Goal: Information Seeking & Learning: Learn about a topic

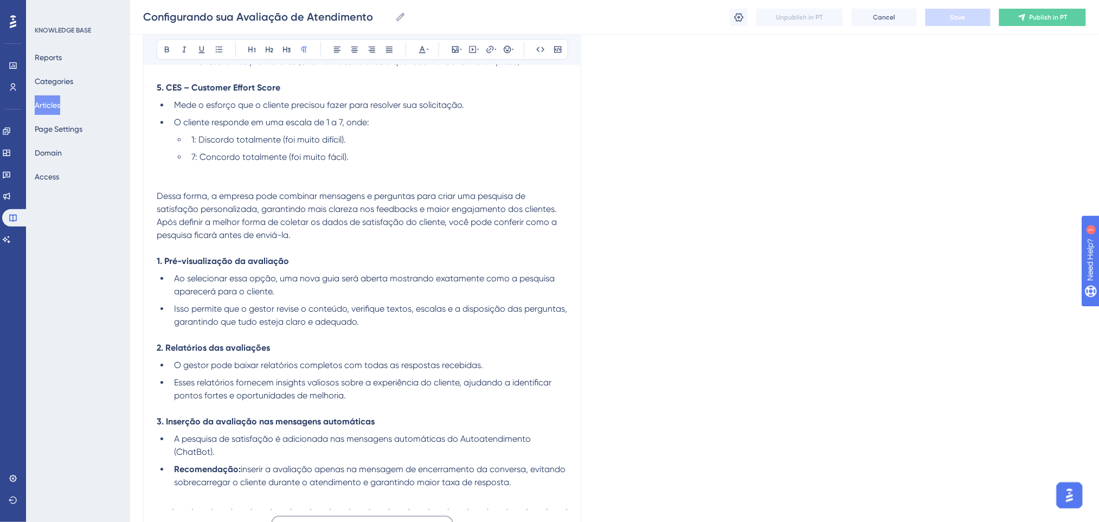
scroll to position [1052, 0]
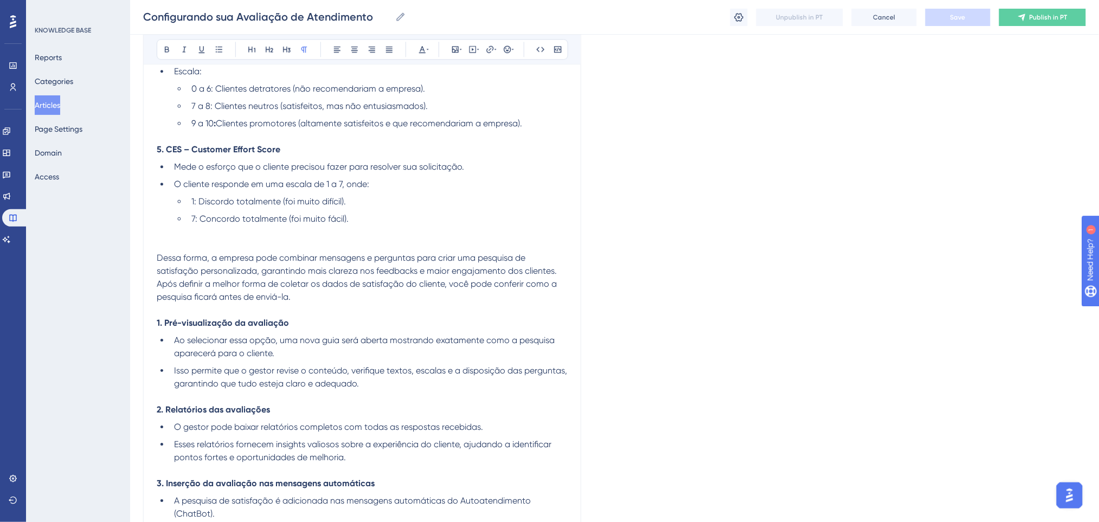
click at [370, 253] on span "Dessa forma, a empresa pode combinar mensagens e perguntas para criar uma pesqu…" at bounding box center [357, 264] width 400 height 23
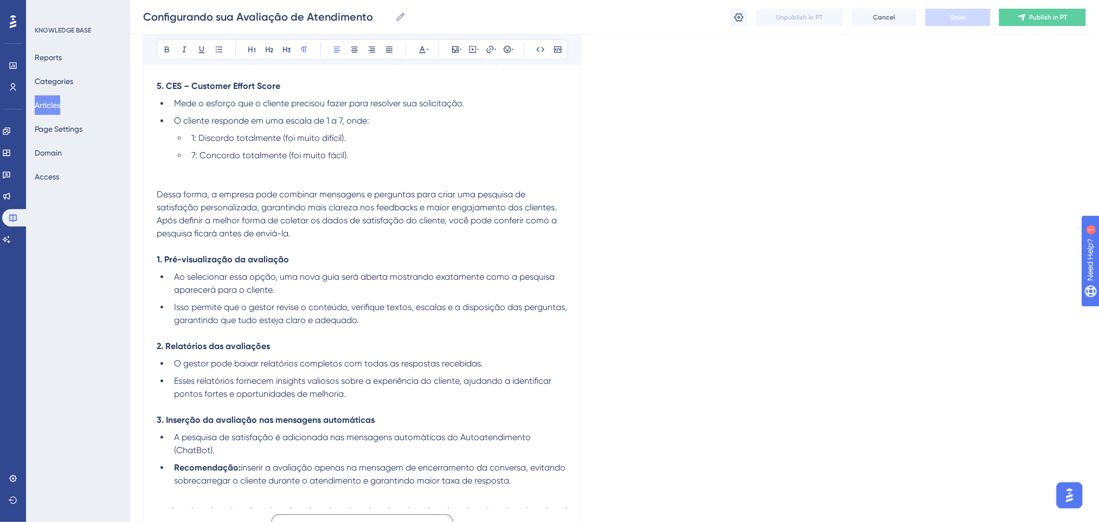
scroll to position [1124, 0]
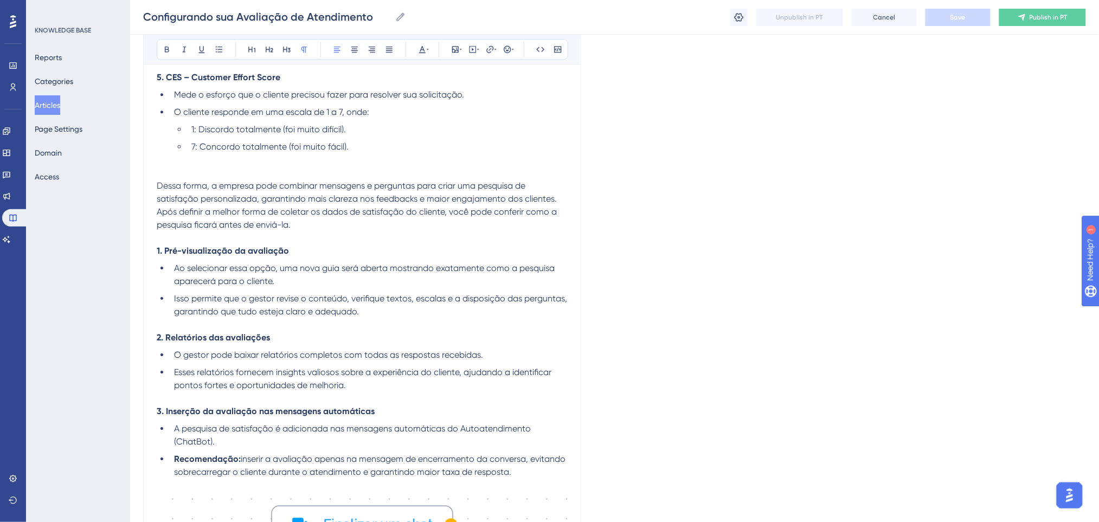
click at [222, 352] on span "O gestor pode baixar relatórios completos com todas as respostas recebidas." at bounding box center [328, 355] width 309 height 10
drag, startPoint x: 191, startPoint y: 357, endPoint x: 213, endPoint y: 360, distance: 22.0
click at [213, 360] on li "O gestor pode baixar relatórios completos com todas as respostas recebidas." at bounding box center [369, 355] width 398 height 13
click at [236, 351] on span "O gestor pode baixar relatórios completos com todas as respostas recebidas." at bounding box center [328, 355] width 309 height 10
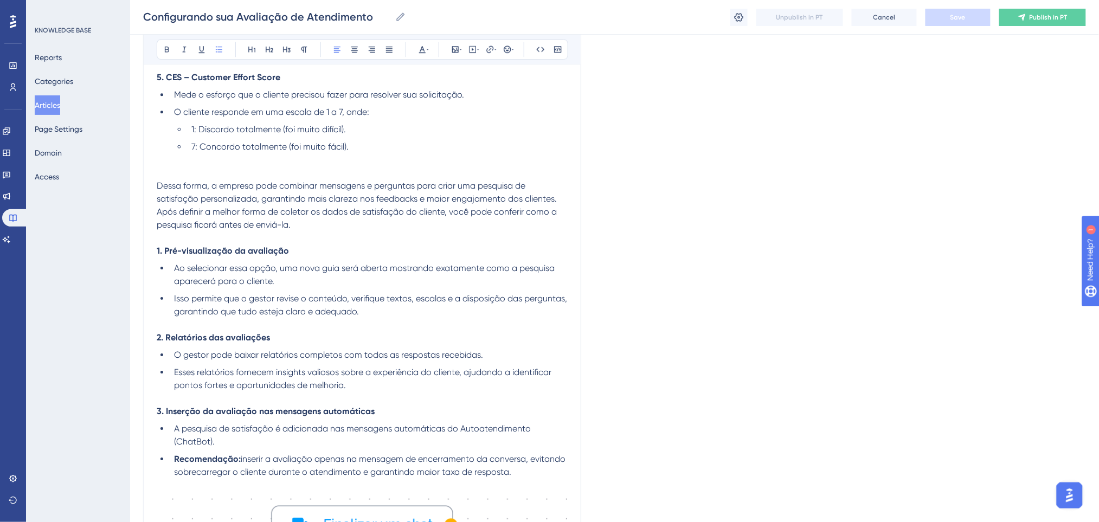
click at [244, 356] on span "O gestor pode baixar relatórios completos com todas as respostas recebidas." at bounding box center [328, 355] width 309 height 10
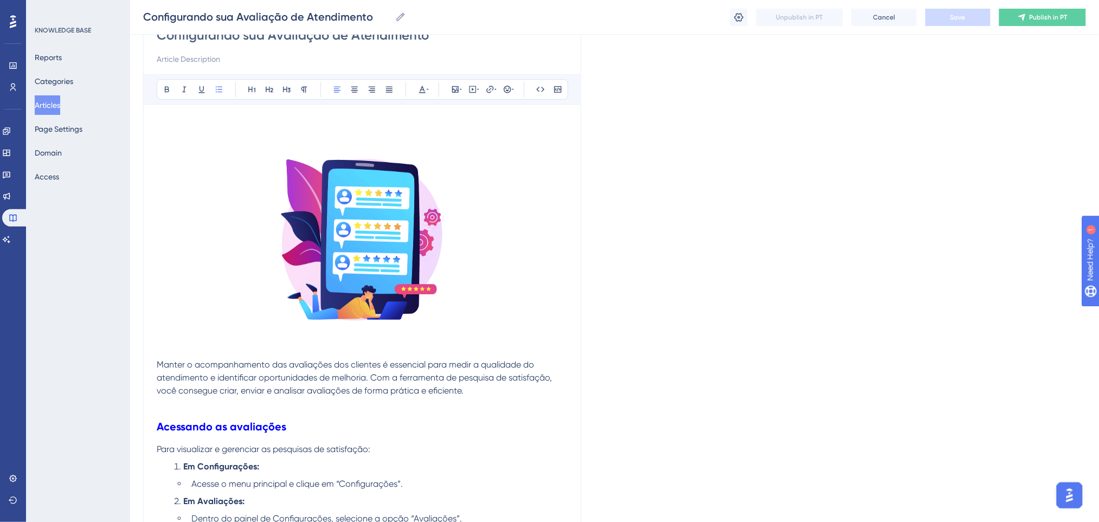
scroll to position [330, 0]
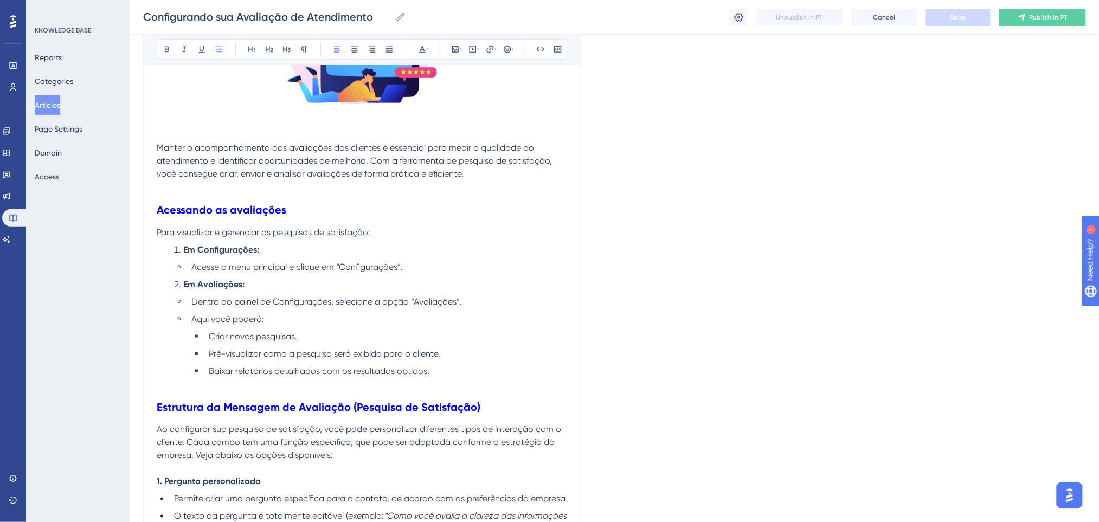
click at [472, 306] on li "Dentro do painel de Configurações, selecione a opção “Avaliações”." at bounding box center [377, 301] width 381 height 13
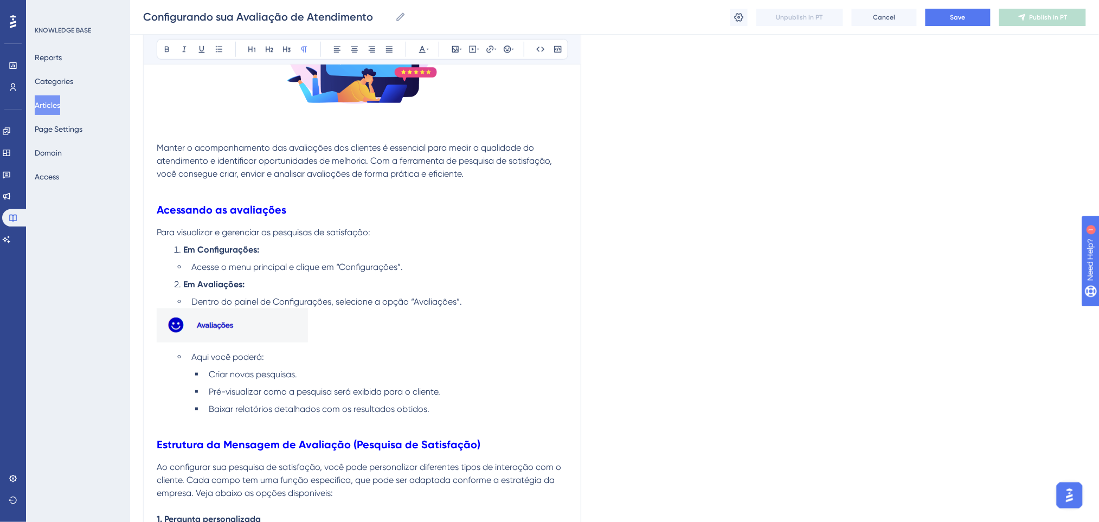
click at [181, 304] on ul "Dentro do painel de Configurações, selecione a opção “Avaliações”." at bounding box center [371, 301] width 394 height 13
click at [255, 267] on span "Acesse o menu principal e clique em “Configurações”." at bounding box center [296, 267] width 211 height 10
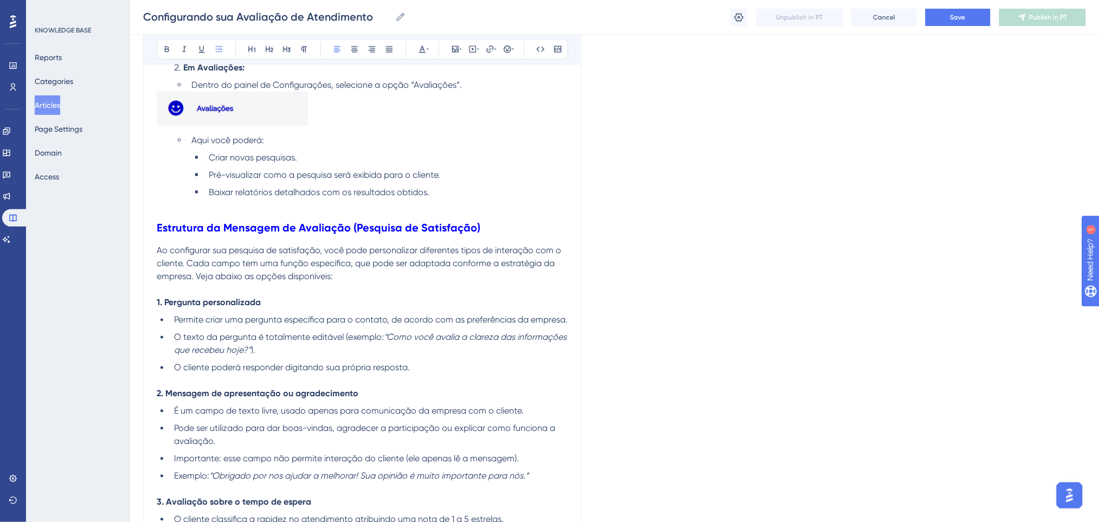
scroll to position [402, 0]
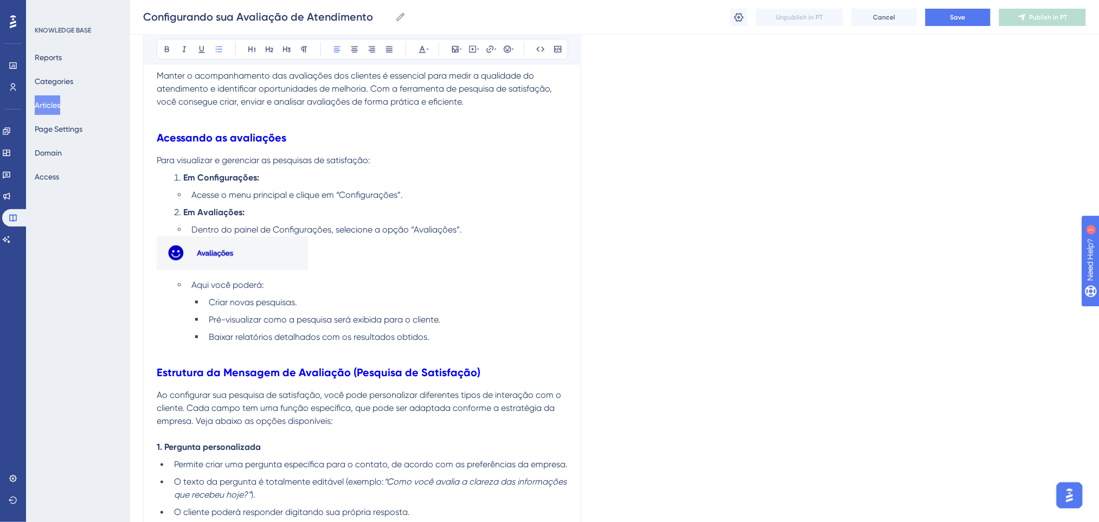
click at [316, 263] on p at bounding box center [362, 255] width 411 height 38
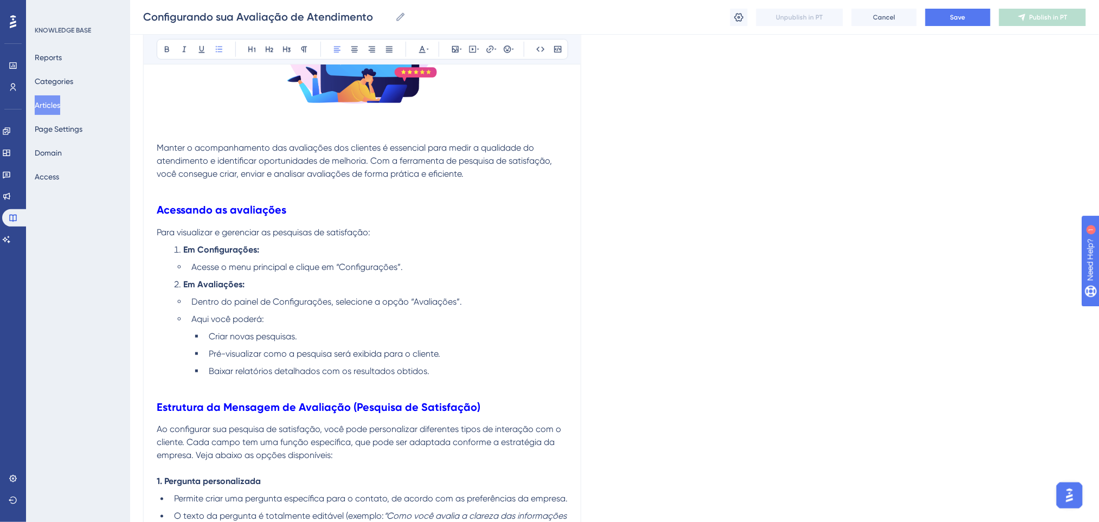
scroll to position [835, 0]
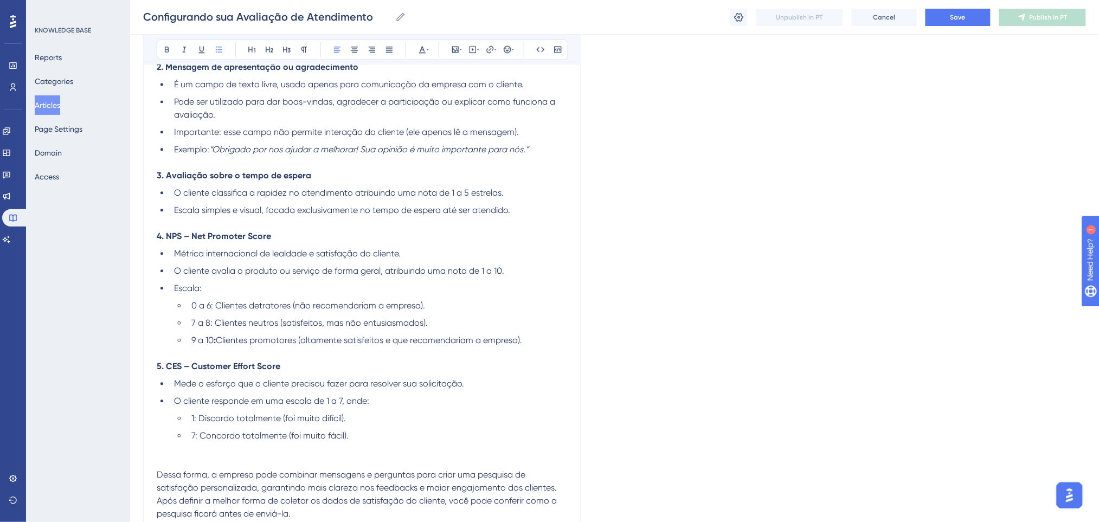
click at [401, 430] on li "7: Concordo totalmente (foi muito fácil)." at bounding box center [377, 435] width 381 height 13
click at [391, 456] on p at bounding box center [362, 461] width 411 height 13
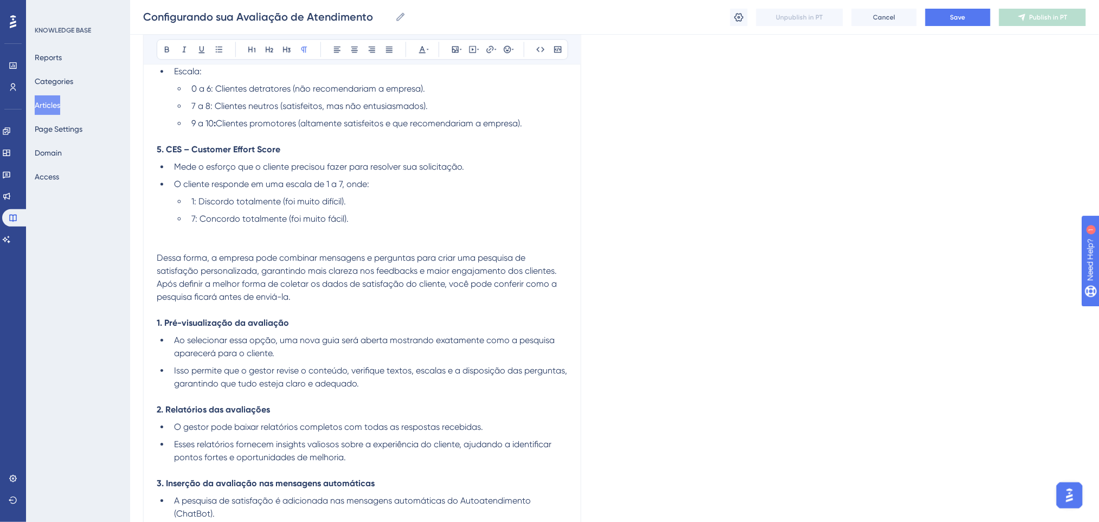
click at [288, 239] on p at bounding box center [362, 245] width 411 height 13
click at [477, 48] on icon at bounding box center [478, 49] width 2 height 9
click at [445, 112] on textarea at bounding box center [472, 116] width 165 height 49
click at [445, 115] on textarea at bounding box center [472, 116] width 165 height 49
click at [436, 100] on textarea at bounding box center [472, 116] width 165 height 49
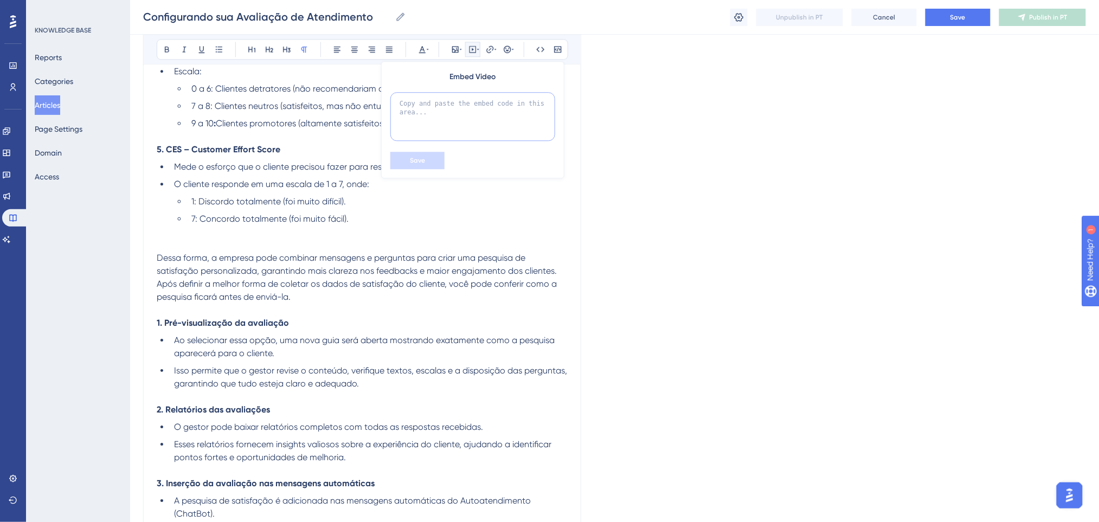
paste textarea "file:///C:/Users/Usu%C3%A1rio/Videos/Captures/Visualiza%C3%A7%C3%A3o%20da%20ava…"
type textarea "file:///C:/Users/Usu%C3%A1rio/Videos/Captures/Visualiza%C3%A7%C3%A3o%20da%20ava…"
click at [411, 163] on span "Save" at bounding box center [417, 160] width 15 height 9
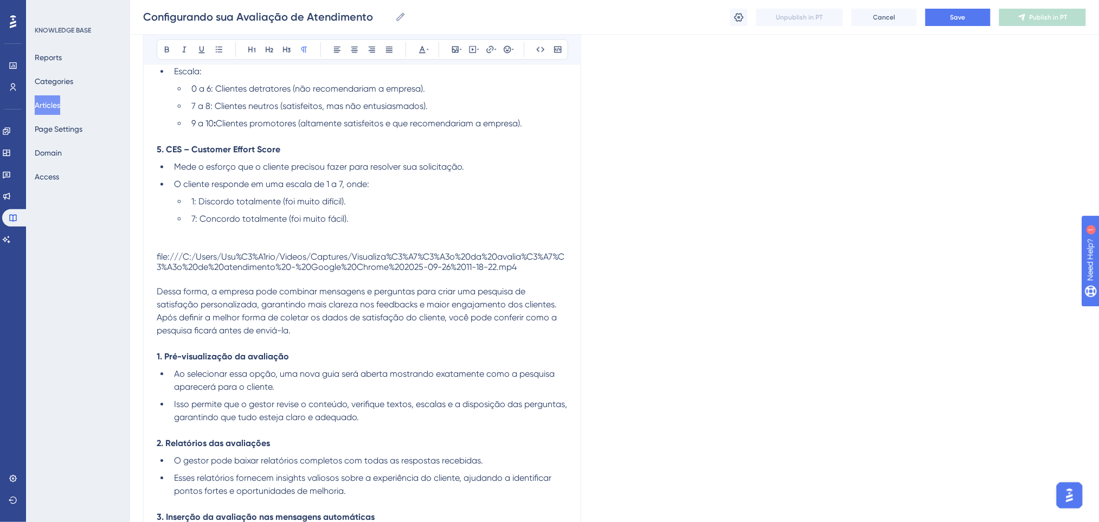
click at [458, 255] on div "file:///C:/Users/Usu%C3%A1rio/Videos/Captures/Visualiza%C3%A7%C3%A3o%20da%20ava…" at bounding box center [362, 262] width 411 height 21
click at [535, 264] on div "file:///C:/Users/Usu%C3%A1rio/Videos/Captures/Visualiza%C3%A7%C3%A3o%20da%20ava…" at bounding box center [362, 262] width 411 height 21
click at [540, 274] on p at bounding box center [362, 278] width 411 height 13
click at [508, 189] on li "O cliente responde em uma escala de 1 a 7, onde:" at bounding box center [369, 184] width 398 height 13
click at [970, 11] on button "Save" at bounding box center [957, 17] width 65 height 17
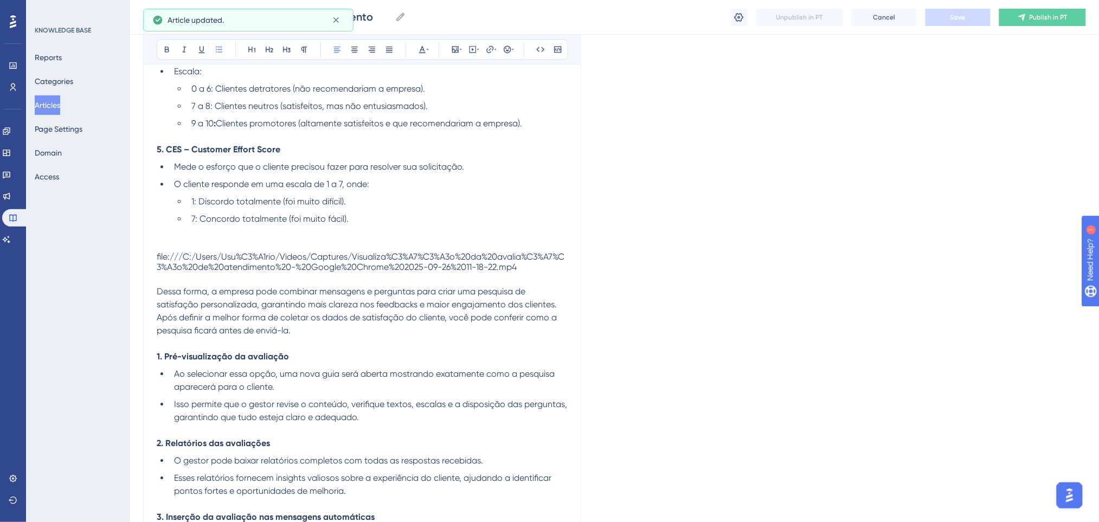
drag, startPoint x: 543, startPoint y: 266, endPoint x: 221, endPoint y: 267, distance: 322.0
click at [221, 267] on div "file:///C:/Users/Usu%C3%A1rio/Videos/Captures/Visualiza%C3%A7%C3%A3o%20da%20ava…" at bounding box center [362, 262] width 411 height 21
drag, startPoint x: 165, startPoint y: 255, endPoint x: 399, endPoint y: 263, distance: 233.8
click at [372, 263] on div "file:///C:/Users/Usu%C3%A1rio/Videos/Captures/Visualiza%C3%A7%C3%A3o%20da%20ava…" at bounding box center [362, 262] width 411 height 21
click at [408, 263] on div "file:///C:/Users/Usu%C3%A1rio/Videos/Captures/Visualiza%C3%A7%C3%A3o%20da%20ava…" at bounding box center [362, 262] width 411 height 21
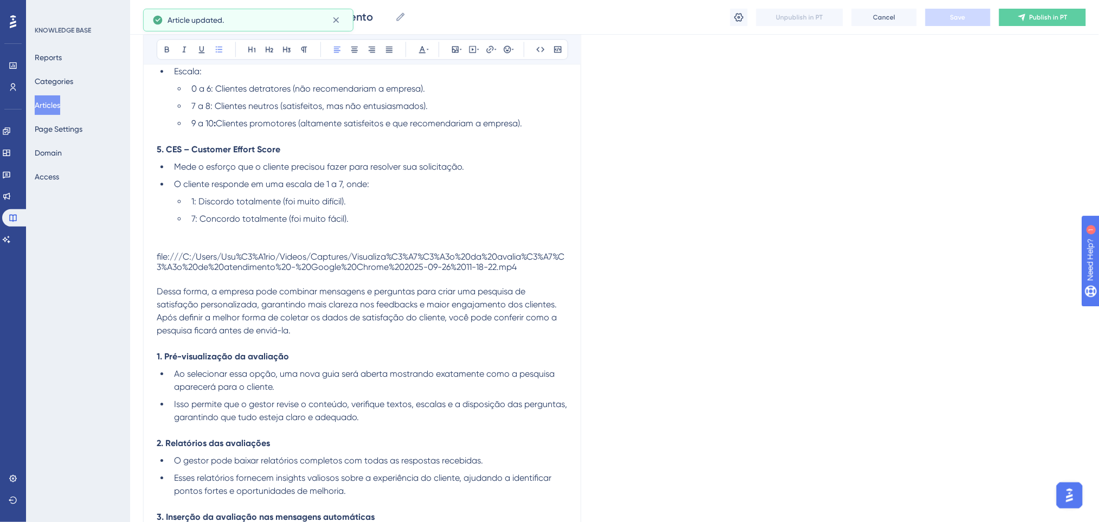
click at [545, 263] on div "file:///C:/Users/Usu%C3%A1rio/Videos/Captures/Visualiza%C3%A7%C3%A3o%20da%20ava…" at bounding box center [362, 262] width 411 height 21
click at [533, 267] on div "file:///C:/Users/Usu%C3%A1rio/Videos/Captures/Visualiza%C3%A7%C3%A3o%20da%20ava…" at bounding box center [362, 262] width 411 height 21
click at [438, 254] on div "file:///C:/Users/Usu%C3%A1rio/Videos/Captures/Visualiza%C3%A7%C3%A3o%20da%20ava…" at bounding box center [362, 262] width 411 height 21
click at [285, 269] on div "file:///C:/Users/Usu%C3%A1rio/Videos/Captures/Visualiza%C3%A7%C3%A3o%20da%20ava…" at bounding box center [362, 262] width 411 height 21
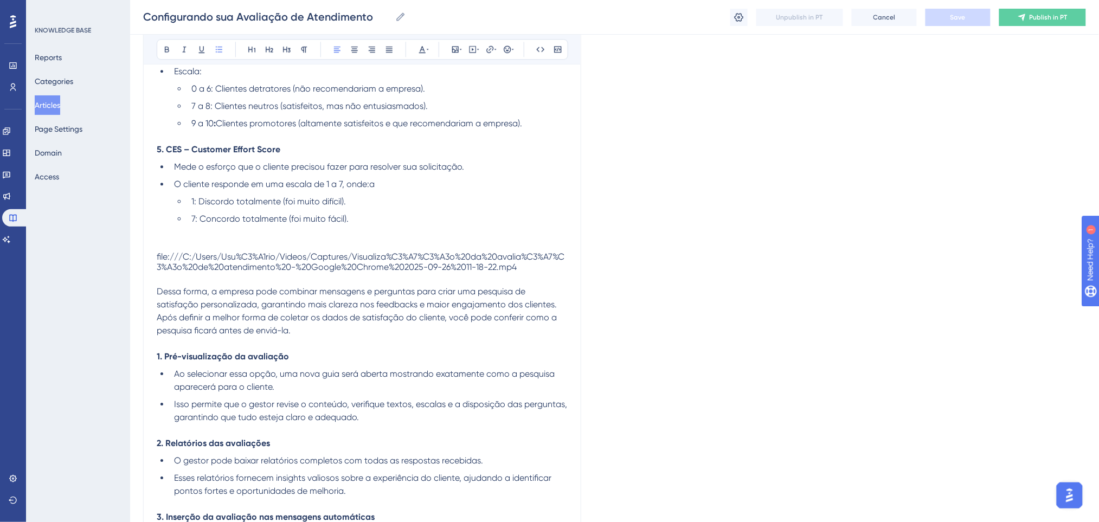
click at [244, 276] on p at bounding box center [362, 278] width 411 height 13
click at [404, 186] on li "O cliente responde em uma escala de 1 a 7, onde:a" at bounding box center [369, 184] width 398 height 13
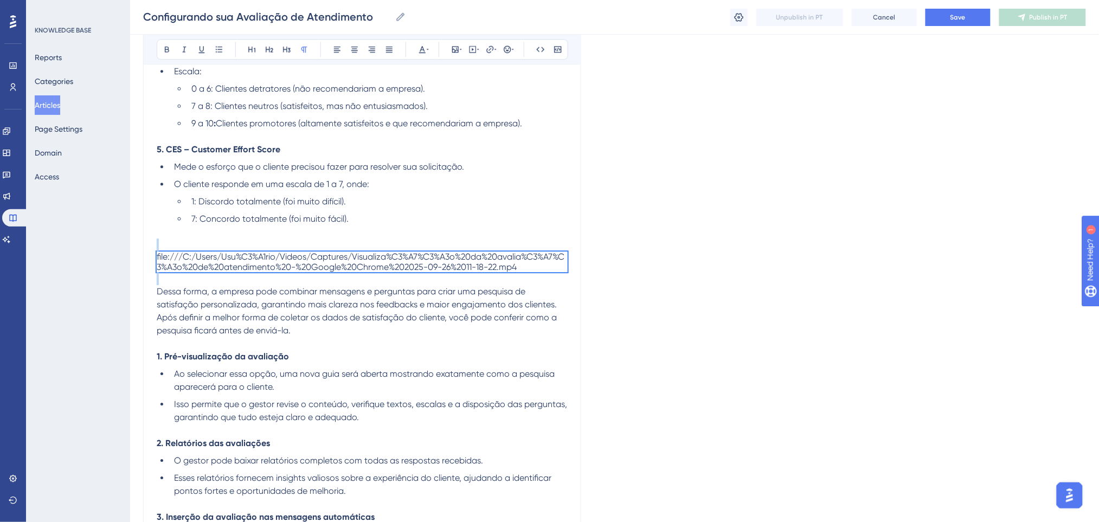
drag, startPoint x: 272, startPoint y: 274, endPoint x: 279, endPoint y: 263, distance: 12.9
click at [279, 263] on div "file:///C:/Users/Usu%C3%A1rio/Videos/Captures/Visualiza%C3%A7%C3%A3o%20da%20ava…" at bounding box center [362, 262] width 411 height 21
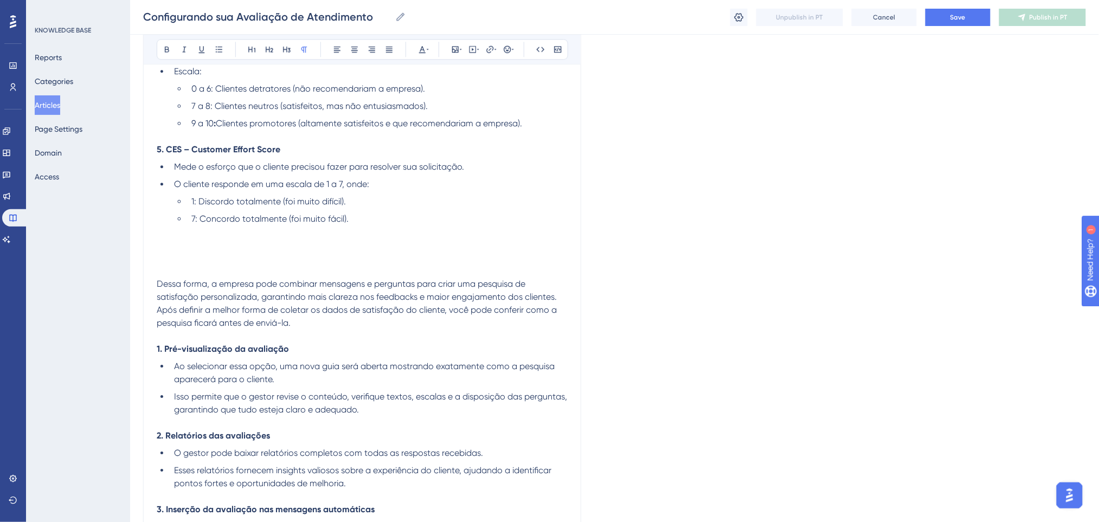
click at [295, 258] on p at bounding box center [362, 258] width 411 height 13
click at [471, 46] on icon at bounding box center [472, 49] width 9 height 9
click at [443, 117] on textarea at bounding box center [472, 116] width 165 height 49
click at [436, 104] on textarea at bounding box center [472, 116] width 165 height 49
paste textarea "<video controls="" autoplay="" name="media"><source src="file:///C:/Users/Usu%C…"
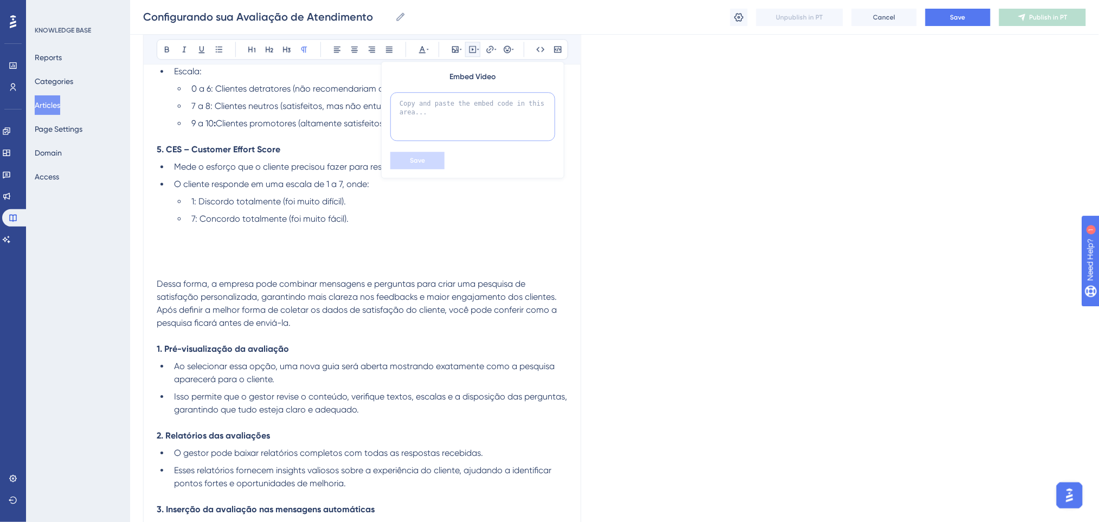
type textarea "<video controls="" autoplay="" name="media"><source src="file:///C:/Users/Usu%C…"
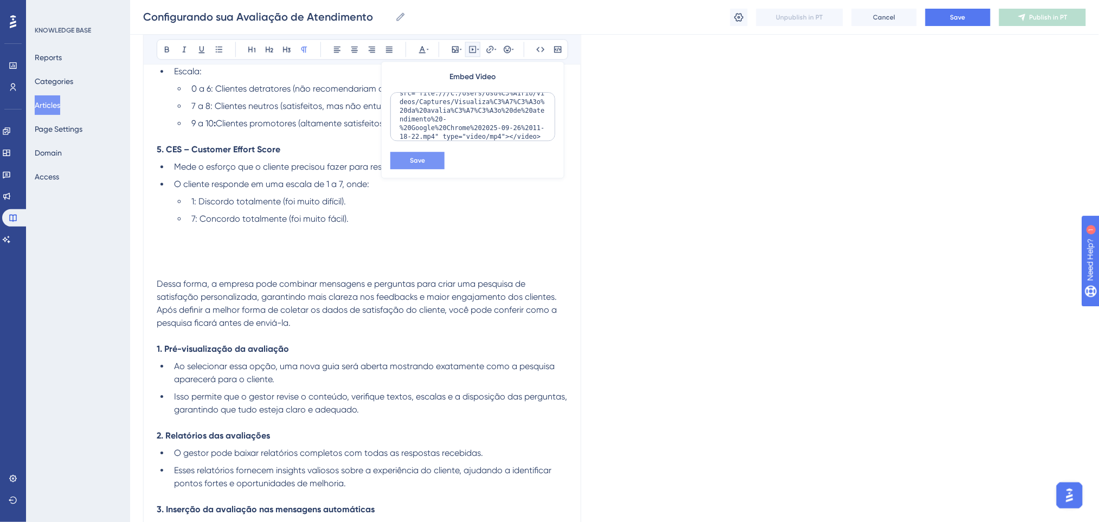
click at [429, 163] on button "Save" at bounding box center [417, 160] width 54 height 17
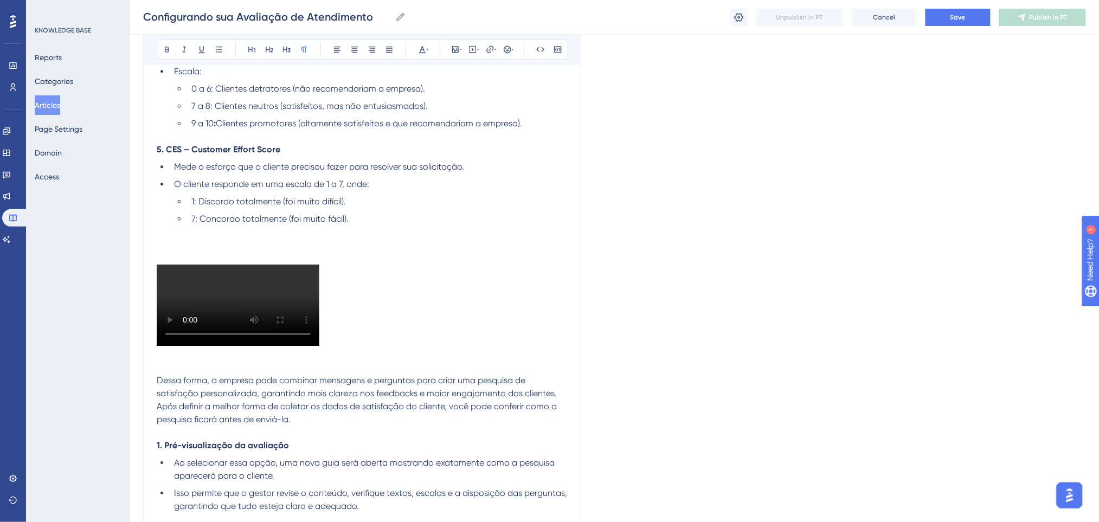
click at [350, 234] on p at bounding box center [362, 232] width 411 height 13
click at [295, 285] on video at bounding box center [238, 305] width 163 height 81
click at [339, 285] on div at bounding box center [362, 306] width 411 height 83
click at [343, 273] on div at bounding box center [362, 306] width 411 height 83
click at [362, 342] on div at bounding box center [362, 306] width 411 height 83
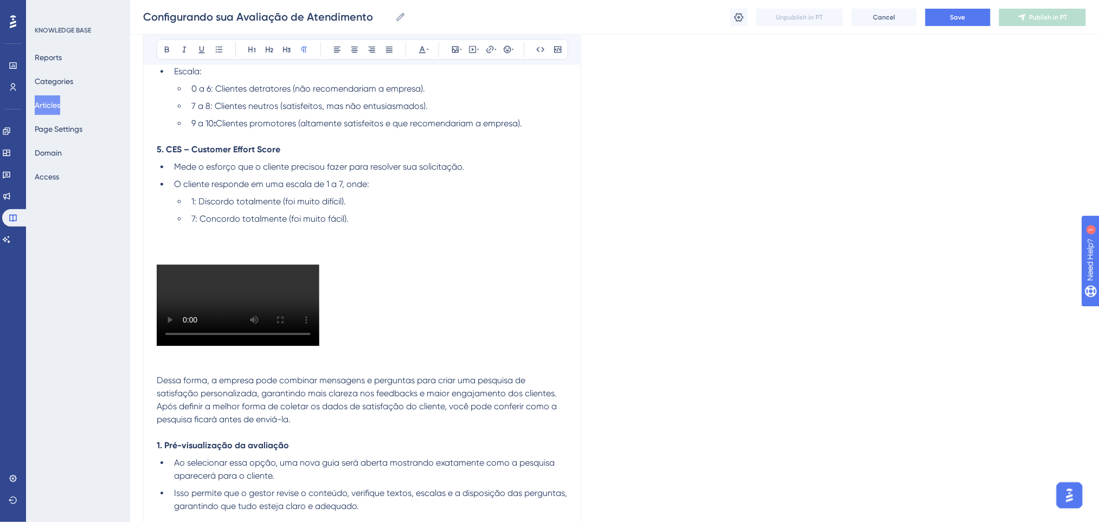
click at [313, 355] on p at bounding box center [362, 354] width 411 height 13
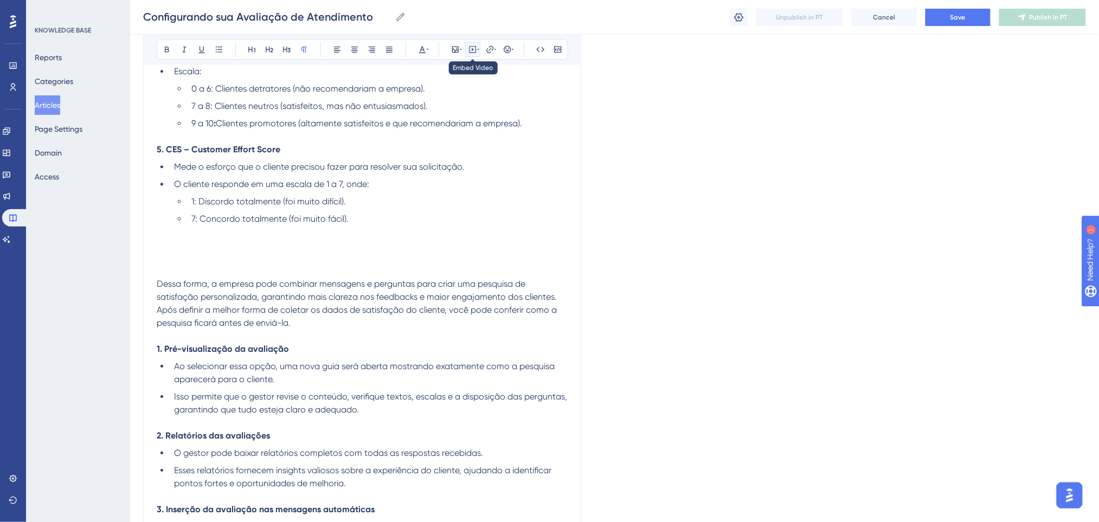
click at [469, 48] on icon at bounding box center [472, 49] width 9 height 9
click at [438, 112] on textarea at bounding box center [472, 116] width 165 height 49
paste textarea "<body><video controls="" autoplay="" name="media"><source src="file:///C:/Users…"
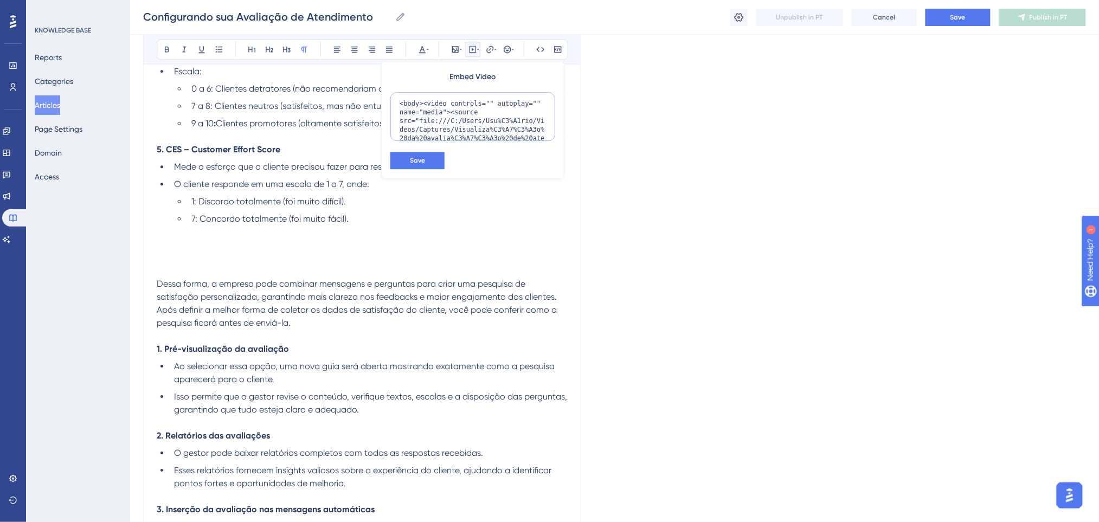
scroll to position [36, 0]
type textarea "<body><video controls="" autoplay="" name="media"><source src="file:///C:/Users…"
click at [432, 154] on button "Save" at bounding box center [417, 160] width 54 height 17
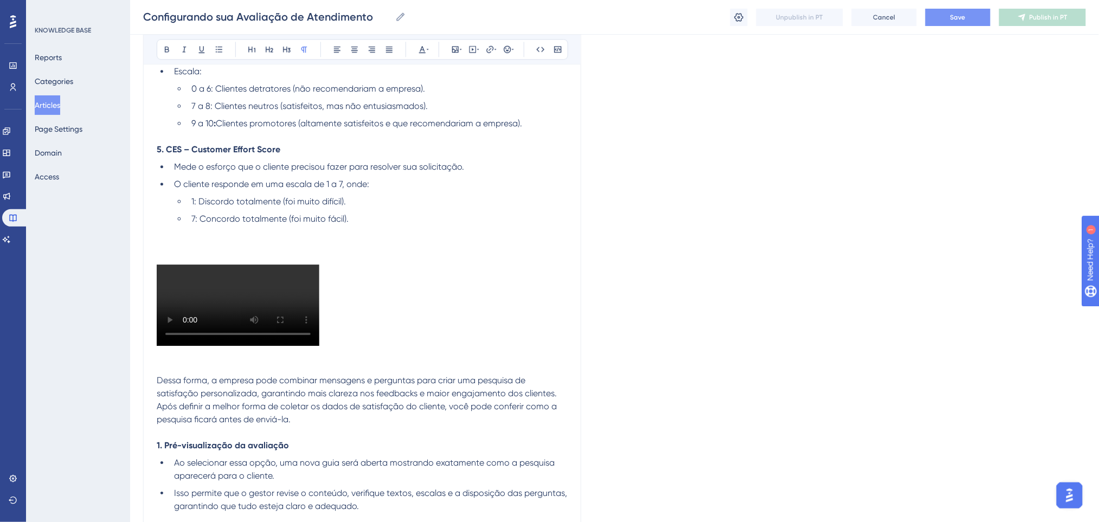
click at [978, 22] on button "Save" at bounding box center [957, 17] width 65 height 17
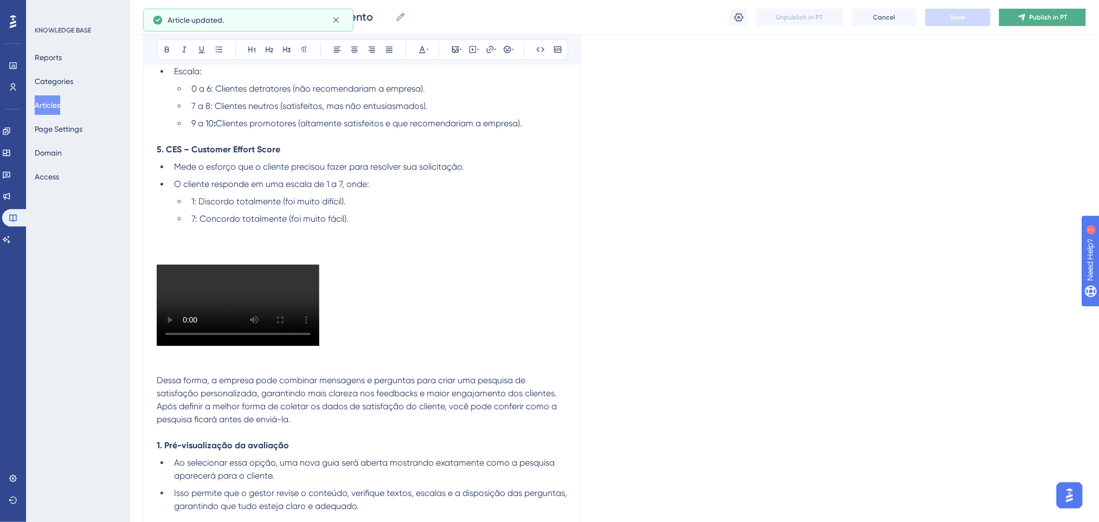
click at [1053, 14] on span "Publish in PT" at bounding box center [1048, 17] width 38 height 9
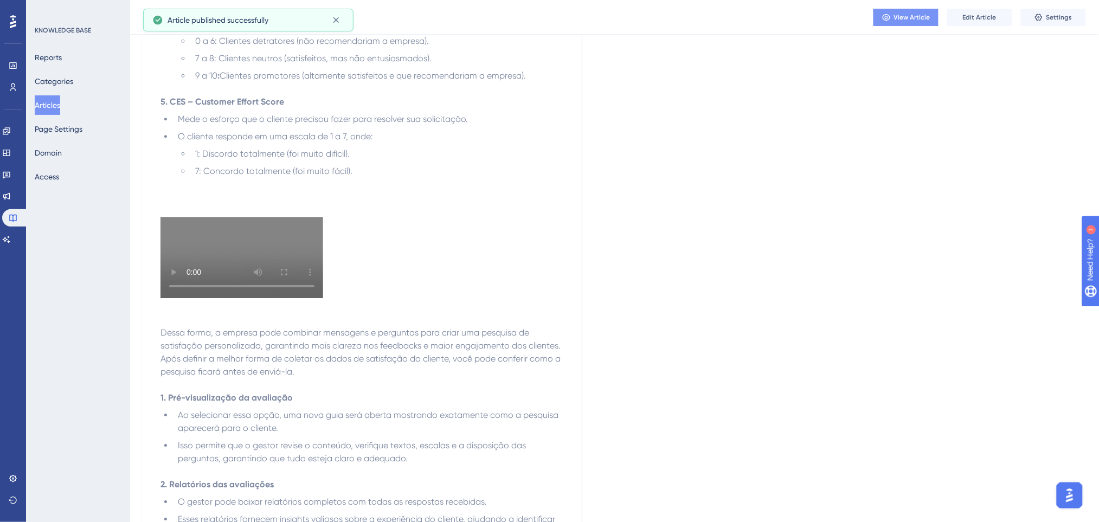
click at [915, 18] on span "View Article" at bounding box center [912, 17] width 36 height 9
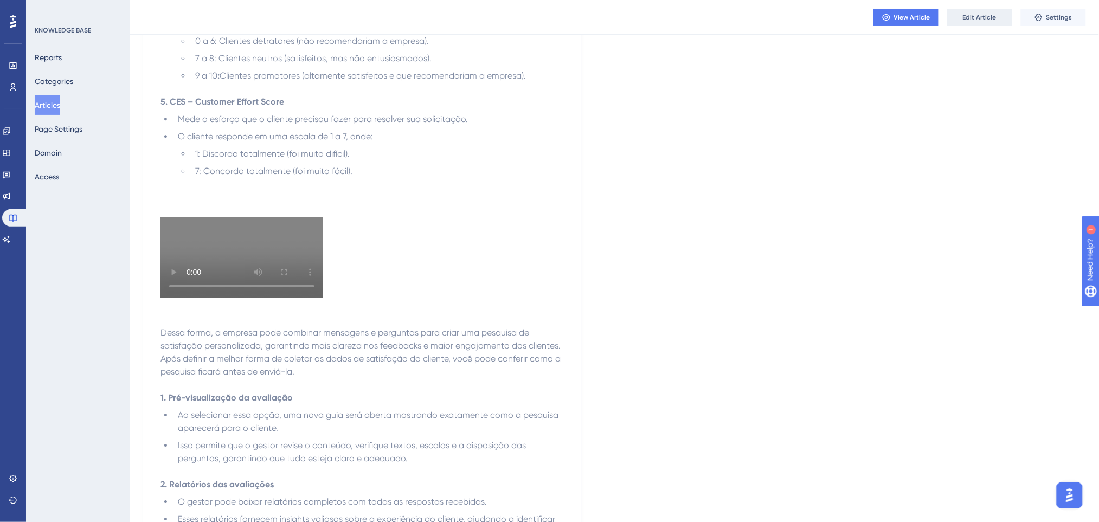
click at [1000, 16] on button "Edit Article" at bounding box center [979, 17] width 65 height 17
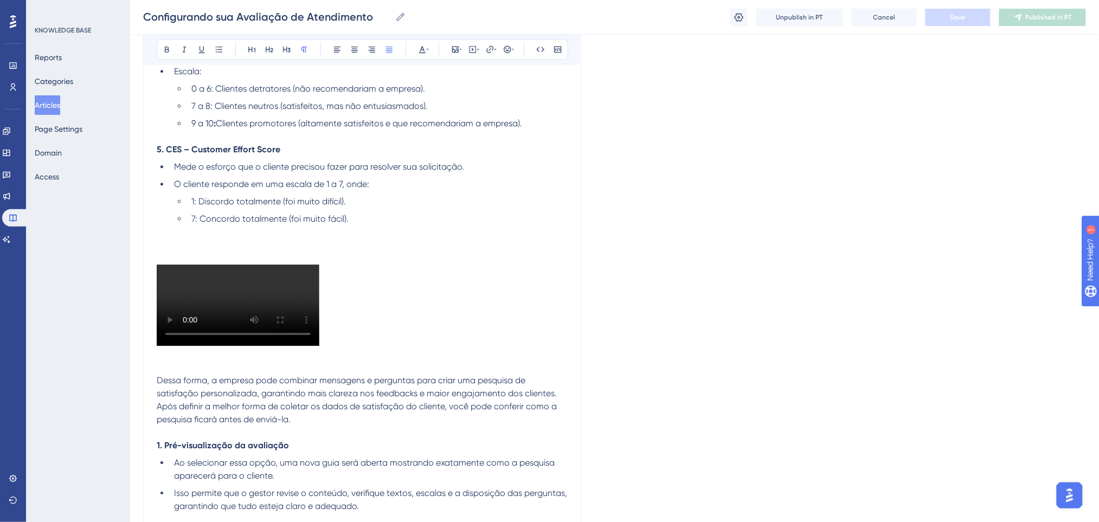
scroll to position [1253, 0]
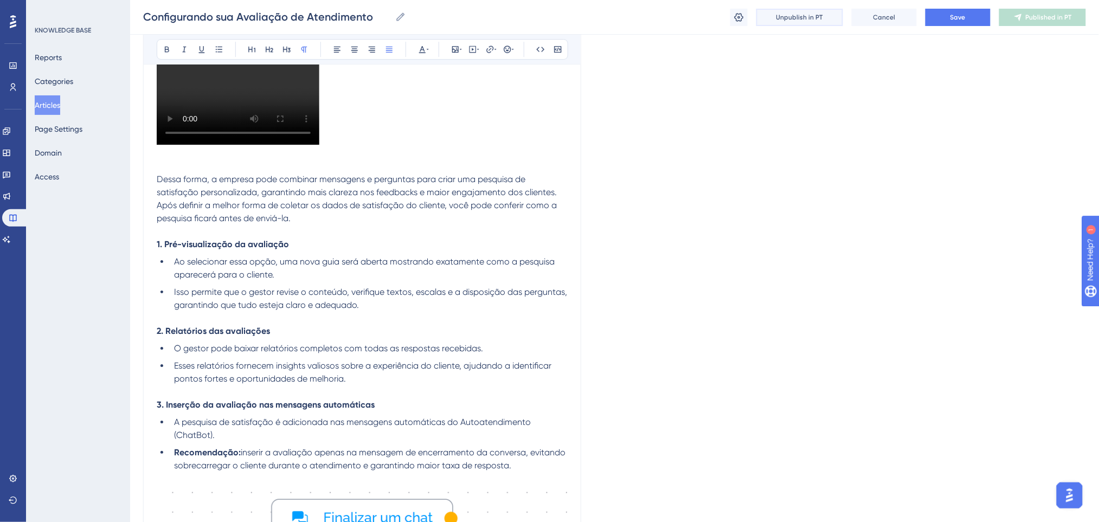
click at [784, 16] on span "Unpublish in PT" at bounding box center [799, 17] width 47 height 9
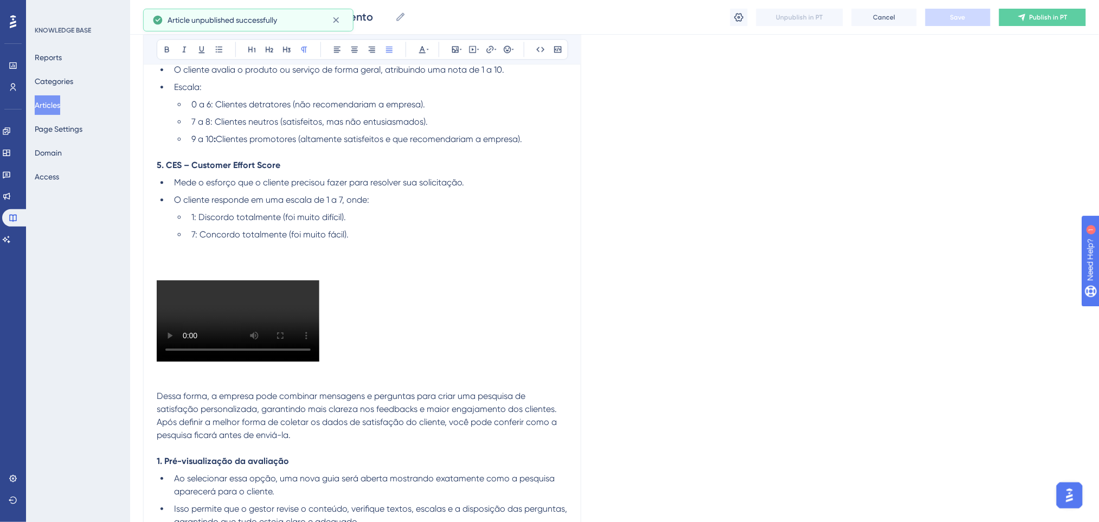
click at [334, 308] on div at bounding box center [362, 321] width 411 height 83
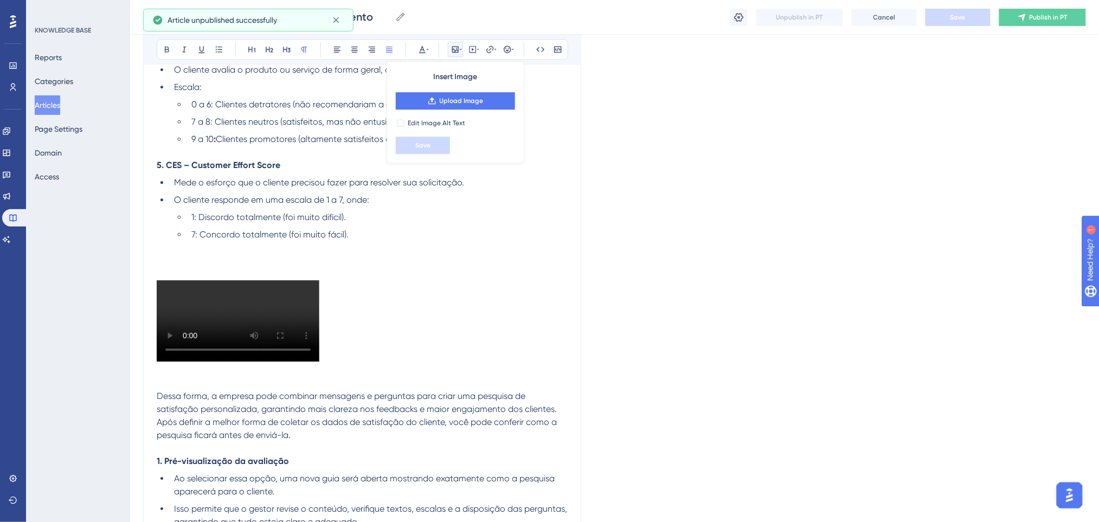
click at [340, 340] on div at bounding box center [362, 321] width 411 height 83
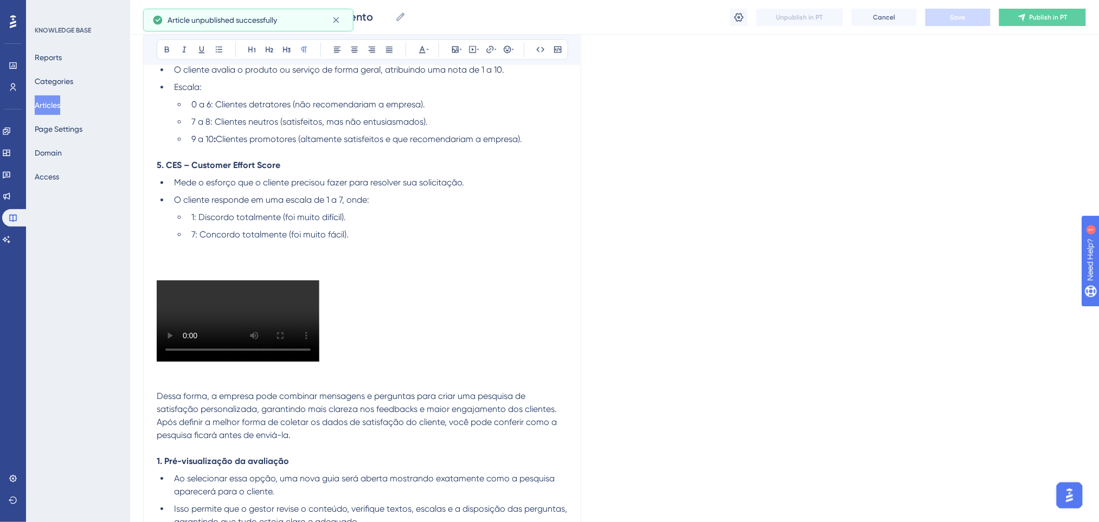
click at [327, 371] on p at bounding box center [362, 370] width 411 height 13
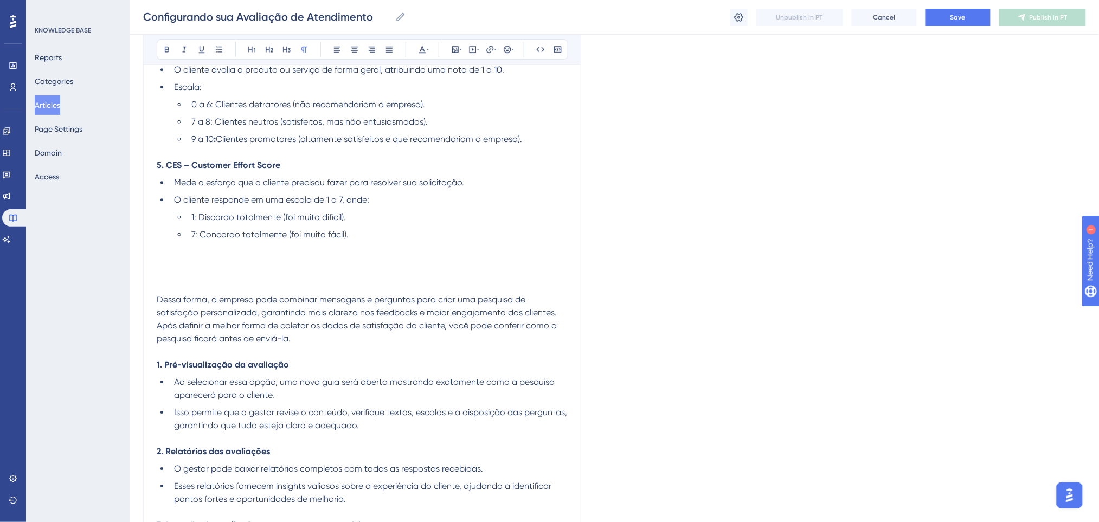
click at [269, 266] on p at bounding box center [362, 260] width 411 height 13
click at [270, 271] on p at bounding box center [362, 273] width 411 height 13
click at [477, 49] on icon at bounding box center [478, 49] width 2 height 9
click at [455, 108] on textarea at bounding box center [472, 116] width 165 height 49
paste textarea "<html><head><meta name="viewport" content="width=device-width"></head><body><vi…"
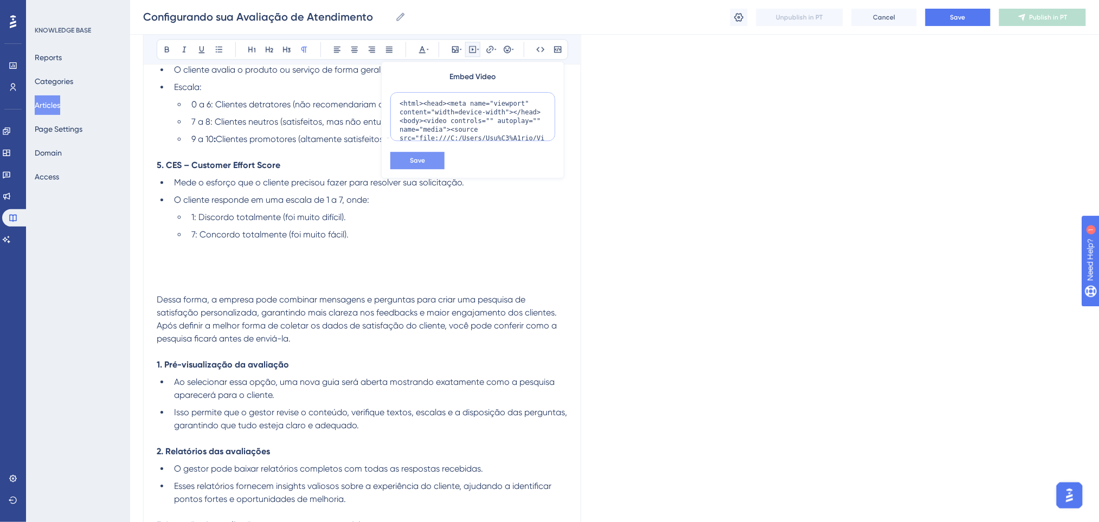
scroll to position [54, 0]
type textarea "<html><head><meta name="viewport" content="width=device-width"></head><body><vi…"
click at [428, 169] on div "Embed Video <html><head><meta name="viewport" content="width=device-width"></he…" at bounding box center [472, 119] width 183 height 117
click at [427, 162] on button "Save" at bounding box center [417, 160] width 54 height 17
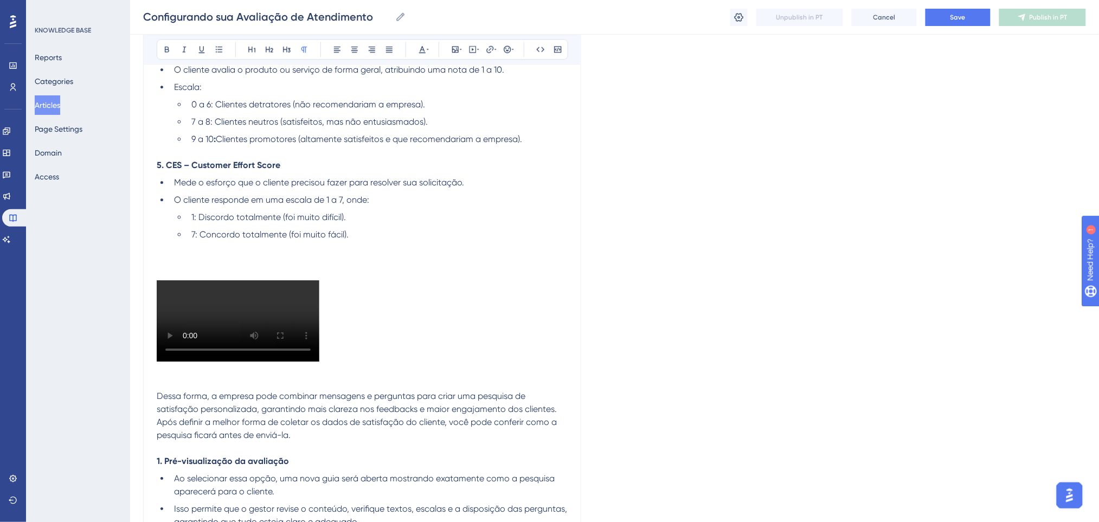
click at [427, 311] on div at bounding box center [362, 321] width 411 height 83
drag, startPoint x: 313, startPoint y: 322, endPoint x: 145, endPoint y: 289, distance: 170.6
click at [145, 289] on div "Configurando sua Avaliação de Atendimento Bold Italic Underline Bullet Point He…" at bounding box center [362, 3] width 438 height 1837
click at [319, 262] on p at bounding box center [362, 260] width 411 height 13
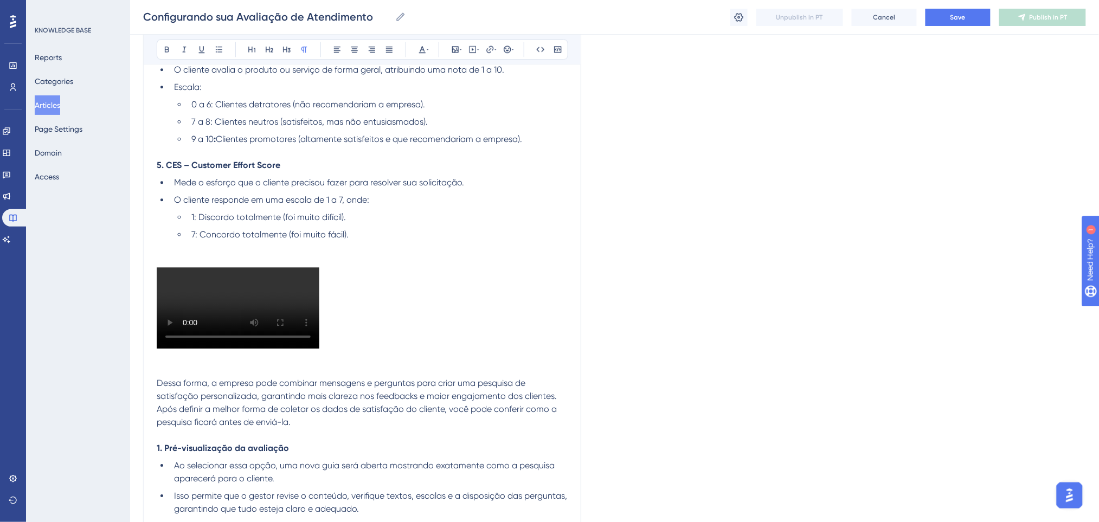
click at [372, 318] on div at bounding box center [362, 308] width 411 height 83
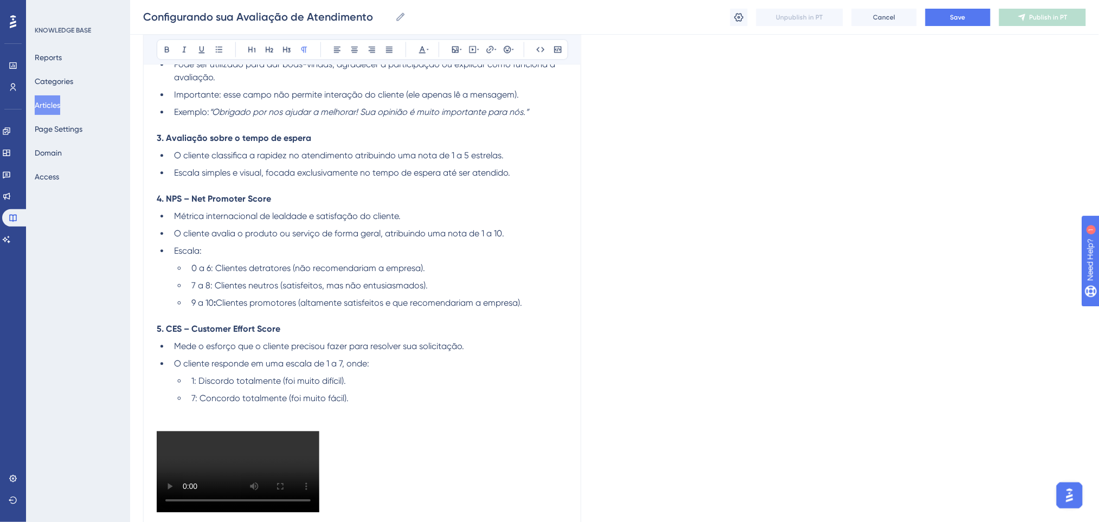
scroll to position [1018, 0]
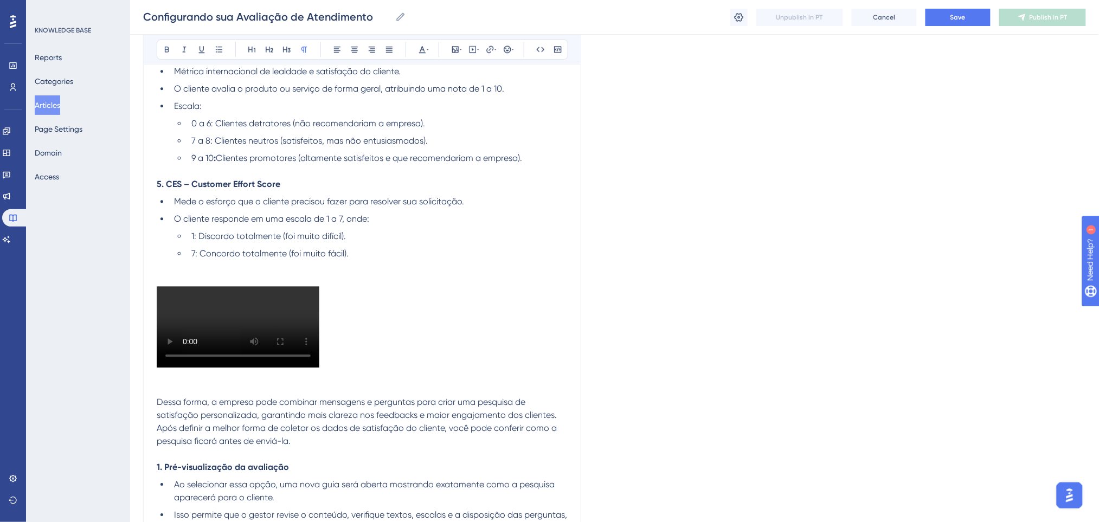
click at [326, 359] on div at bounding box center [362, 327] width 411 height 83
click at [336, 381] on p at bounding box center [362, 376] width 411 height 13
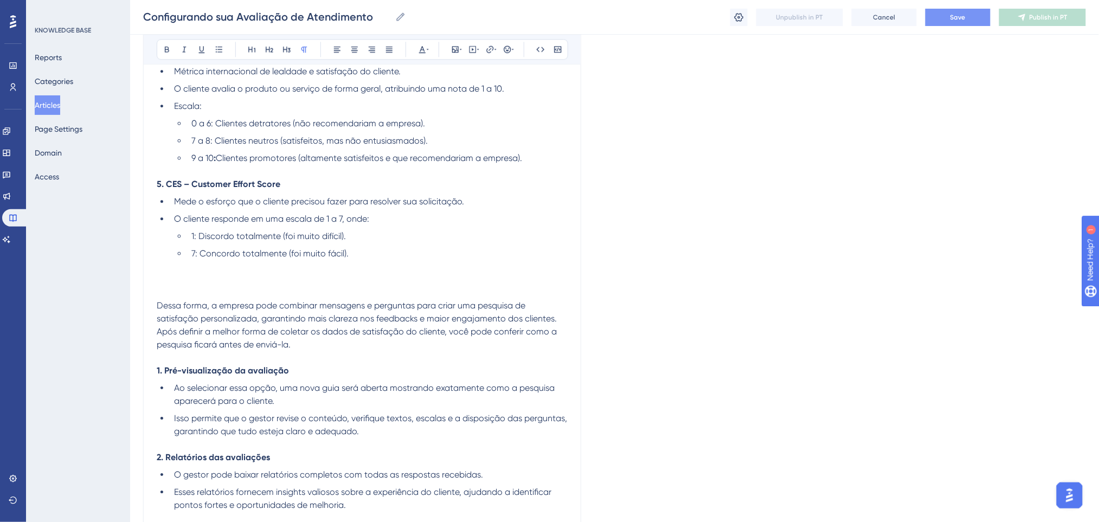
click at [970, 9] on button "Save" at bounding box center [957, 17] width 65 height 17
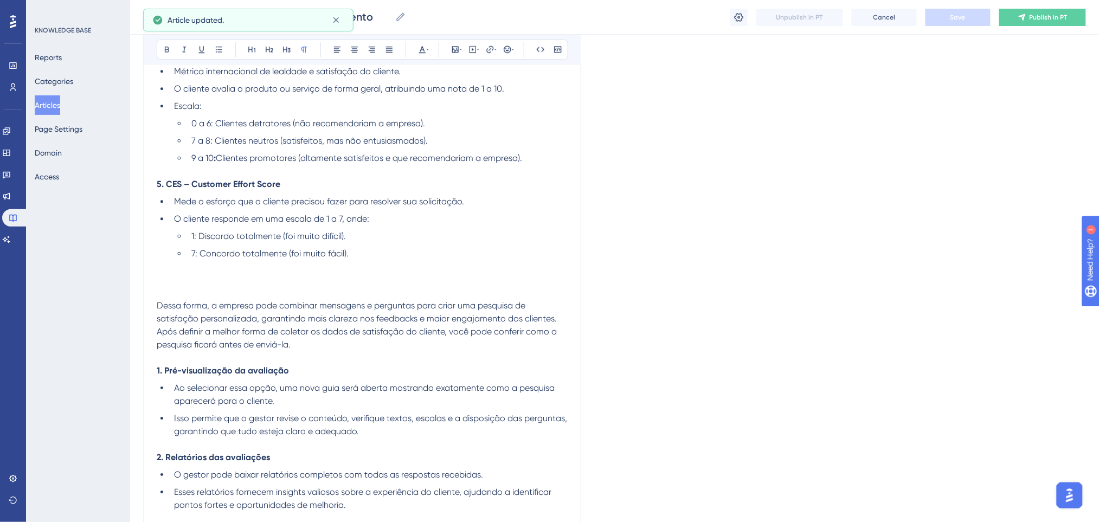
click at [53, 112] on button "Articles" at bounding box center [47, 105] width 25 height 20
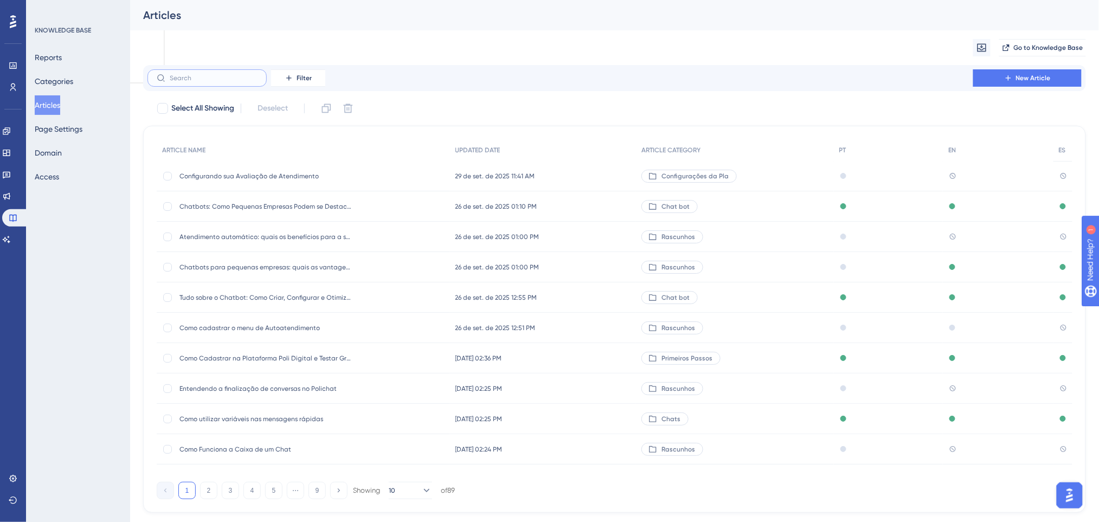
click at [222, 81] on input "text" at bounding box center [214, 78] width 88 height 8
click at [306, 78] on span "Filter" at bounding box center [304, 78] width 15 height 9
click at [326, 176] on div "Category Category" at bounding box center [309, 174] width 62 height 22
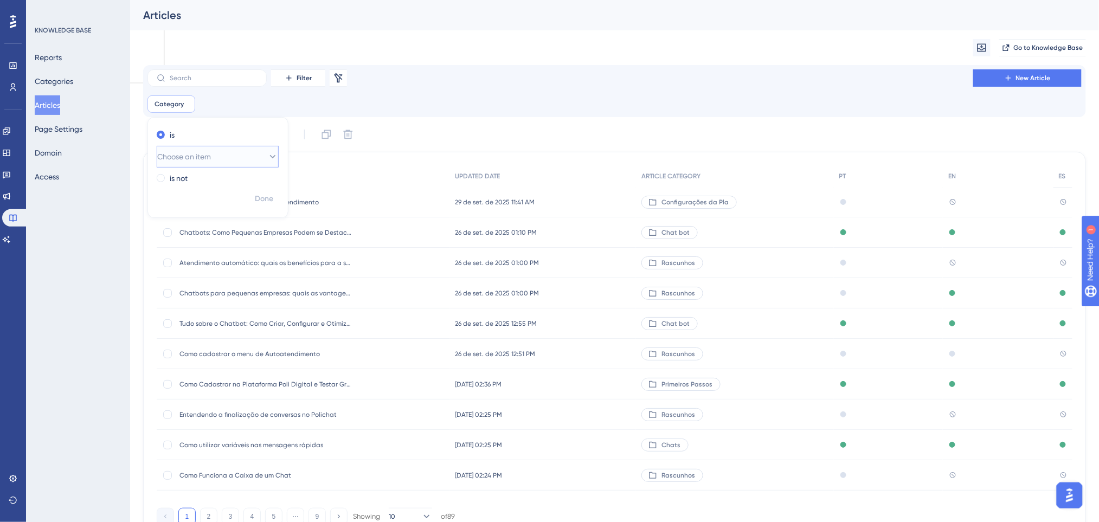
click at [211, 152] on span "Choose an item" at bounding box center [184, 156] width 54 height 13
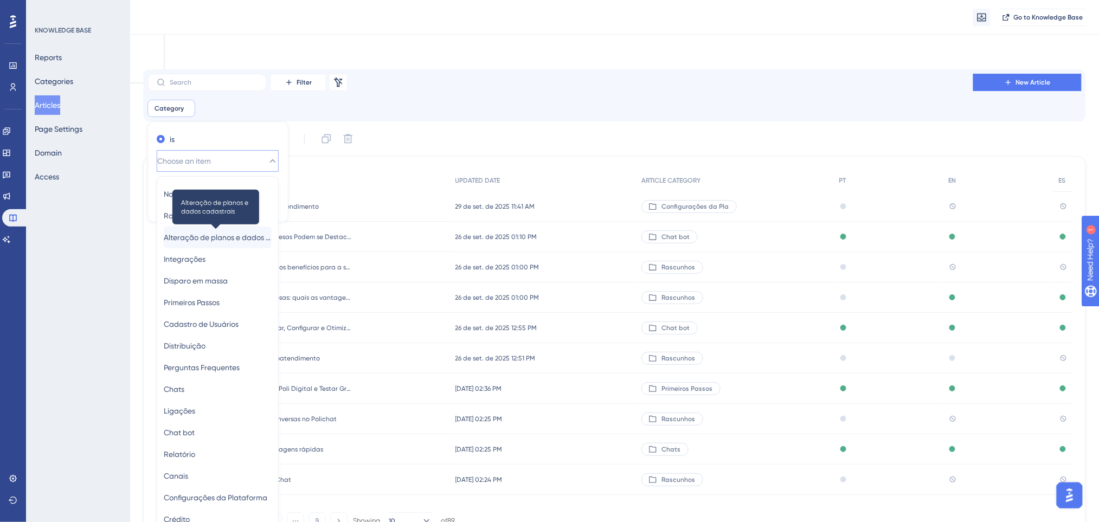
scroll to position [75, 0]
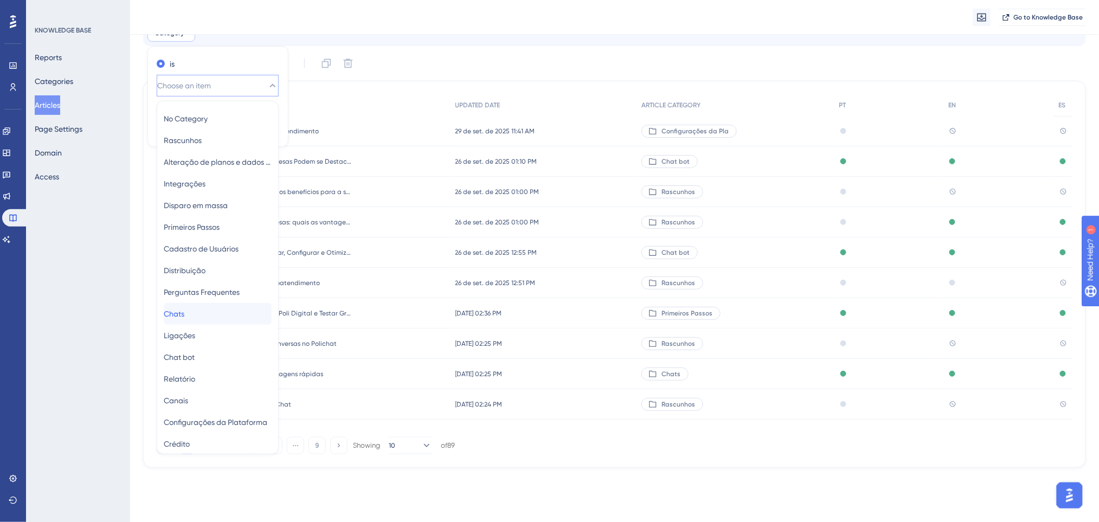
click at [206, 312] on div "Chats Chats" at bounding box center [218, 314] width 108 height 22
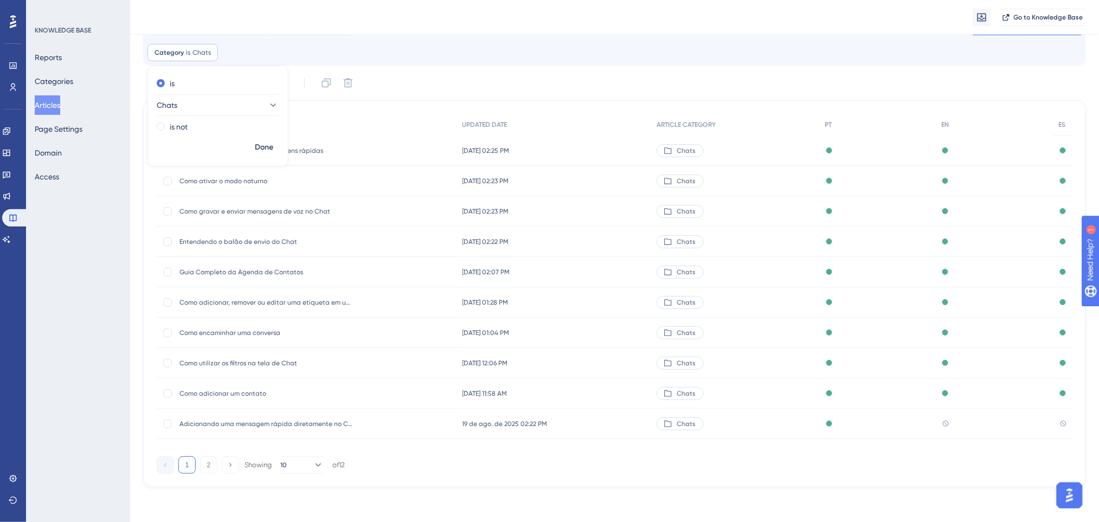
scroll to position [56, 0]
click at [512, 77] on div "Select All Showing Deselect" at bounding box center [621, 82] width 930 height 17
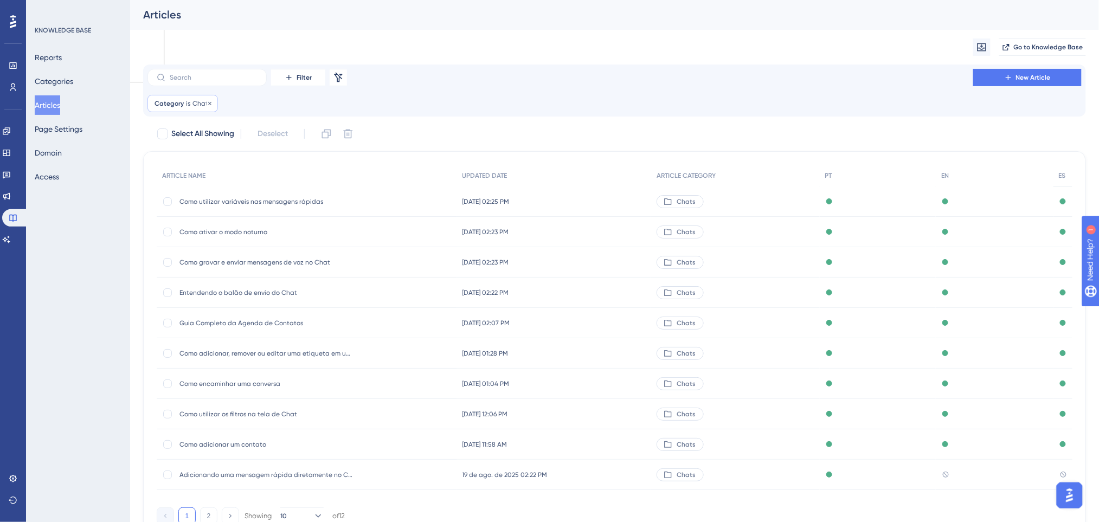
scroll to position [0, 0]
click at [208, 105] on icon at bounding box center [209, 103] width 3 height 3
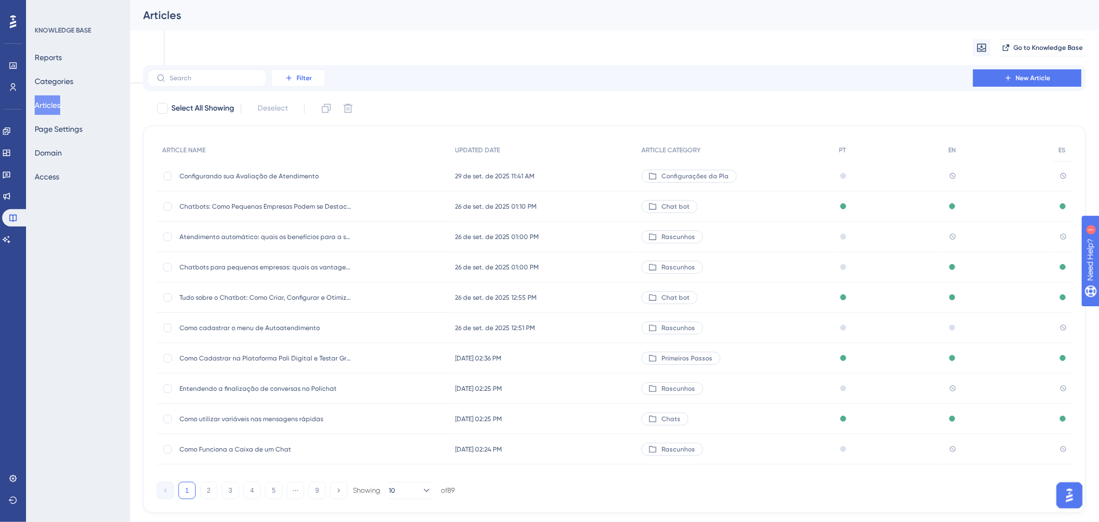
click at [290, 79] on icon at bounding box center [289, 78] width 9 height 9
click at [311, 174] on span "Category" at bounding box center [294, 174] width 33 height 13
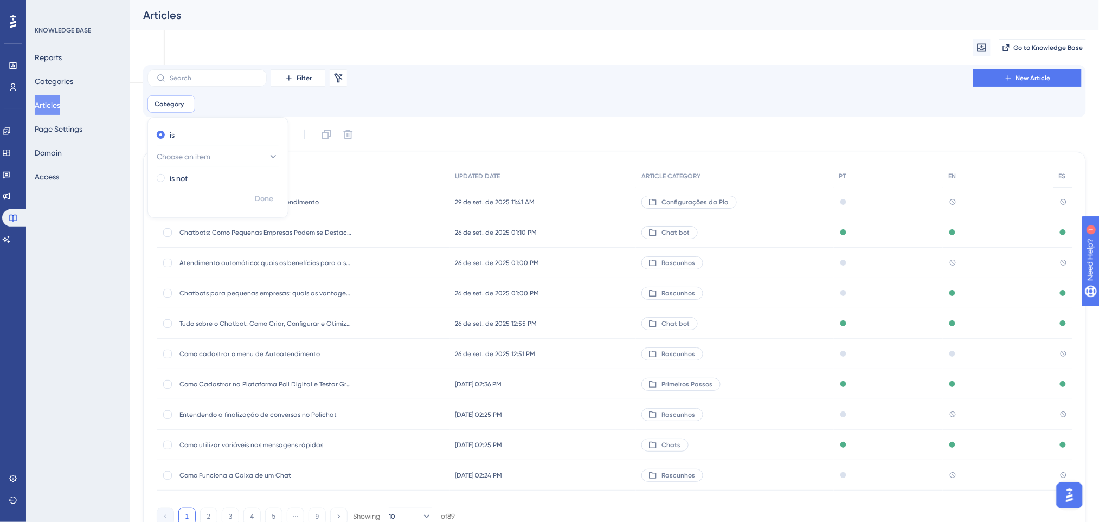
click at [184, 99] on div at bounding box center [187, 104] width 7 height 10
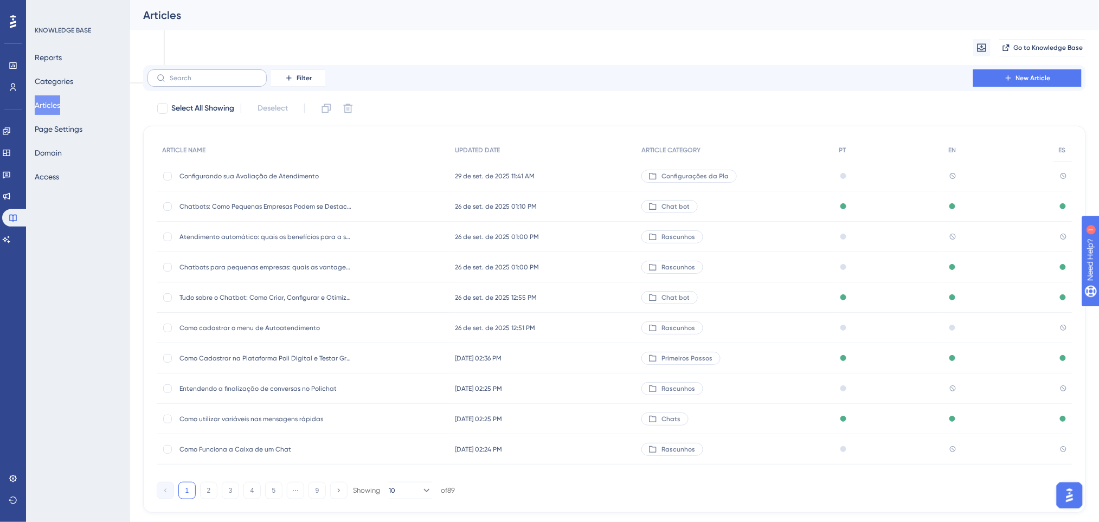
click at [241, 73] on label at bounding box center [206, 77] width 119 height 17
click at [241, 74] on input "text" at bounding box center [214, 78] width 88 height 8
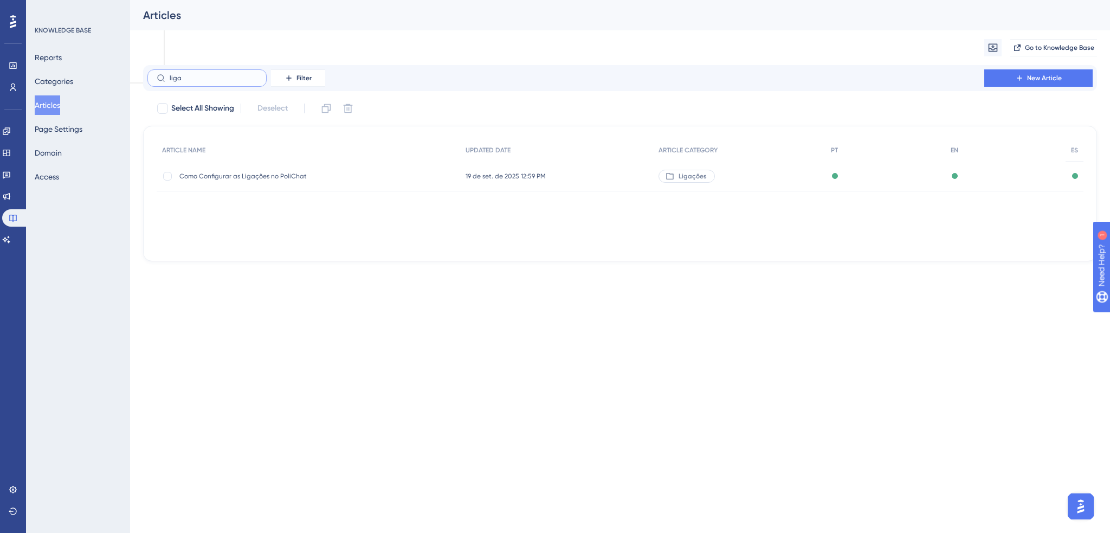
type input "liga"
click at [247, 183] on div "Como Configurar as Ligações no PoliChat Como Configurar as Ligações no PoliChat" at bounding box center [265, 176] width 173 height 30
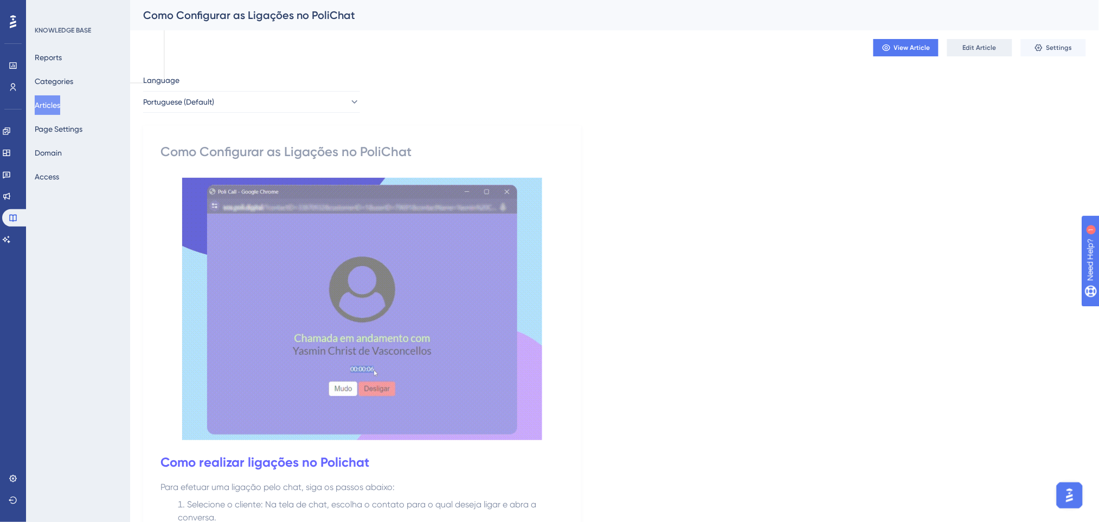
click at [984, 46] on span "Edit Article" at bounding box center [980, 47] width 34 height 9
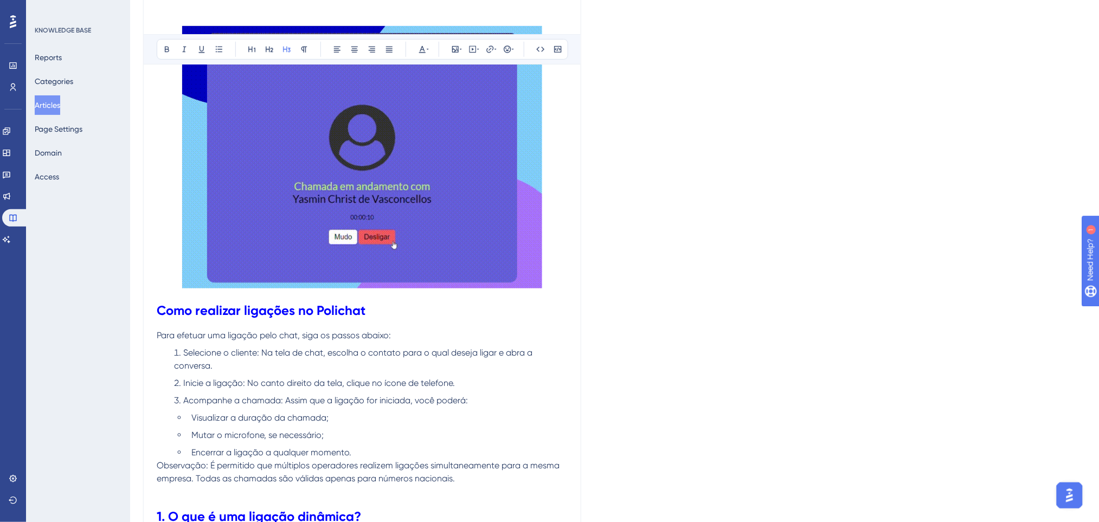
scroll to position [217, 0]
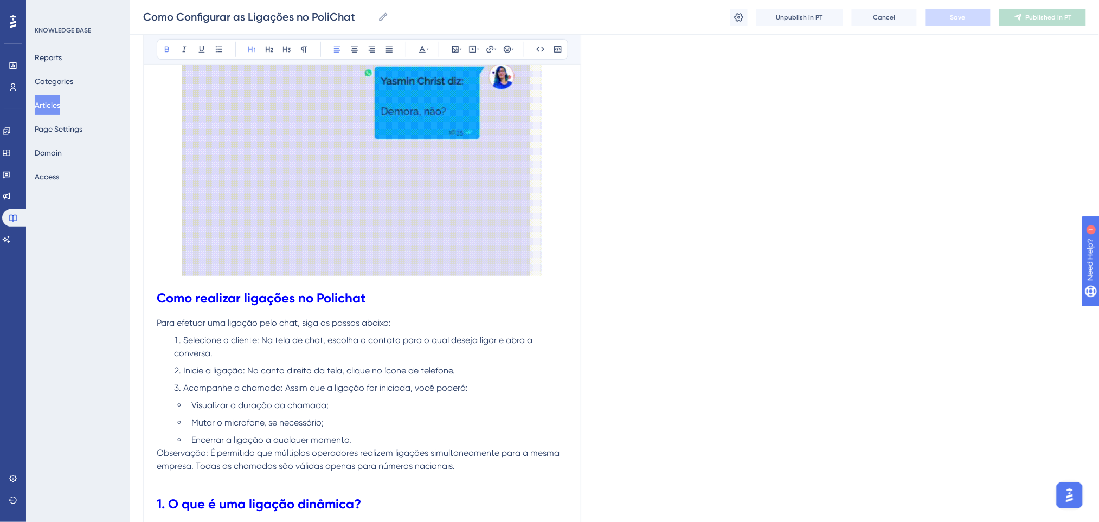
drag, startPoint x: 493, startPoint y: 287, endPoint x: 247, endPoint y: 94, distance: 312.0
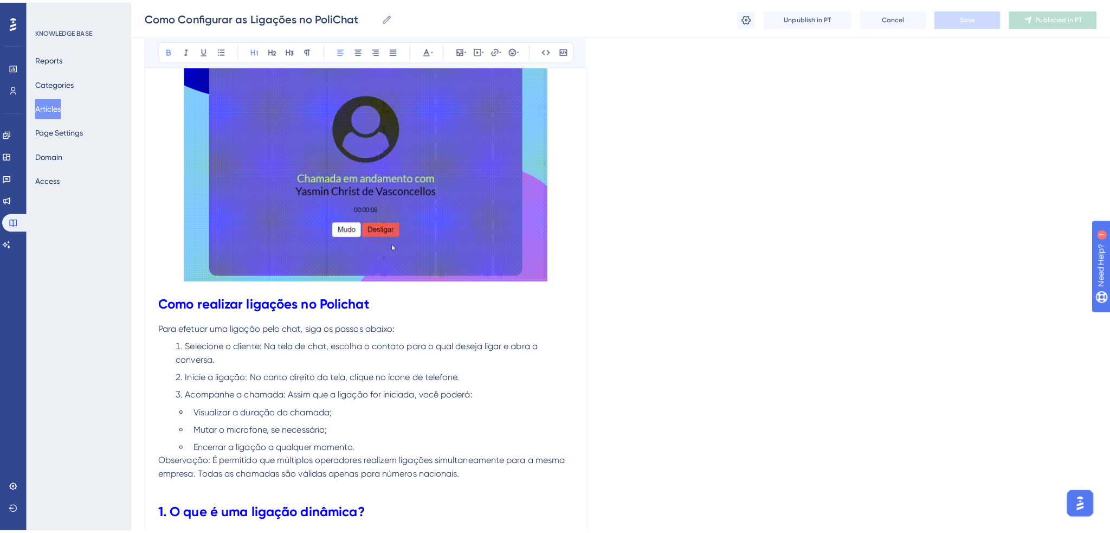
scroll to position [0, 0]
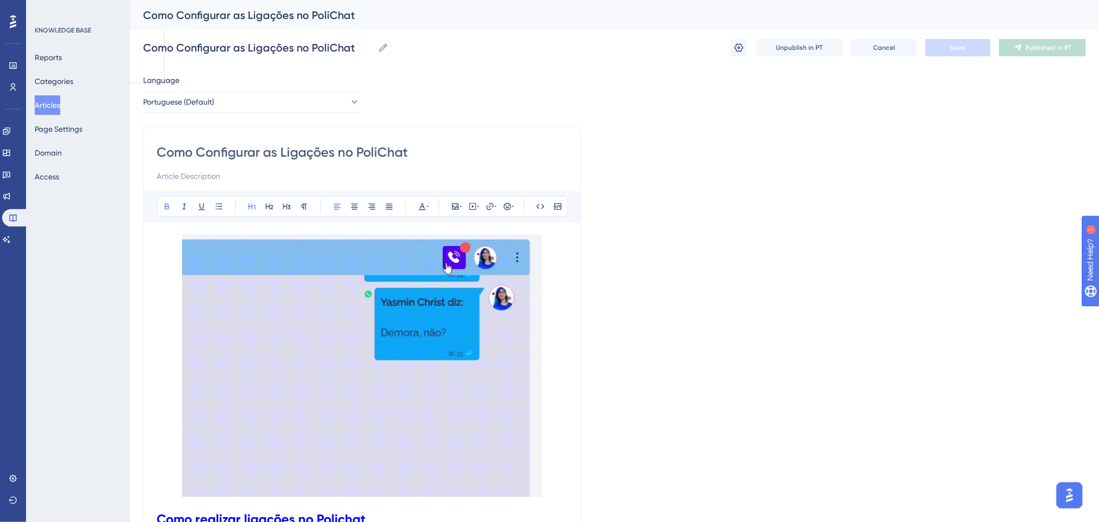
click at [211, 261] on img at bounding box center [362, 366] width 360 height 262
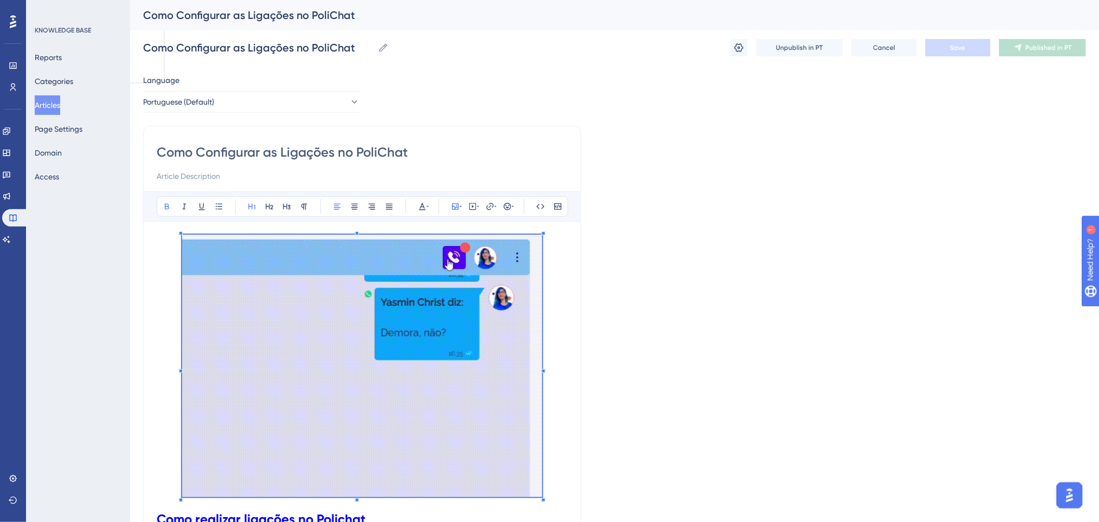
click at [53, 106] on button "Articles" at bounding box center [47, 105] width 25 height 20
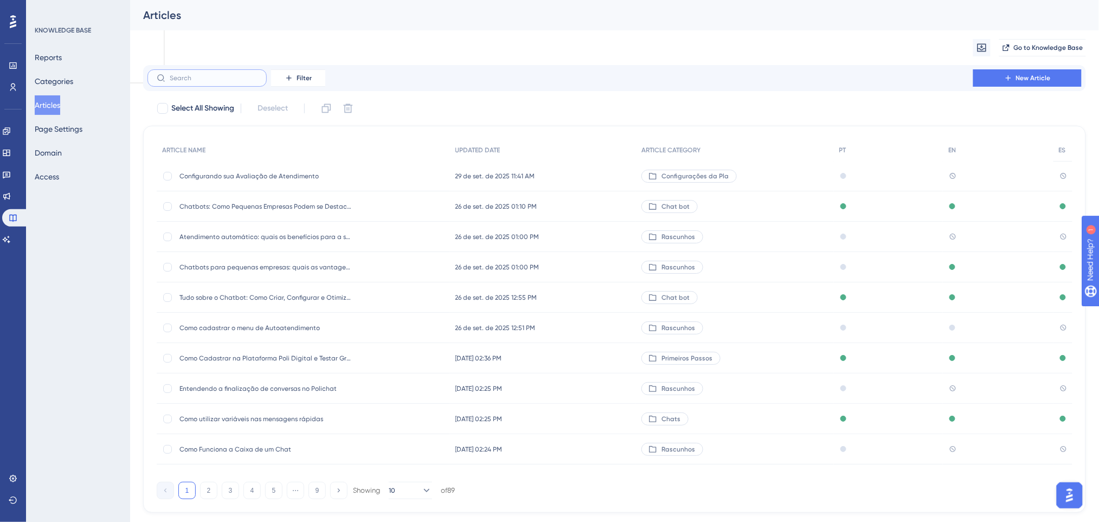
click at [223, 74] on input "text" at bounding box center [214, 78] width 88 height 8
click at [233, 74] on input "text" at bounding box center [214, 78] width 88 height 8
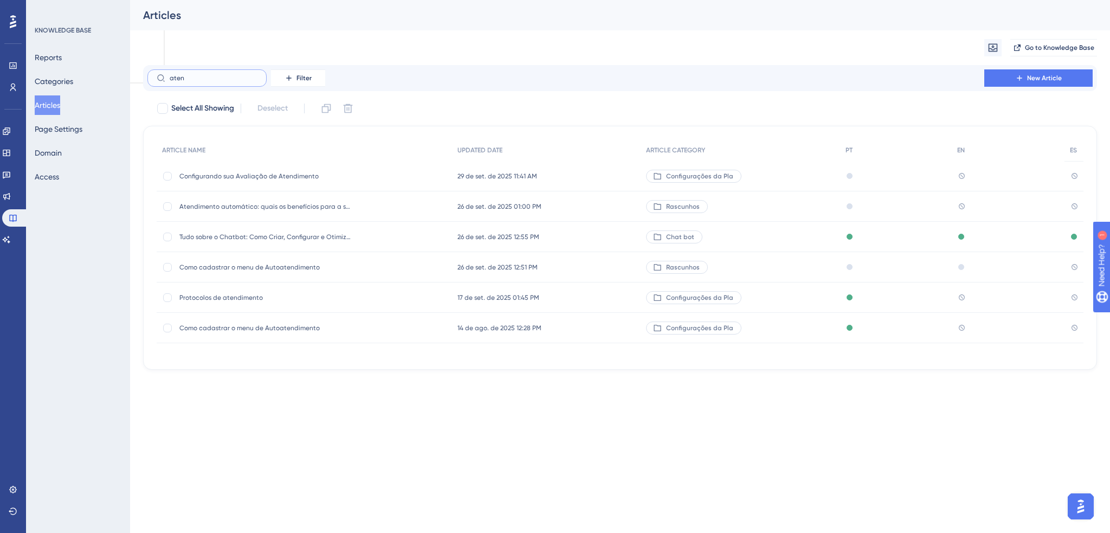
type input "aten"
click at [285, 174] on span "Configurando sua Avaliação de Atendimento" at bounding box center [265, 176] width 173 height 9
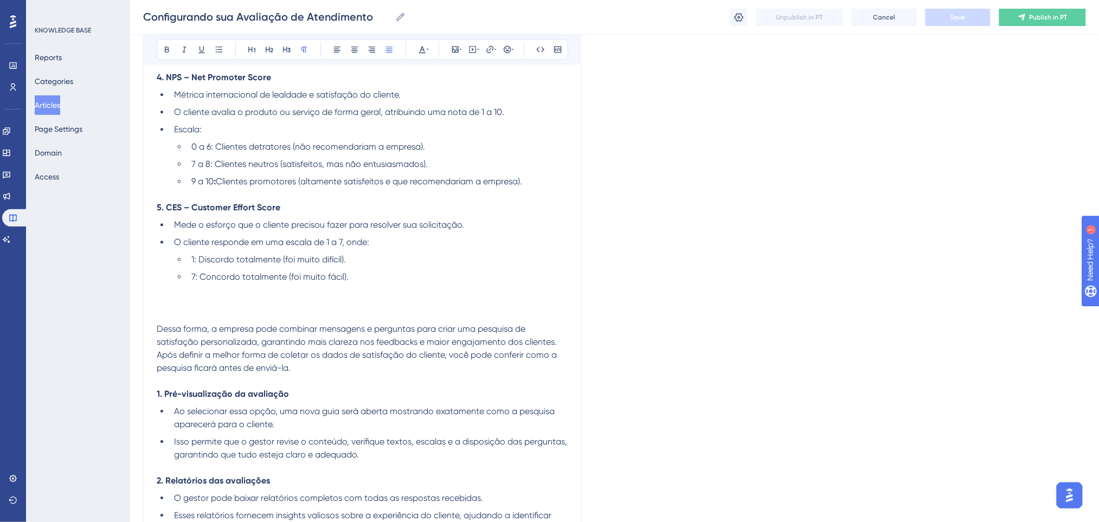
scroll to position [994, 0]
click at [246, 312] on p at bounding box center [362, 316] width 411 height 13
click at [453, 52] on icon at bounding box center [455, 49] width 7 height 7
click at [449, 103] on span "Upload Image" at bounding box center [462, 100] width 44 height 9
click at [361, 197] on p at bounding box center [362, 195] width 411 height 13
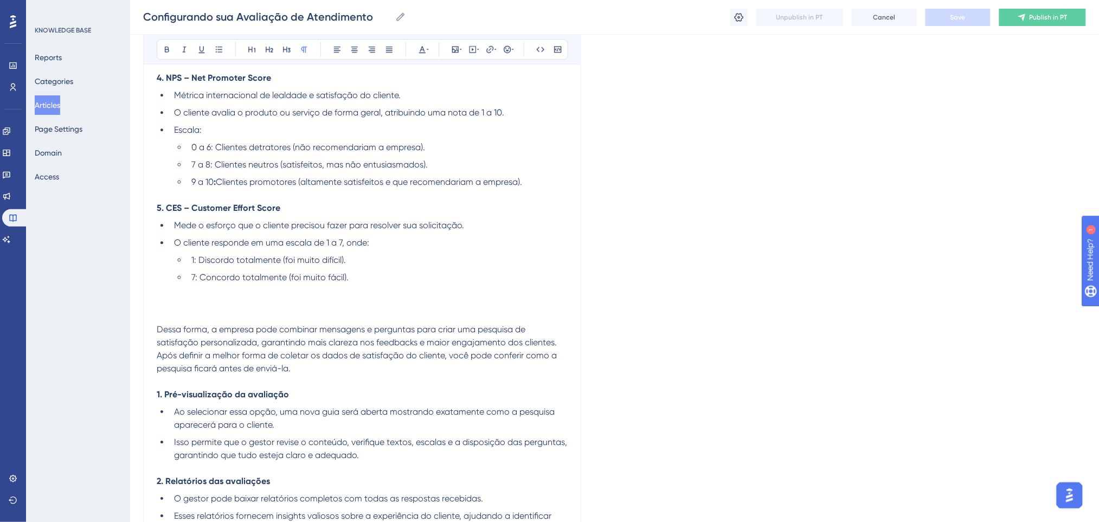
scroll to position [0, 0]
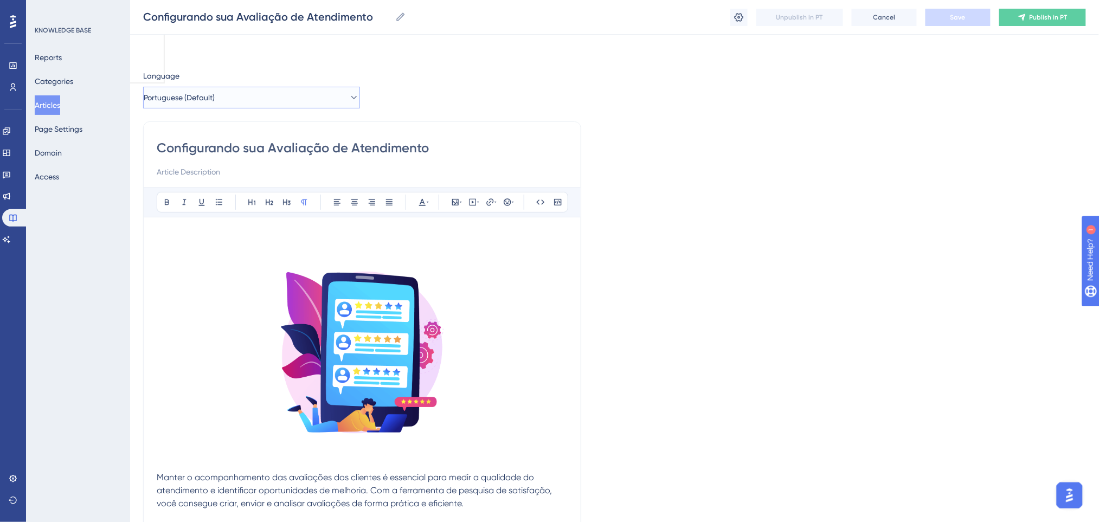
click at [246, 98] on button "Portuguese (Default)" at bounding box center [251, 98] width 217 height 22
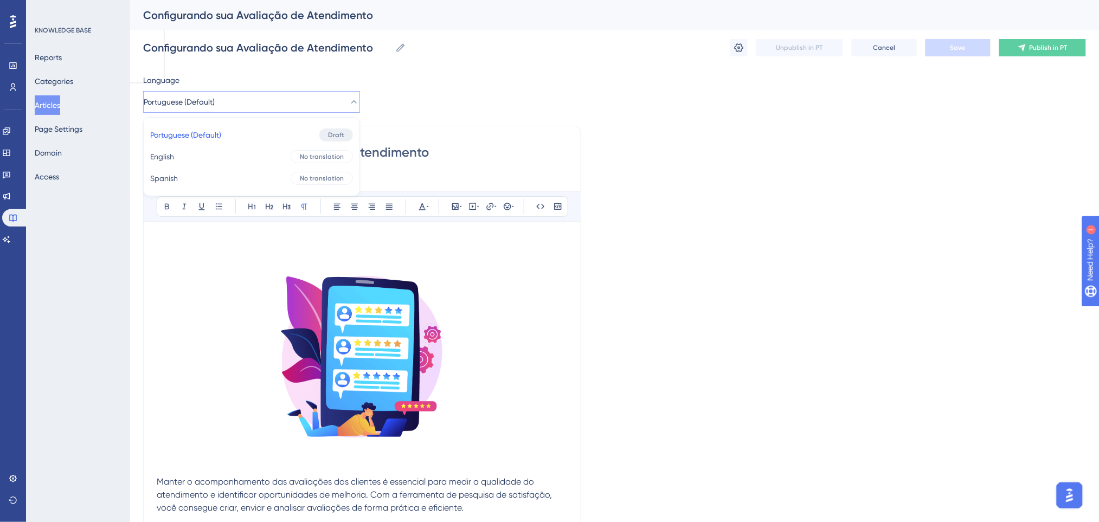
click at [255, 105] on button "Portuguese (Default)" at bounding box center [251, 102] width 217 height 22
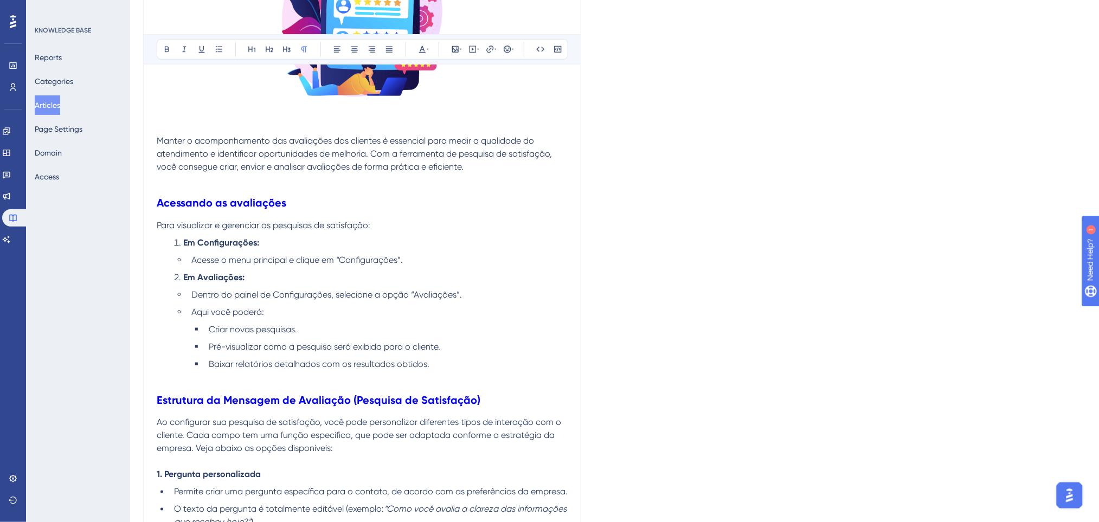
scroll to position [434, 0]
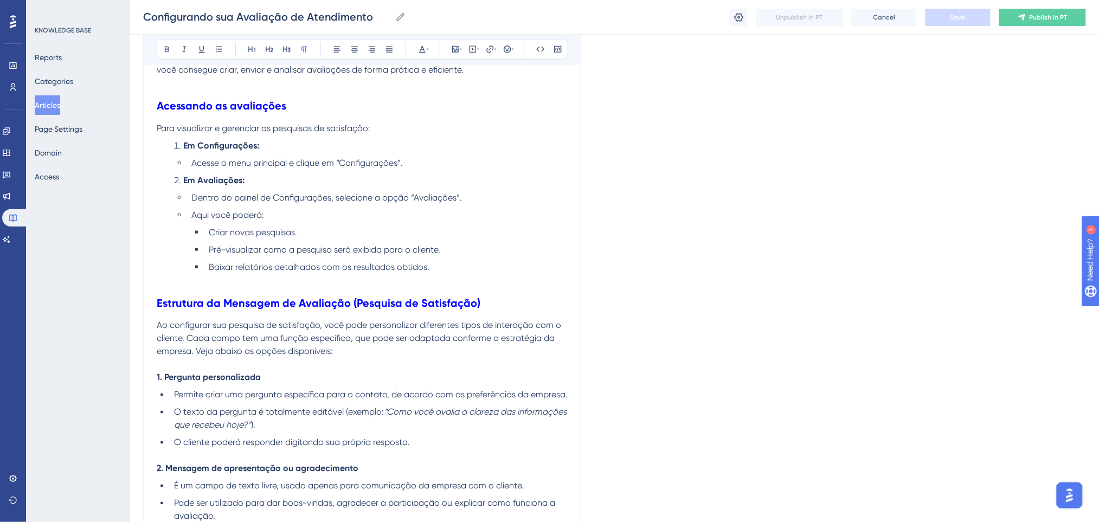
click at [298, 243] on li "Pré-visualizar como a pesquisa será exibida para o cliente." at bounding box center [385, 249] width 363 height 13
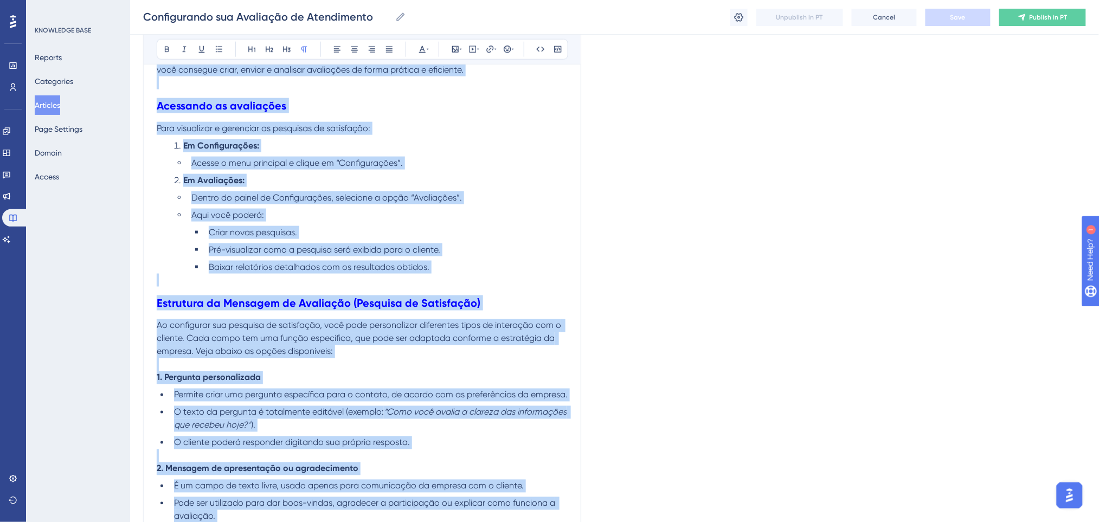
copy div "Manter o acompanhamento das avaliações dos clientes é essencial para medir a qu…"
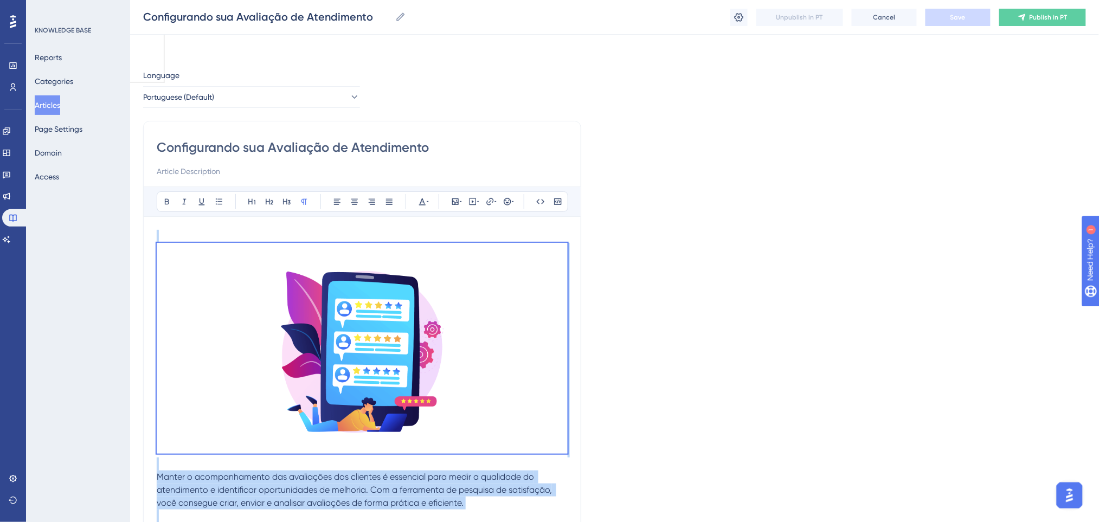
scroll to position [0, 0]
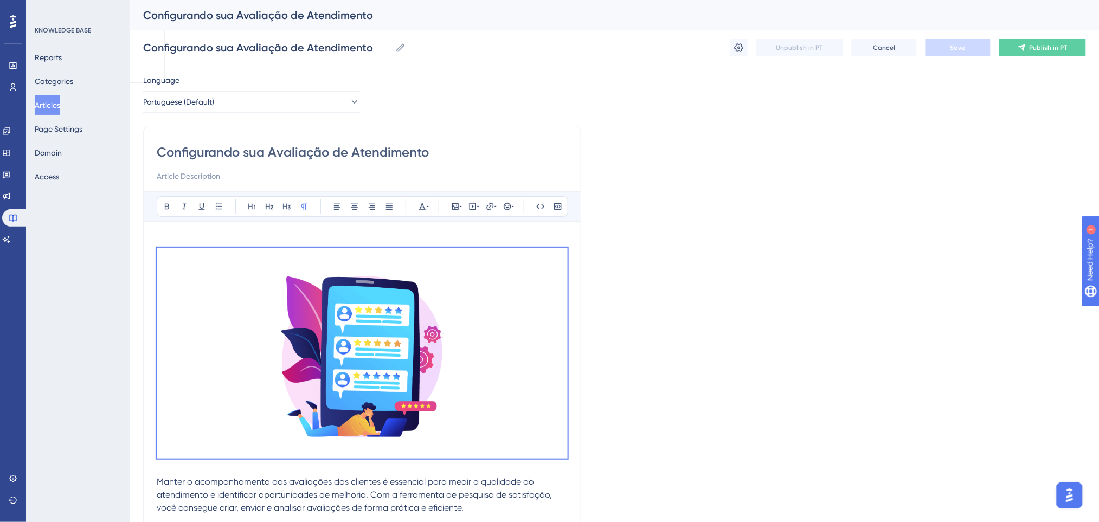
drag, startPoint x: 275, startPoint y: 144, endPoint x: 492, endPoint y: 4, distance: 257.7
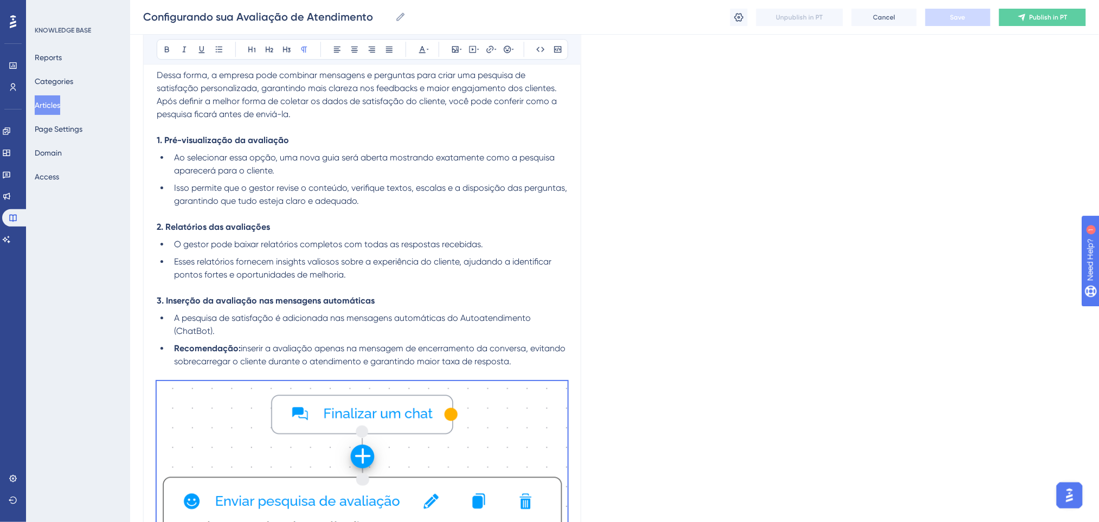
click at [273, 56] on p at bounding box center [362, 49] width 411 height 13
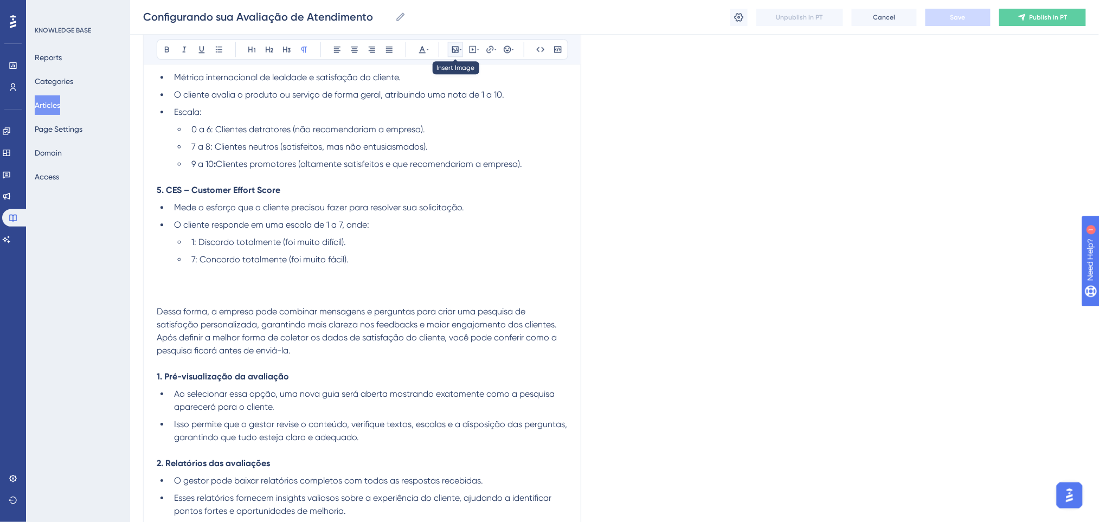
click at [461, 46] on icon at bounding box center [461, 49] width 2 height 9
click at [446, 92] on button "Upload Image" at bounding box center [455, 100] width 119 height 17
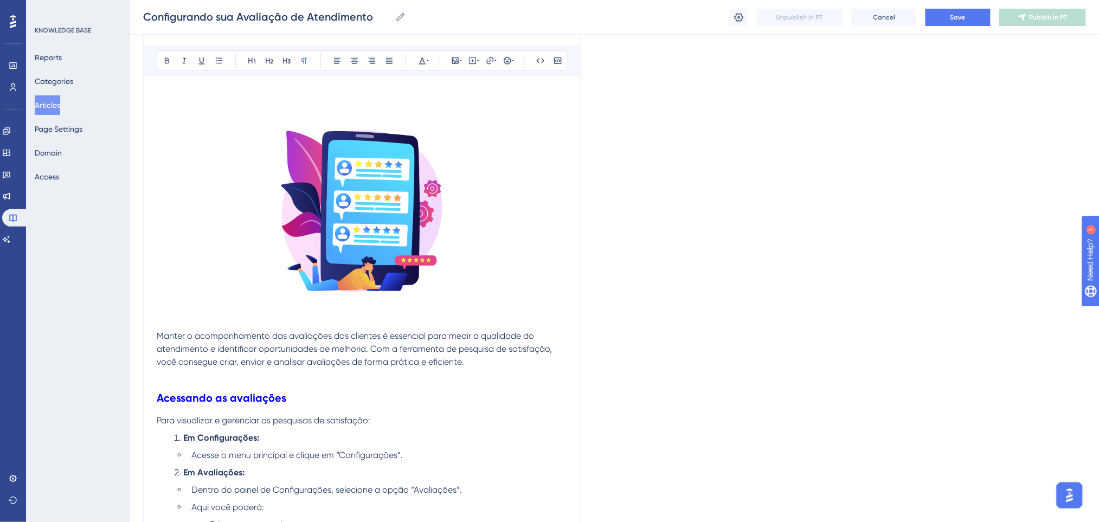
scroll to position [0, 0]
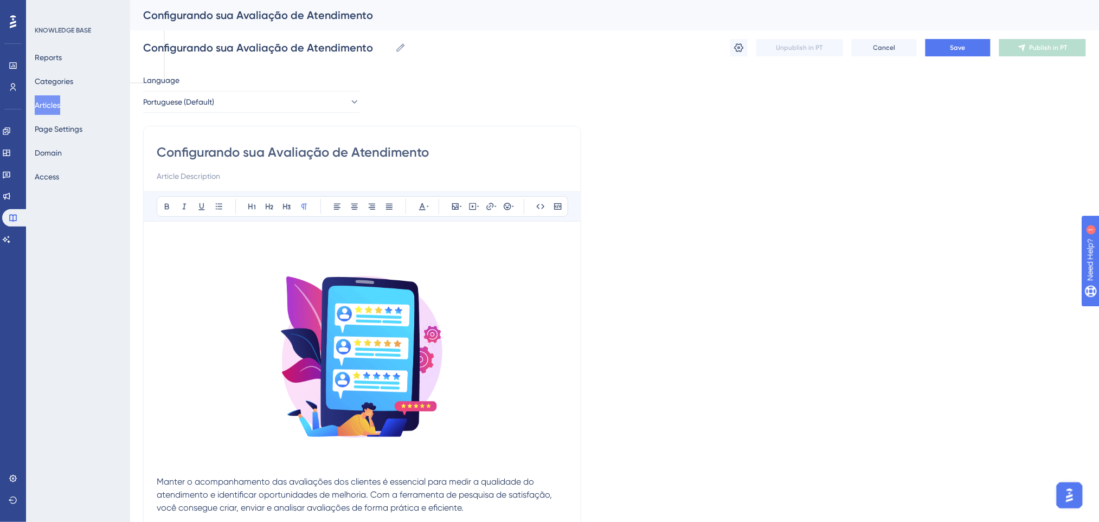
click at [962, 37] on div "Configurando sua Avaliação de Atendimento Configurando sua Avaliação de Atendim…" at bounding box center [614, 47] width 943 height 35
click at [962, 42] on button "Save" at bounding box center [957, 47] width 65 height 17
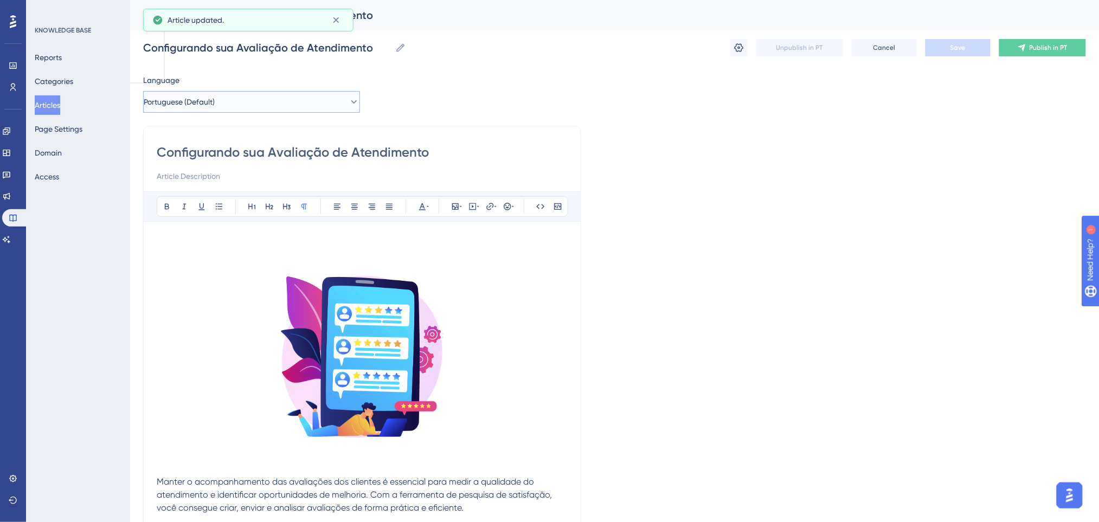
click at [291, 100] on button "Portuguese (Default)" at bounding box center [251, 102] width 217 height 22
click at [240, 150] on button "English English No translation" at bounding box center [251, 157] width 203 height 22
checkbox input "false"
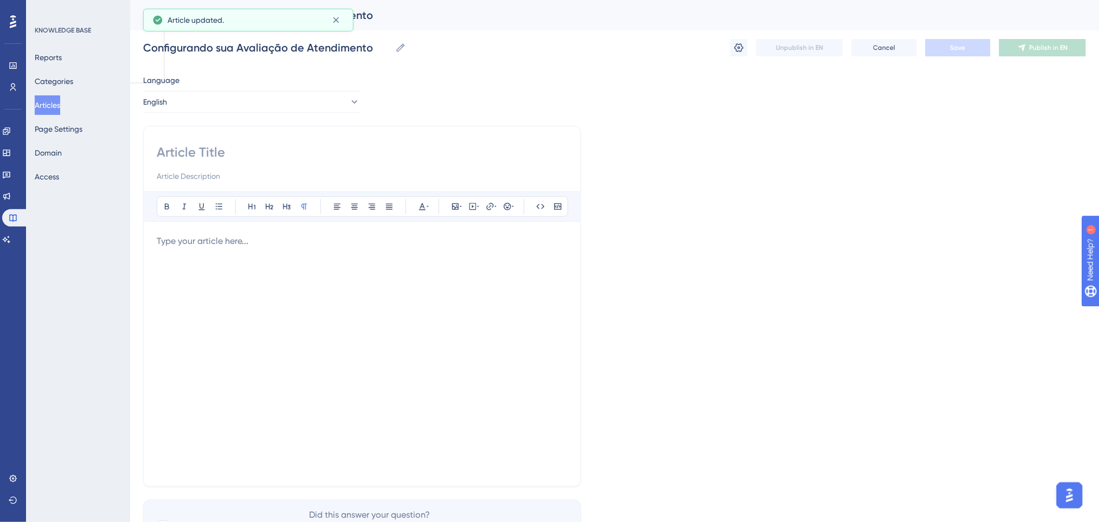
click at [243, 245] on p at bounding box center [362, 241] width 411 height 13
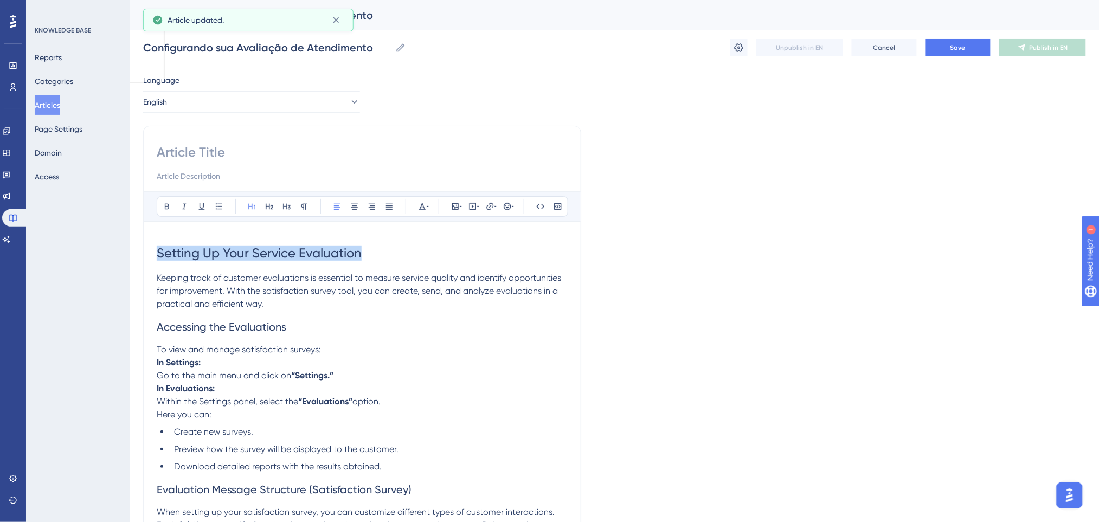
drag, startPoint x: 275, startPoint y: 267, endPoint x: 83, endPoint y: 267, distance: 192.4
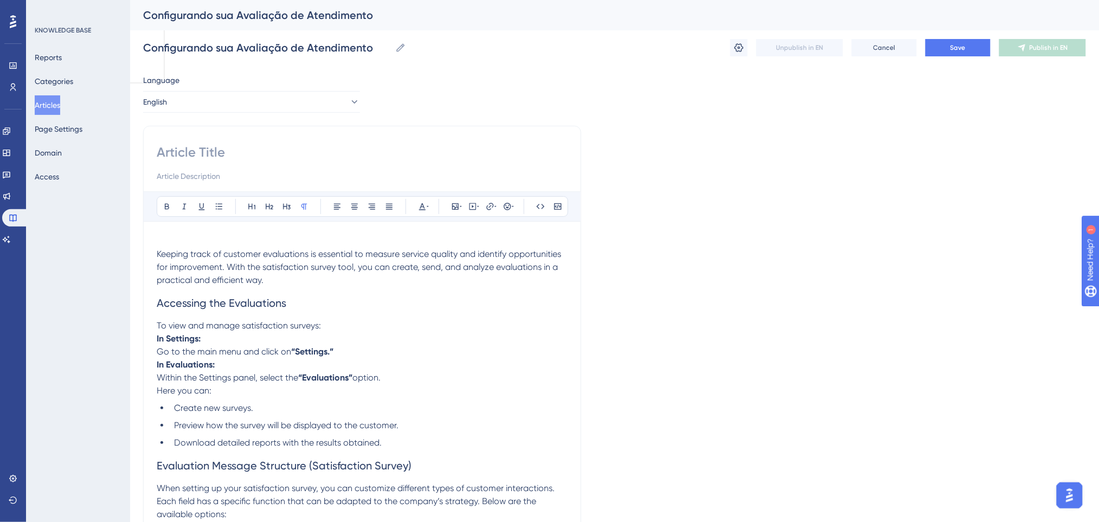
click at [236, 147] on input at bounding box center [362, 152] width 411 height 17
paste input "Setting Up Your Service Evaluation"
type input "Setting Up Your Service Evaluation"
click at [968, 53] on button "Save" at bounding box center [957, 47] width 65 height 17
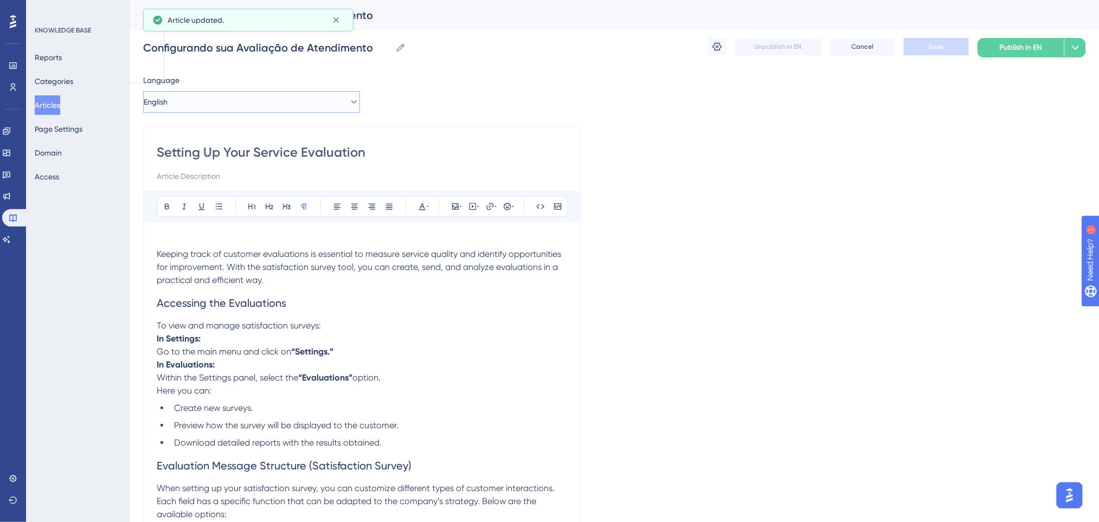
click at [257, 104] on button "English" at bounding box center [251, 102] width 217 height 22
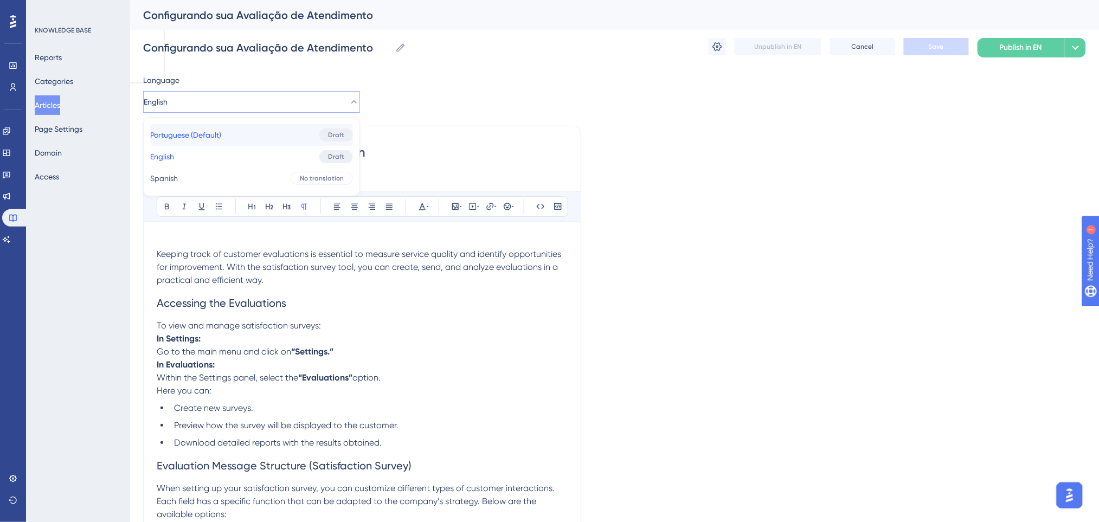
click at [195, 126] on button "Portuguese (Default) Portuguese (Default) Draft" at bounding box center [251, 135] width 203 height 22
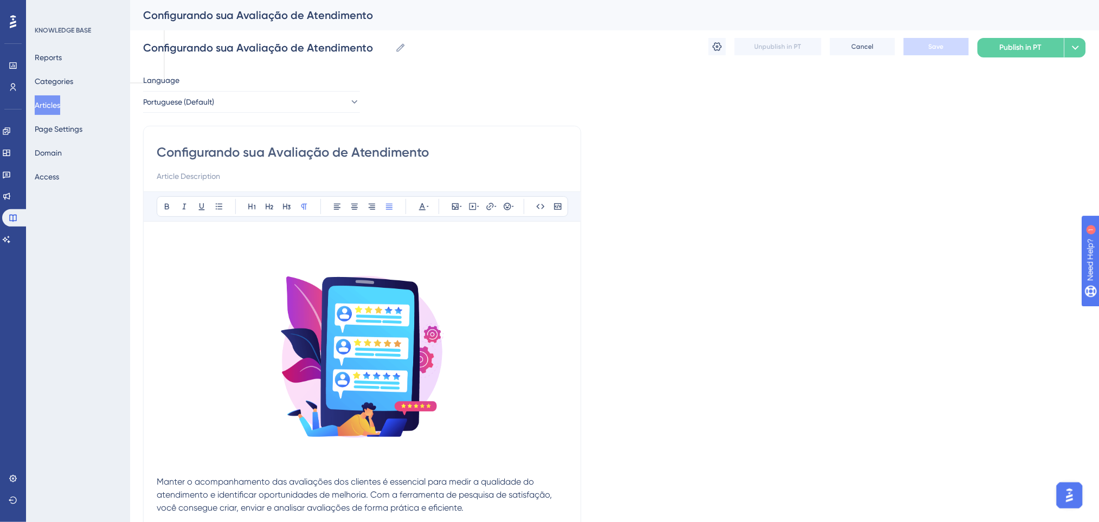
scroll to position [144, 0]
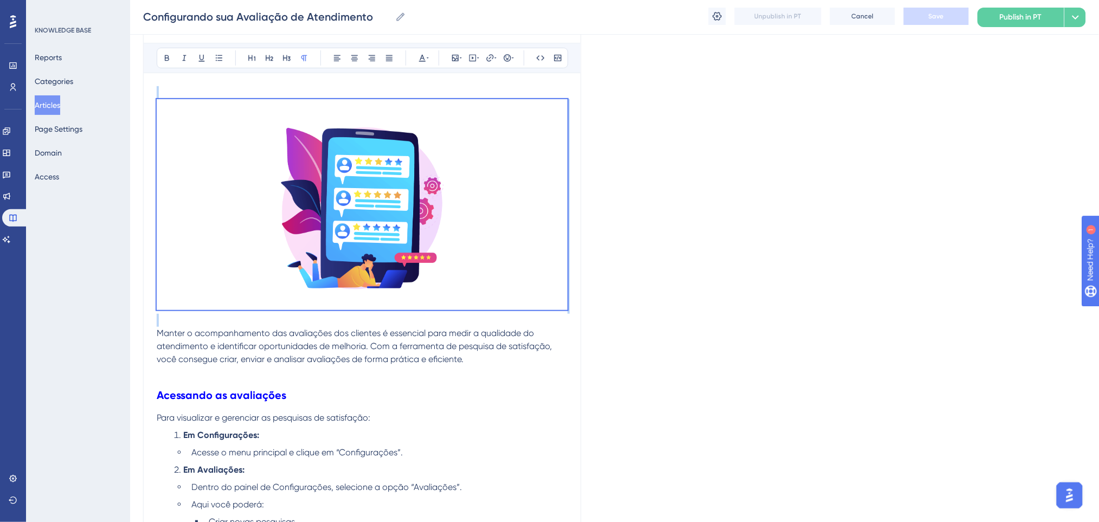
drag, startPoint x: 173, startPoint y: 313, endPoint x: 152, endPoint y: 47, distance: 266.5
copy div
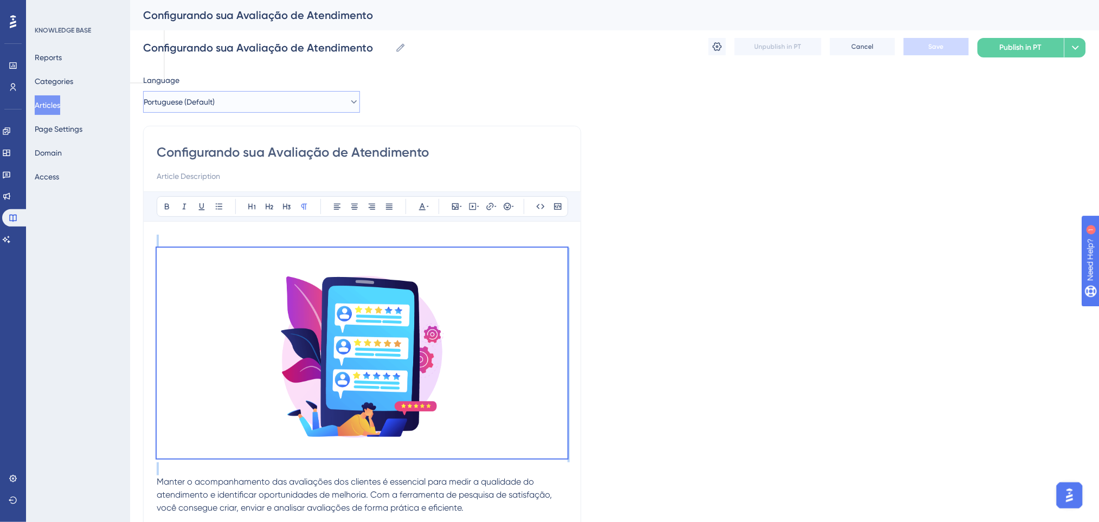
click at [240, 91] on button "Portuguese (Default)" at bounding box center [251, 102] width 217 height 22
click at [238, 99] on button "Portuguese (Default)" at bounding box center [251, 102] width 217 height 22
click at [237, 101] on button "Portuguese (Default)" at bounding box center [251, 102] width 217 height 22
click at [210, 160] on button "English English Draft" at bounding box center [251, 157] width 203 height 22
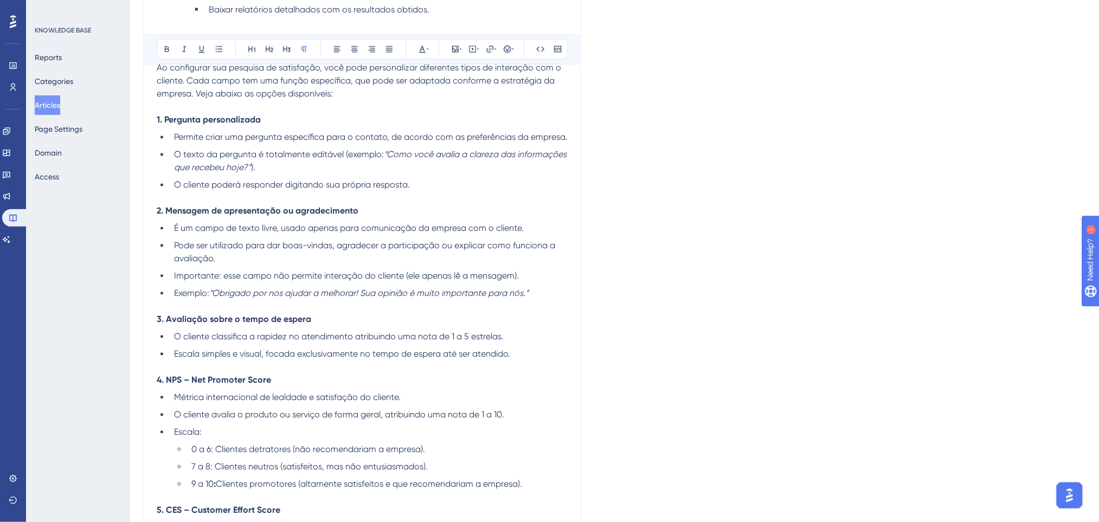
checkbox input "false"
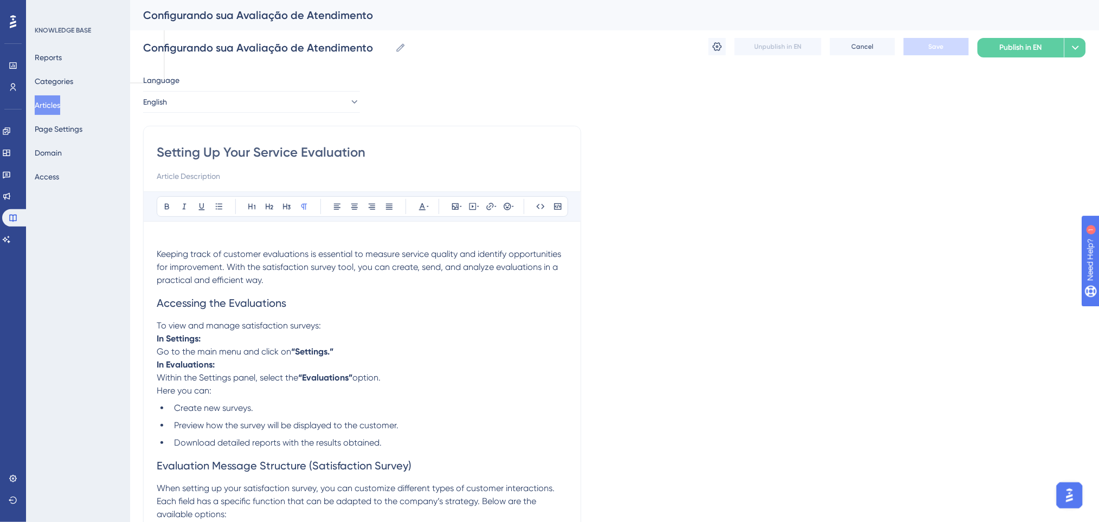
click at [165, 246] on p at bounding box center [362, 241] width 411 height 13
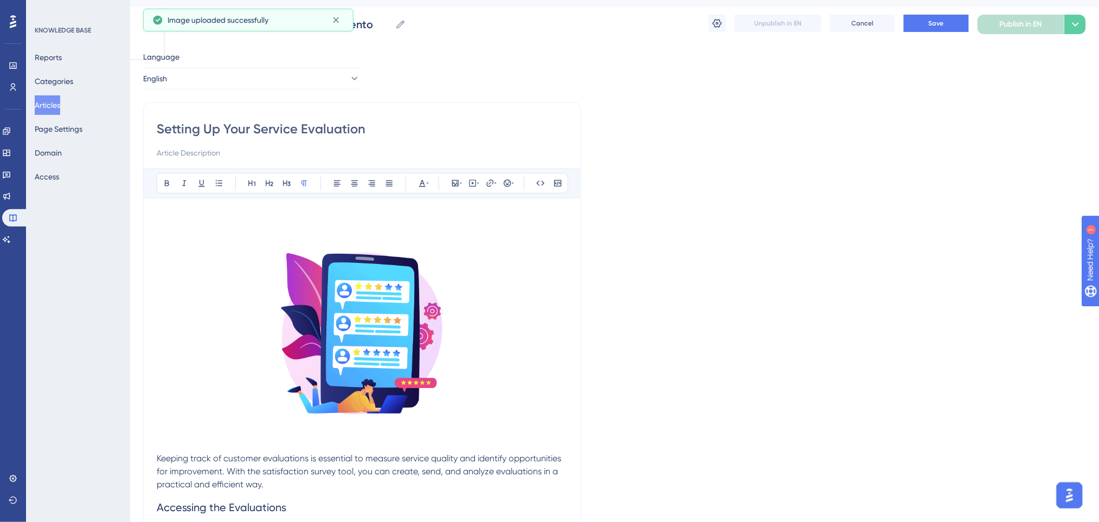
scroll to position [217, 0]
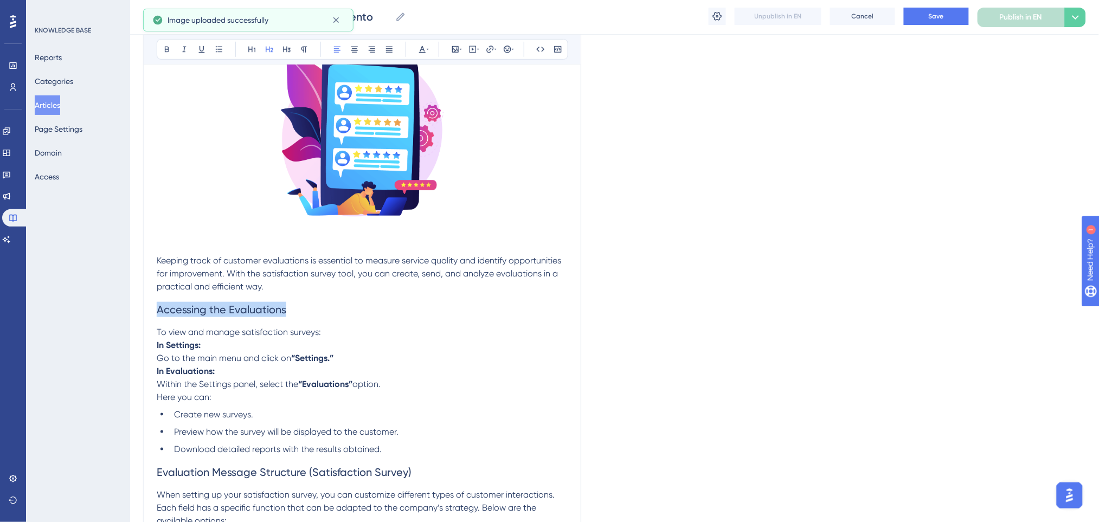
drag, startPoint x: 284, startPoint y: 310, endPoint x: 120, endPoint y: 314, distance: 164.3
click at [168, 53] on icon at bounding box center [167, 49] width 9 height 9
click at [425, 44] on button at bounding box center [422, 49] width 15 height 15
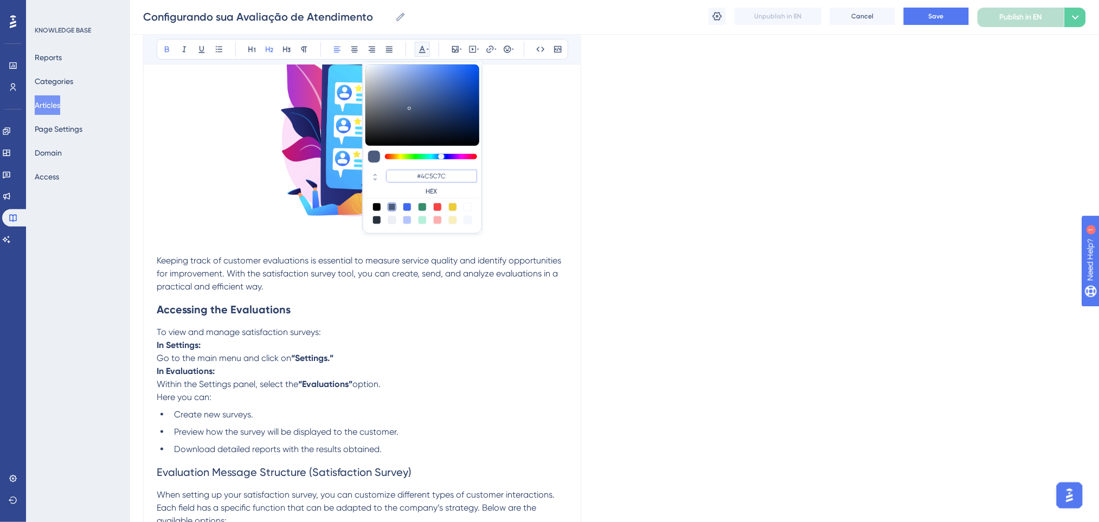
drag, startPoint x: 456, startPoint y: 175, endPoint x: 365, endPoint y: 176, distance: 90.5
click at [365, 176] on div "#4C5C7C HEX" at bounding box center [422, 183] width 114 height 31
type input "#0000FF"
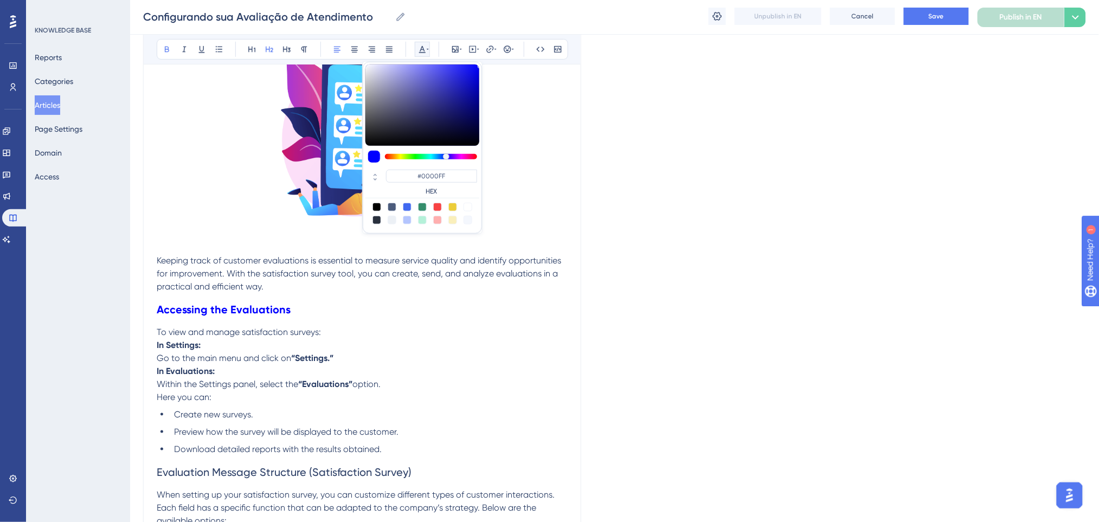
click at [441, 302] on h2 "Accessing the Evaluations" at bounding box center [362, 309] width 411 height 33
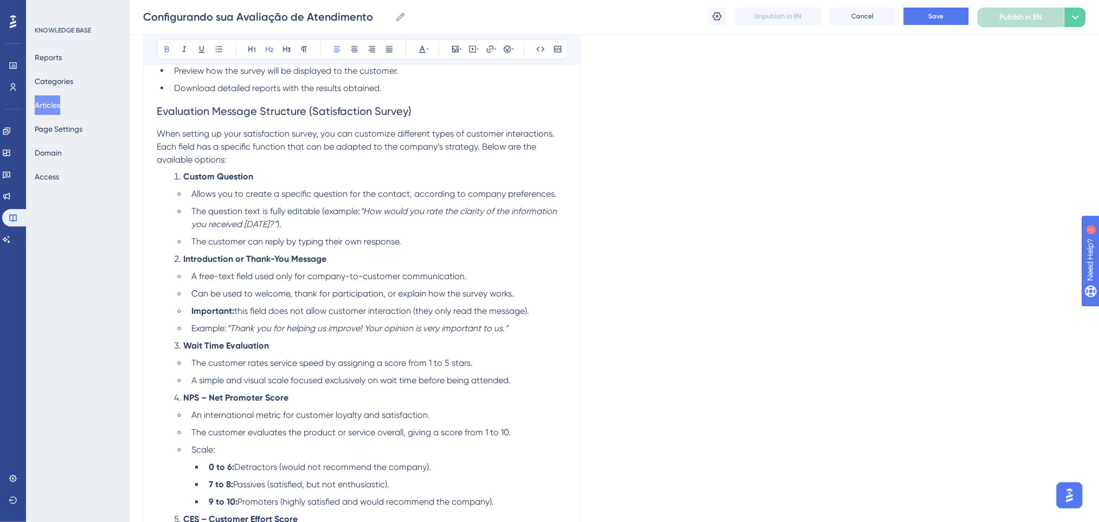
scroll to position [434, 0]
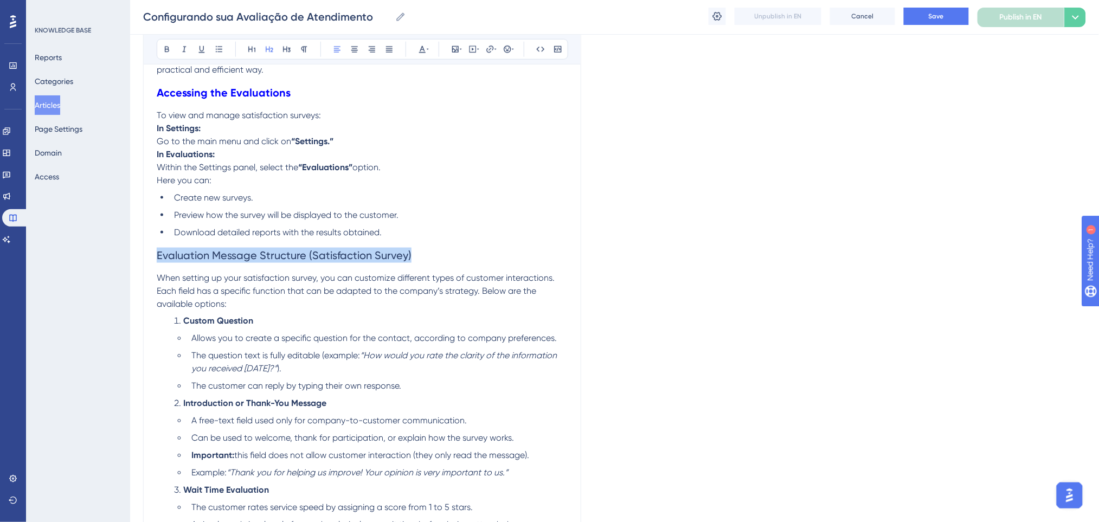
drag, startPoint x: 433, startPoint y: 252, endPoint x: 0, endPoint y: 254, distance: 432.6
click at [130, 254] on div "Performance Users Engagement Widgets Feedback Product Updates Knowledge Base AI…" at bounding box center [614, 340] width 969 height 1549
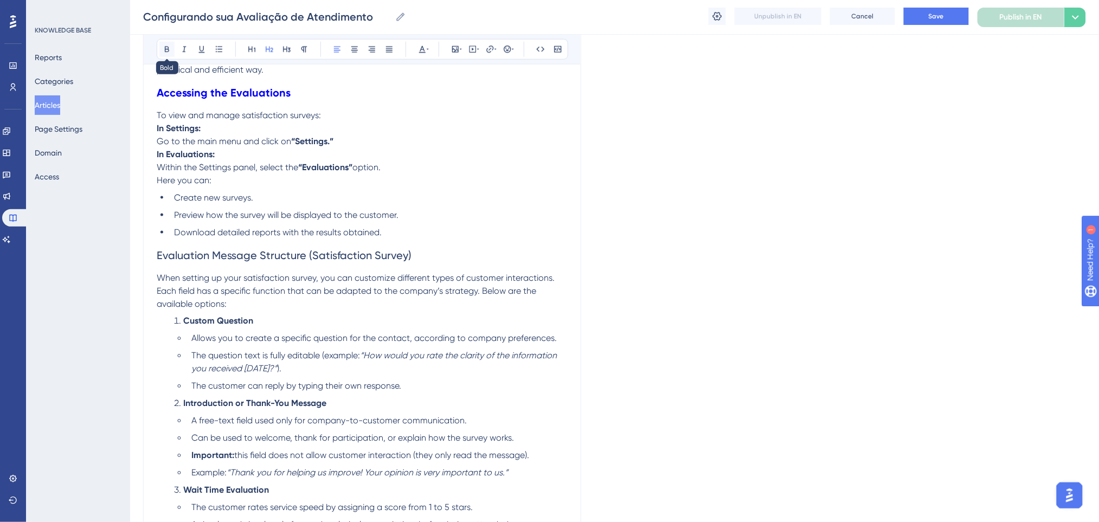
click at [168, 47] on icon at bounding box center [167, 49] width 9 height 9
click at [421, 49] on icon at bounding box center [422, 49] width 7 height 7
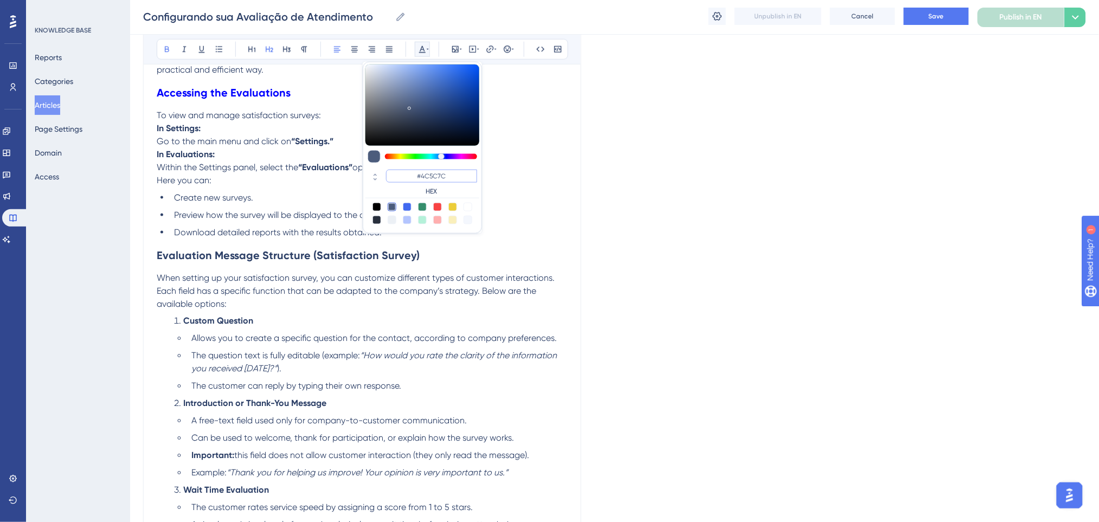
drag, startPoint x: 463, startPoint y: 173, endPoint x: 393, endPoint y: 173, distance: 69.9
click at [393, 173] on input "#4C5C7C" at bounding box center [431, 176] width 91 height 13
paste input "0000FF"
type input "#0000FF"
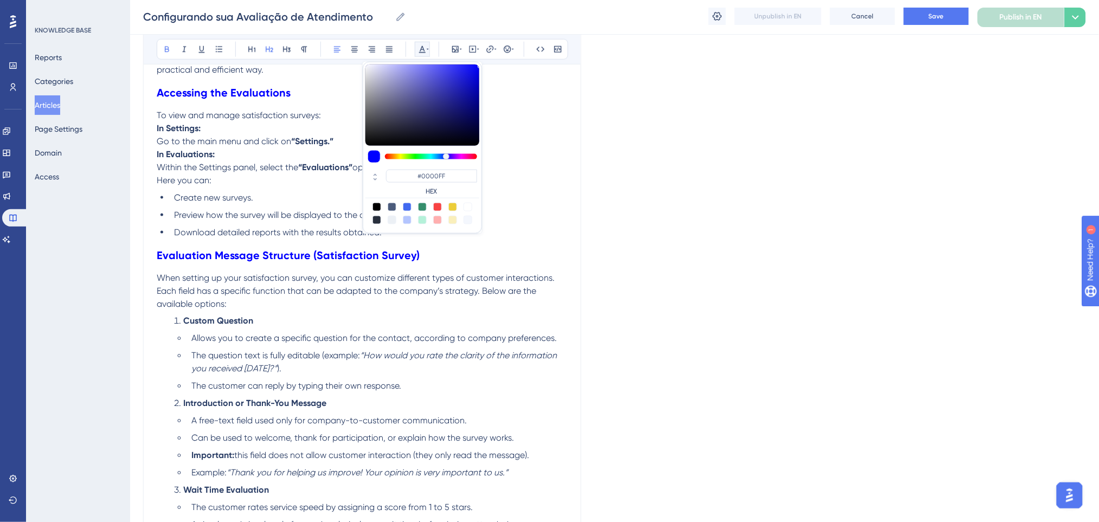
click at [553, 180] on p "To view and manage satisfaction surveys: In Settings: Go to the main menu and c…" at bounding box center [362, 148] width 411 height 78
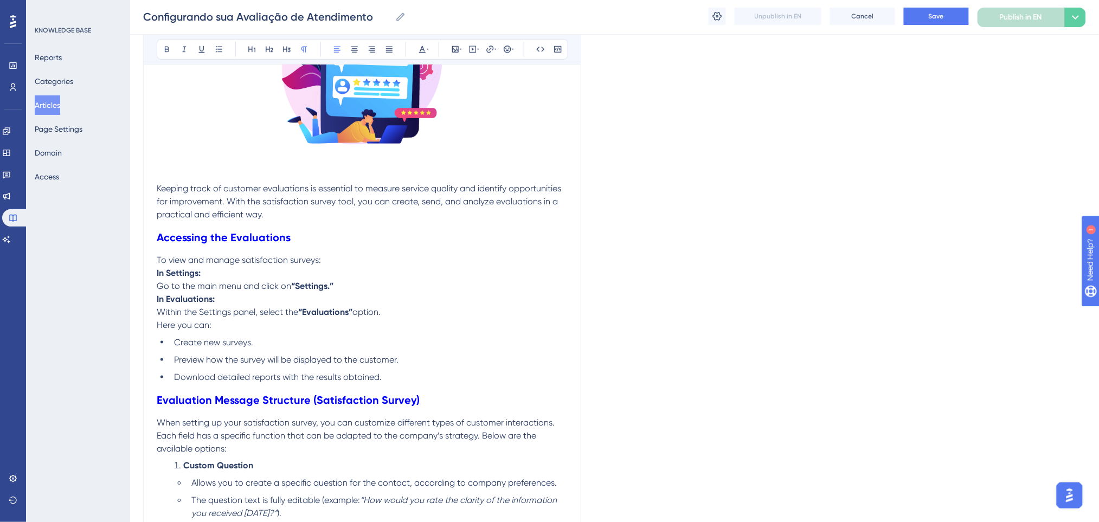
scroll to position [361, 0]
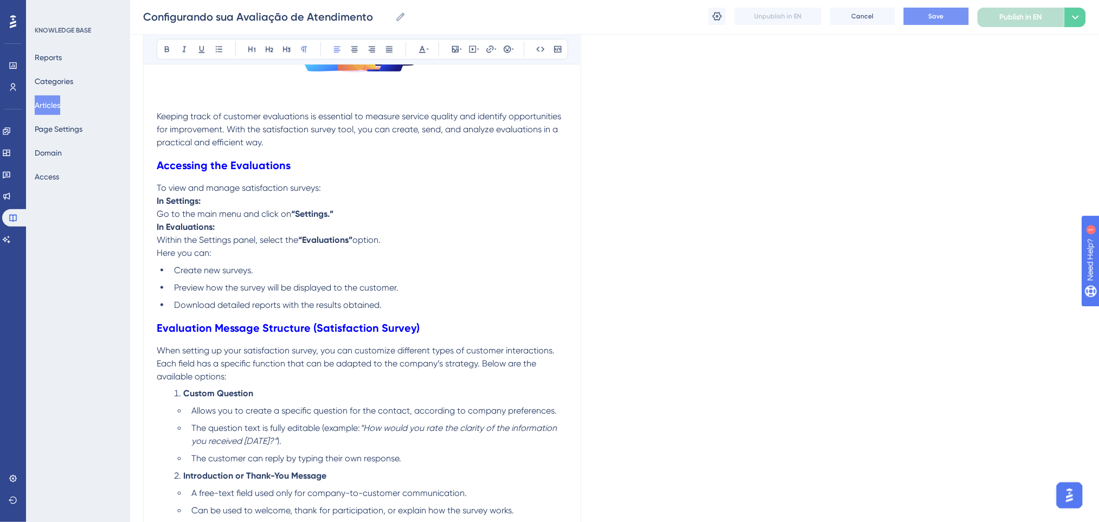
click at [946, 19] on button "Save" at bounding box center [936, 16] width 65 height 17
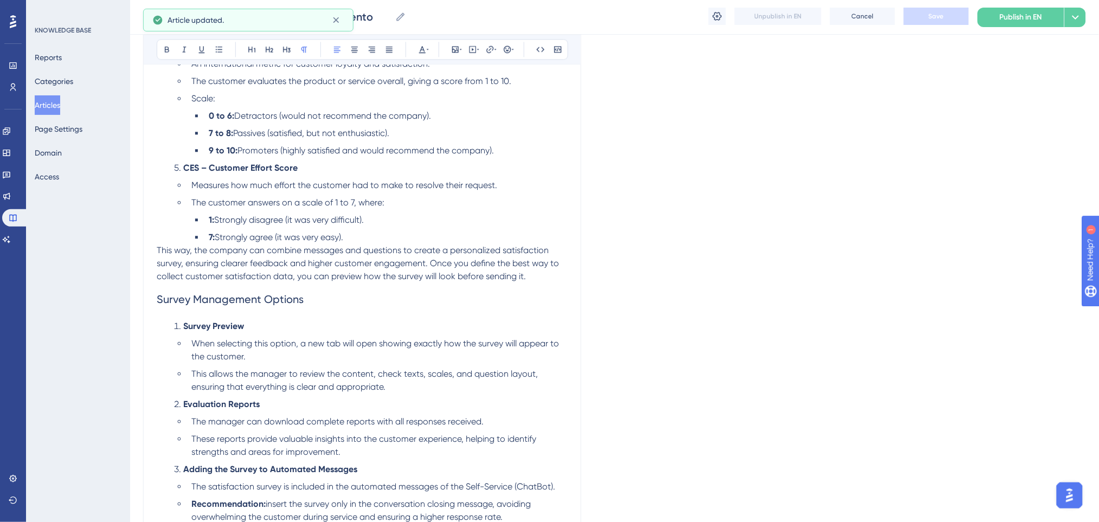
scroll to position [1012, 0]
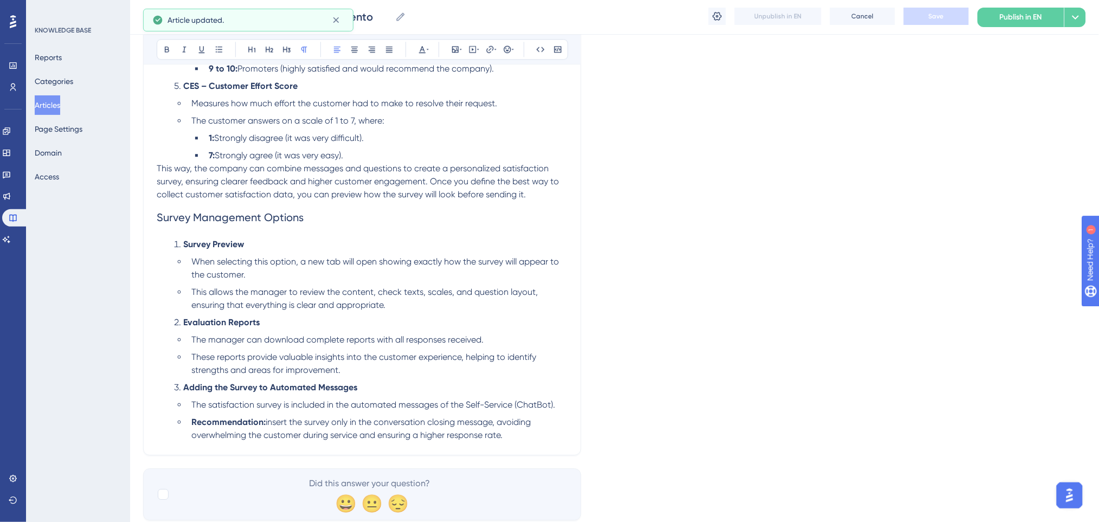
click at [413, 152] on li "7: Strongly agree (it was very easy)." at bounding box center [385, 155] width 363 height 13
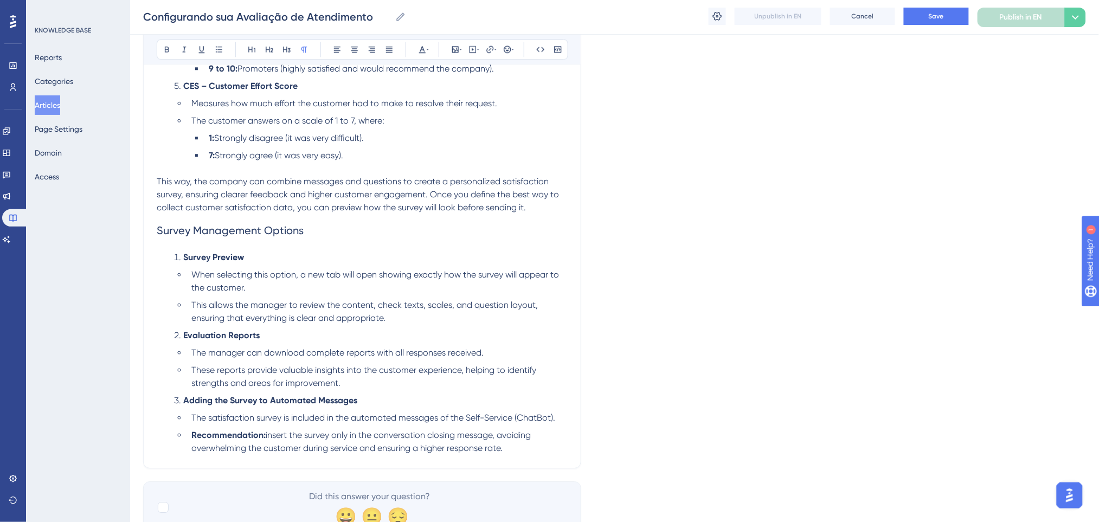
click at [365, 220] on h2 "Survey Management Options" at bounding box center [362, 230] width 411 height 33
click at [543, 211] on p "This way, the company can combine messages and questions to create a personaliz…" at bounding box center [362, 194] width 411 height 39
click at [542, 209] on p "This way, the company can combine messages and questions to create a personaliz…" at bounding box center [362, 194] width 411 height 39
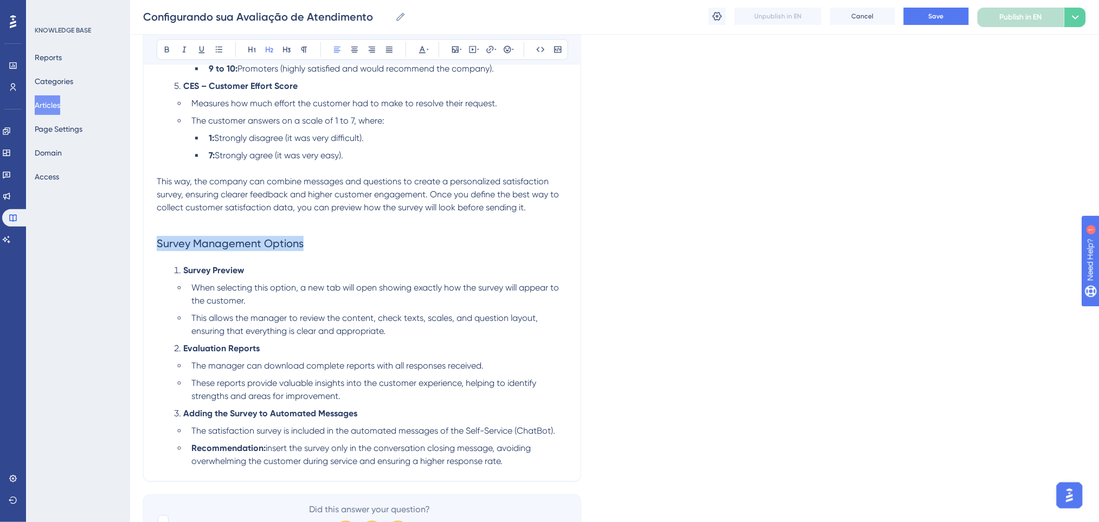
drag, startPoint x: 407, startPoint y: 240, endPoint x: 105, endPoint y: 235, distance: 301.4
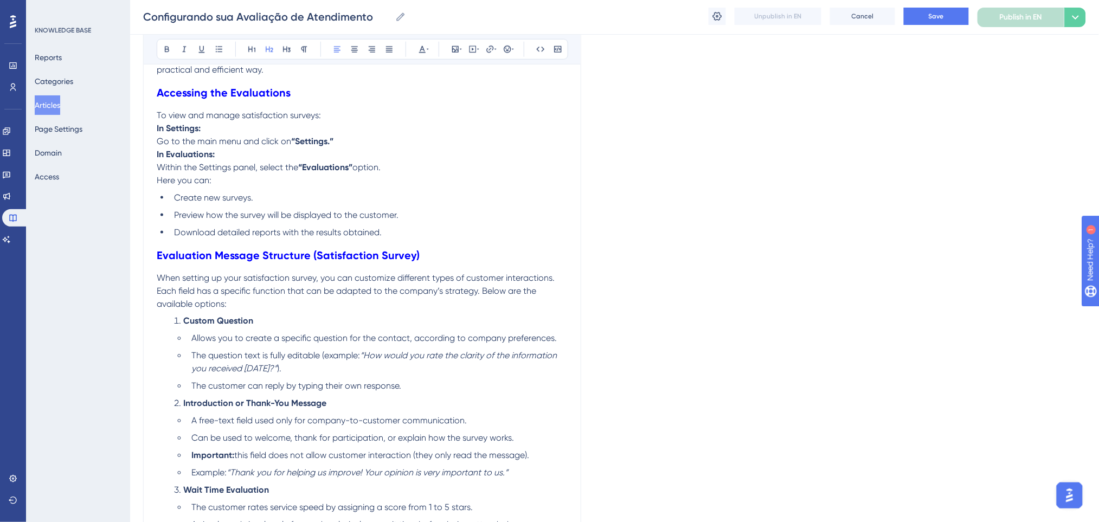
scroll to position [867, 0]
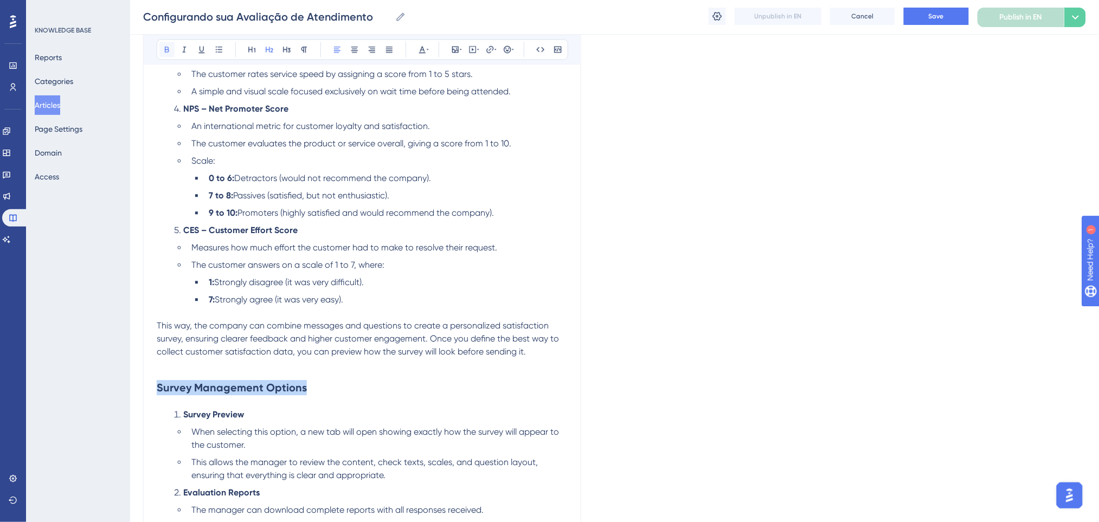
click at [164, 49] on icon at bounding box center [167, 49] width 9 height 9
click at [492, 221] on ol "Custom Question Allows you to create a specific question for the contact, accor…" at bounding box center [362, 93] width 411 height 425
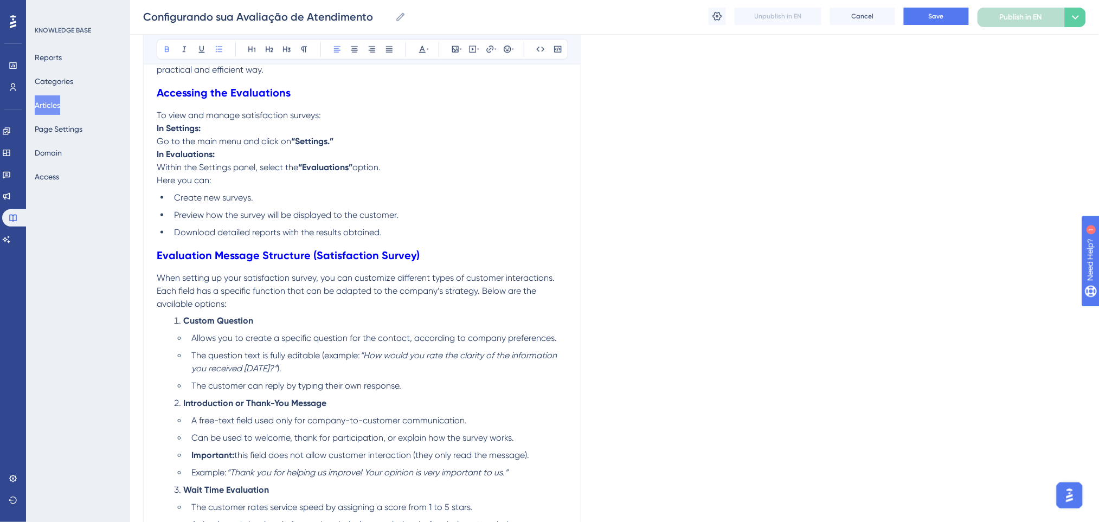
scroll to position [0, 0]
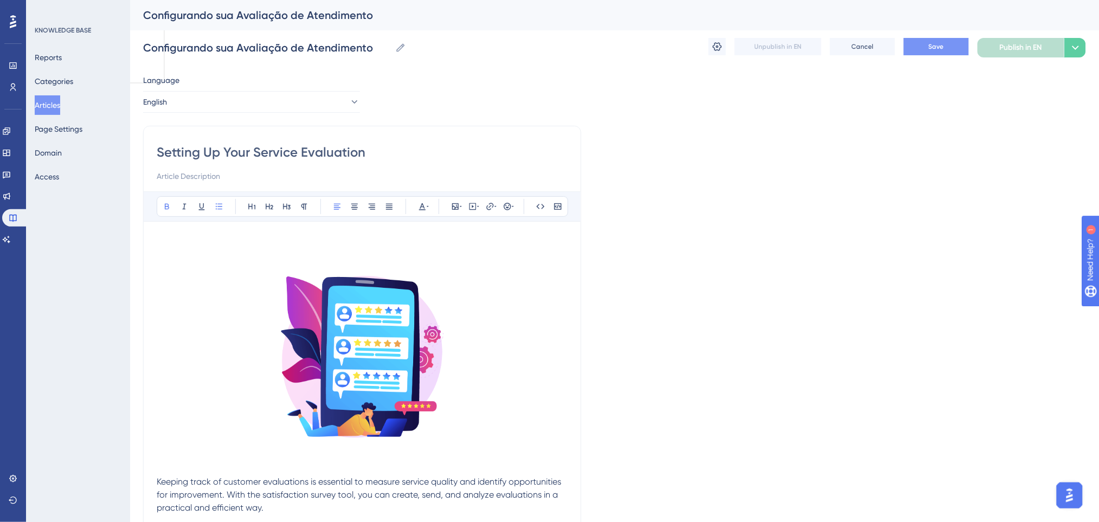
click at [948, 50] on button "Save" at bounding box center [936, 46] width 65 height 17
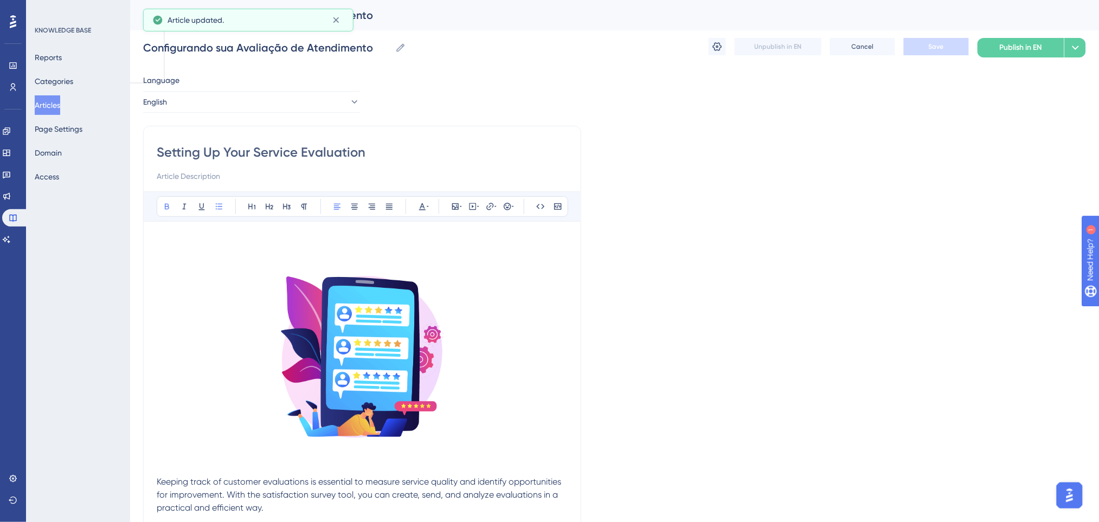
click at [247, 86] on div "Language" at bounding box center [251, 82] width 217 height 17
drag, startPoint x: 239, startPoint y: 94, endPoint x: 224, endPoint y: 113, distance: 24.7
click at [239, 94] on button "English" at bounding box center [251, 102] width 217 height 22
click at [211, 134] on span "Portuguese (Default)" at bounding box center [185, 134] width 71 height 13
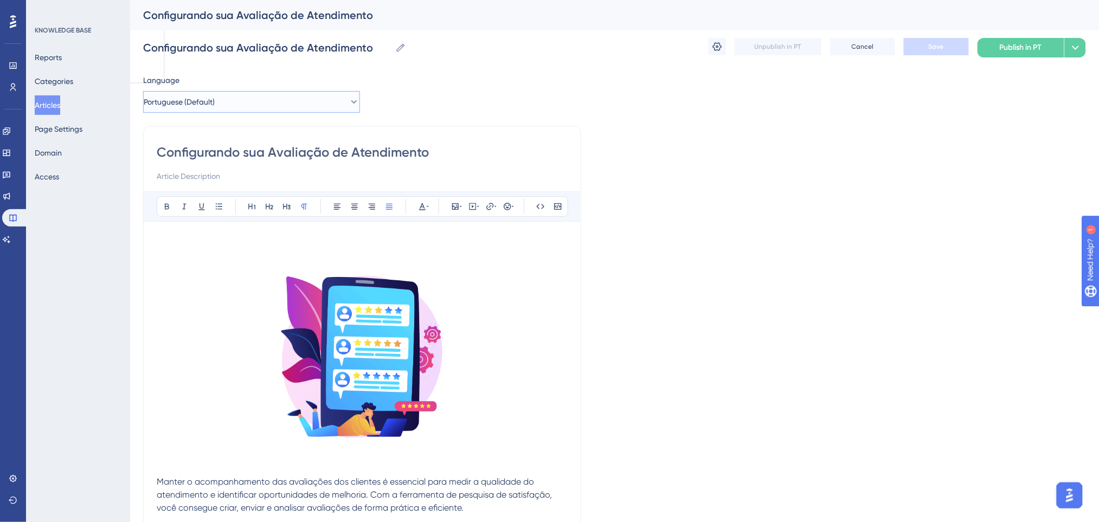
click at [247, 107] on button "Portuguese (Default)" at bounding box center [251, 102] width 217 height 22
click at [214, 154] on button "English English Draft" at bounding box center [251, 157] width 203 height 22
checkbox input "false"
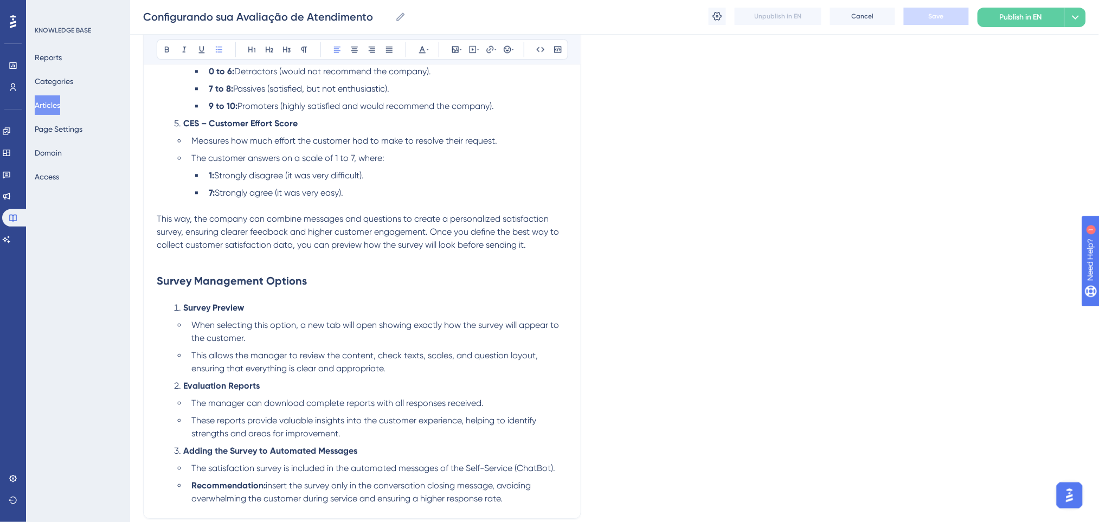
scroll to position [1070, 0]
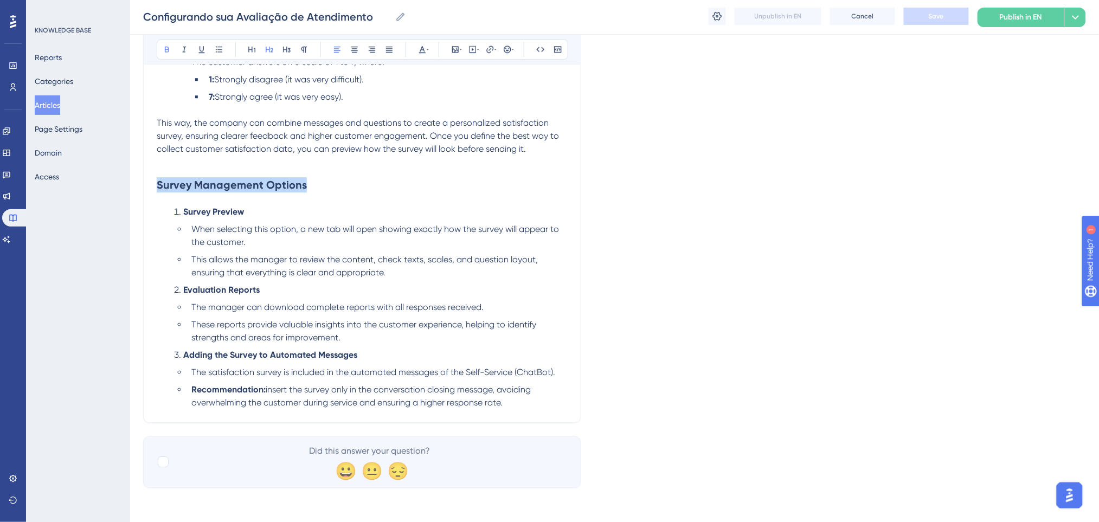
drag, startPoint x: 311, startPoint y: 183, endPoint x: 158, endPoint y: 177, distance: 153.5
click at [158, 177] on h2 "Survey Management Options" at bounding box center [362, 185] width 411 height 33
copy strong "Survey Management Options"
click at [318, 183] on h2 "Survey Management Options" at bounding box center [362, 185] width 411 height 33
drag, startPoint x: 308, startPoint y: 183, endPoint x: 150, endPoint y: 184, distance: 158.3
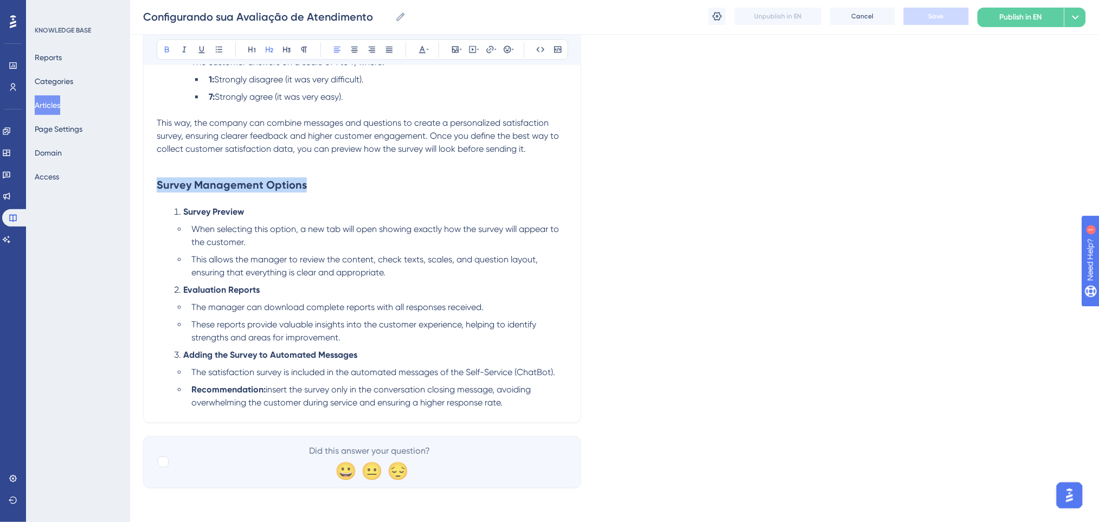
copy strong "Survey Management Options"
click at [448, 176] on h2 "Survey Management Options" at bounding box center [362, 185] width 411 height 33
drag, startPoint x: 127, startPoint y: 186, endPoint x: 154, endPoint y: 2, distance: 186.3
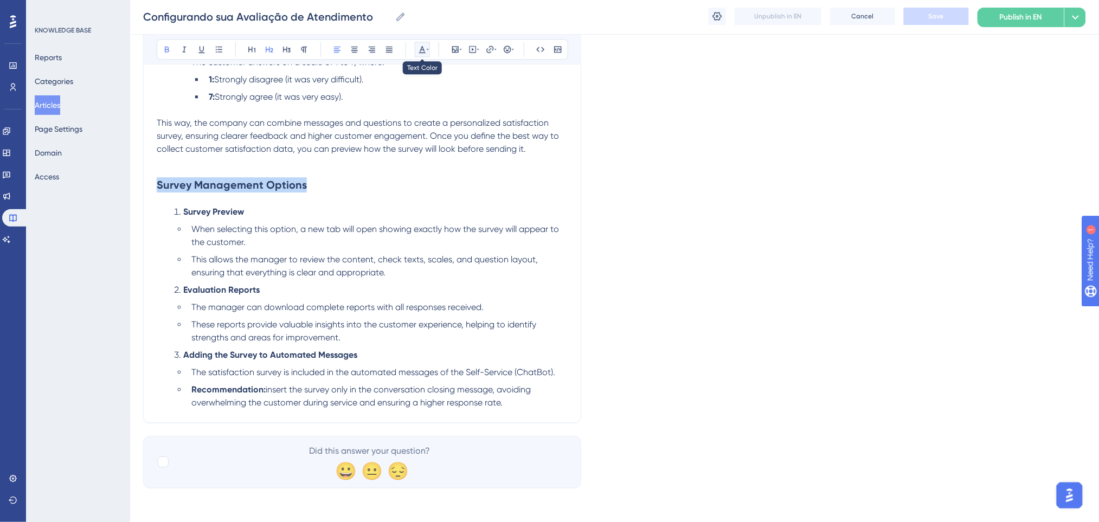
click at [427, 50] on icon at bounding box center [428, 49] width 2 height 9
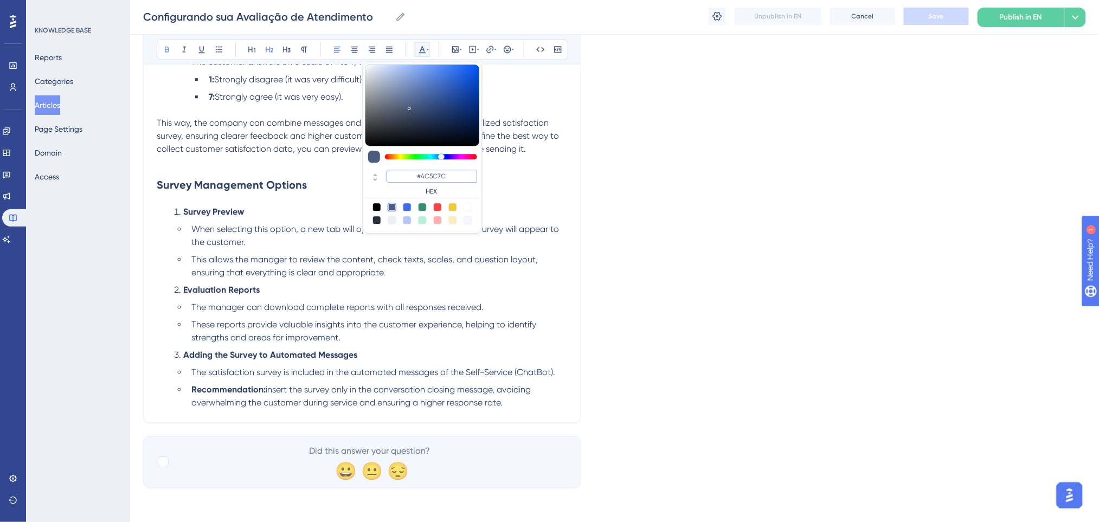
drag, startPoint x: 459, startPoint y: 174, endPoint x: 368, endPoint y: 170, distance: 91.2
click at [368, 170] on div "#4C5C7C HEX" at bounding box center [422, 183] width 114 height 31
paste input "0000FF"
type input "#0000FF"
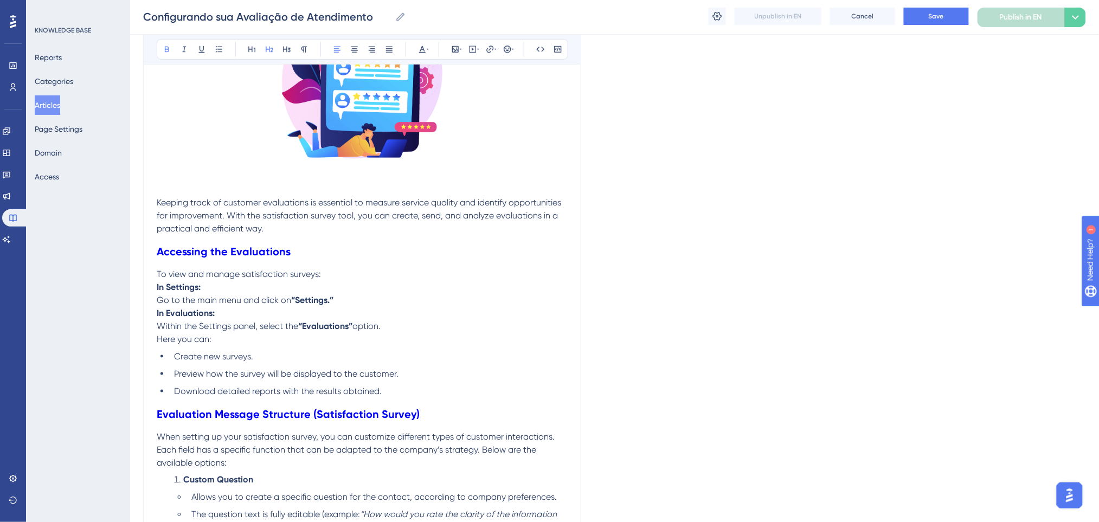
scroll to position [203, 0]
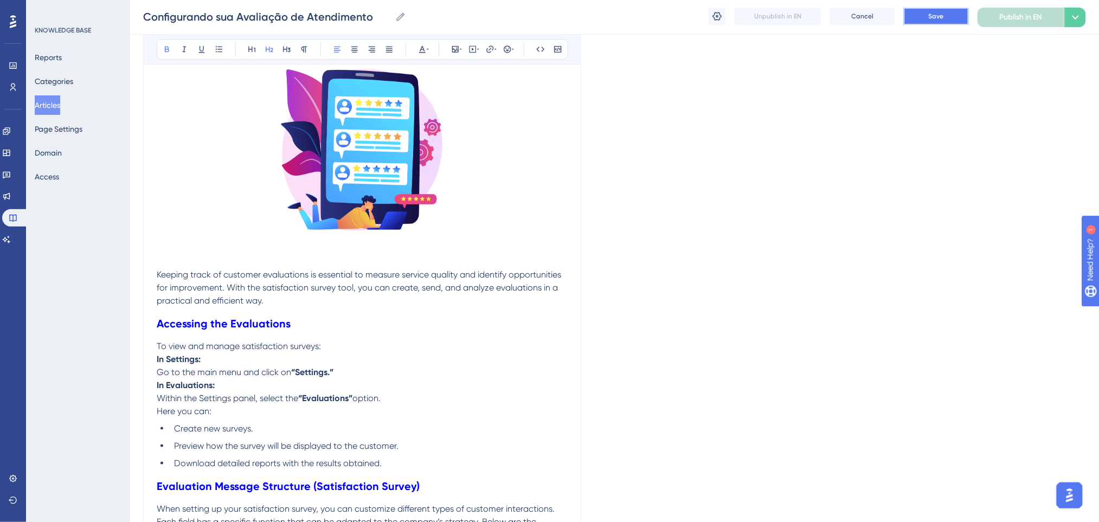
click at [938, 18] on span "Save" at bounding box center [936, 16] width 15 height 9
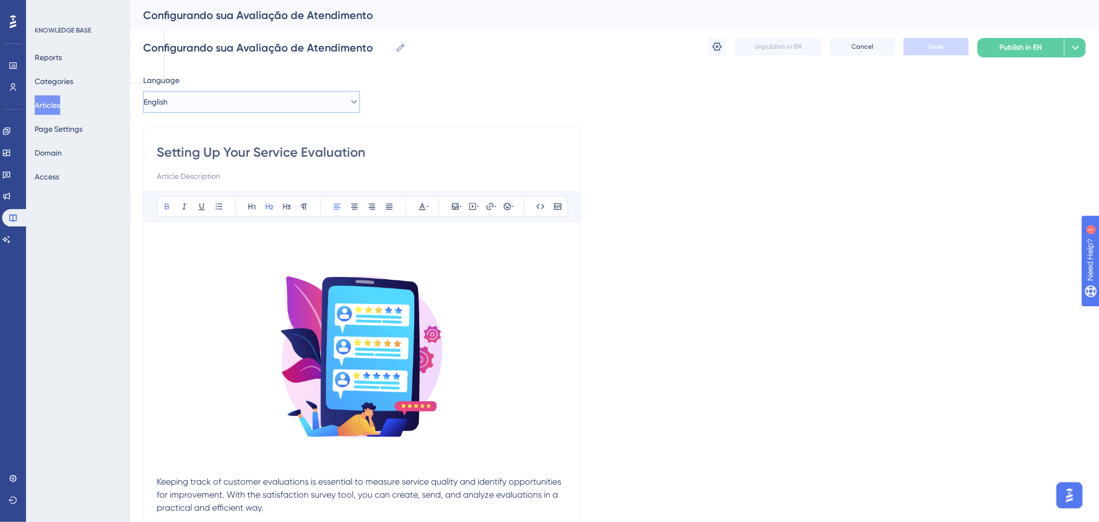
click at [263, 99] on button "English" at bounding box center [251, 102] width 217 height 22
click at [171, 181] on span "Spanish" at bounding box center [164, 178] width 28 height 13
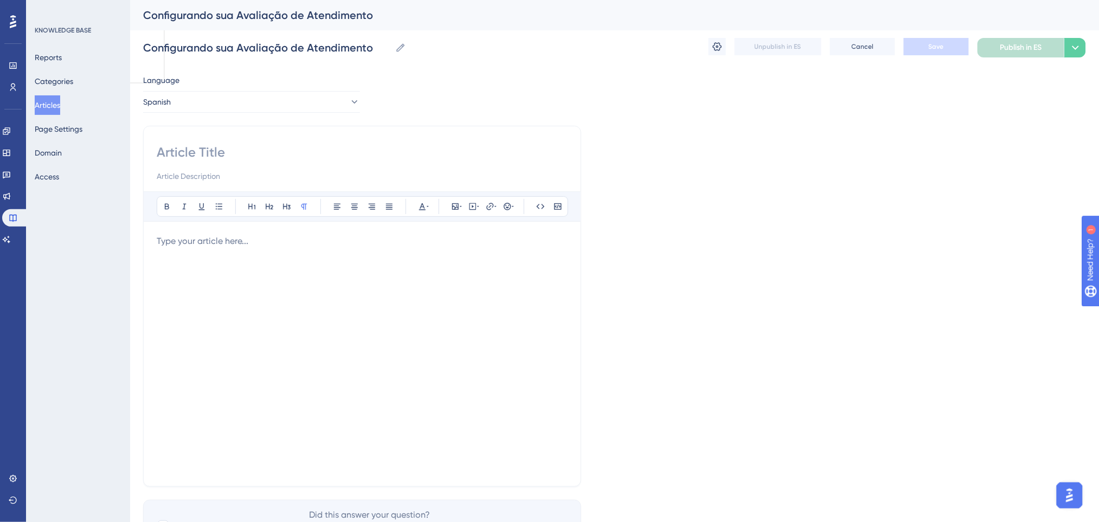
click at [224, 247] on p at bounding box center [362, 241] width 411 height 13
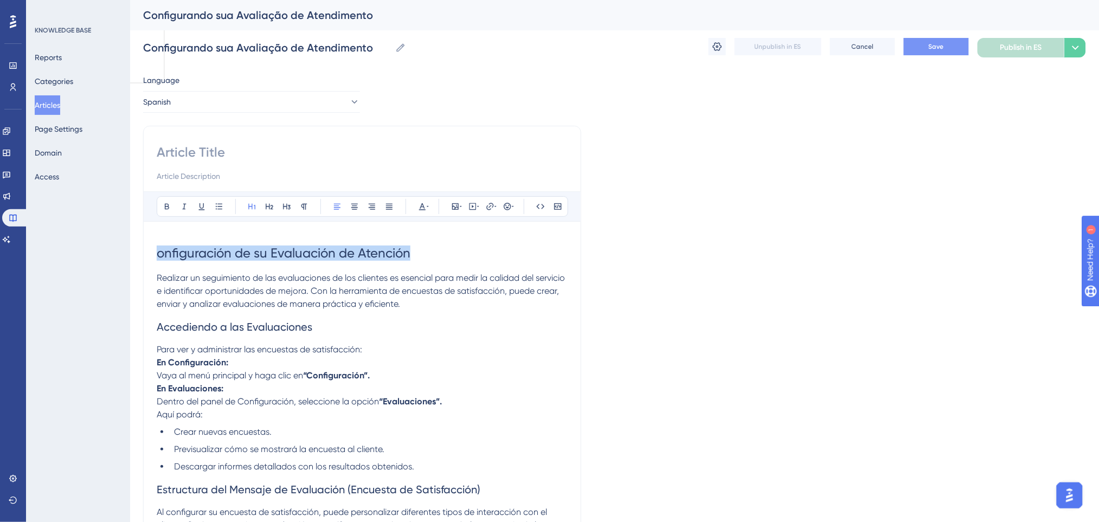
drag, startPoint x: 364, startPoint y: 247, endPoint x: 0, endPoint y: 243, distance: 364.3
copy span "onfiguración de su Evaluación de Atención"
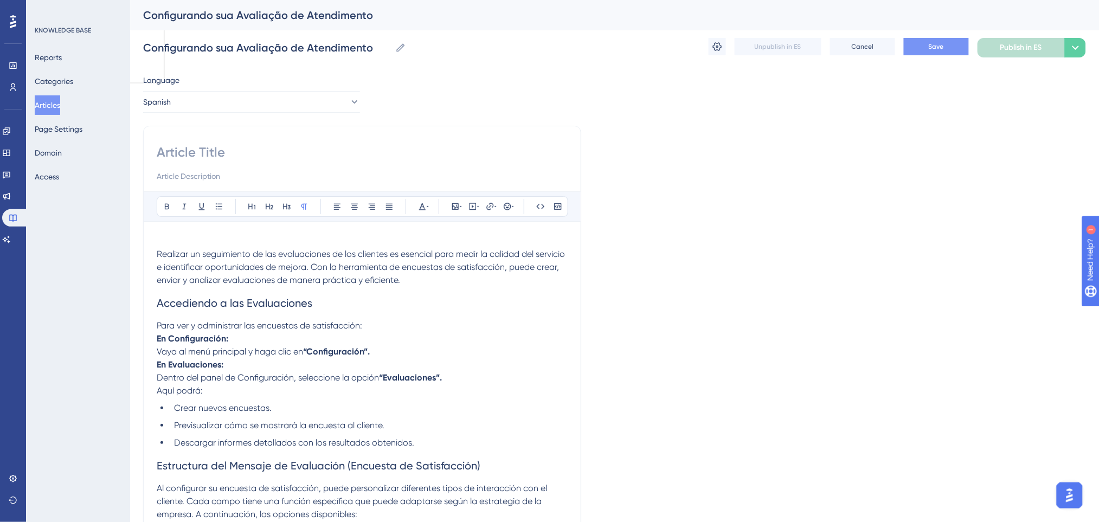
click at [233, 149] on input at bounding box center [362, 152] width 411 height 17
paste input "onfiguración de su Evaluación de Atención"
type input "Configuración de su Evaluación de Atención"
drag, startPoint x: 347, startPoint y: 299, endPoint x: 114, endPoint y: 299, distance: 233.1
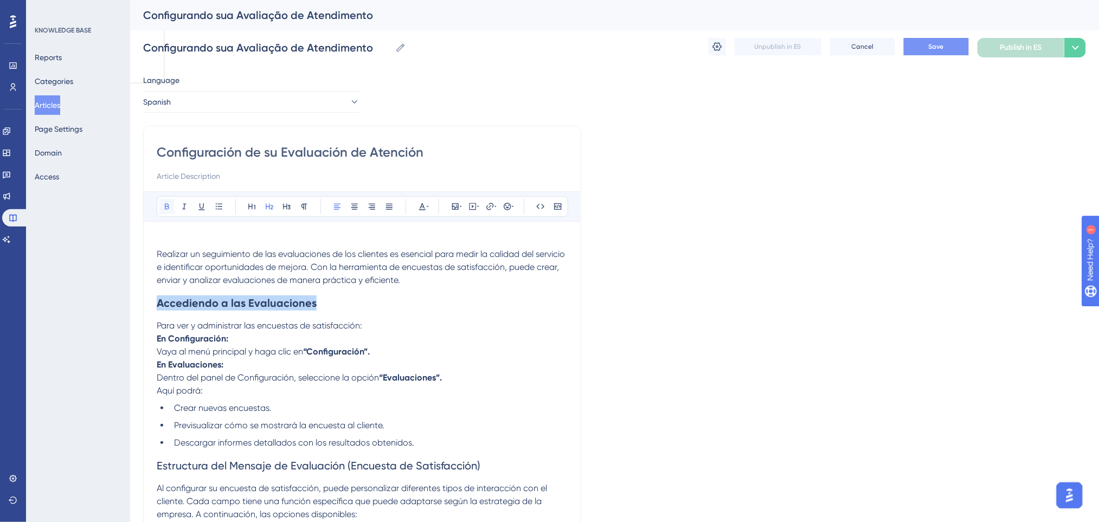
click at [170, 208] on icon at bounding box center [167, 206] width 9 height 9
click at [427, 207] on icon at bounding box center [428, 206] width 2 height 9
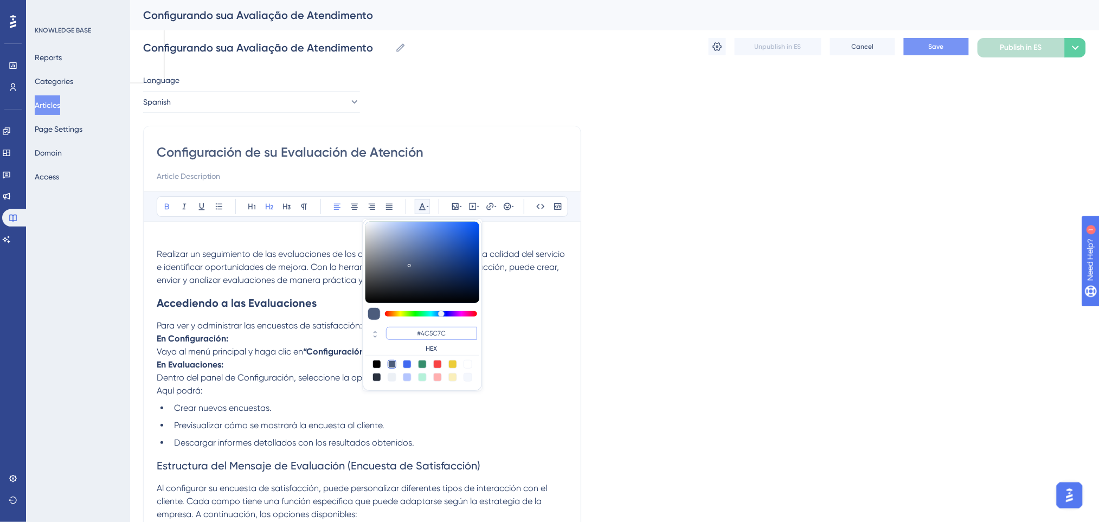
drag, startPoint x: 462, startPoint y: 327, endPoint x: 400, endPoint y: 335, distance: 62.3
click at [400, 335] on input "#4C5C7C" at bounding box center [431, 333] width 91 height 13
paste input "0000FF"
type input "#0000FF"
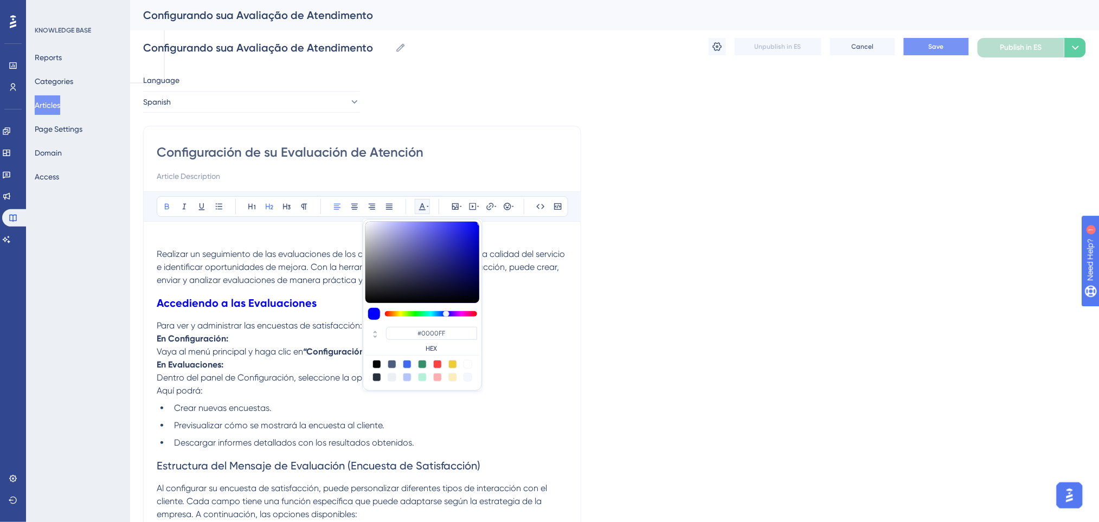
click at [542, 334] on p "Para ver y administrar las encuestas de satisfacción: En Configuración: Vaya al…" at bounding box center [362, 358] width 411 height 78
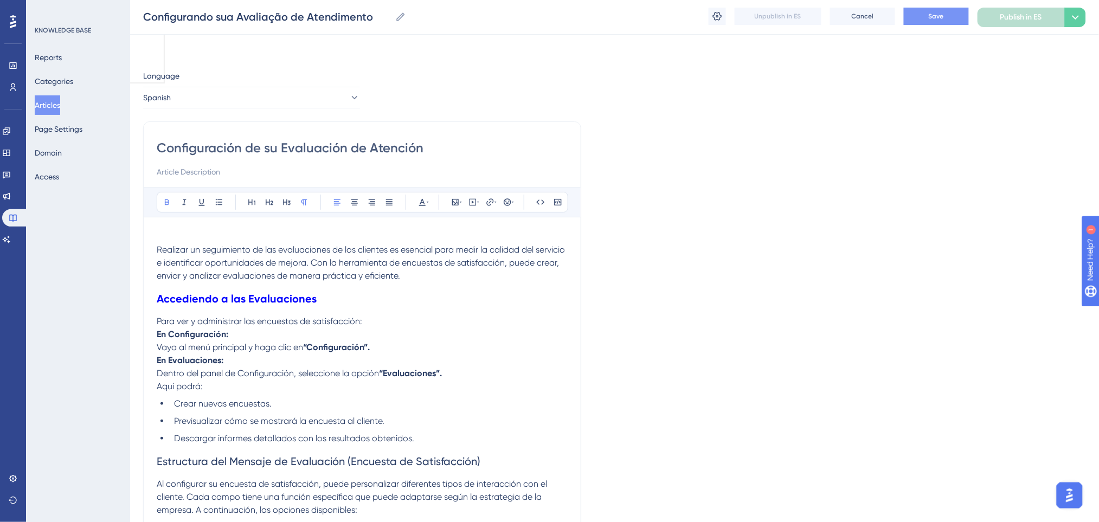
scroll to position [144, 0]
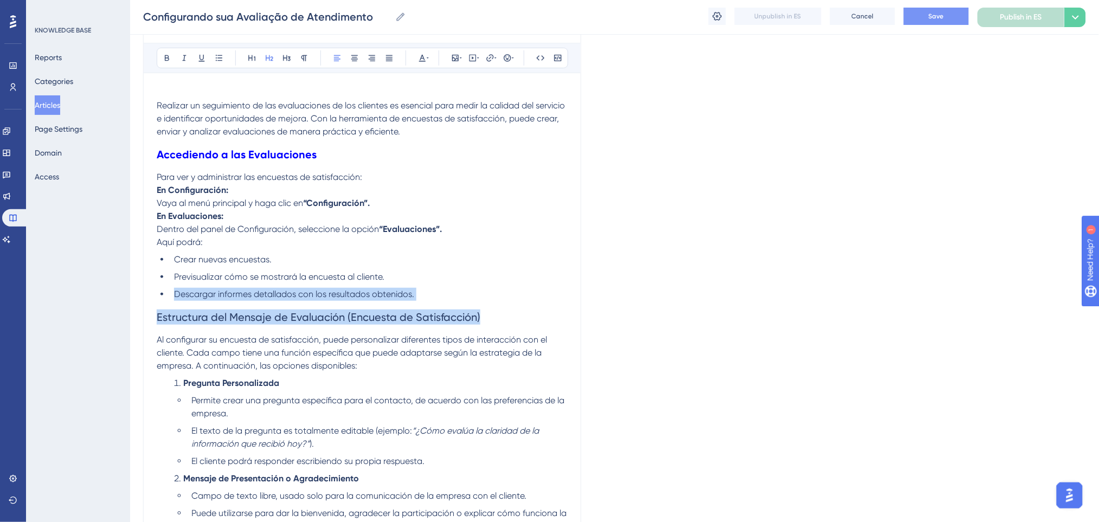
drag, startPoint x: 482, startPoint y: 315, endPoint x: 0, endPoint y: 282, distance: 483.6
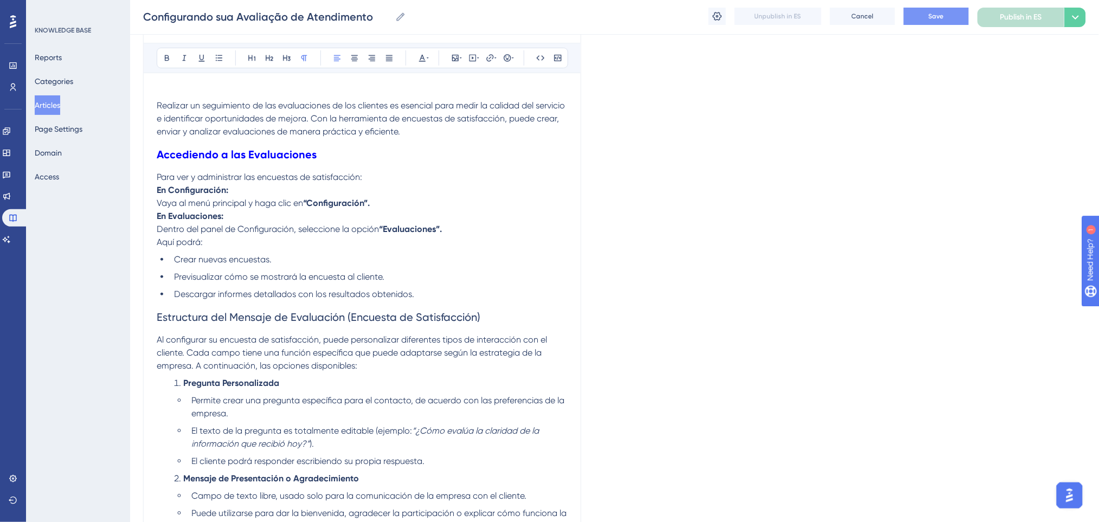
click at [546, 334] on span "Al configurar su encuesta de satisfacción, puede personalizar diferentes tipos …" at bounding box center [353, 352] width 392 height 36
drag, startPoint x: 497, startPoint y: 317, endPoint x: 119, endPoint y: 327, distance: 378.0
click at [169, 60] on icon at bounding box center [167, 58] width 4 height 6
click at [422, 59] on icon at bounding box center [422, 58] width 9 height 9
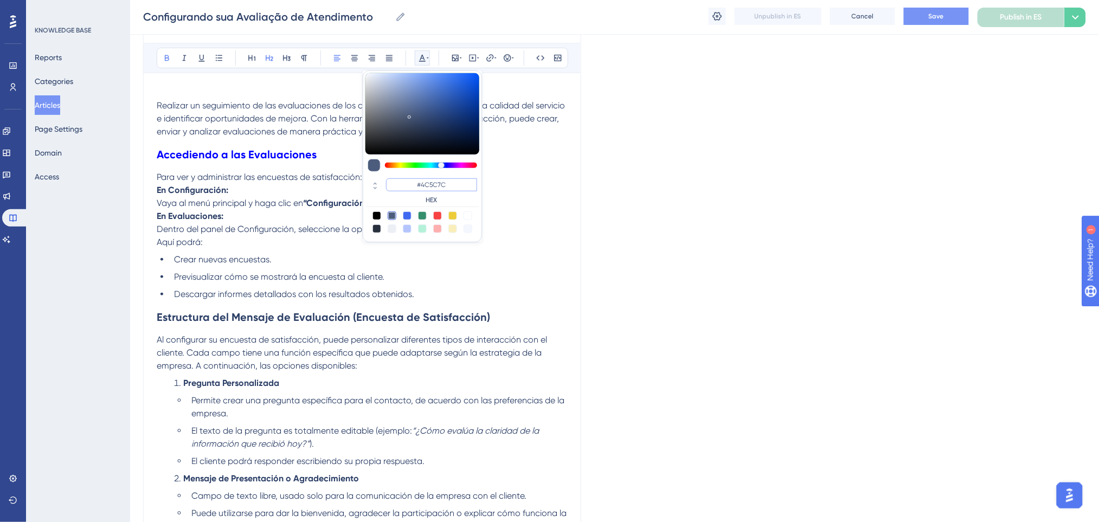
drag, startPoint x: 456, startPoint y: 185, endPoint x: 409, endPoint y: 183, distance: 47.2
click at [409, 183] on input "#4C5C7C" at bounding box center [431, 184] width 91 height 13
paste input "0000FF"
type input "#0000FF"
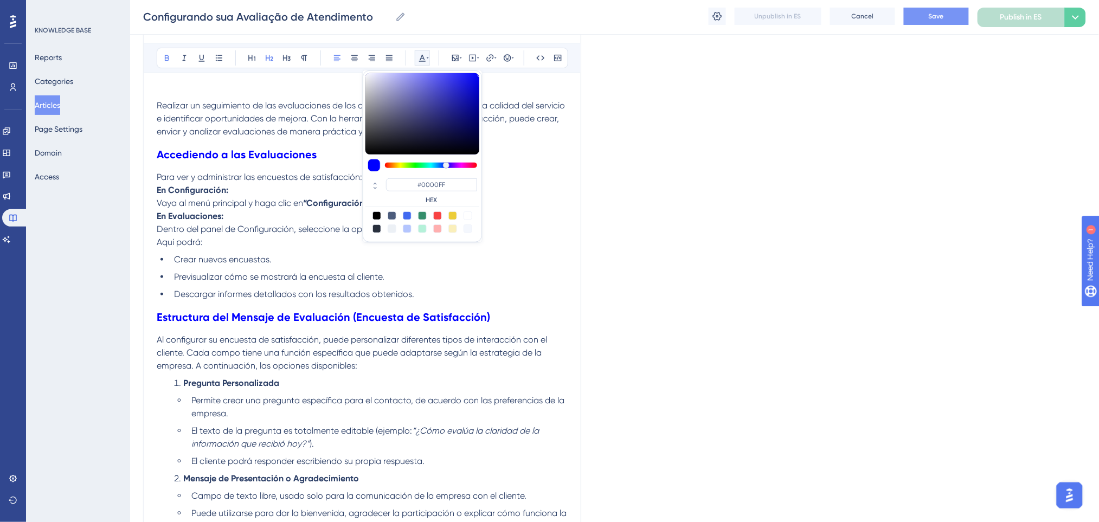
click at [522, 273] on li "Previsualizar cómo se mostrará la encuesta al cliente." at bounding box center [369, 277] width 398 height 13
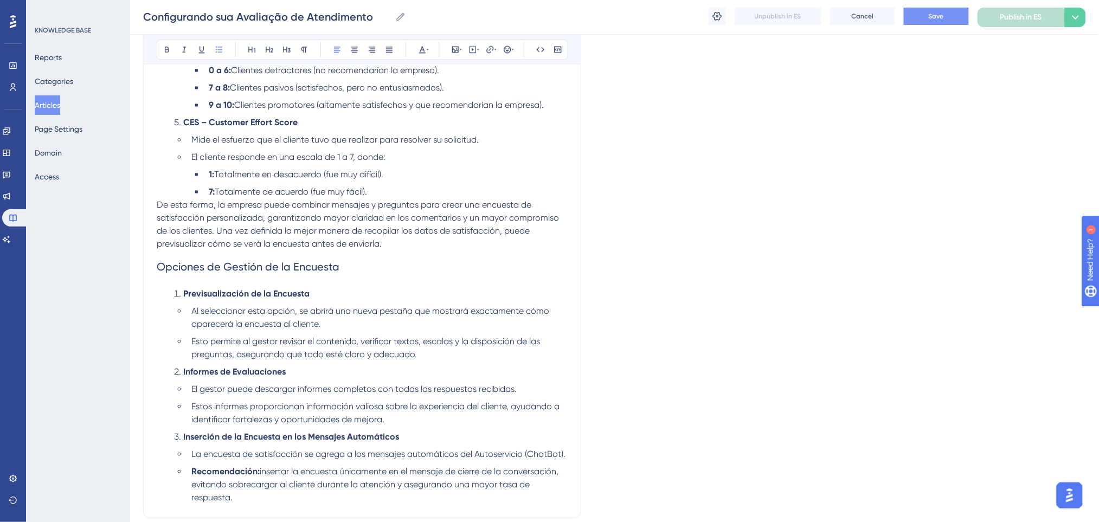
scroll to position [795, 0]
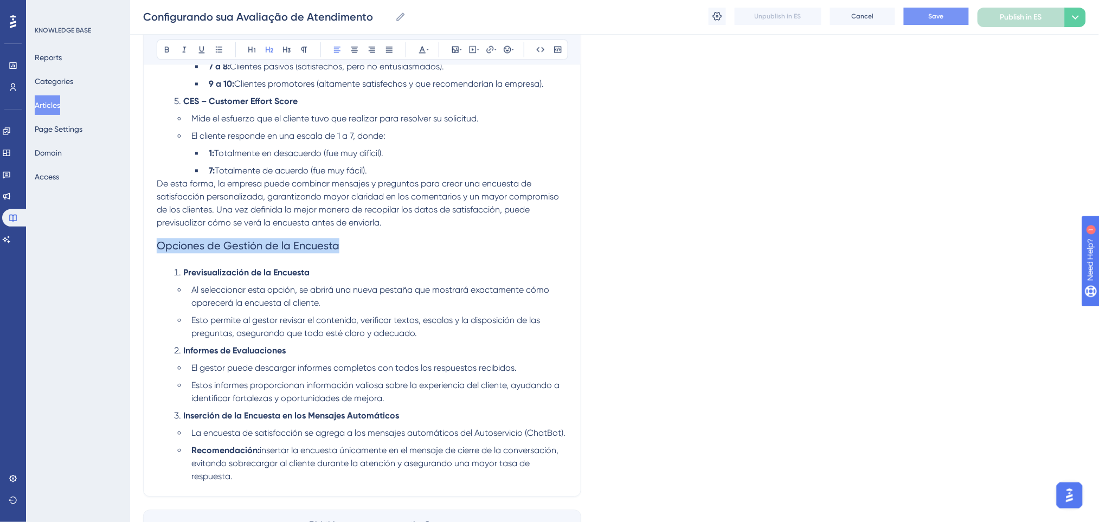
drag, startPoint x: 353, startPoint y: 245, endPoint x: 174, endPoint y: 93, distance: 234.6
click at [168, 48] on icon at bounding box center [167, 49] width 9 height 9
click at [430, 50] on div "Bold Italic Underline Bullet Point Heading 1 Heading 2 Heading 3 Normal Align L…" at bounding box center [362, 49] width 411 height 21
click at [422, 46] on icon at bounding box center [422, 49] width 7 height 7
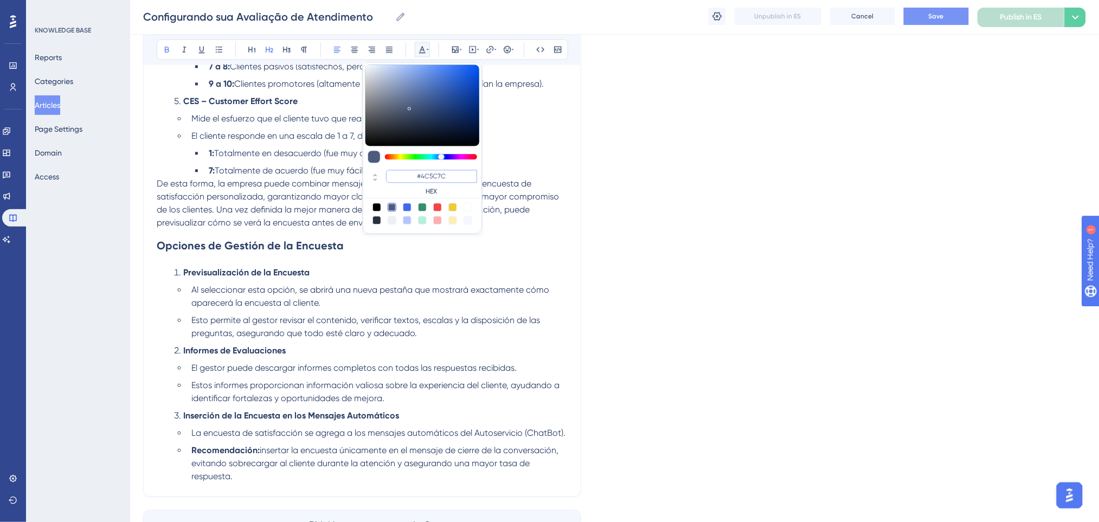
drag, startPoint x: 457, startPoint y: 172, endPoint x: 411, endPoint y: 173, distance: 45.5
click at [411, 173] on input "#4C5C7C" at bounding box center [431, 176] width 91 height 13
paste input "0000FF"
type input "#0000FF"
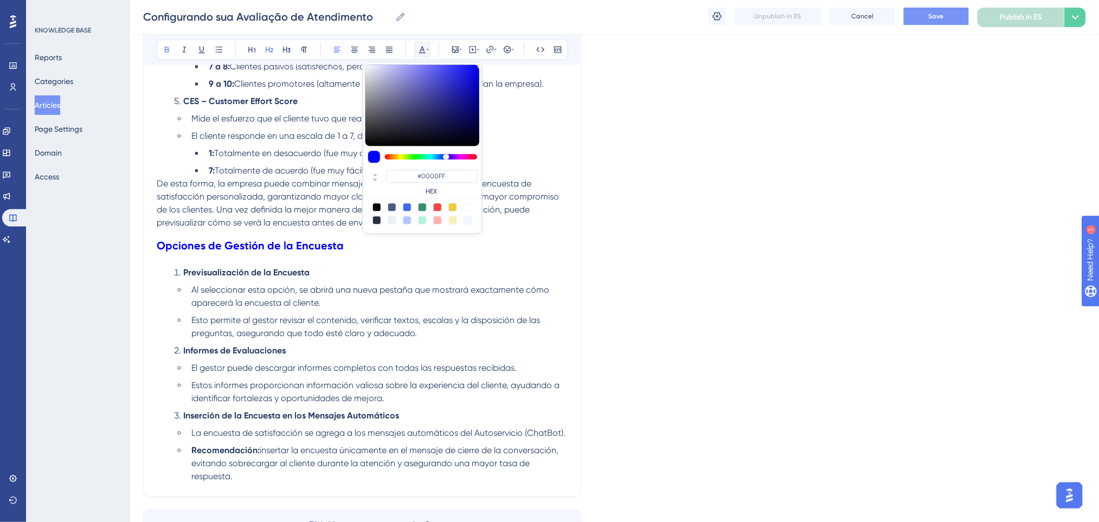
click at [357, 280] on ol "Previsualización de la Encuesta Al seleccionar esta opción, se abrirá una nueva…" at bounding box center [362, 374] width 411 height 217
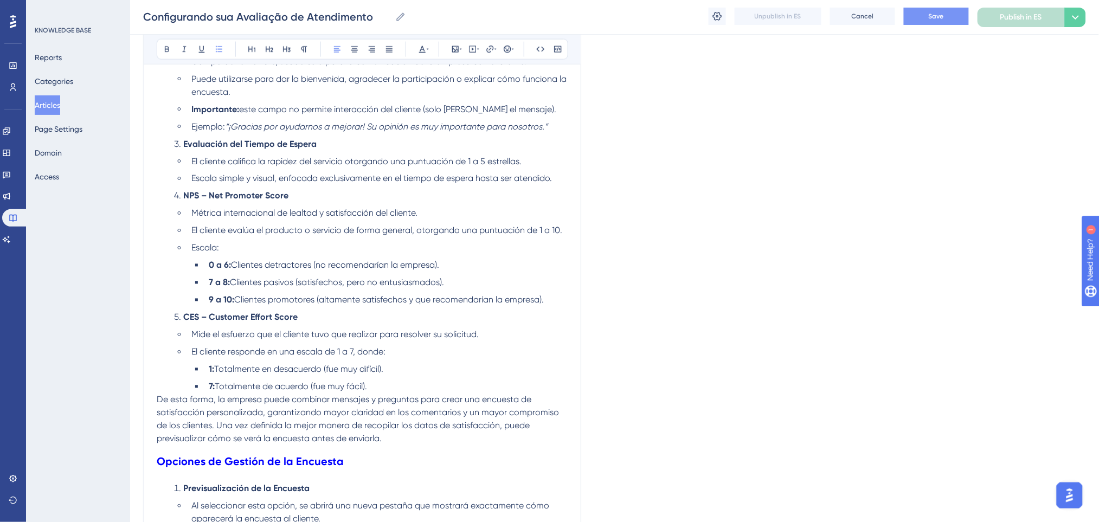
scroll to position [578, 0]
click at [424, 435] on p "De esta forma, la empresa puede combinar mensajes y preguntas para crear una en…" at bounding box center [362, 420] width 411 height 52
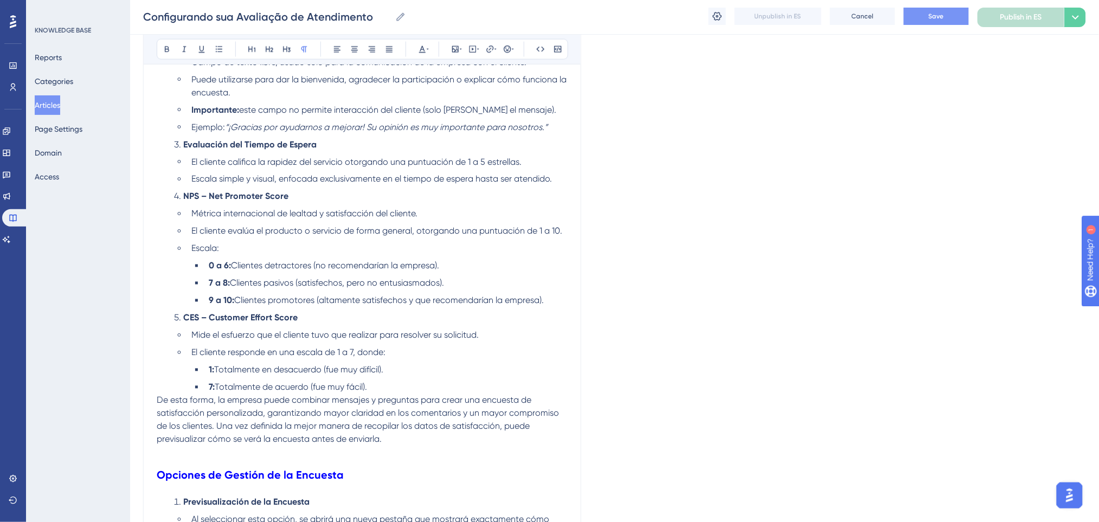
click at [401, 390] on li "7: Totalmente de acuerdo (fue muy fácil)." at bounding box center [385, 387] width 363 height 13
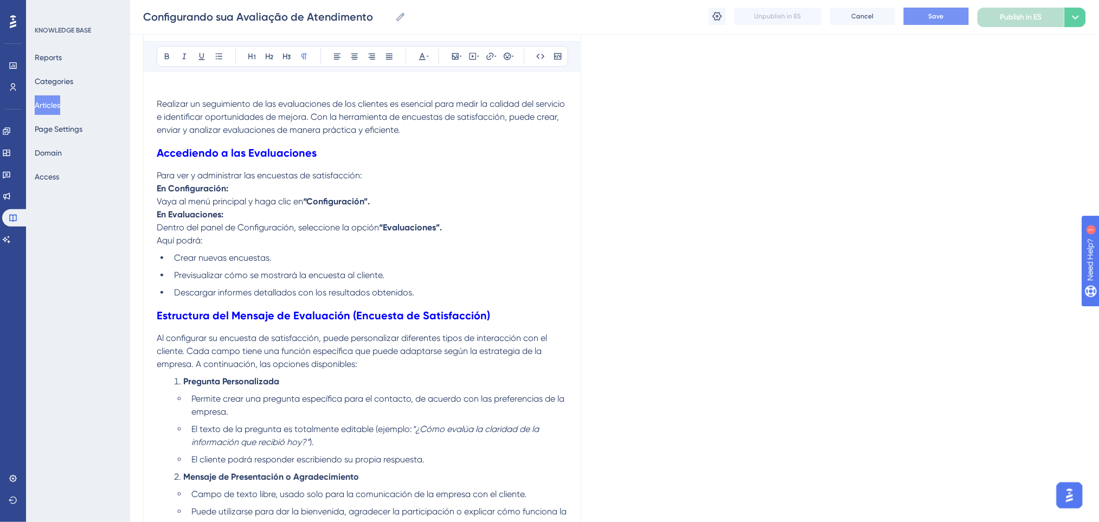
scroll to position [144, 0]
click at [386, 371] on p "Al configurar su encuesta de satisfacción, puede personalizar diferentes tipos …" at bounding box center [362, 352] width 411 height 39
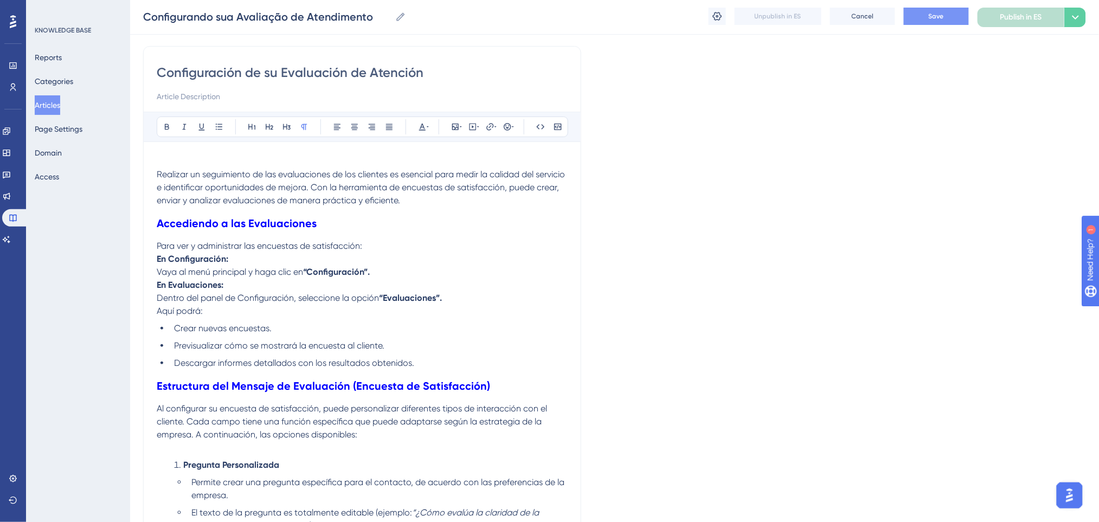
scroll to position [72, 0]
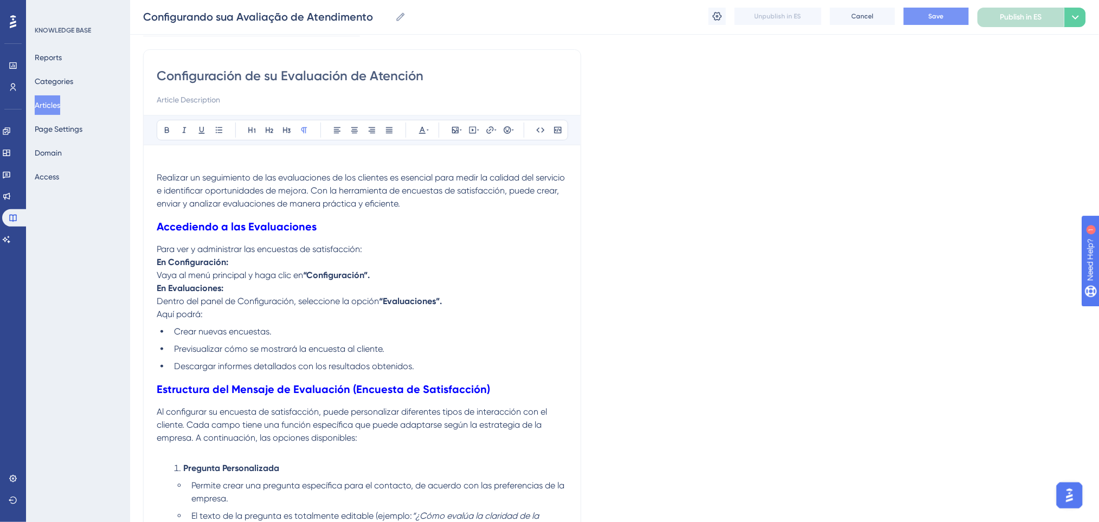
click at [448, 373] on h2 "Estructura del Mensaje de Evaluación (Encuesta de Satisfacción)" at bounding box center [362, 389] width 411 height 33
click at [446, 368] on li "Descargar informes detallados con los resultados obtenidos." at bounding box center [369, 366] width 398 height 13
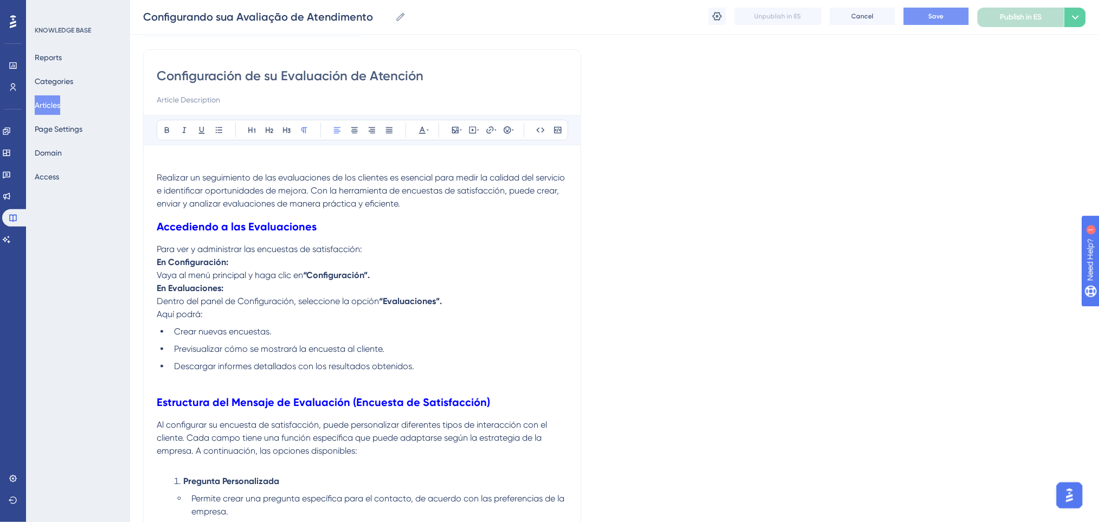
click at [461, 206] on p "Realizar un seguimiento de las evaluaciones de los clientes es esencial para me…" at bounding box center [362, 190] width 411 height 39
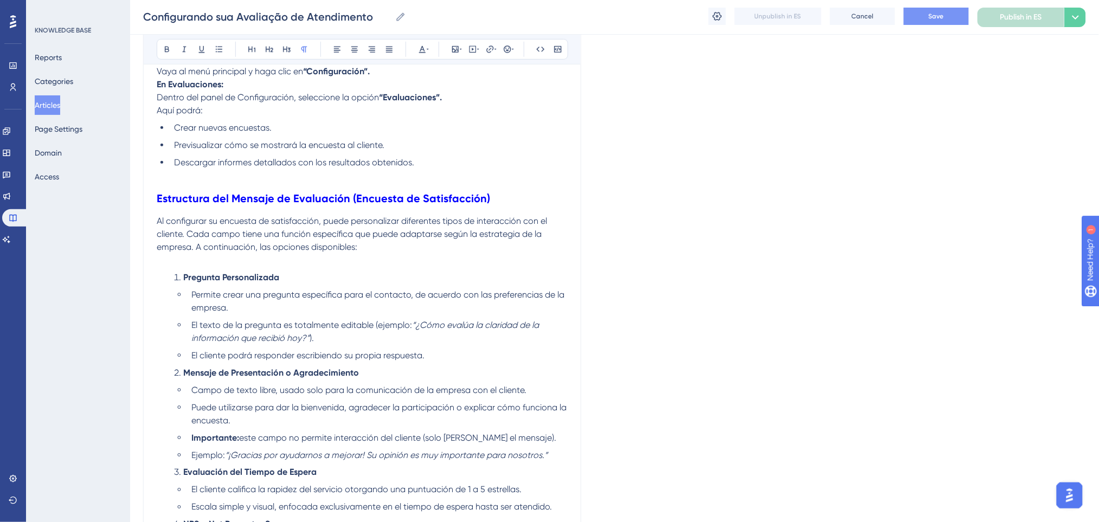
scroll to position [361, 0]
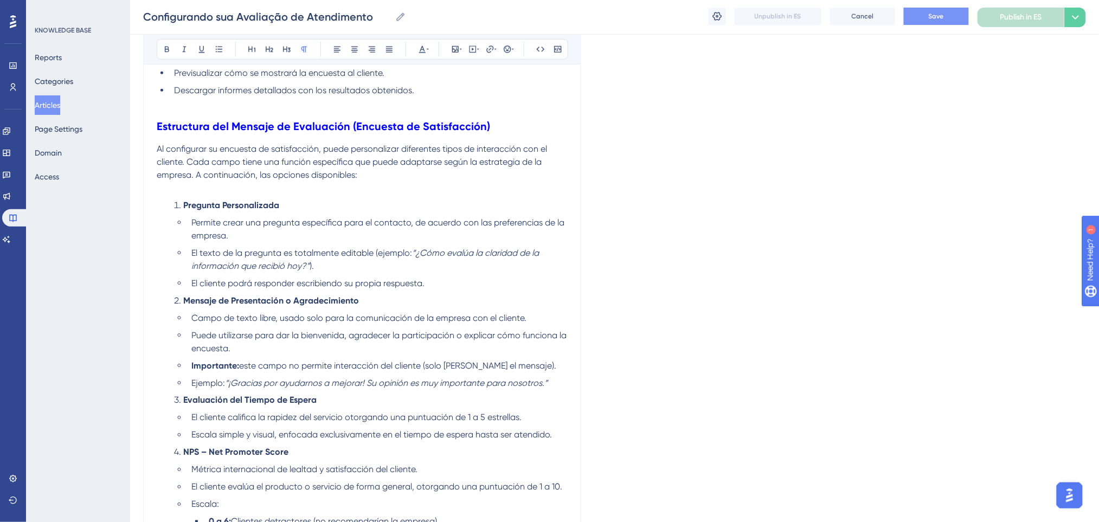
click at [455, 288] on li "El cliente podrá responder escribiendo su propia respuesta." at bounding box center [377, 283] width 381 height 13
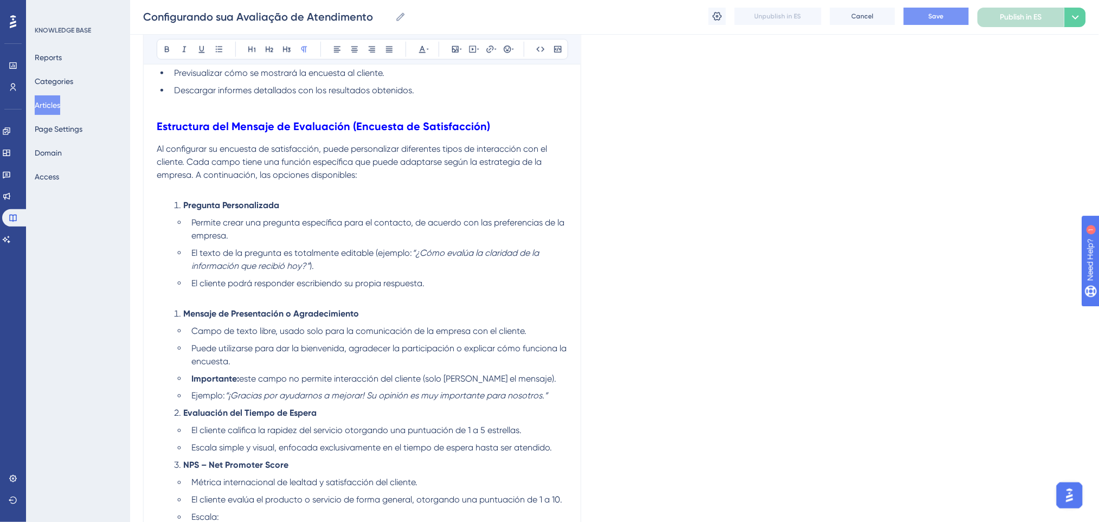
scroll to position [434, 0]
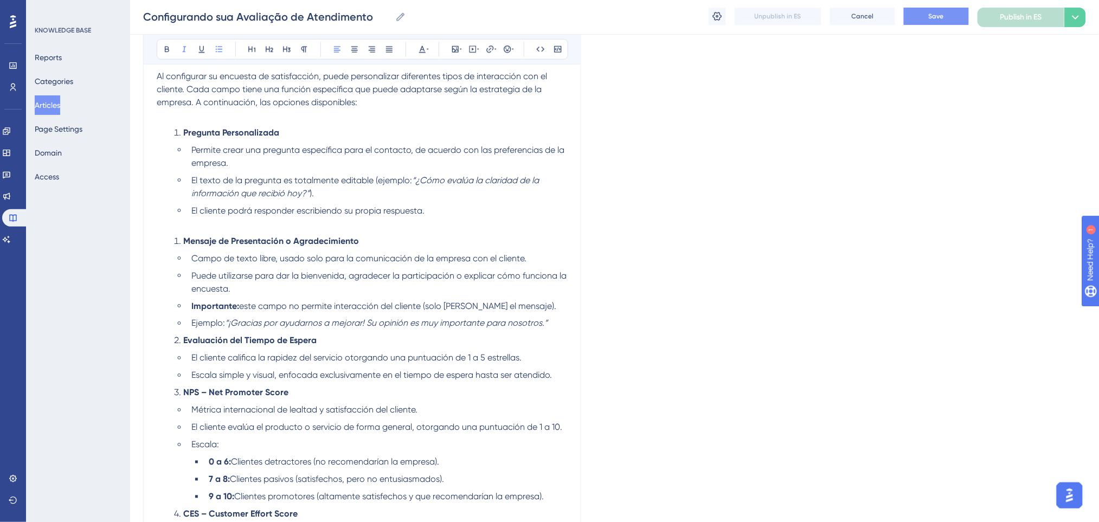
click at [560, 324] on li "Ejemplo: “¡Gracias por ayudarnos a mejorar! Su opinión es muy importante para n…" at bounding box center [377, 323] width 381 height 13
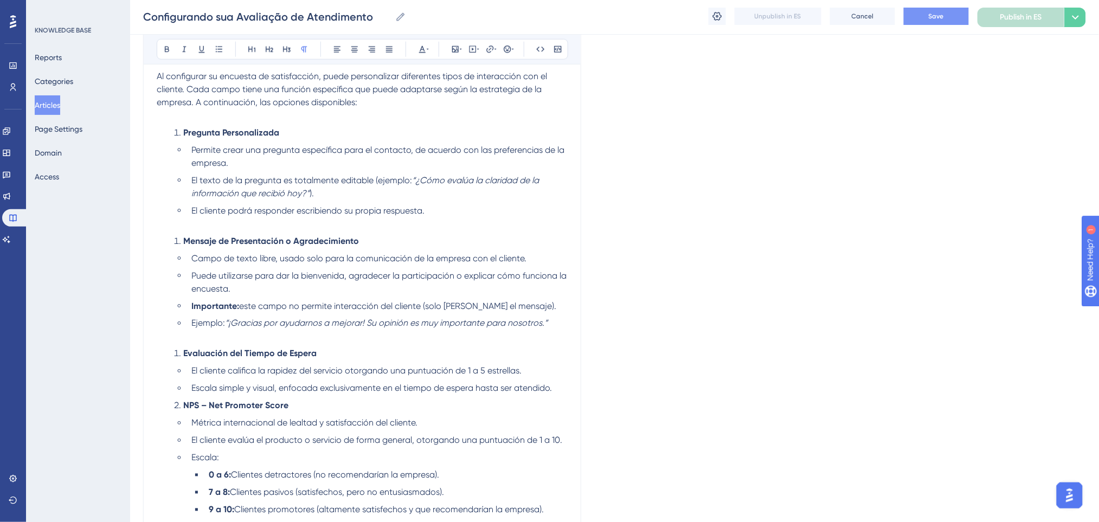
scroll to position [578, 0]
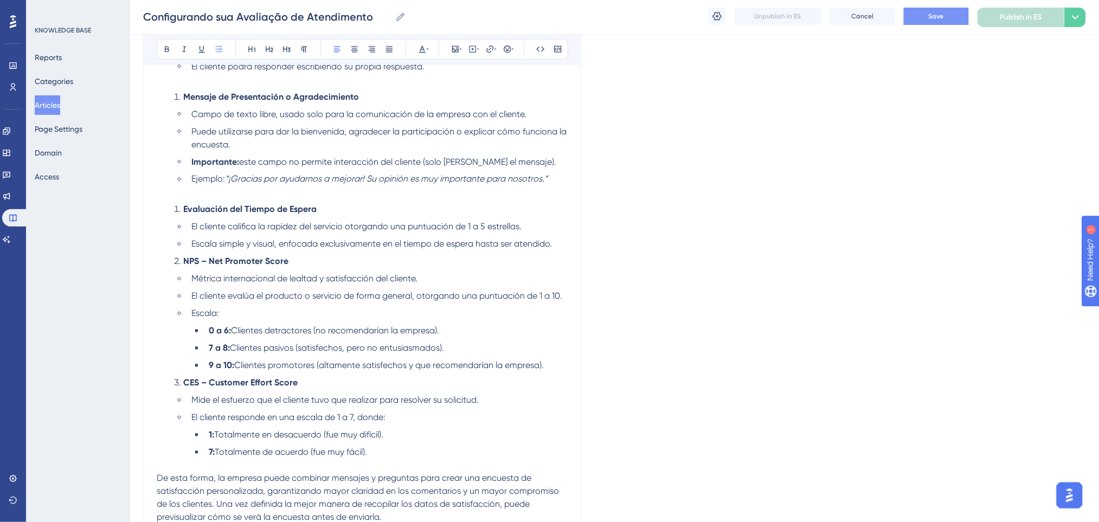
click at [558, 243] on li "Escala simple y visual, enfocada exclusivamente en el tiempo de espera hasta se…" at bounding box center [377, 244] width 381 height 13
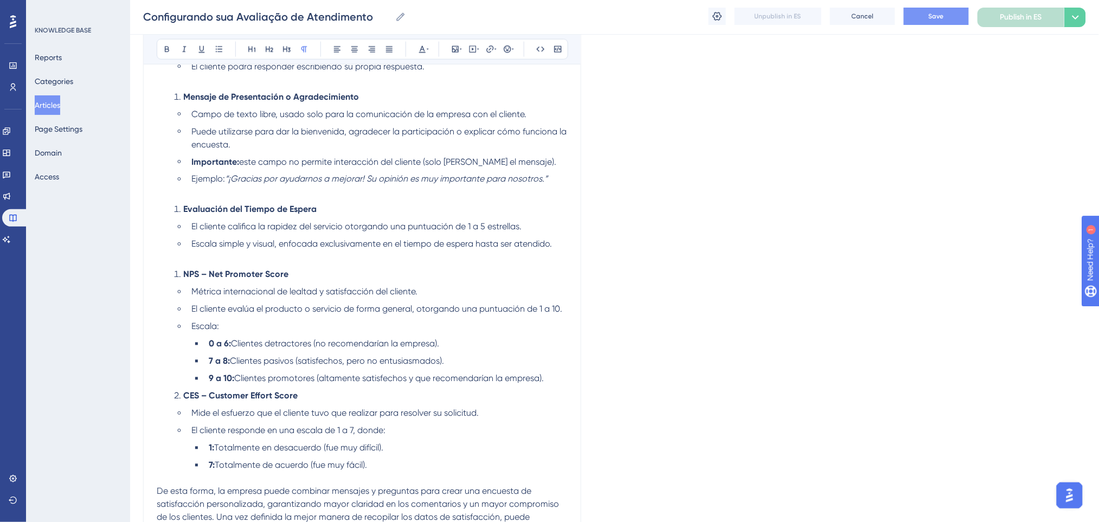
scroll to position [723, 0]
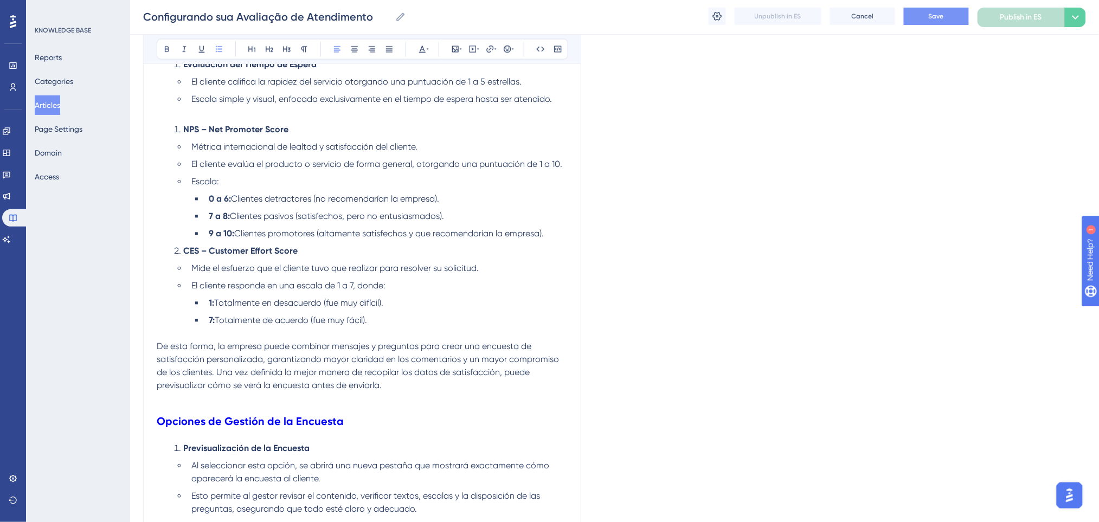
click at [550, 235] on li "9 a 10: Clientes promotores (altamente satisfechos y que recomendarían la empre…" at bounding box center [385, 234] width 363 height 13
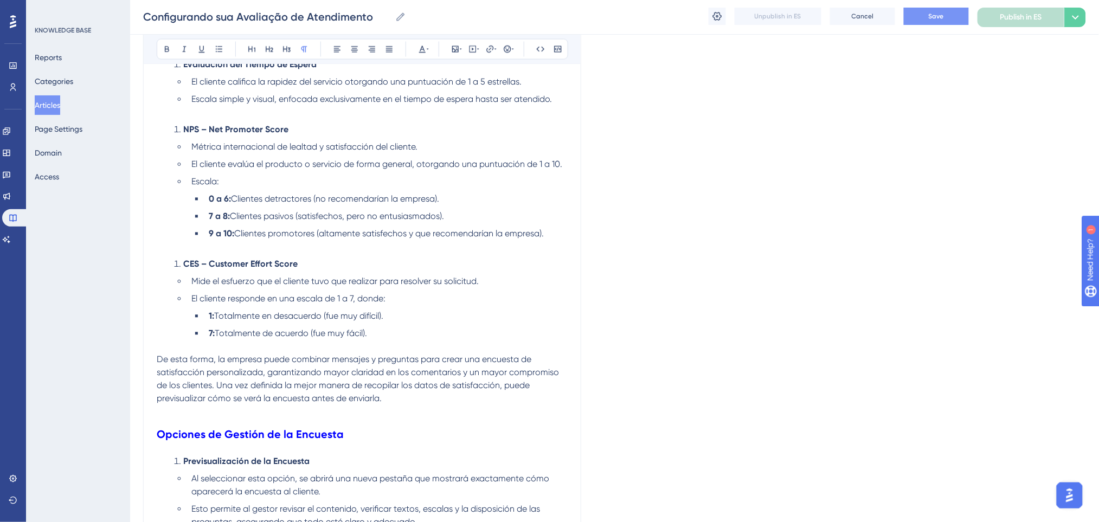
click at [417, 345] on p at bounding box center [362, 346] width 411 height 13
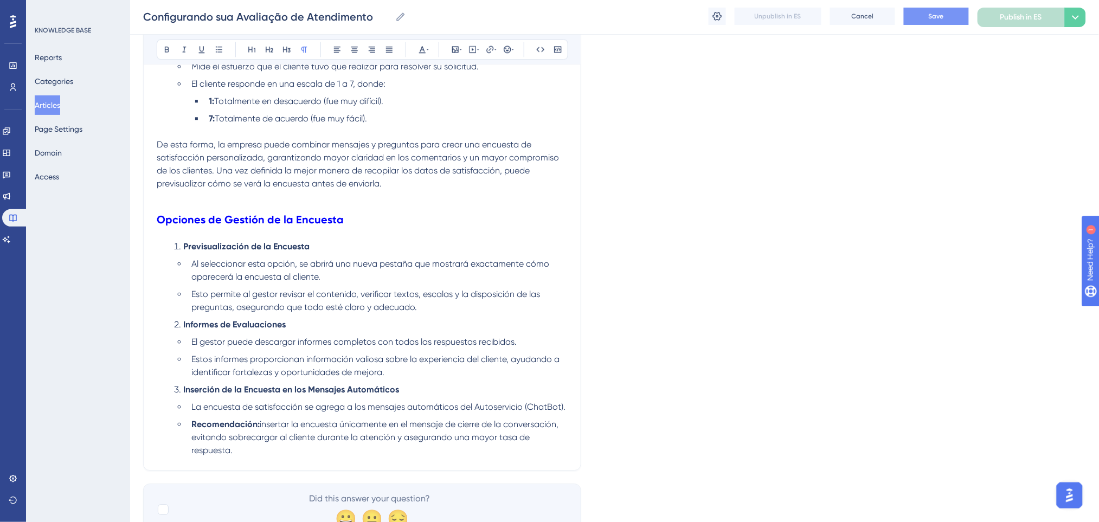
scroll to position [939, 0]
drag, startPoint x: 448, startPoint y: 300, endPoint x: 443, endPoint y: 297, distance: 6.3
click at [445, 299] on li "Esto permite al gestor revisar el contenido, verificar textos, escalas y la dis…" at bounding box center [377, 299] width 381 height 26
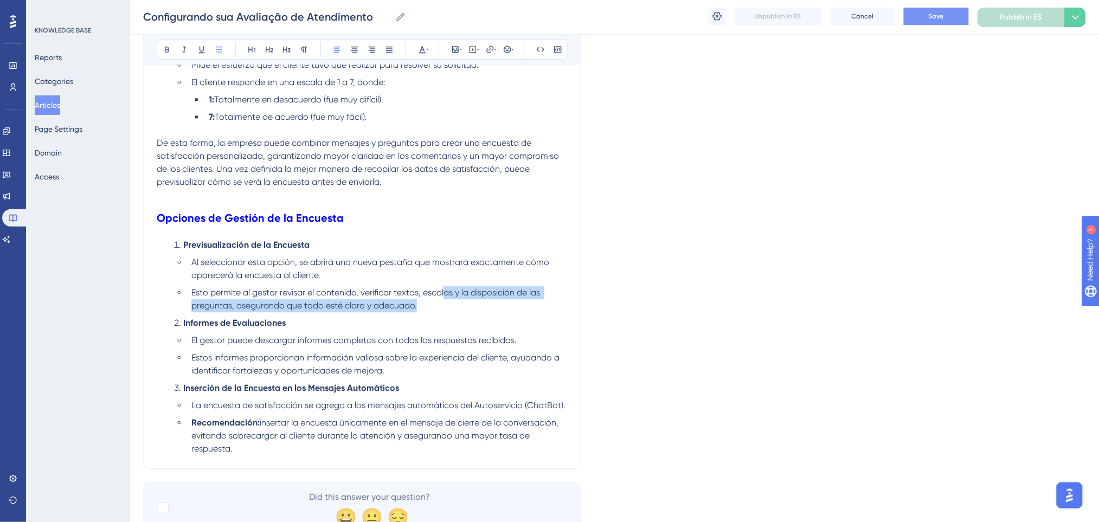
click at [439, 308] on li "Esto permite al gestor revisar el contenido, verificar textos, escalas y la dis…" at bounding box center [377, 299] width 381 height 26
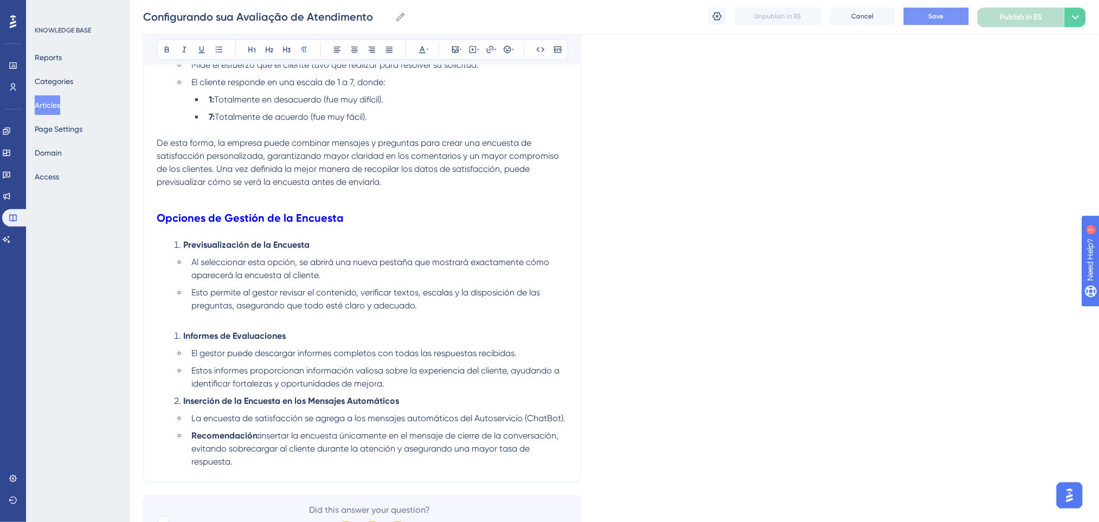
click at [408, 381] on li "Estos informes proporcionan información valiosa sobre la experiencia del client…" at bounding box center [377, 377] width 381 height 26
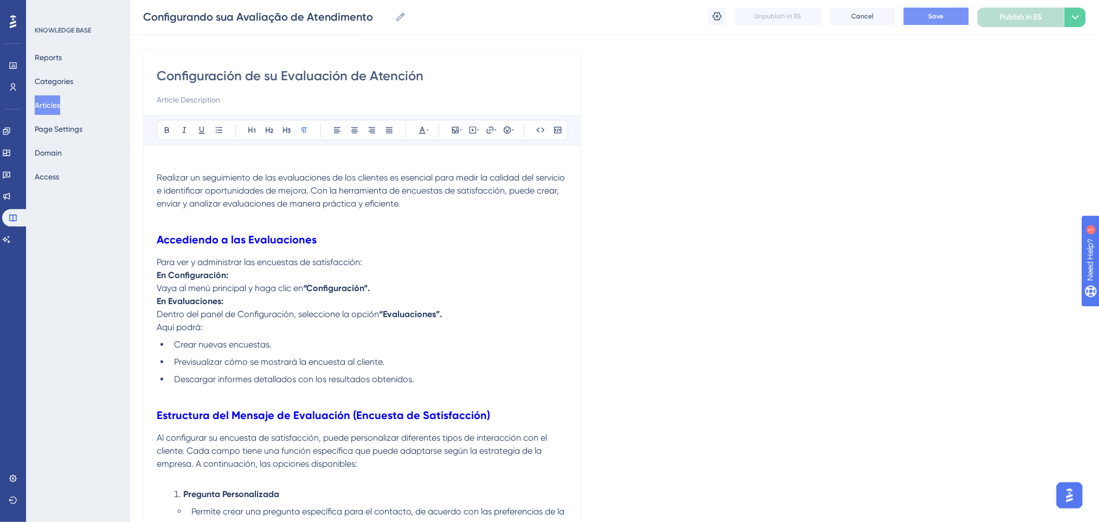
scroll to position [0, 0]
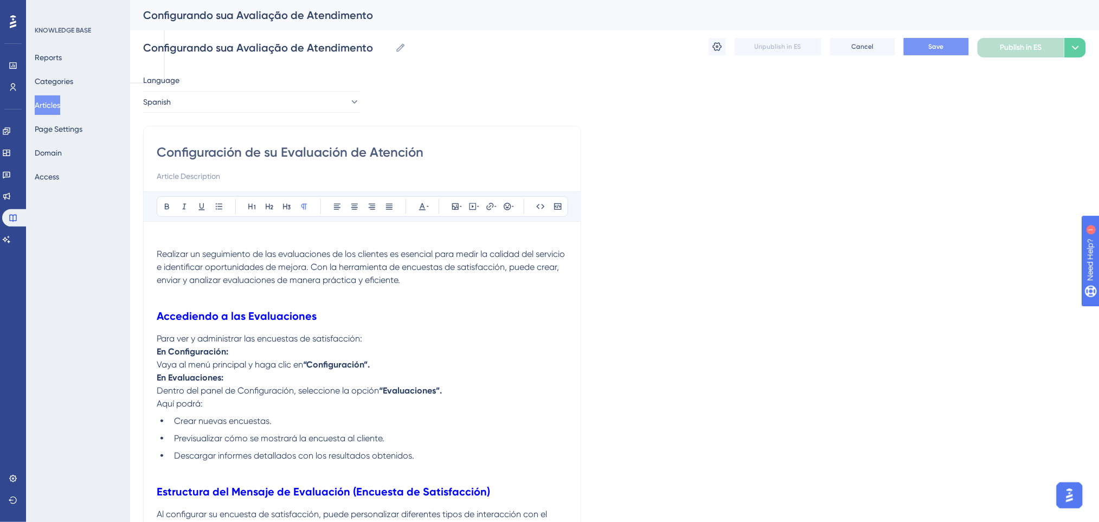
click at [233, 236] on p at bounding box center [362, 241] width 411 height 13
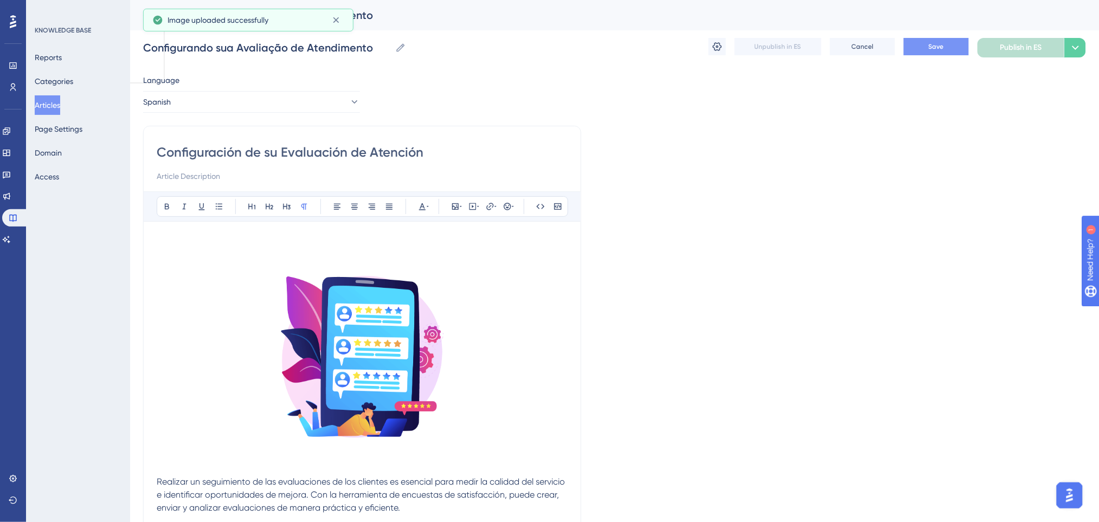
click at [954, 51] on button "Save" at bounding box center [936, 46] width 65 height 17
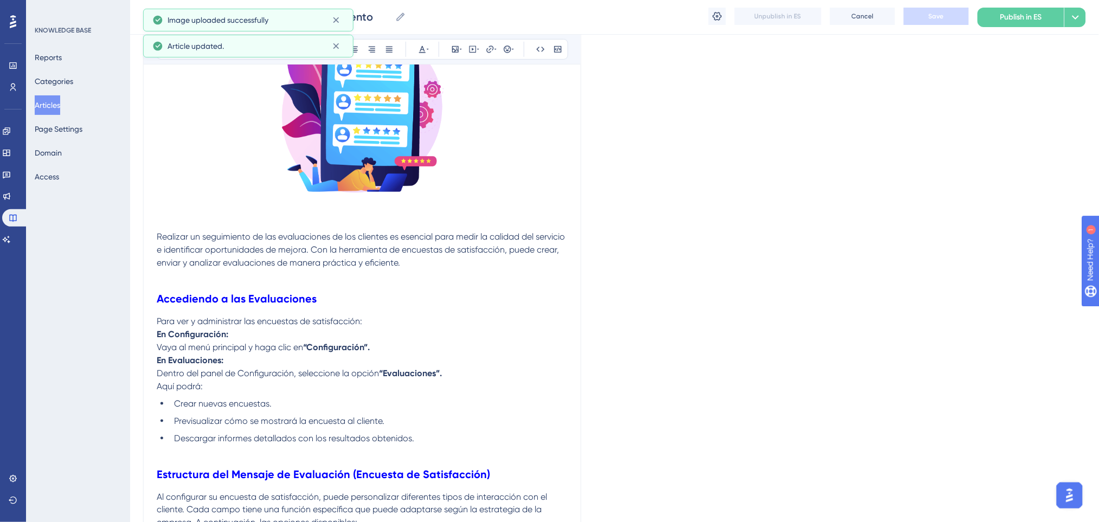
scroll to position [72, 0]
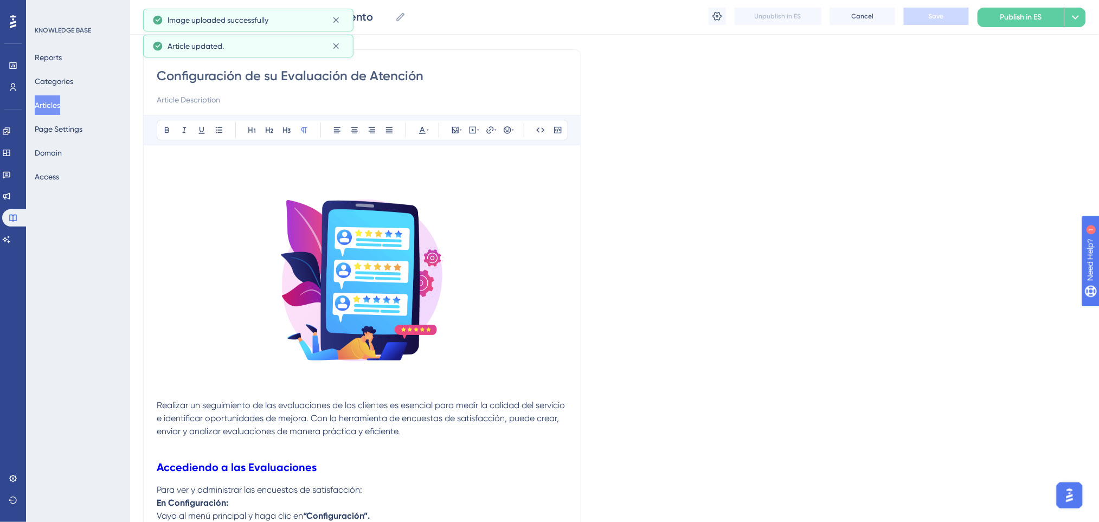
click at [159, 402] on span "Realizar un seguimiento de las evaluaciones de los clientes es esencial para me…" at bounding box center [362, 418] width 410 height 36
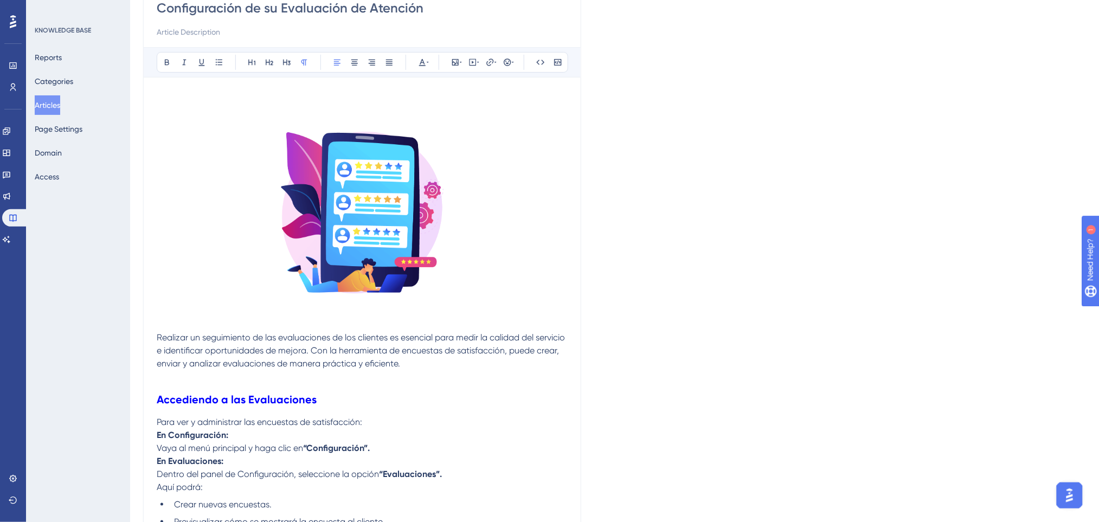
scroll to position [0, 0]
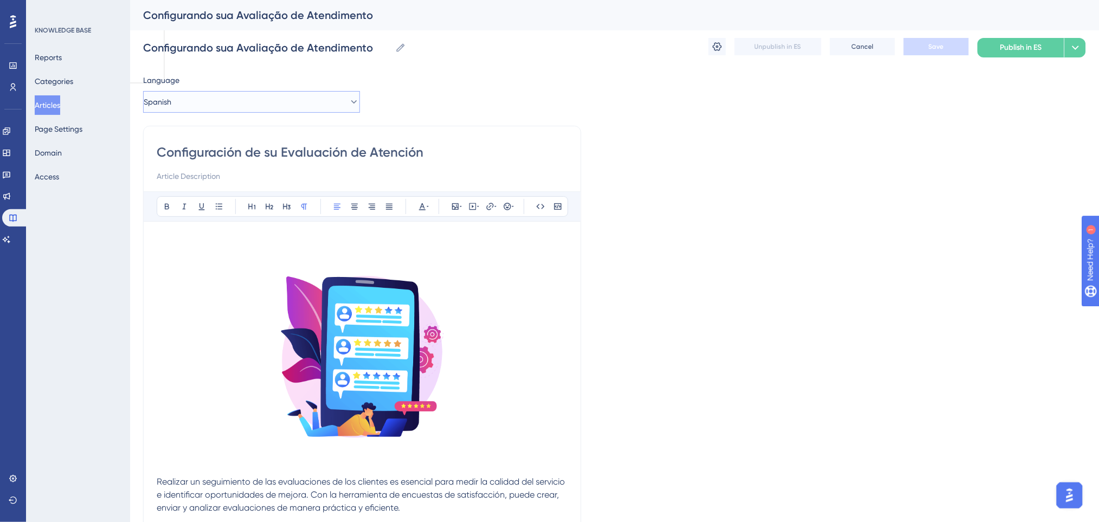
click at [263, 108] on button "Spanish" at bounding box center [251, 102] width 217 height 22
click at [267, 135] on button "Portuguese (Default) Portuguese (Default) Draft" at bounding box center [251, 135] width 203 height 22
click at [273, 108] on button "Portuguese (Default)" at bounding box center [251, 102] width 217 height 22
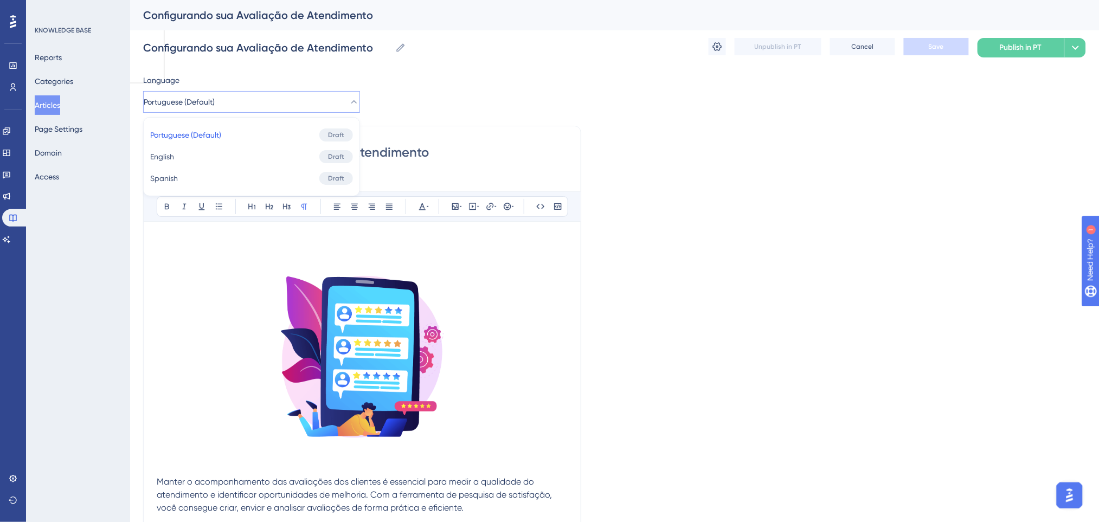
click at [577, 65] on div "Configurando sua Avaliação de Atendimento Configurando sua Avaliação de Atendim…" at bounding box center [614, 47] width 943 height 35
click at [228, 101] on button "Portuguese (Default)" at bounding box center [251, 102] width 217 height 22
click at [215, 154] on button "English English Draft" at bounding box center [251, 157] width 203 height 22
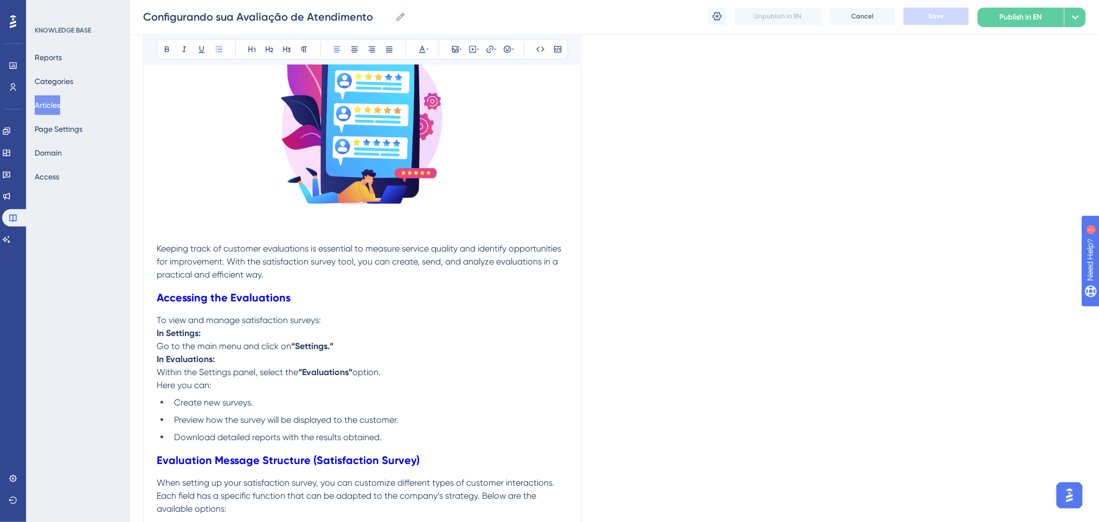
scroll to position [131, 0]
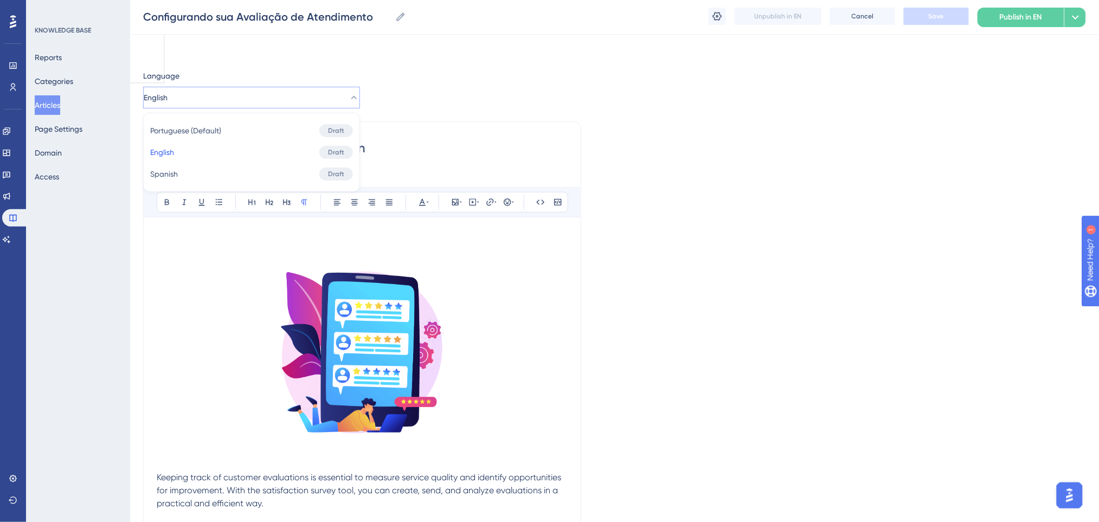
click at [237, 102] on button "English" at bounding box center [251, 98] width 217 height 22
click at [232, 92] on button "English" at bounding box center [251, 98] width 217 height 22
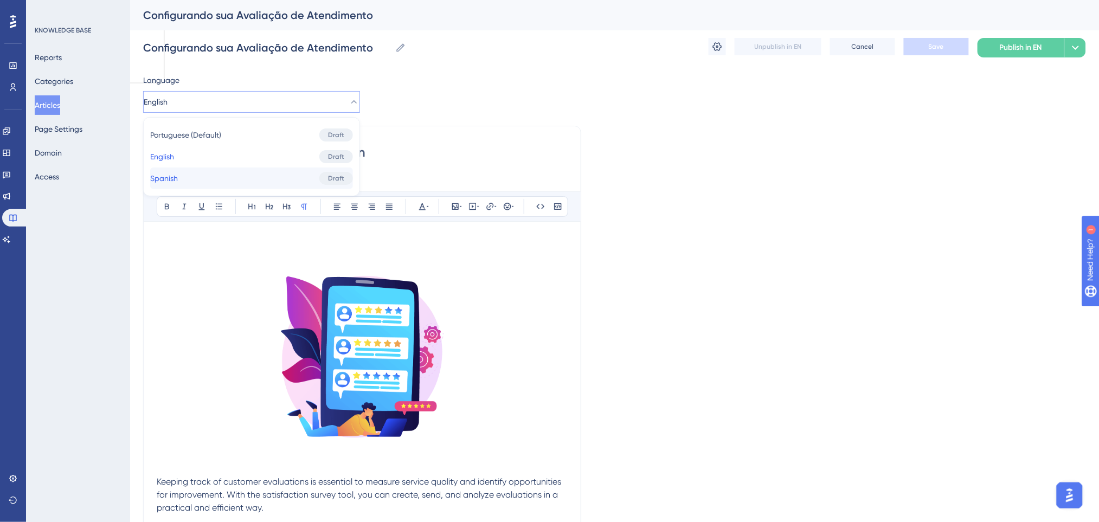
click at [206, 181] on button "Spanish Spanish Draft" at bounding box center [251, 179] width 203 height 22
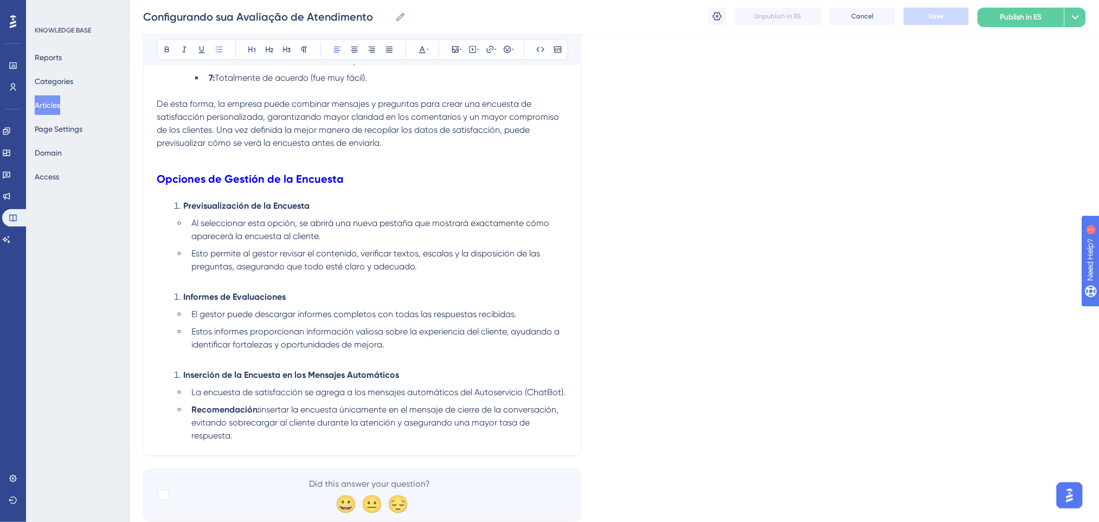
scroll to position [1239, 0]
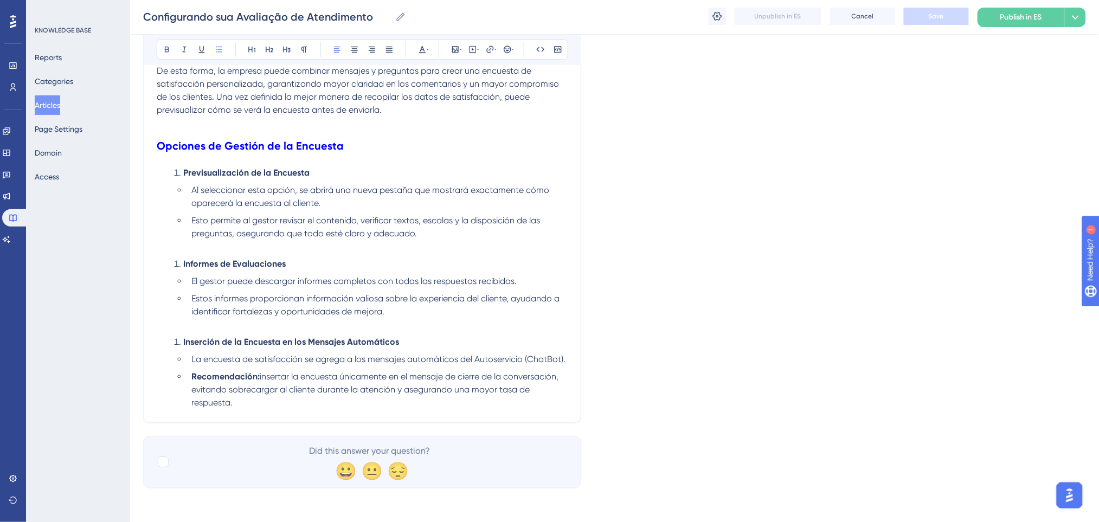
click at [548, 393] on li "Recomendación: insertar la encuesta únicamente en el mensaje de cierre de la co…" at bounding box center [377, 389] width 381 height 39
click at [326, 402] on li "Recomendación: insertar la encuesta únicamente en el mensaje de cierre de la co…" at bounding box center [377, 389] width 381 height 39
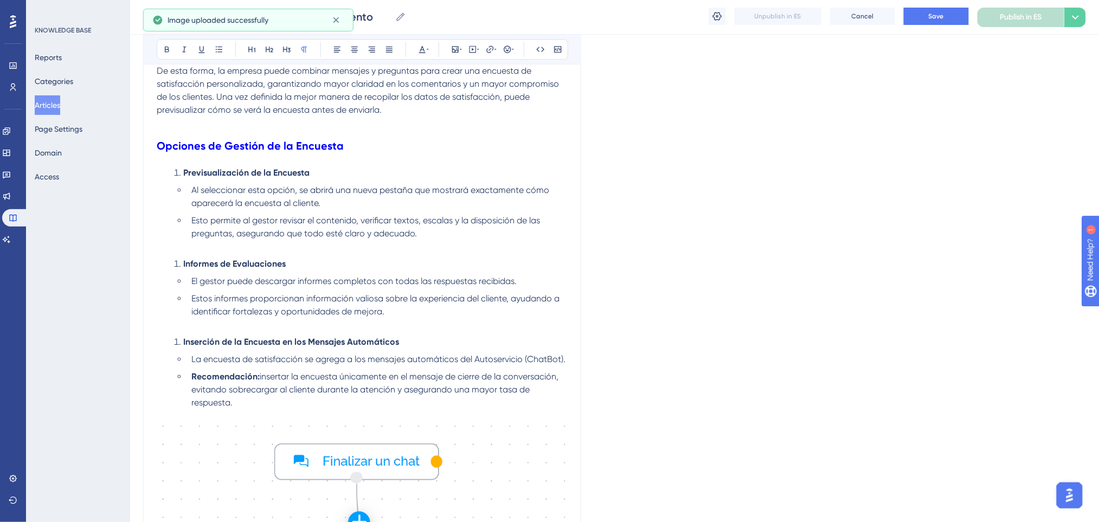
scroll to position [806, 0]
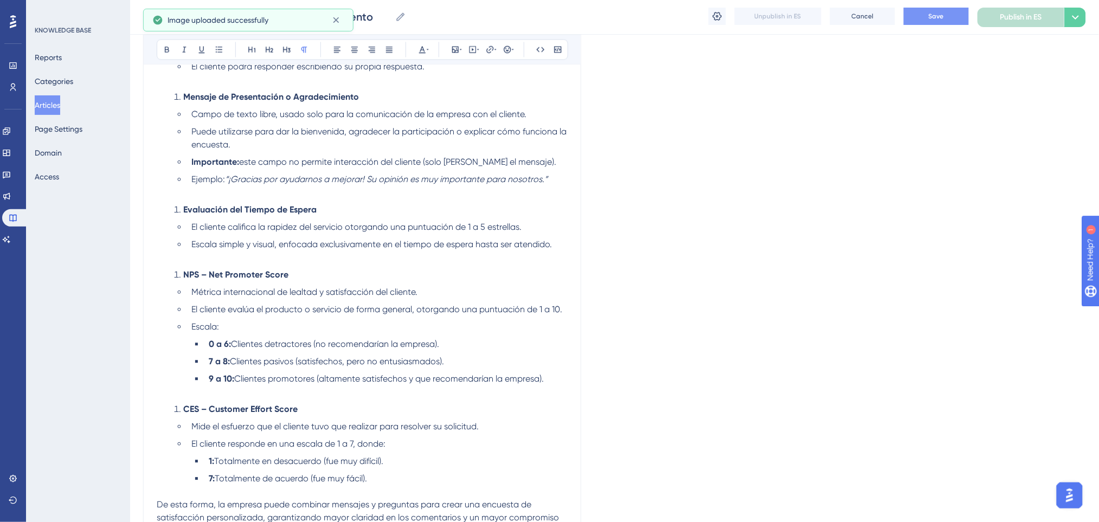
click at [926, 18] on button "Save" at bounding box center [936, 16] width 65 height 17
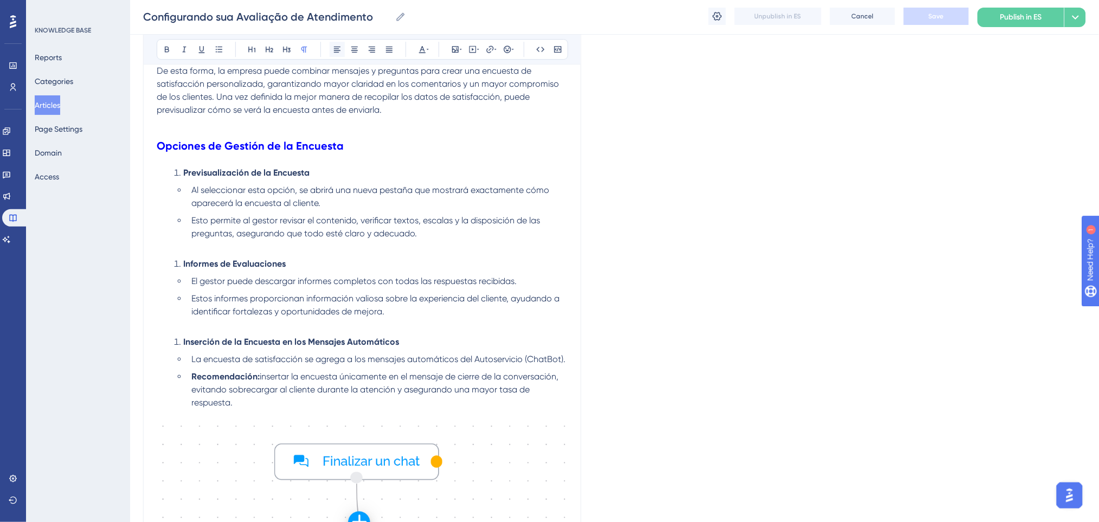
scroll to position [0, 0]
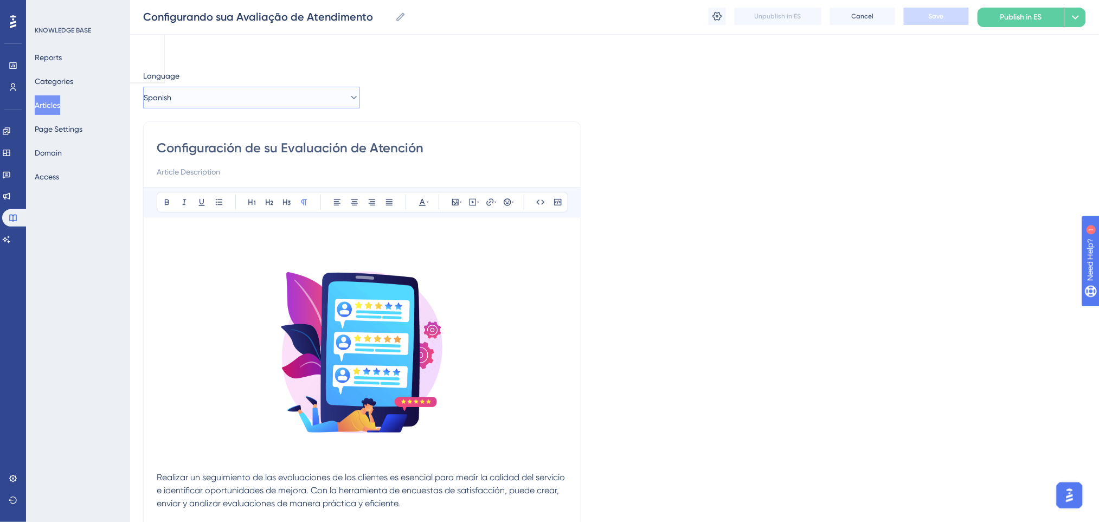
click at [293, 98] on button "Spanish" at bounding box center [251, 98] width 217 height 22
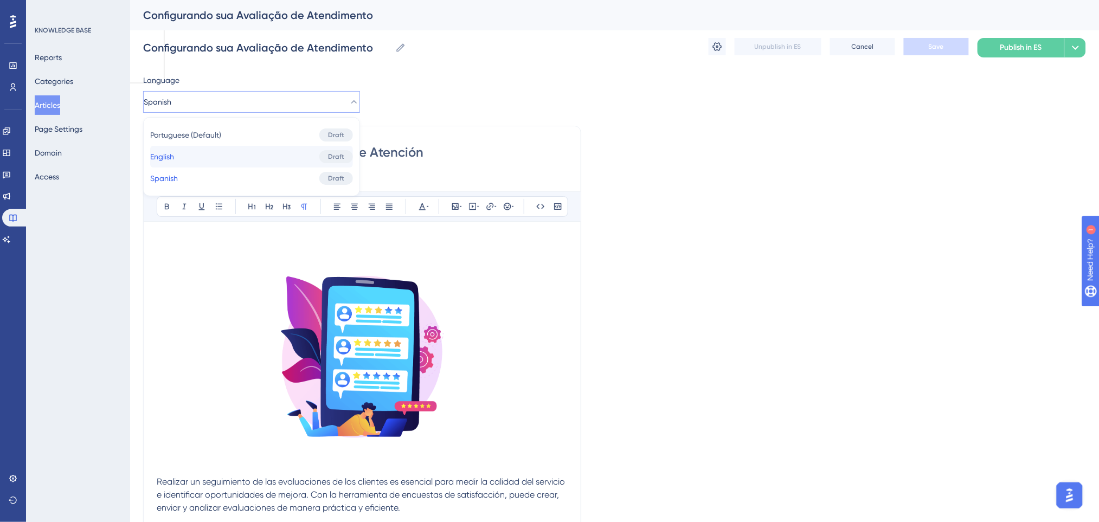
click at [270, 150] on button "English English Draft" at bounding box center [251, 157] width 203 height 22
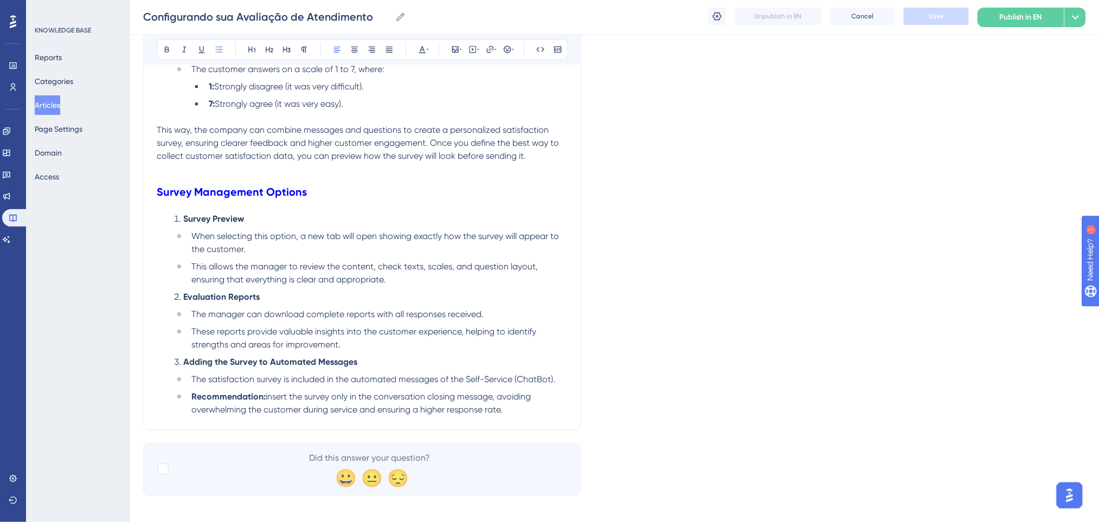
scroll to position [1070, 0]
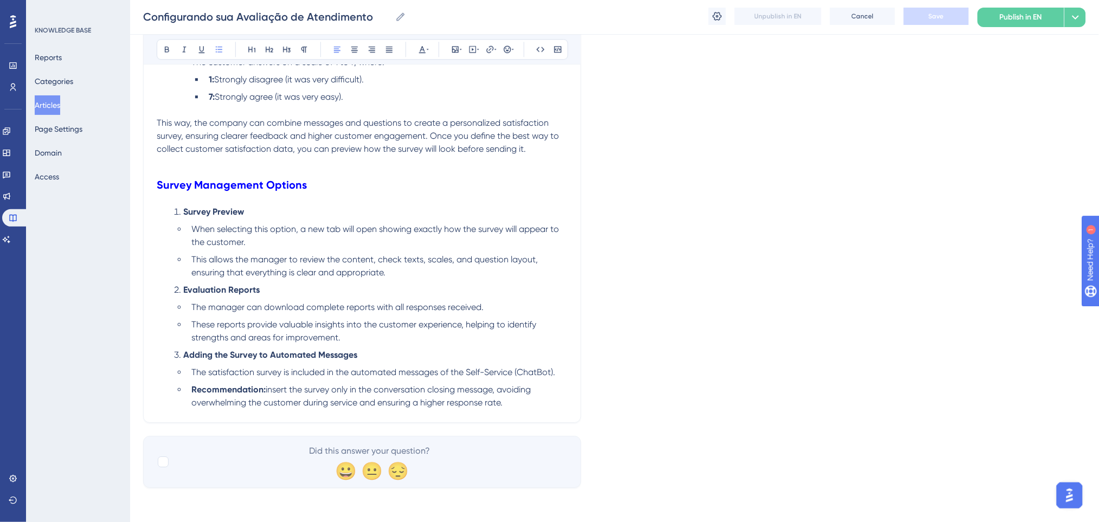
click at [528, 400] on li "Recommendation: insert the survey only in the conversation closing message, avo…" at bounding box center [377, 396] width 381 height 26
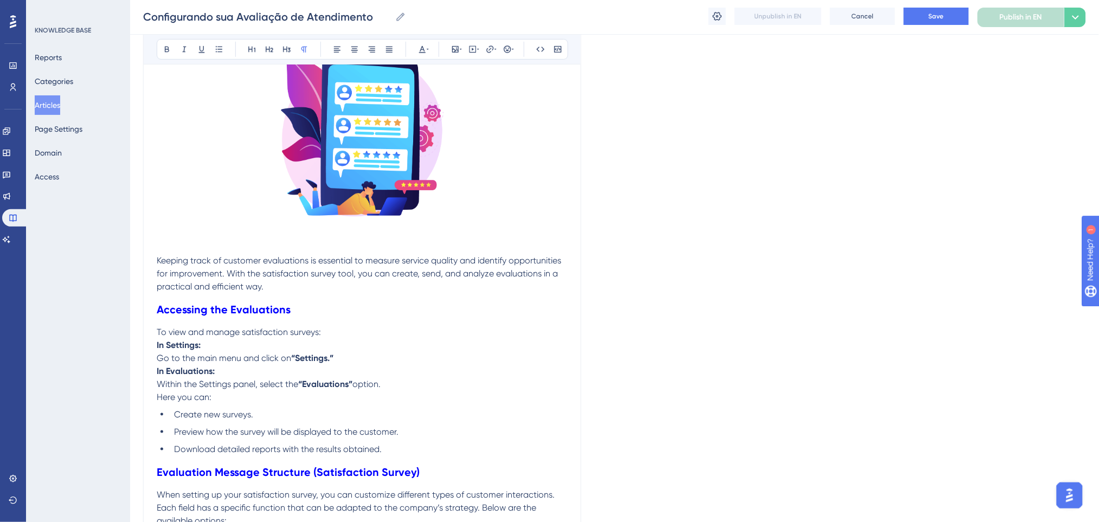
scroll to position [506, 0]
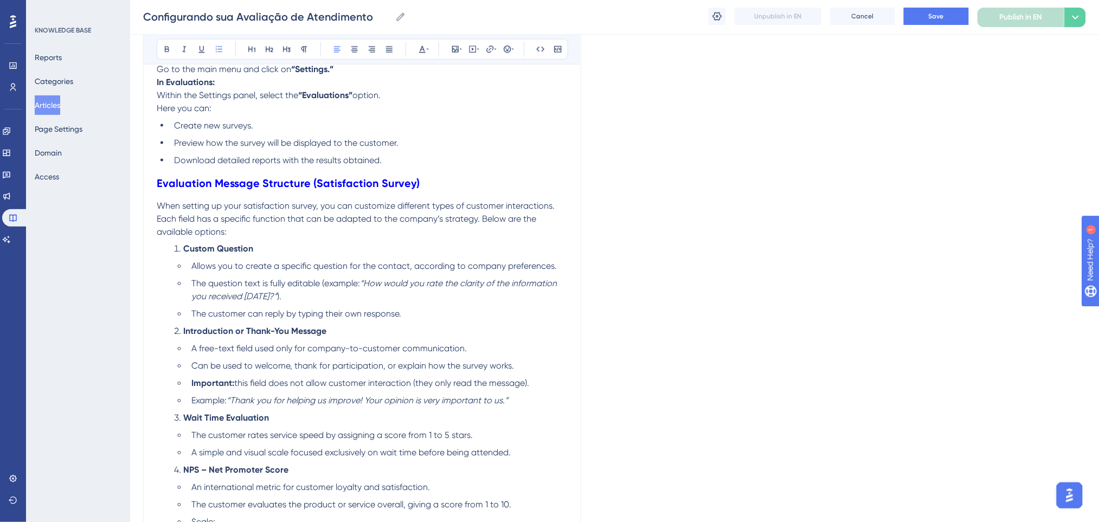
click at [420, 313] on li "The customer can reply by typing their own response." at bounding box center [377, 314] width 381 height 13
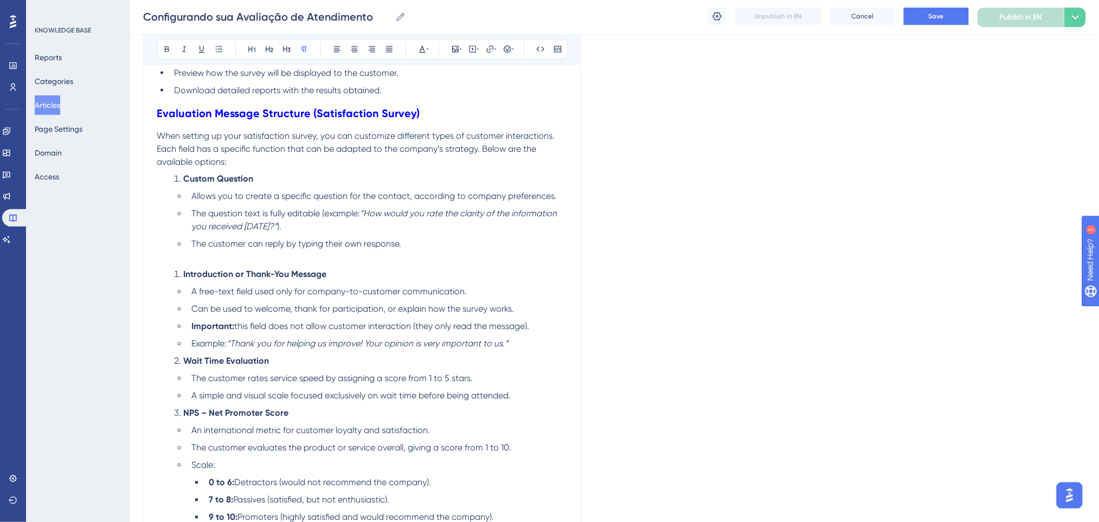
scroll to position [578, 0]
click at [541, 343] on li "Example: “Thank you for helping us improve! Your opinion is very important to u…" at bounding box center [377, 342] width 381 height 13
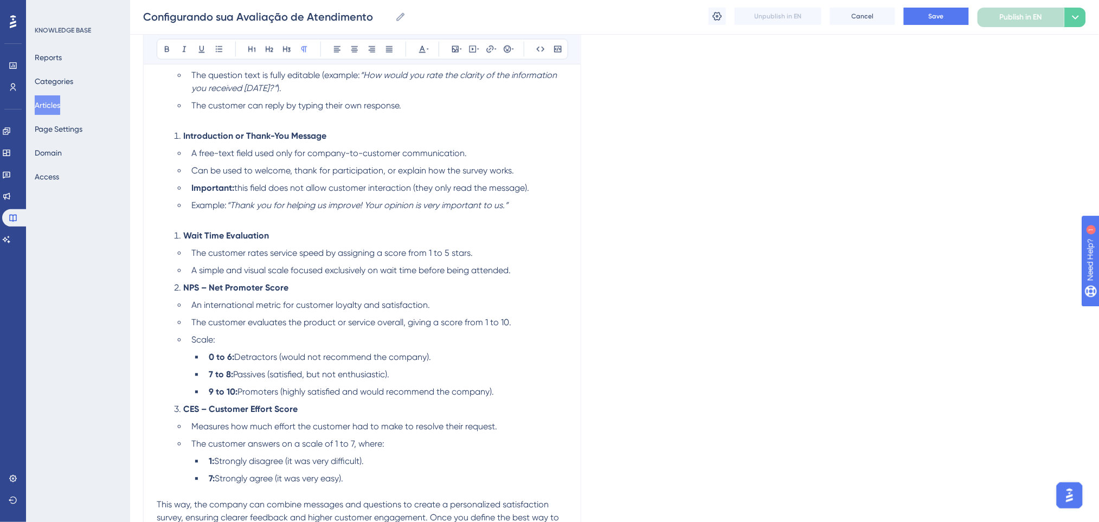
scroll to position [723, 0]
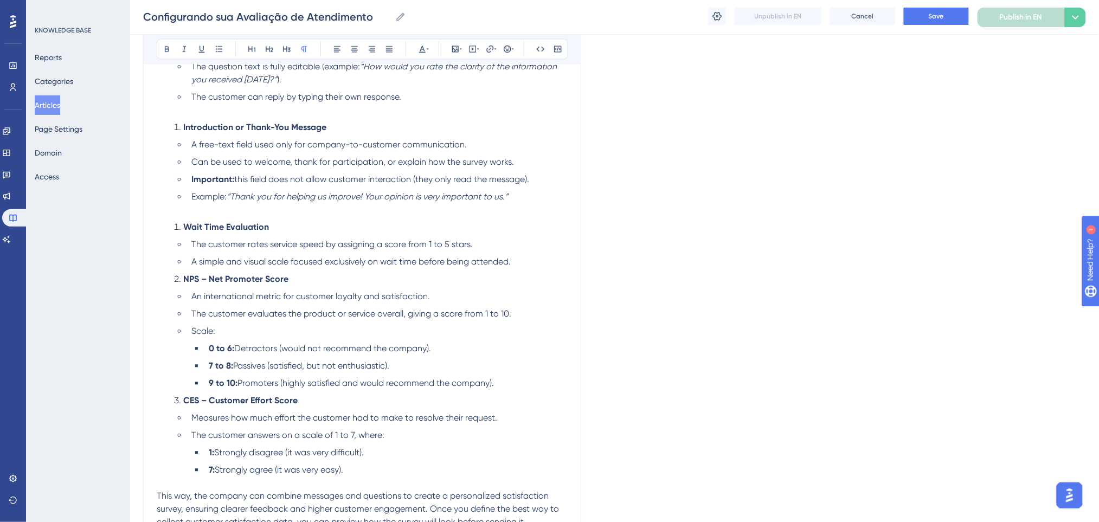
drag, startPoint x: 530, startPoint y: 255, endPoint x: 528, endPoint y: 260, distance: 5.8
click at [528, 260] on li "A simple and visual scale focused exclusively on wait time before being attende…" at bounding box center [377, 262] width 381 height 13
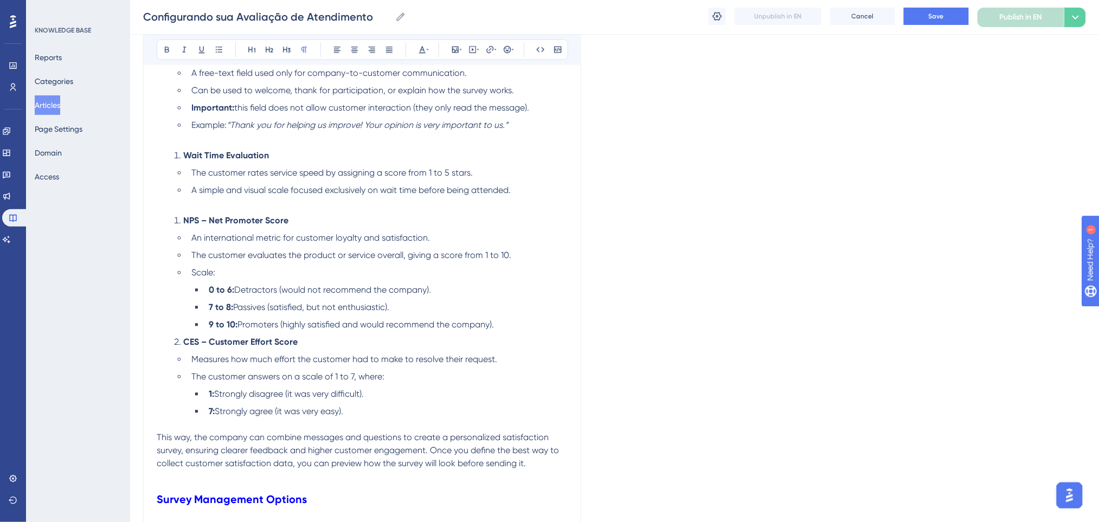
scroll to position [867, 0]
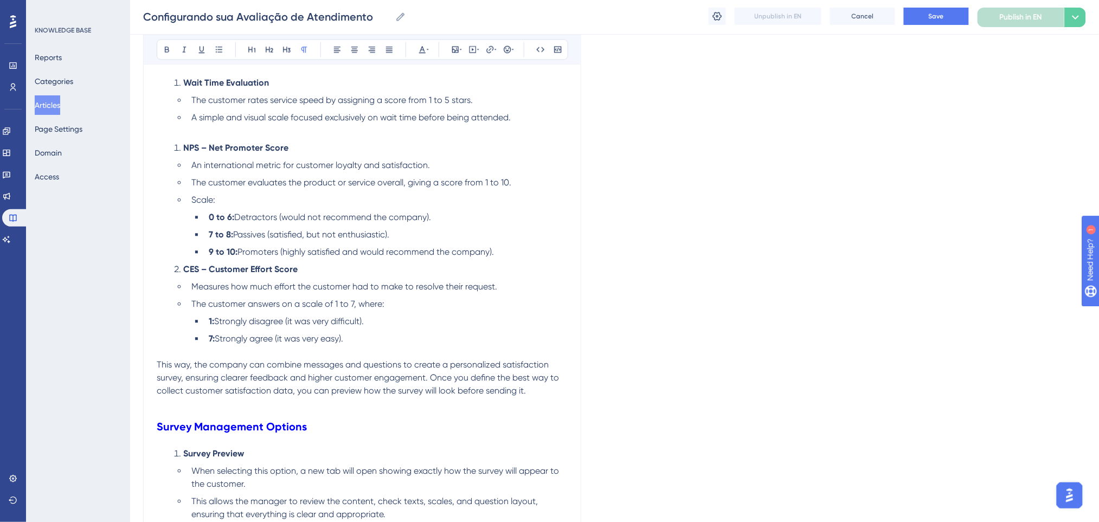
click at [512, 248] on li "9 to 10: Promoters (highly satisfied and would recommend the company)." at bounding box center [385, 252] width 363 height 13
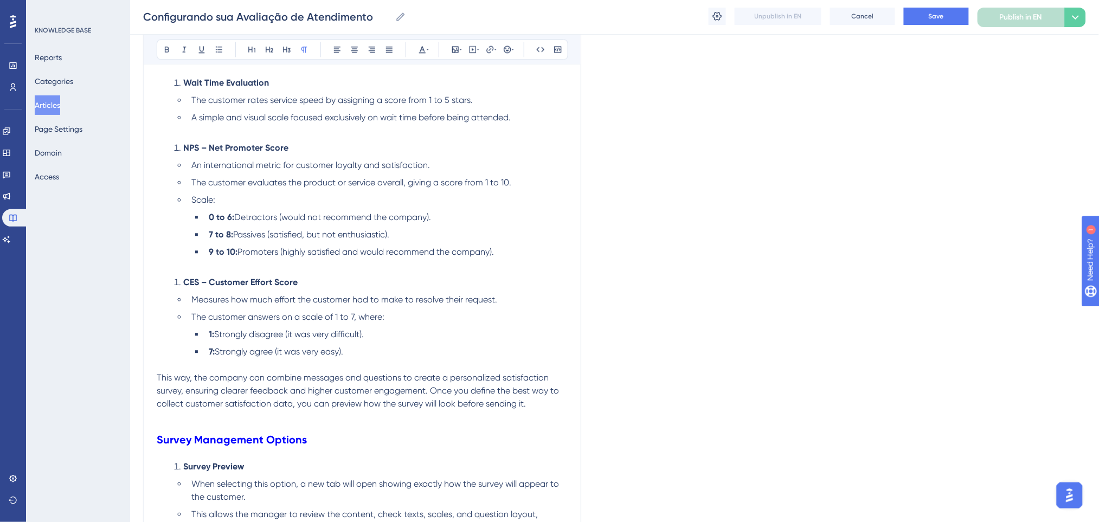
scroll to position [939, 0]
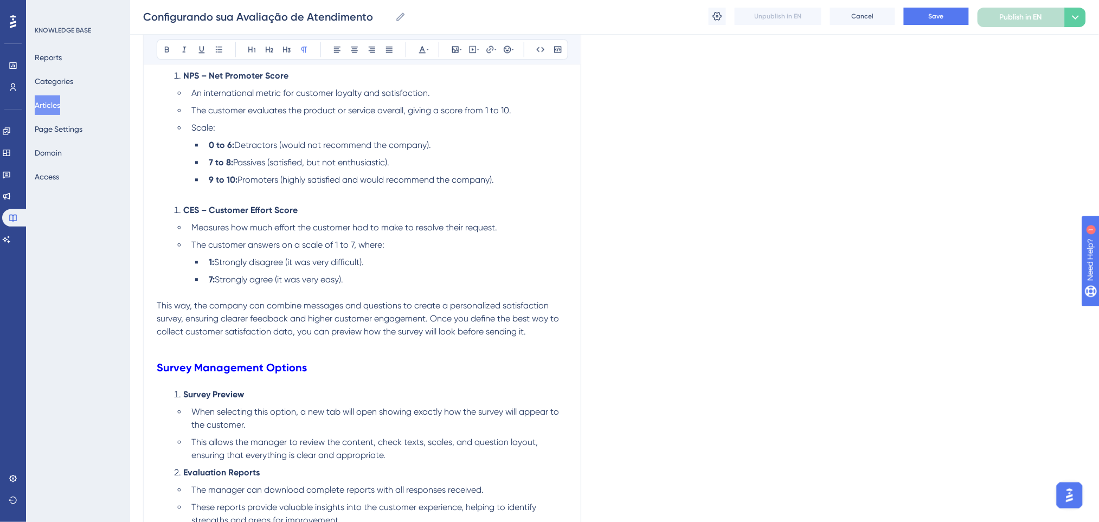
click at [428, 286] on p at bounding box center [362, 292] width 411 height 13
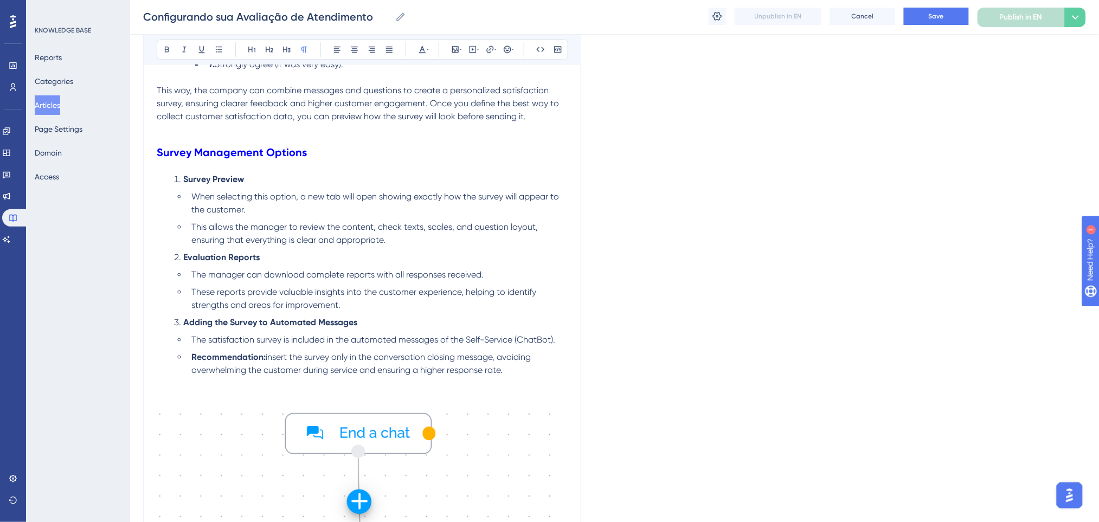
scroll to position [1156, 0]
click at [461, 239] on li "This allows the manager to review the content, check texts, scales, and questio…" at bounding box center [377, 232] width 381 height 26
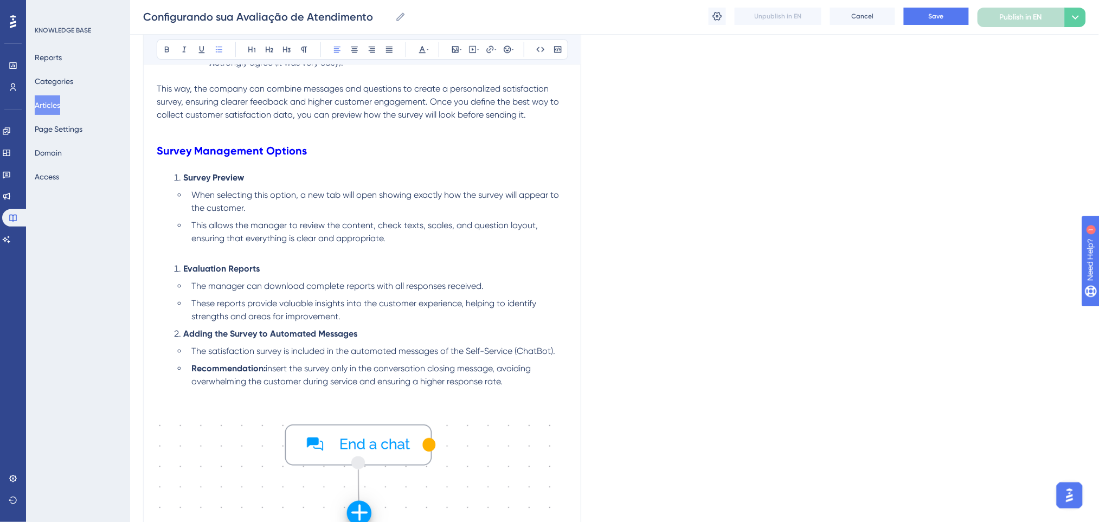
click at [395, 322] on li "These reports provide valuable insights into the customer experience, helping t…" at bounding box center [377, 310] width 381 height 26
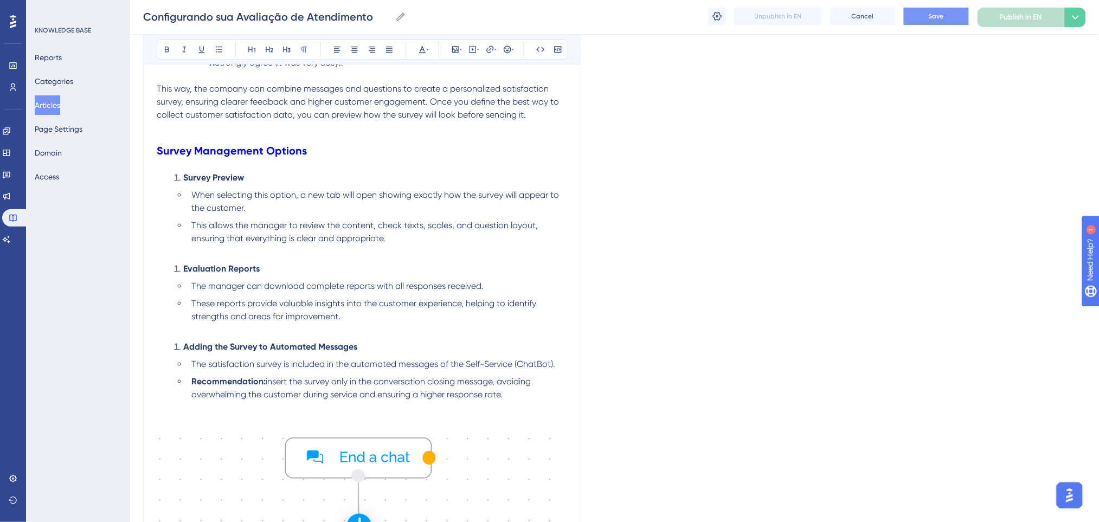
click at [930, 20] on button "Save" at bounding box center [936, 16] width 65 height 17
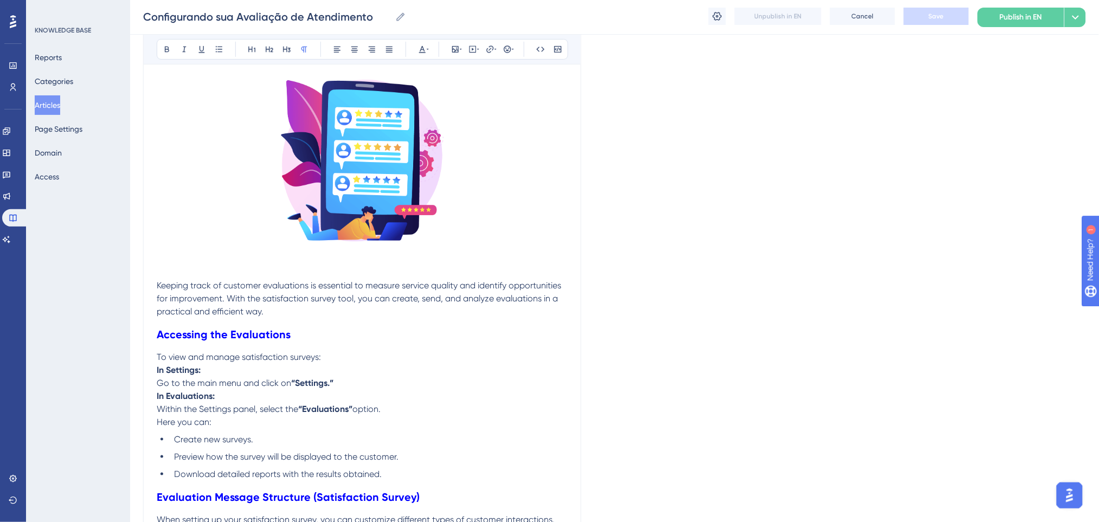
scroll to position [0, 0]
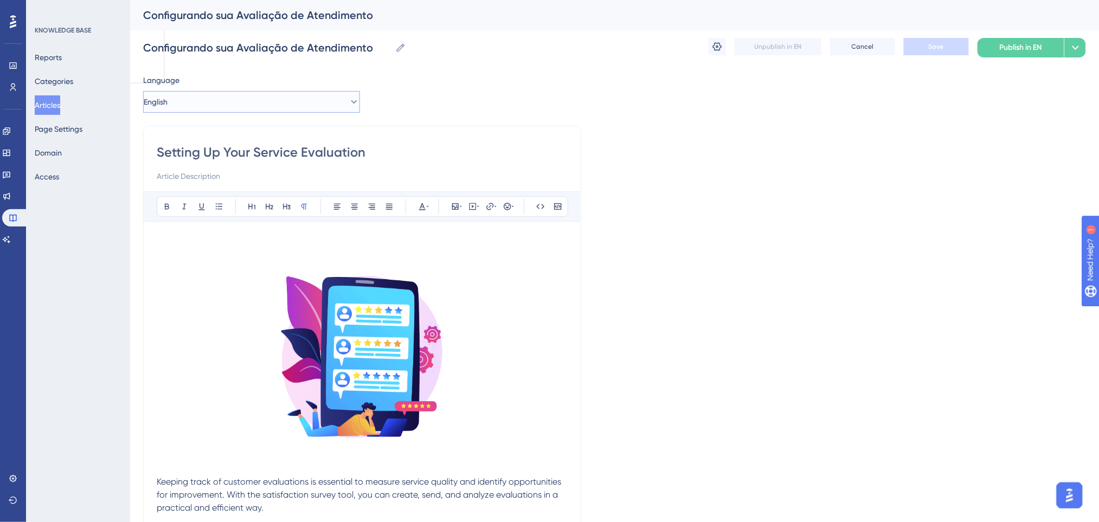
click at [249, 95] on button "English" at bounding box center [251, 102] width 217 height 22
click at [213, 134] on span "Portuguese (Default)" at bounding box center [185, 134] width 71 height 13
checkbox input "true"
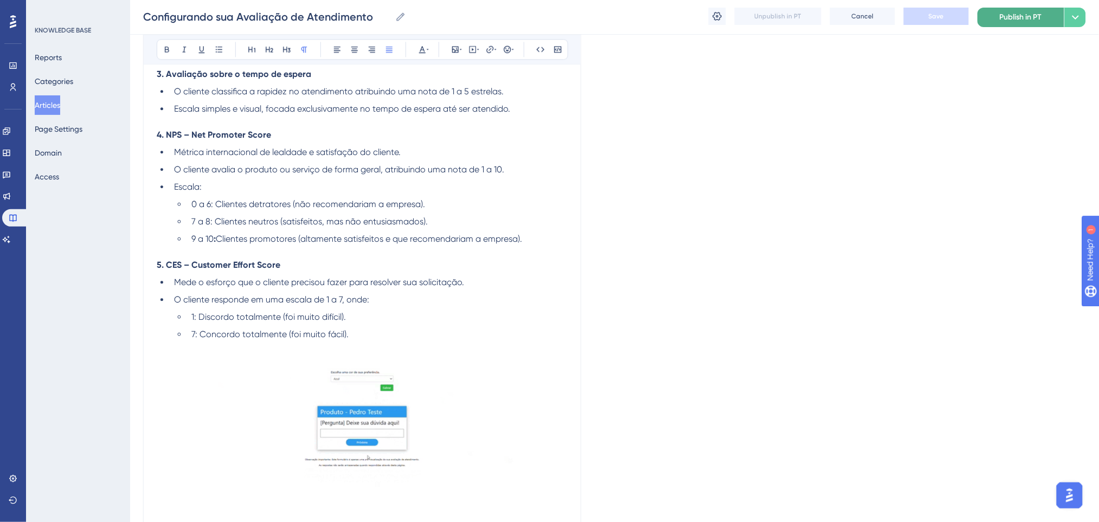
click at [996, 19] on button "Publish in PT" at bounding box center [1020, 18] width 87 height 20
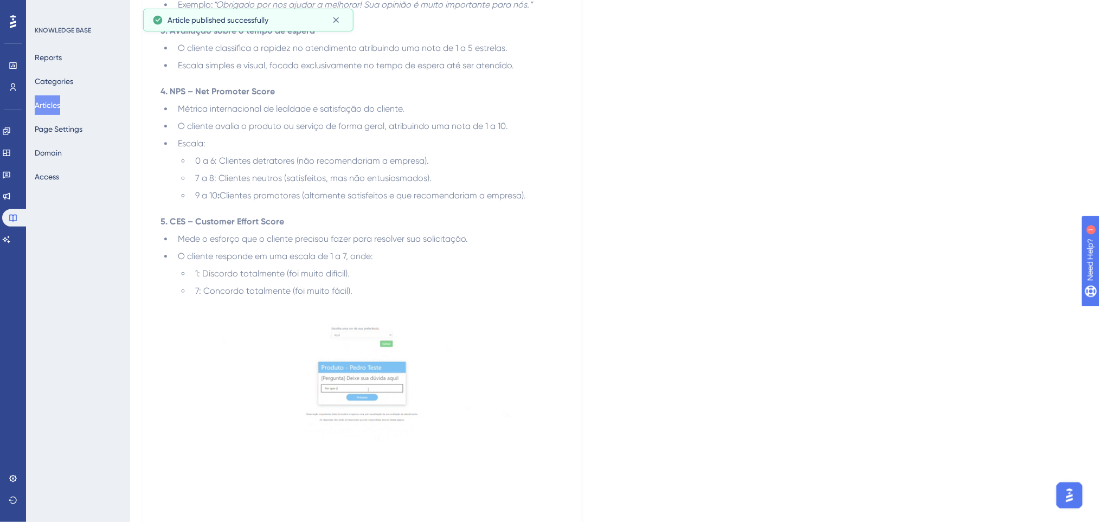
scroll to position [0, 0]
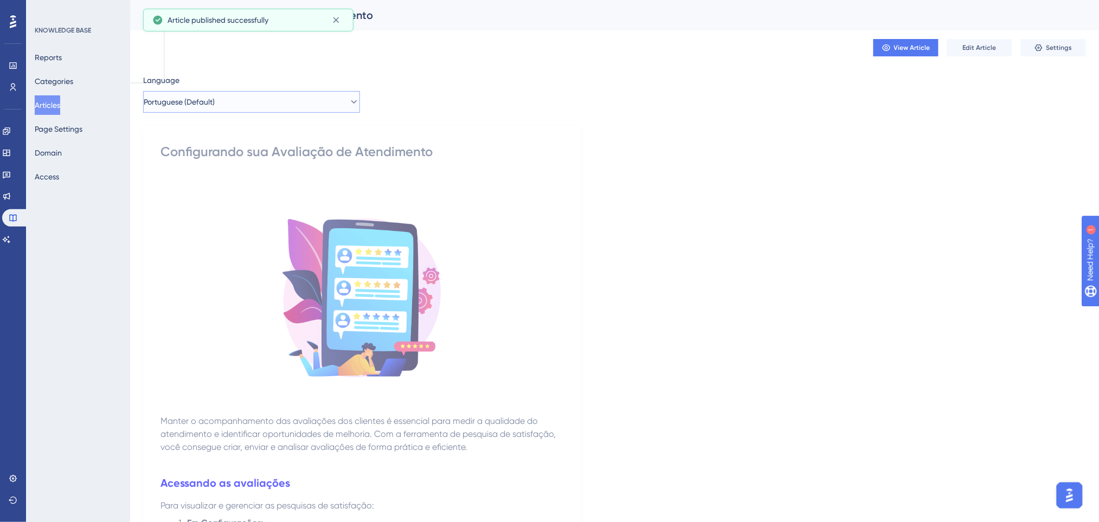
click at [267, 100] on button "Portuguese (Default)" at bounding box center [251, 102] width 217 height 22
click at [236, 161] on button "English English Draft" at bounding box center [251, 157] width 203 height 22
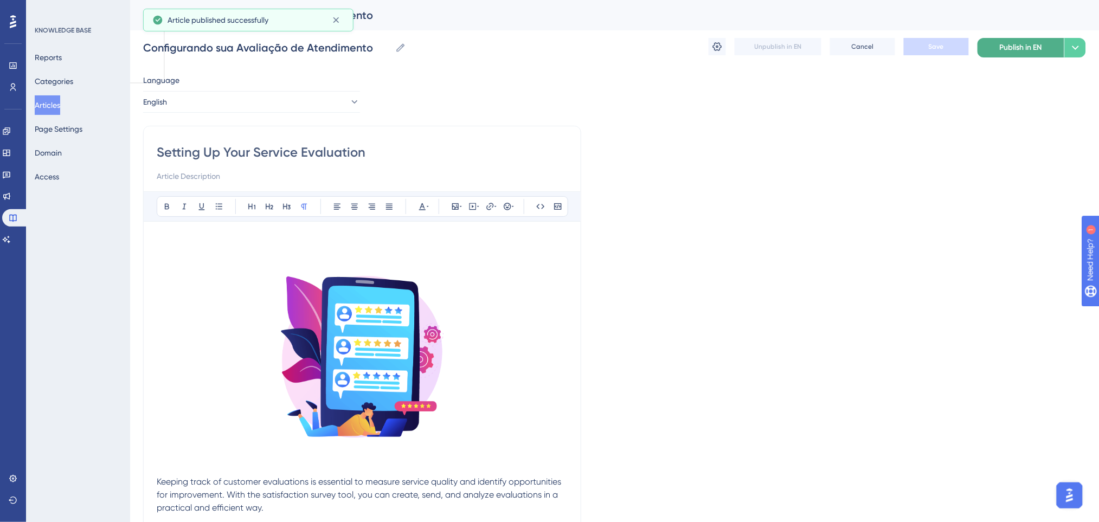
click at [1005, 47] on span "Publish in EN" at bounding box center [1021, 47] width 42 height 13
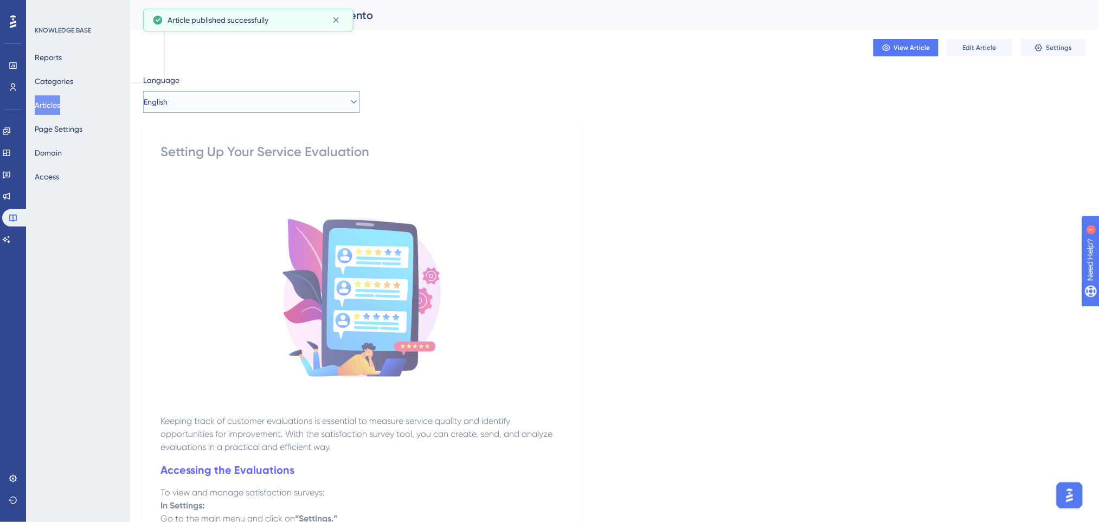
click at [327, 99] on button "English" at bounding box center [251, 102] width 217 height 22
click at [273, 177] on button "Spanish Spanish Draft" at bounding box center [251, 179] width 203 height 22
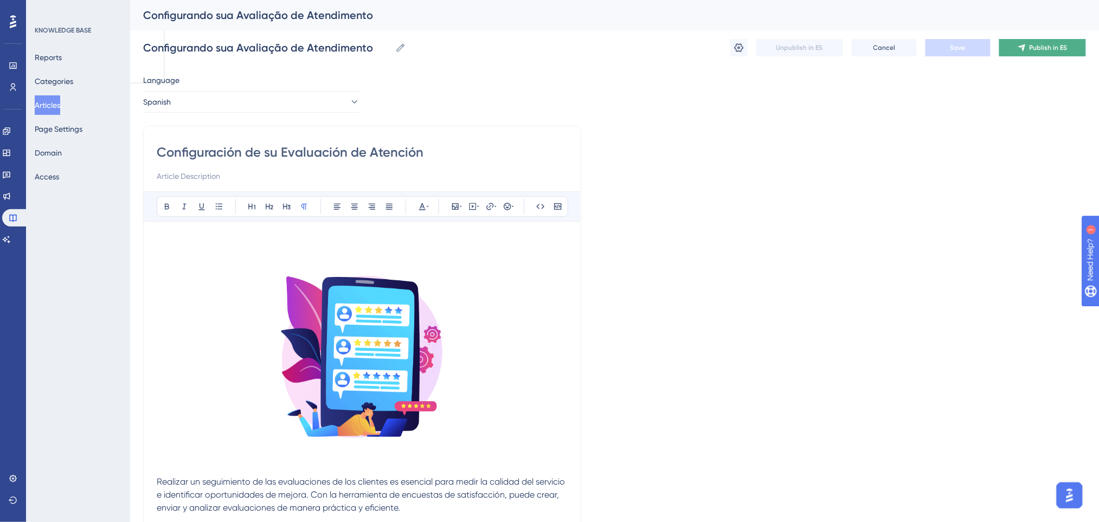
click at [1034, 47] on span "Publish in ES" at bounding box center [1048, 47] width 38 height 9
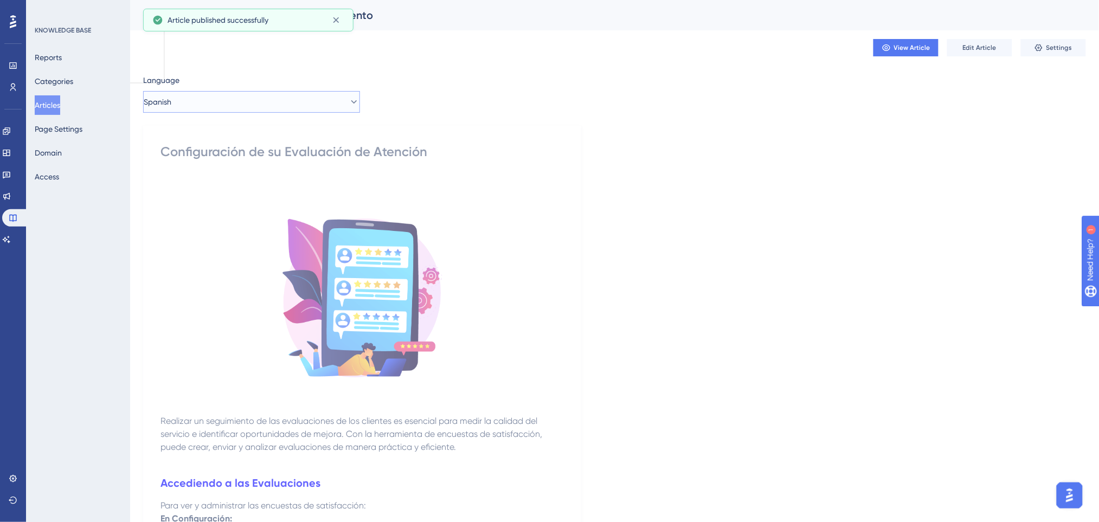
click at [324, 97] on button "Spanish" at bounding box center [251, 102] width 217 height 22
click at [282, 149] on button "English English Published" at bounding box center [251, 157] width 203 height 22
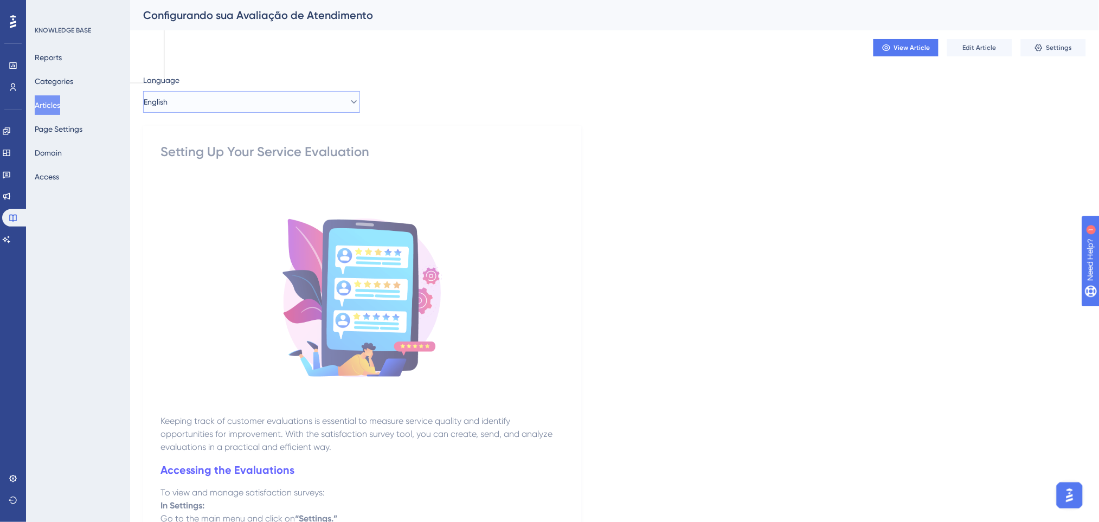
click at [351, 107] on button "English" at bounding box center [251, 102] width 217 height 22
click at [263, 172] on button "Spanish Spanish Published" at bounding box center [251, 179] width 203 height 22
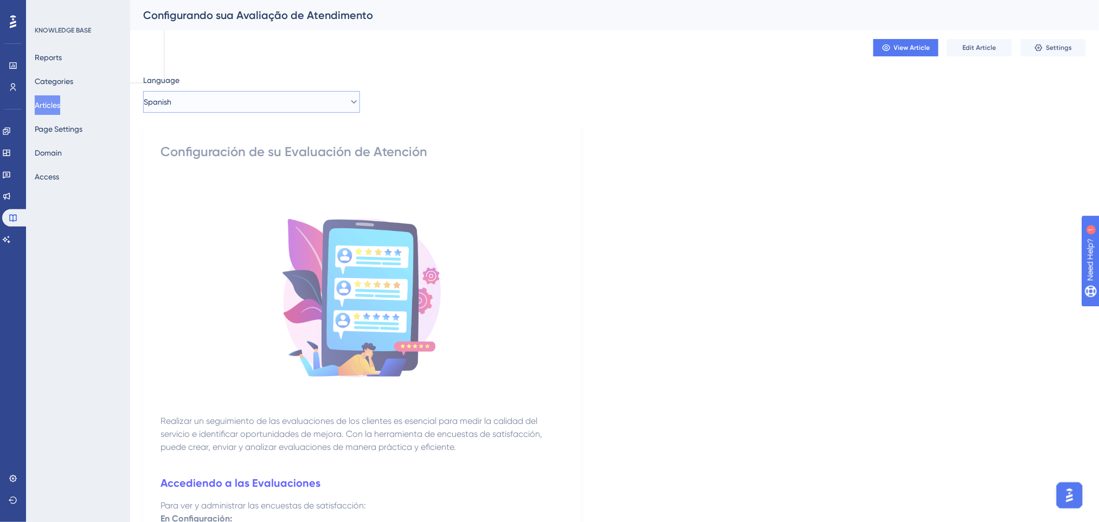
click at [171, 103] on span "Spanish" at bounding box center [158, 101] width 28 height 13
click at [184, 104] on button "Spanish" at bounding box center [251, 102] width 217 height 22
click at [196, 102] on button "Spanish" at bounding box center [251, 102] width 217 height 22
click at [217, 131] on span "Portuguese (Default)" at bounding box center [185, 134] width 71 height 13
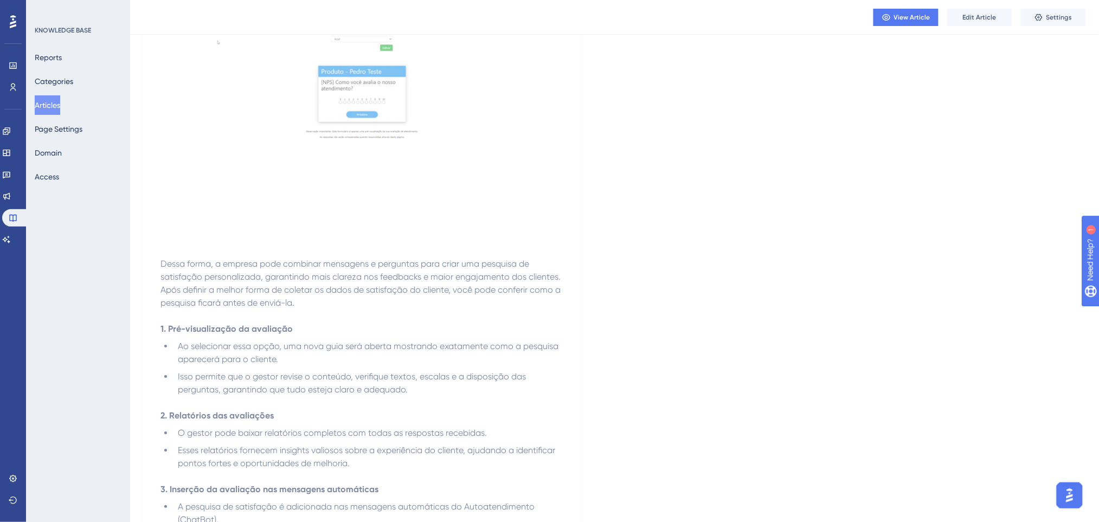
scroll to position [1594, 0]
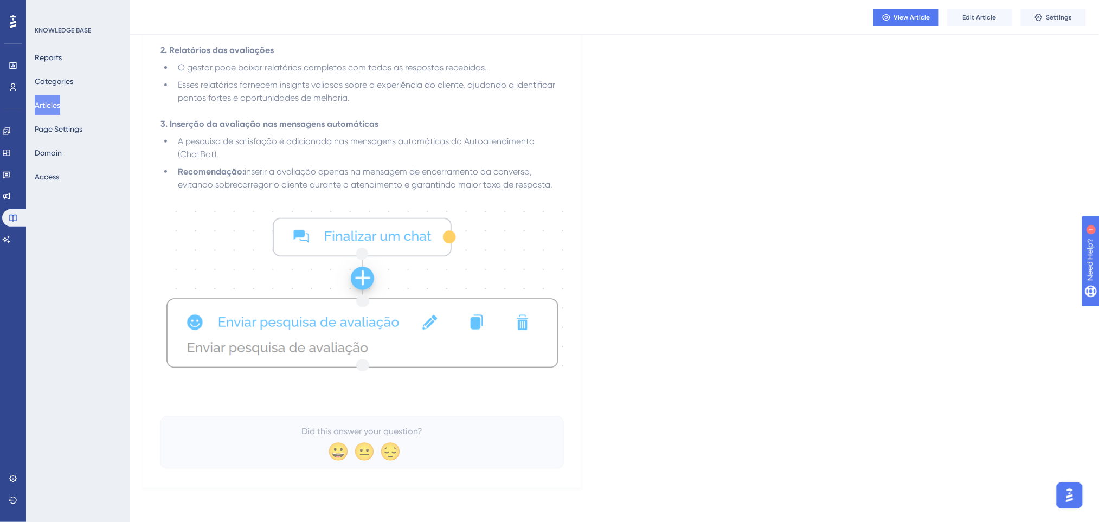
click at [50, 105] on button "Articles" at bounding box center [47, 105] width 25 height 20
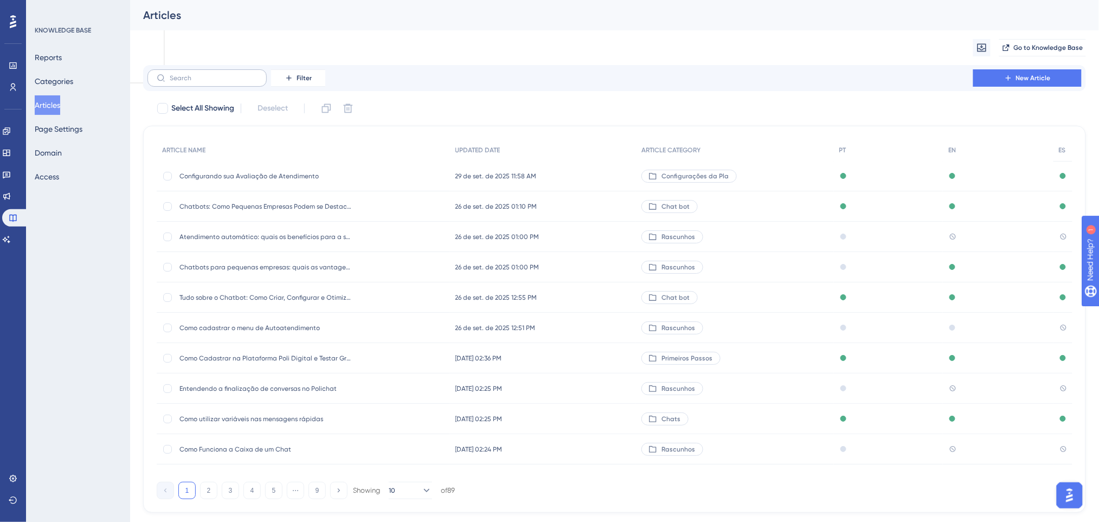
click at [196, 73] on label at bounding box center [206, 77] width 119 height 17
click at [196, 74] on input "text" at bounding box center [214, 78] width 88 height 8
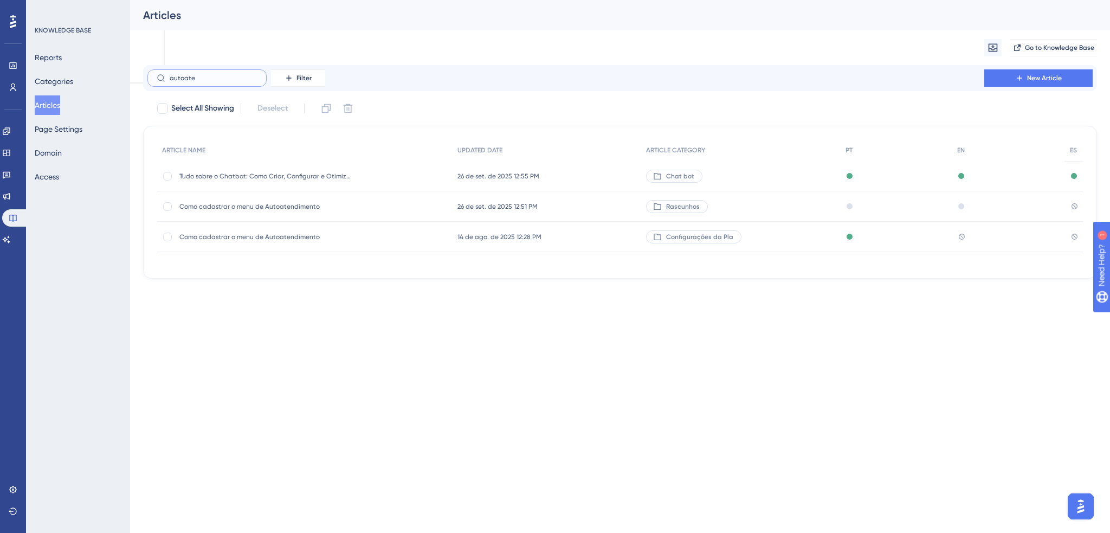
type input "autoate"
click at [314, 203] on span "Como cadastrar o menu de Autoatendimento" at bounding box center [265, 206] width 173 height 9
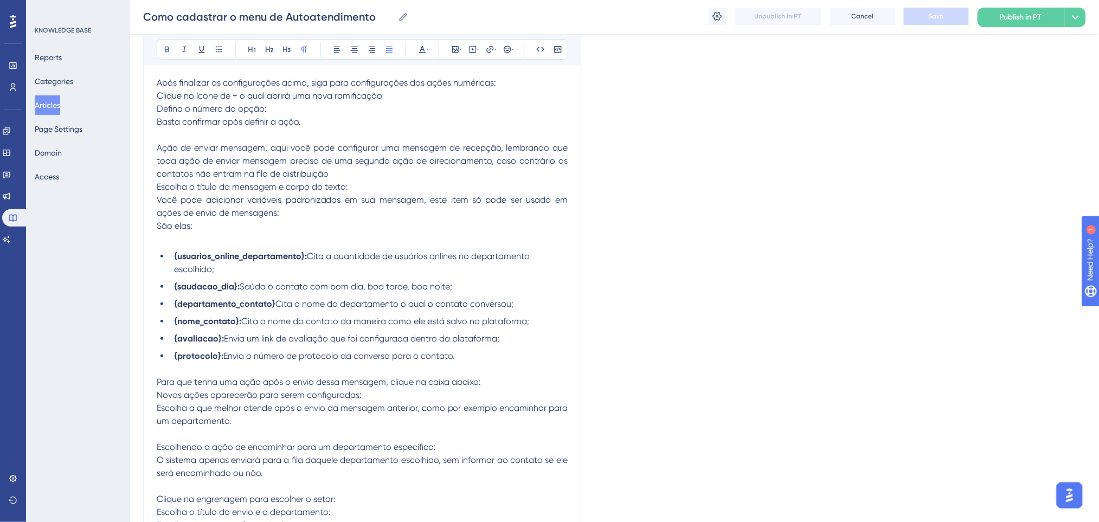
scroll to position [1171, 0]
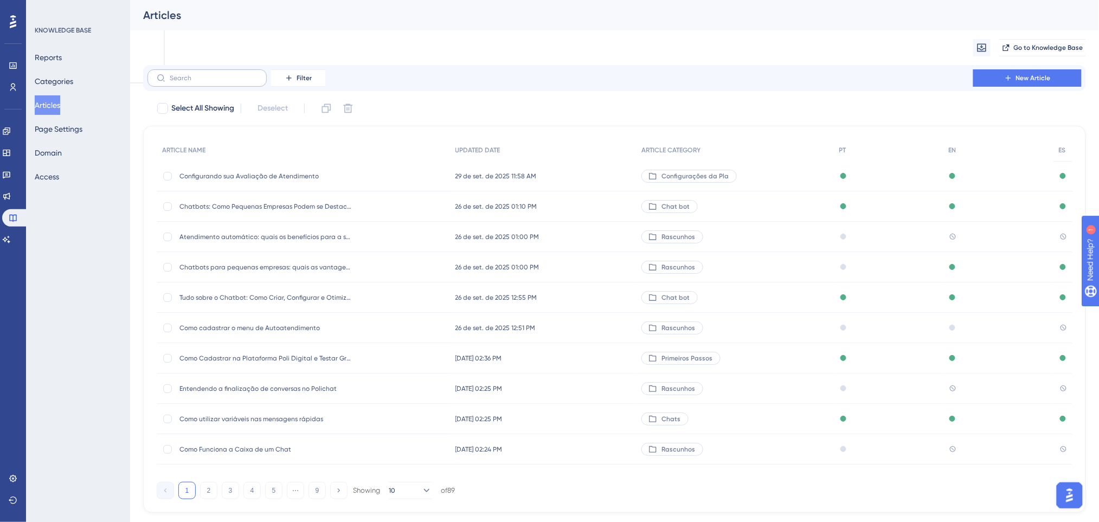
click at [235, 85] on label at bounding box center [206, 77] width 119 height 17
click at [235, 82] on input "text" at bounding box center [214, 78] width 88 height 8
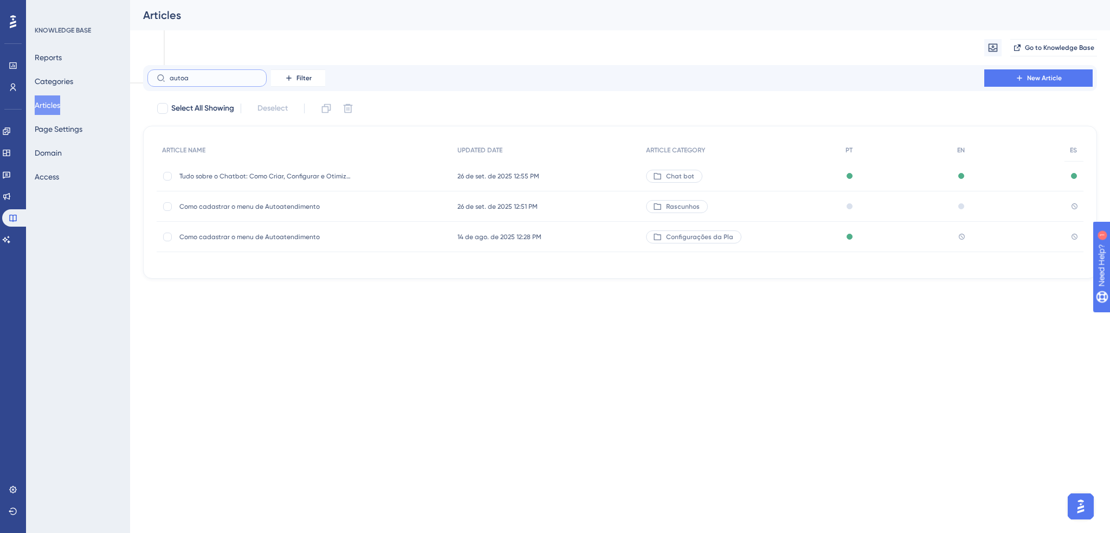
type input "autoa"
click at [278, 243] on div "Como cadastrar o menu de Autoatendimento Como cadastrar o menu de Autoatendimen…" at bounding box center [265, 237] width 173 height 30
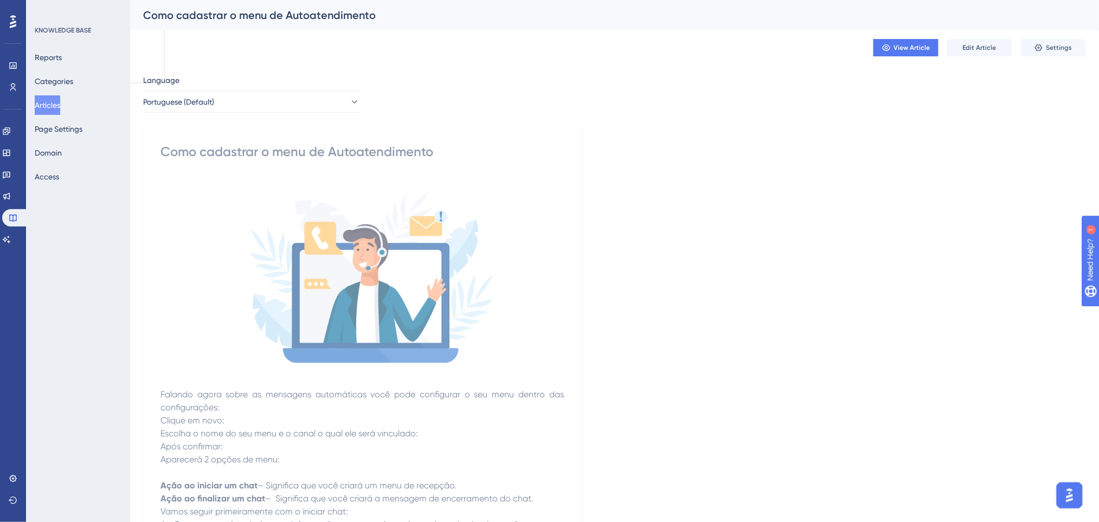
click at [50, 107] on button "Articles" at bounding box center [47, 105] width 25 height 20
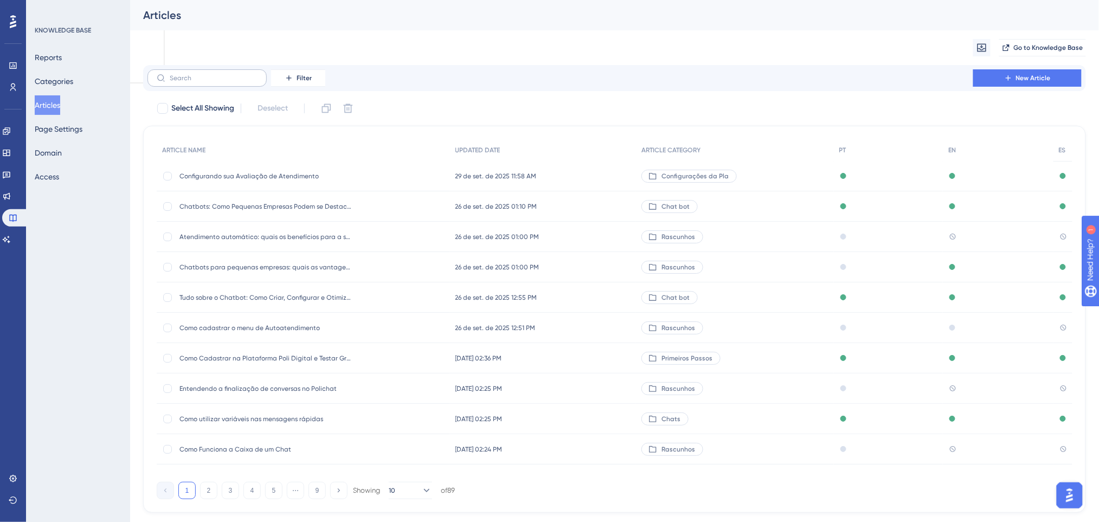
click at [220, 73] on label at bounding box center [206, 77] width 119 height 17
click at [220, 74] on input "text" at bounding box center [214, 78] width 88 height 8
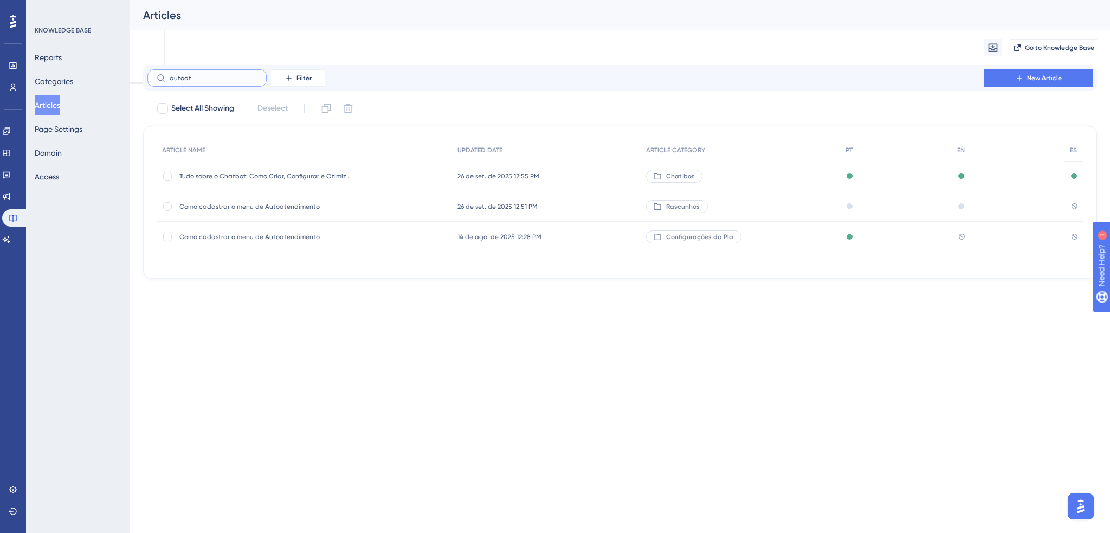
type input "autoat"
click at [287, 238] on span "Como cadastrar o menu de Autoatendimento" at bounding box center [265, 237] width 173 height 9
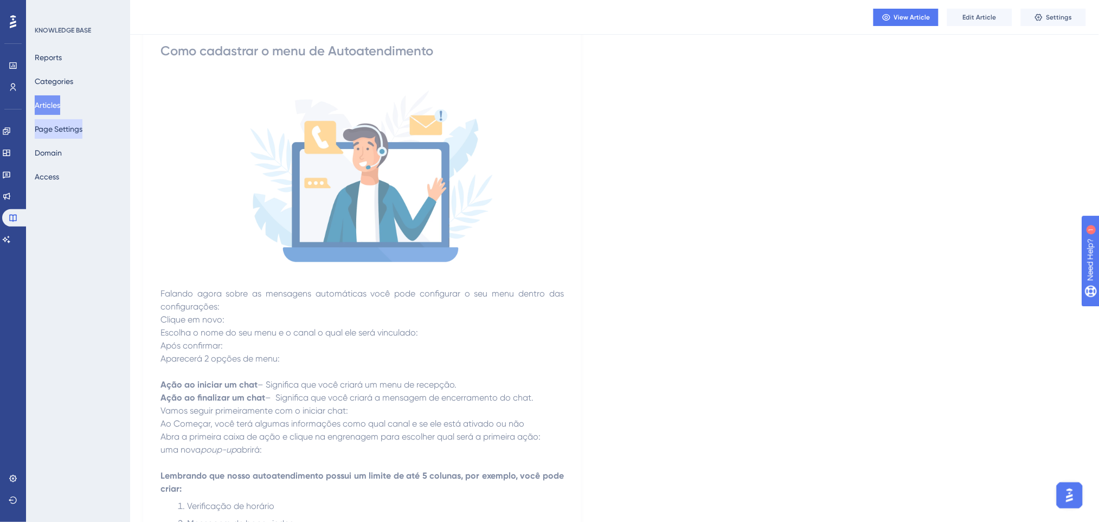
scroll to position [72, 0]
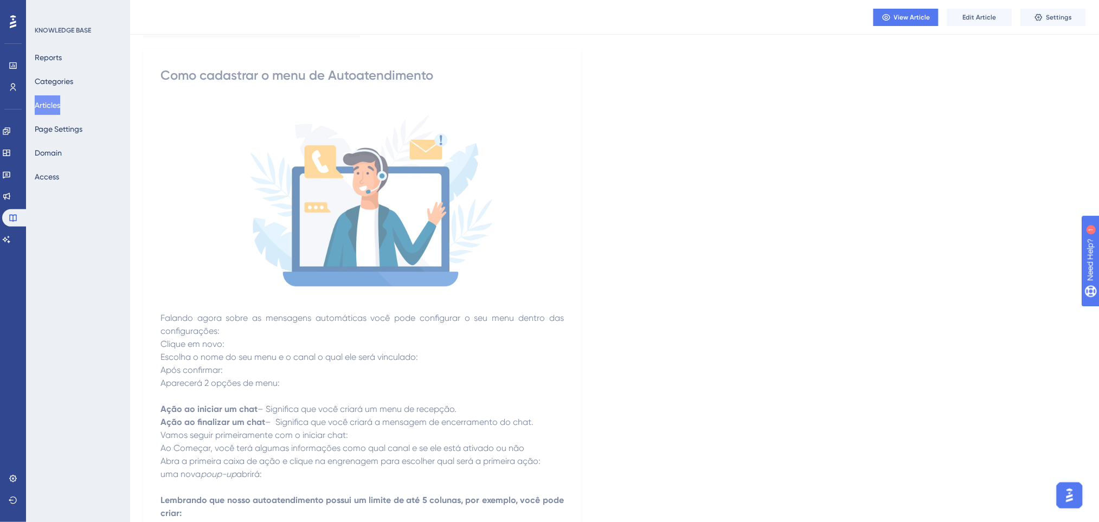
click at [60, 102] on button "Articles" at bounding box center [47, 105] width 25 height 20
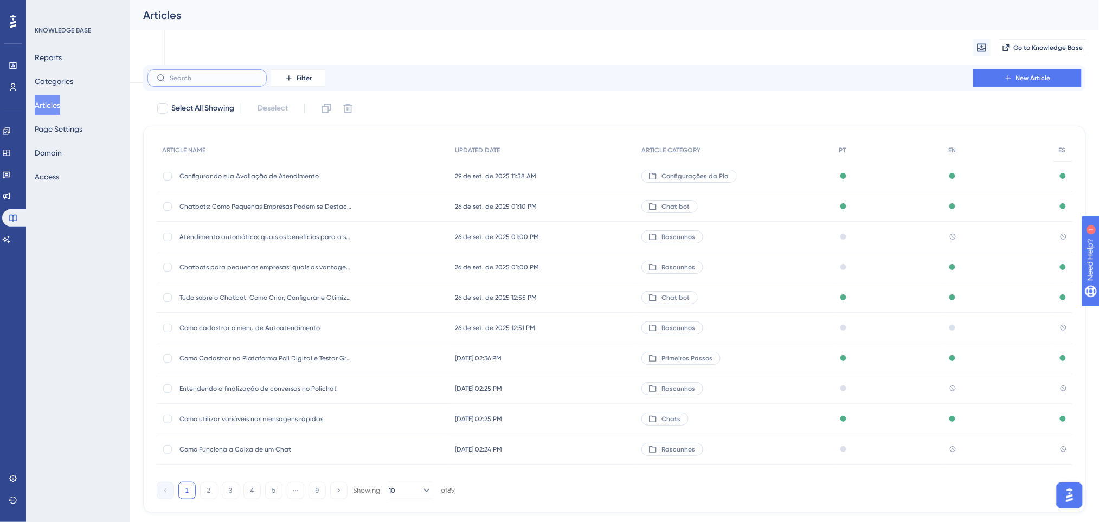
click at [228, 78] on input "text" at bounding box center [214, 78] width 88 height 8
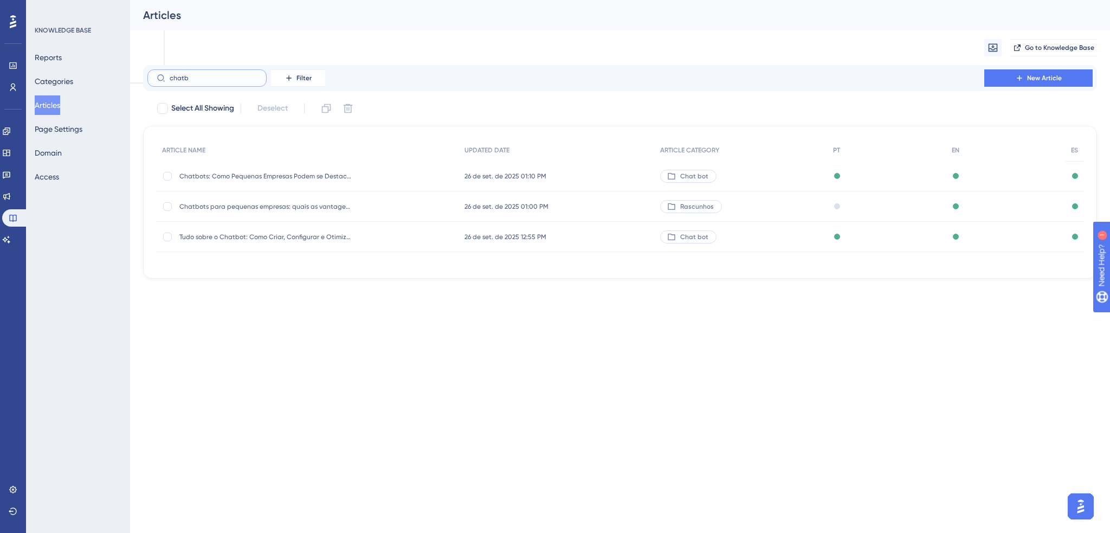
type input "chatb"
click at [237, 230] on div "Tudo sobre o Chatbot: Como Criar, Configurar e Otimizar o Autoatendimento Tudo …" at bounding box center [265, 237] width 173 height 30
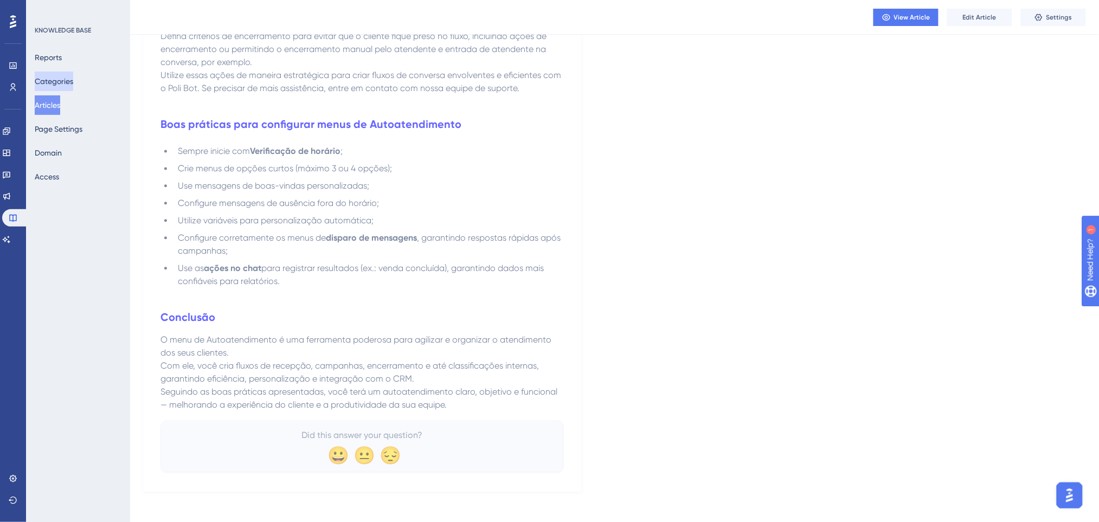
scroll to position [3762, 0]
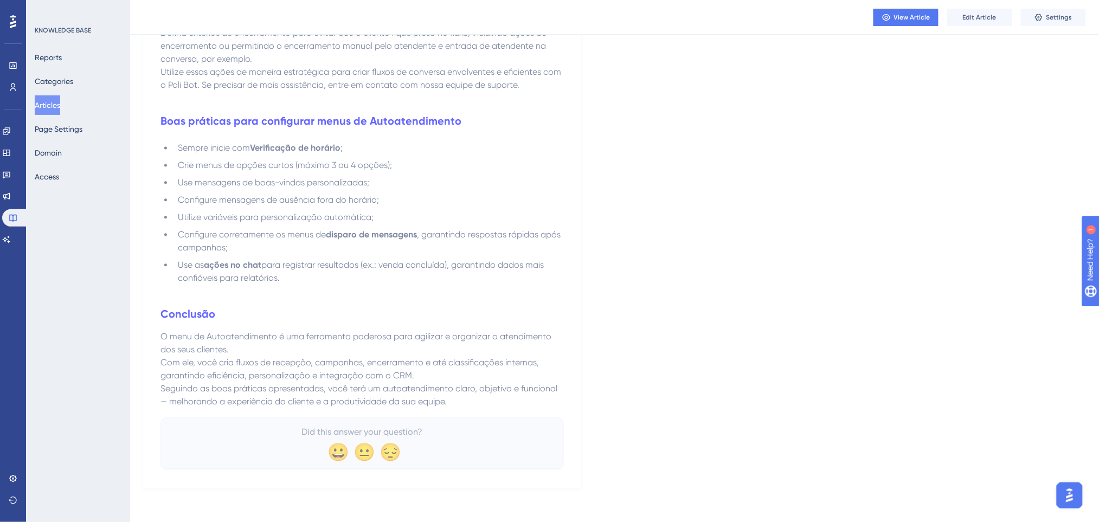
click at [60, 105] on button "Articles" at bounding box center [47, 105] width 25 height 20
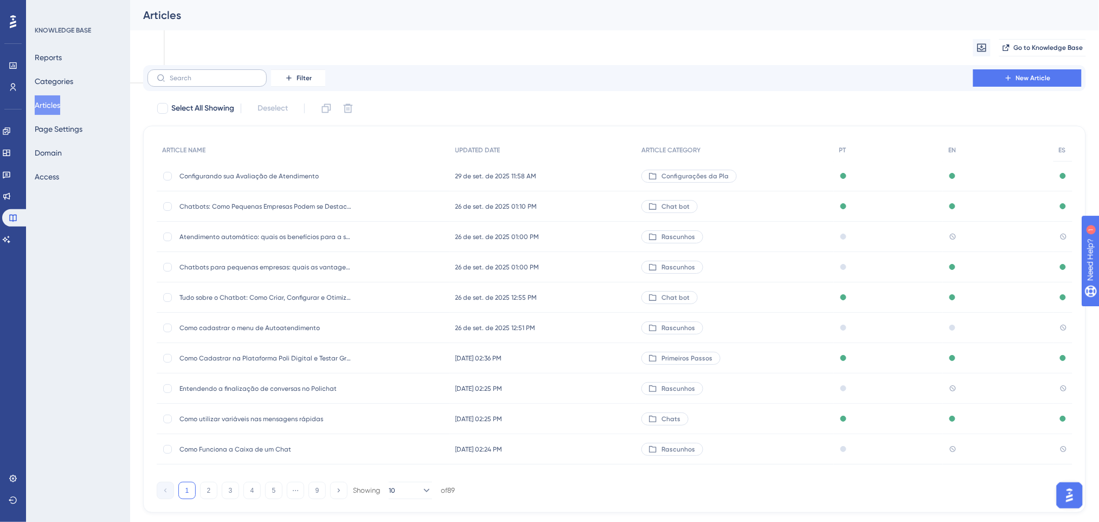
click at [204, 83] on label at bounding box center [206, 77] width 119 height 17
click at [204, 82] on input "text" at bounding box center [214, 78] width 88 height 8
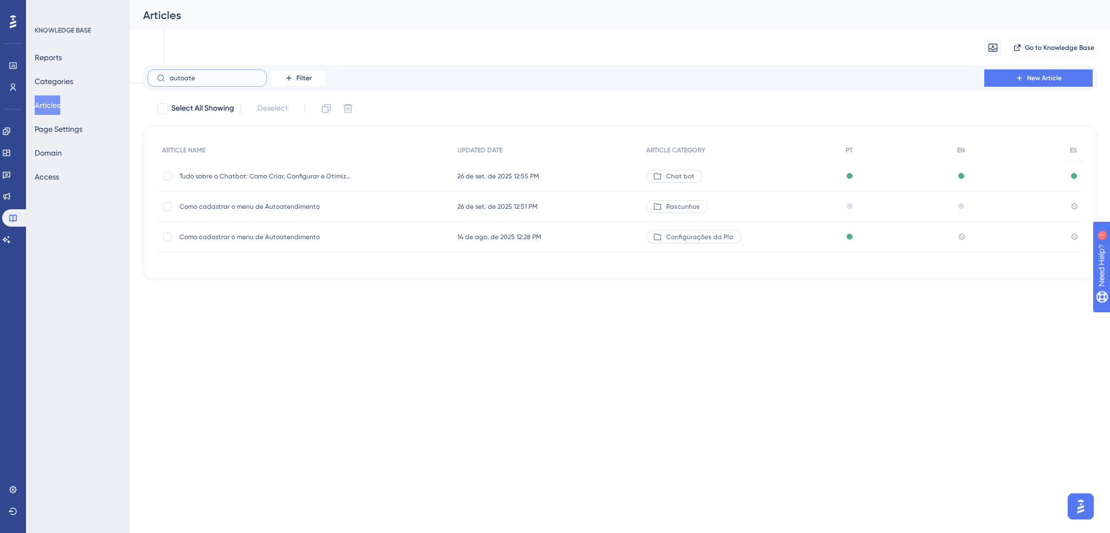
type input "autoate"
click at [801, 243] on div "Configurações da Pla" at bounding box center [741, 237] width 200 height 30
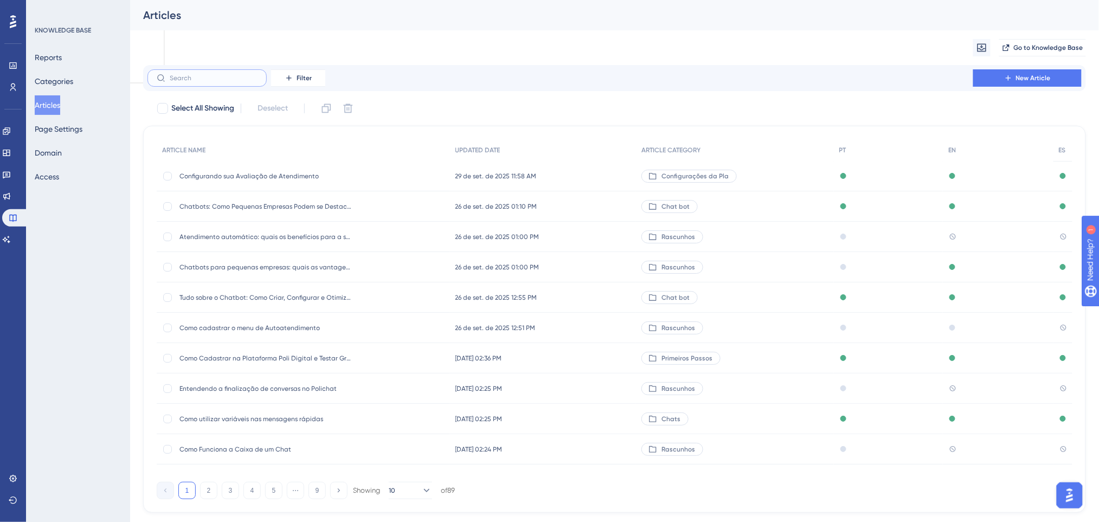
click at [173, 74] on input "text" at bounding box center [214, 78] width 88 height 8
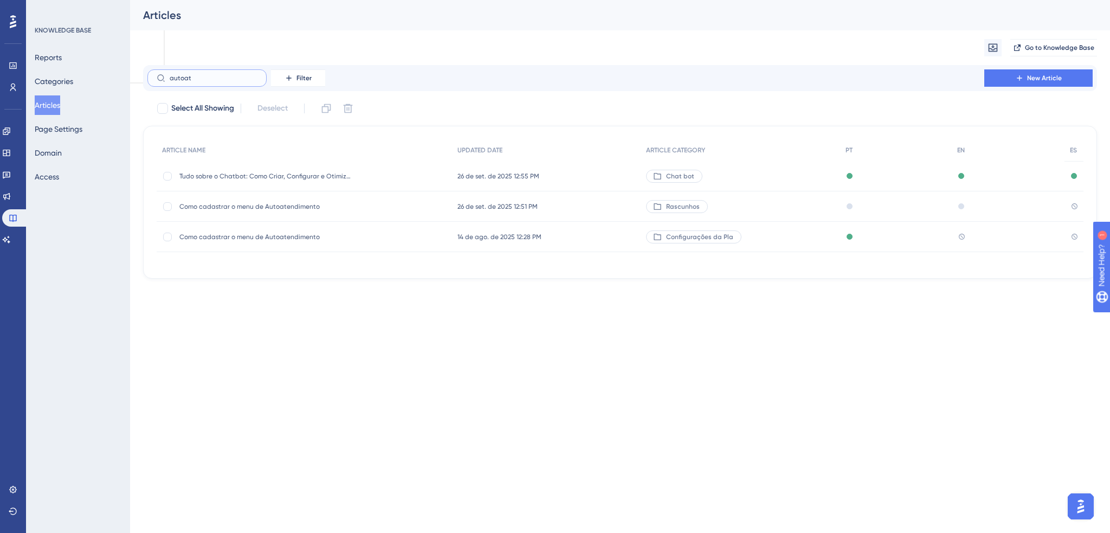
type input "autoat"
click at [256, 204] on span "Como cadastrar o menu de Autoatendimento" at bounding box center [265, 206] width 173 height 9
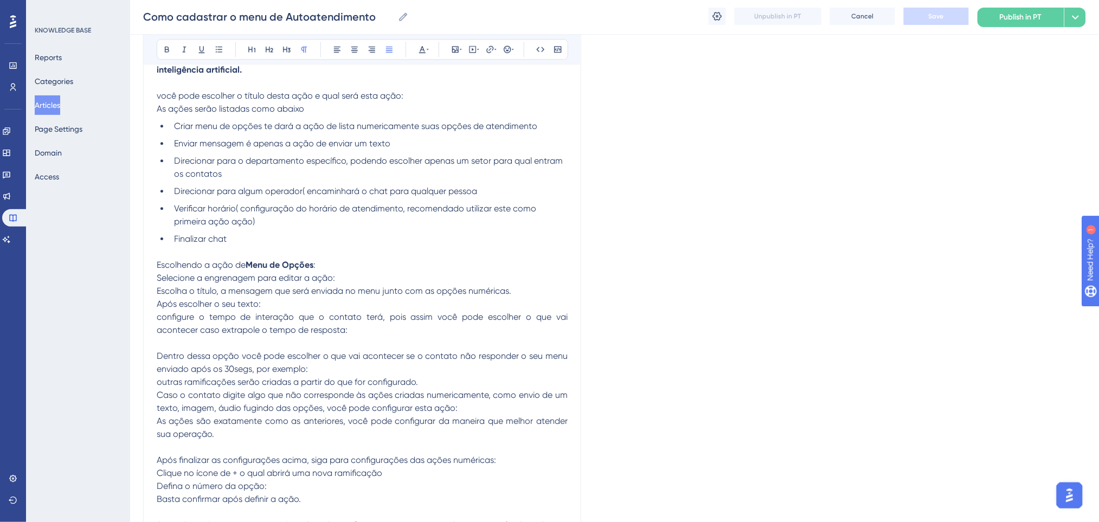
scroll to position [649, 0]
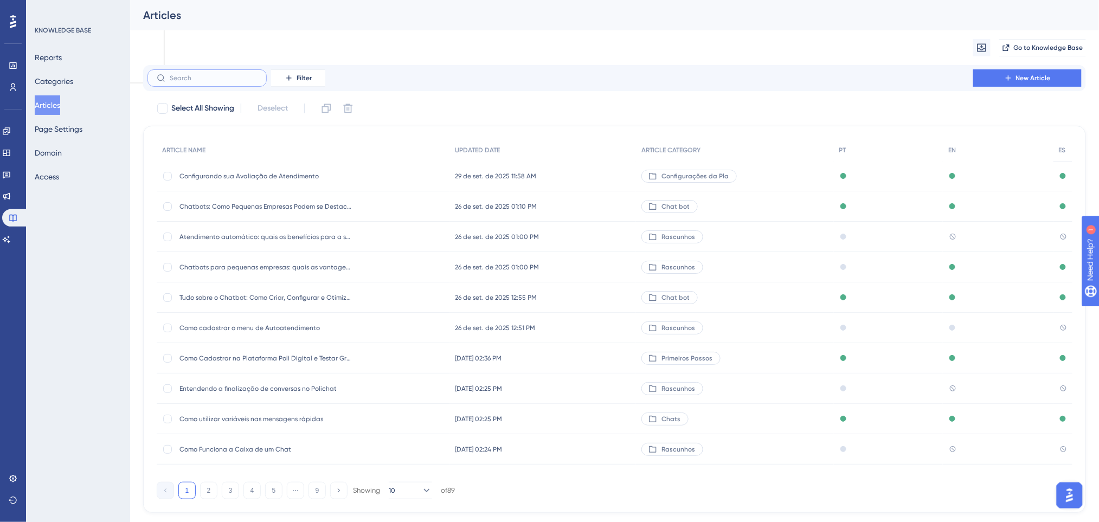
click at [254, 80] on input "text" at bounding box center [214, 78] width 88 height 8
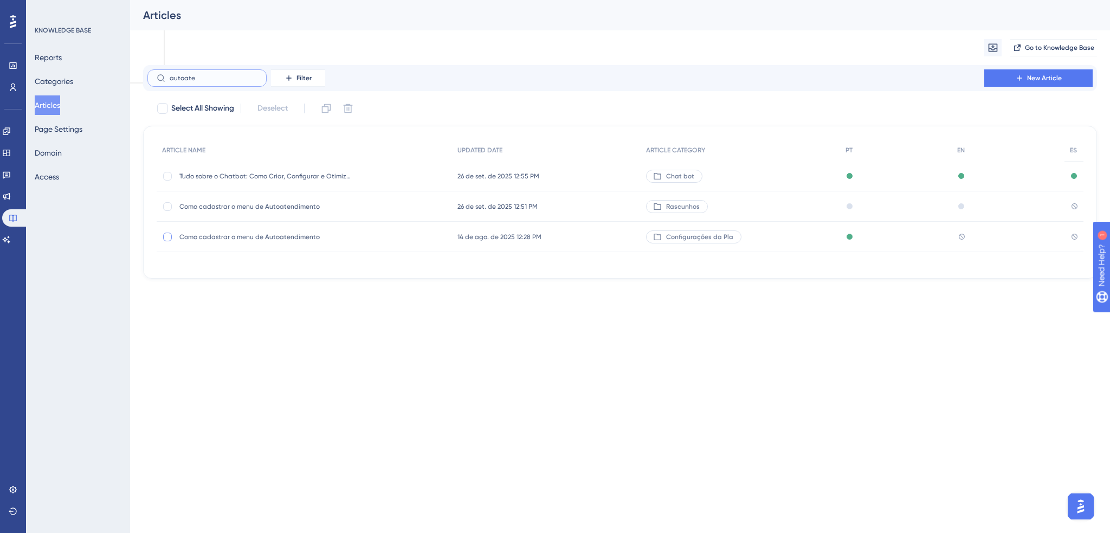
type input "autoate"
click at [167, 235] on div at bounding box center [167, 237] width 9 height 9
click at [347, 106] on icon at bounding box center [348, 108] width 11 height 11
checkbox input "false"
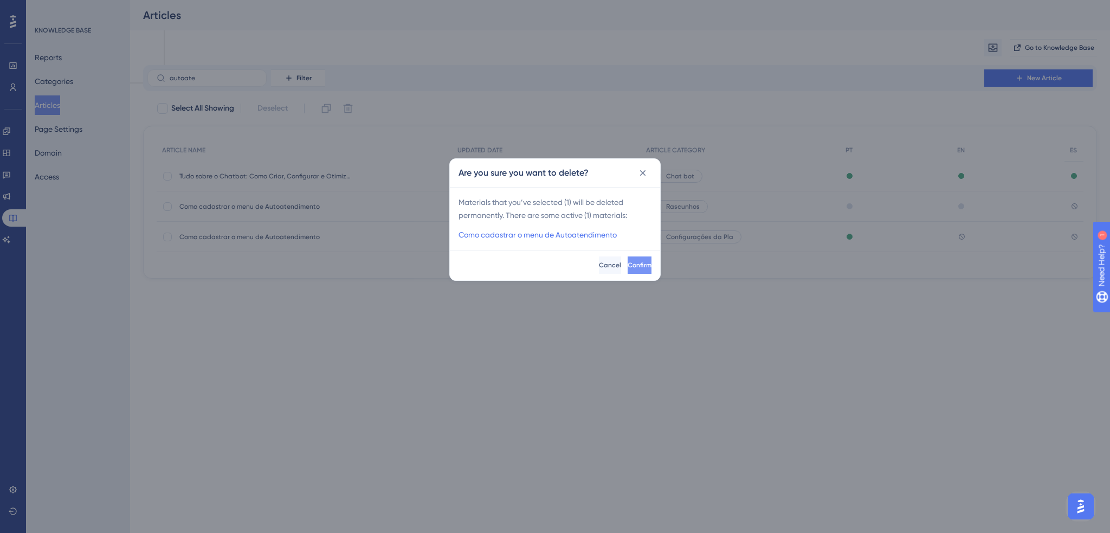
click at [637, 262] on button "Confirm" at bounding box center [640, 264] width 24 height 17
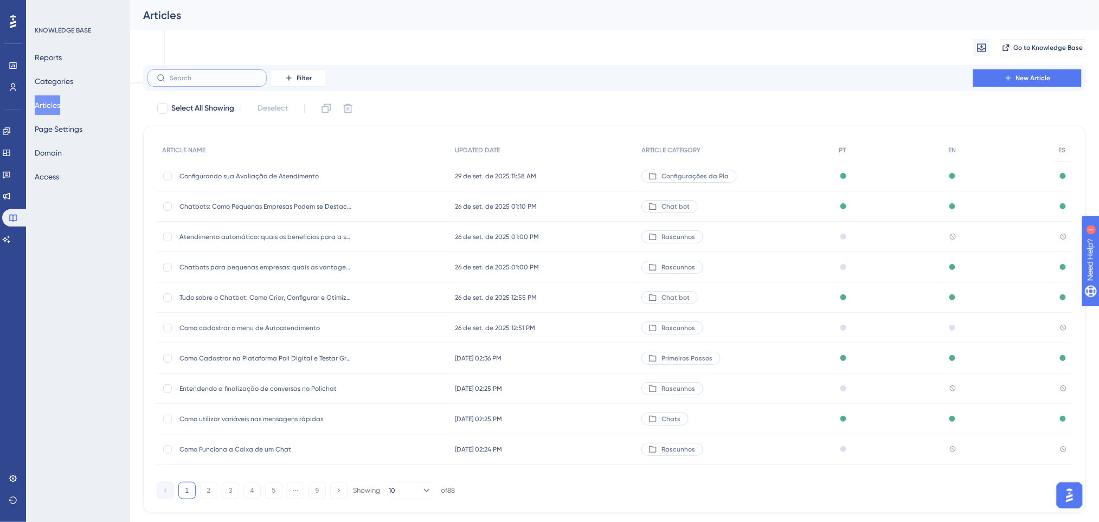
click at [192, 74] on input "text" at bounding box center [214, 78] width 88 height 8
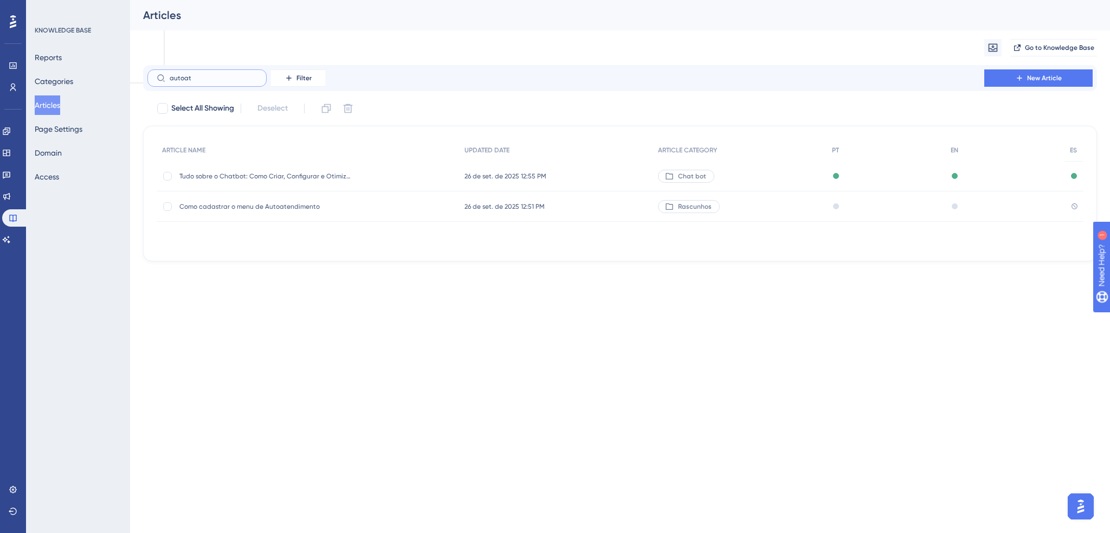
type input "autoate"
drag, startPoint x: 154, startPoint y: 76, endPoint x: 134, endPoint y: 76, distance: 20.6
click at [130, 76] on div "Performance Users Engagement Widgets Feedback Product Updates Knowledge Base AI…" at bounding box center [620, 139] width 980 height 279
type input "disparo"
click at [266, 210] on span "Como funciona o disparo em massa?" at bounding box center [265, 206] width 173 height 9
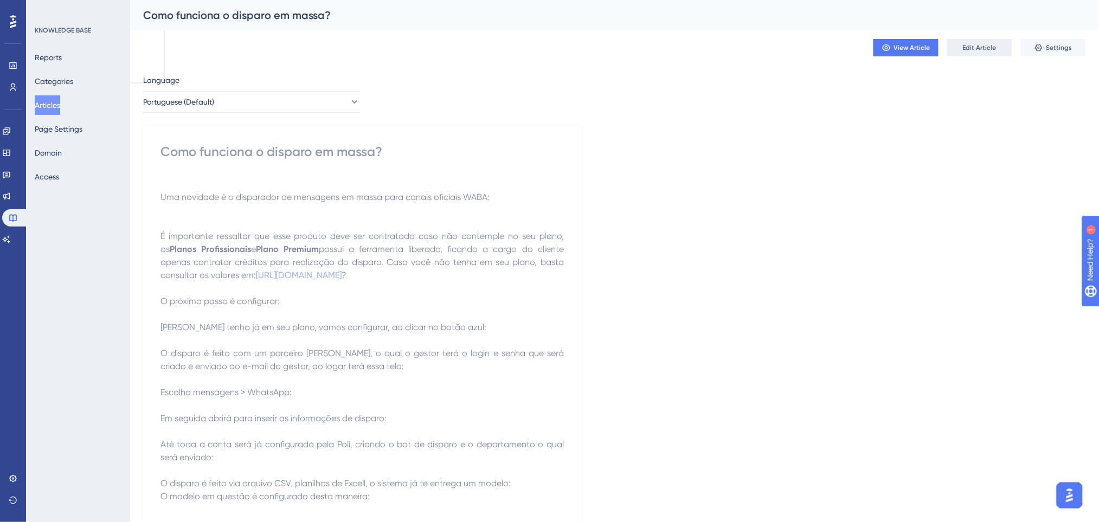
click at [980, 48] on span "Edit Article" at bounding box center [980, 47] width 34 height 9
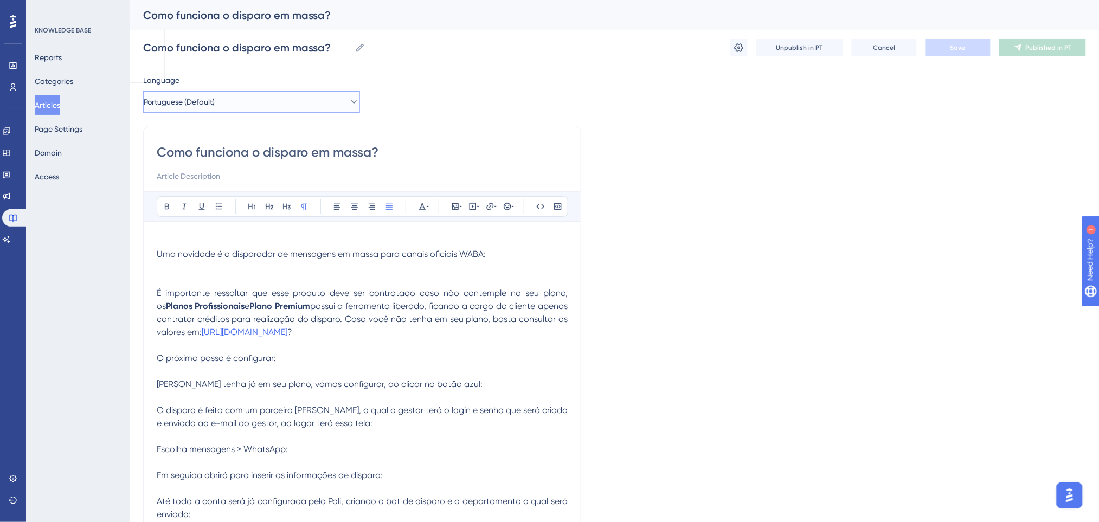
click at [229, 103] on button "Portuguese (Default)" at bounding box center [251, 102] width 217 height 22
click at [188, 157] on button "English English No translation" at bounding box center [251, 157] width 203 height 22
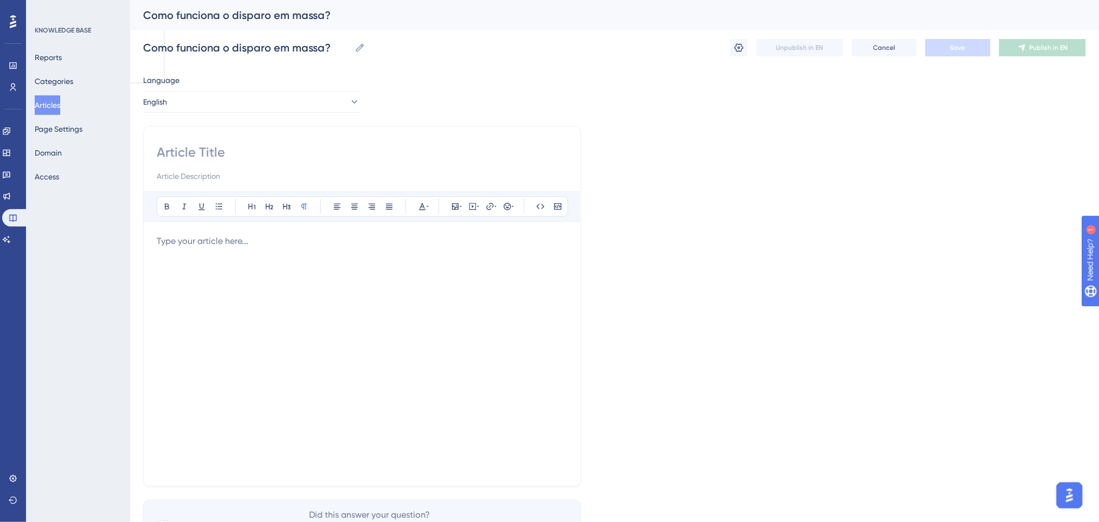
click at [205, 113] on div "Language English Bold Italic Underline Bullet Point Heading 1 Heading 2 Heading…" at bounding box center [614, 313] width 943 height 478
click at [207, 106] on button "English" at bounding box center [251, 102] width 217 height 22
click at [198, 128] on span "Portuguese (Default)" at bounding box center [185, 134] width 71 height 13
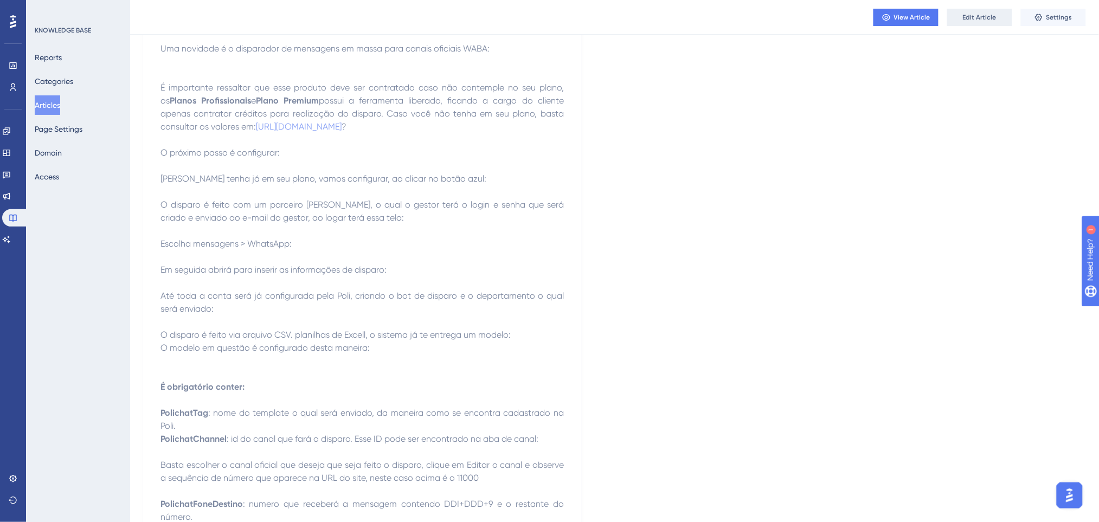
click at [989, 13] on span "Edit Article" at bounding box center [980, 17] width 34 height 9
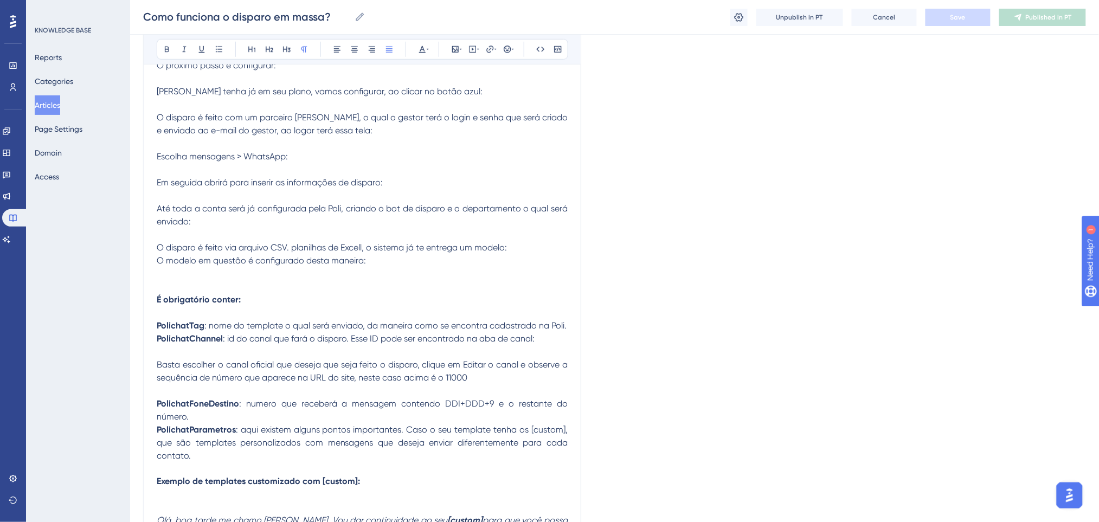
scroll to position [72, 0]
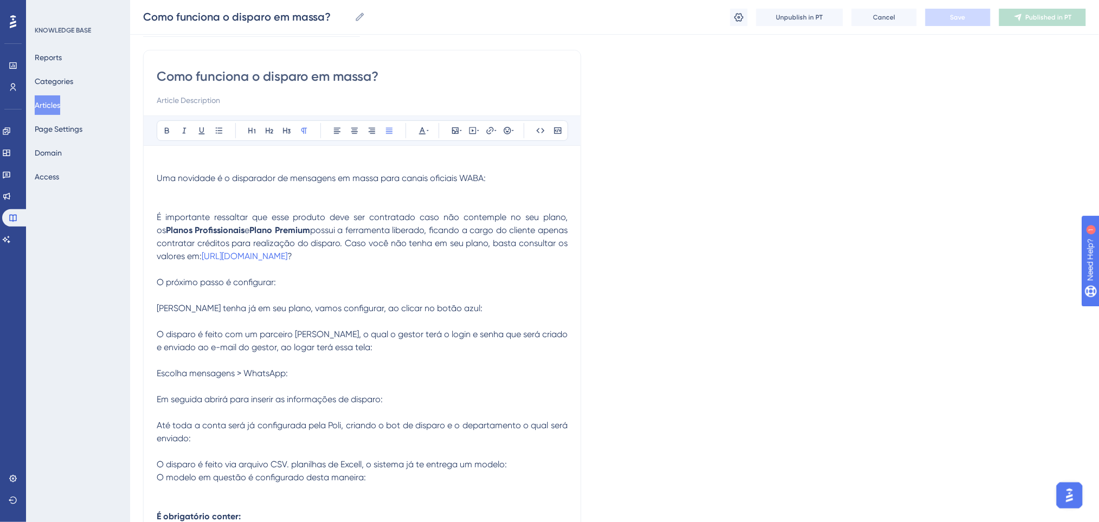
click at [160, 179] on span "Uma novidade é o disparador de mensagens em massa para canais oficiais WABA:" at bounding box center [321, 178] width 329 height 10
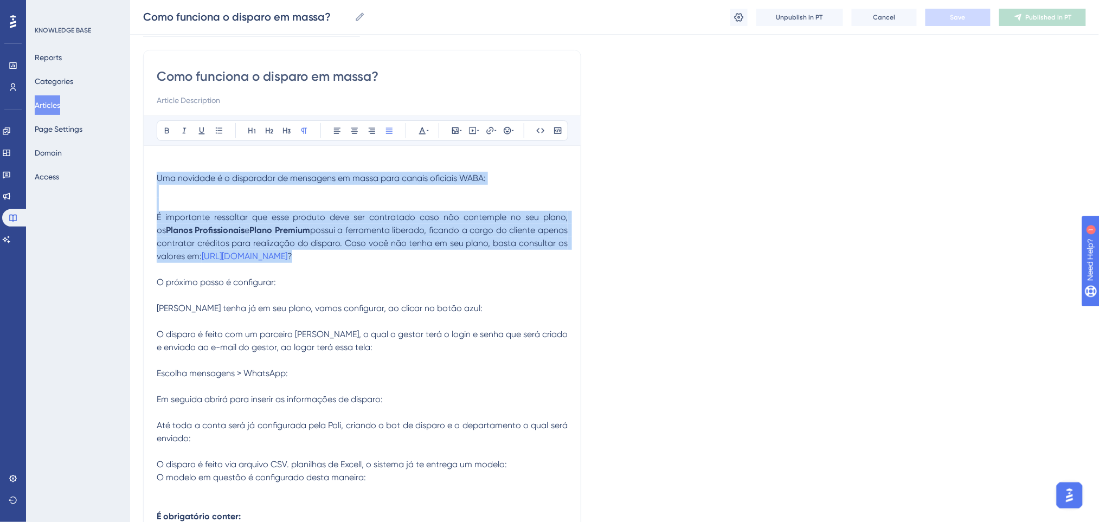
drag, startPoint x: 158, startPoint y: 177, endPoint x: 420, endPoint y: 260, distance: 275.3
click at [403, 261] on p "É importante ressaltar que esse produto deve ser contratado caso não contemple …" at bounding box center [362, 237] width 411 height 52
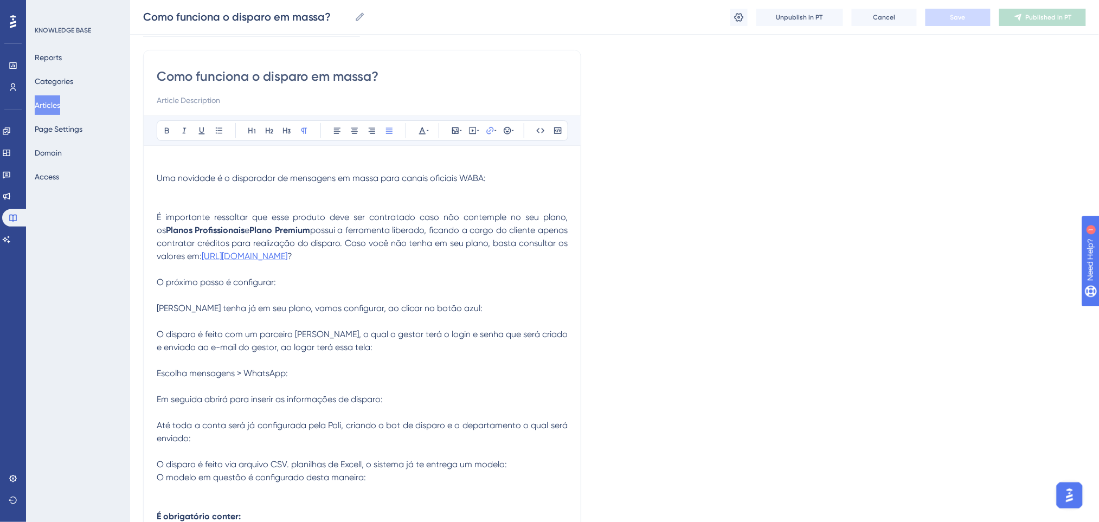
click at [287, 256] on span "https://polichat.com.br/planos/" at bounding box center [245, 256] width 86 height 10
click at [477, 200] on input "https://polichat.com.br/planos/?" at bounding box center [490, 202] width 101 height 12
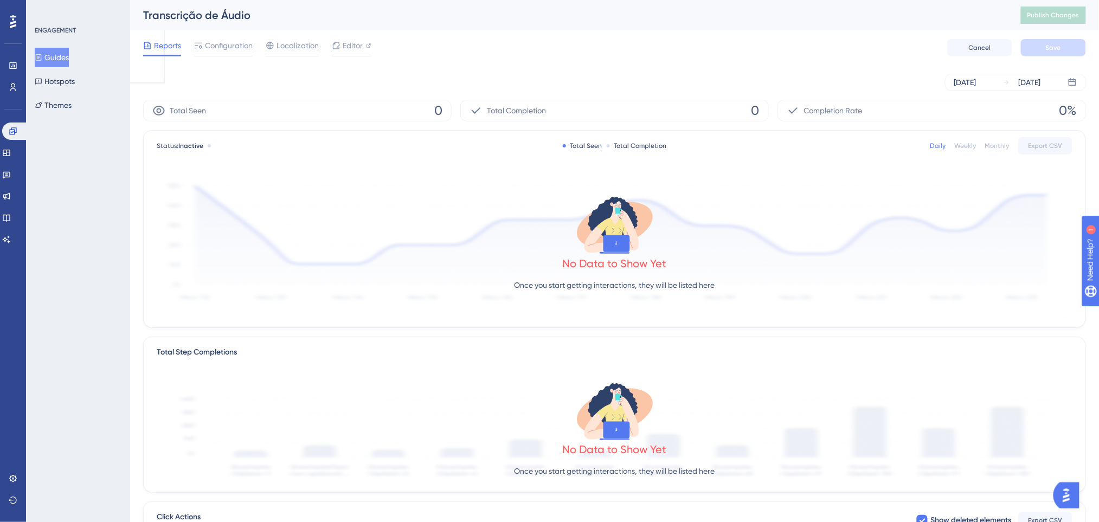
click at [1068, 494] on img "Open AI Assistant Launcher" at bounding box center [1066, 495] width 20 height 20
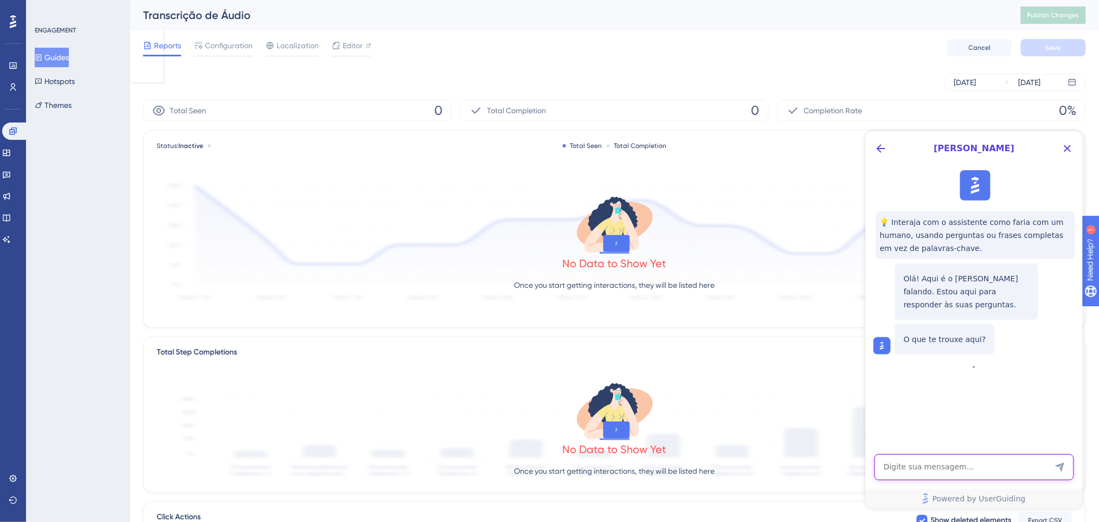
click at [965, 464] on textarea "AI Assistant Text Input" at bounding box center [973, 467] width 199 height 26
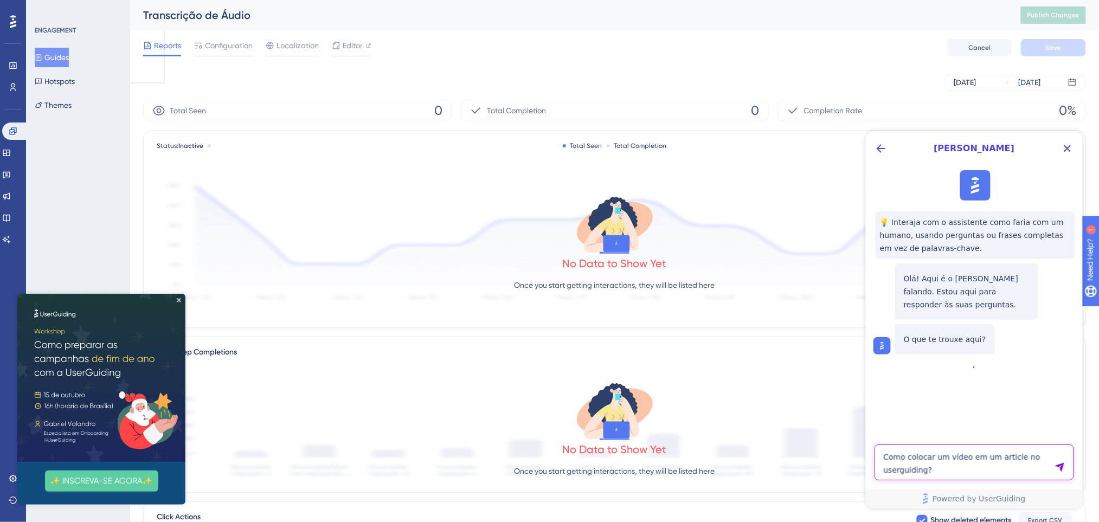
type textarea "Como colocar um vídeo em um article no userguiding?"
drag, startPoint x: 999, startPoint y: 459, endPoint x: 1066, endPoint y: 353, distance: 125.0
click at [1078, 344] on div "💡 Interaja com o assistente como faria com um humano, usando perguntas ou frase…" at bounding box center [972, 261] width 217 height 193
click at [970, 462] on textarea "Como colocar um vídeo em um article no userguiding?" at bounding box center [973, 462] width 199 height 36
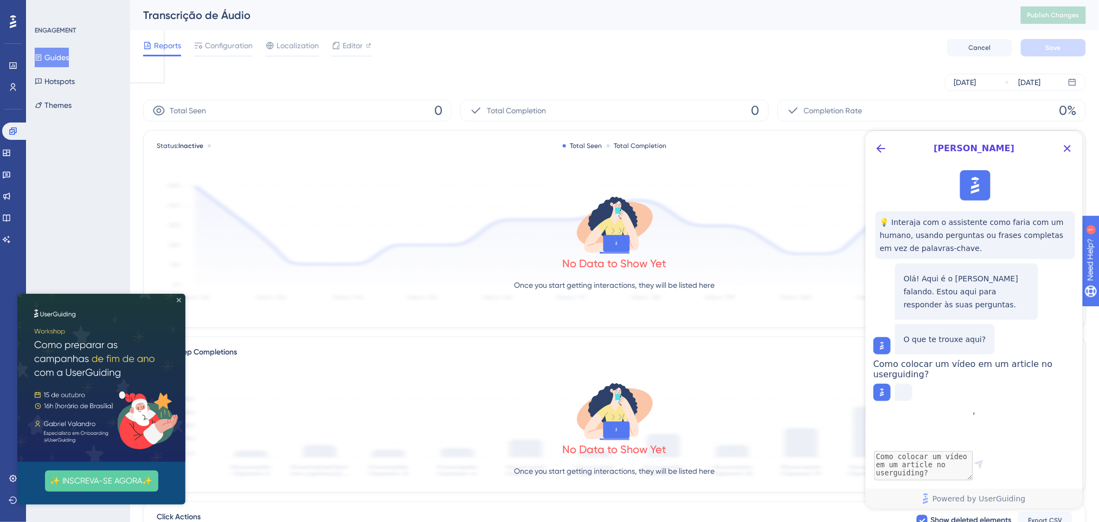
click at [179, 300] on icon "Close Preview" at bounding box center [178, 300] width 4 height 4
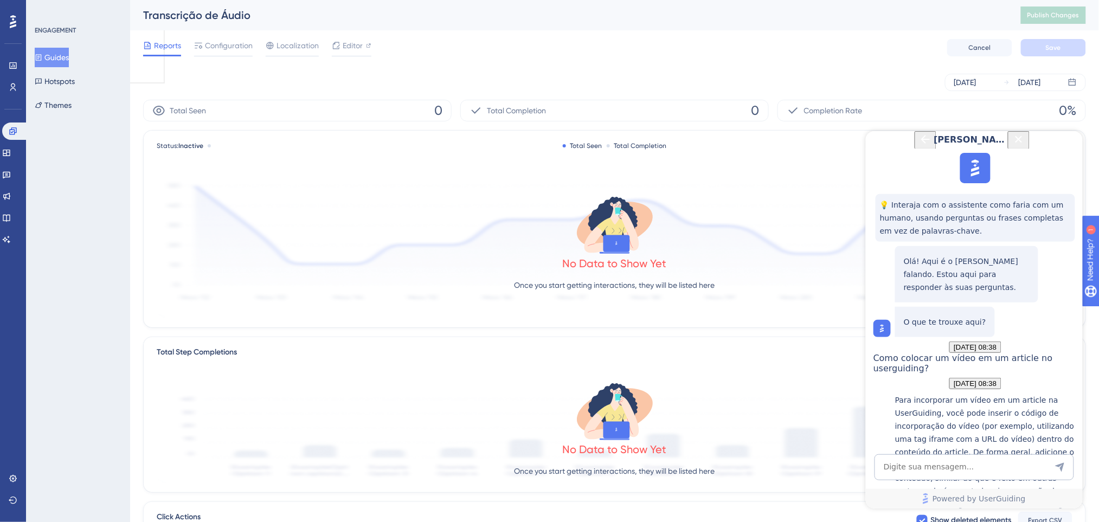
scroll to position [300, 0]
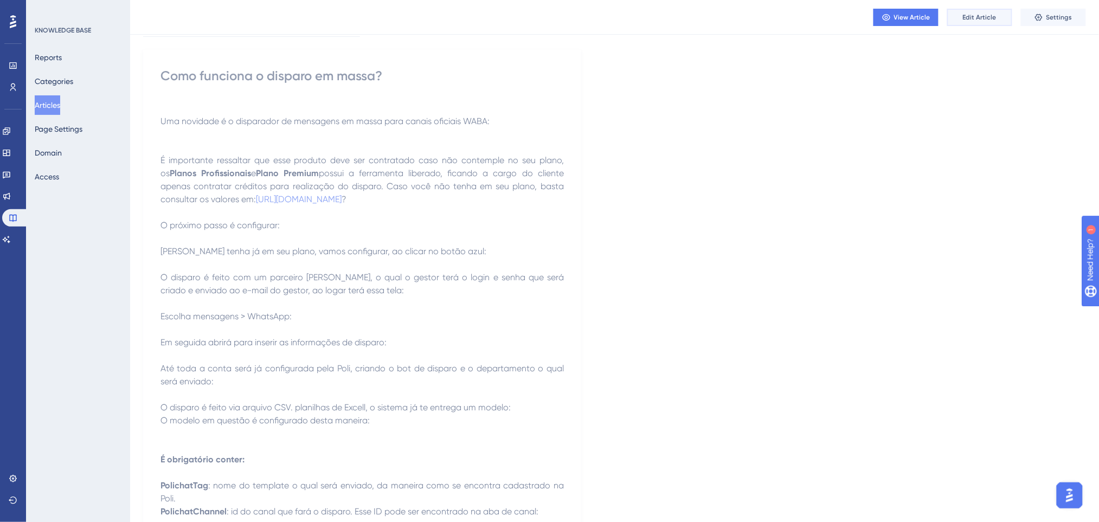
click at [969, 15] on span "Edit Article" at bounding box center [980, 17] width 34 height 9
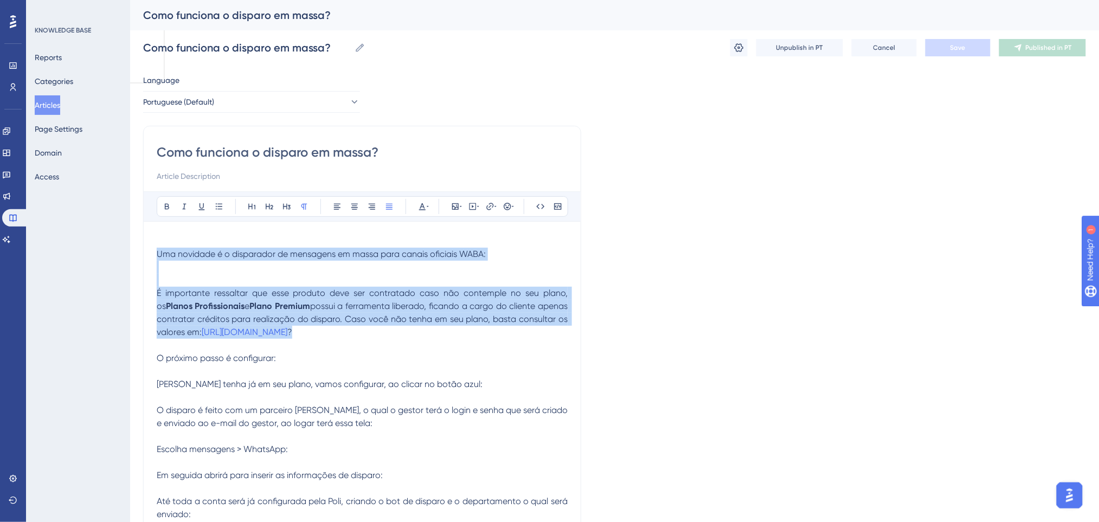
drag, startPoint x: 396, startPoint y: 332, endPoint x: 158, endPoint y: 248, distance: 251.9
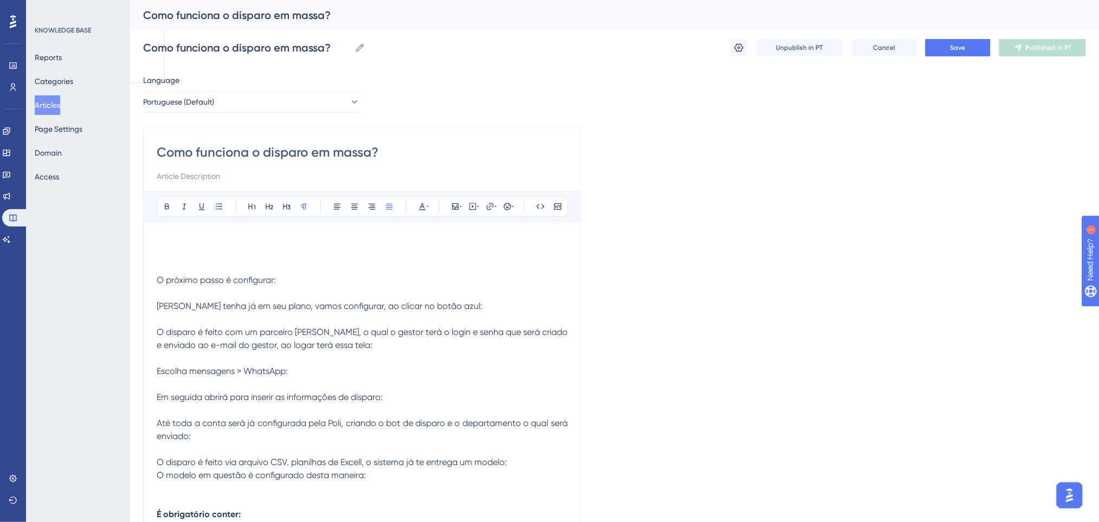
click at [478, 305] on p "Caso tenha já em seu plano, vamos configurar, ao clicar no botão azul:" at bounding box center [362, 306] width 411 height 13
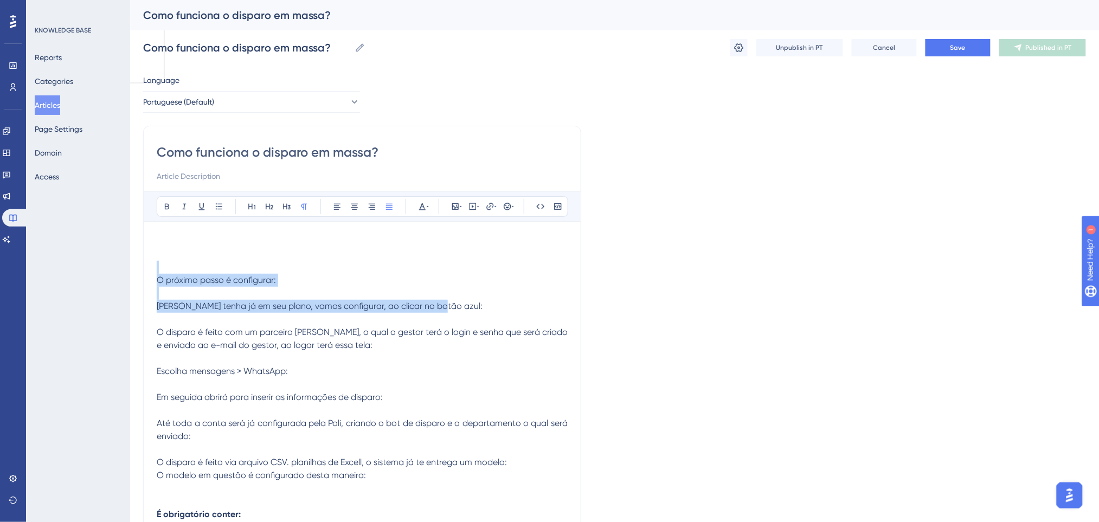
drag, startPoint x: 478, startPoint y: 305, endPoint x: 128, endPoint y: 263, distance: 352.7
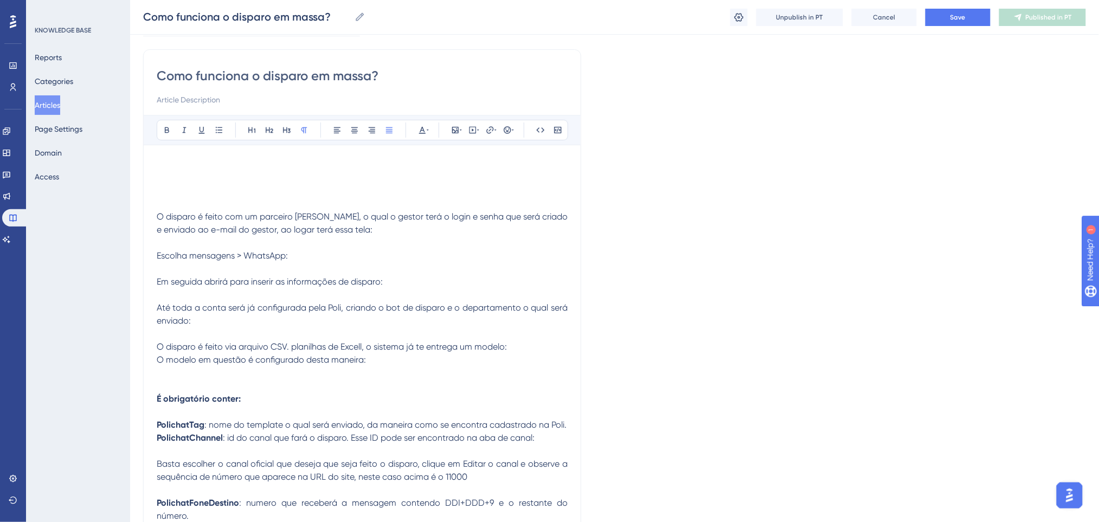
scroll to position [144, 0]
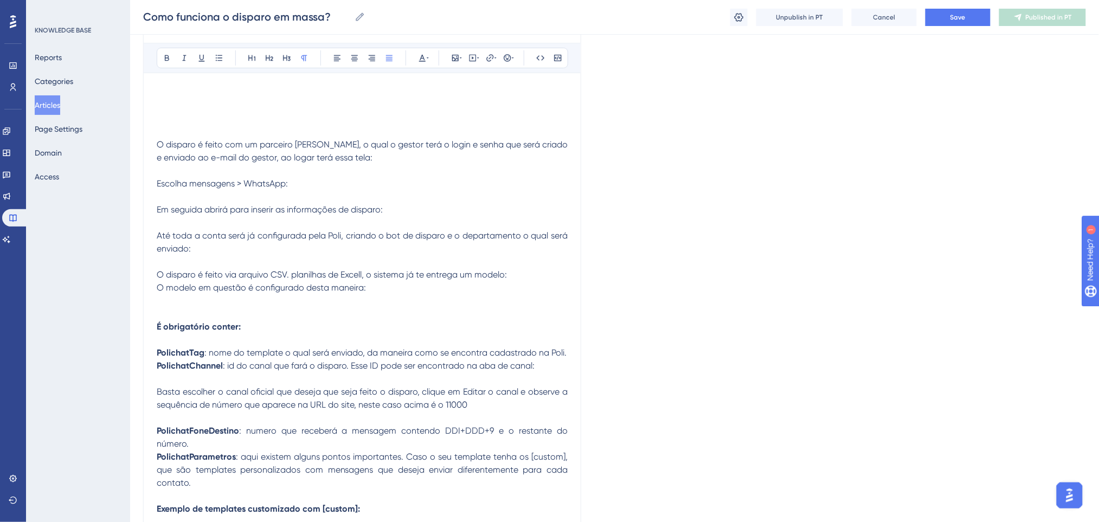
click at [128, 263] on div "KNOWLEDGE BASE Reports Categories Articles Page Settings Domain Access" at bounding box center [78, 261] width 104 height 522
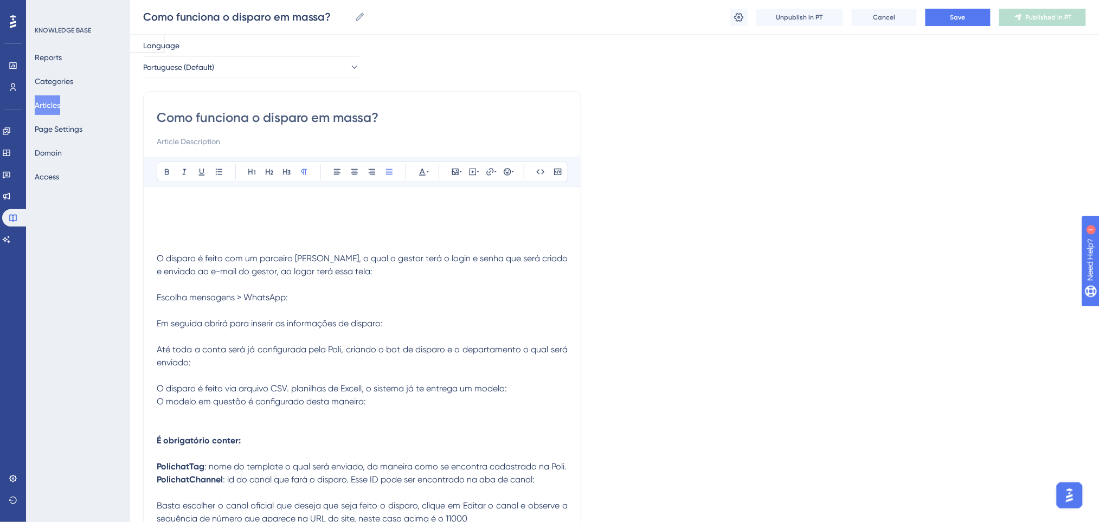
scroll to position [0, 0]
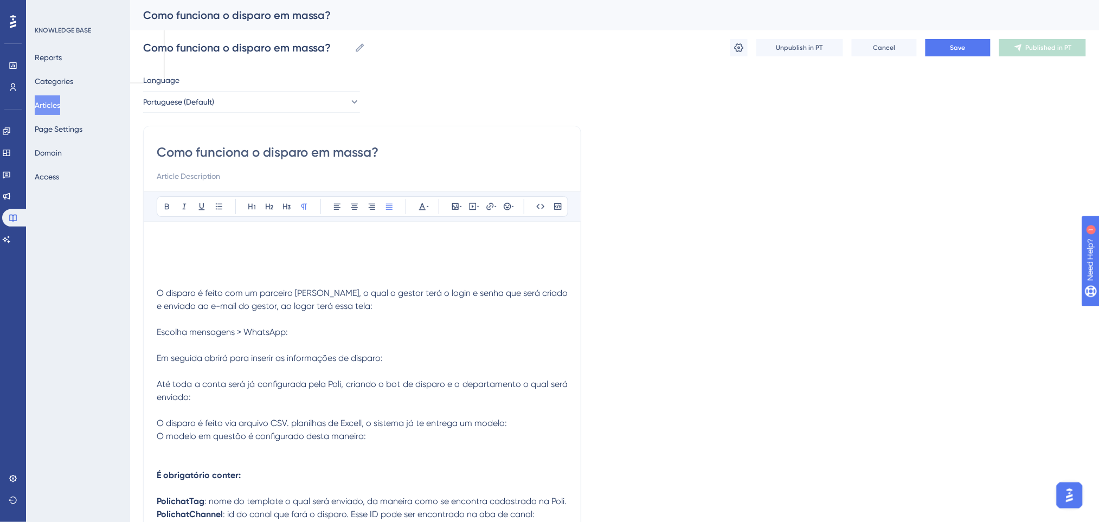
click at [228, 267] on p at bounding box center [362, 267] width 411 height 13
click at [57, 109] on button "Articles" at bounding box center [47, 105] width 25 height 20
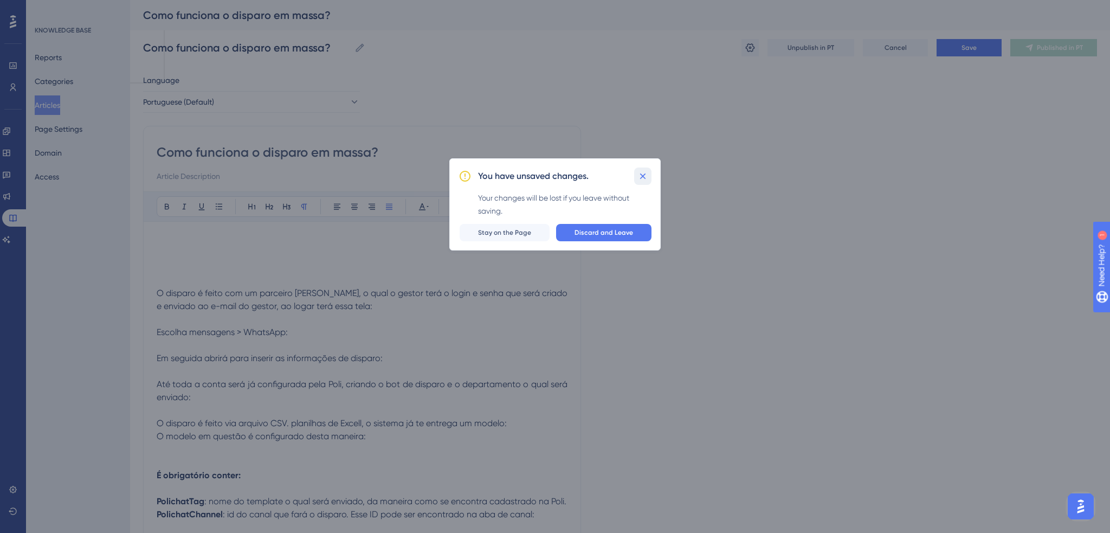
click at [642, 175] on icon at bounding box center [643, 176] width 6 height 6
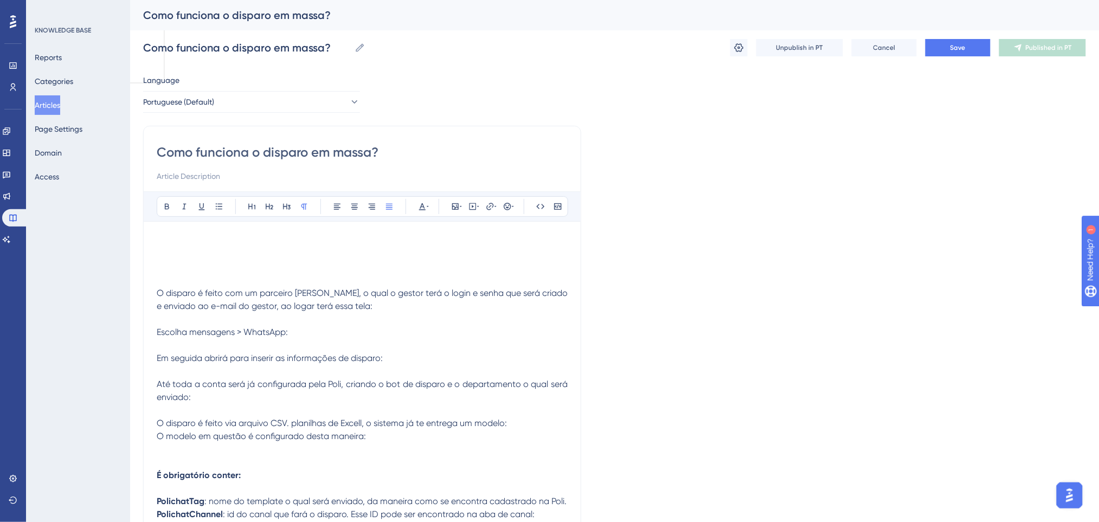
click at [60, 99] on button "Articles" at bounding box center [47, 105] width 25 height 20
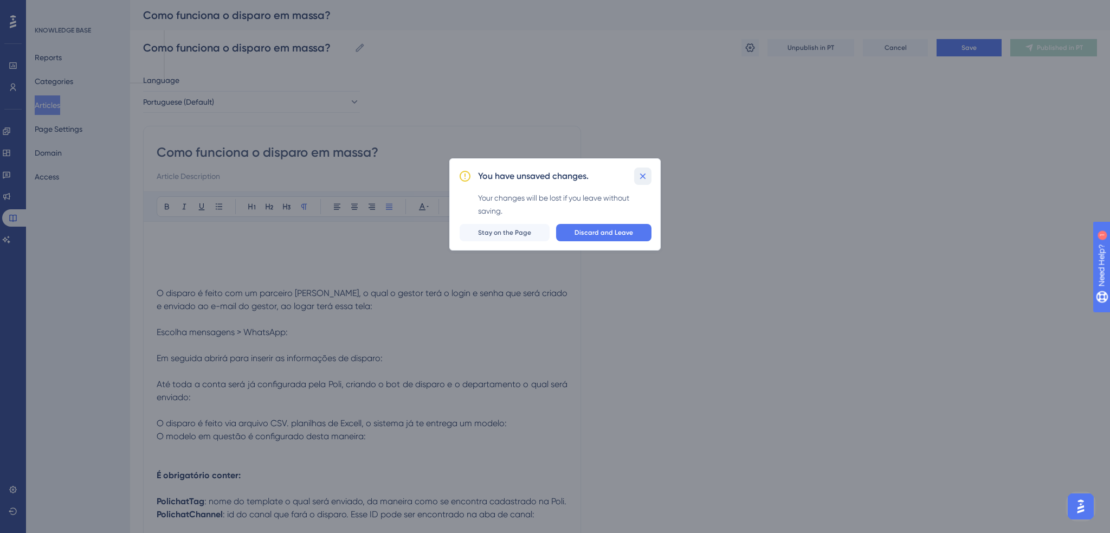
click at [644, 178] on icon at bounding box center [643, 176] width 11 height 11
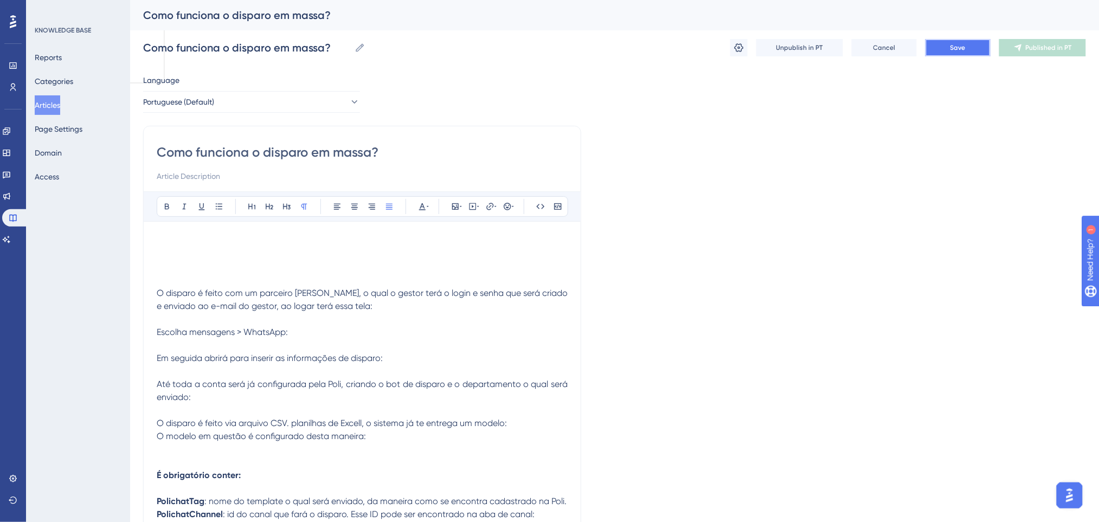
click at [971, 45] on button "Save" at bounding box center [957, 47] width 65 height 17
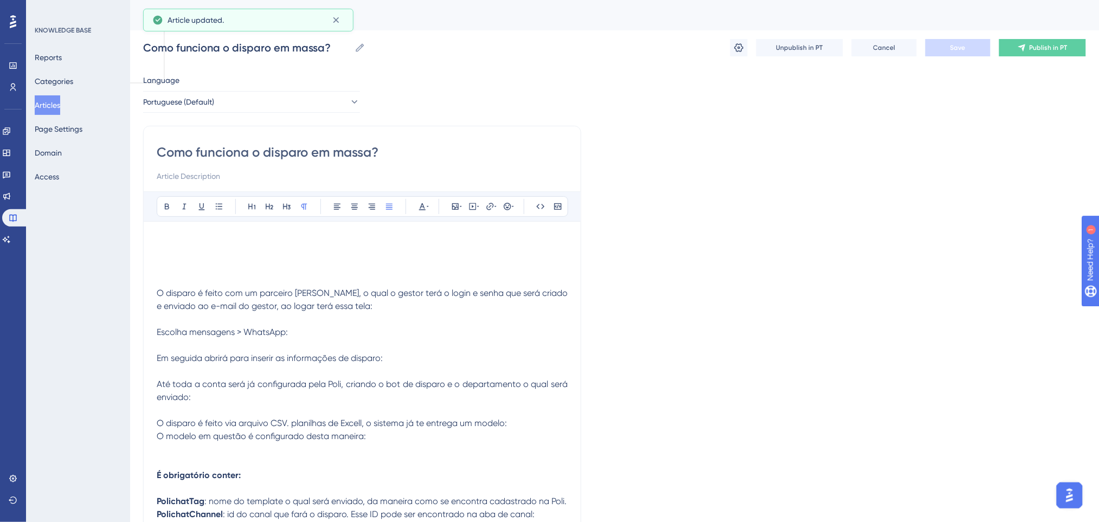
click at [55, 104] on button "Articles" at bounding box center [47, 105] width 25 height 20
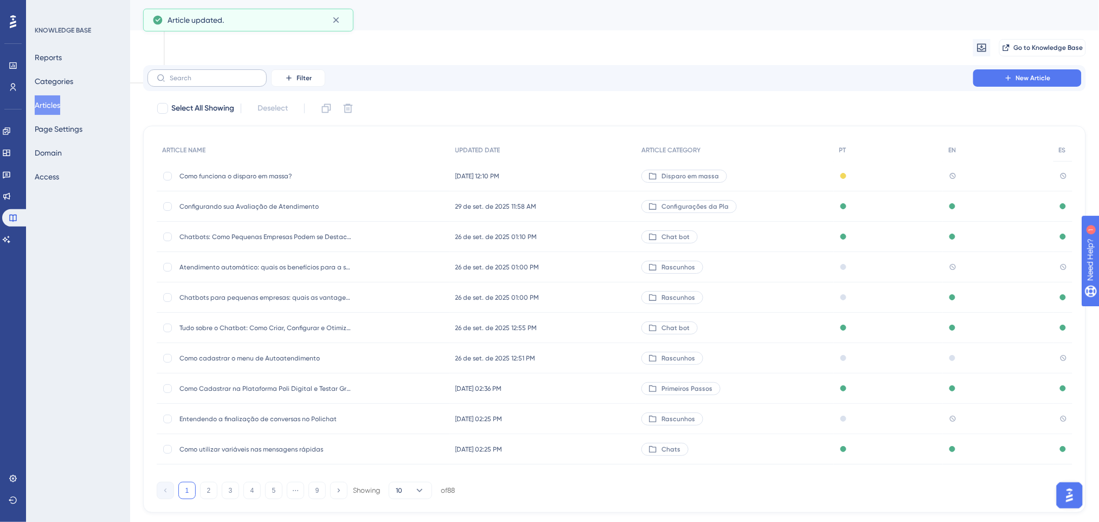
click at [214, 72] on label at bounding box center [206, 77] width 119 height 17
click at [214, 74] on input "text" at bounding box center [214, 78] width 88 height 8
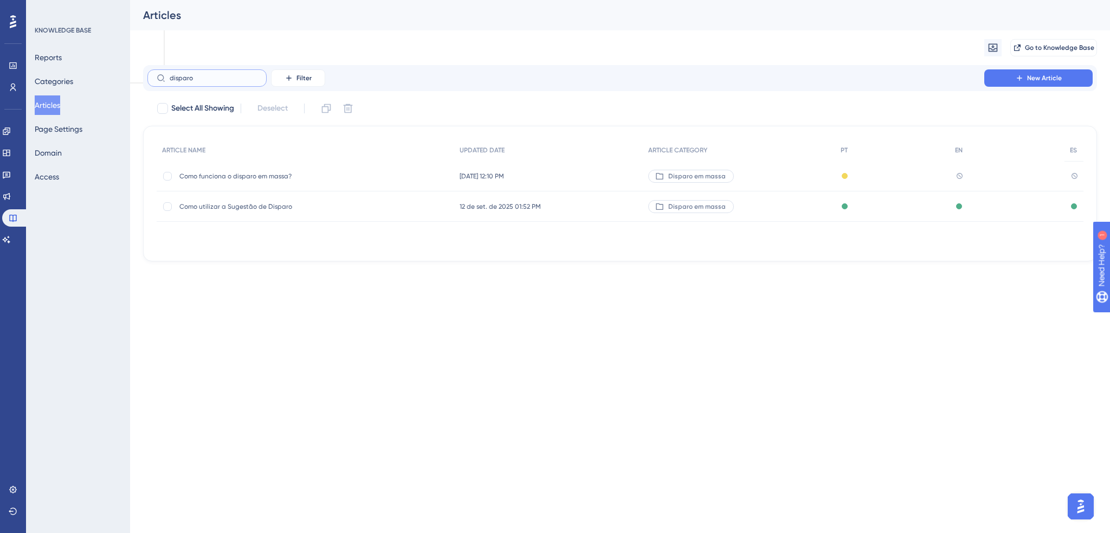
type input "disparo"
click at [291, 211] on div "Como utilizar a Sugestão de Disparo Como utilizar a Sugestão de Disparo" at bounding box center [265, 206] width 173 height 30
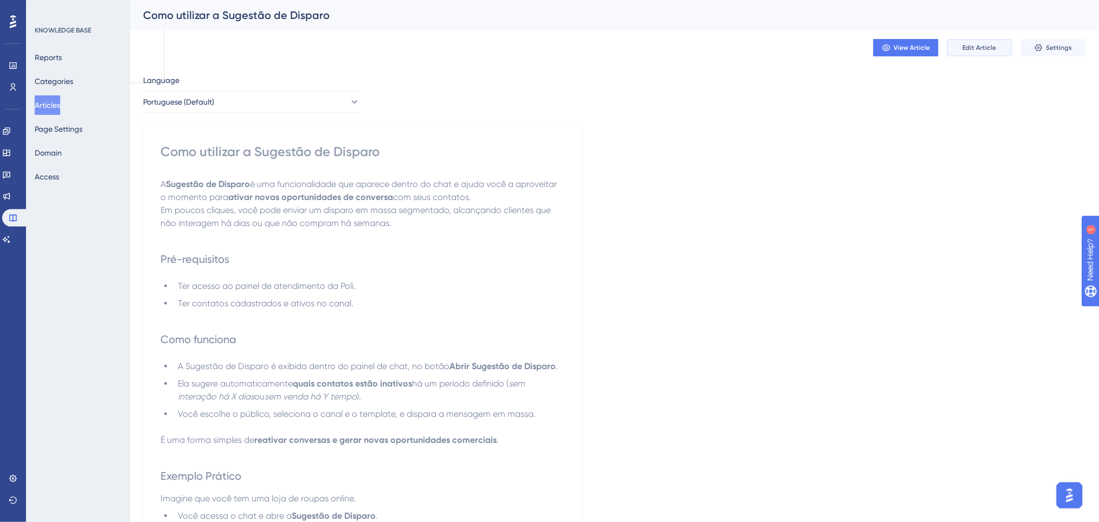
click at [975, 43] on span "Edit Article" at bounding box center [980, 47] width 34 height 9
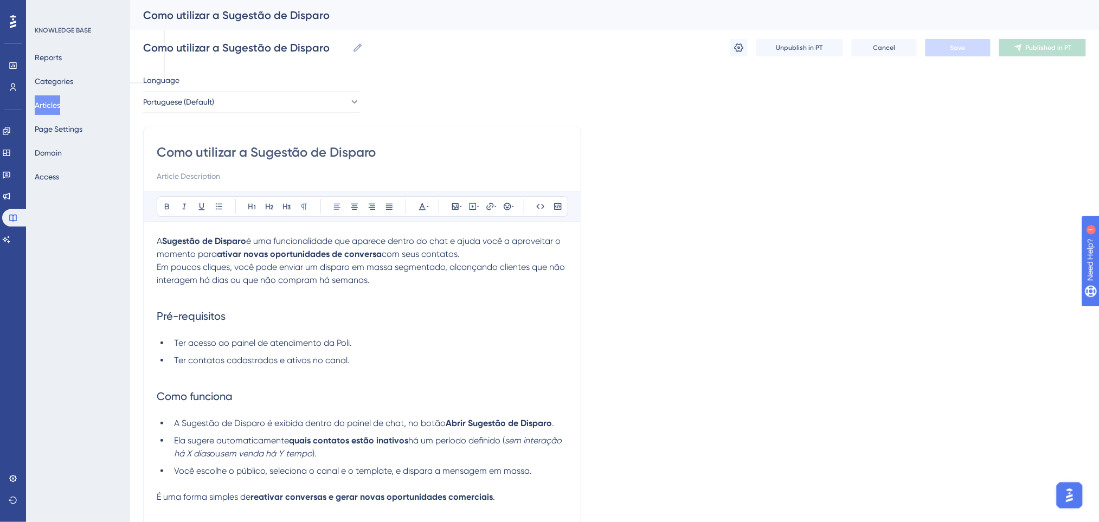
click at [46, 108] on button "Articles" at bounding box center [47, 105] width 25 height 20
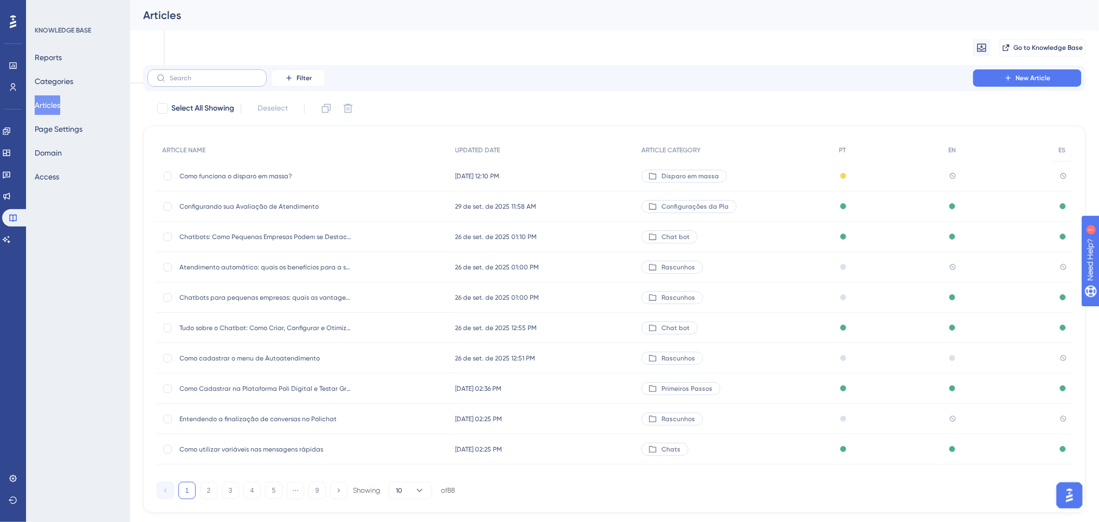
click at [235, 74] on label at bounding box center [206, 77] width 119 height 17
click at [244, 71] on label at bounding box center [206, 77] width 119 height 17
click at [244, 74] on input "text" at bounding box center [214, 78] width 88 height 8
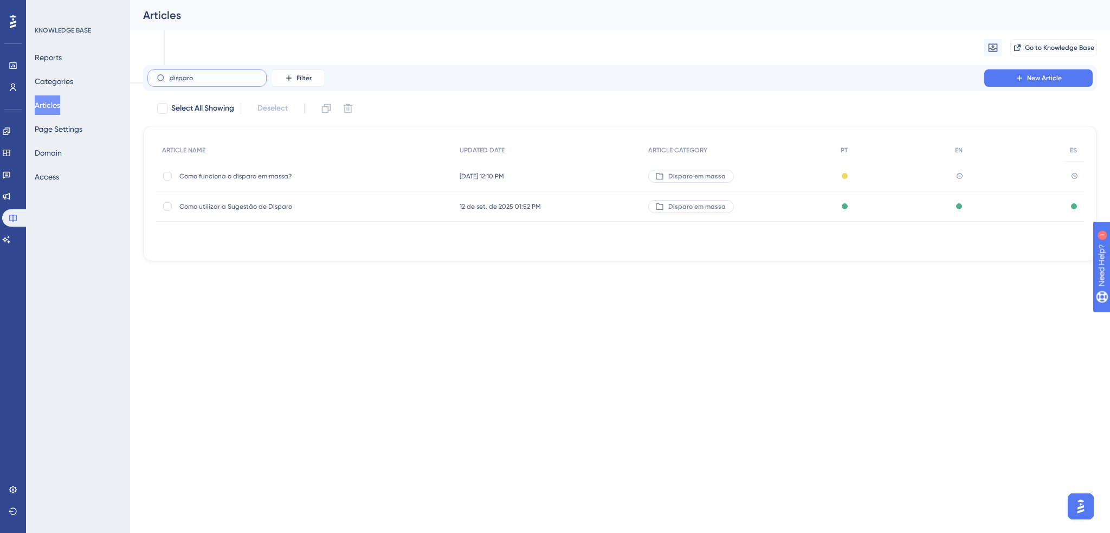
type input "disparo"
click at [321, 177] on span "Como funciona o disparo em massa?" at bounding box center [265, 176] width 173 height 9
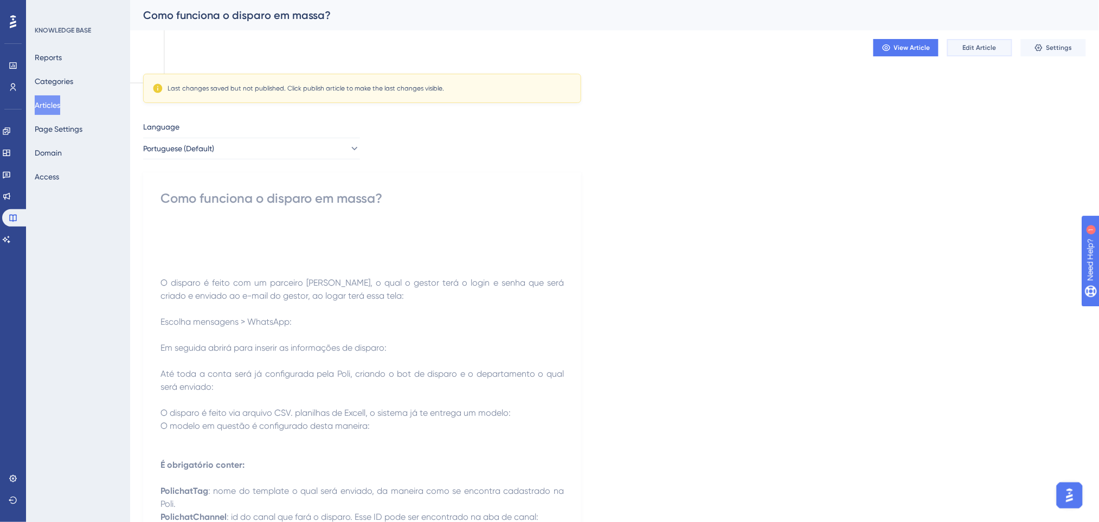
click at [961, 52] on button "Edit Article" at bounding box center [979, 47] width 65 height 17
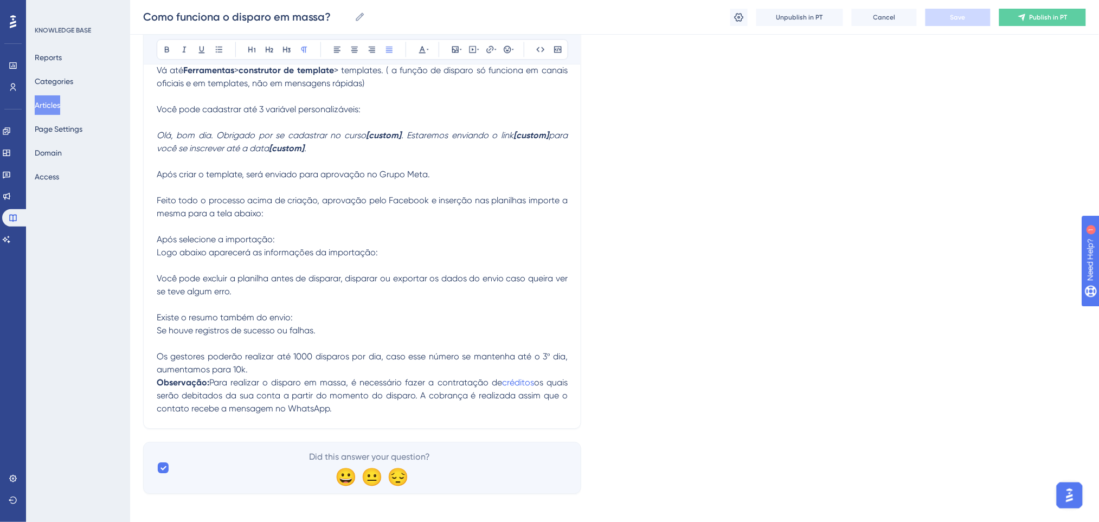
scroll to position [967, 0]
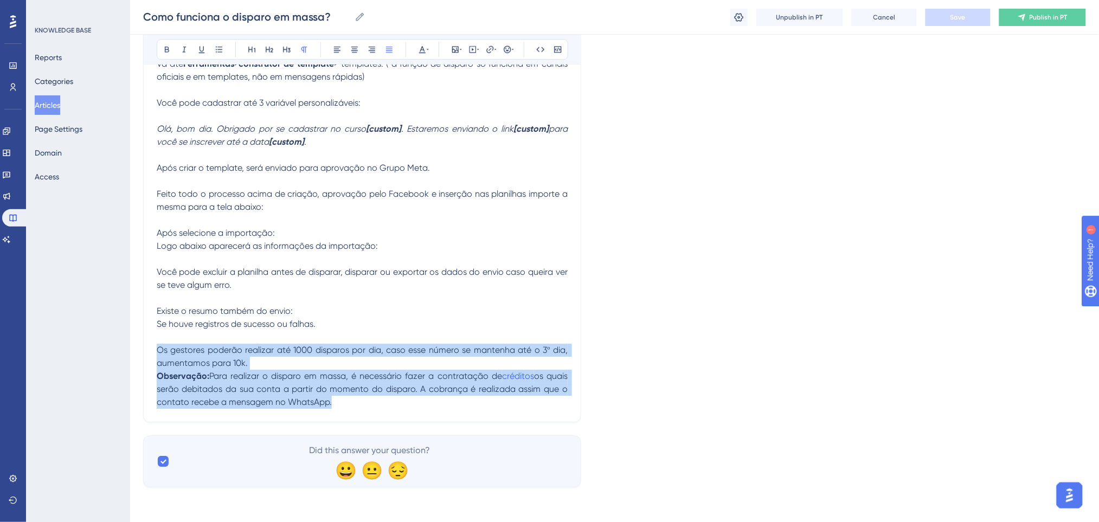
drag, startPoint x: 374, startPoint y: 402, endPoint x: 146, endPoint y: 347, distance: 234.8
copy div "Os gestores poderão realizar até 1000 disparos por dia, caso esse número se man…"
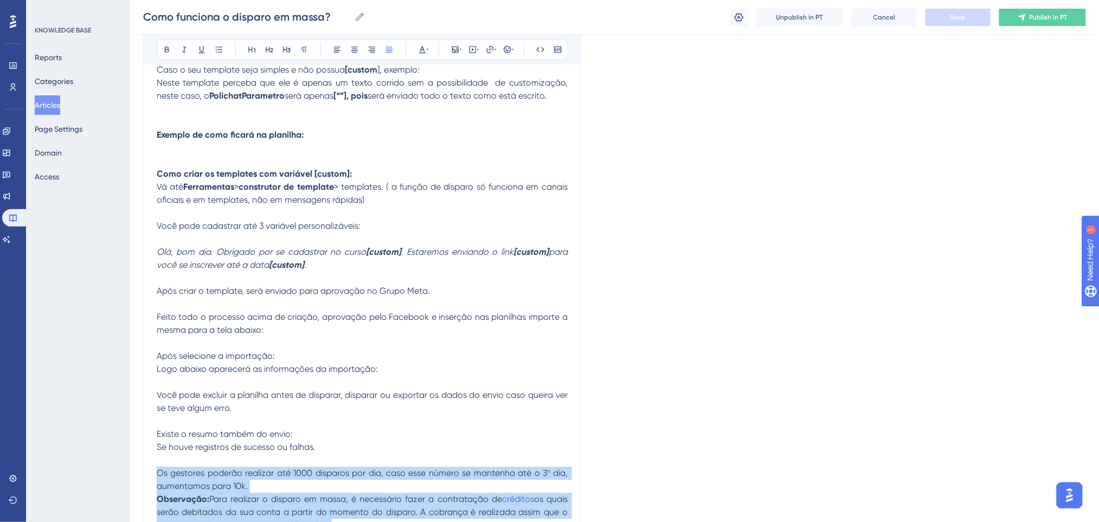
scroll to position [894, 0]
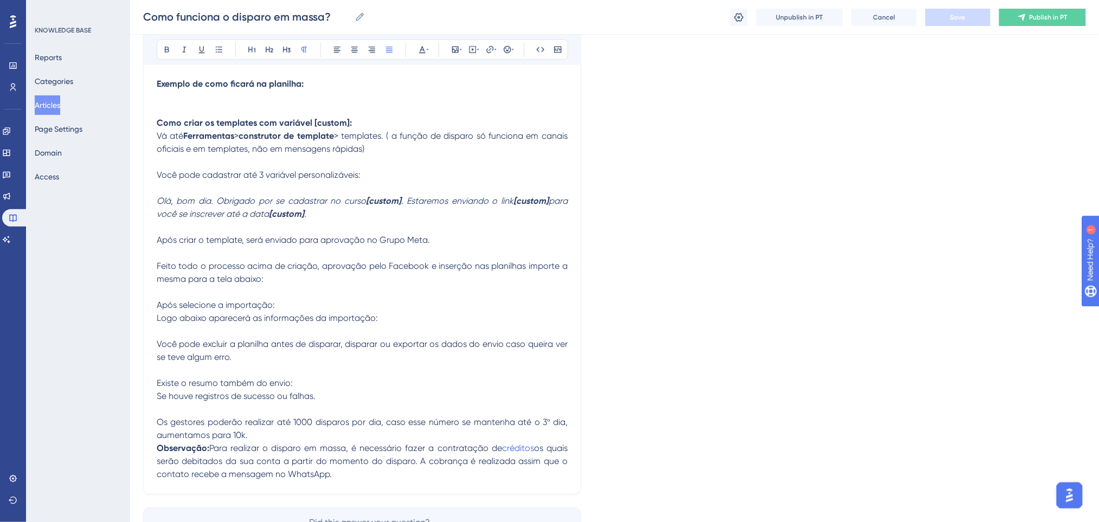
click at [276, 292] on p at bounding box center [362, 292] width 411 height 13
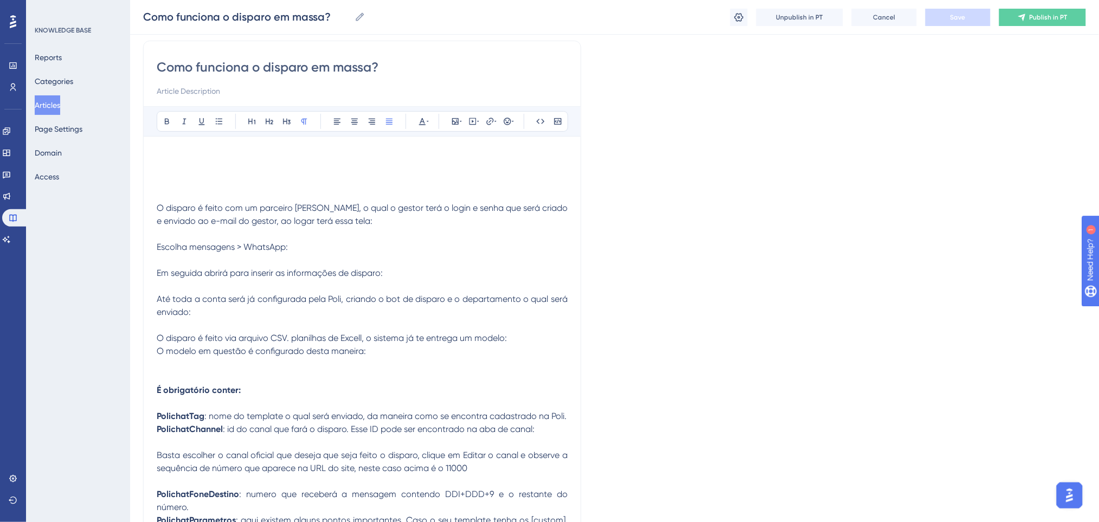
scroll to position [217, 0]
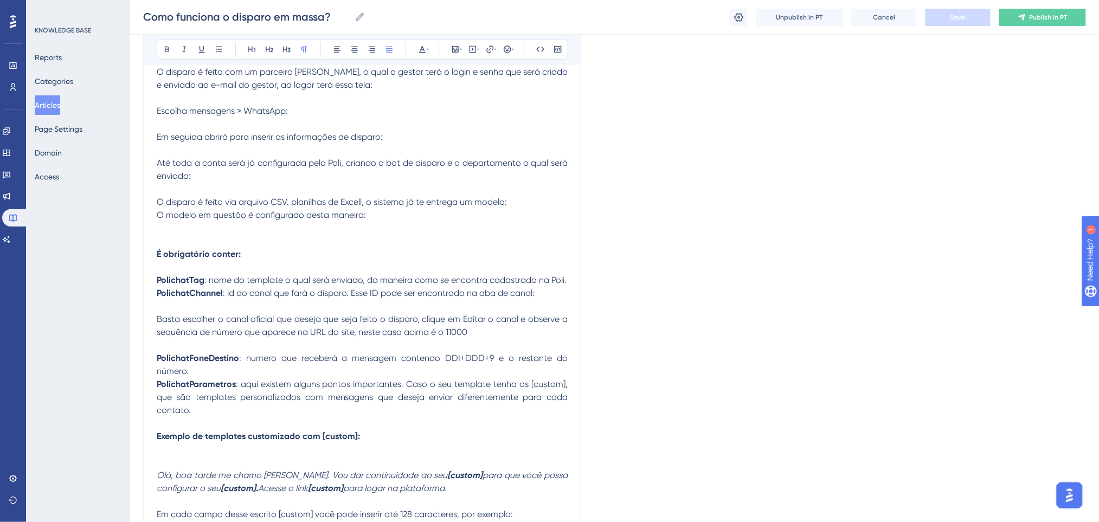
click at [467, 290] on span ": id do canal que fará o disparo. Esse ID pode ser encontrado na aba de canal:" at bounding box center [379, 293] width 312 height 10
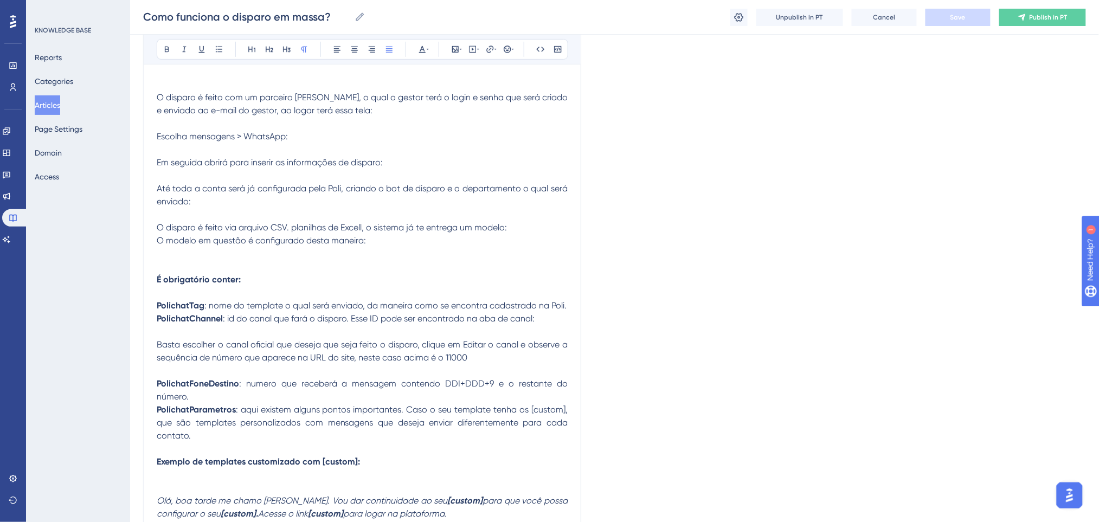
scroll to position [0, 0]
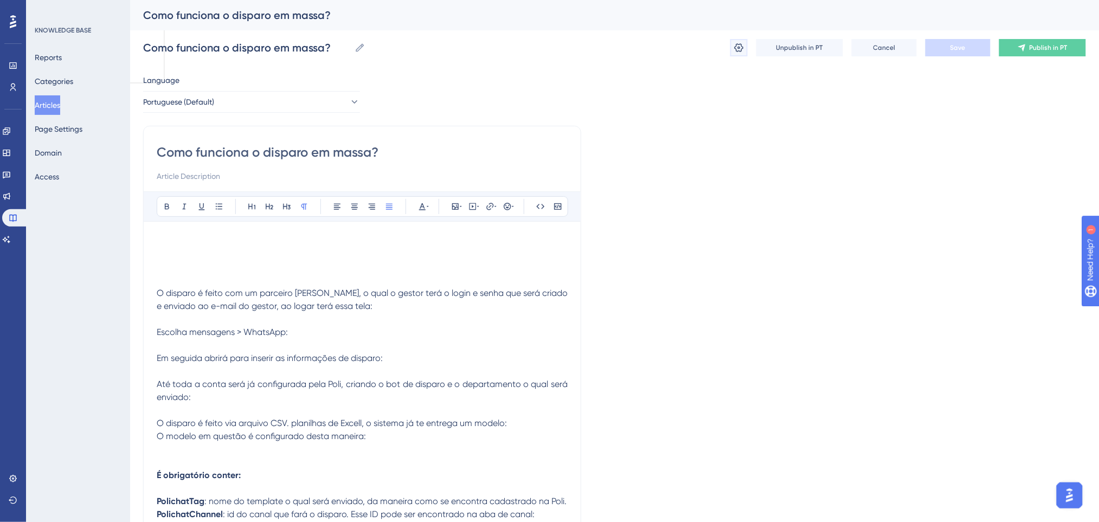
click at [738, 42] on icon at bounding box center [738, 47] width 11 height 11
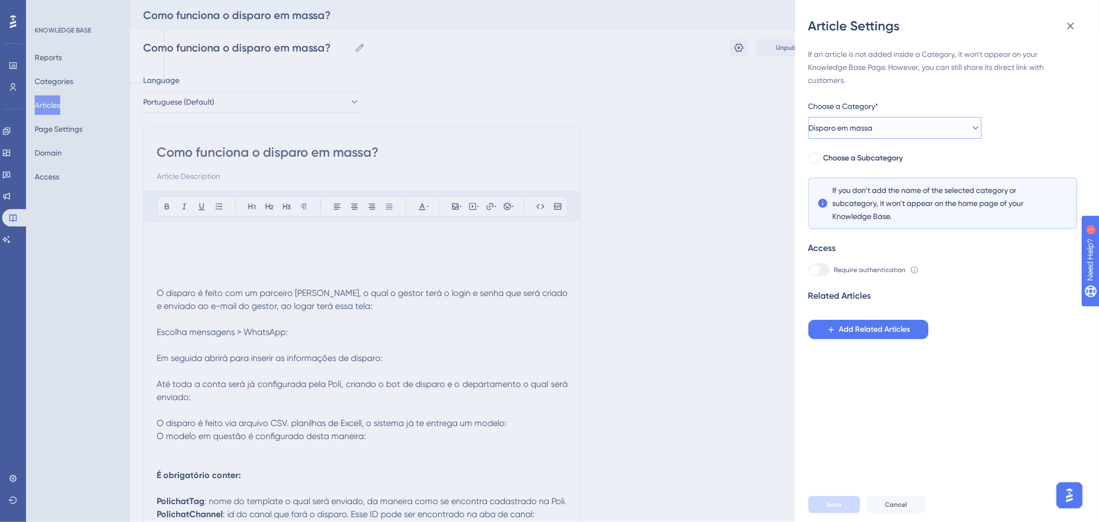
click at [873, 130] on span "Disparo em massa" at bounding box center [841, 127] width 64 height 13
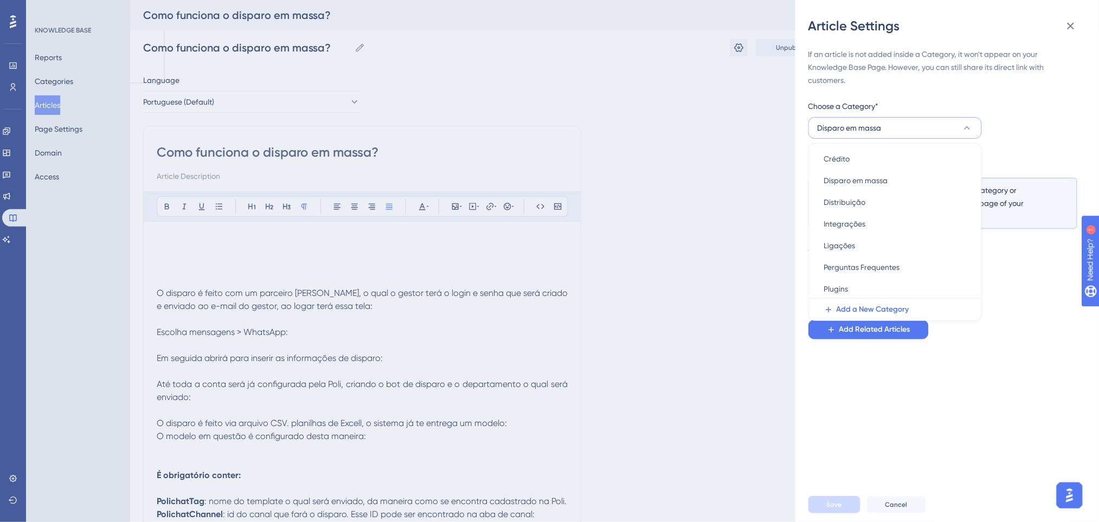
scroll to position [263, 0]
click at [864, 266] on div "Rascunhos Rascunhos" at bounding box center [895, 266] width 142 height 22
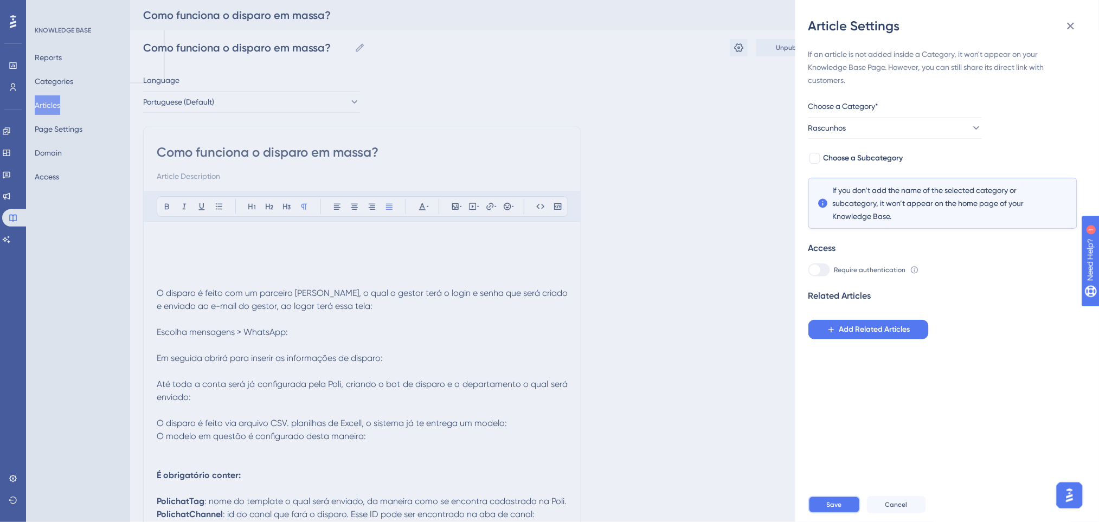
click at [845, 507] on button "Save" at bounding box center [834, 504] width 52 height 17
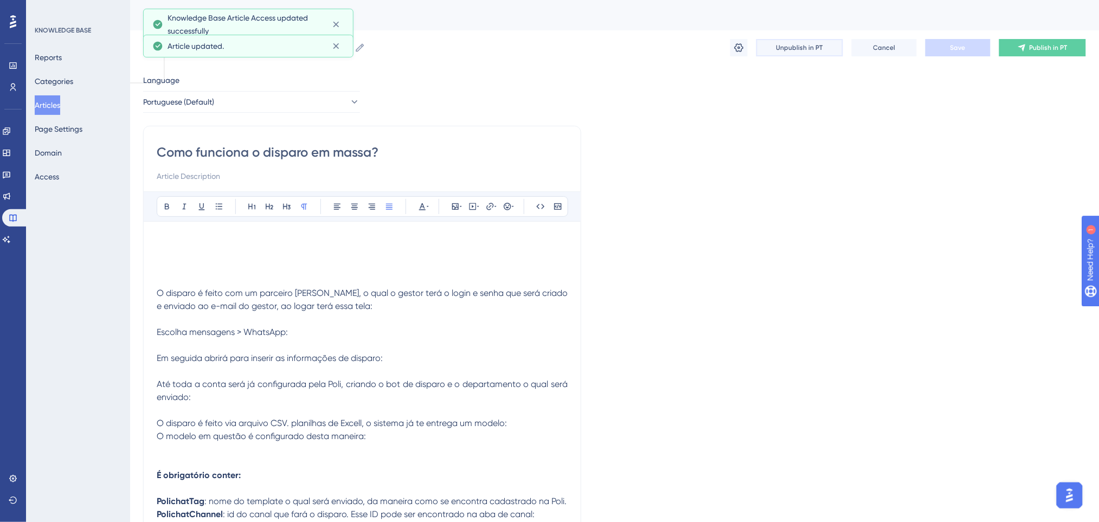
click at [805, 51] on span "Unpublish in PT" at bounding box center [799, 47] width 47 height 9
click at [47, 106] on button "Articles" at bounding box center [47, 105] width 25 height 20
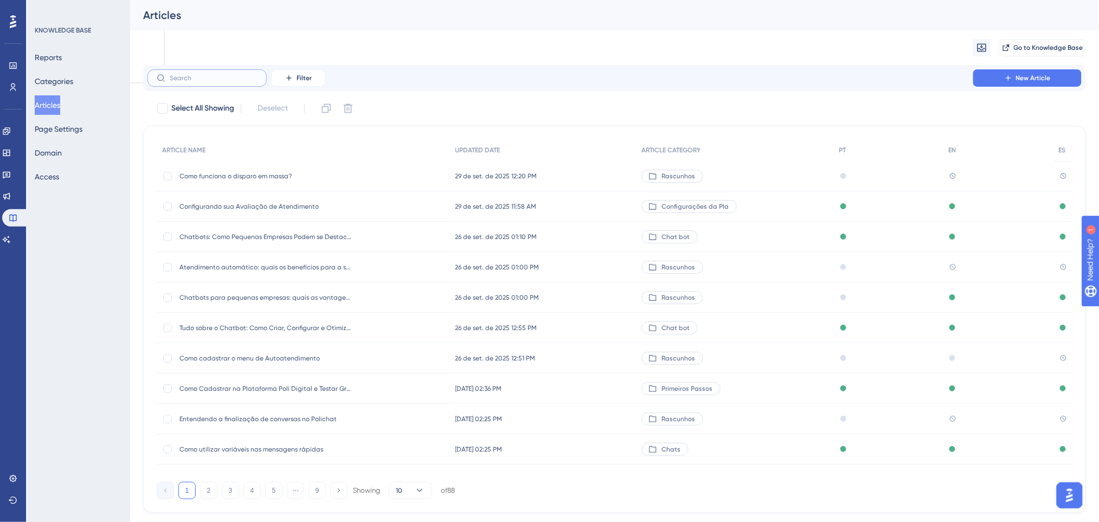
click at [195, 79] on input "text" at bounding box center [214, 78] width 88 height 8
click at [1038, 82] on span "New Article" at bounding box center [1033, 78] width 35 height 9
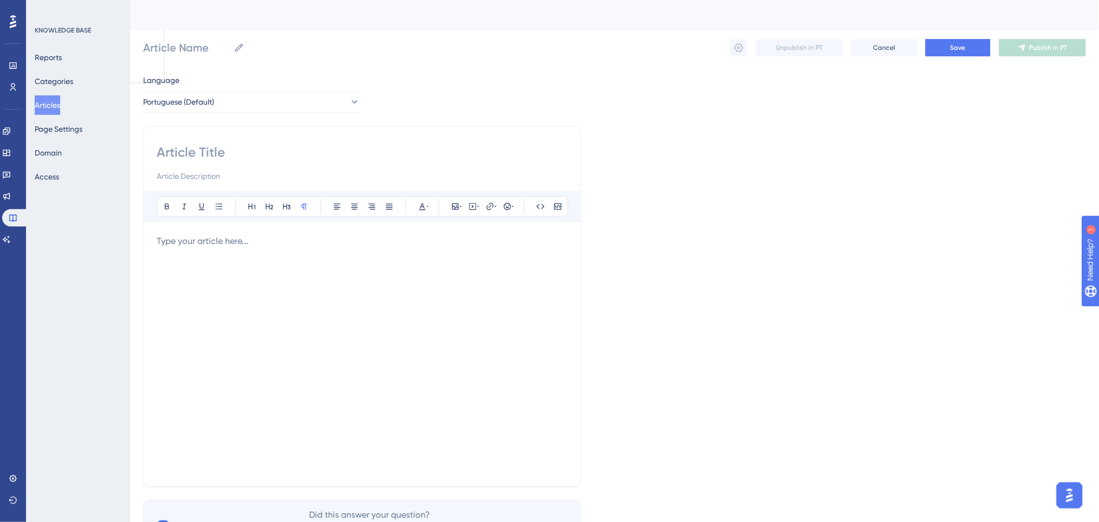
click at [264, 139] on div "Bold Italic Underline Bullet Point Heading 1 Heading 2 Heading 3 Normal Align L…" at bounding box center [362, 306] width 438 height 361
click at [261, 160] on input at bounding box center [362, 152] width 411 height 17
paste input "Como Realizar um Disparo de Mensagem em Massa"
type input "Como Realizar um Disparo de Mensagem em Massa"
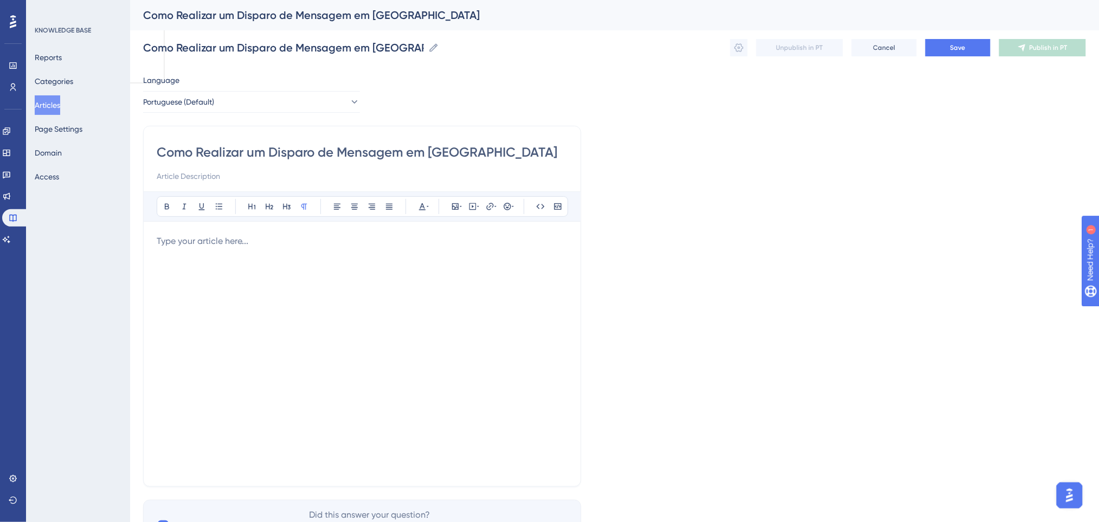
click at [498, 157] on input "Como Realizar um Disparo de Mensagem em Massa" at bounding box center [362, 152] width 411 height 17
type input "Como Realizar um Disparo de Mensagem em Massa"
click at [217, 241] on p at bounding box center [362, 241] width 411 height 13
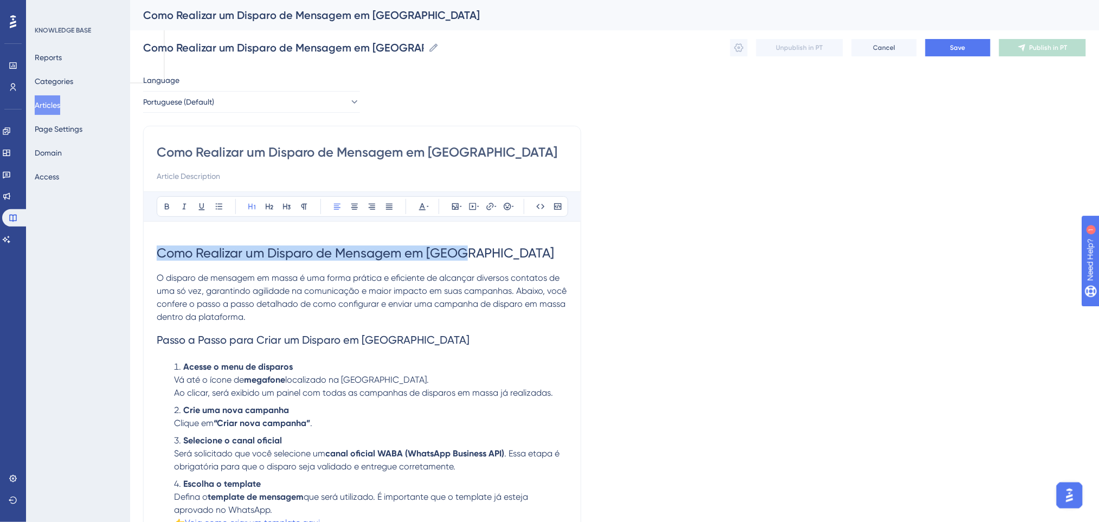
drag, startPoint x: 517, startPoint y: 250, endPoint x: 0, endPoint y: 257, distance: 517.2
click at [130, 257] on div "Performance Users Engagement Widgets Feedback Product Updates Knowledge Base AI…" at bounding box center [614, 488] width 969 height 977
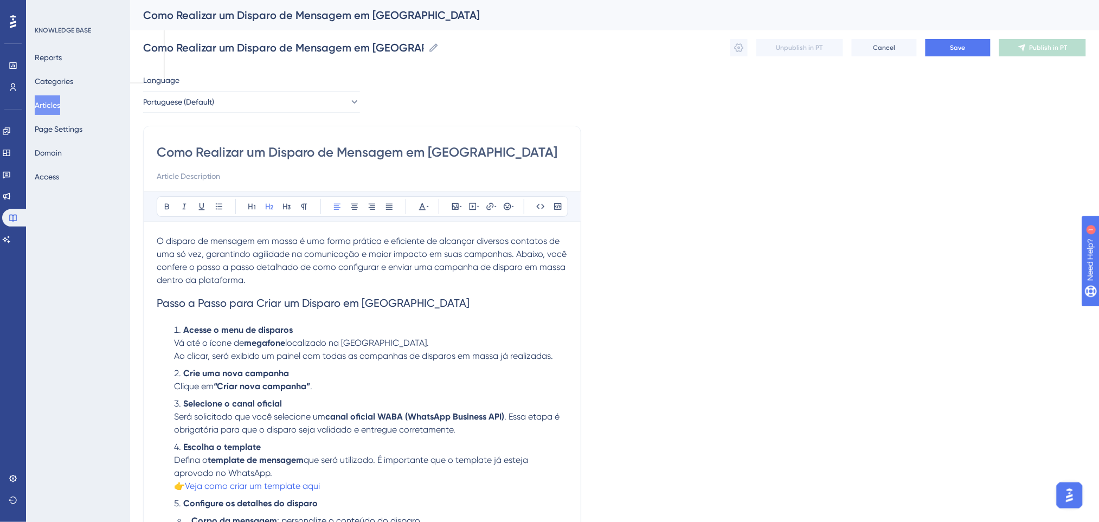
click at [393, 295] on h2 "Passo a Passo para Criar um Disparo em Massa" at bounding box center [362, 303] width 411 height 33
drag, startPoint x: 409, startPoint y: 295, endPoint x: 101, endPoint y: 297, distance: 308.5
click at [130, 297] on div "Performance Users Engagement Widgets Feedback Product Updates Knowledge Base AI…" at bounding box center [614, 470] width 969 height 940
click at [169, 207] on icon at bounding box center [167, 207] width 4 height 6
click at [418, 206] on icon at bounding box center [422, 206] width 9 height 9
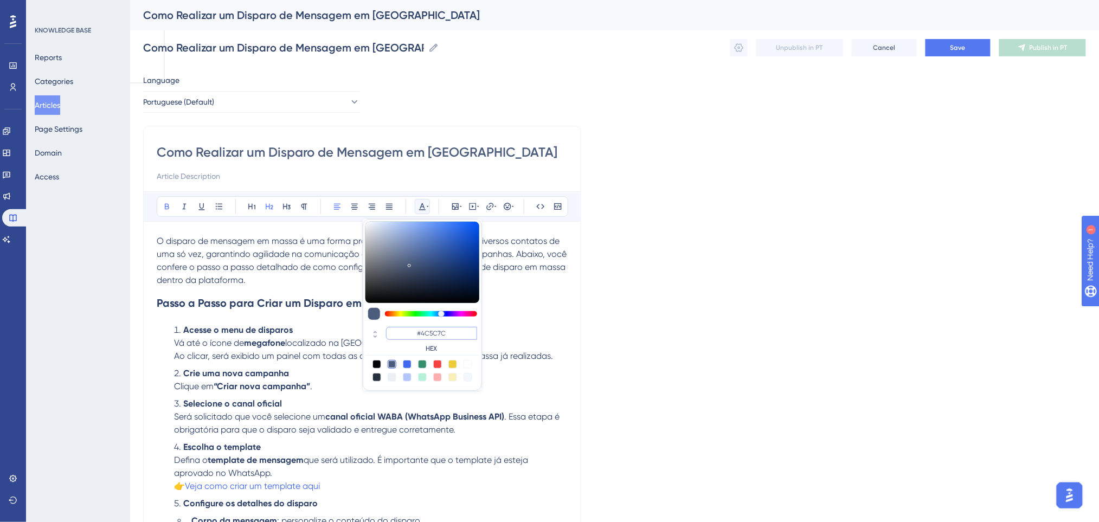
drag, startPoint x: 453, startPoint y: 334, endPoint x: 410, endPoint y: 335, distance: 43.4
click at [410, 335] on input "#4C5C7C" at bounding box center [431, 333] width 91 height 13
type input "#0000FF"
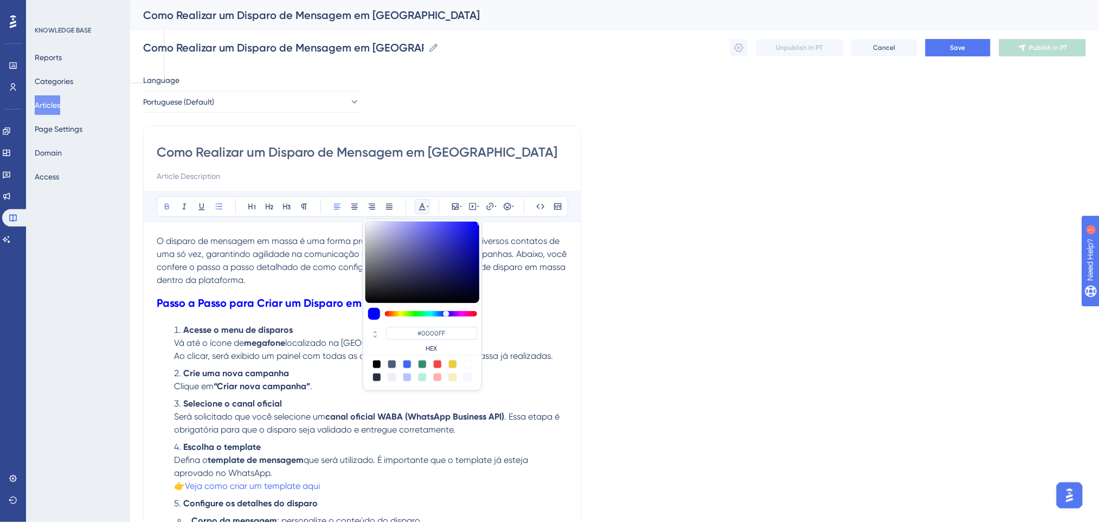
click at [544, 325] on li "Acesse o menu de disparos Vá até o ícone de megafone localizado na barra latera…" at bounding box center [369, 343] width 398 height 39
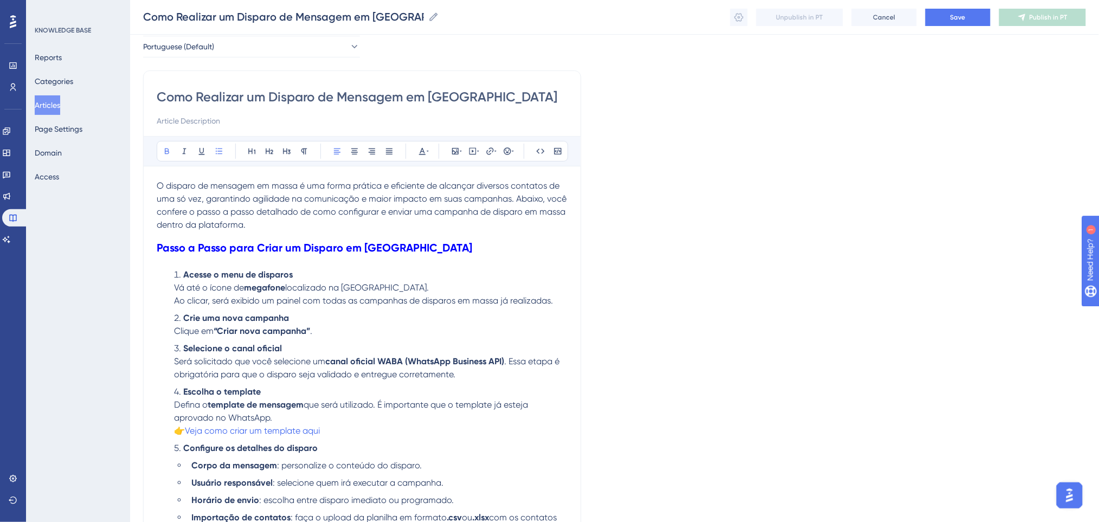
scroll to position [72, 0]
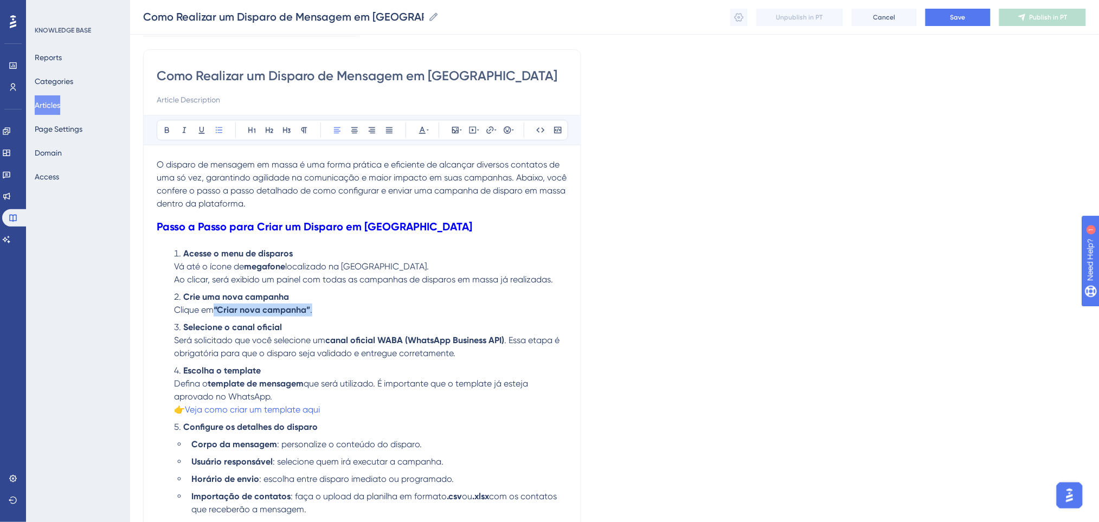
drag, startPoint x: 327, startPoint y: 308, endPoint x: 216, endPoint y: 311, distance: 111.7
click at [216, 311] on li "Crie uma nova campanha Clique em “Criar nova campanha” ." at bounding box center [369, 304] width 398 height 26
click at [168, 126] on icon at bounding box center [167, 130] width 9 height 9
click at [434, 330] on li "Selecione o canal oficial Será solicitado que você selecione um canal oficial W…" at bounding box center [369, 340] width 398 height 39
drag, startPoint x: 326, startPoint y: 340, endPoint x: 508, endPoint y: 335, distance: 182.2
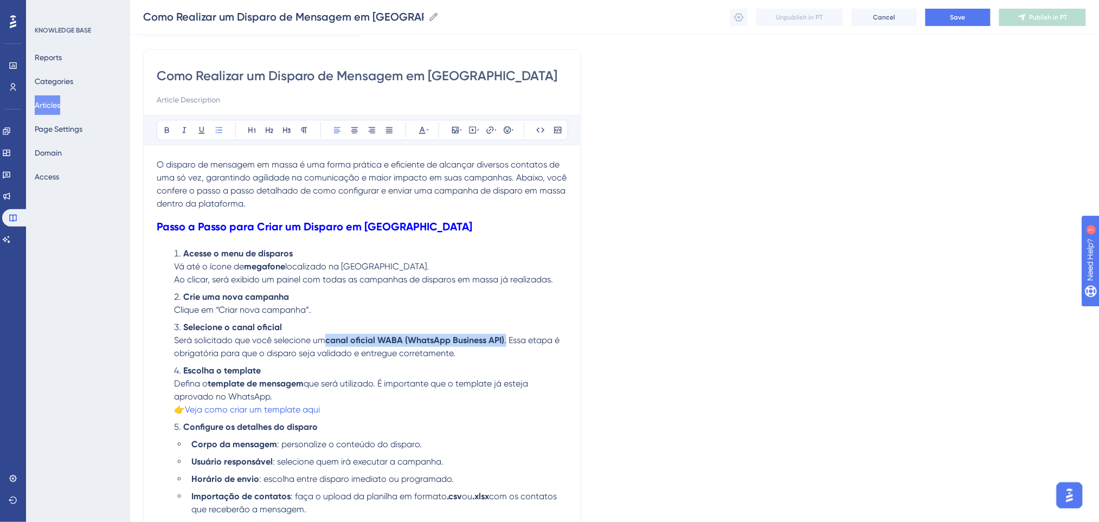
click at [508, 335] on li "Selecione o canal oficial Será solicitado que você selecione um canal oficial W…" at bounding box center [369, 340] width 398 height 39
click at [165, 133] on icon at bounding box center [167, 130] width 9 height 9
click at [600, 299] on div "Language Portuguese (Default) Como Realizar um Disparo de Mensagem em Massa Bol…" at bounding box center [614, 421] width 943 height 849
drag, startPoint x: 306, startPoint y: 382, endPoint x: 211, endPoint y: 385, distance: 95.5
click at [211, 385] on li "Escolha o template Defina o template de mensagem que será utilizado. É importan…" at bounding box center [369, 390] width 398 height 52
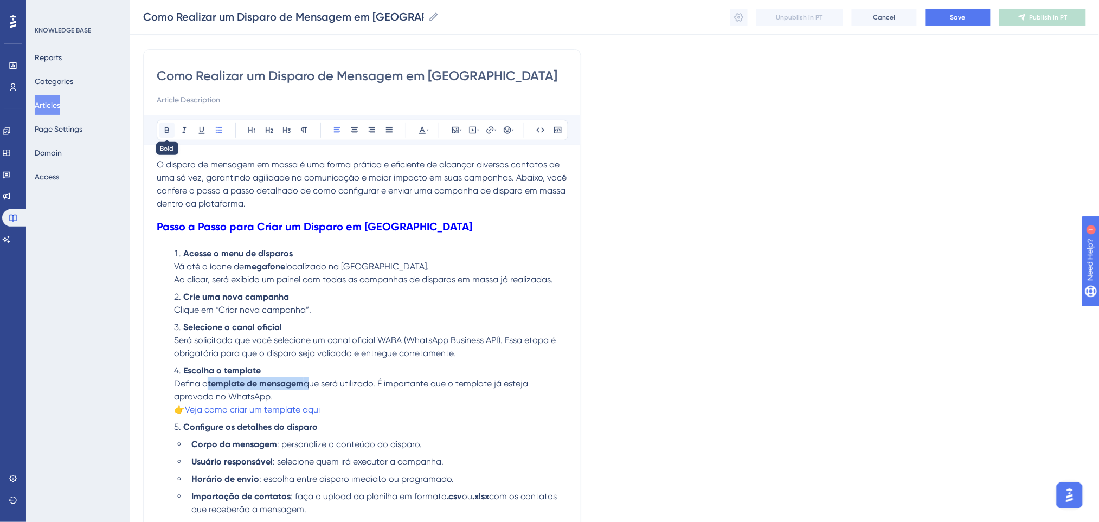
click at [164, 126] on icon at bounding box center [167, 130] width 9 height 9
click at [462, 259] on li "Acesse o menu de disparos Vá até o ícone de megafone localizado na barra latera…" at bounding box center [369, 266] width 398 height 39
click at [960, 10] on button "Save" at bounding box center [957, 17] width 65 height 17
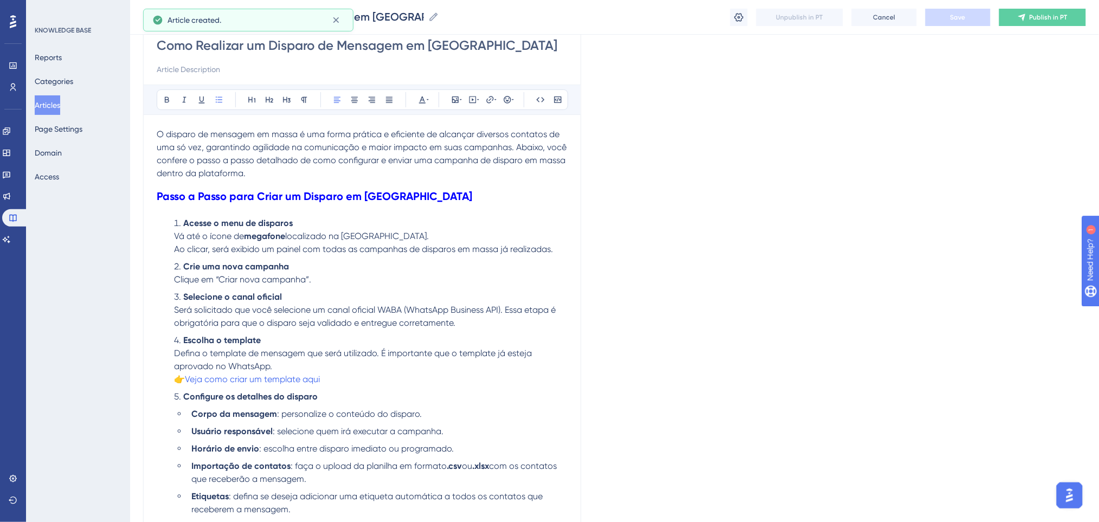
scroll to position [160, 0]
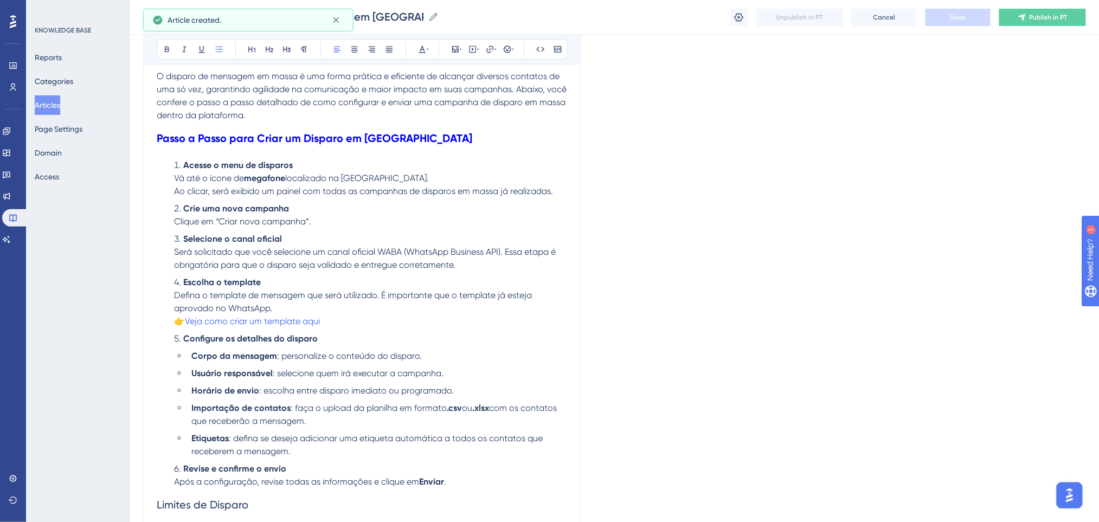
click at [559, 196] on li "Acesse o menu de disparos Vá até o ícone de megafone localizado na barra latera…" at bounding box center [369, 178] width 398 height 39
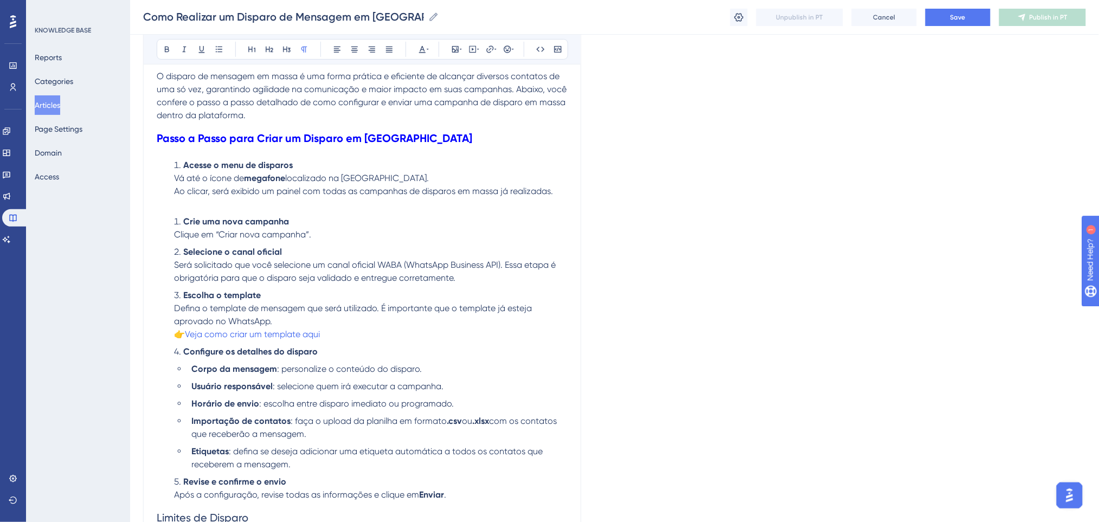
click at [356, 235] on li "Crie uma nova campanha Clique em “Criar nova campanha”." at bounding box center [369, 228] width 398 height 26
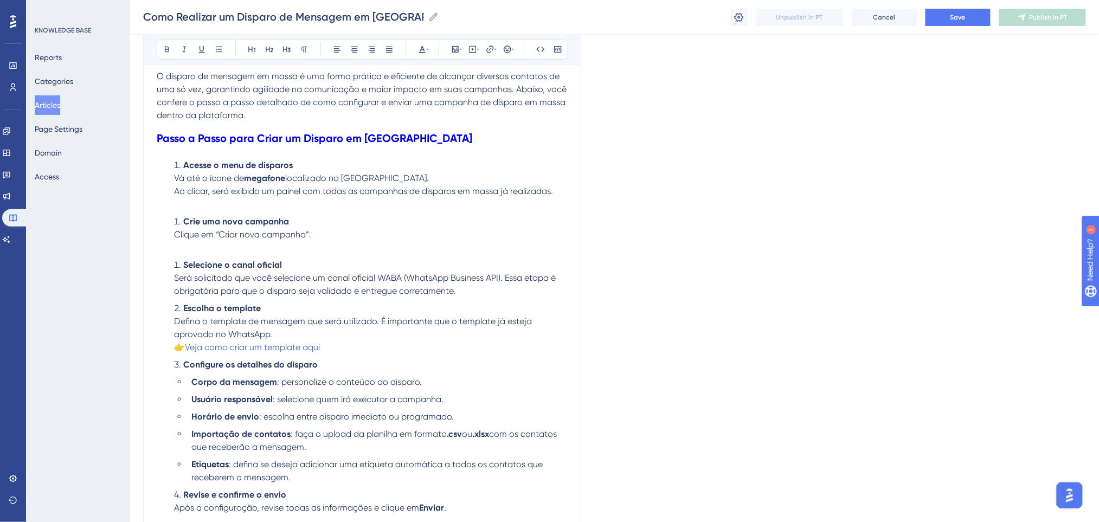
click at [493, 290] on li "Selecione o canal oficial Será solicitado que você selecione um canal oficial W…" at bounding box center [369, 278] width 398 height 39
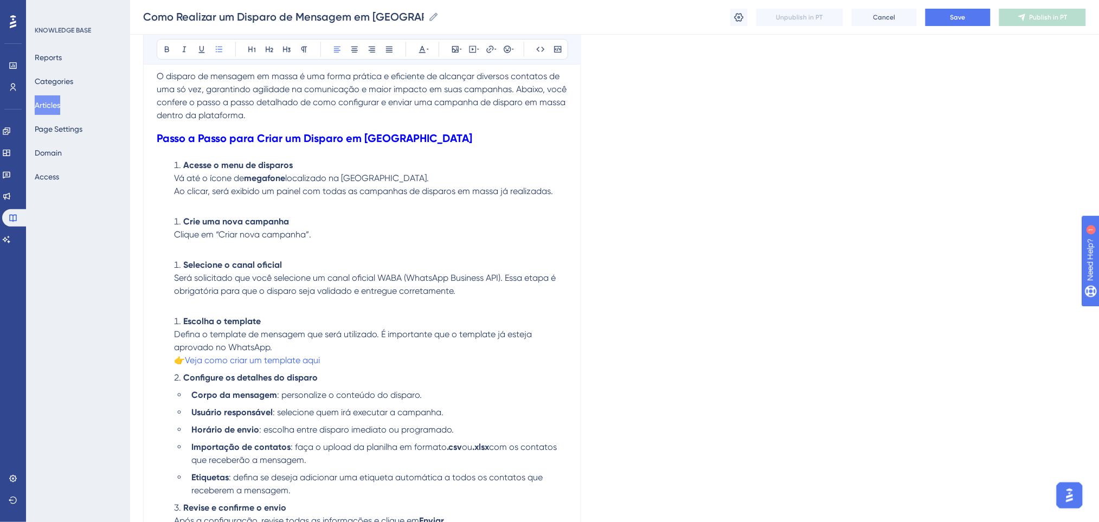
click at [422, 352] on li "Escolha o template Defina o template de mensagem que será utilizado. É importan…" at bounding box center [369, 341] width 398 height 52
click at [419, 363] on li "Escolha o template Defina o template de mensagem que será utilizado. É importan…" at bounding box center [369, 341] width 398 height 52
click at [459, 122] on input "#" at bounding box center [490, 120] width 101 height 12
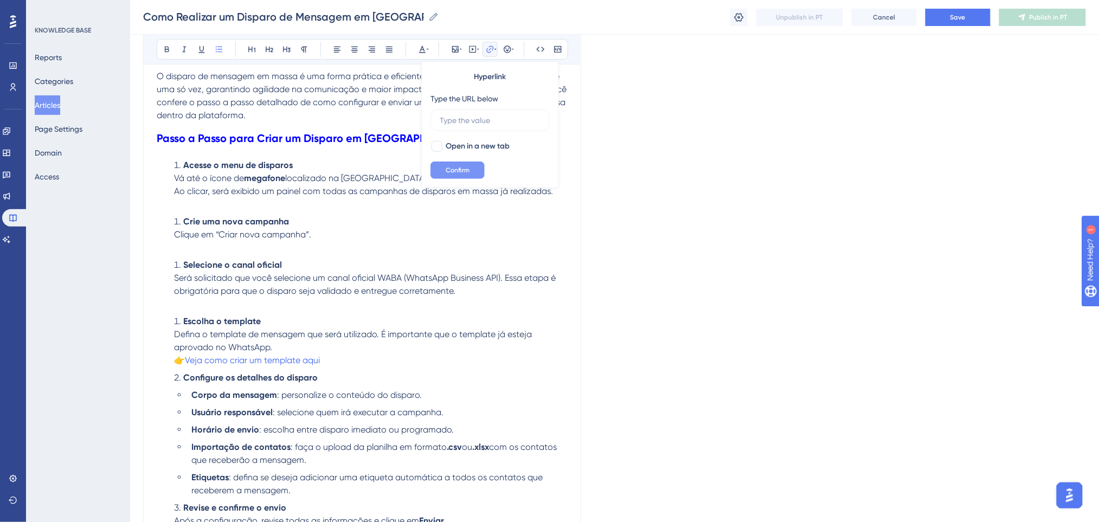
drag, startPoint x: 470, startPoint y: 159, endPoint x: 469, endPoint y: 166, distance: 7.6
click at [470, 160] on div "Hyperlink Type the URL below Open in a new tab Confirm" at bounding box center [490, 124] width 138 height 127
click at [469, 166] on button "Confirm" at bounding box center [457, 170] width 54 height 17
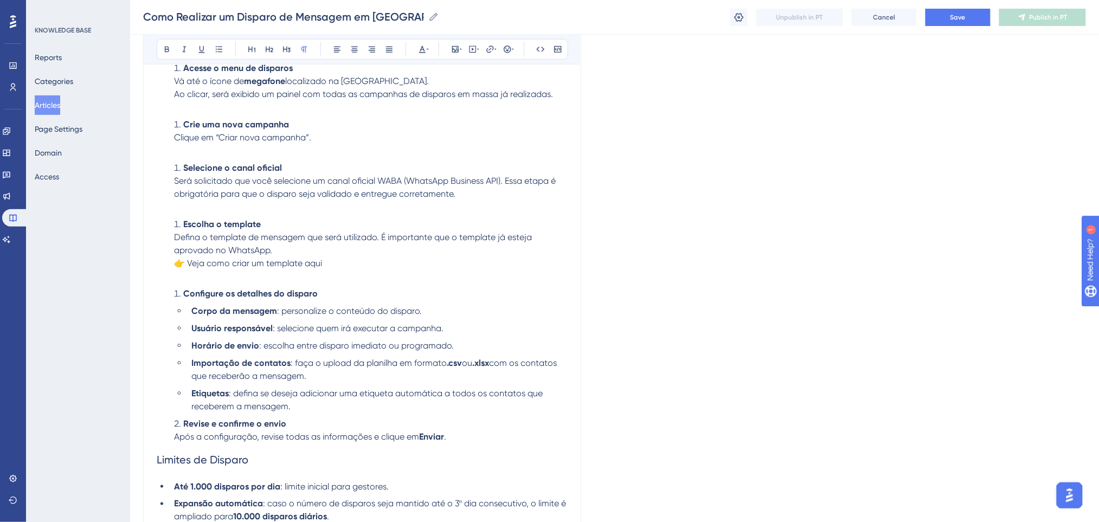
scroll to position [305, 0]
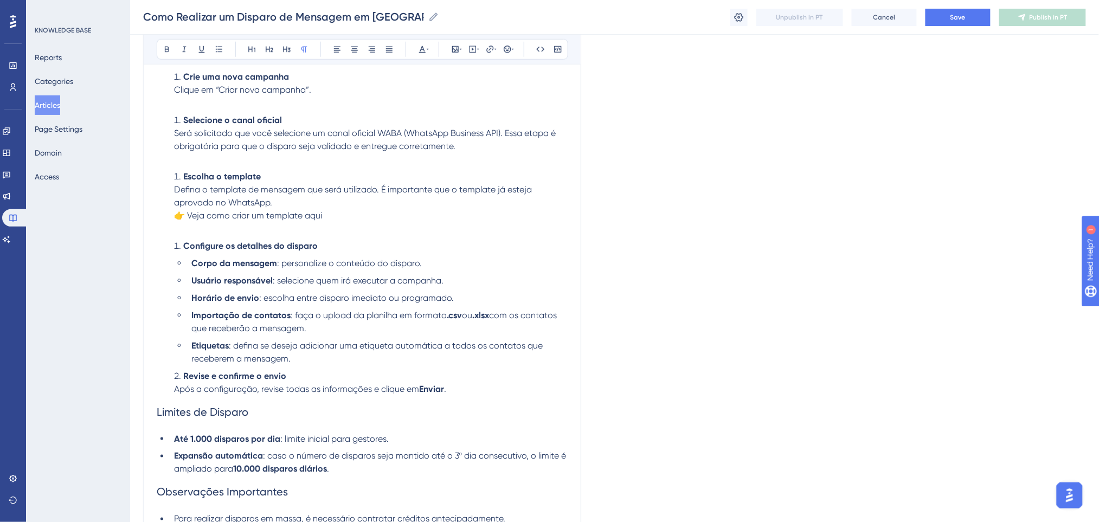
click at [380, 357] on li "Etiquetas : defina se deseja adicionar uma etiqueta automática a todos os conta…" at bounding box center [377, 352] width 381 height 26
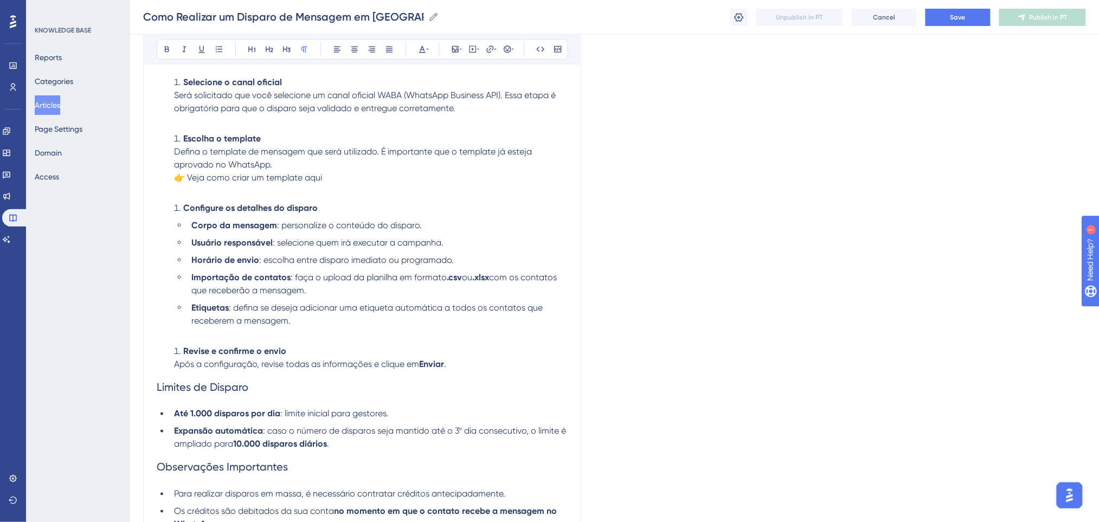
scroll to position [377, 0]
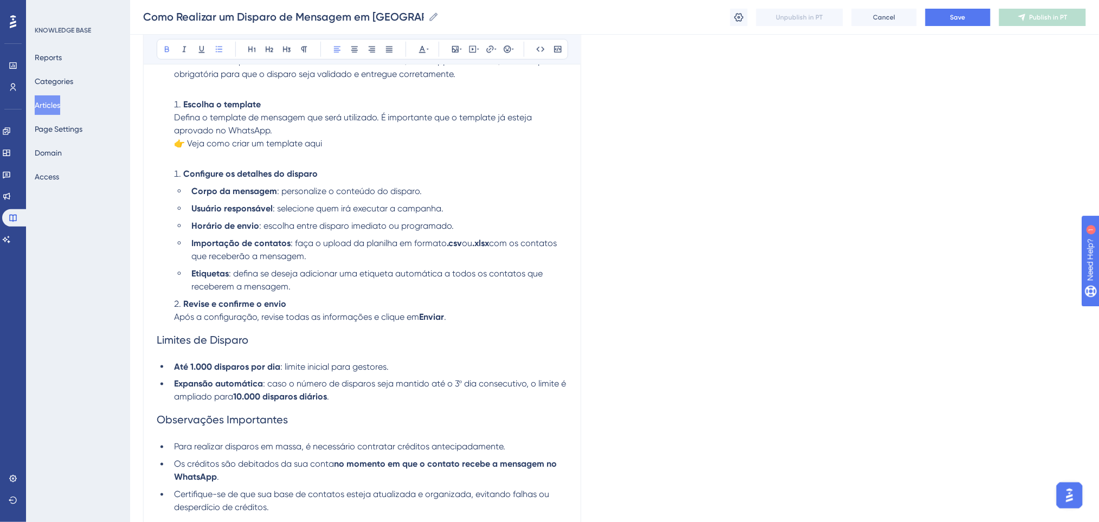
click at [184, 299] on strong "Revise e confirme o envio" at bounding box center [234, 304] width 103 height 10
click at [336, 293] on ul "Corpo da mensagem : personalize o conteúdo do disparo. Usuário responsável : se…" at bounding box center [371, 254] width 394 height 139
click at [313, 330] on h2 "Limites de Disparo" at bounding box center [362, 340] width 411 height 33
drag, startPoint x: 482, startPoint y: 326, endPoint x: 482, endPoint y: 319, distance: 6.5
click at [482, 324] on h2 "Limites de Disparo" at bounding box center [362, 340] width 411 height 33
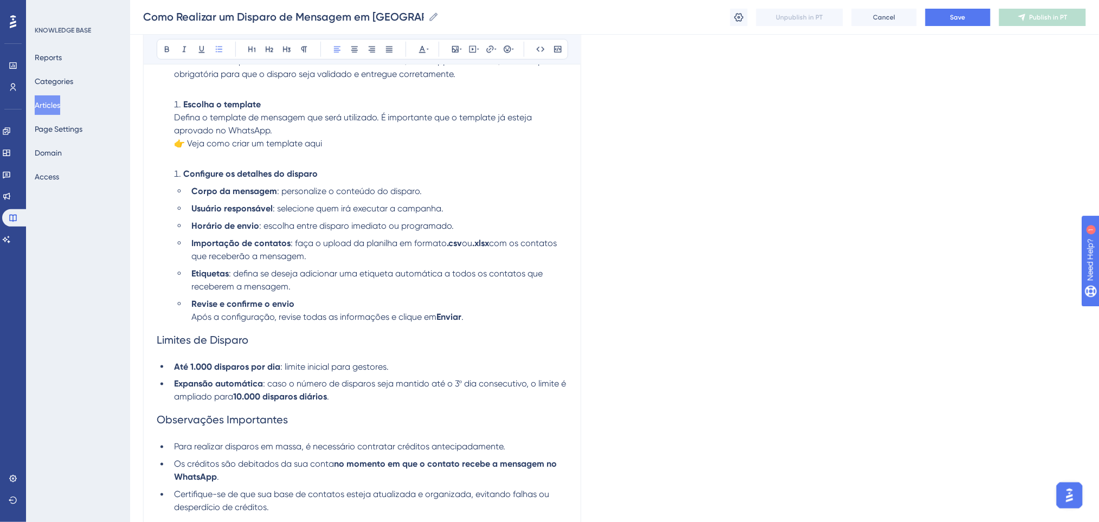
click at [482, 319] on li "Revise e confirme o envio Após a configuração, revise todas as informações e cl…" at bounding box center [377, 311] width 381 height 26
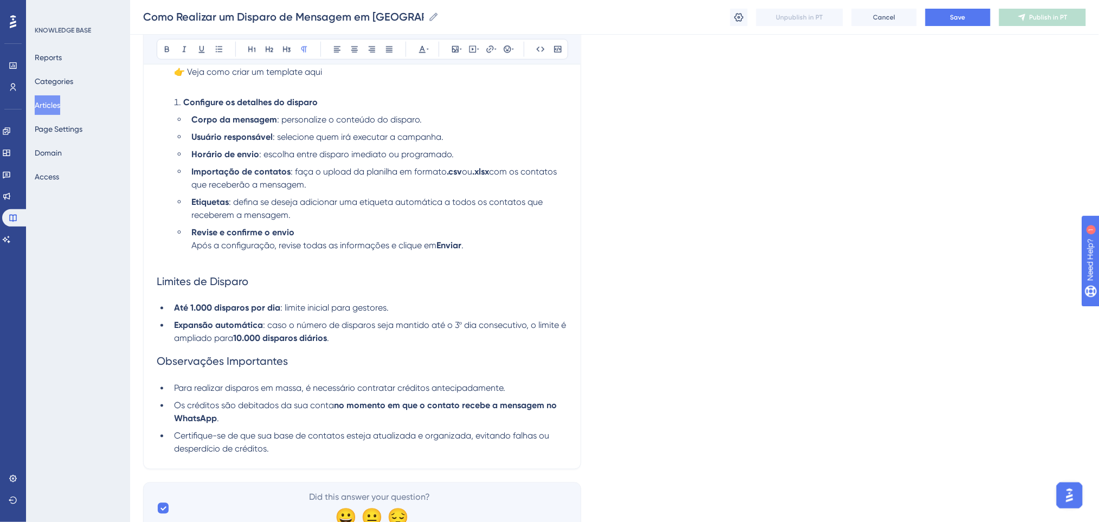
scroll to position [449, 0]
click at [343, 338] on li "Expansão automática : caso o número de disparos seja mantido até o 3º dia conse…" at bounding box center [369, 332] width 398 height 26
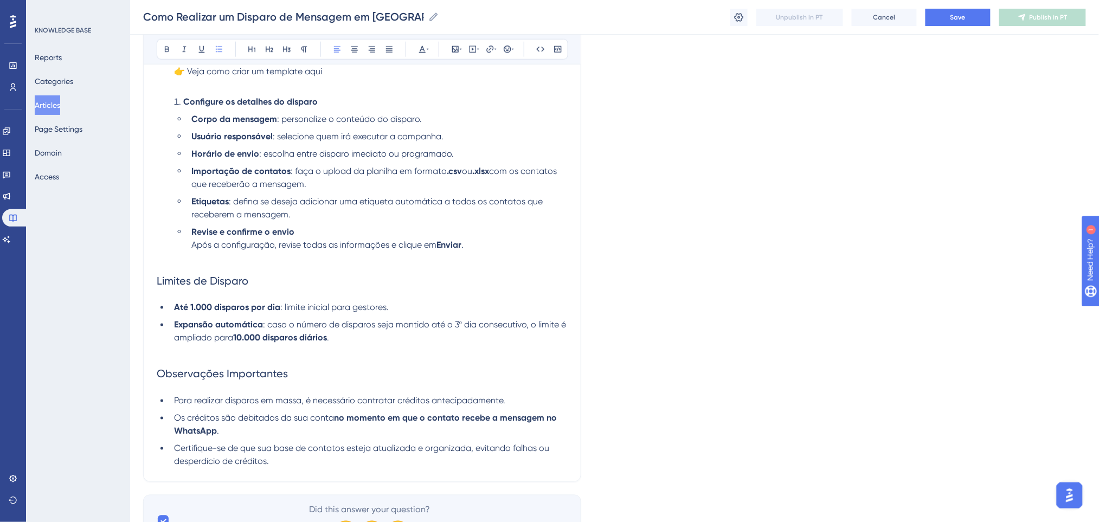
click at [350, 339] on li "Expansão automática : caso o número de disparos seja mantido até o 3º dia conse…" at bounding box center [369, 332] width 398 height 26
click at [963, 19] on span "Save" at bounding box center [957, 17] width 15 height 9
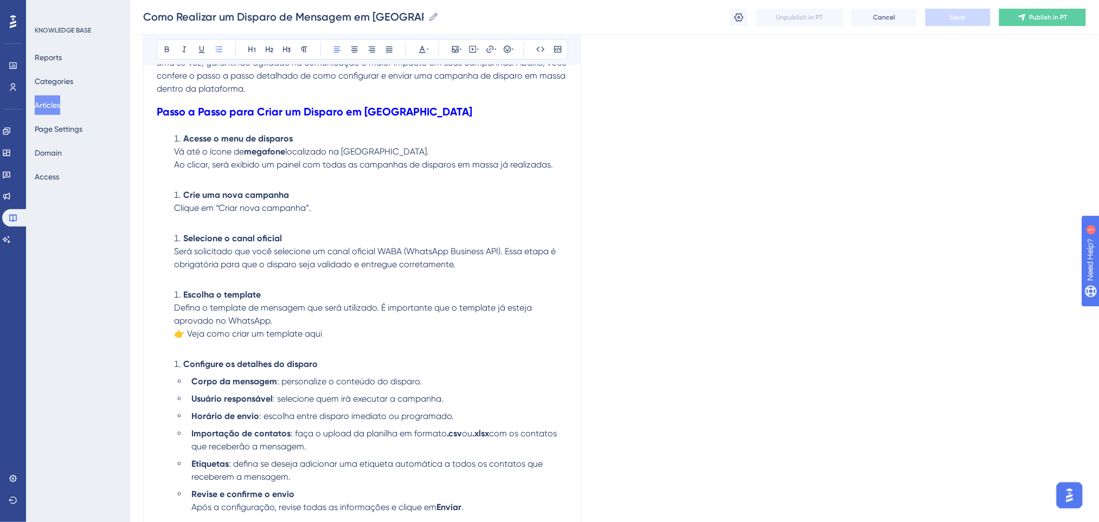
scroll to position [217, 0]
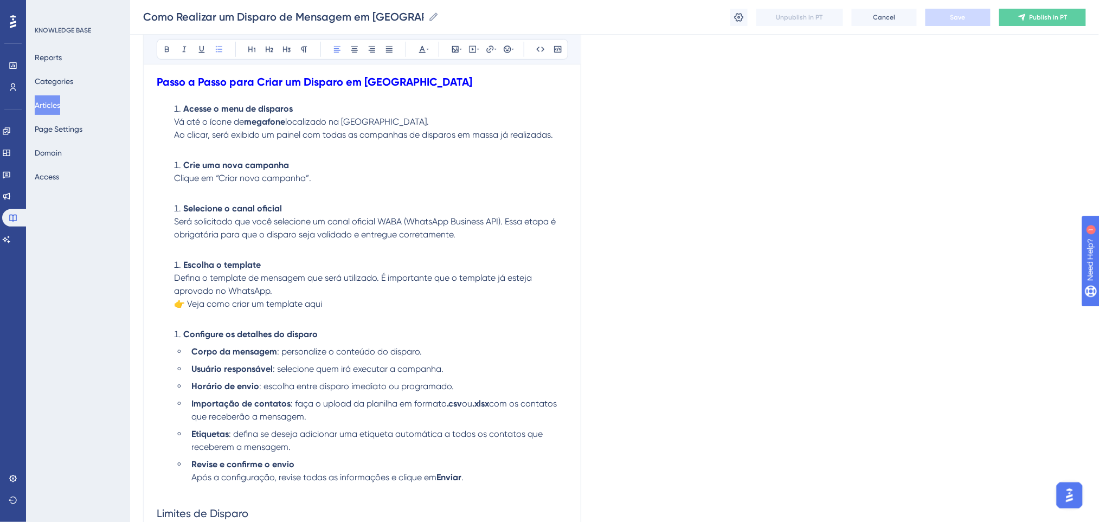
click at [359, 311] on p at bounding box center [362, 317] width 411 height 13
click at [354, 293] on li "Escolha o template Defina o template de mensagem que será utilizado. É importan…" at bounding box center [369, 285] width 398 height 52
click at [349, 310] on li "Escolha o template Defina o template de mensagem que será utilizado. É importan…" at bounding box center [369, 285] width 398 height 52
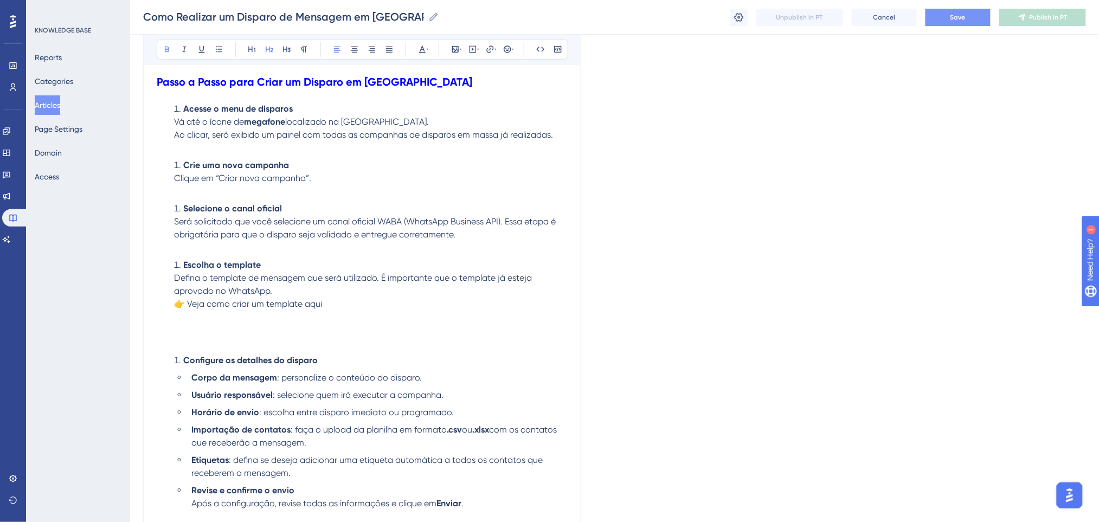
click at [467, 87] on h2 "Passo a Passo para Criar um Disparo em Massa" at bounding box center [362, 82] width 411 height 33
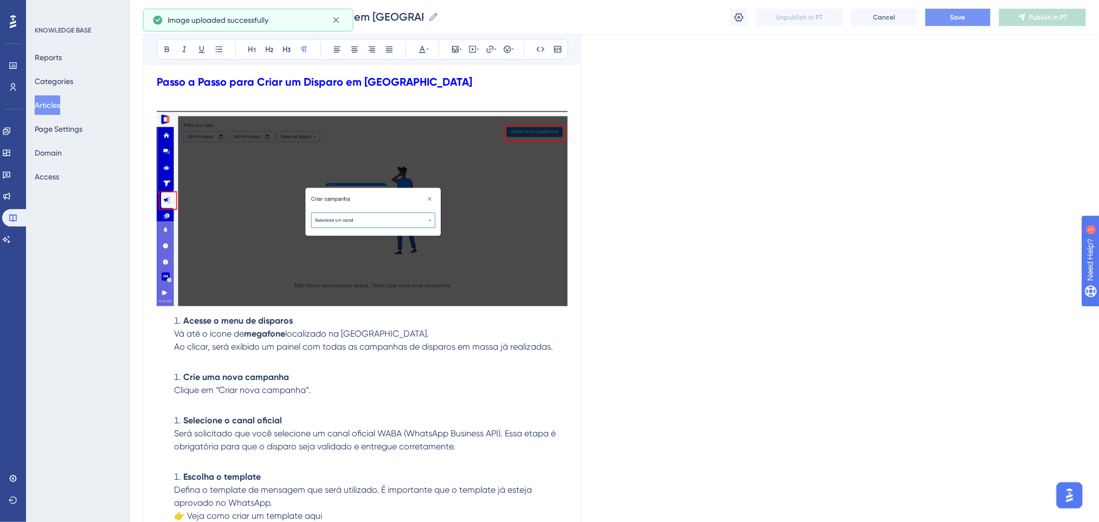
click at [306, 357] on p at bounding box center [362, 359] width 411 height 13
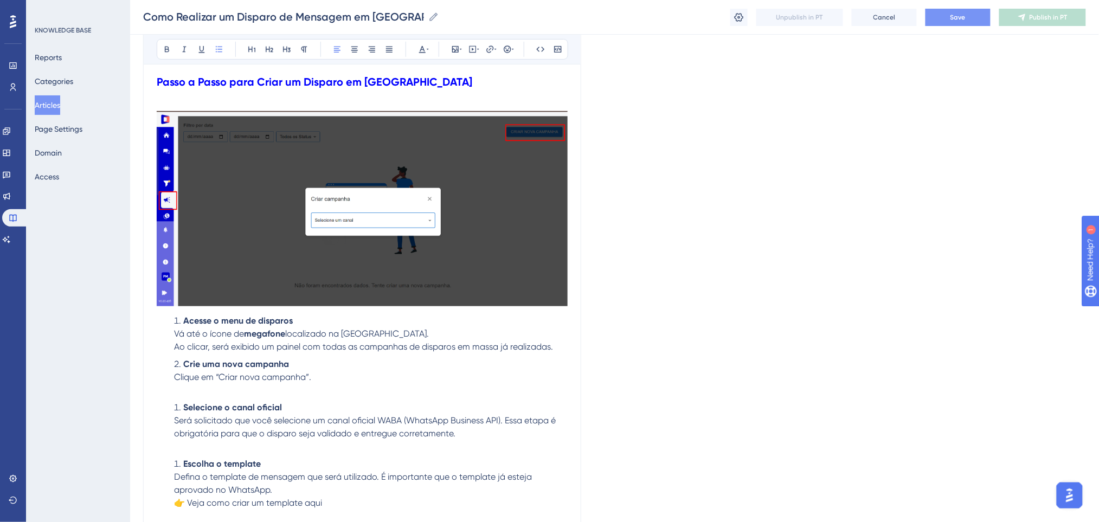
click at [214, 391] on p at bounding box center [362, 390] width 411 height 13
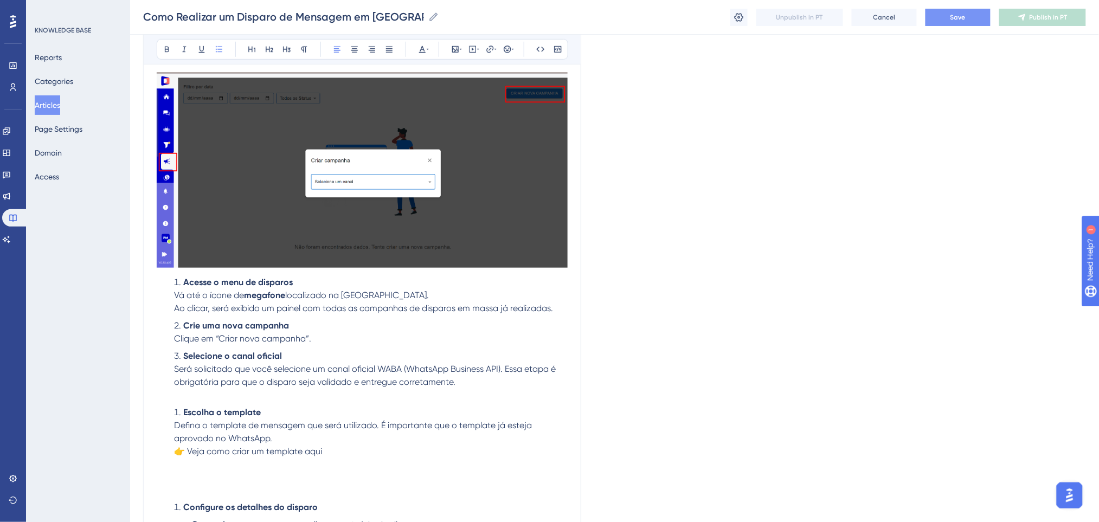
scroll to position [289, 0]
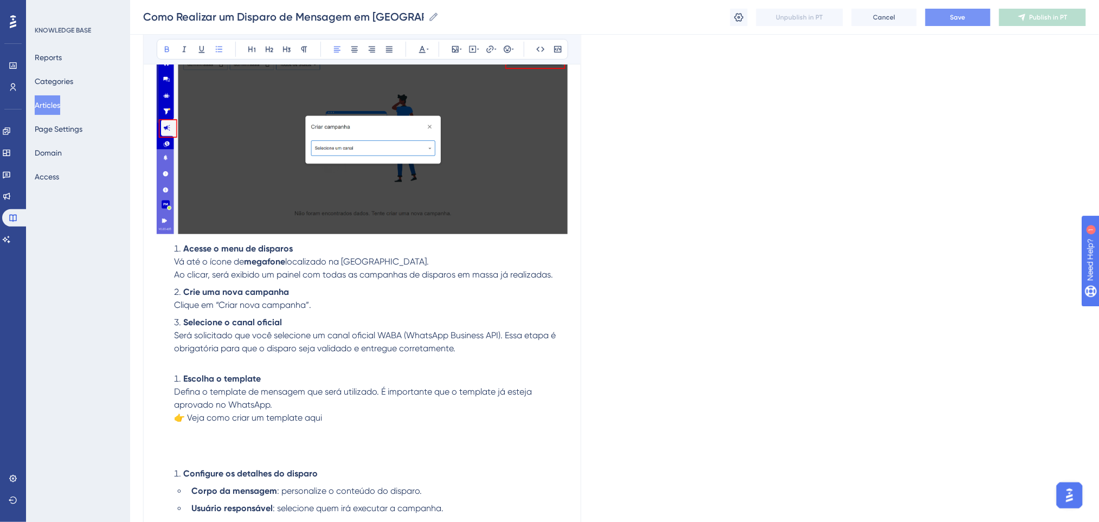
click at [332, 375] on li "Escolha o template Defina o template de mensagem que será utilizado. É importan…" at bounding box center [369, 398] width 398 height 52
click at [321, 365] on p at bounding box center [362, 361] width 411 height 13
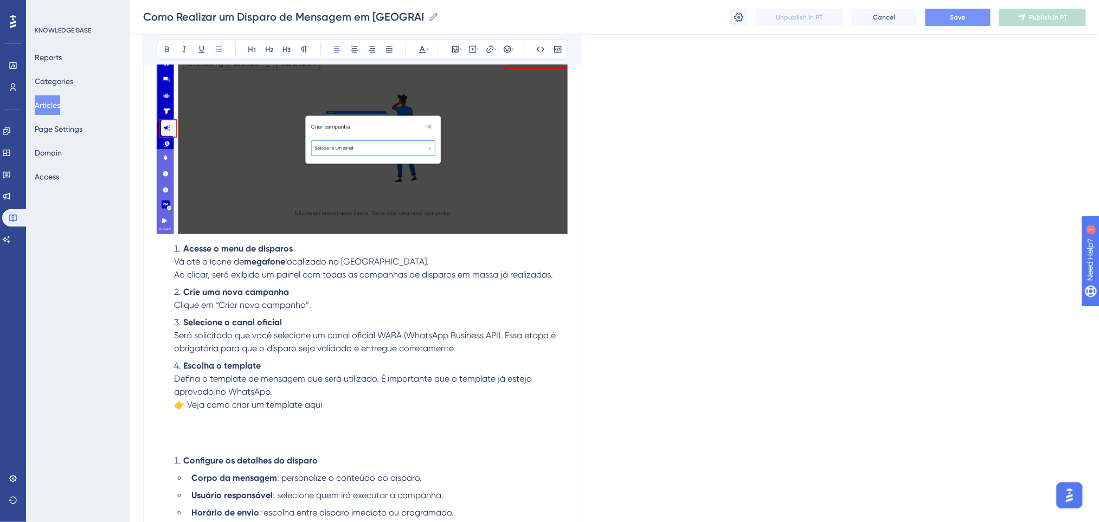
click at [353, 394] on li "Escolha o template Defina o template de mensagem que será utilizado. É importan…" at bounding box center [369, 385] width 398 height 52
click at [185, 405] on span "👉 Veja como criar um template aqui" at bounding box center [248, 405] width 148 height 10
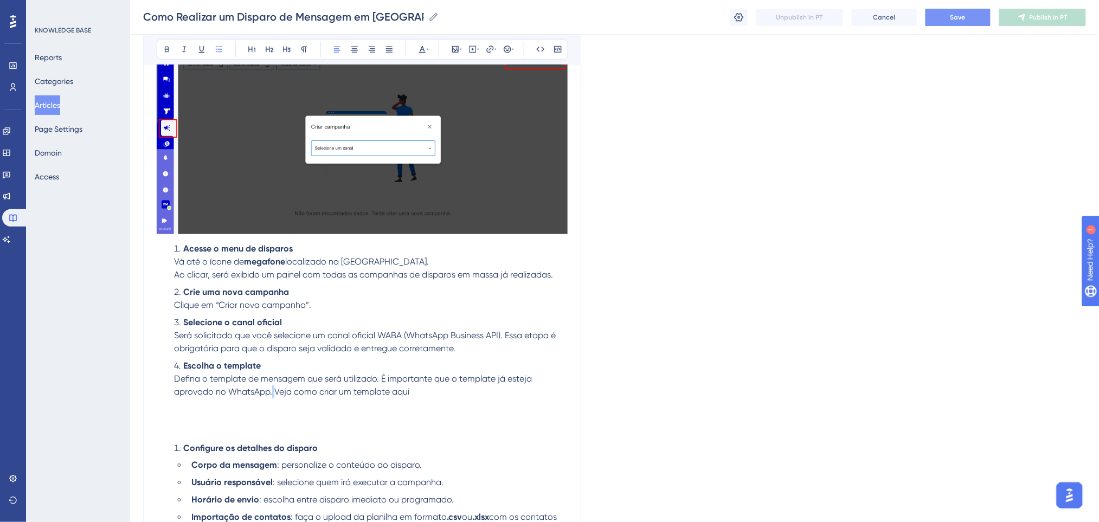
click at [273, 391] on span "Defina o template de mensagem que será utilizado. É importante que o template j…" at bounding box center [354, 385] width 360 height 23
click at [276, 392] on span "Defina o template de mensagem que será utilizado. É importante que o template j…" at bounding box center [354, 385] width 360 height 23
drag, startPoint x: 439, startPoint y: 395, endPoint x: 274, endPoint y: 391, distance: 165.4
click at [274, 391] on li "Escolha o template Defina o template de mensagem que será utilizado. É importan…" at bounding box center [369, 378] width 398 height 39
click at [370, 407] on p at bounding box center [362, 404] width 411 height 13
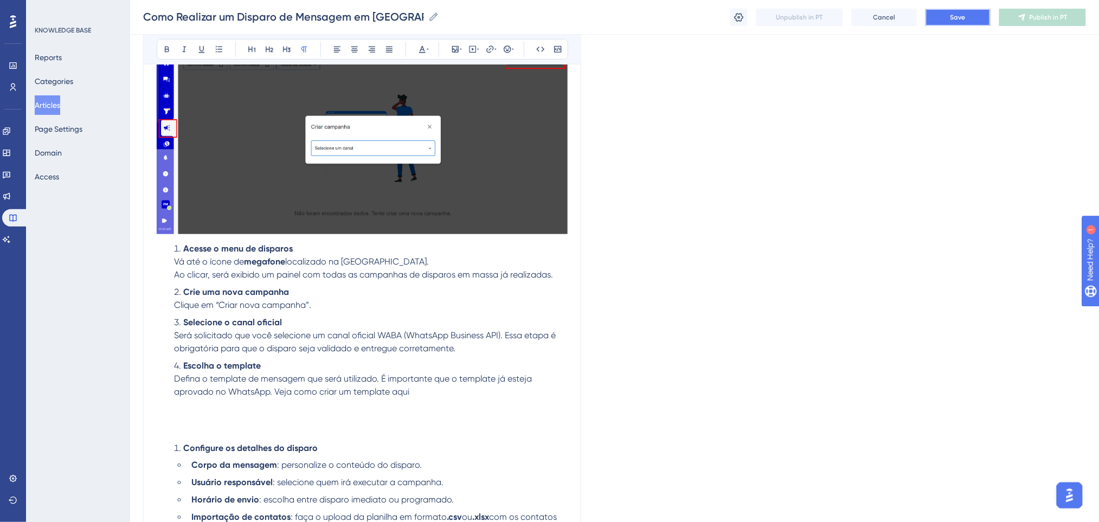
click at [960, 15] on span "Save" at bounding box center [957, 17] width 15 height 9
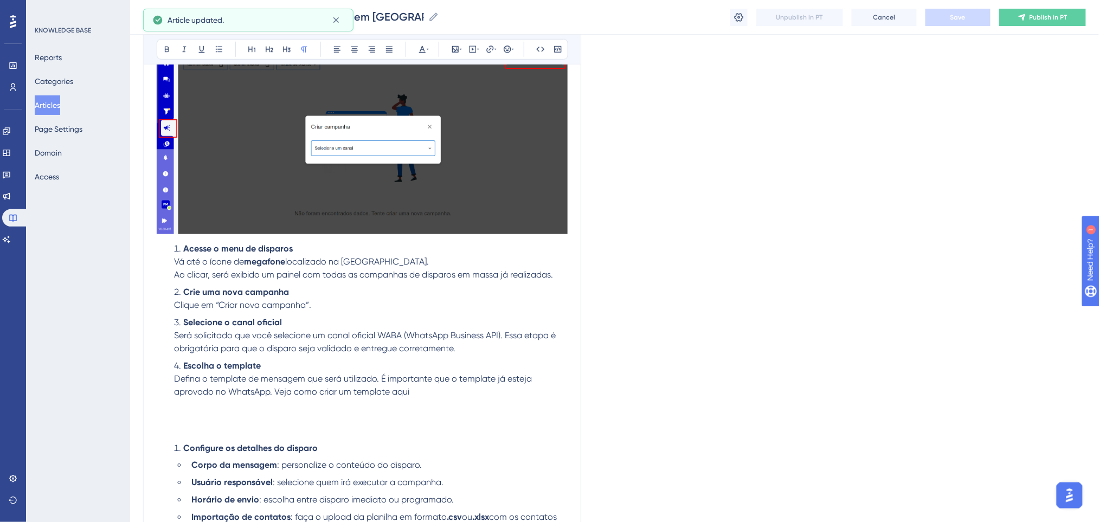
click at [196, 415] on p at bounding box center [362, 417] width 411 height 13
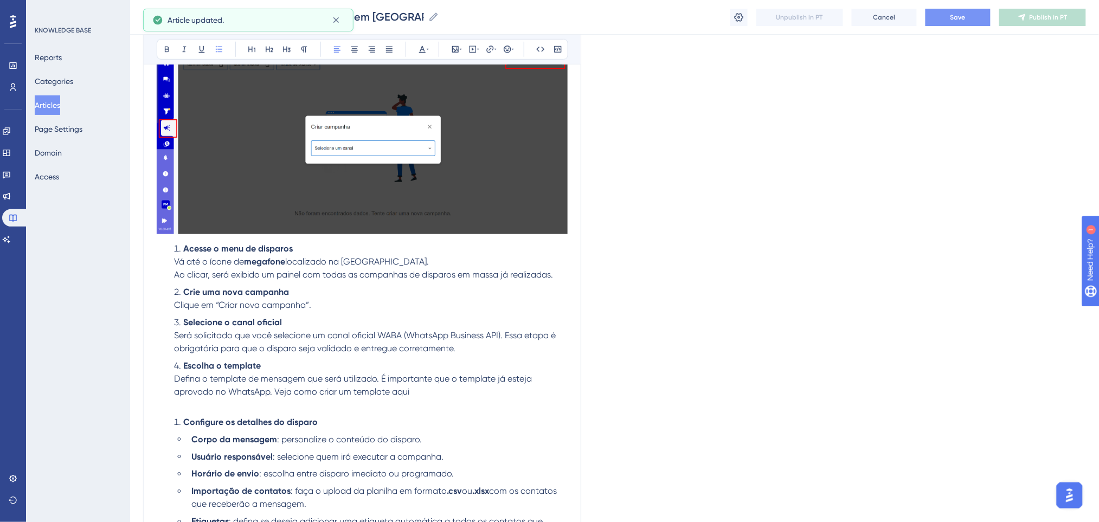
click at [205, 404] on p at bounding box center [362, 404] width 411 height 13
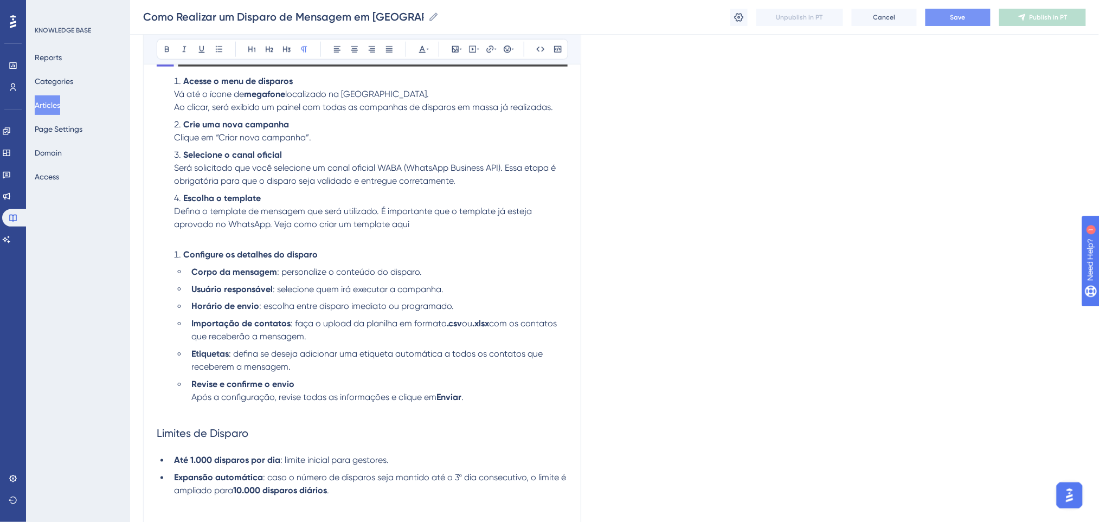
scroll to position [361, 0]
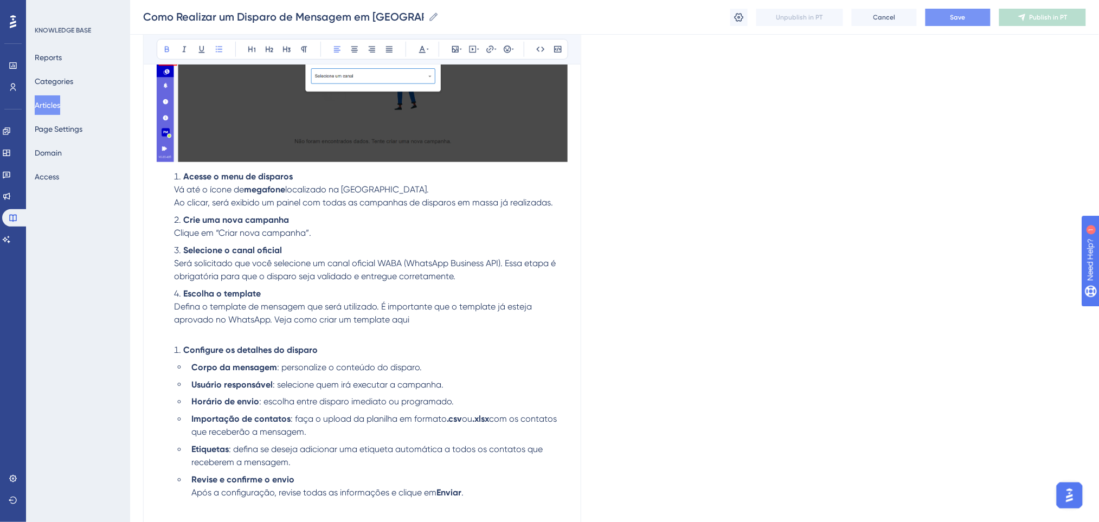
click at [184, 349] on strong "Configure os detalhes do disparo" at bounding box center [250, 350] width 134 height 10
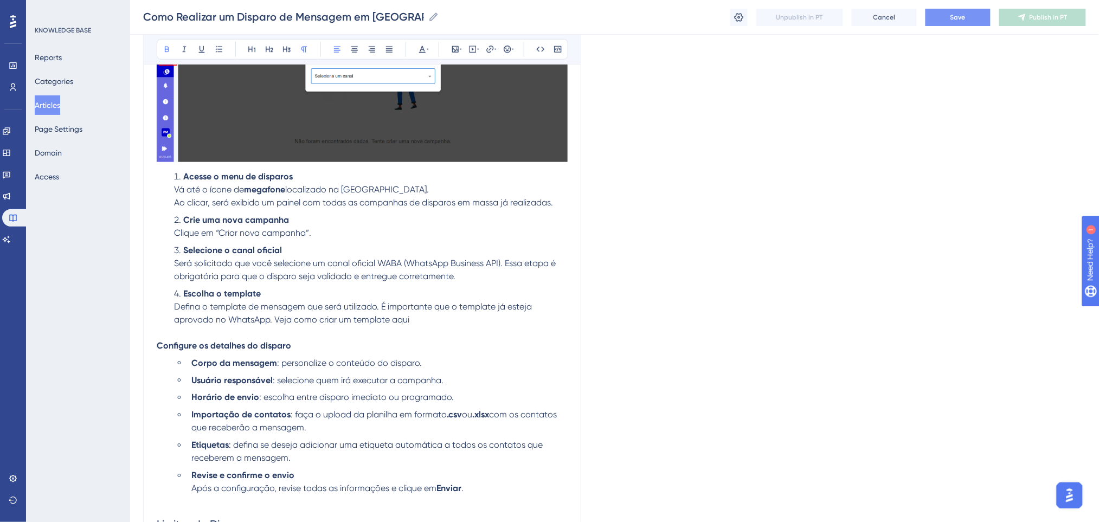
click at [332, 341] on p "Configure os detalhes do disparo" at bounding box center [362, 345] width 411 height 13
click at [394, 335] on p at bounding box center [362, 332] width 411 height 13
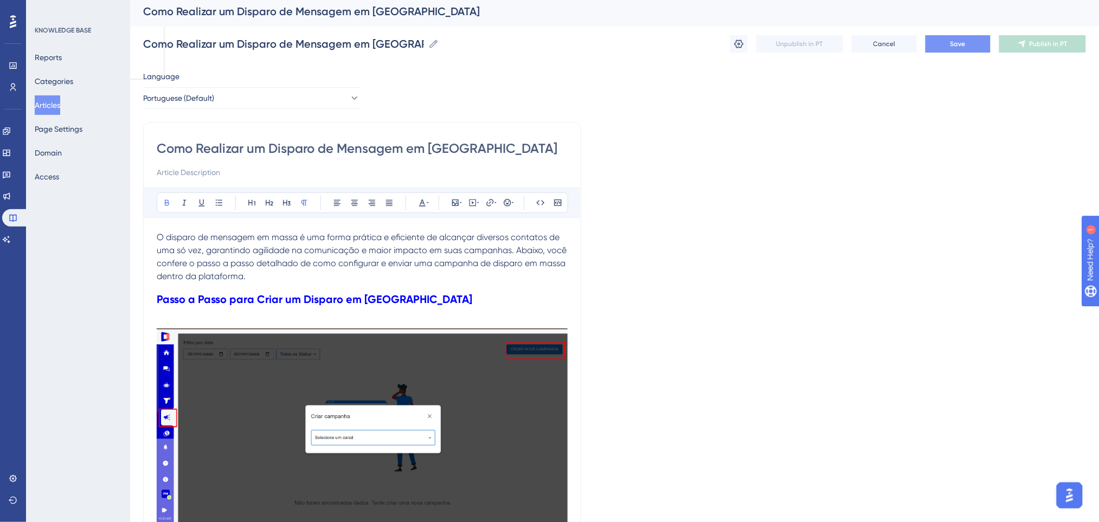
scroll to position [0, 0]
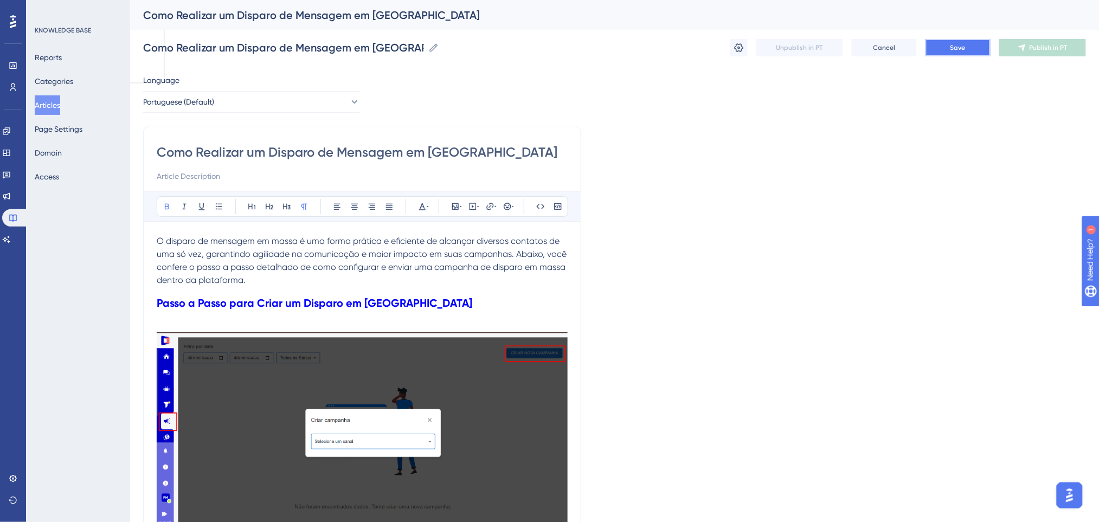
click at [956, 47] on span "Save" at bounding box center [957, 47] width 15 height 9
click at [241, 100] on button "Portuguese (Default)" at bounding box center [251, 102] width 217 height 22
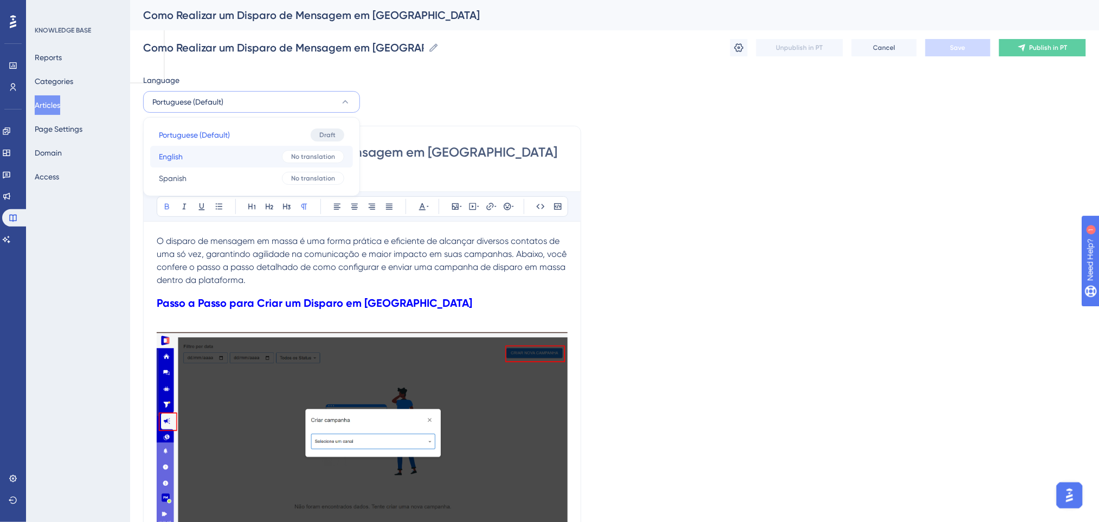
click at [215, 159] on button "English English No translation" at bounding box center [251, 157] width 203 height 22
checkbox input "false"
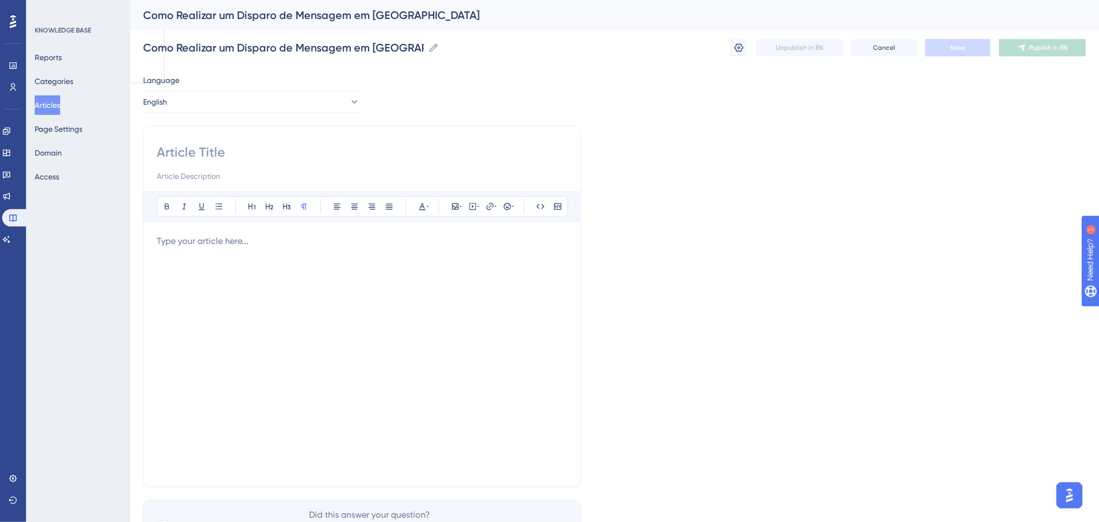
click at [220, 242] on p at bounding box center [362, 241] width 411 height 13
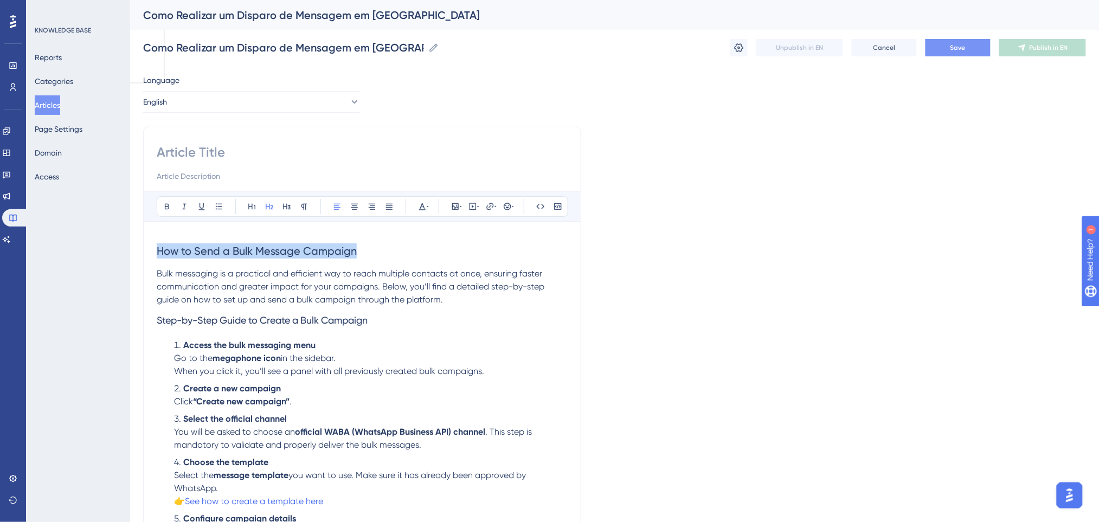
drag, startPoint x: 375, startPoint y: 250, endPoint x: 0, endPoint y: 250, distance: 375.1
click at [130, 250] on div "Performance Users Engagement Widgets Feedback Product Updates Knowledge Base AI…" at bounding box center [614, 447] width 969 height 894
copy span "How to Send a Bulk Message Campaign"
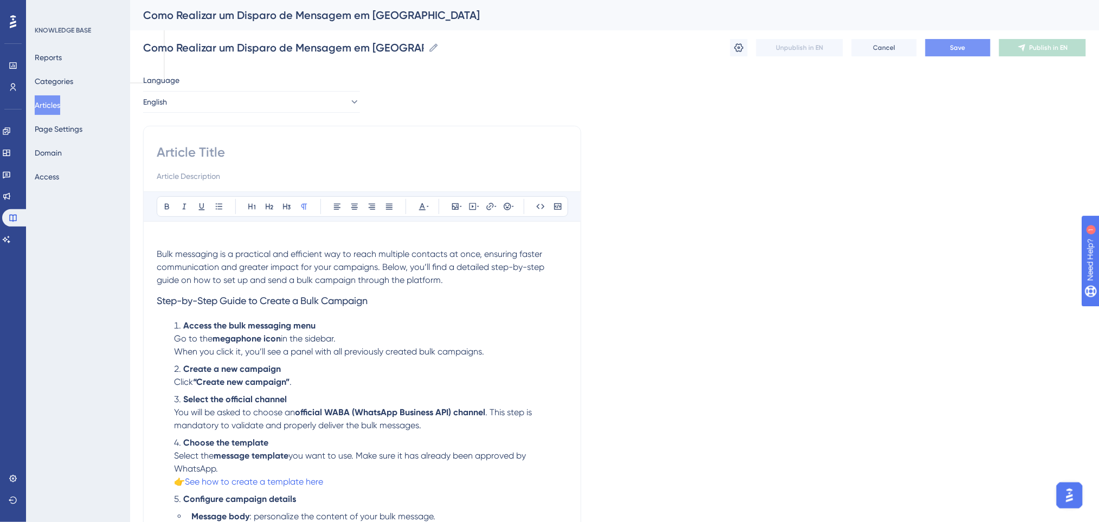
click at [224, 164] on div at bounding box center [362, 163] width 411 height 39
click at [224, 156] on input at bounding box center [362, 152] width 411 height 17
paste input "How to Send a Bulk Message Campaign"
type input "How to Send a Bulk Message Campaign"
click at [957, 53] on button "Save" at bounding box center [957, 47] width 65 height 17
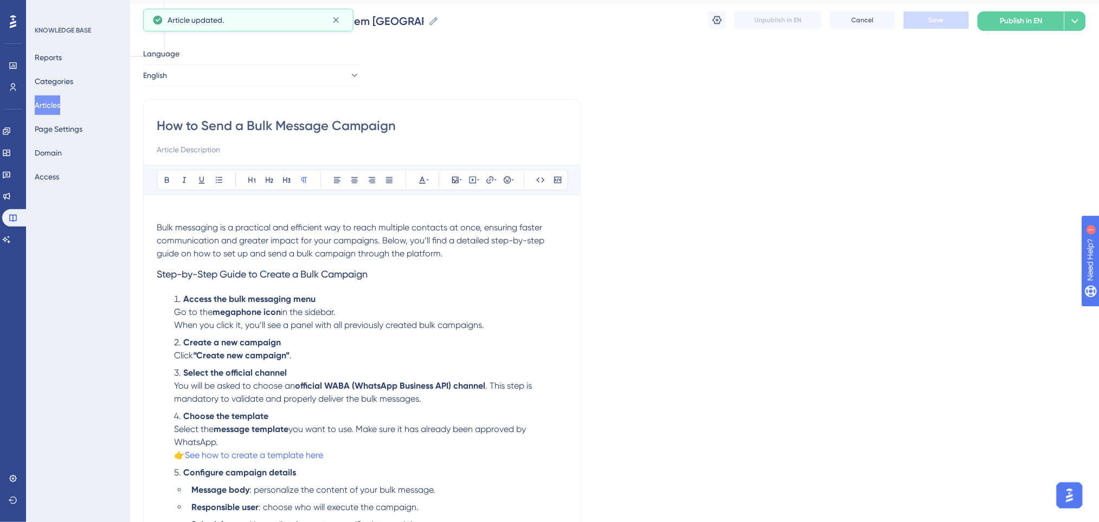
scroll to position [72, 0]
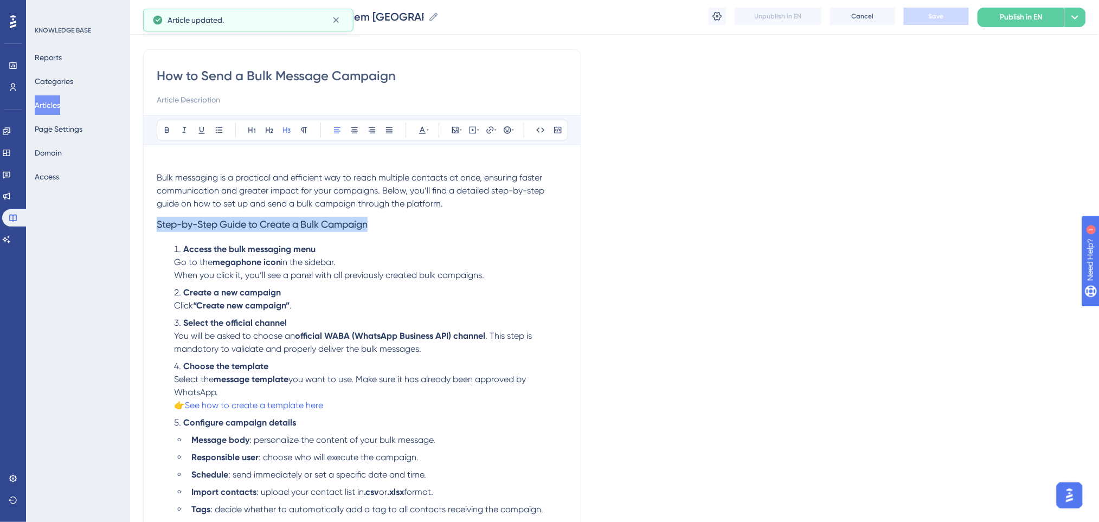
drag, startPoint x: 392, startPoint y: 228, endPoint x: 128, endPoint y: 217, distance: 264.2
click at [130, 217] on div "Performance Users Engagement Widgets Feedback Product Updates Knowledge Base AI…" at bounding box center [614, 363] width 969 height 871
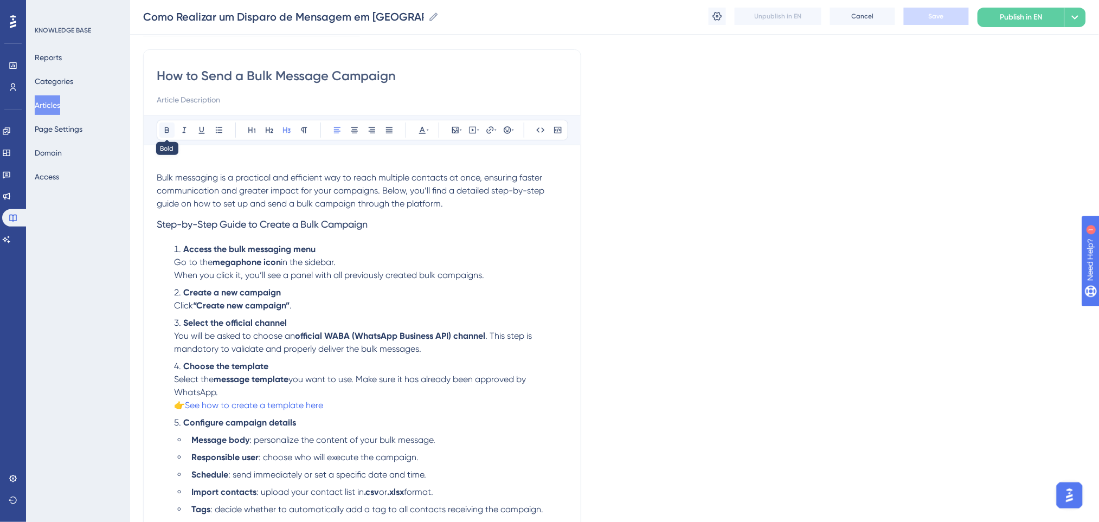
click at [169, 129] on icon at bounding box center [167, 130] width 9 height 9
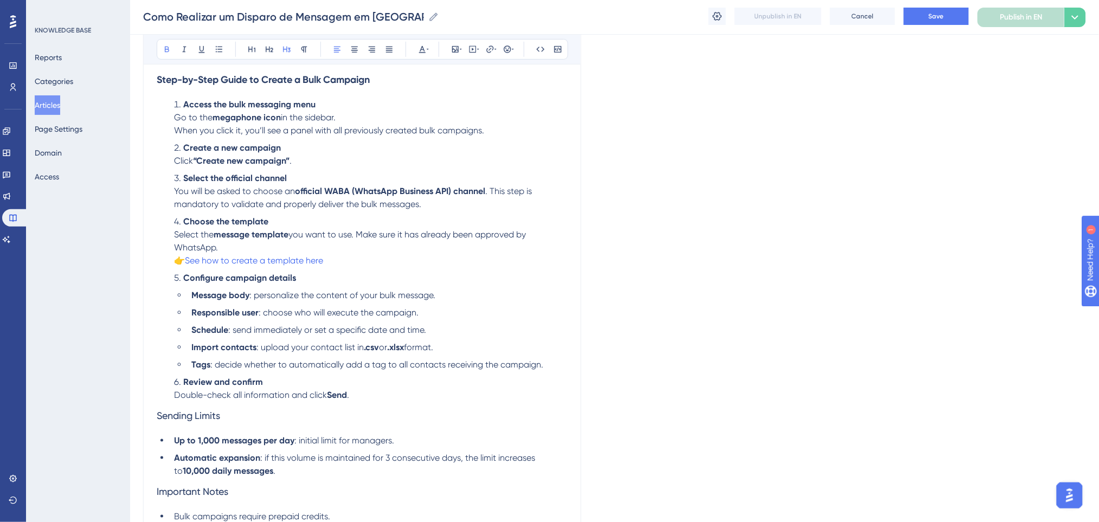
click at [336, 245] on li "Choose the template Select the message template you want to use. Make sure it h…" at bounding box center [369, 241] width 398 height 52
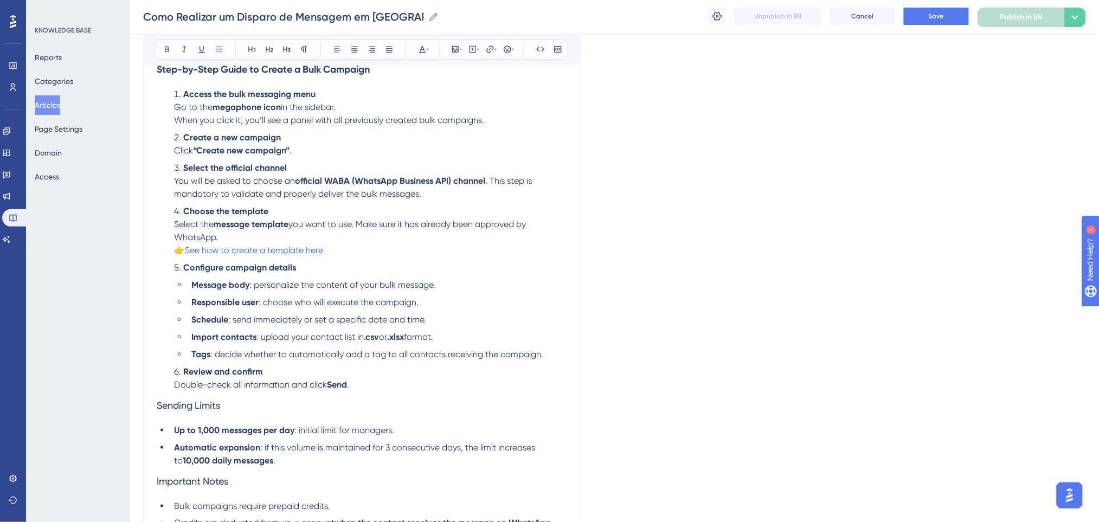
scroll to position [361, 0]
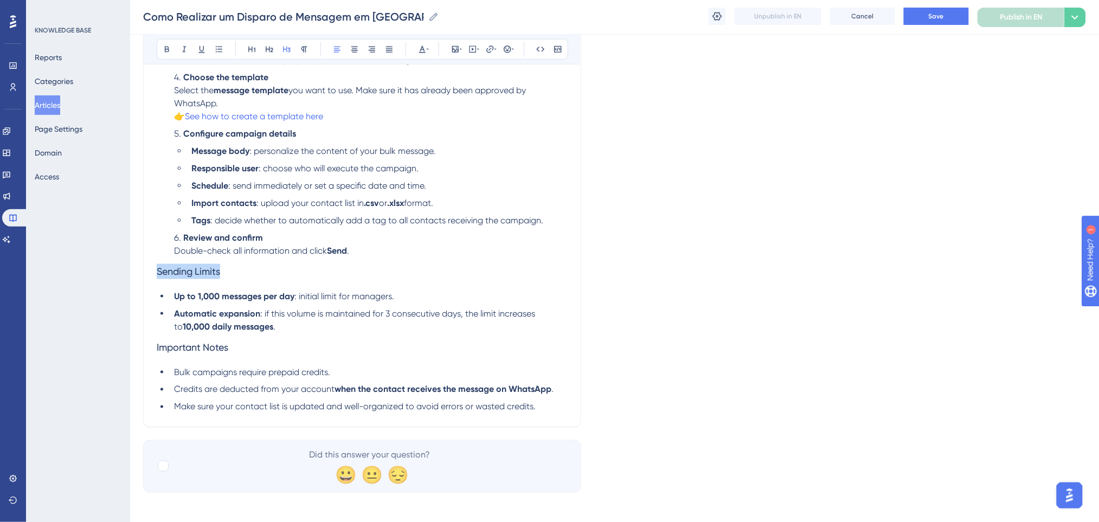
drag, startPoint x: 243, startPoint y: 277, endPoint x: 165, endPoint y: 109, distance: 185.1
click at [130, 273] on div "Performance Users Engagement Widgets Feedback Product Updates Knowledge Base AI…" at bounding box center [614, 74] width 969 height 871
click at [163, 54] on button at bounding box center [166, 49] width 15 height 15
drag, startPoint x: 245, startPoint y: 350, endPoint x: 159, endPoint y: 53, distance: 309.7
click at [130, 350] on div "Performance Users Engagement Widgets Feedback Product Updates Knowledge Base AI…" at bounding box center [614, 74] width 969 height 871
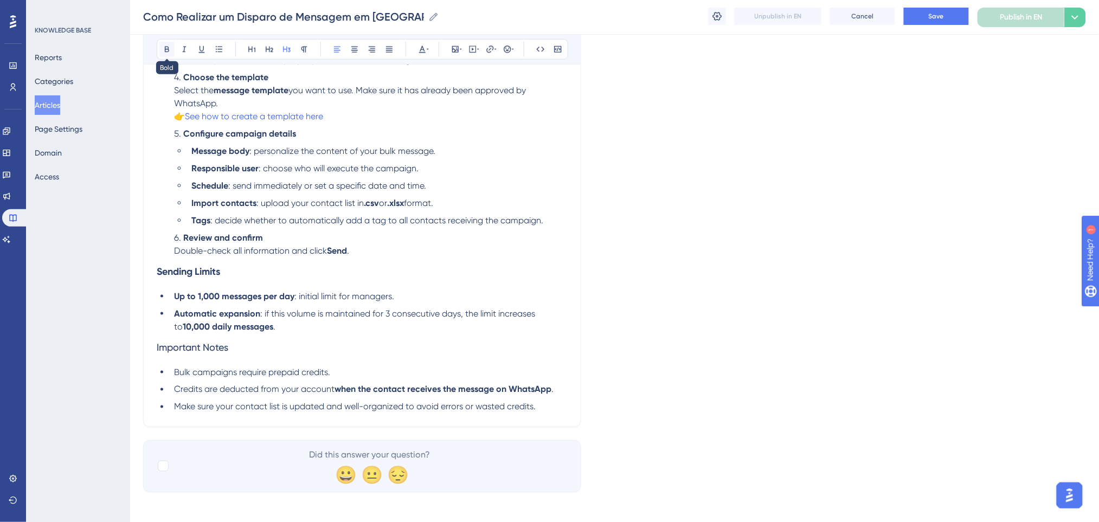
click at [160, 55] on button at bounding box center [166, 49] width 15 height 15
click at [369, 243] on li "Review and confirm Double-check all information and click Send ." at bounding box center [369, 244] width 398 height 26
click at [367, 250] on li "Review and confirm Double-check all information and click Send ." at bounding box center [369, 244] width 398 height 26
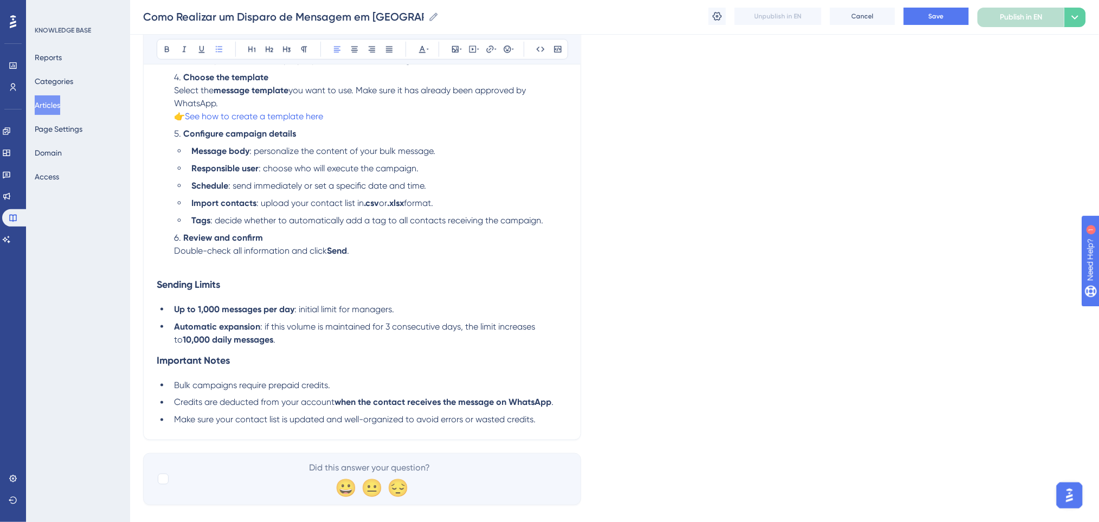
click at [297, 343] on li "Automatic expansion : if this volume is maintained for 3 consecutive days, the …" at bounding box center [369, 333] width 398 height 26
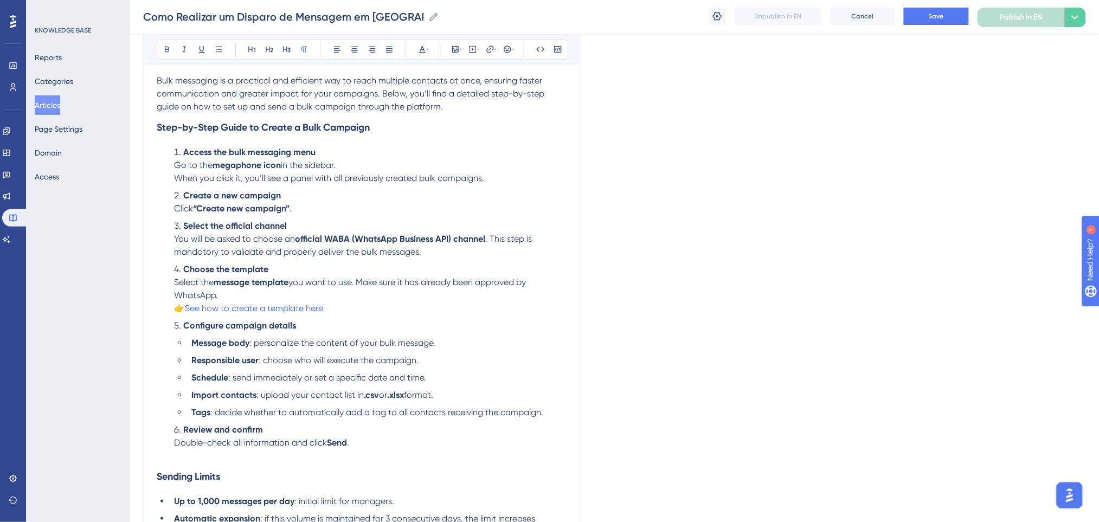
scroll to position [144, 0]
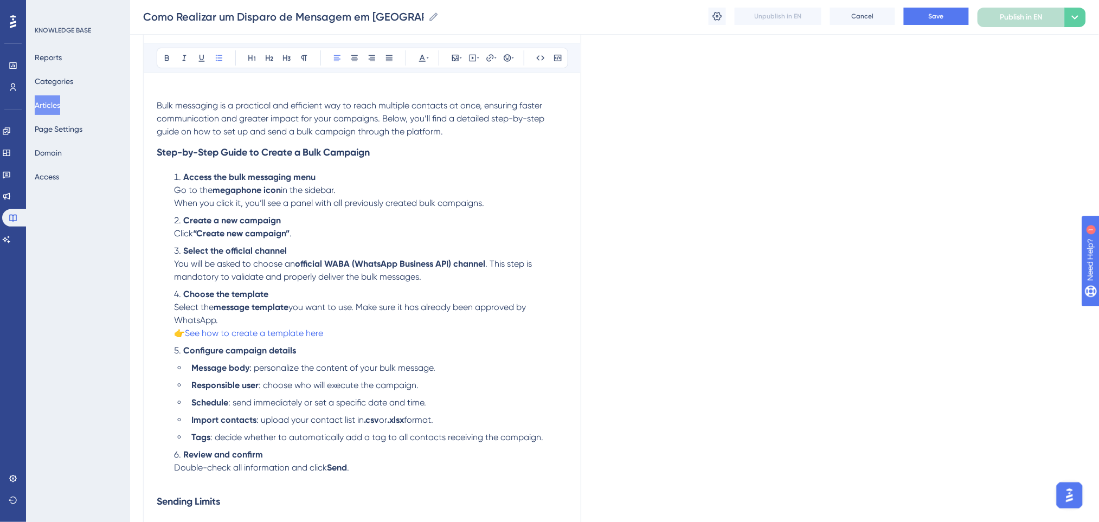
click at [183, 335] on span "👉" at bounding box center [179, 333] width 11 height 10
click at [185, 335] on span "👉" at bounding box center [179, 333] width 11 height 10
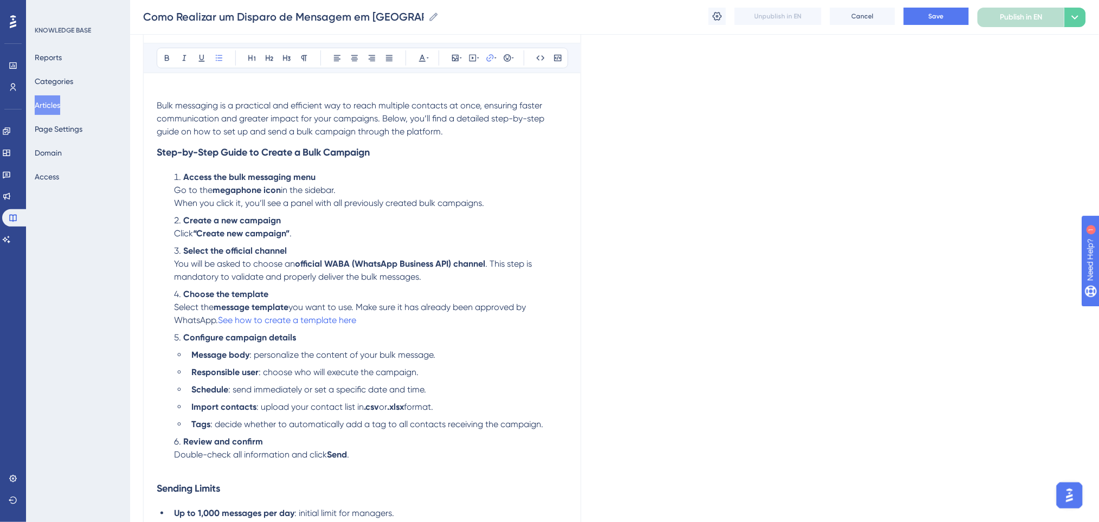
click at [384, 317] on li "Choose the template Select the message template you want to use. Make sure it h…" at bounding box center [369, 307] width 398 height 39
click at [471, 262] on strong "official WABA (WhatsApp Business API) channel" at bounding box center [390, 264] width 190 height 10
click at [367, 321] on li "Choose the template Select the message template you want to use. Make sure it h…" at bounding box center [369, 307] width 398 height 39
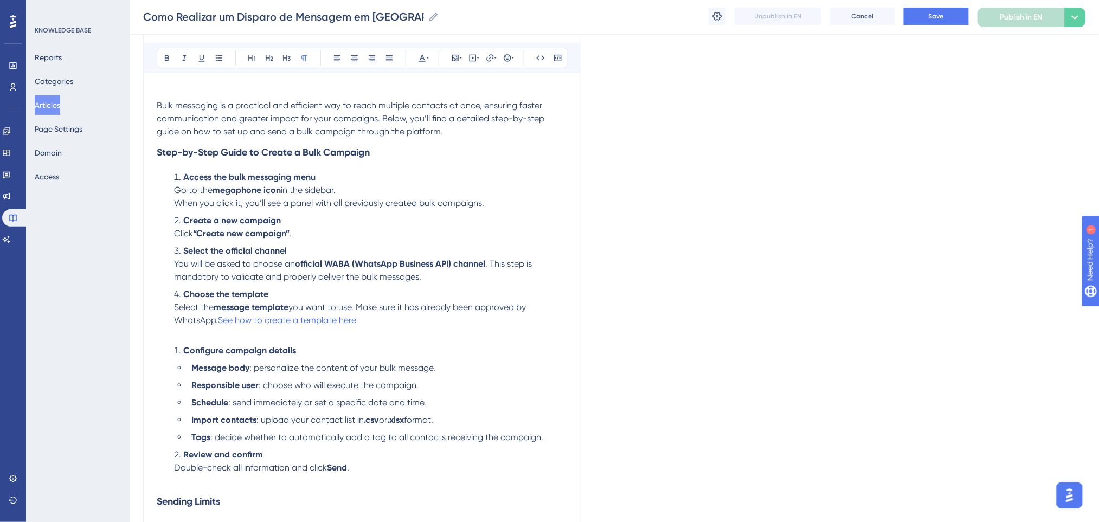
drag, startPoint x: 343, startPoint y: 345, endPoint x: 253, endPoint y: 346, distance: 90.5
click at [326, 346] on li "Configure campaign details" at bounding box center [369, 350] width 398 height 13
click at [183, 349] on strong "Configure campaign details" at bounding box center [239, 350] width 113 height 10
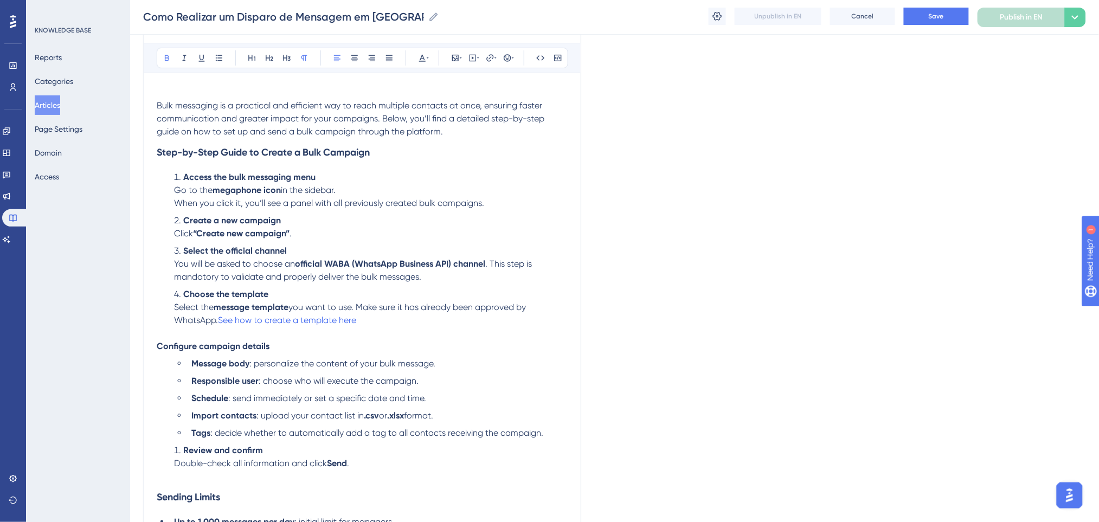
click at [340, 345] on p "Configure campaign details" at bounding box center [362, 346] width 411 height 13
click at [925, 16] on button "Save" at bounding box center [936, 16] width 65 height 17
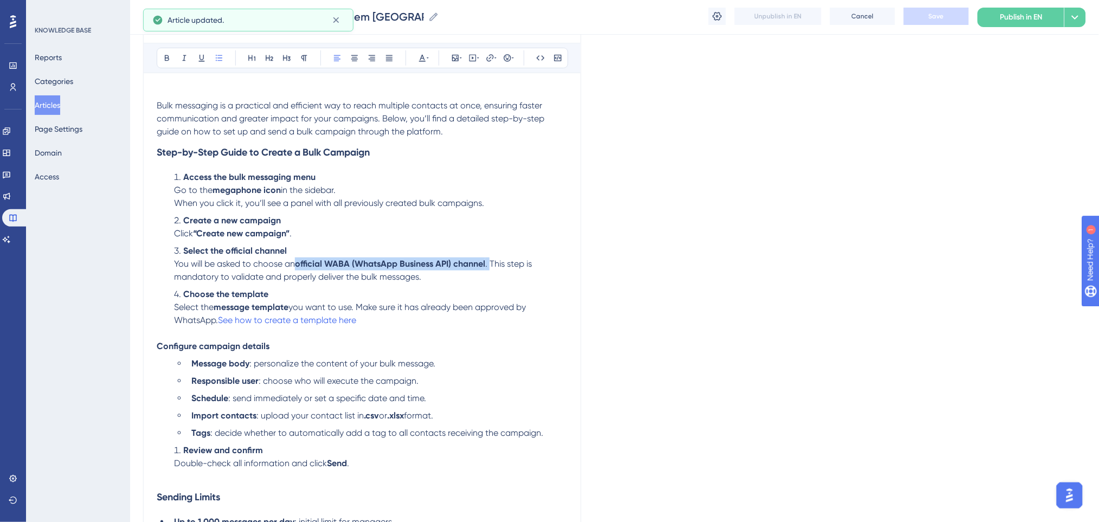
drag, startPoint x: 491, startPoint y: 260, endPoint x: 294, endPoint y: 250, distance: 197.6
click at [297, 261] on li "Select the official channel You will be asked to choose an official WABA (Whats…" at bounding box center [369, 263] width 398 height 39
click at [166, 55] on icon at bounding box center [167, 58] width 9 height 9
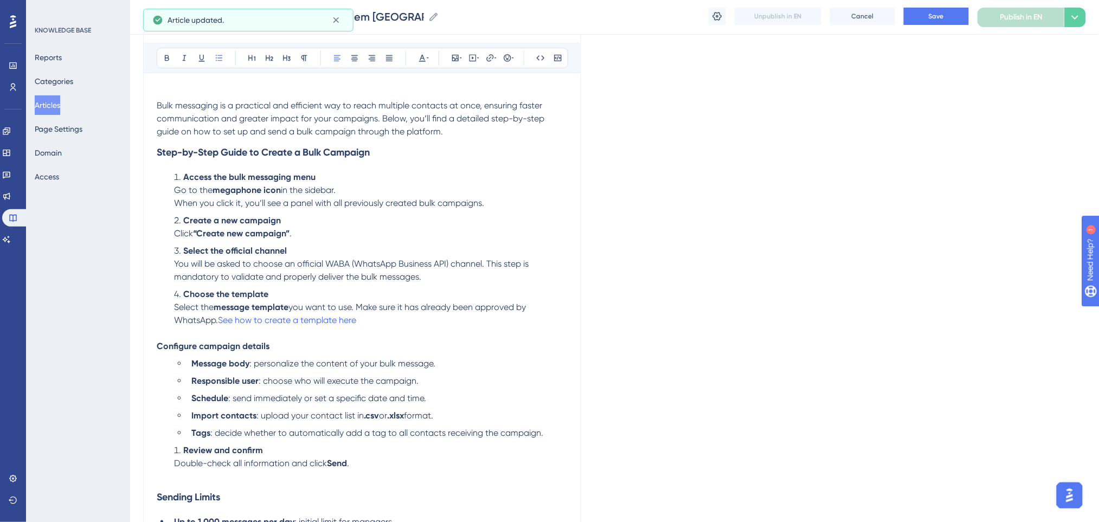
click at [321, 176] on li "Access the bulk messaging menu Go to the megaphone icon in the sidebar. When yo…" at bounding box center [369, 190] width 398 height 39
drag, startPoint x: 281, startPoint y: 190, endPoint x: 217, endPoint y: 190, distance: 64.0
click at [217, 190] on li "Access the bulk messaging menu Go to the megaphone icon in the sidebar. When yo…" at bounding box center [369, 190] width 398 height 39
click at [168, 61] on icon at bounding box center [167, 58] width 9 height 9
drag, startPoint x: 387, startPoint y: 267, endPoint x: 332, endPoint y: 226, distance: 68.6
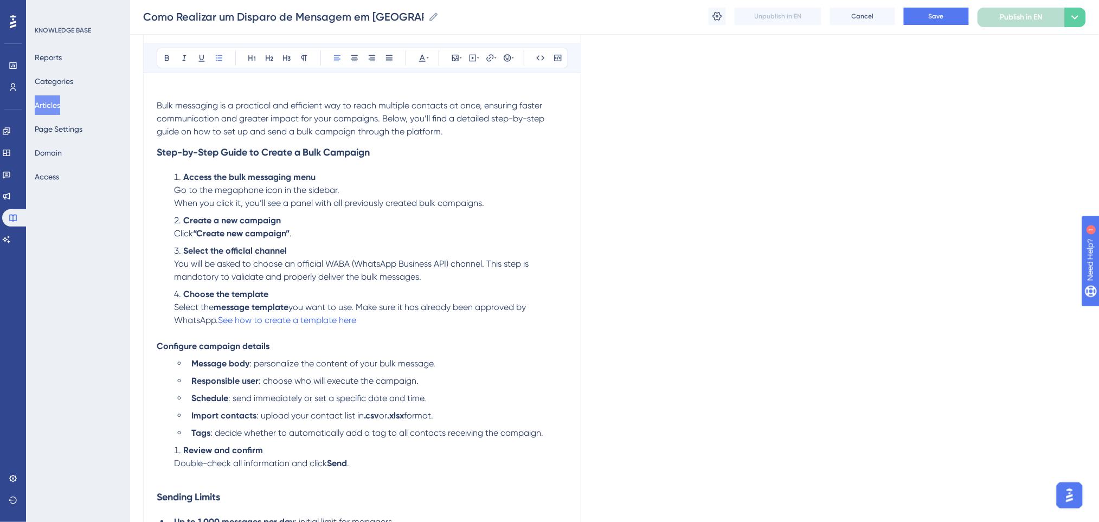
click at [384, 265] on span "You will be asked to choose an official WABA (WhatsApp Business API) channel. T…" at bounding box center [352, 270] width 357 height 23
drag, startPoint x: 300, startPoint y: 230, endPoint x: 194, endPoint y: 234, distance: 106.3
click at [194, 234] on li "Create a new campaign Click “Create new campaign” ." at bounding box center [369, 227] width 398 height 26
click at [173, 65] on div "Bold Italic Underline Bullet Point Heading 1 Heading 2 Heading 3 Normal Align L…" at bounding box center [362, 58] width 411 height 21
click at [167, 60] on icon at bounding box center [167, 58] width 9 height 9
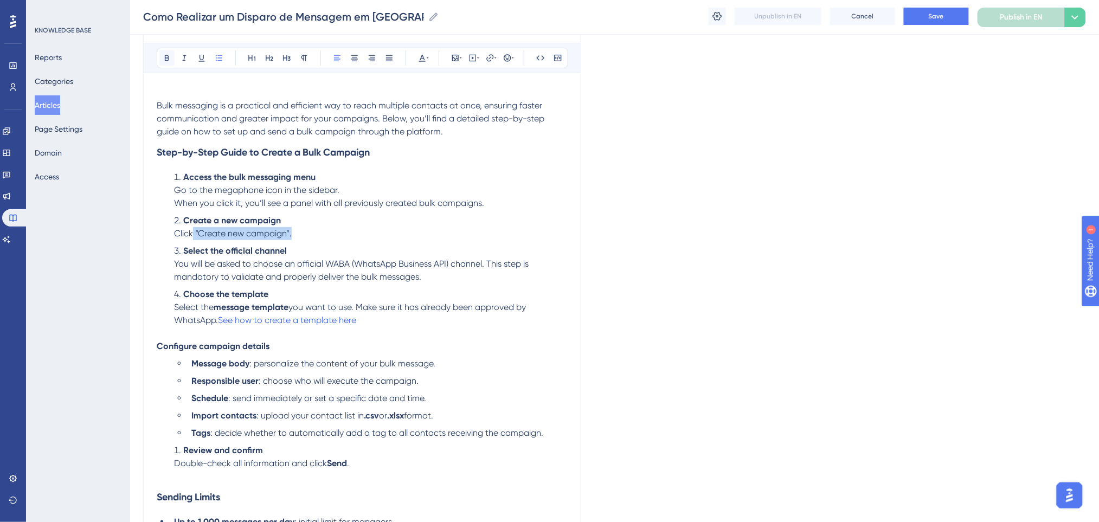
click at [169, 59] on icon at bounding box center [167, 58] width 4 height 6
click at [419, 216] on li "Create a new campaign Click “Create new campaign”." at bounding box center [369, 227] width 398 height 26
click at [348, 233] on li "Create a new campaign Click “Create new campaign”." at bounding box center [369, 227] width 398 height 26
drag, startPoint x: 289, startPoint y: 307, endPoint x: 218, endPoint y: 305, distance: 71.0
click at [218, 305] on strong "message template" at bounding box center [251, 307] width 75 height 10
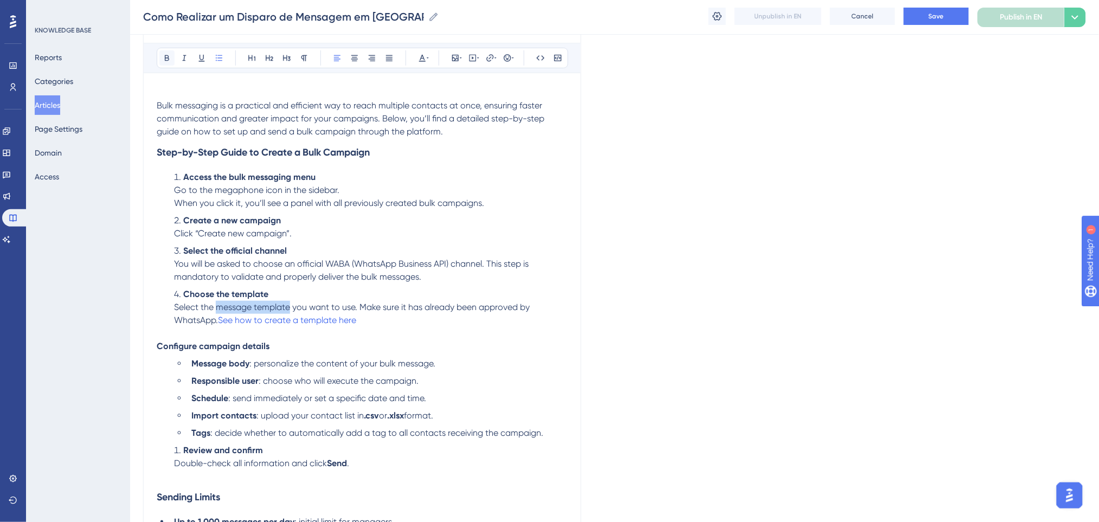
click at [168, 63] on button at bounding box center [166, 57] width 15 height 15
click at [404, 234] on li "Create a new campaign Click “Create new campaign”." at bounding box center [369, 227] width 398 height 26
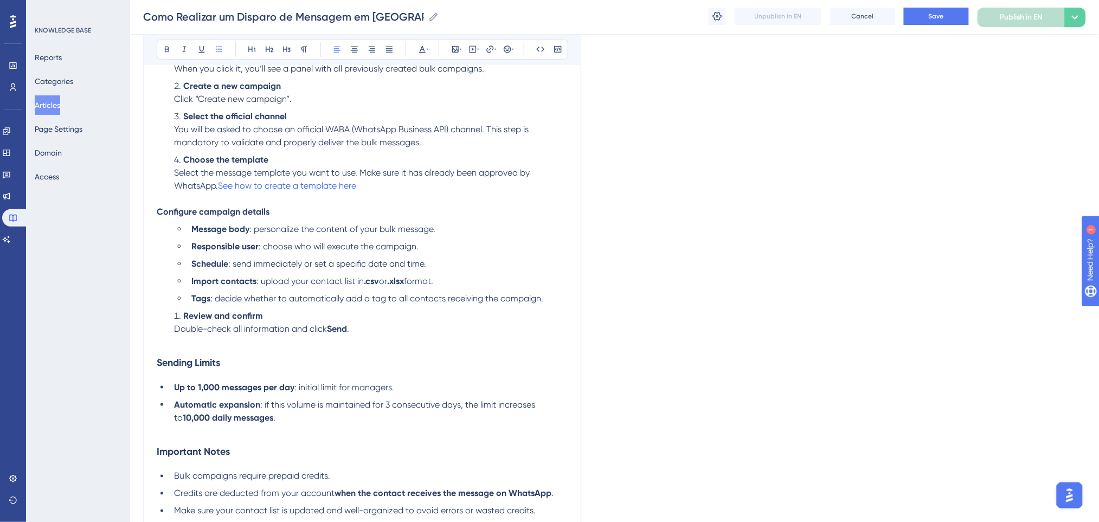
scroll to position [388, 0]
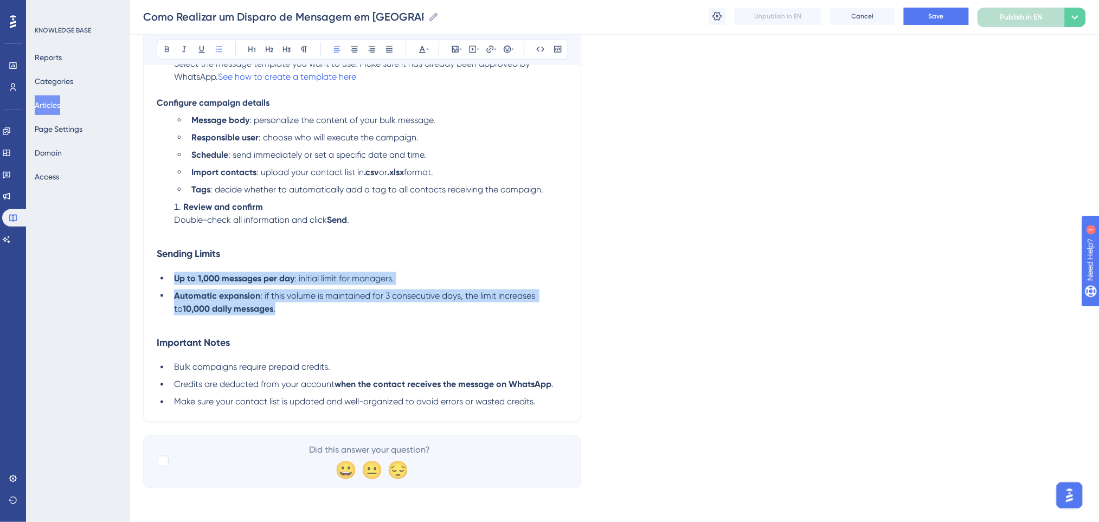
drag, startPoint x: 272, startPoint y: 309, endPoint x: 136, endPoint y: 73, distance: 272.5
click at [171, 280] on ul "Up to 1,000 messages per day : initial limit for managers. Automatic expansion …" at bounding box center [362, 293] width 411 height 43
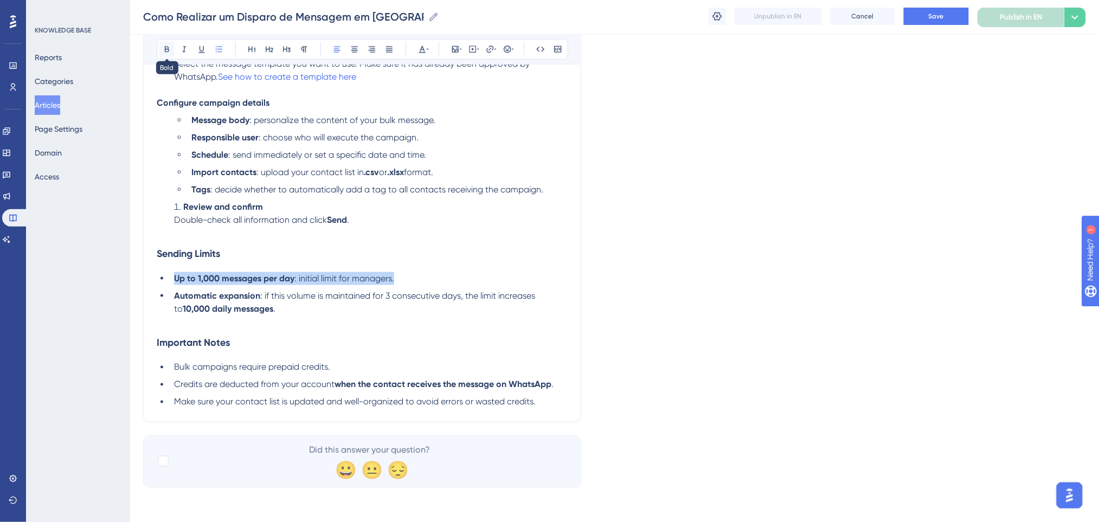
click at [161, 50] on button at bounding box center [166, 49] width 15 height 15
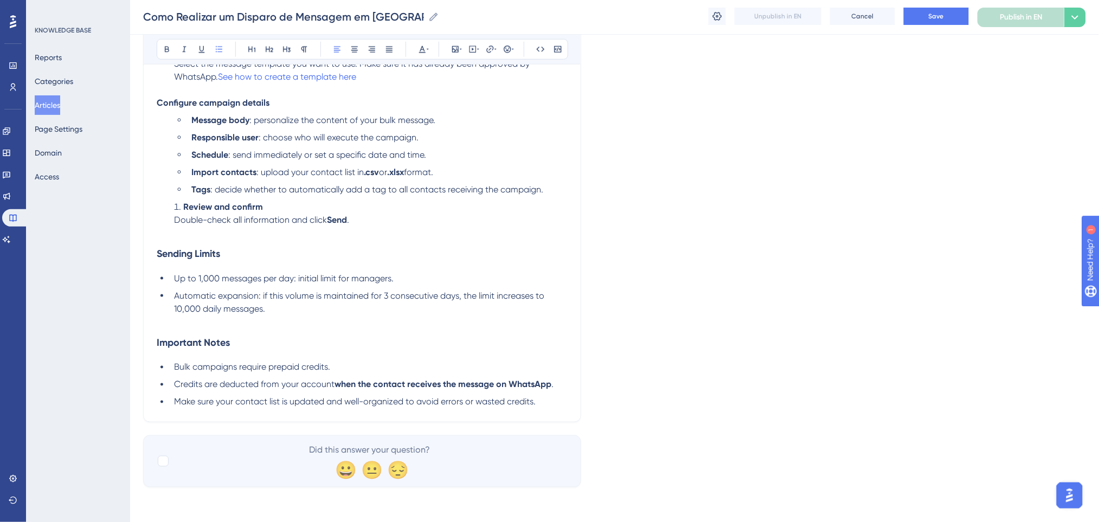
click at [437, 259] on h3 "Sending Limits" at bounding box center [362, 254] width 411 height 28
drag, startPoint x: 336, startPoint y: 382, endPoint x: 552, endPoint y: 384, distance: 216.8
click at [552, 384] on li "Credits are deducted from your account when the contact receives the message on…" at bounding box center [369, 384] width 398 height 13
click at [167, 50] on icon at bounding box center [167, 49] width 9 height 9
click at [582, 253] on div "Language English How to Send a Bulk Message Campaign Bold Italic Underline Bull…" at bounding box center [614, 85] width 943 height 806
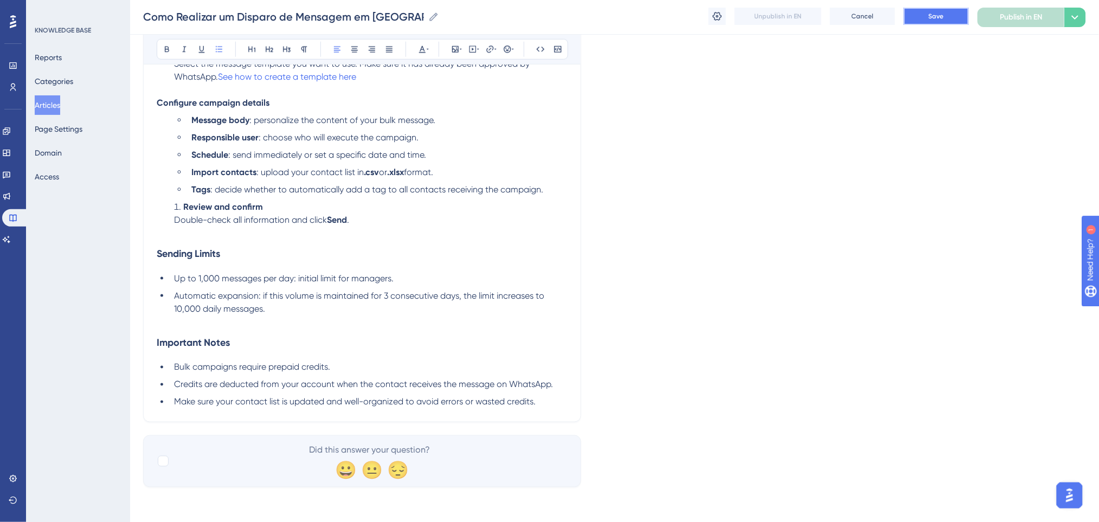
click at [926, 11] on button "Save" at bounding box center [936, 16] width 65 height 17
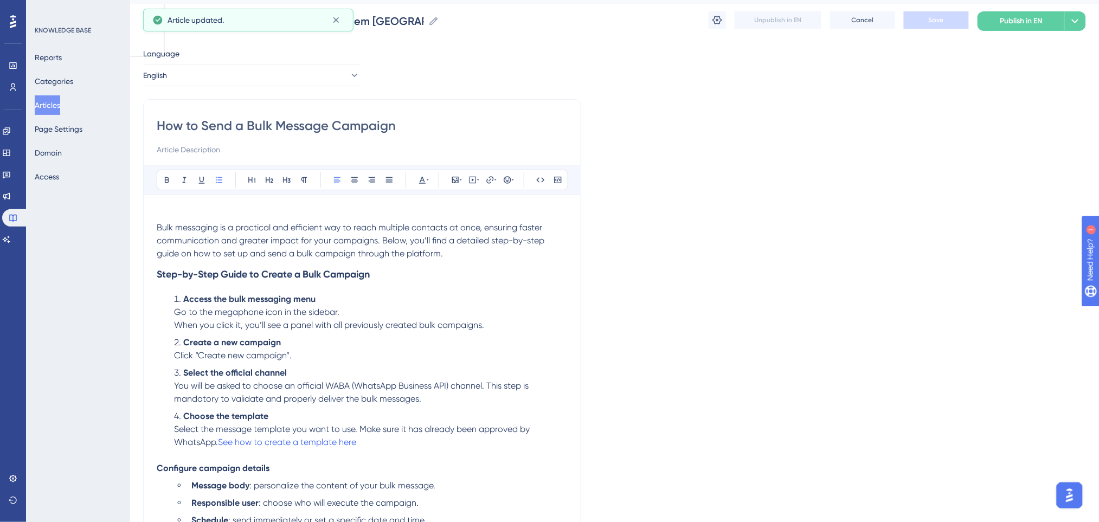
scroll to position [315, 0]
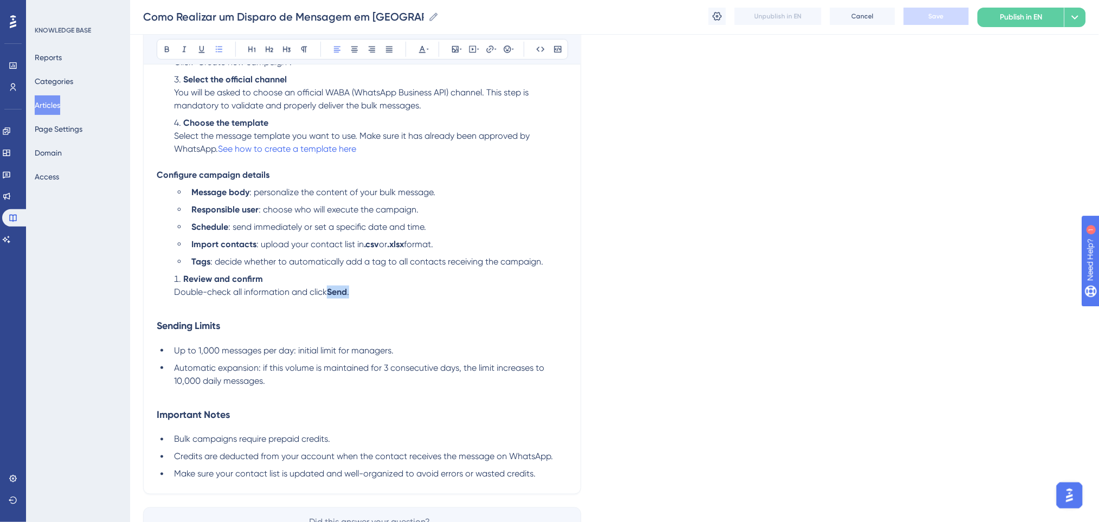
drag, startPoint x: 348, startPoint y: 294, endPoint x: 330, endPoint y: 294, distance: 18.4
click at [330, 294] on li "Review and confirm Double-check all information and click Send ." at bounding box center [369, 286] width 398 height 26
click at [172, 48] on button at bounding box center [166, 49] width 15 height 15
drag, startPoint x: 408, startPoint y: 243, endPoint x: 362, endPoint y: 244, distance: 46.1
click at [362, 244] on li "Import contacts : upload your contact list in .csv or .xlsx format." at bounding box center [377, 244] width 381 height 13
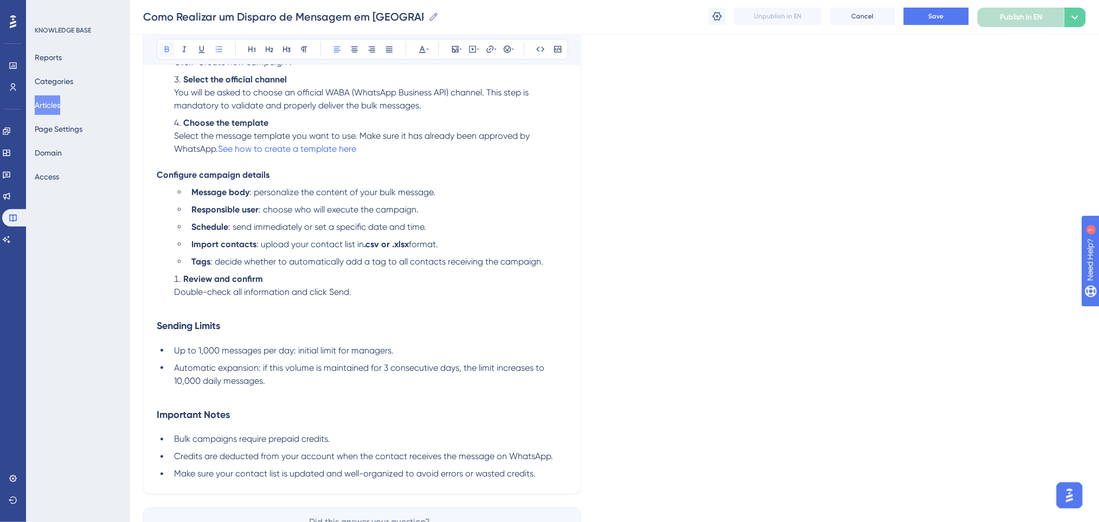
click at [163, 52] on icon at bounding box center [167, 49] width 9 height 9
click at [571, 198] on div "How to Send a Bulk Message Campaign Bold Italic Underline Bullet Point Heading …" at bounding box center [362, 150] width 438 height 688
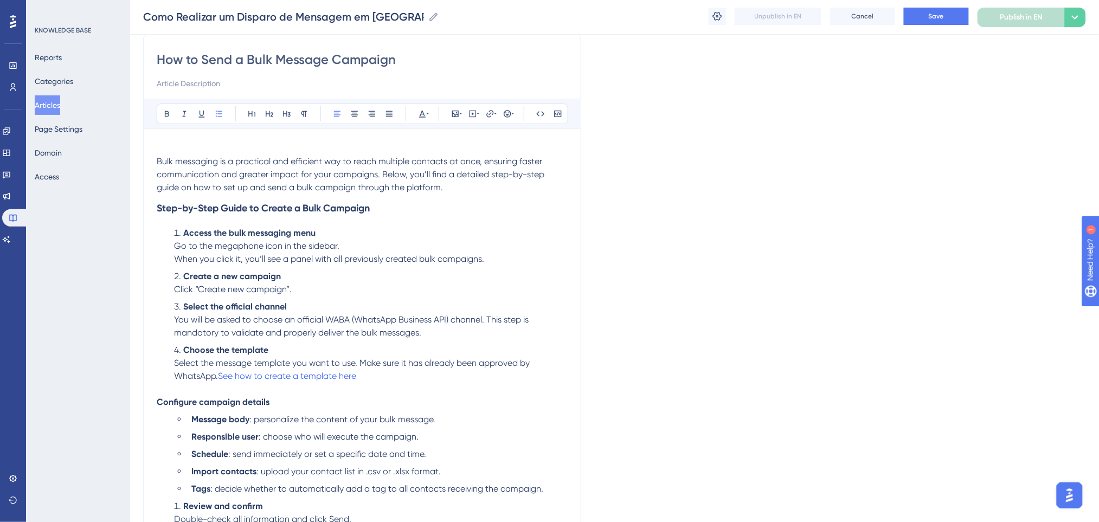
scroll to position [27, 0]
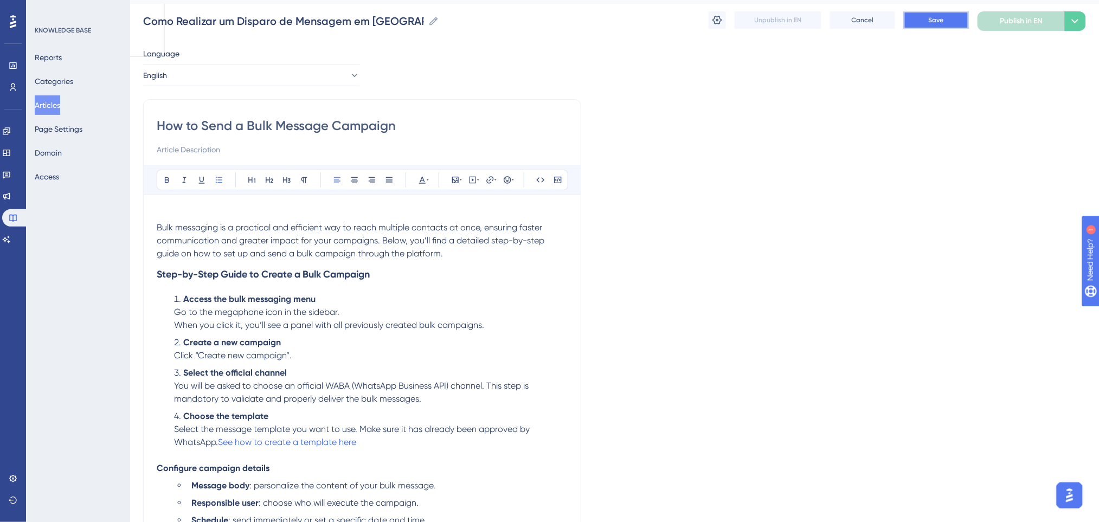
click at [939, 18] on span "Save" at bounding box center [936, 20] width 15 height 9
click at [203, 78] on button "English" at bounding box center [251, 76] width 217 height 22
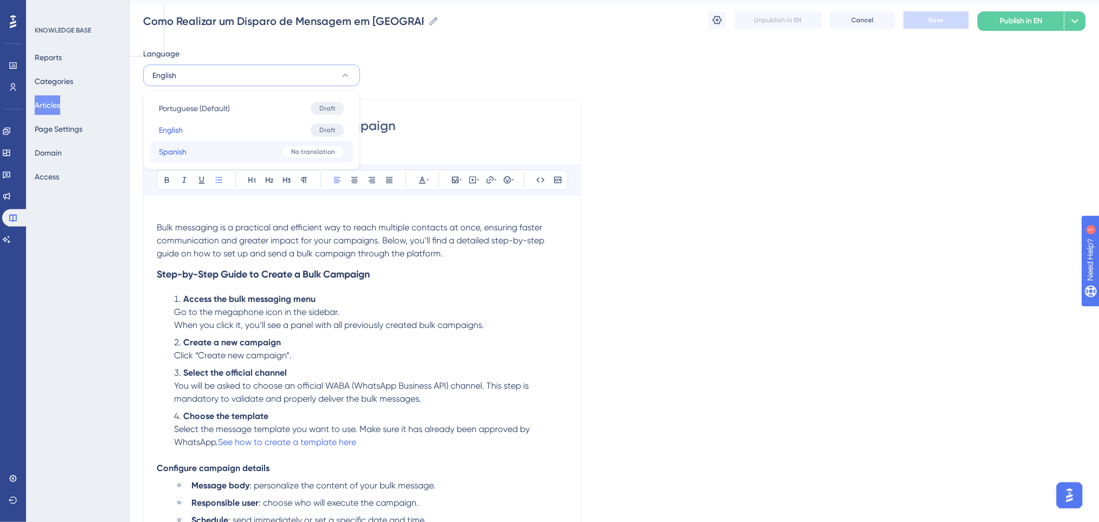
click at [217, 149] on button "Spanish Spanish No translation" at bounding box center [251, 152] width 203 height 22
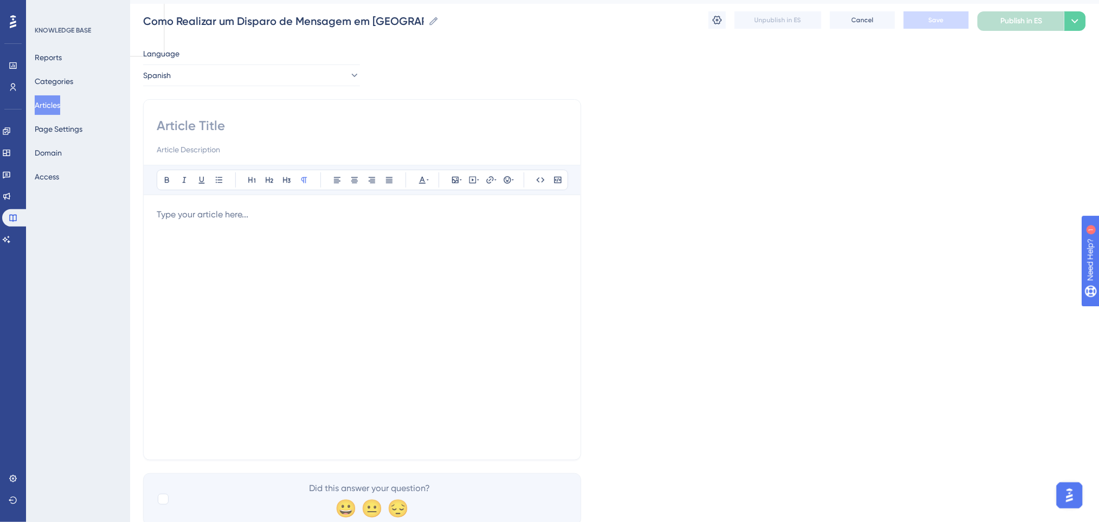
click at [230, 216] on p at bounding box center [362, 214] width 411 height 13
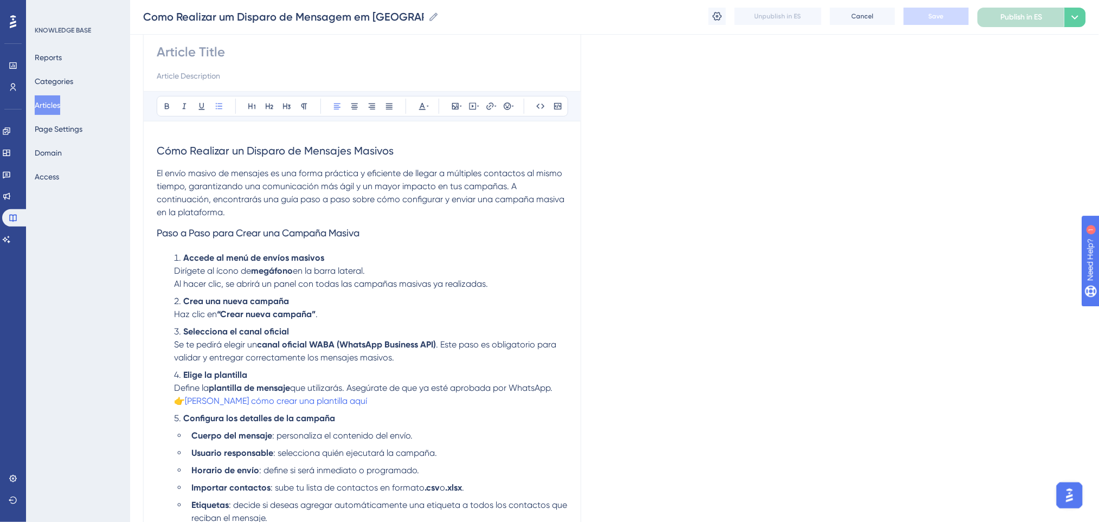
scroll to position [0, 0]
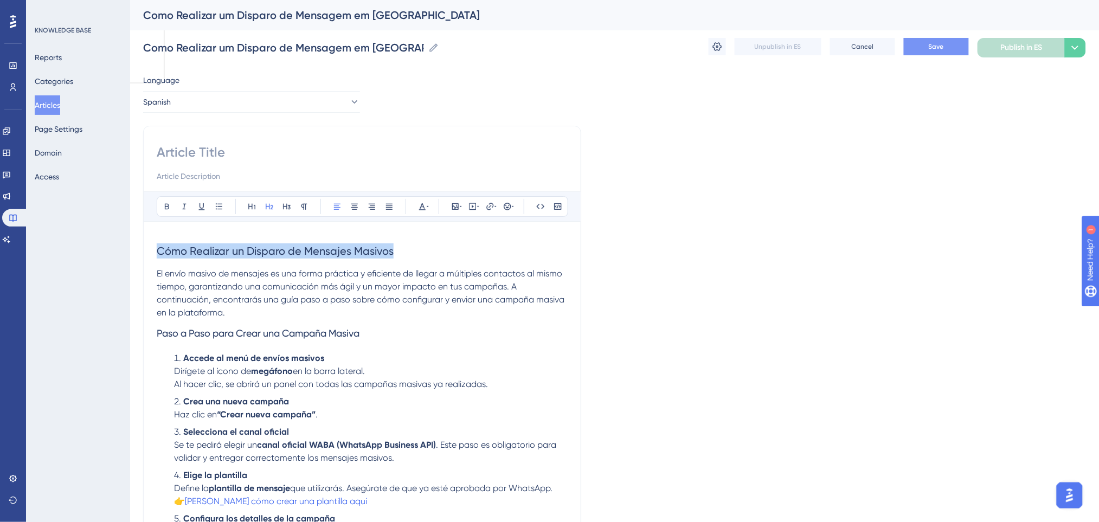
drag, startPoint x: 351, startPoint y: 247, endPoint x: 98, endPoint y: 243, distance: 253.2
click at [130, 243] on div "Performance Users Engagement Widgets Feedback Product Updates Knowledge Base AI…" at bounding box center [614, 466] width 969 height 933
copy span "Cómo Realizar un Disparo de Mensajes Masivos"
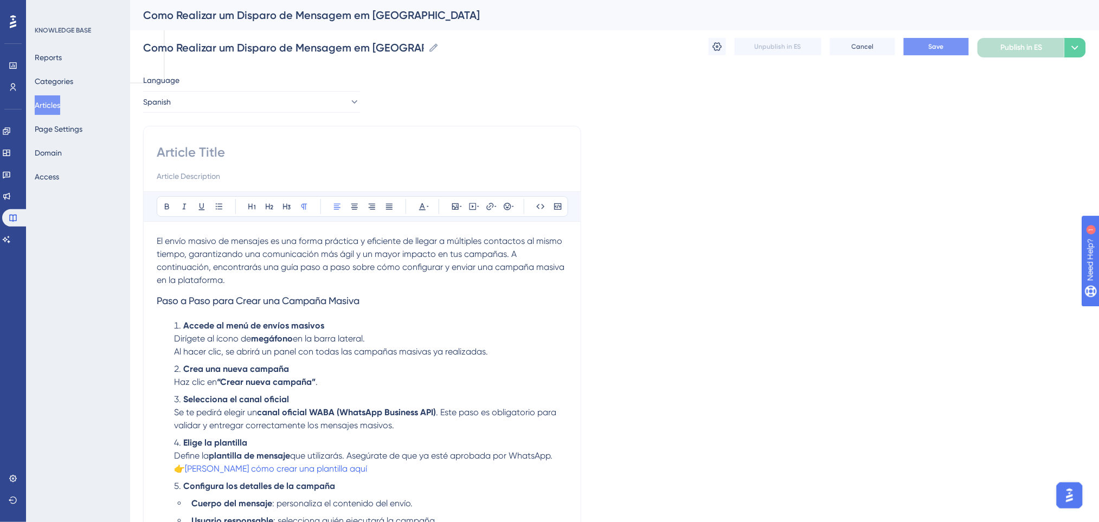
click at [209, 156] on input at bounding box center [362, 152] width 411 height 17
paste input "Cómo Realizar un Disparo de Mensajes Masivos"
type input "Cómo Realizar un Disparo de Mensajes Masivos"
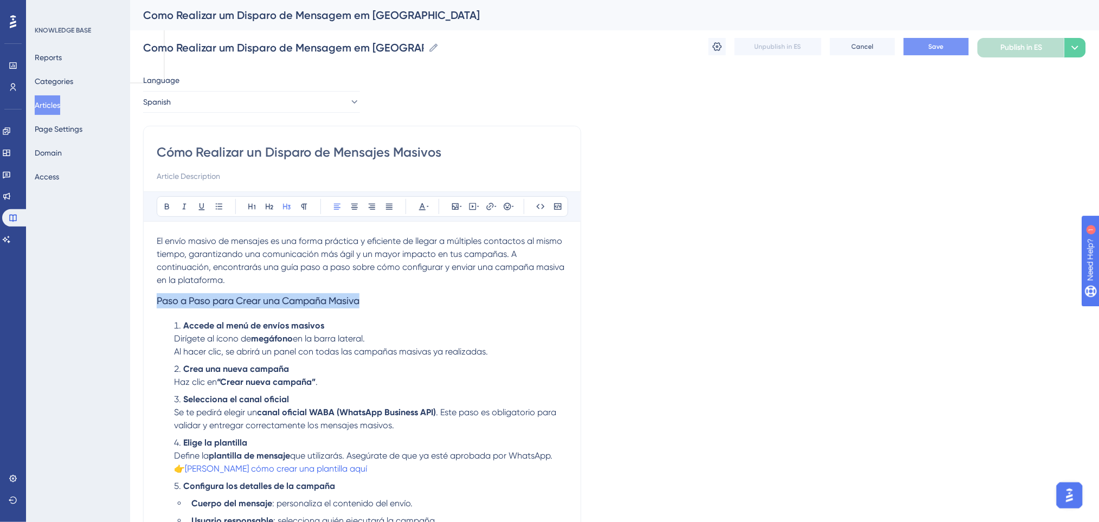
drag, startPoint x: 426, startPoint y: 298, endPoint x: 0, endPoint y: 312, distance: 425.8
click at [130, 312] on div "Performance Users Engagement Widgets Feedback Product Updates Knowledge Base AI…" at bounding box center [614, 450] width 969 height 901
click at [167, 201] on button at bounding box center [166, 206] width 15 height 15
click at [400, 319] on div "El envío masivo de mensajes es una forma práctica y eficiente de llegar a múlti…" at bounding box center [362, 520] width 411 height 570
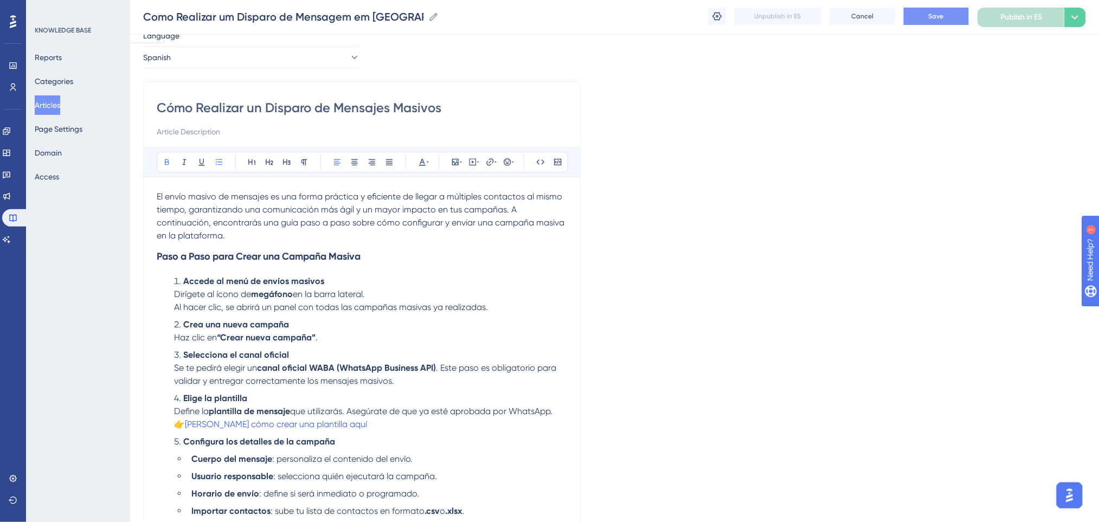
scroll to position [72, 0]
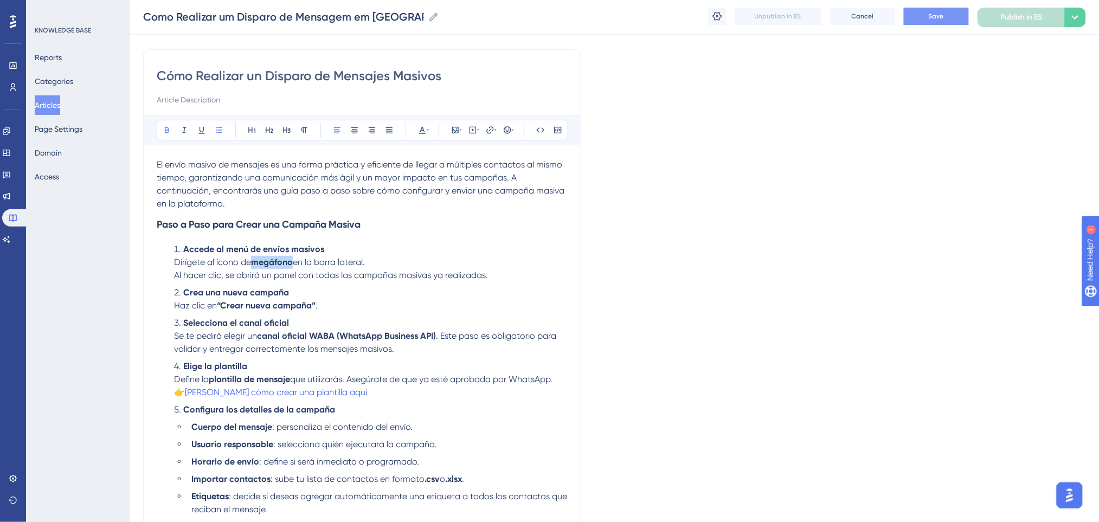
drag, startPoint x: 294, startPoint y: 260, endPoint x: 253, endPoint y: 262, distance: 40.7
click at [253, 262] on li "Accede al menú de envíos masivos Dirígete al ícono de megáfono en la barra late…" at bounding box center [369, 262] width 398 height 39
click at [165, 126] on icon at bounding box center [167, 130] width 9 height 9
click at [361, 279] on span "Al hacer clic, se abrirá un panel con todas las campañas masivas ya realizadas." at bounding box center [331, 275] width 314 height 10
drag, startPoint x: 324, startPoint y: 304, endPoint x: 219, endPoint y: 311, distance: 104.9
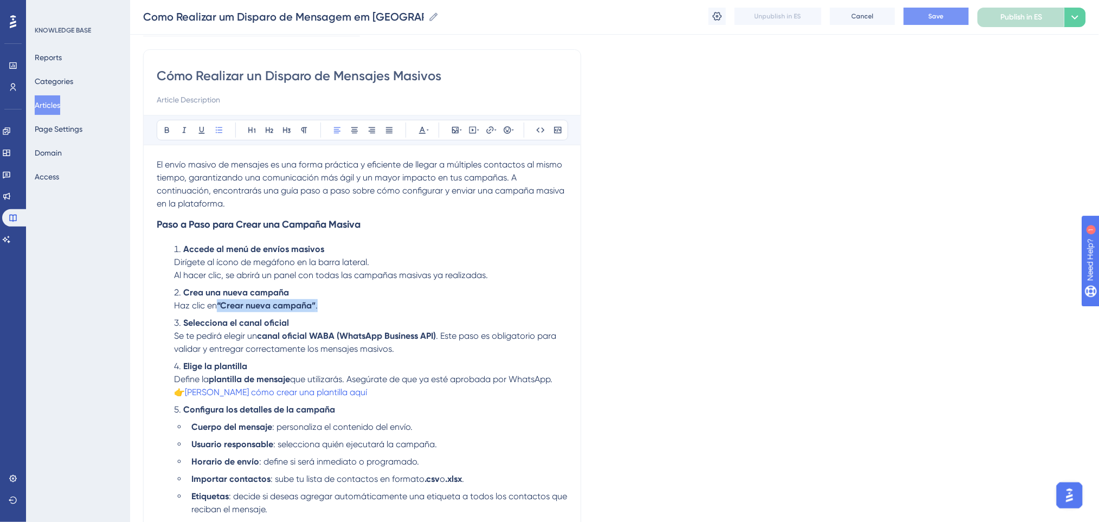
click at [219, 311] on li "Crea una nueva campaña Haz clic en “Crear nueva campaña” ." at bounding box center [369, 299] width 398 height 26
click at [168, 134] on icon at bounding box center [167, 130] width 9 height 9
click at [437, 275] on span "Al hacer clic, se abrirá un panel con todas las campañas masivas ya realizadas." at bounding box center [331, 275] width 314 height 10
drag, startPoint x: 439, startPoint y: 331, endPoint x: 259, endPoint y: 330, distance: 179.4
click at [259, 330] on li "Selecciona el canal oficial Se te pedirá elegir un canal oficial WABA (WhatsApp…" at bounding box center [369, 336] width 398 height 39
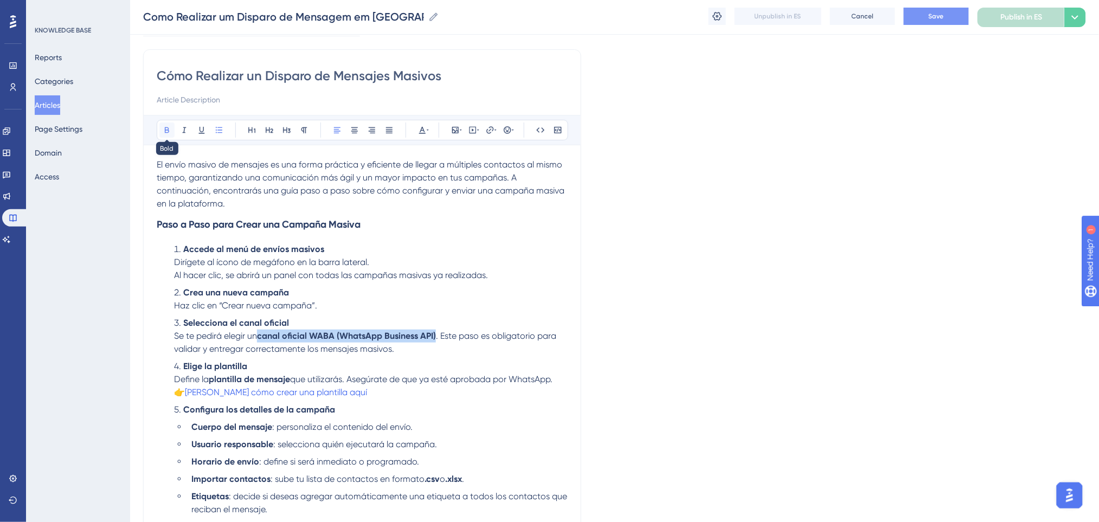
click at [165, 130] on icon at bounding box center [167, 130] width 4 height 6
click at [499, 268] on li "Accede al menú de envíos masivos Dirígete al ícono de megáfono en la barra late…" at bounding box center [369, 262] width 398 height 39
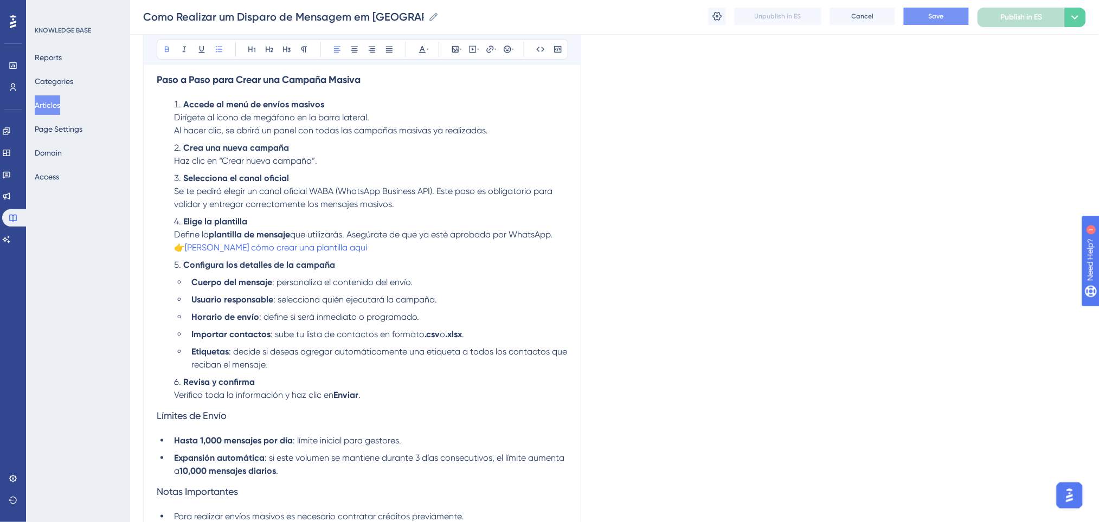
click at [185, 266] on strong "Configura los detalles de la campaña" at bounding box center [259, 265] width 152 height 10
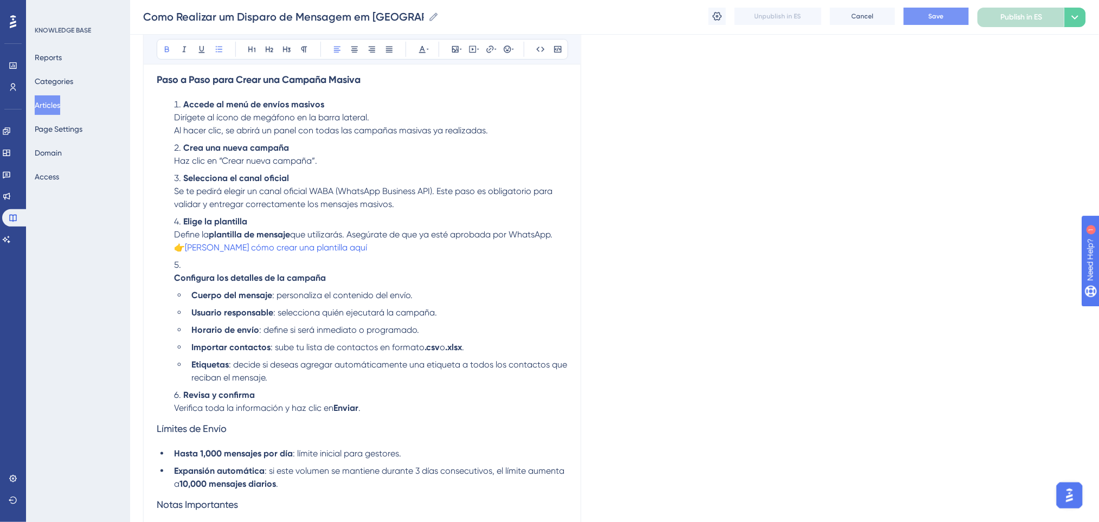
click at [202, 268] on li "Configura los detalles de la campaña" at bounding box center [369, 272] width 398 height 26
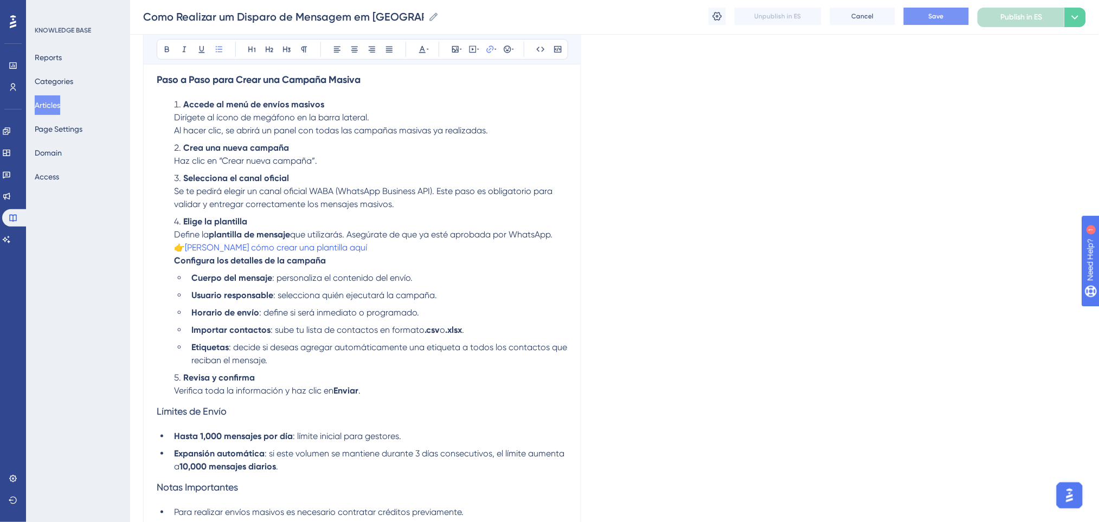
click at [175, 264] on strong "Configura los detalles de la campaña" at bounding box center [250, 260] width 152 height 10
click at [332, 250] on li "Elige la plantilla Define la plantilla de mensaje que utilizarás. Asegúrate de …" at bounding box center [369, 241] width 398 height 52
click at [333, 251] on li "Elige la plantilla Define la plantilla de mensaje que utilizarás. Asegúrate de …" at bounding box center [369, 241] width 398 height 52
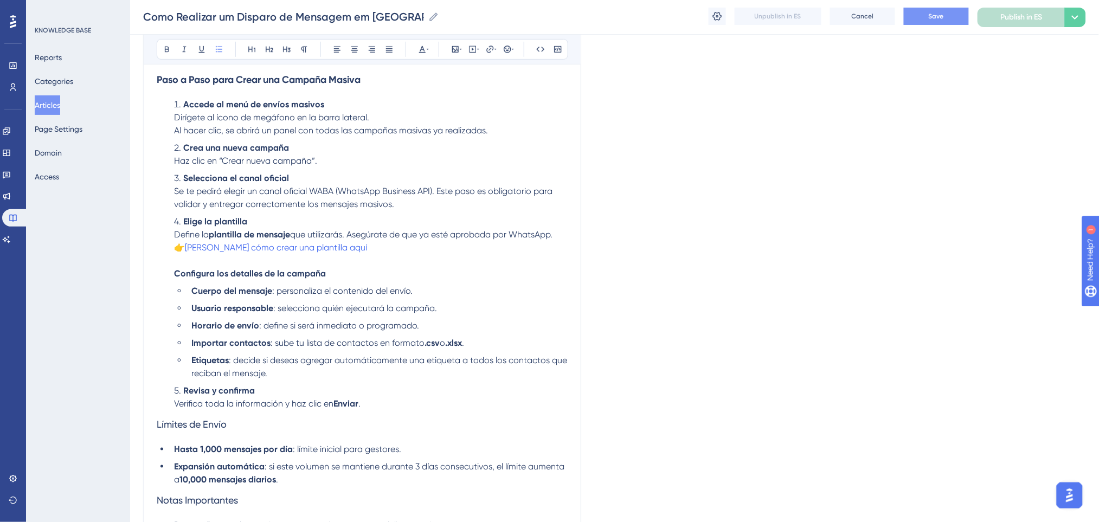
click at [371, 262] on li "Elige la plantilla Define la plantilla de mensaje que utilizarás. Asegúrate de …" at bounding box center [369, 247] width 398 height 65
click at [185, 248] on span "👉" at bounding box center [179, 247] width 11 height 10
click at [383, 245] on li "Elige la plantilla Define la plantilla de mensaje que utilizarás. Asegúrate de …" at bounding box center [369, 247] width 398 height 65
click at [371, 176] on li "Selecciona el canal oficial Se te pedirá elegir un canal oficial WABA (WhatsApp…" at bounding box center [369, 191] width 398 height 39
click at [955, 18] on button "Save" at bounding box center [936, 16] width 65 height 17
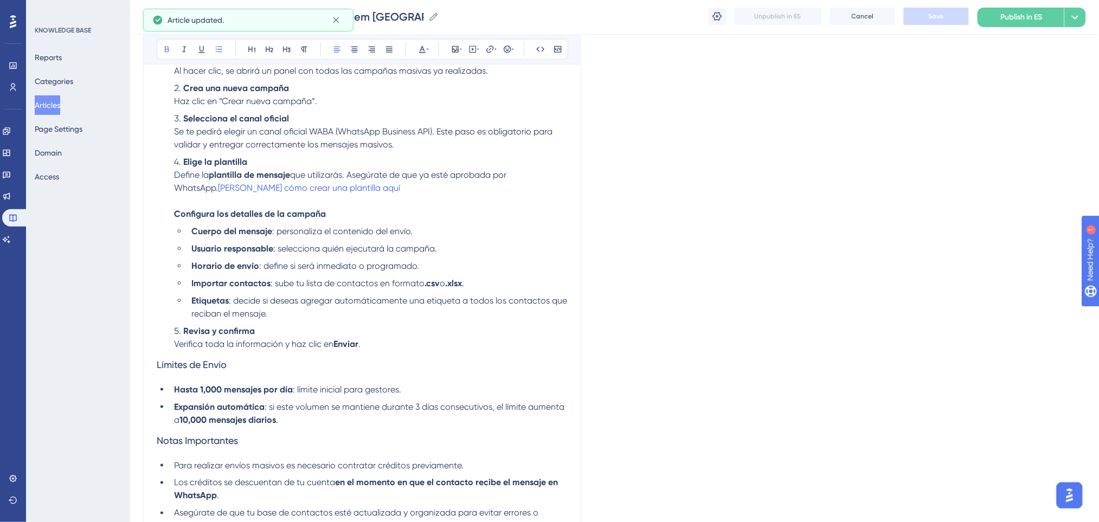
scroll to position [401, 0]
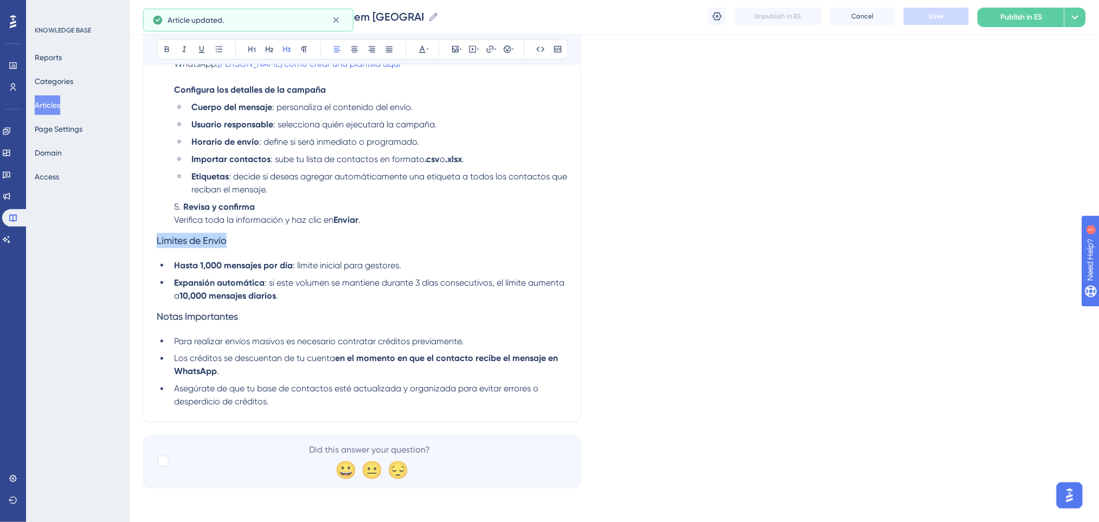
drag, startPoint x: 234, startPoint y: 243, endPoint x: 127, endPoint y: 227, distance: 108.6
click at [130, 241] on div "Performance Users Engagement Widgets Feedback Product Updates Knowledge Base AI…" at bounding box center [614, 51] width 969 height 905
click at [164, 48] on icon at bounding box center [167, 49] width 9 height 9
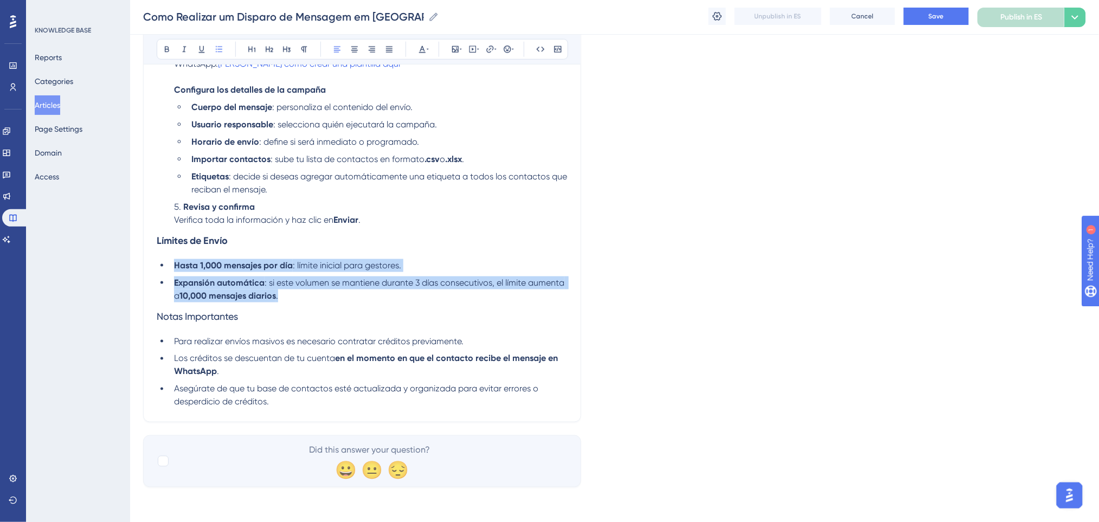
drag, startPoint x: 306, startPoint y: 299, endPoint x: 174, endPoint y: 267, distance: 135.6
click at [174, 267] on ul "Hasta 1,000 mensajes por día : límite inicial para gestores. Expansión automáti…" at bounding box center [362, 280] width 411 height 43
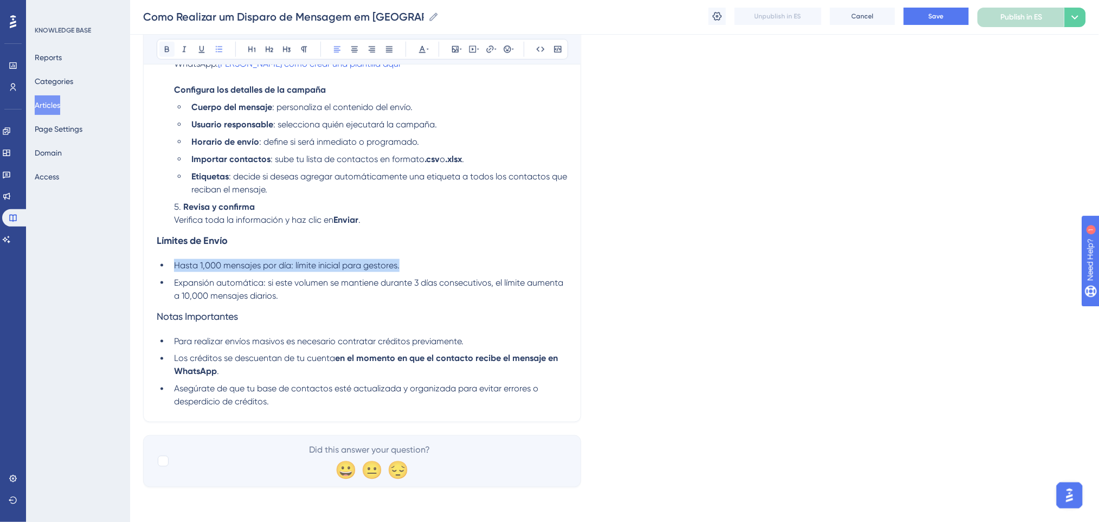
click at [166, 46] on icon at bounding box center [167, 49] width 9 height 9
drag, startPoint x: 363, startPoint y: 248, endPoint x: 368, endPoint y: 346, distance: 97.7
click at [362, 258] on div "El envío masivo de mensajes es una forma práctica y eficiente de llegar a múlti…" at bounding box center [362, 119] width 411 height 579
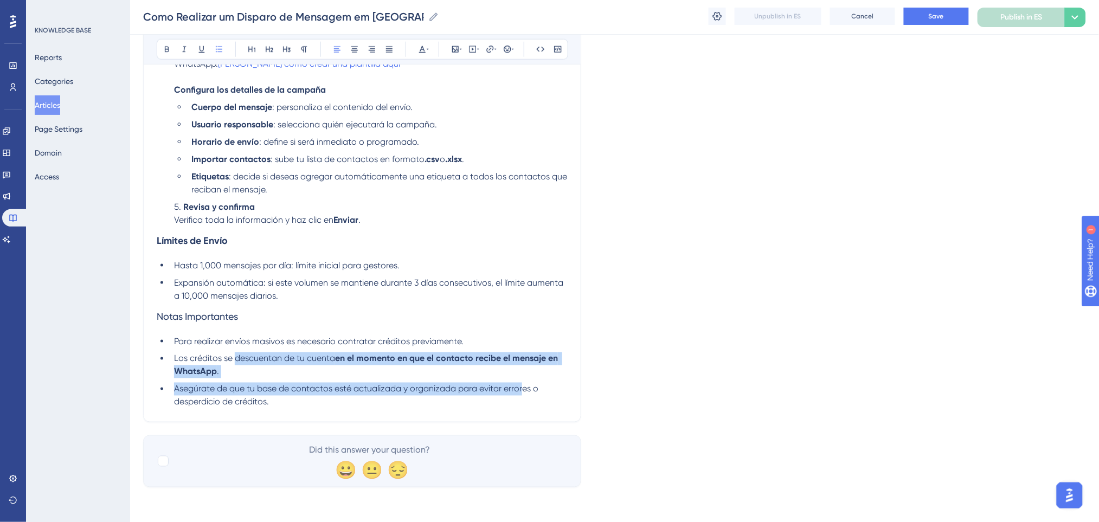
drag, startPoint x: 395, startPoint y: 356, endPoint x: 235, endPoint y: 358, distance: 160.5
click at [235, 358] on ul "Para realizar envíos masivos es necesario contratar créditos previamente. Los c…" at bounding box center [362, 372] width 411 height 74
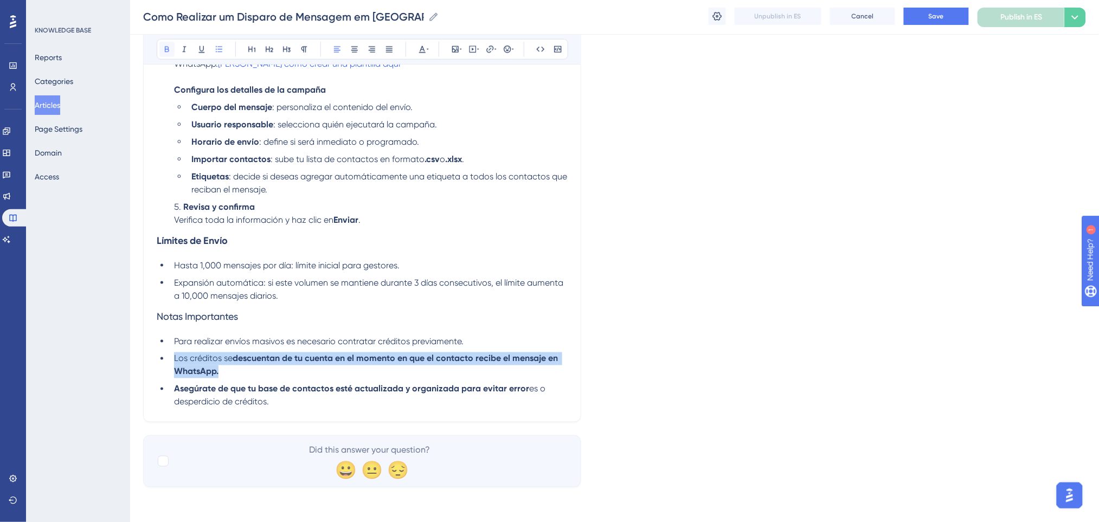
click at [163, 48] on icon at bounding box center [167, 49] width 9 height 9
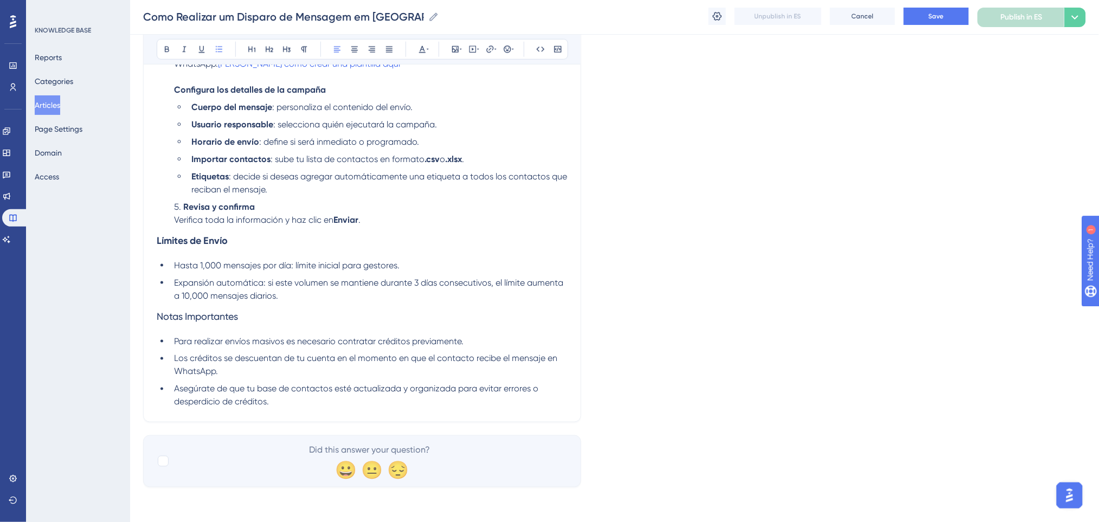
click at [481, 319] on h3 "Notas Importantes" at bounding box center [362, 316] width 411 height 28
drag, startPoint x: 272, startPoint y: 320, endPoint x: 69, endPoint y: 322, distance: 202.2
click at [130, 322] on div "Performance Users Engagement Widgets Feedback Product Updates Knowledge Base AI…" at bounding box center [614, 51] width 969 height 905
click at [163, 45] on icon at bounding box center [167, 49] width 9 height 9
drag, startPoint x: 457, startPoint y: 239, endPoint x: 436, endPoint y: 253, distance: 25.4
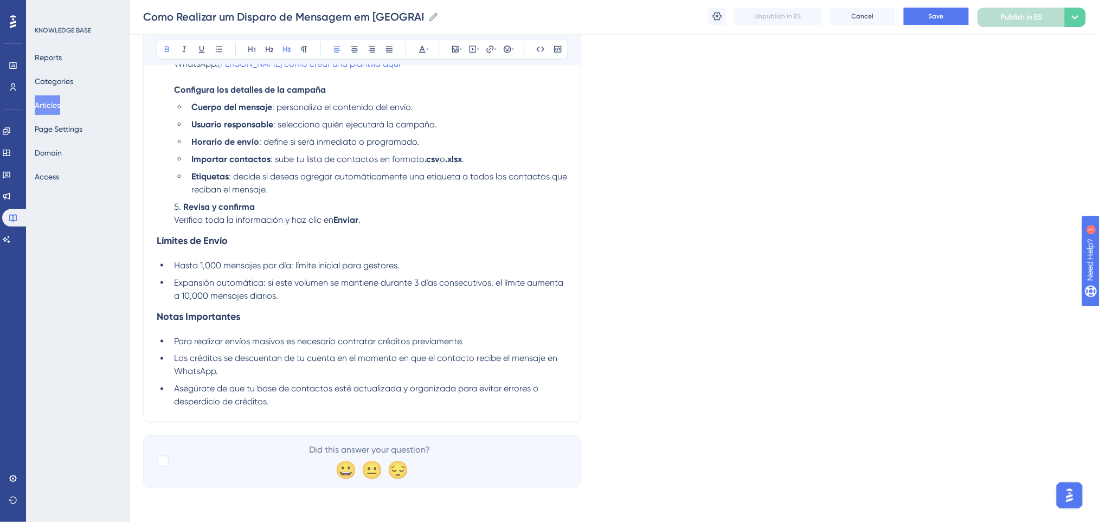
click at [456, 240] on h3 "Límites de Envío" at bounding box center [362, 241] width 411 height 28
click at [339, 295] on li "Expansión automática: si este volumen se mantiene durante 3 días consecutivos, …" at bounding box center [369, 289] width 398 height 26
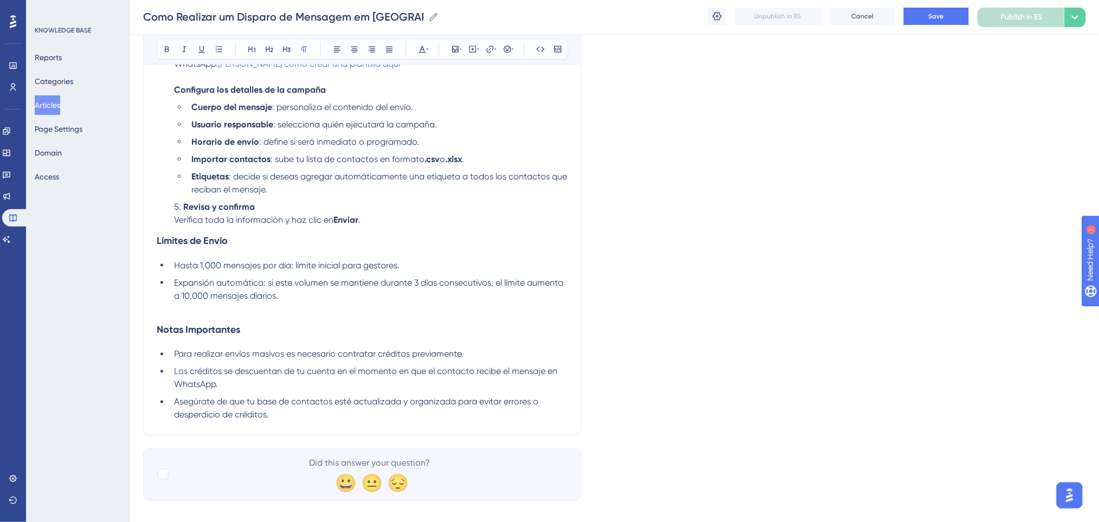
click at [403, 218] on li "Revisa y confirma Verifica toda la información y haz clic en Enviar ." at bounding box center [369, 214] width 398 height 26
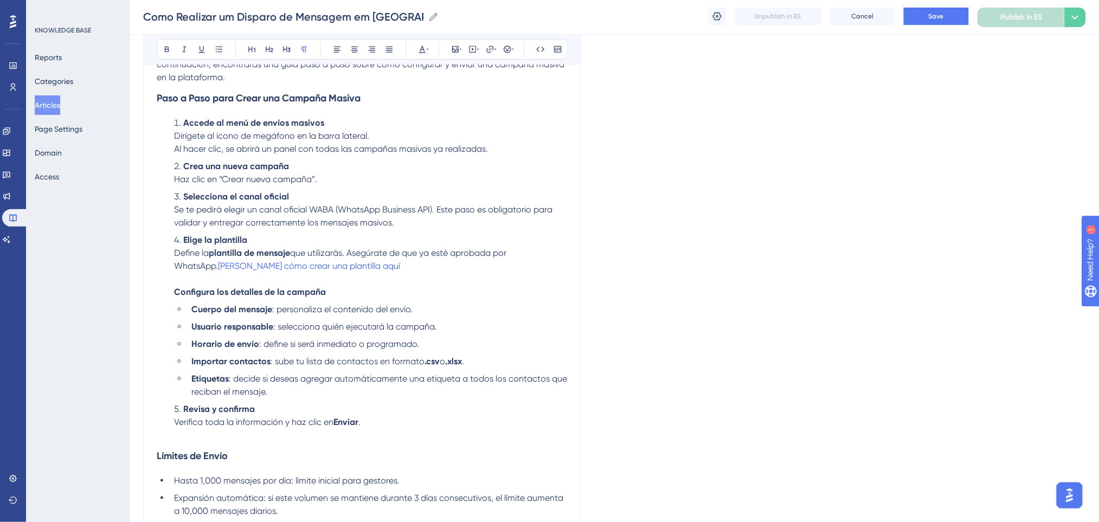
scroll to position [184, 0]
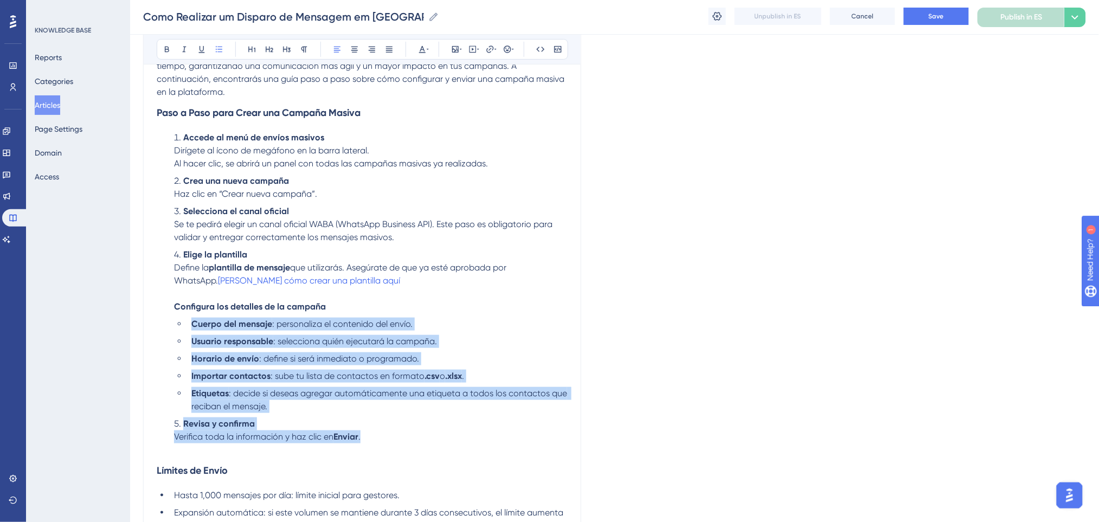
drag, startPoint x: 365, startPoint y: 434, endPoint x: 134, endPoint y: 0, distance: 491.6
click at [191, 324] on ol "Accede al menú de envíos masivos Dirígete al ícono de megáfono en la barra late…" at bounding box center [362, 287] width 411 height 312
click at [161, 42] on button at bounding box center [166, 49] width 15 height 15
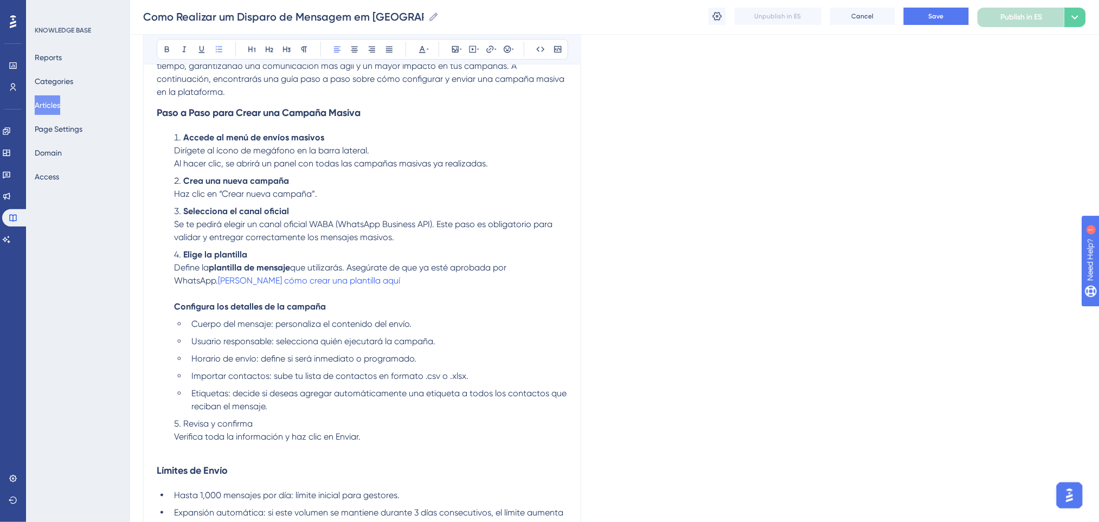
click at [552, 228] on span "Se te pedirá elegir un canal oficial WABA (WhatsApp Business API). Este paso es…" at bounding box center [364, 230] width 381 height 23
click at [950, 18] on button "Save" at bounding box center [936, 16] width 65 height 17
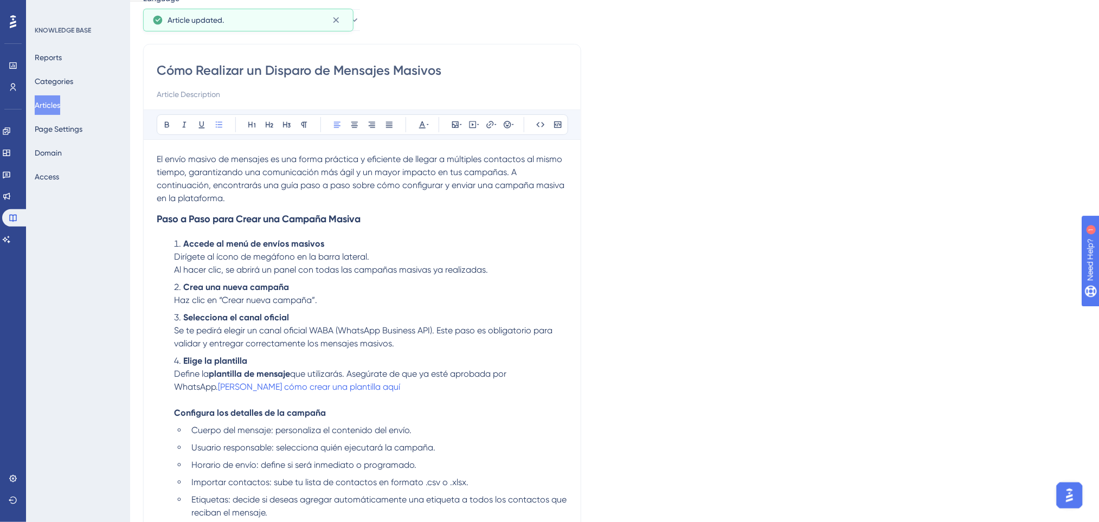
scroll to position [144, 0]
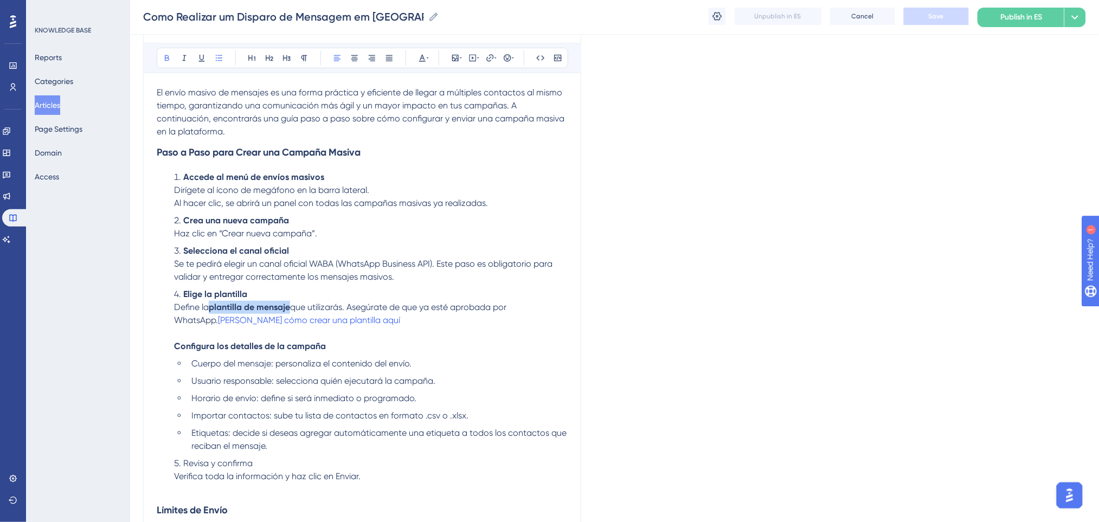
drag, startPoint x: 293, startPoint y: 305, endPoint x: 210, endPoint y: 313, distance: 82.8
click at [210, 313] on li "Elige la plantilla Define la plantilla de mensaje que utilizarás. Asegúrate de …" at bounding box center [369, 320] width 398 height 65
click at [165, 60] on icon at bounding box center [167, 58] width 9 height 9
click at [333, 248] on li "Selecciona el canal oficial Se te pedirá elegir un canal oficial WABA (WhatsApp…" at bounding box center [369, 263] width 398 height 39
click at [388, 286] on ol "Accede al menú de envíos masivos Dirígete al ícono de megáfono en la barra late…" at bounding box center [362, 327] width 411 height 312
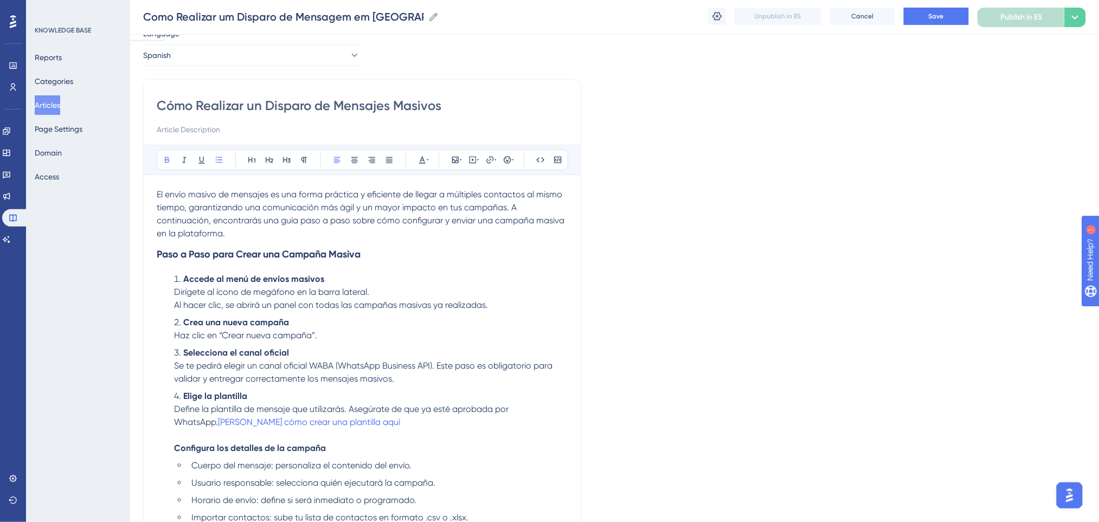
scroll to position [0, 0]
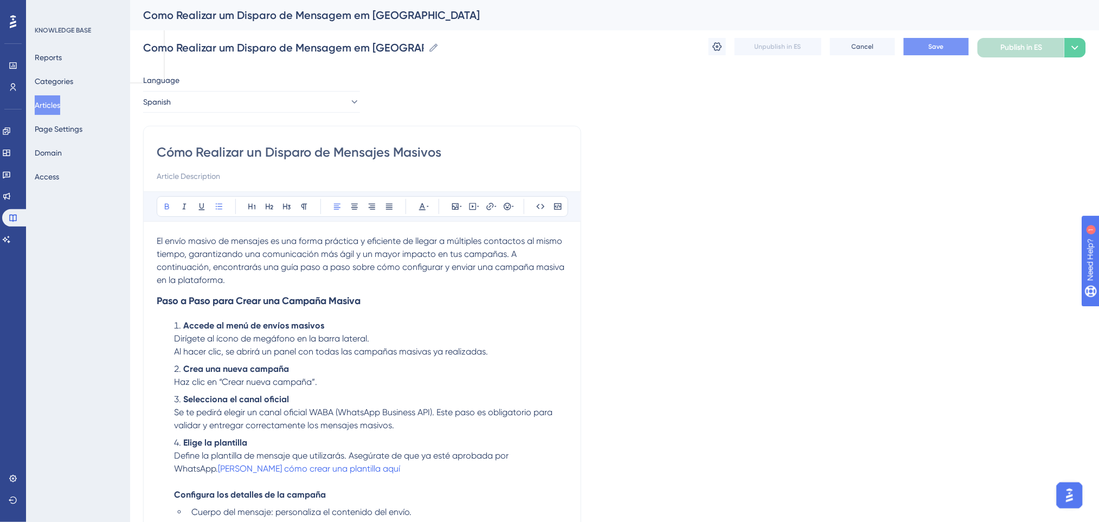
click at [943, 38] on button "Save" at bounding box center [936, 46] width 65 height 17
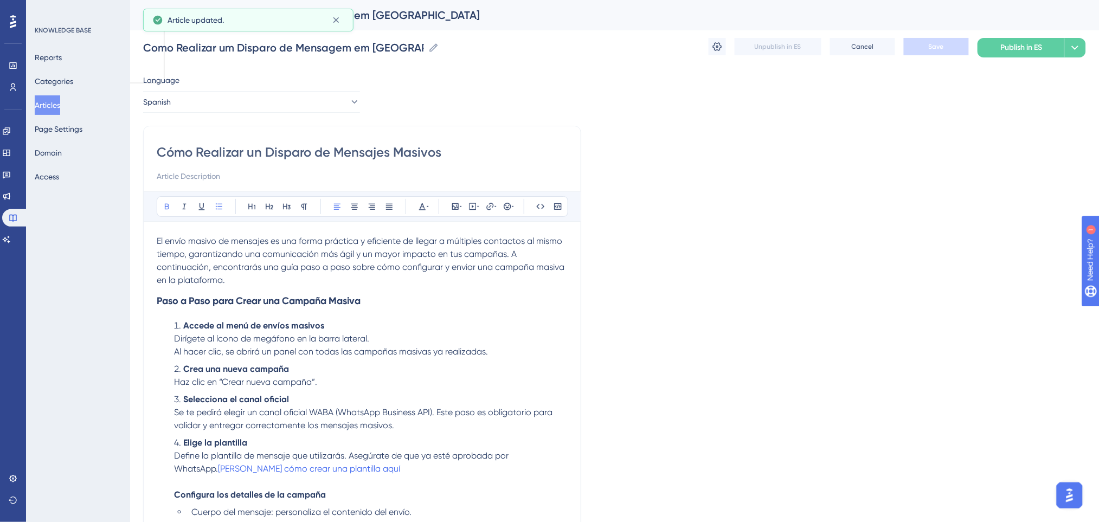
click at [331, 87] on div "Language" at bounding box center [251, 82] width 217 height 17
click at [325, 95] on button "Spanish" at bounding box center [251, 102] width 217 height 22
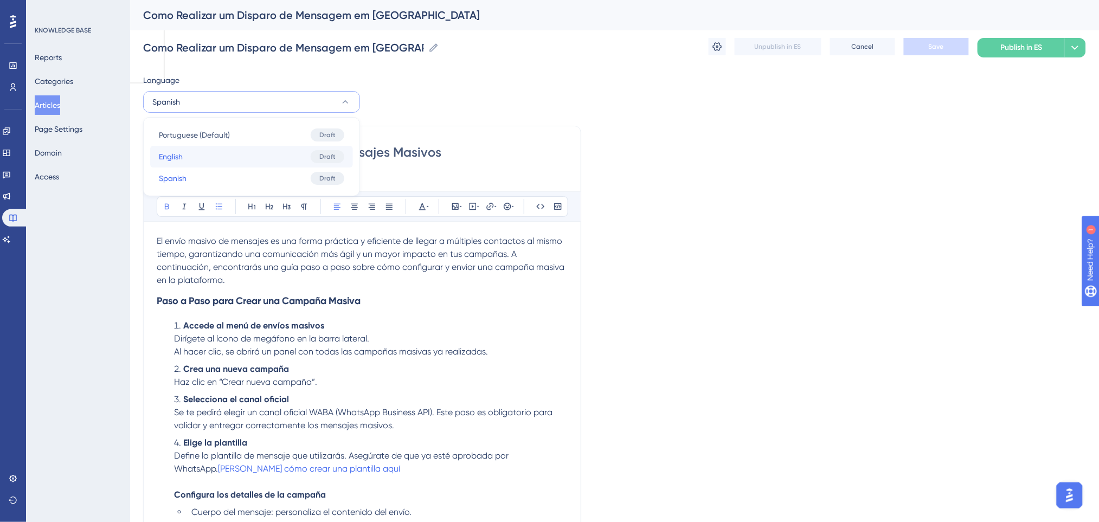
click at [196, 158] on button "English English Draft" at bounding box center [251, 157] width 203 height 22
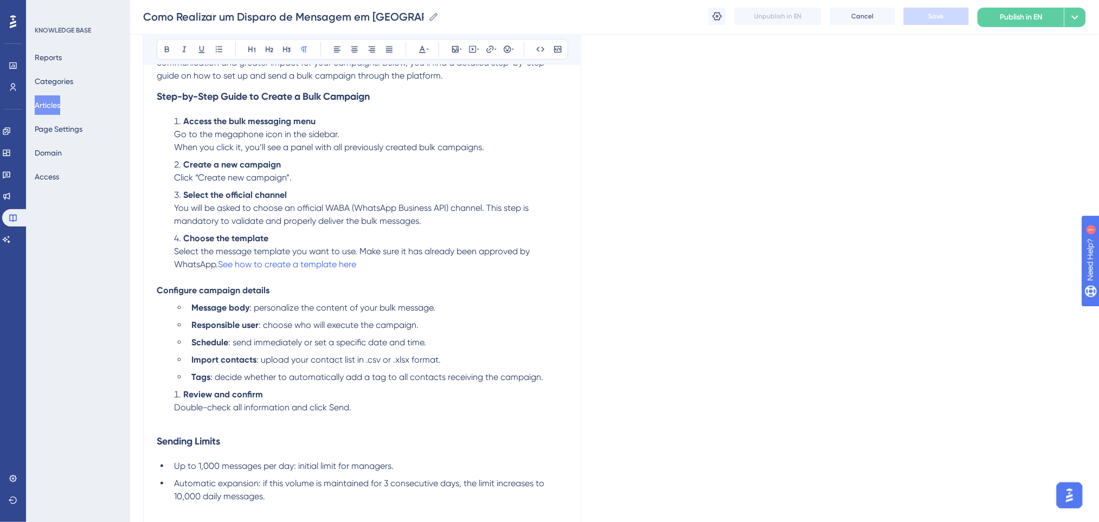
scroll to position [122, 0]
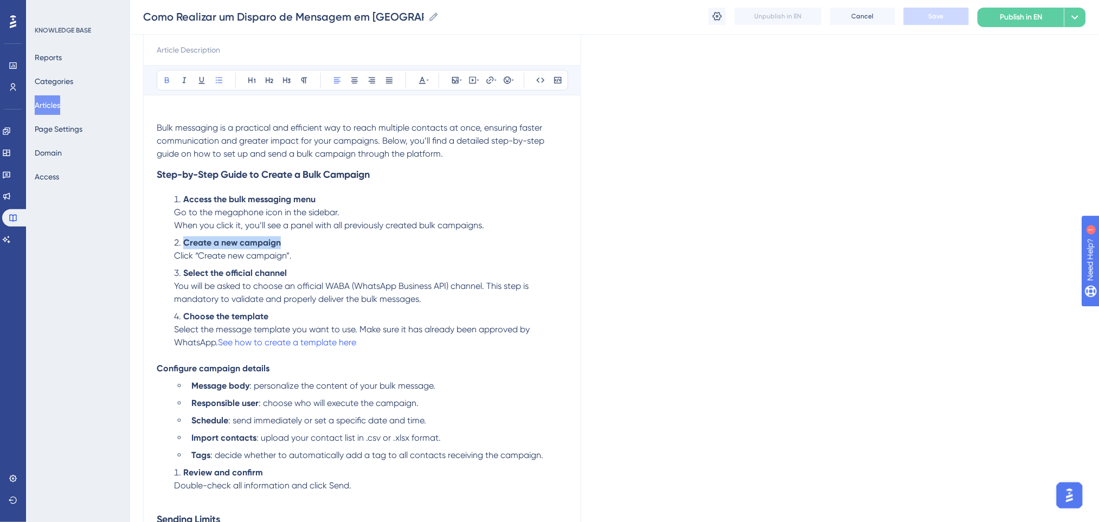
drag, startPoint x: 270, startPoint y: 246, endPoint x: 193, endPoint y: 235, distance: 77.7
click at [179, 246] on li "Create a new campaign Click “Create new campaign”." at bounding box center [369, 249] width 398 height 26
copy strong "Create a new campaign"
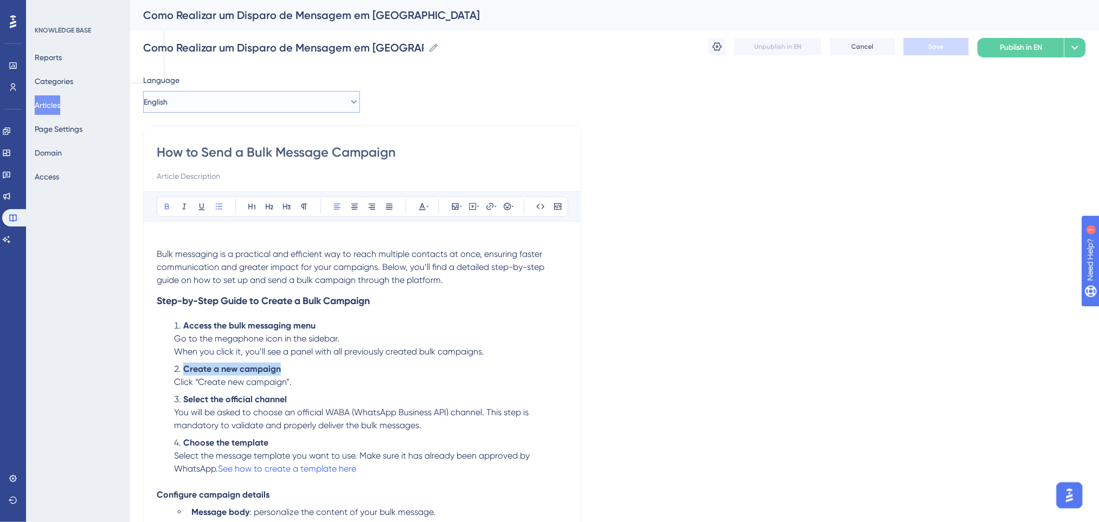
click at [203, 104] on button "English" at bounding box center [251, 102] width 217 height 22
click at [174, 131] on span "Portuguese (Default)" at bounding box center [194, 134] width 71 height 13
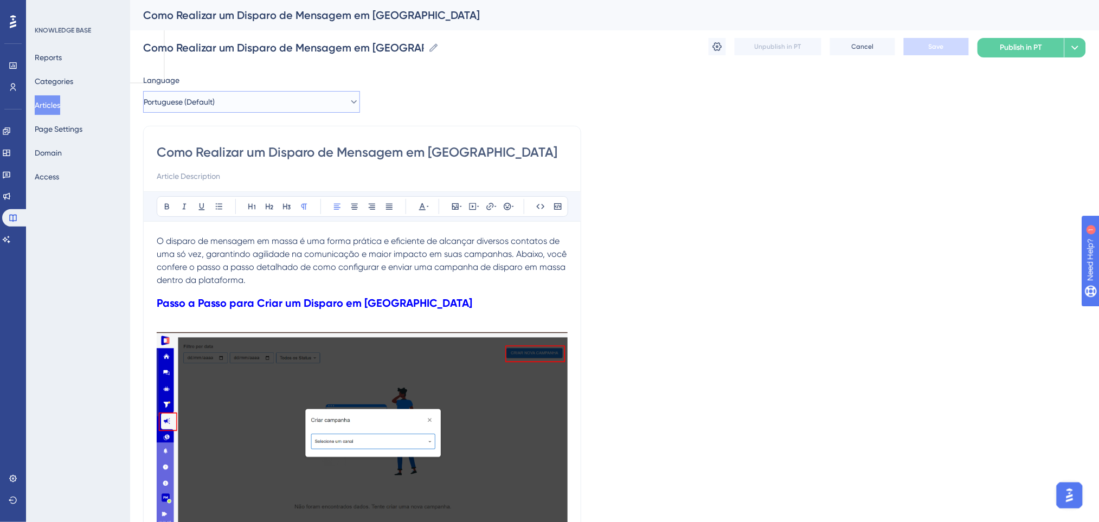
click at [271, 100] on button "Portuguese (Default)" at bounding box center [251, 102] width 217 height 22
click at [186, 160] on button "English English Draft" at bounding box center [251, 157] width 203 height 22
checkbox input "false"
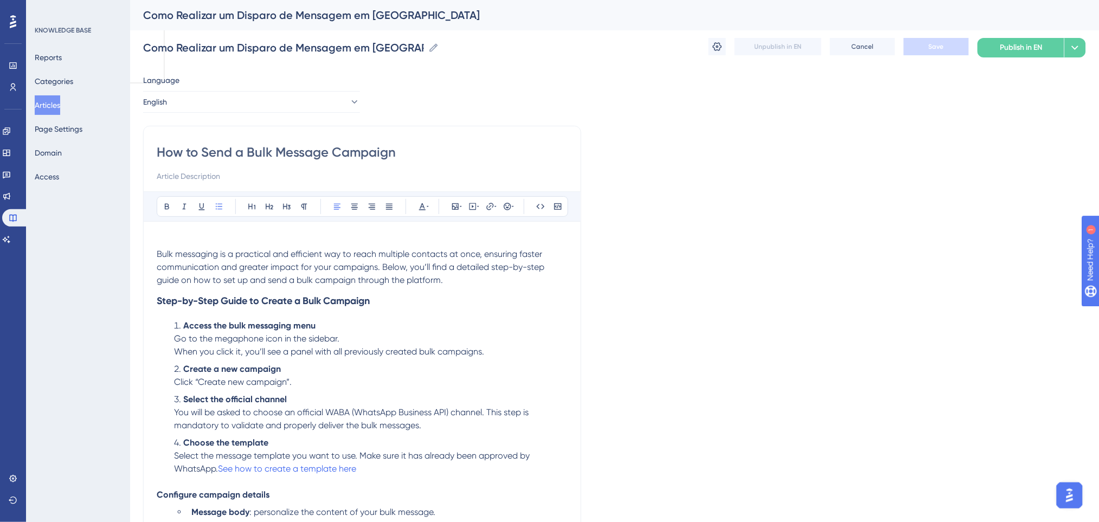
click at [388, 304] on h3 "Step-by-Step Guide to Create a Bulk Campaign" at bounding box center [362, 301] width 411 height 28
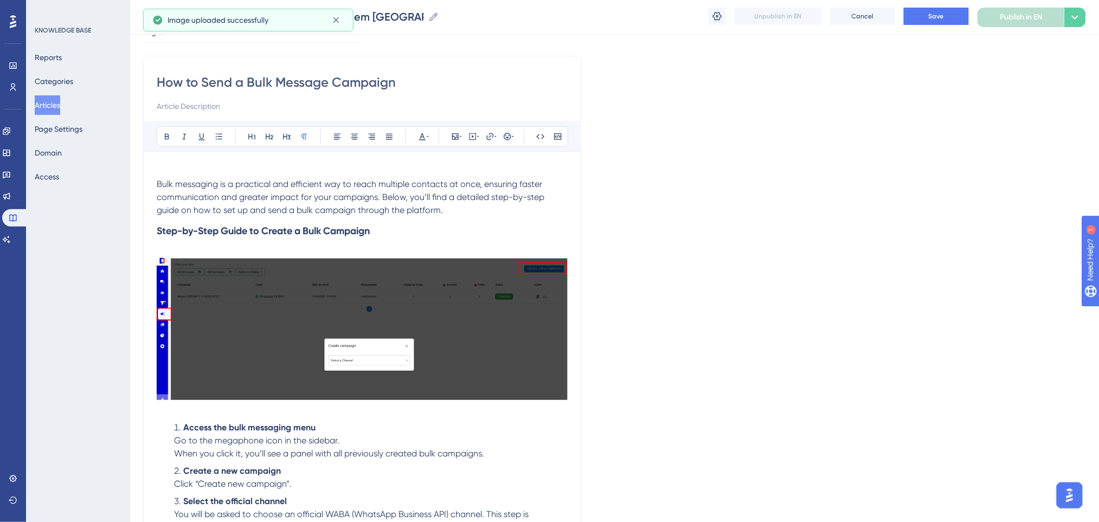
scroll to position [144, 0]
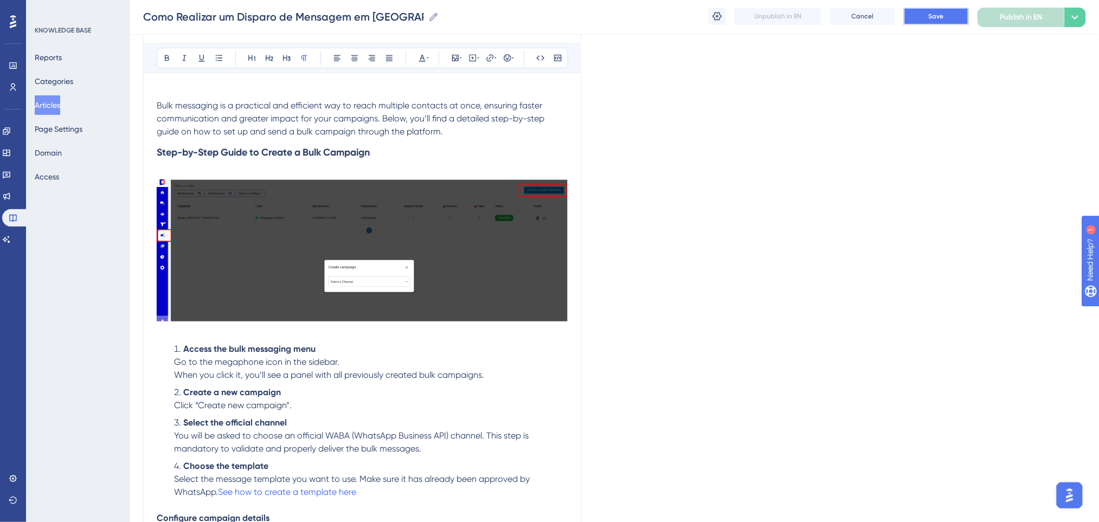
click at [952, 12] on button "Save" at bounding box center [936, 16] width 65 height 17
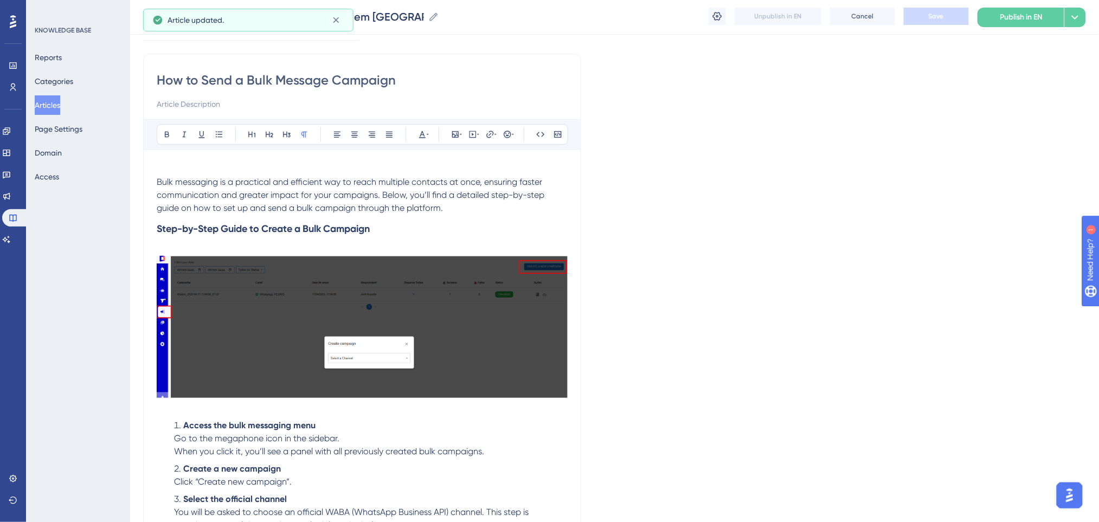
scroll to position [0, 0]
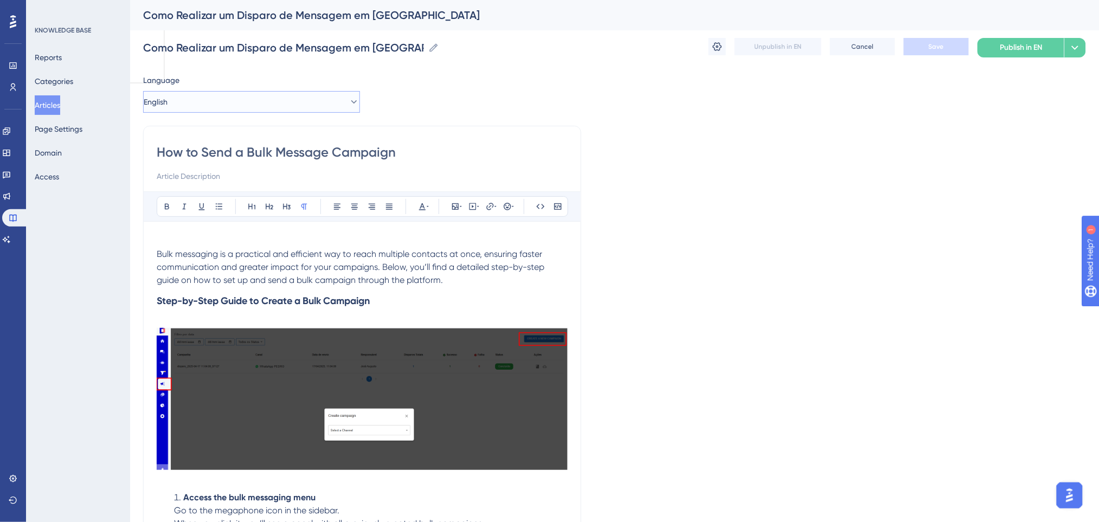
click at [246, 104] on button "English" at bounding box center [251, 102] width 217 height 22
click at [194, 176] on button "Spanish Spanish Draft" at bounding box center [251, 179] width 203 height 22
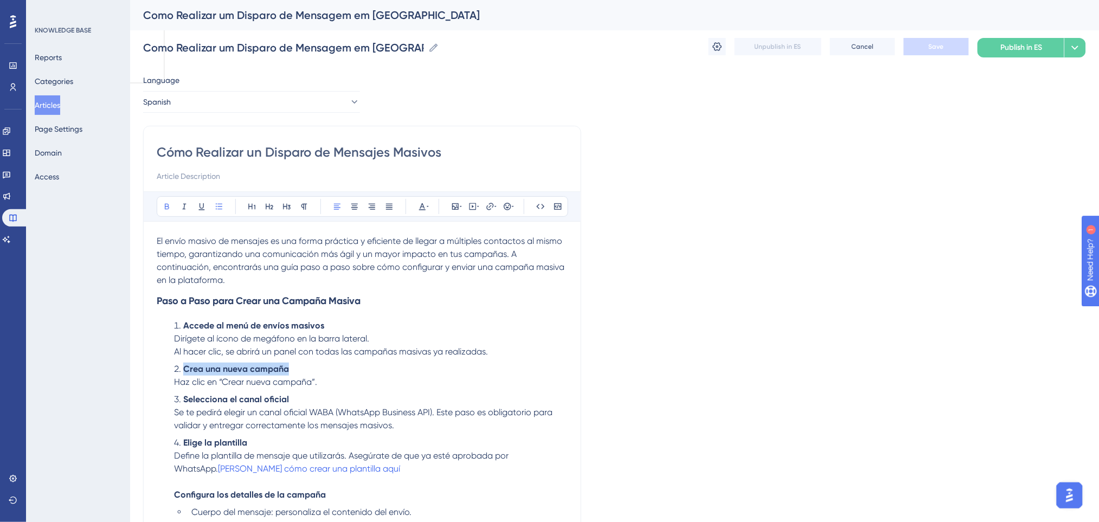
drag, startPoint x: 314, startPoint y: 366, endPoint x: 183, endPoint y: 367, distance: 130.6
click at [183, 367] on li "Crea una nueva campaña Haz clic en “Crear nueva campaña”." at bounding box center [369, 376] width 398 height 26
copy strong "Crea una nueva campaña"
drag, startPoint x: 262, startPoint y: 398, endPoint x: 181, endPoint y: 395, distance: 81.4
click at [181, 395] on li "Selecciona el canal oficial Se te pedirá elegir un canal oficial WABA (WhatsApp…" at bounding box center [369, 412] width 398 height 39
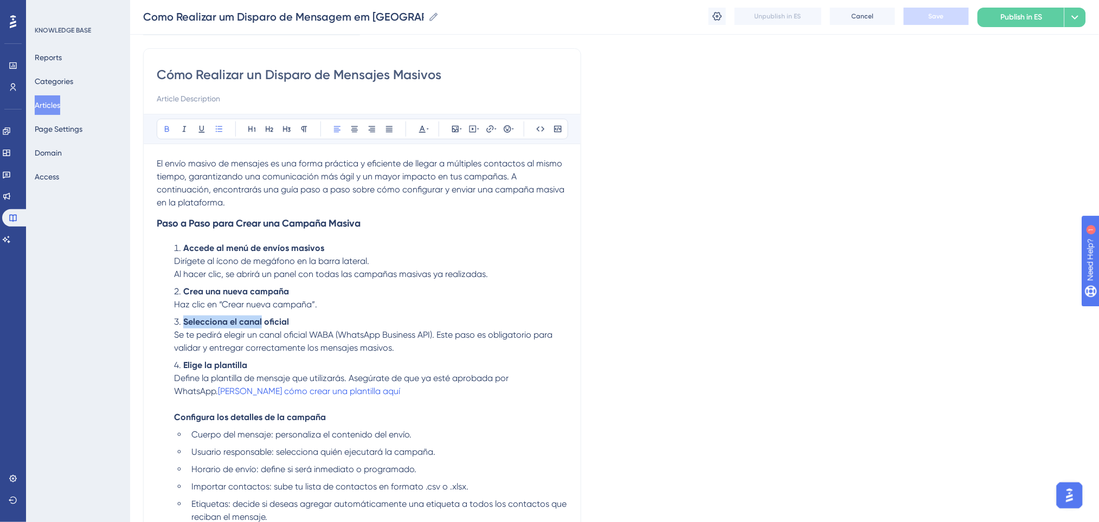
scroll to position [144, 0]
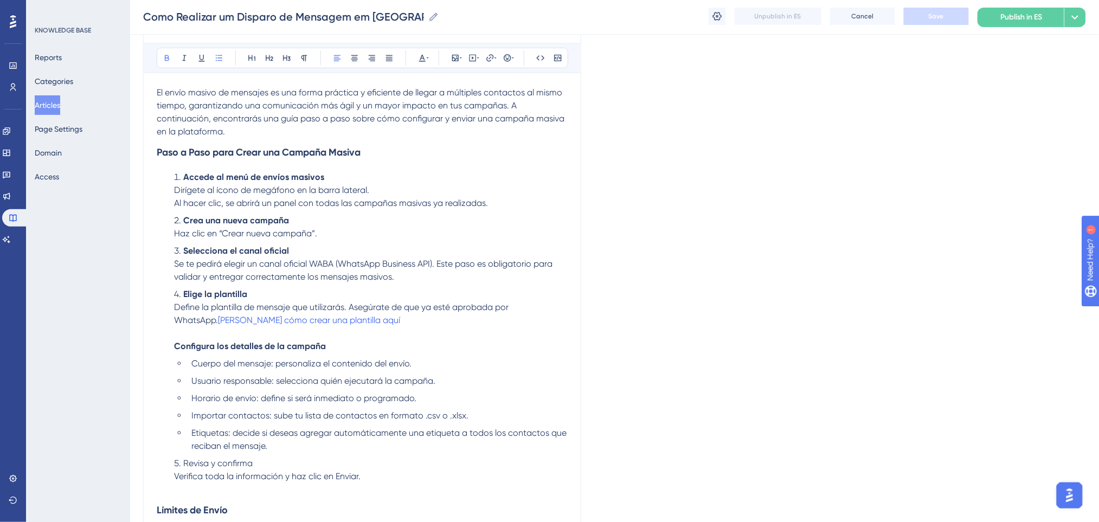
click at [407, 156] on h3 "Paso a Paso para Crear una Campaña Masiva" at bounding box center [362, 152] width 411 height 28
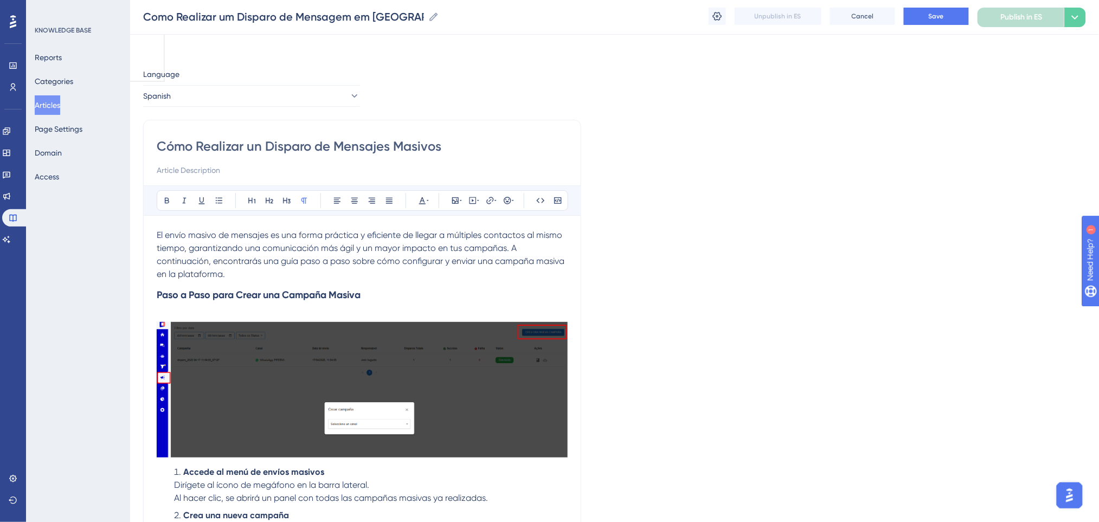
scroll to position [0, 0]
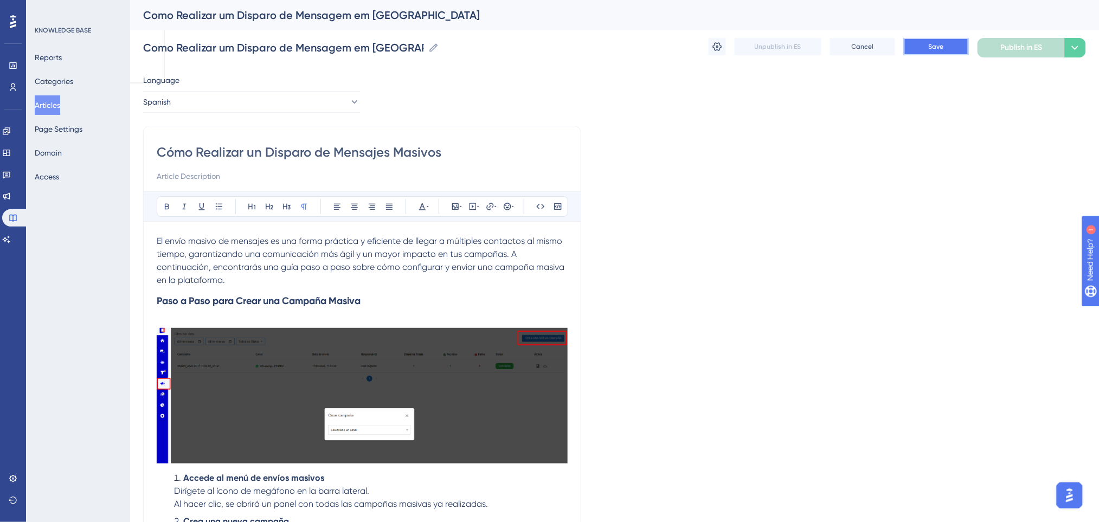
click at [945, 43] on button "Save" at bounding box center [936, 46] width 65 height 17
click at [986, 47] on button "Publish in ES" at bounding box center [1020, 48] width 87 height 20
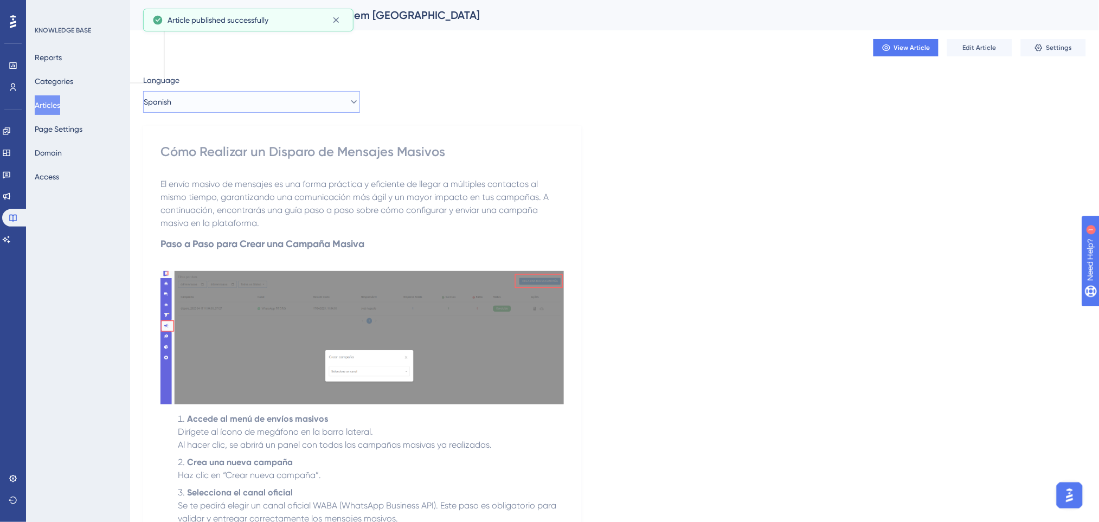
click at [324, 109] on button "Spanish" at bounding box center [251, 102] width 217 height 22
click at [273, 158] on button "English English Draft" at bounding box center [251, 157] width 203 height 22
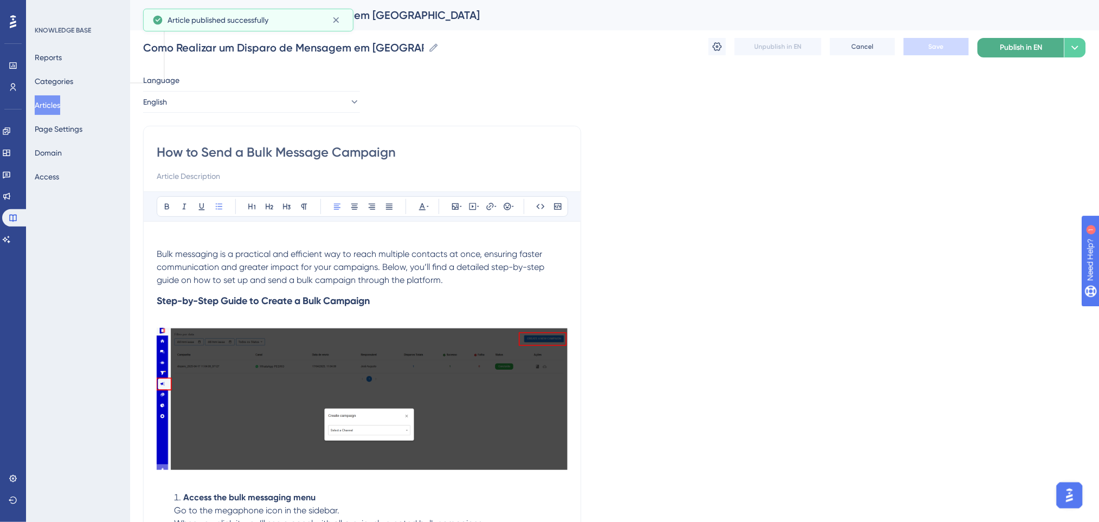
click at [1035, 44] on span "Publish in EN" at bounding box center [1021, 47] width 42 height 13
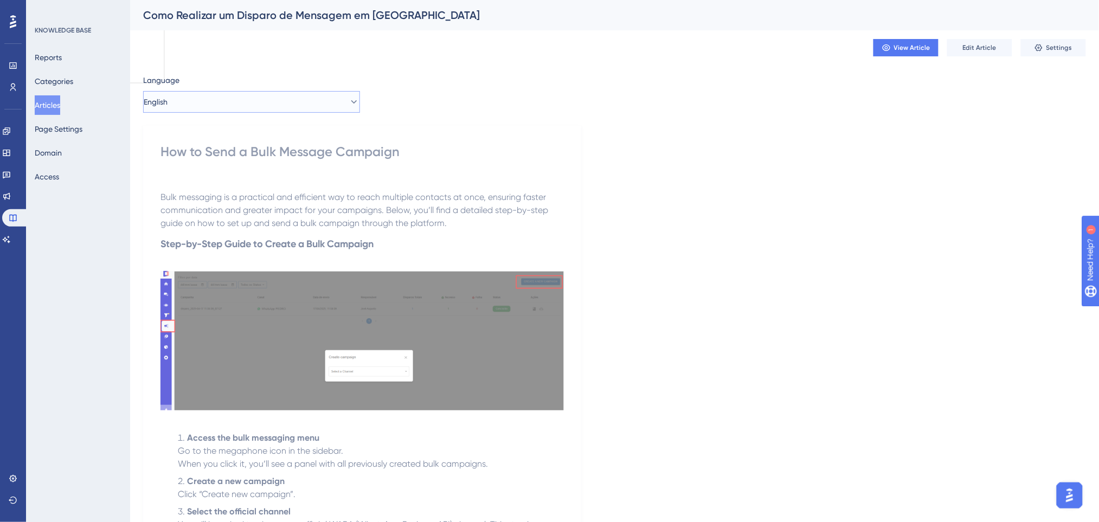
click at [317, 94] on button "English" at bounding box center [251, 102] width 217 height 22
click at [219, 142] on button "Portuguese (Default) Portuguese (Default) Draft" at bounding box center [251, 135] width 203 height 22
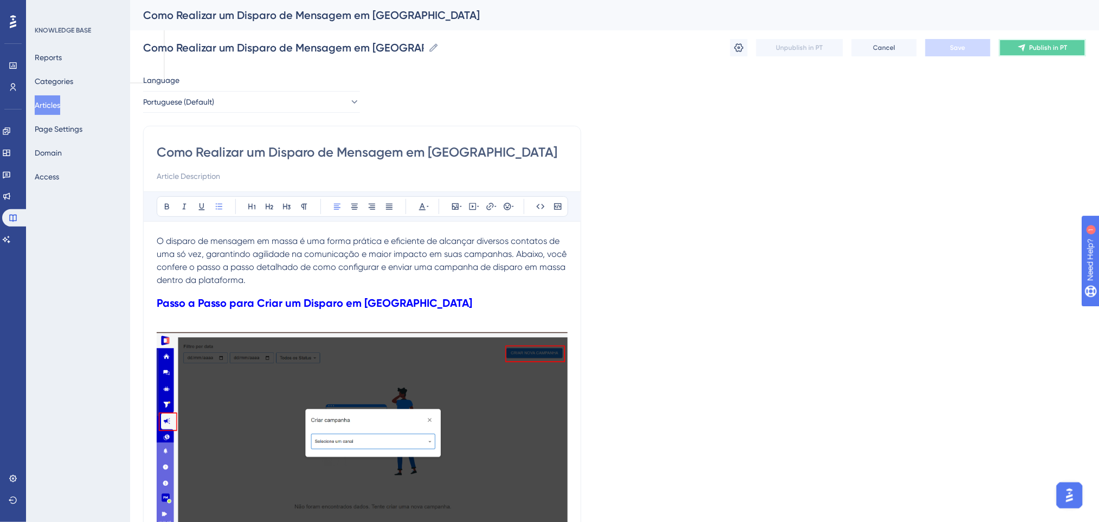
click at [1049, 46] on span "Publish in PT" at bounding box center [1048, 47] width 38 height 9
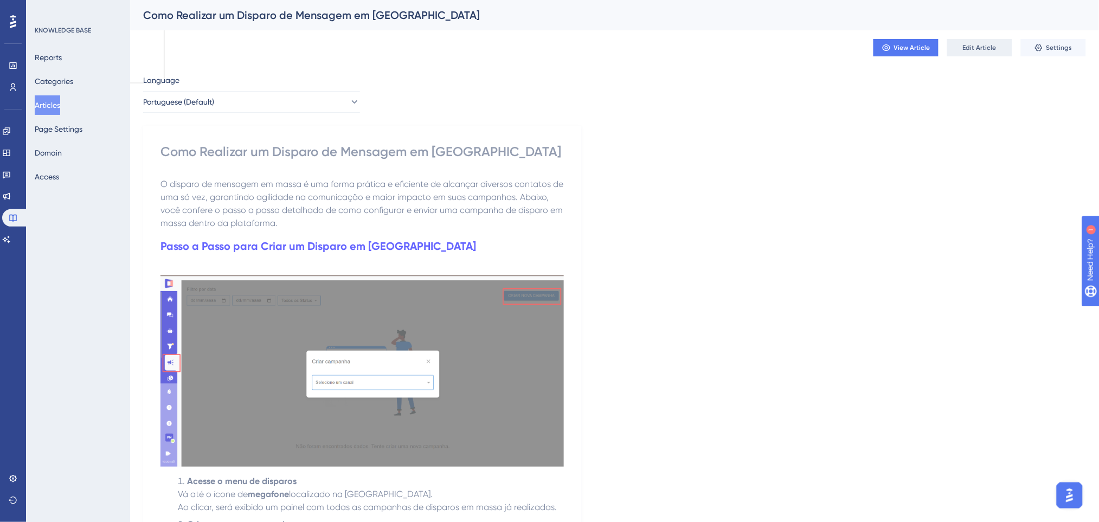
click at [973, 47] on span "Edit Article" at bounding box center [980, 47] width 34 height 9
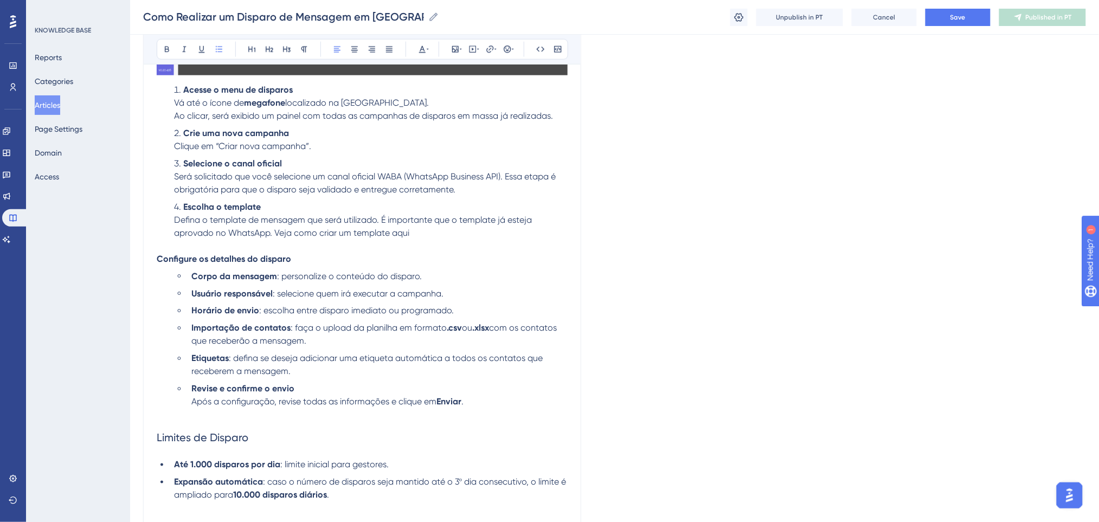
scroll to position [471, 0]
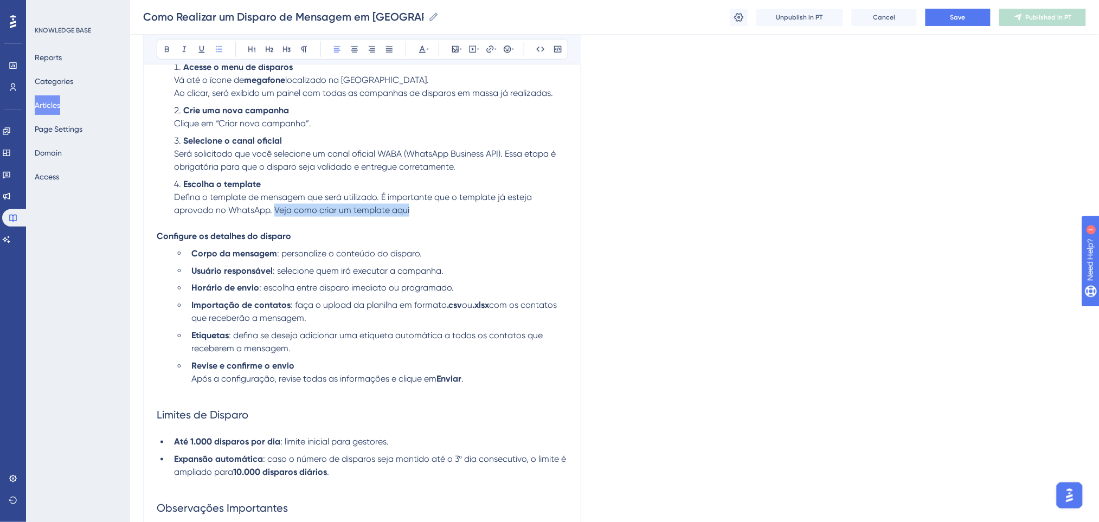
drag, startPoint x: 423, startPoint y: 210, endPoint x: 274, endPoint y: 205, distance: 149.2
click at [274, 205] on li "Escolha o template Defina o template de mensagem que será utilizado. É importan…" at bounding box center [369, 197] width 398 height 39
click at [490, 47] on icon at bounding box center [490, 49] width 9 height 9
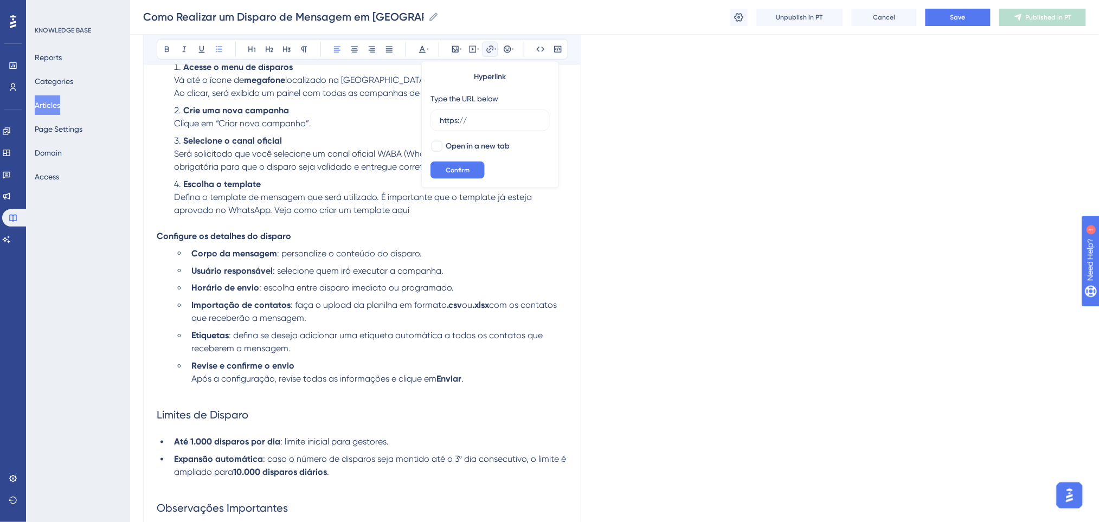
drag, startPoint x: 480, startPoint y: 124, endPoint x: 424, endPoint y: 124, distance: 56.4
click at [424, 124] on div "Hyperlink Type the URL below https:// Open in a new tab Confirm" at bounding box center [490, 124] width 138 height 127
type input "https://ajuda.poli.digital/pt/articles/14888"
click at [467, 170] on span "Confirm" at bounding box center [458, 170] width 24 height 9
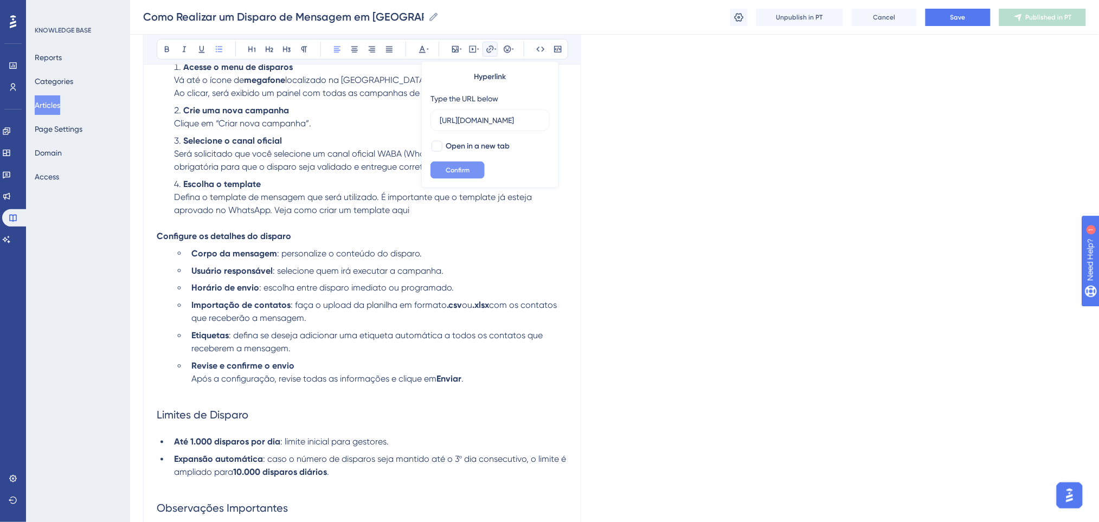
scroll to position [0, 0]
click at [450, 193] on span "Defina o template de mensagem que será utilizado. É importante que o template j…" at bounding box center [354, 203] width 360 height 23
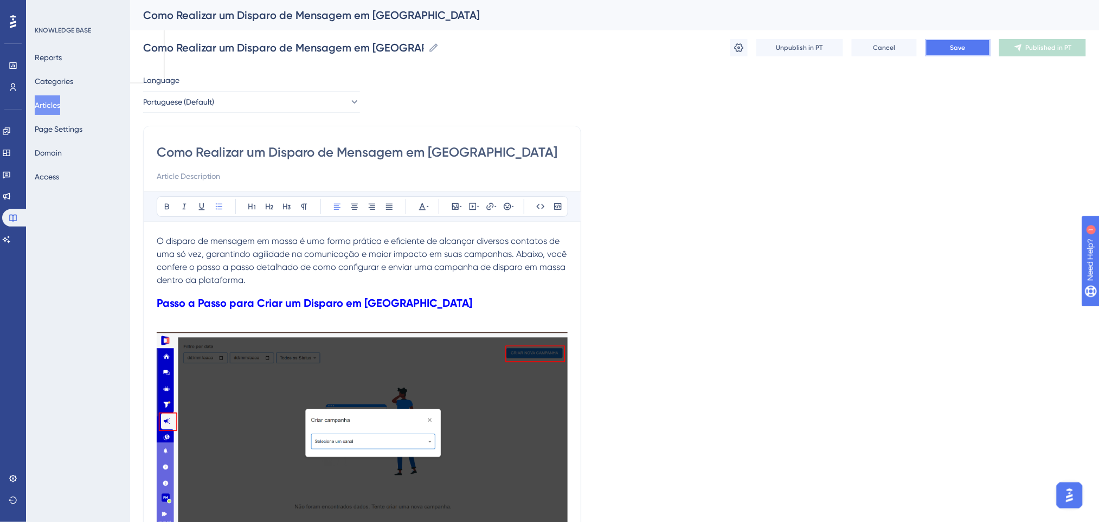
click at [970, 51] on button "Save" at bounding box center [957, 47] width 65 height 17
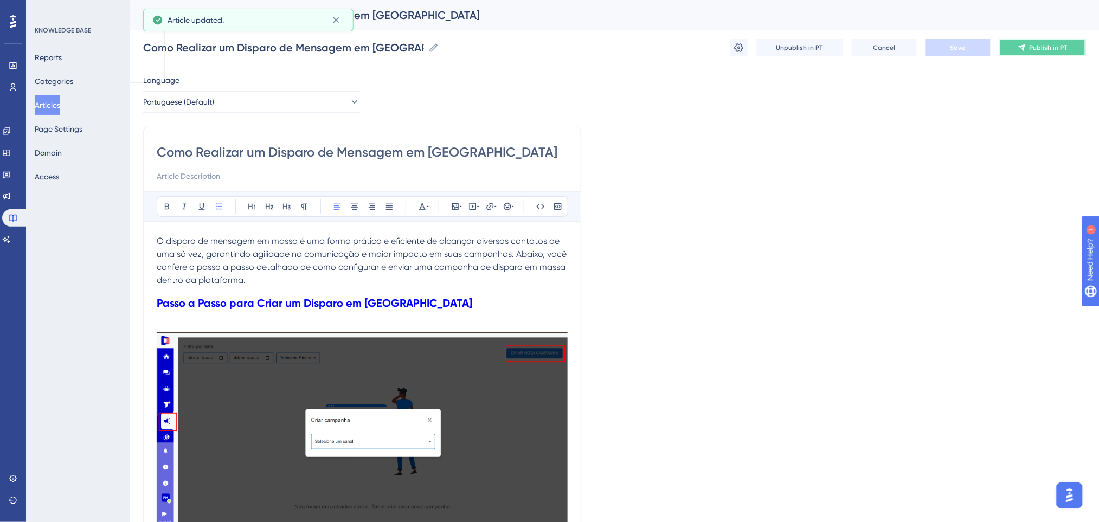
click at [1025, 44] on icon at bounding box center [1021, 47] width 7 height 7
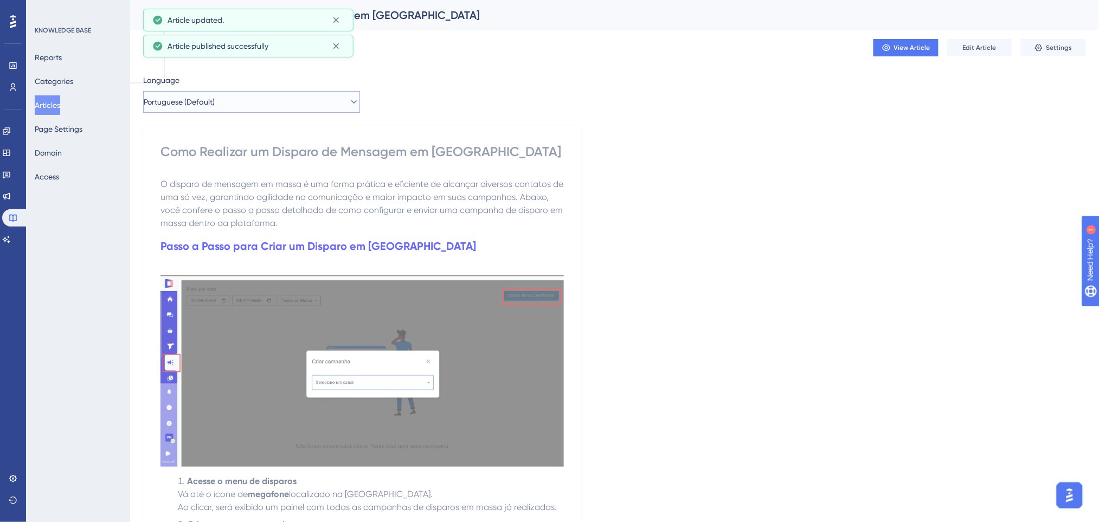
click at [240, 105] on button "Portuguese (Default)" at bounding box center [251, 102] width 217 height 22
click at [202, 156] on button "English English Published" at bounding box center [251, 157] width 203 height 22
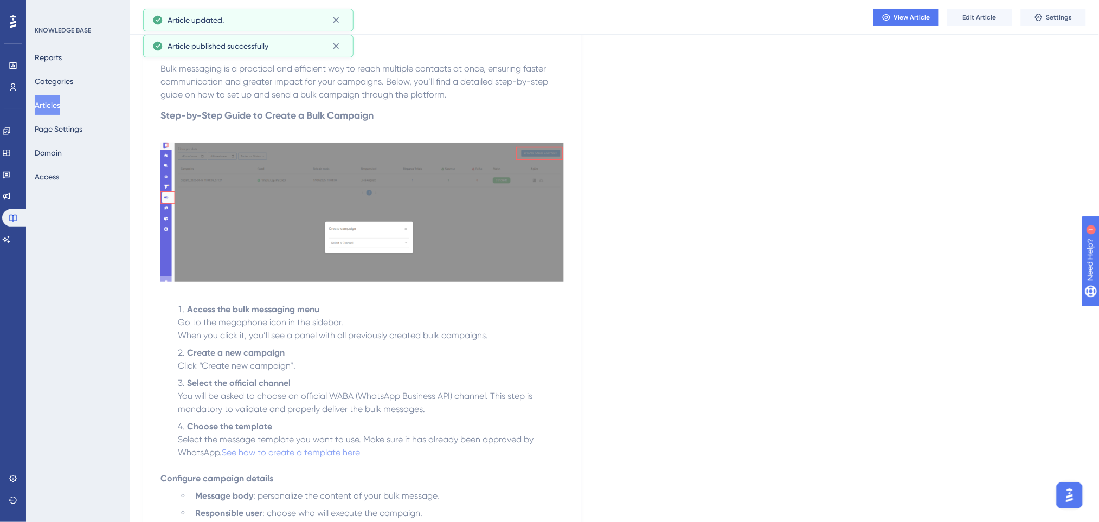
scroll to position [217, 0]
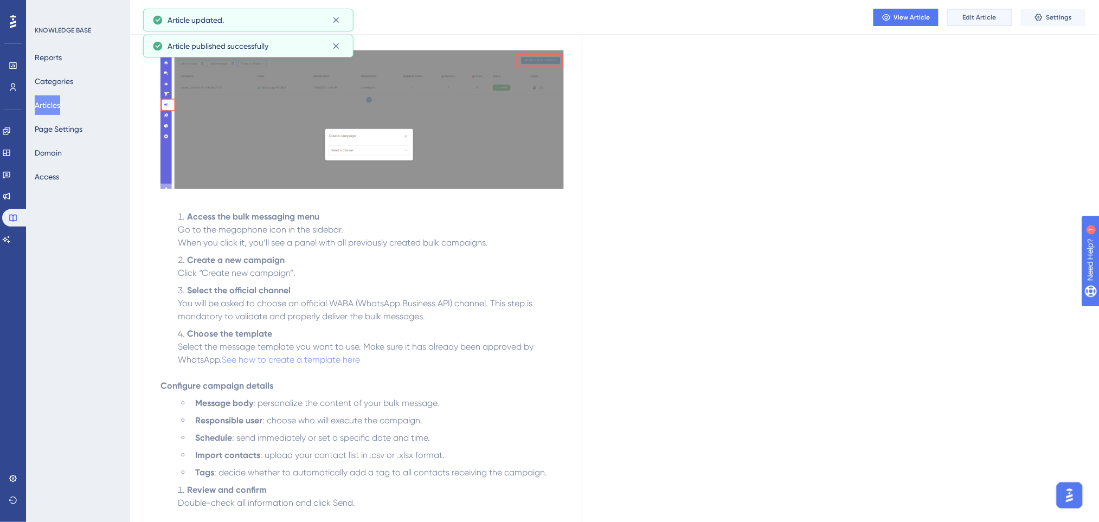
click at [982, 14] on span "Edit Article" at bounding box center [980, 17] width 34 height 9
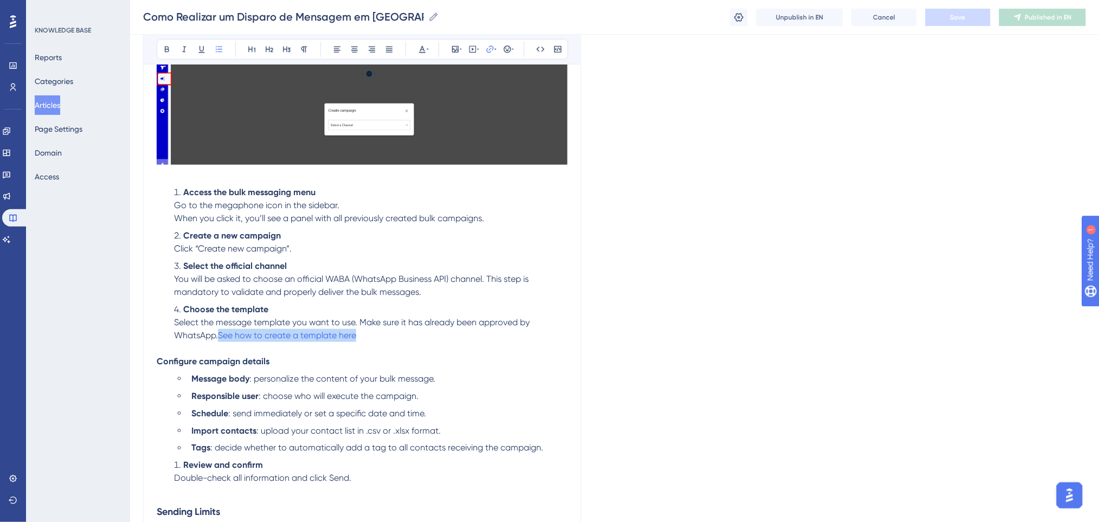
drag, startPoint x: 369, startPoint y: 336, endPoint x: 218, endPoint y: 340, distance: 151.3
click at [218, 340] on li "Choose the template Select the message template you want to use. Make sure it h…" at bounding box center [369, 322] width 398 height 39
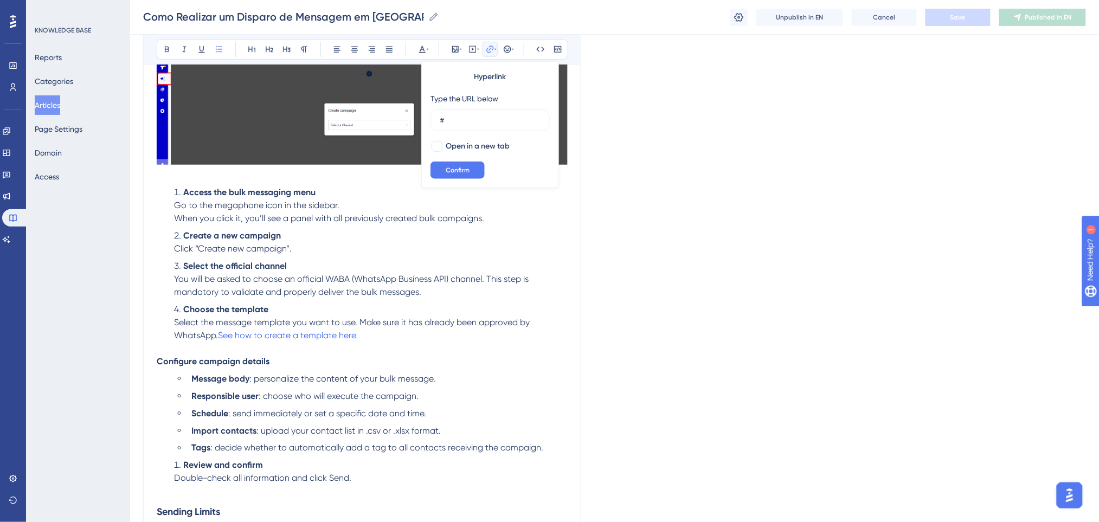
drag, startPoint x: 466, startPoint y: 121, endPoint x: 422, endPoint y: 120, distance: 44.5
click at [422, 120] on div "Hyperlink Type the URL below # Open in a new tab Confirm" at bounding box center [490, 124] width 138 height 127
click at [488, 121] on input "https://ajuda.poli.digital/pt/articles/14888" at bounding box center [490, 120] width 101 height 12
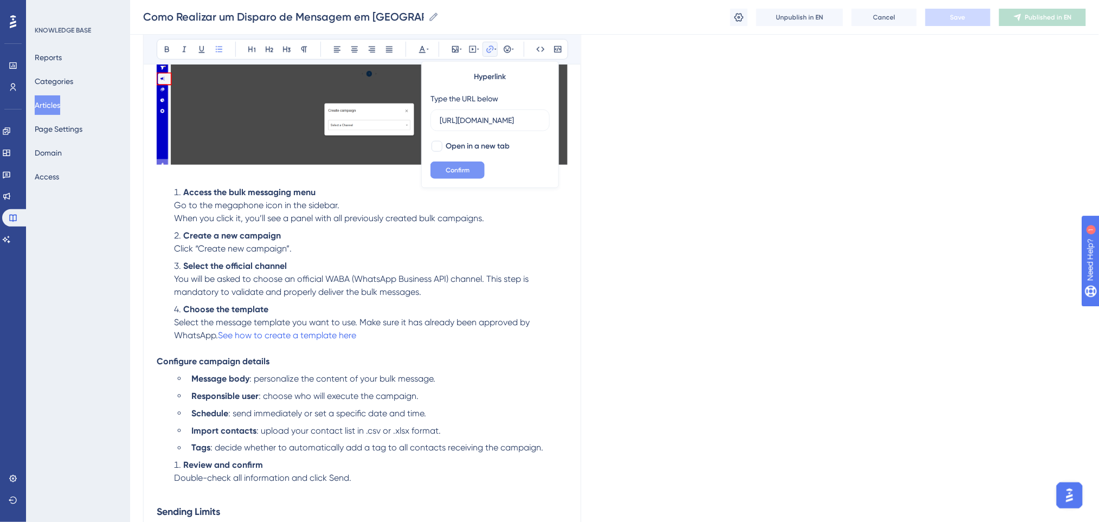
type input "https://ajuda.poli.digital/en/articles/14888"
click at [468, 175] on button "Confirm" at bounding box center [457, 170] width 54 height 17
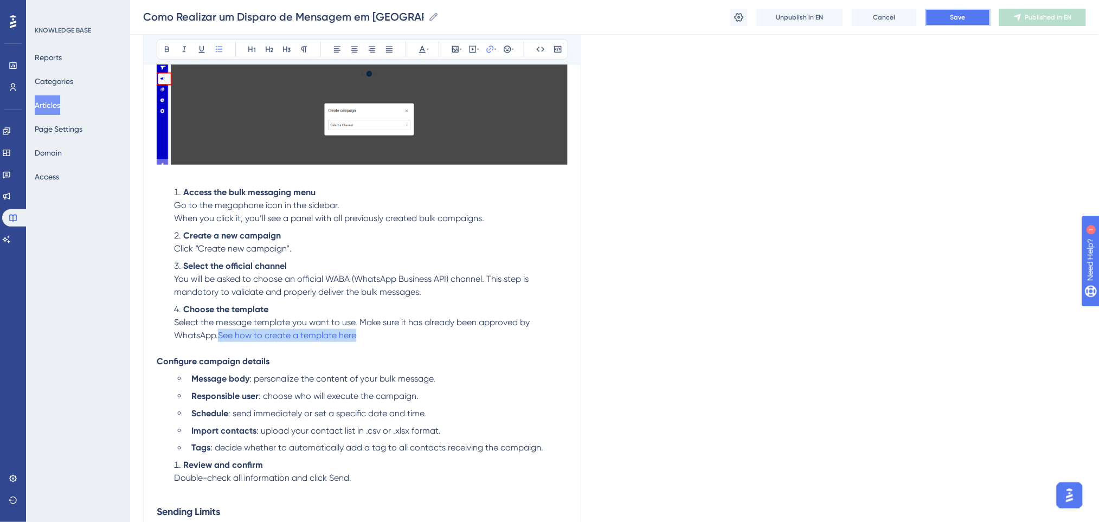
click at [975, 18] on button "Save" at bounding box center [957, 17] width 65 height 17
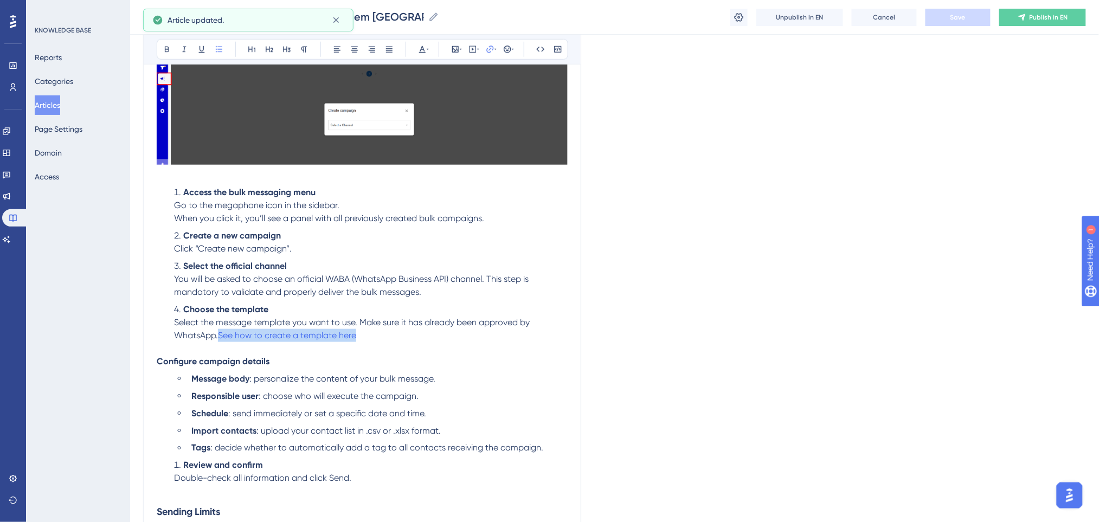
click at [1027, 21] on button "Publish in EN" at bounding box center [1042, 17] width 87 height 17
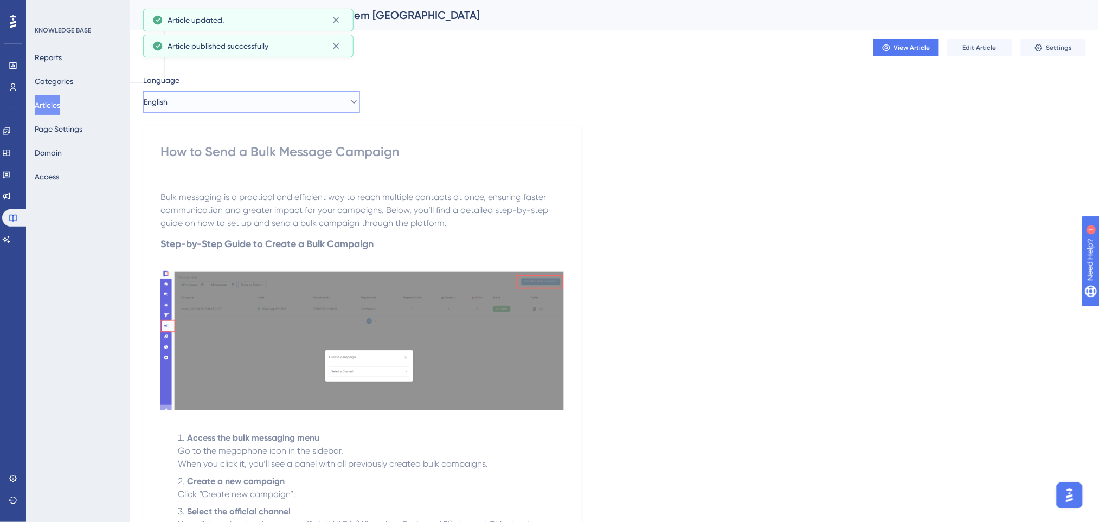
click at [223, 102] on button "English" at bounding box center [251, 102] width 217 height 22
click at [210, 182] on button "Spanish Spanish Published" at bounding box center [251, 179] width 203 height 22
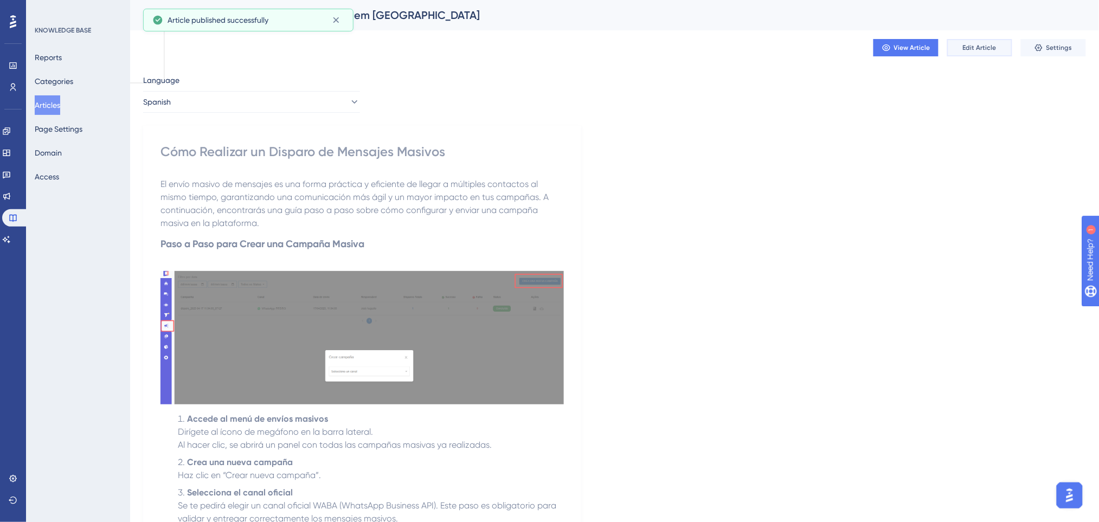
click at [995, 44] on span "Edit Article" at bounding box center [980, 47] width 34 height 9
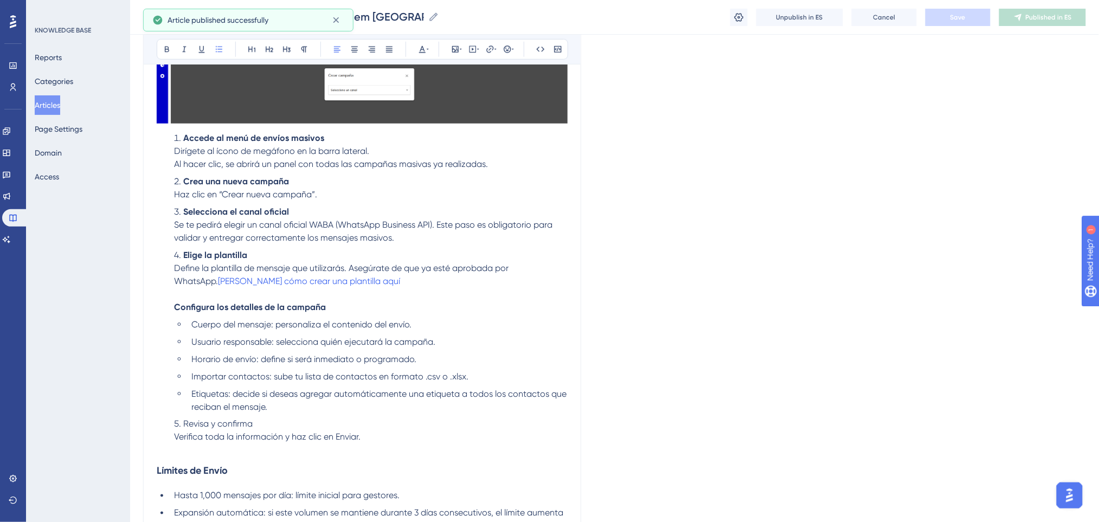
scroll to position [403, 0]
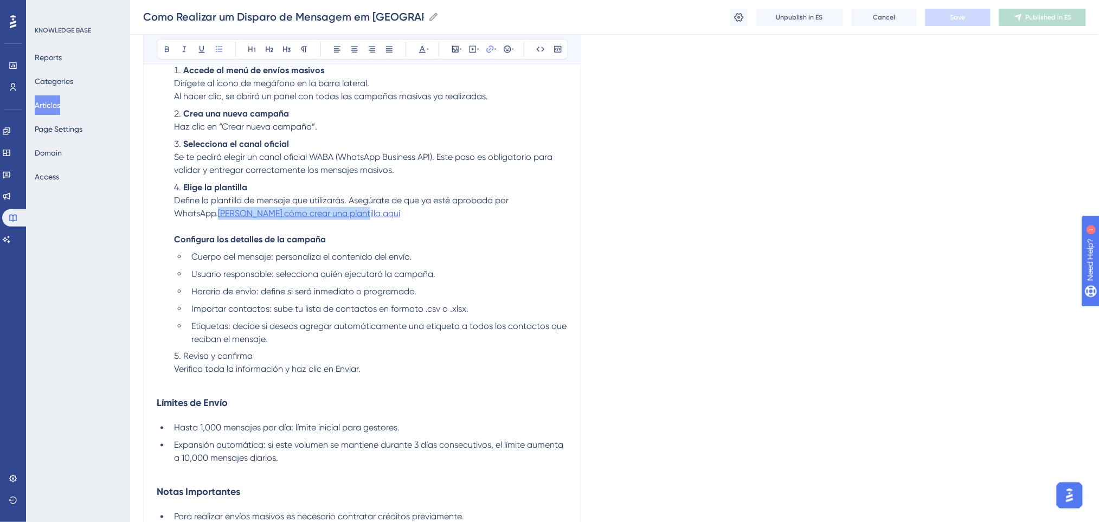
drag, startPoint x: 376, startPoint y: 210, endPoint x: 219, endPoint y: 208, distance: 157.2
click at [219, 208] on li "Elige la plantilla Define la plantilla de mensaje que utilizarás. Asegúrate de …" at bounding box center [369, 213] width 398 height 65
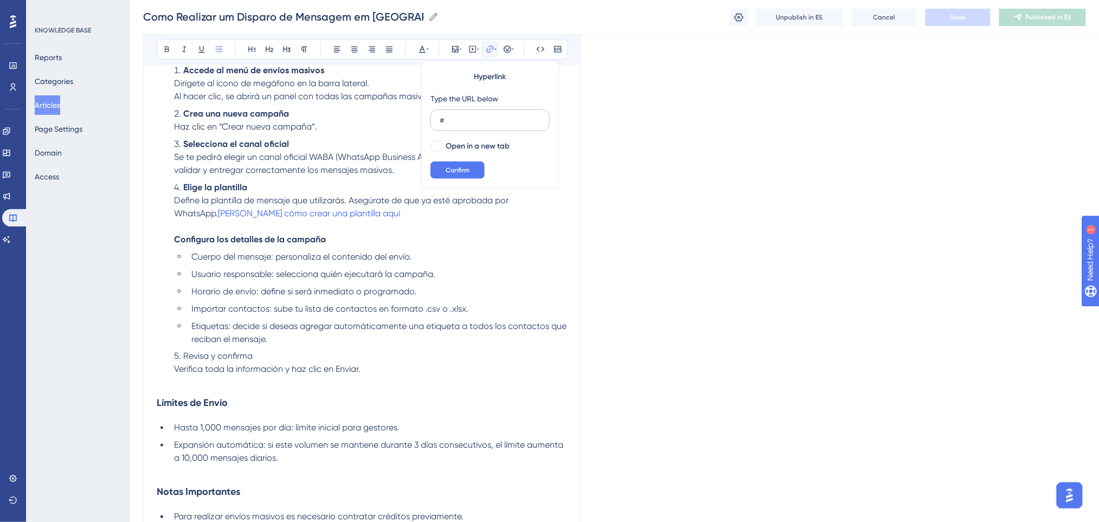
click at [470, 124] on input "#" at bounding box center [490, 120] width 101 height 12
click at [488, 115] on input "https://ajuda.poli.digital/pt/articles/14888" at bounding box center [490, 120] width 101 height 12
type input "https://ajuda.poli.digital/es/articles/14888"
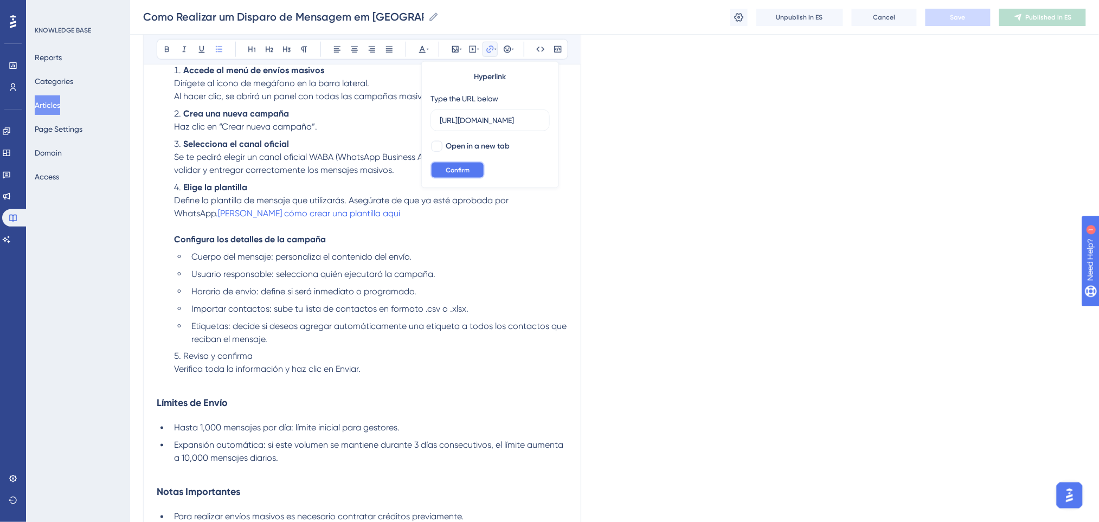
click at [465, 169] on span "Confirm" at bounding box center [458, 170] width 24 height 9
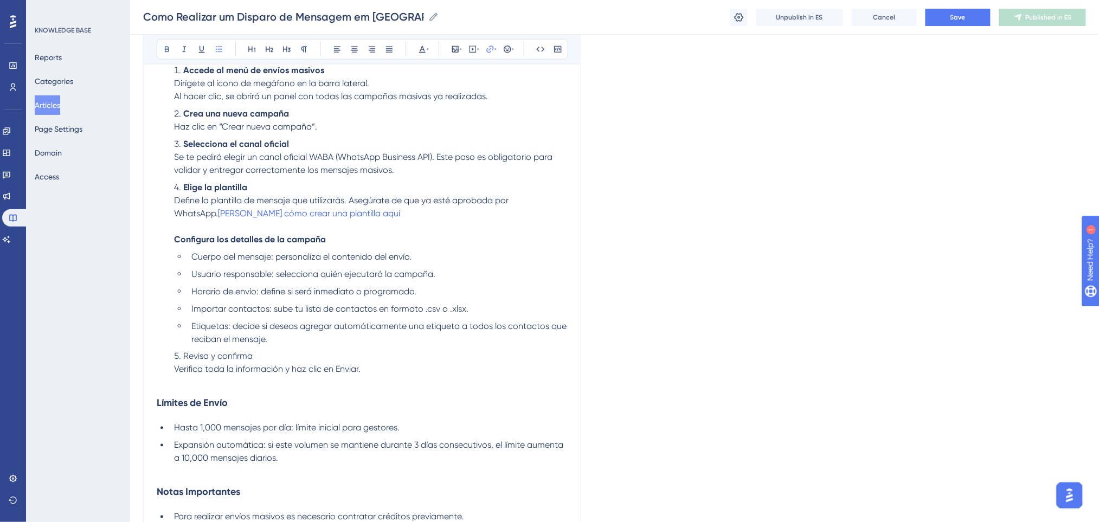
click at [865, 112] on div "Language Spanish Cómo Realizar un Disparo de Mensajes Masivos Bold Italic Under…" at bounding box center [614, 164] width 943 height 997
click at [960, 14] on span "Save" at bounding box center [957, 17] width 15 height 9
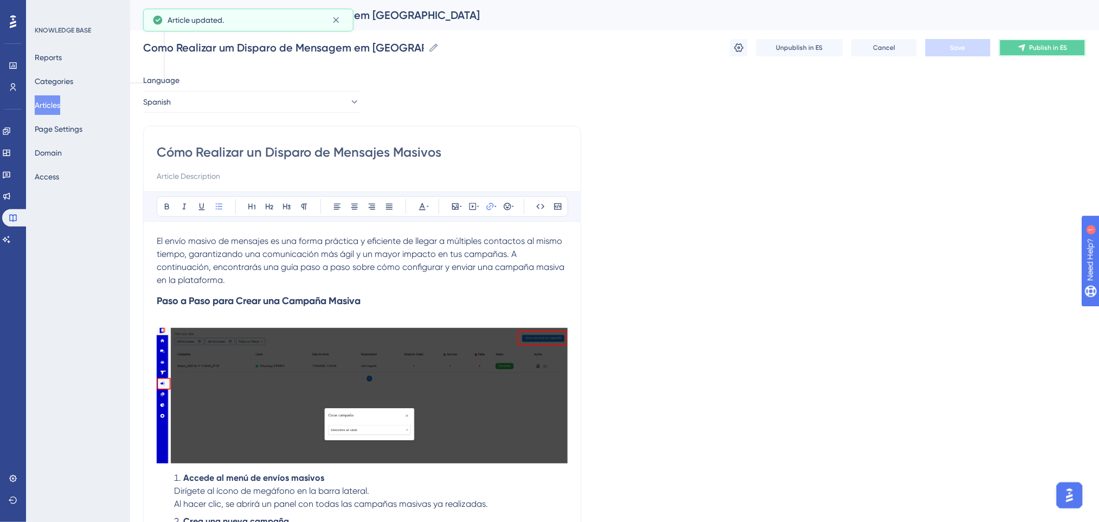
click at [1063, 44] on span "Publish in ES" at bounding box center [1048, 47] width 38 height 9
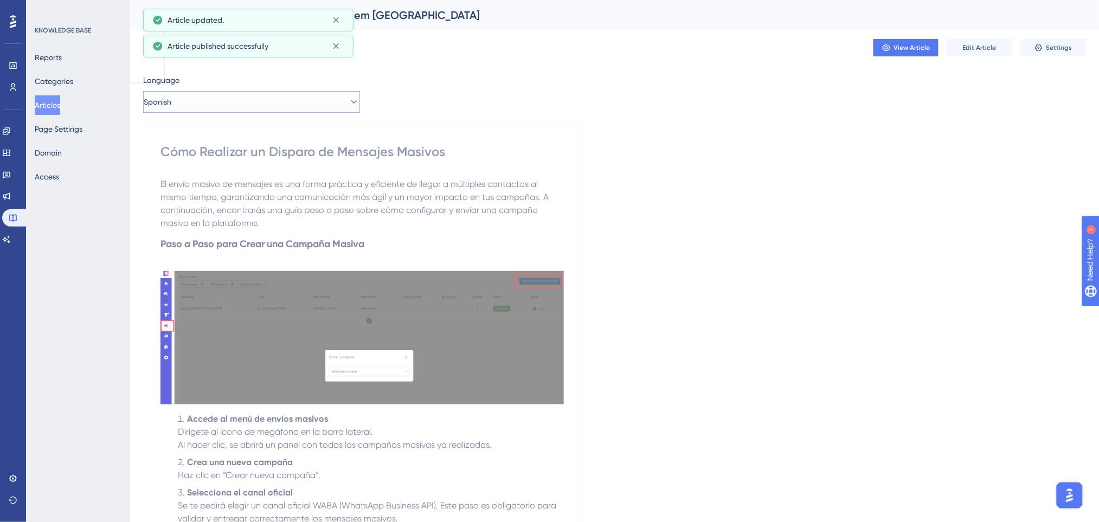
click at [289, 98] on button "Spanish" at bounding box center [251, 102] width 217 height 22
click at [711, 136] on div "Language Spanish Portuguese (Default) Portuguese (Default) Published English En…" at bounding box center [614, 513] width 943 height 879
click at [990, 47] on span "Edit Article" at bounding box center [980, 47] width 34 height 9
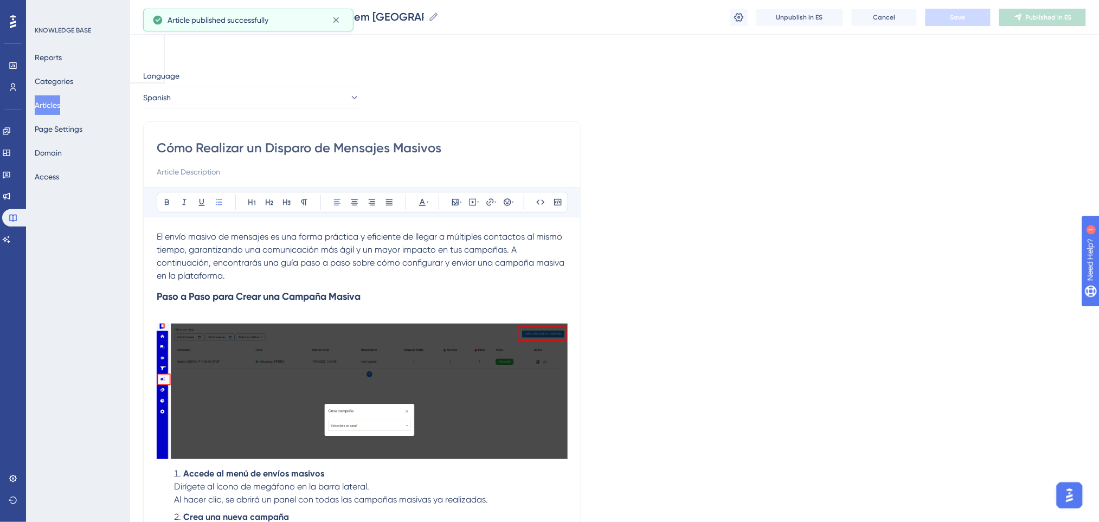
scroll to position [331, 0]
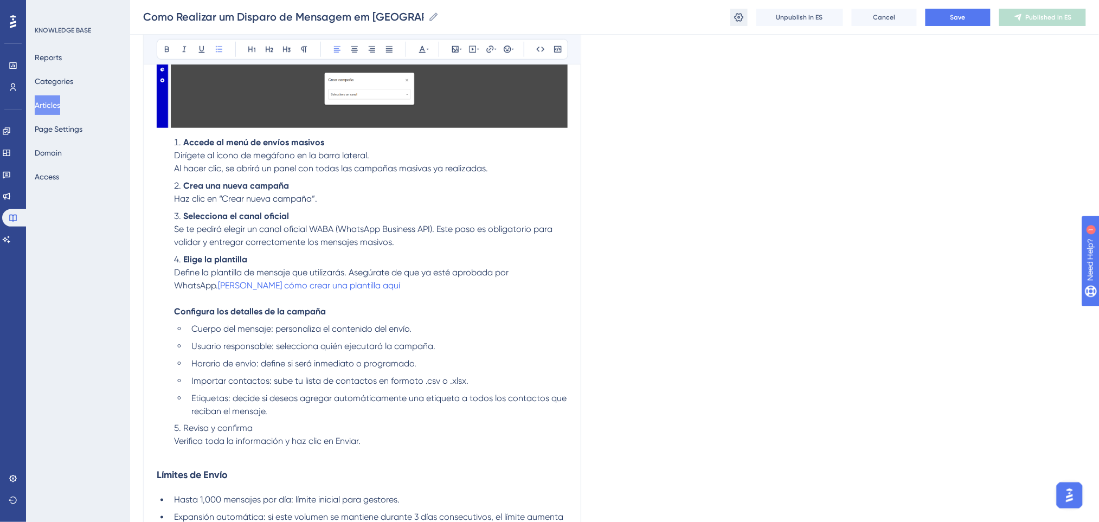
click at [734, 12] on icon at bounding box center [738, 17] width 11 height 11
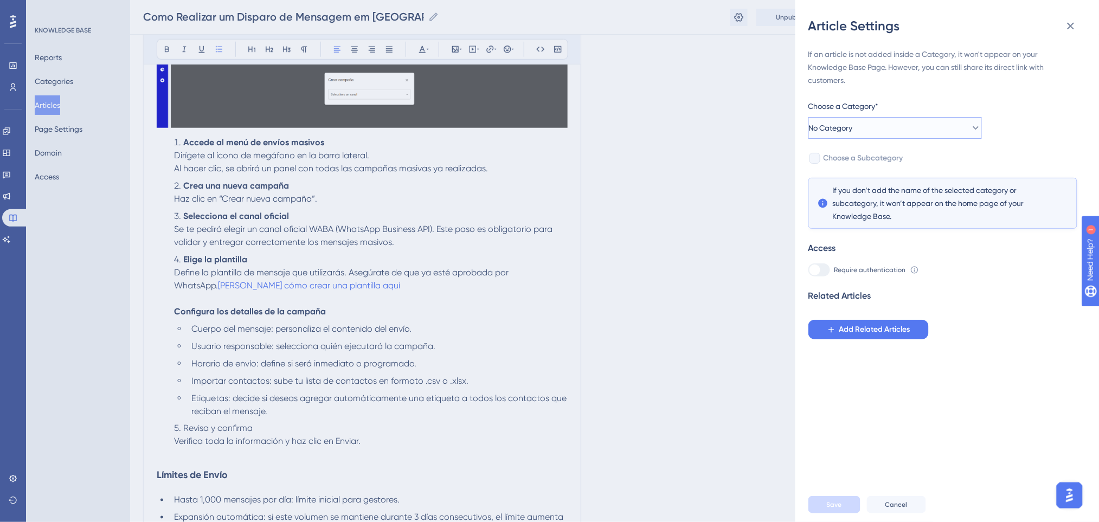
click at [887, 131] on button "No Category" at bounding box center [894, 128] width 173 height 22
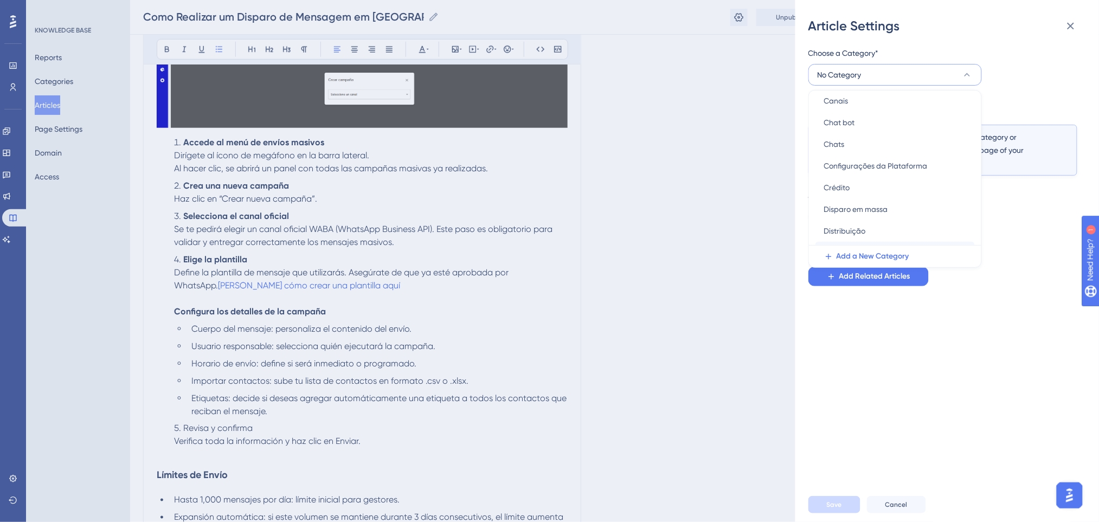
scroll to position [47, 0]
click at [868, 234] on span "Disparo em massa" at bounding box center [856, 234] width 64 height 13
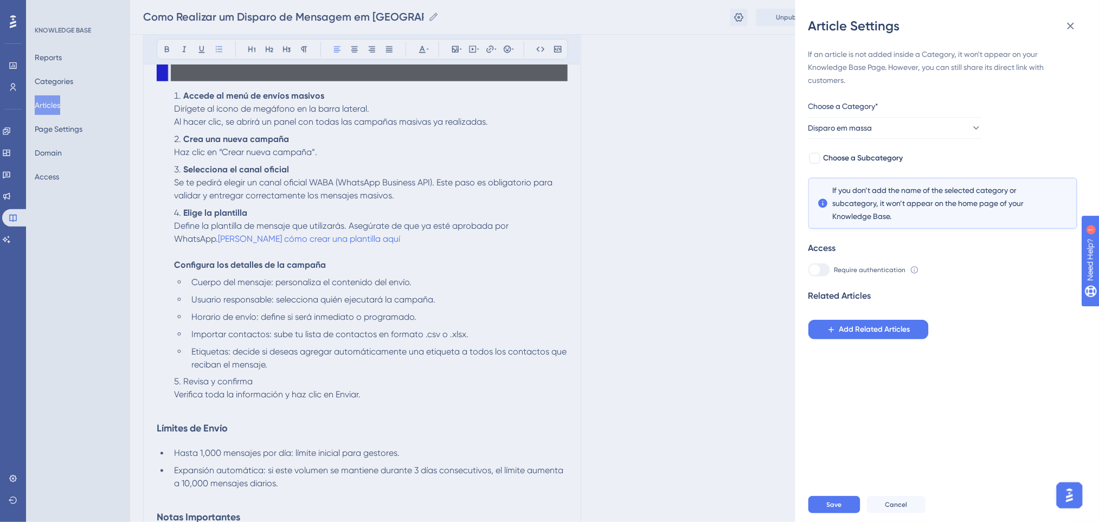
scroll to position [403, 0]
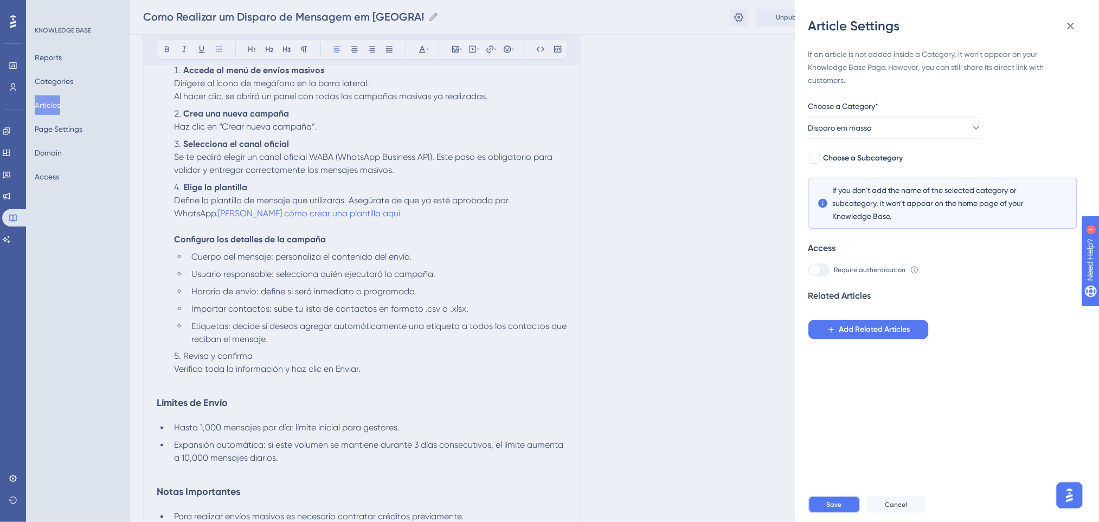
click at [846, 511] on button "Save" at bounding box center [834, 504] width 52 height 17
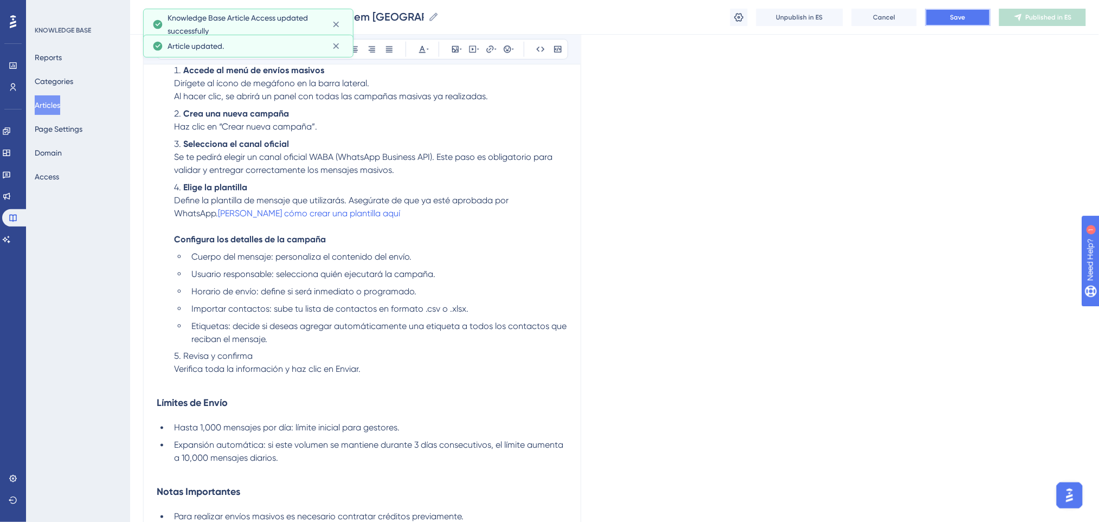
click at [962, 23] on button "Save" at bounding box center [957, 17] width 65 height 17
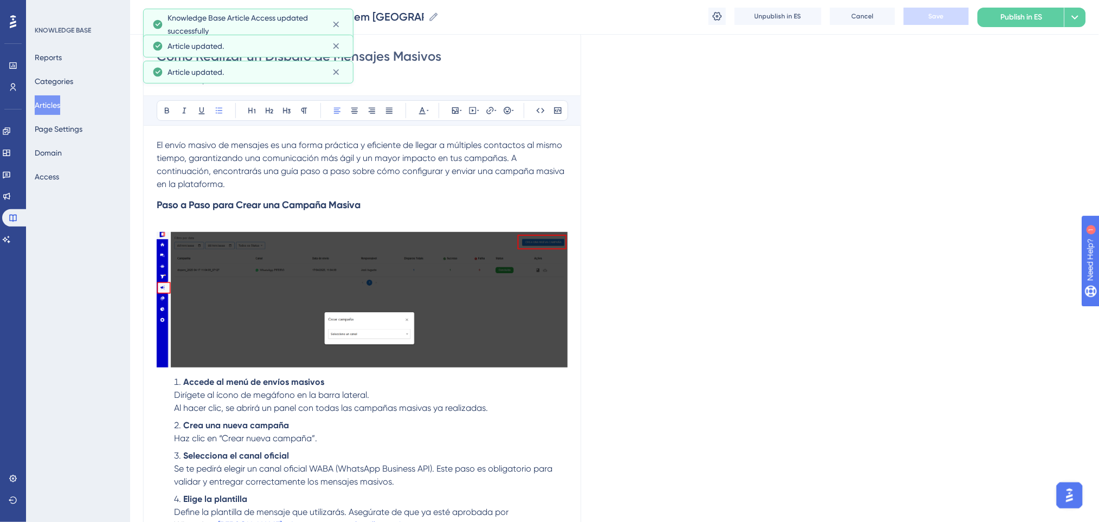
scroll to position [0, 0]
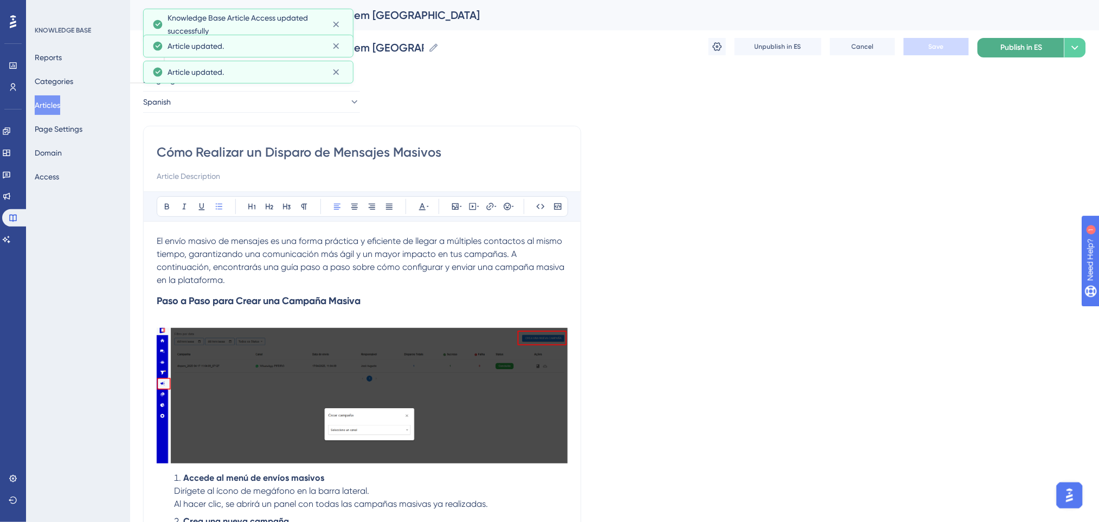
click at [1013, 47] on span "Publish in ES" at bounding box center [1022, 47] width 42 height 13
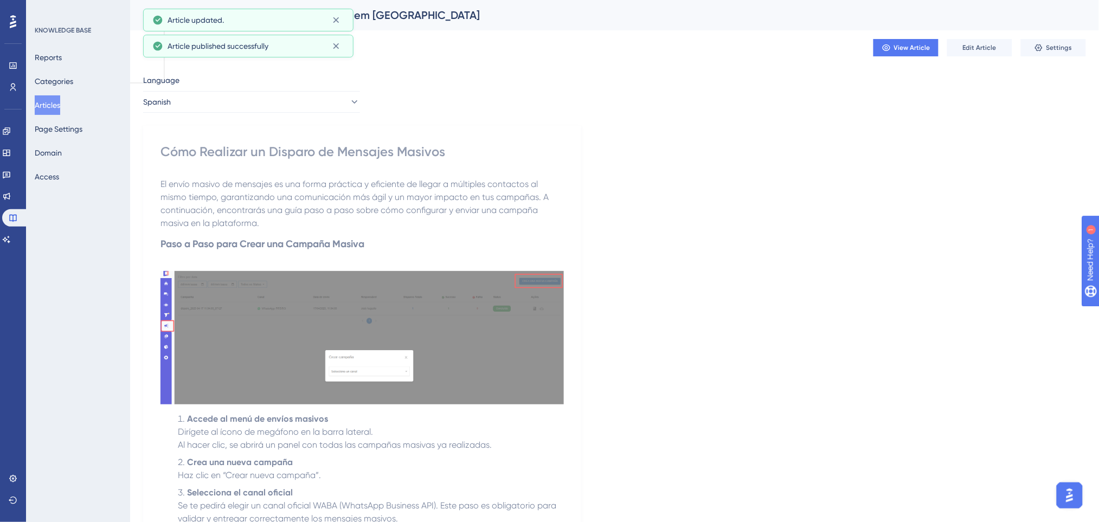
click at [339, 113] on div "Language Spanish Cómo Realizar un Disparo de Mensajes Masivos El envío masivo d…" at bounding box center [614, 513] width 943 height 879
click at [333, 106] on button "Spanish" at bounding box center [251, 102] width 217 height 22
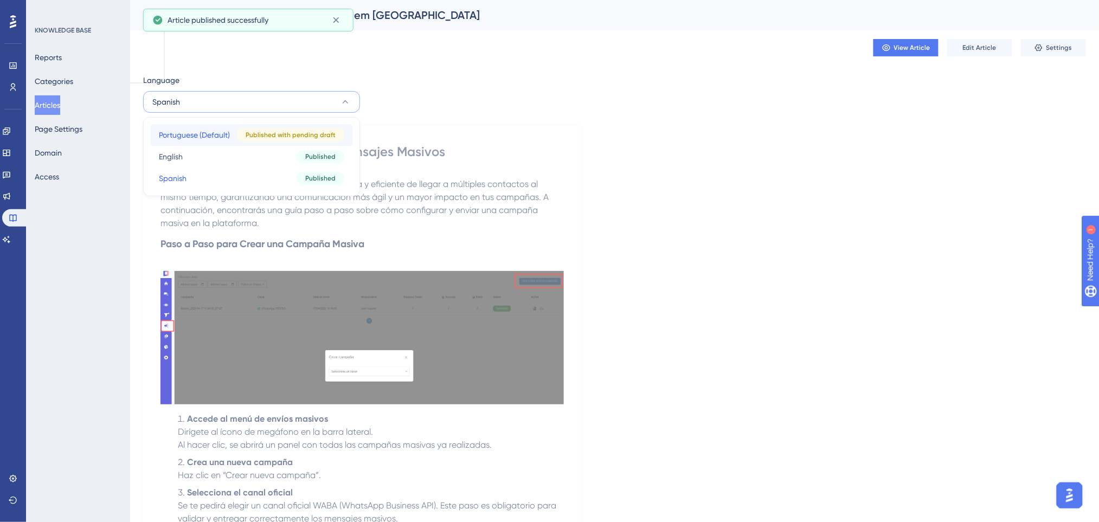
click at [240, 138] on div "Published with pending draft" at bounding box center [290, 134] width 107 height 13
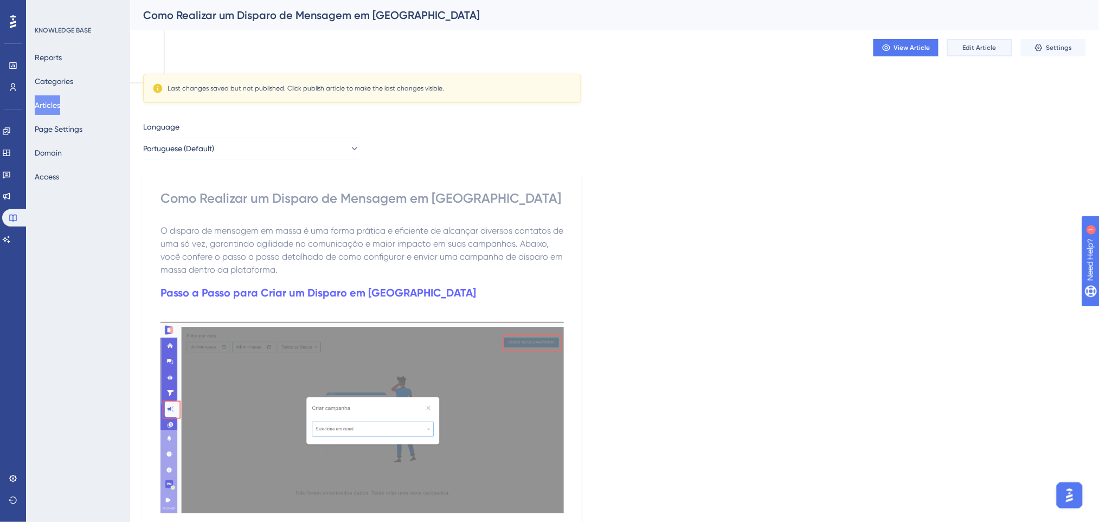
click at [982, 42] on button "Edit Article" at bounding box center [979, 47] width 65 height 17
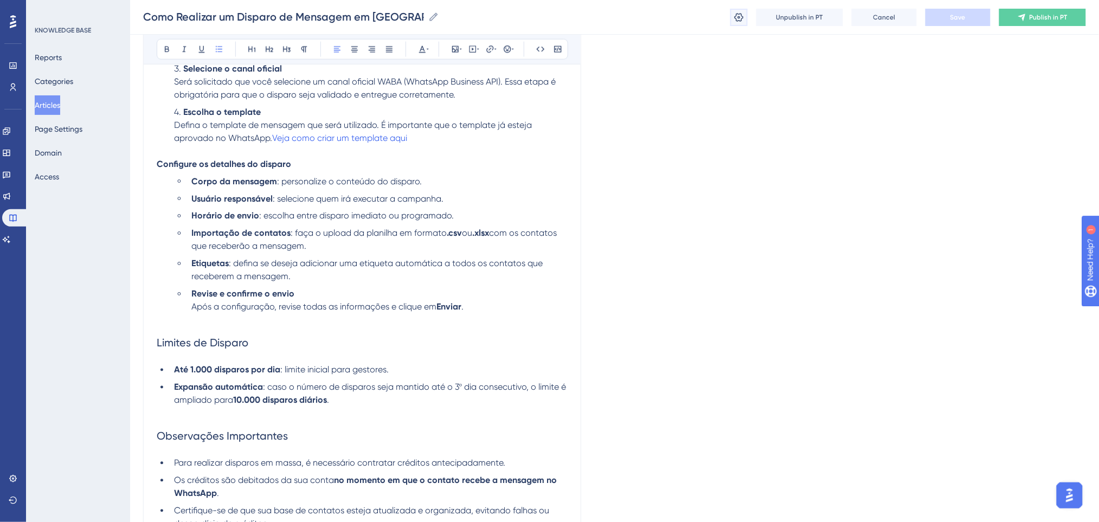
click at [744, 11] on button at bounding box center [738, 17] width 17 height 17
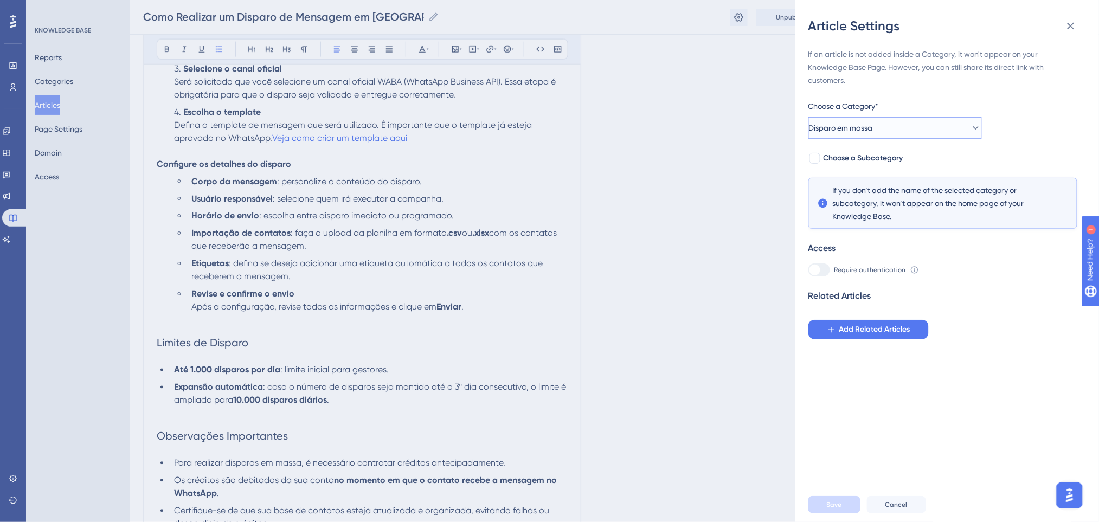
click at [886, 134] on button "Disparo em massa" at bounding box center [894, 128] width 173 height 22
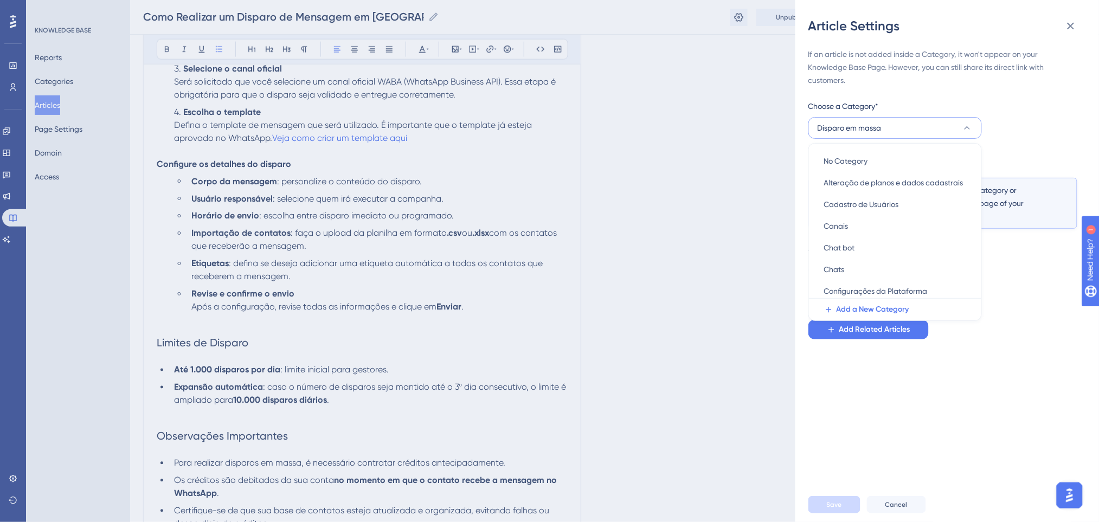
click at [893, 129] on button "Disparo em massa" at bounding box center [894, 128] width 173 height 22
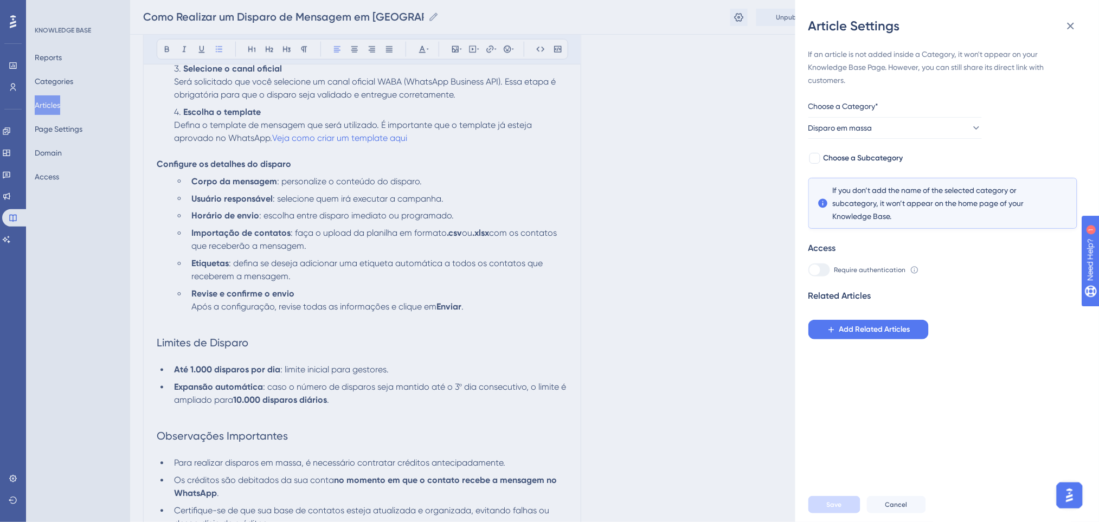
click at [672, 94] on div "Article Settings If an article is not added inside a Category, it won't appear …" at bounding box center [549, 261] width 1099 height 522
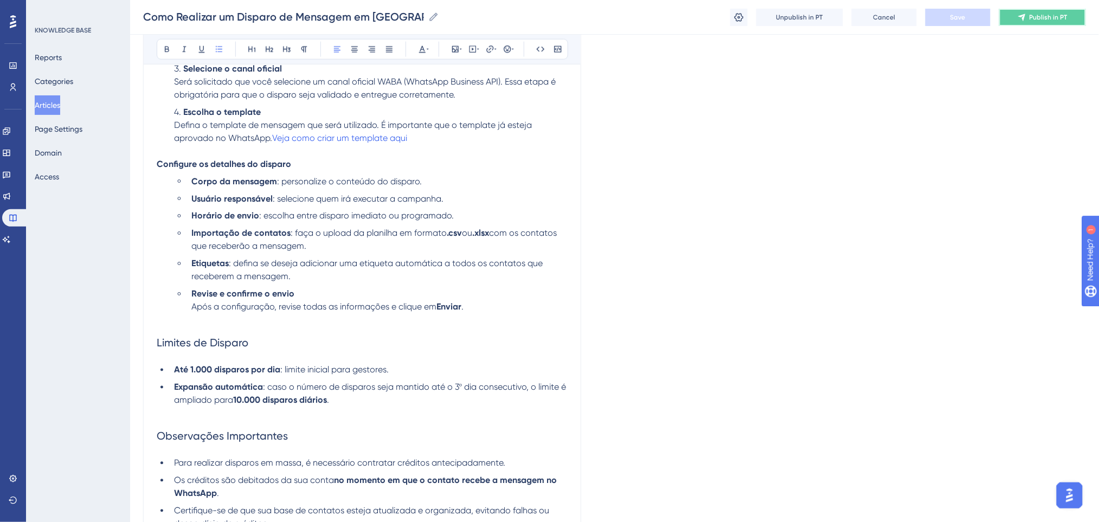
click at [1053, 18] on span "Publish in PT" at bounding box center [1048, 17] width 38 height 9
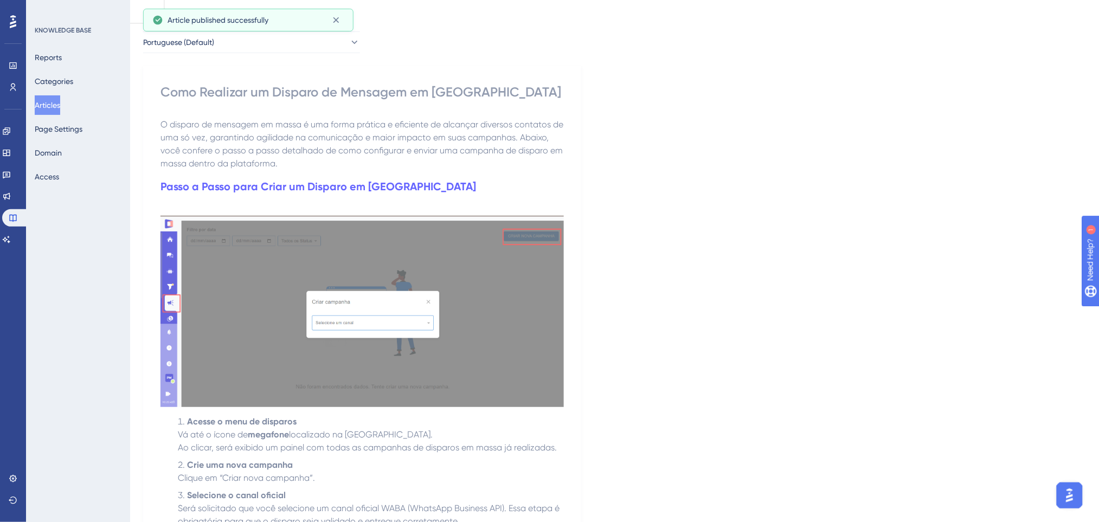
scroll to position [0, 0]
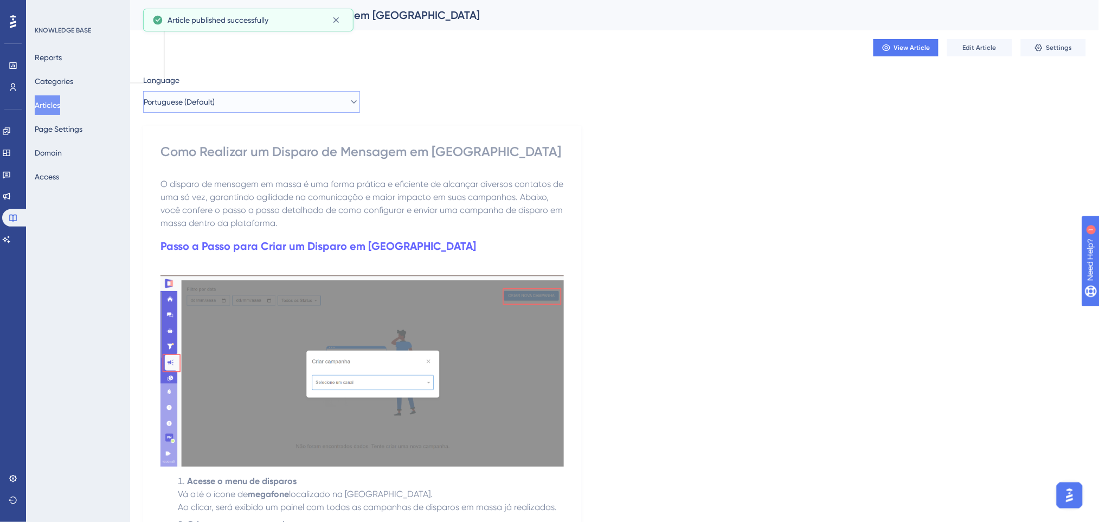
click at [307, 102] on button "Portuguese (Default)" at bounding box center [251, 102] width 217 height 22
click at [215, 100] on span "Portuguese (Default)" at bounding box center [179, 101] width 71 height 13
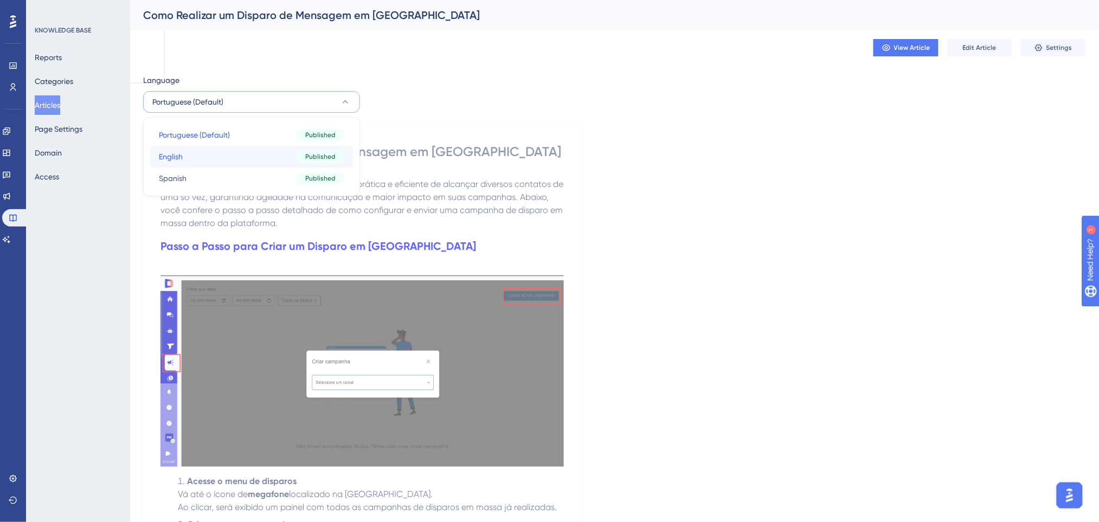
click at [204, 153] on button "English English Published" at bounding box center [251, 157] width 203 height 22
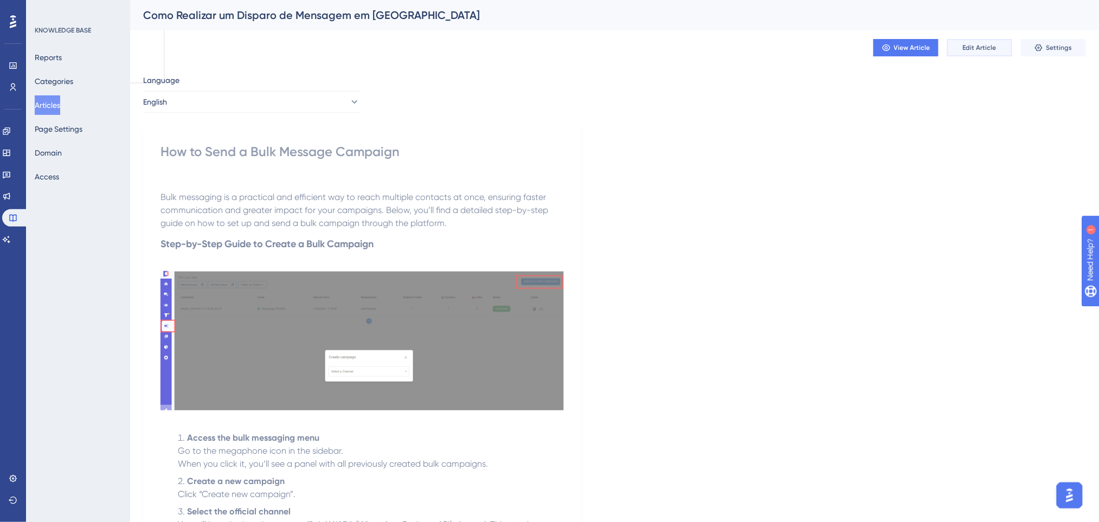
click at [988, 42] on button "Edit Article" at bounding box center [979, 47] width 65 height 17
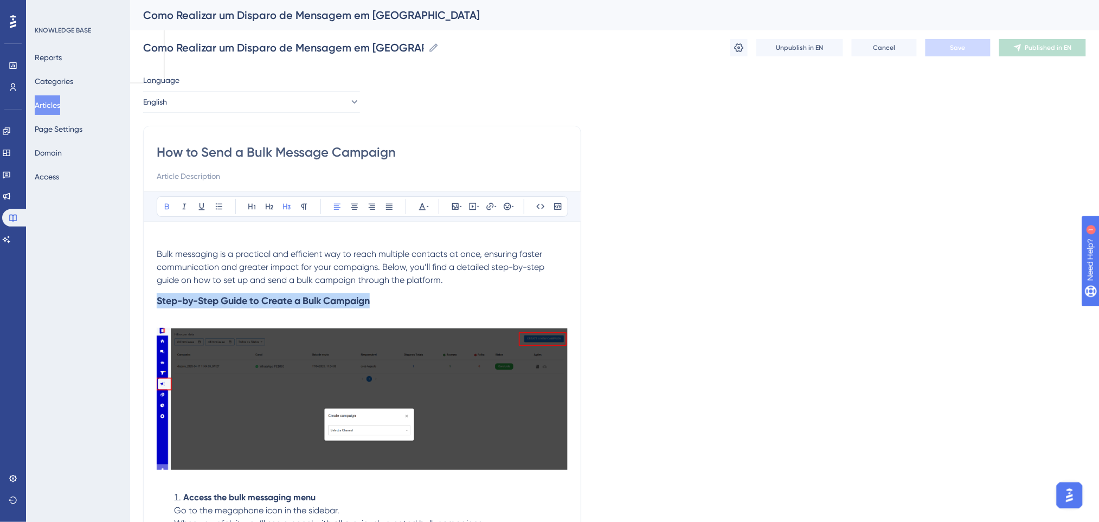
drag, startPoint x: 355, startPoint y: 307, endPoint x: 128, endPoint y: 300, distance: 226.7
click at [420, 208] on icon at bounding box center [422, 206] width 9 height 9
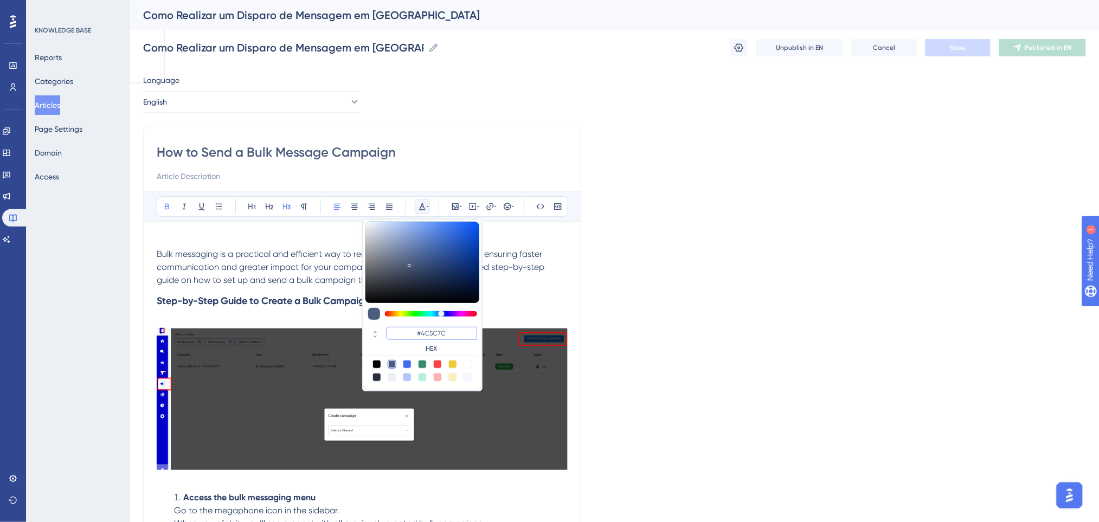
drag, startPoint x: 454, startPoint y: 329, endPoint x: 397, endPoint y: 331, distance: 57.5
click at [397, 331] on input "#4C5C7C" at bounding box center [431, 333] width 91 height 13
type input "#0000FF"
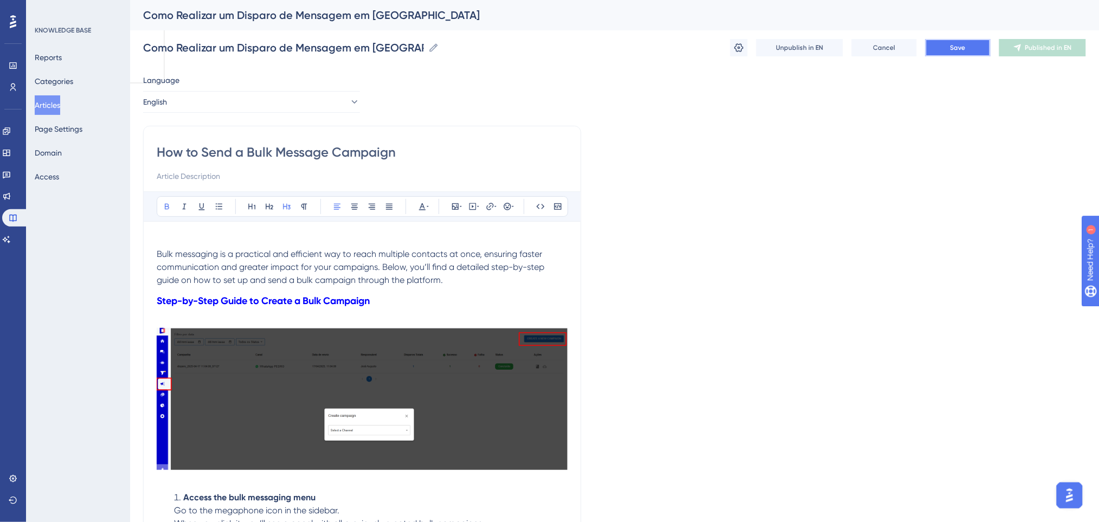
click at [939, 55] on button "Save" at bounding box center [957, 47] width 65 height 17
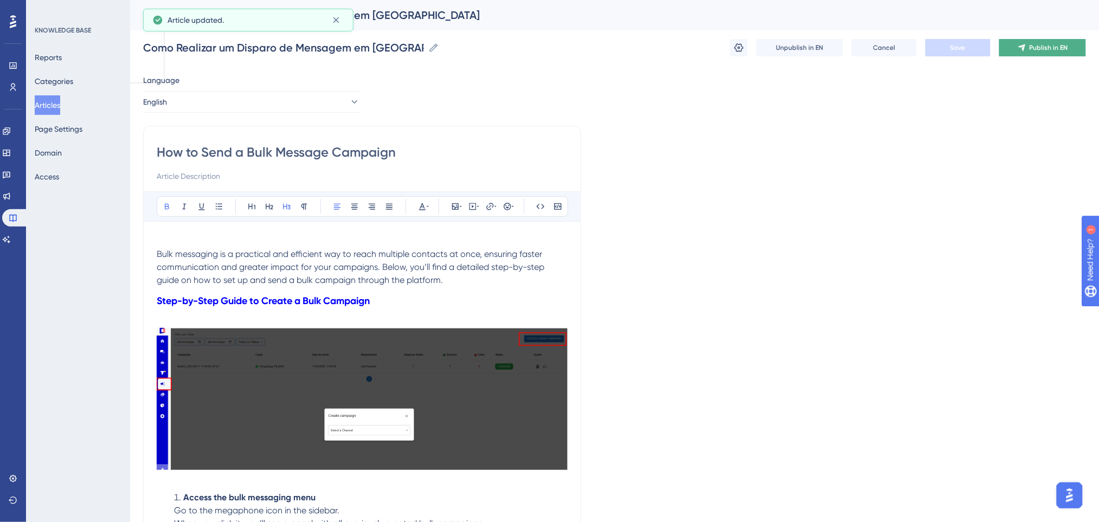
click at [1020, 47] on icon at bounding box center [1022, 47] width 9 height 9
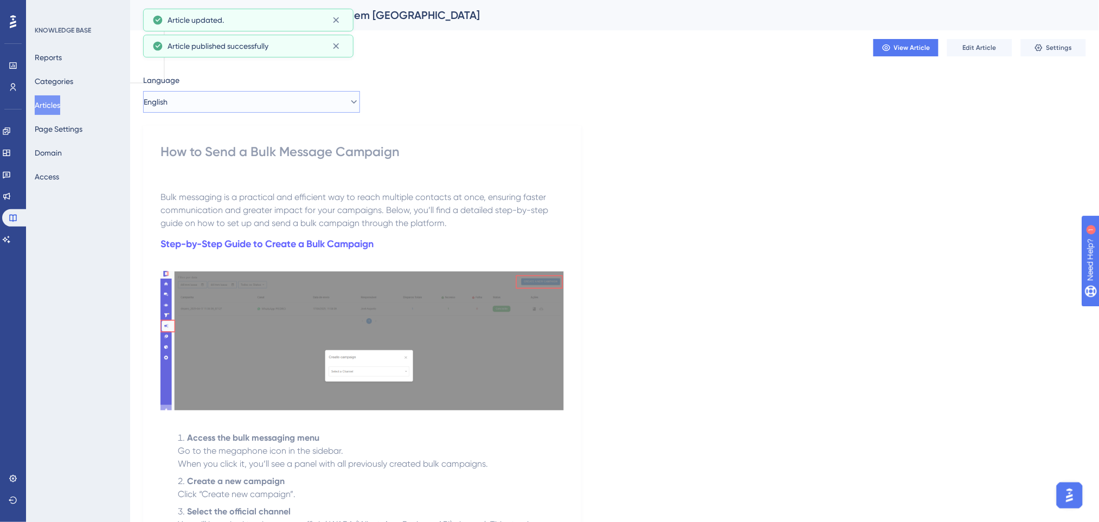
click at [298, 106] on button "English" at bounding box center [251, 102] width 217 height 22
click at [233, 184] on button "Spanish Spanish Published" at bounding box center [251, 179] width 203 height 22
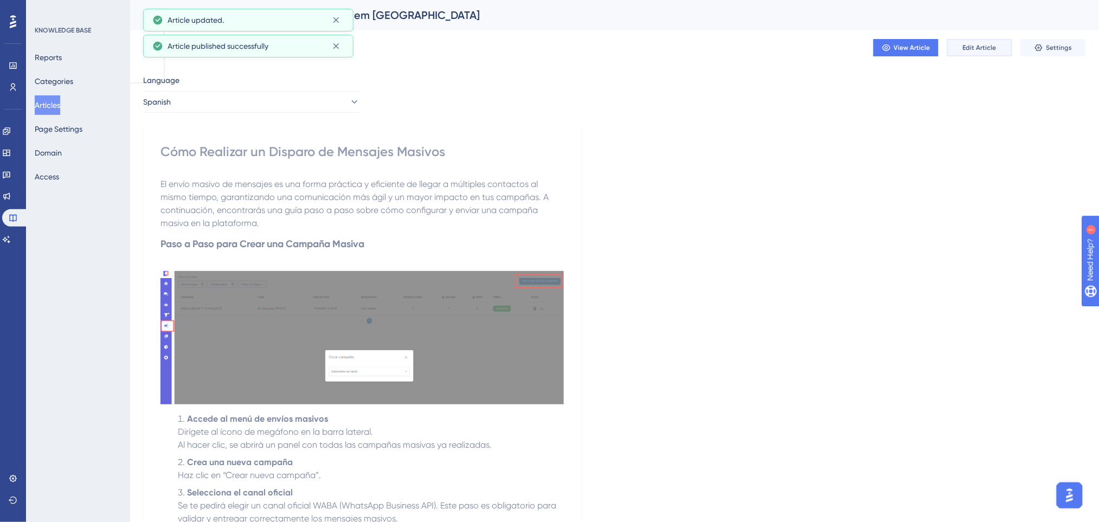
click at [989, 48] on span "Edit Article" at bounding box center [980, 47] width 34 height 9
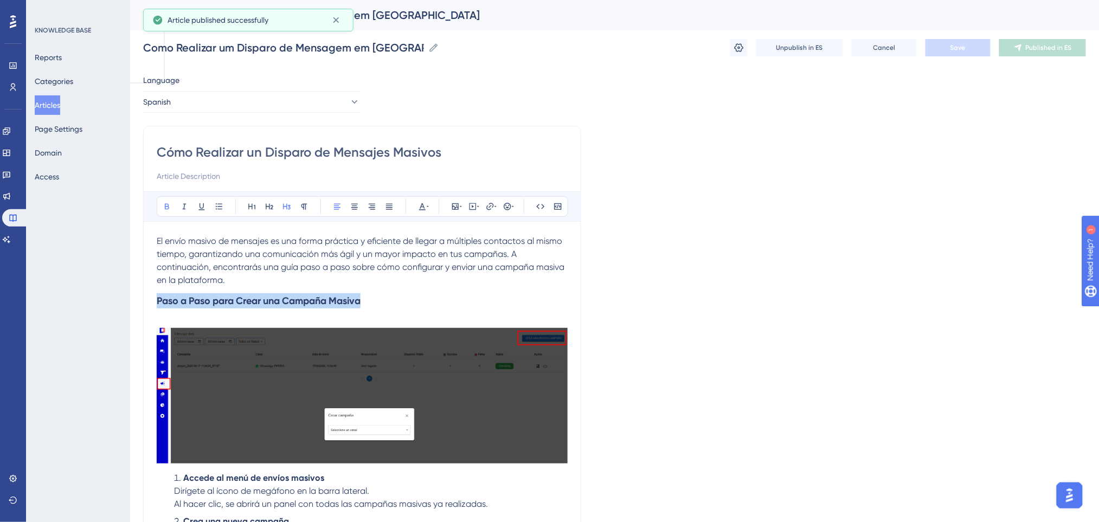
drag, startPoint x: 382, startPoint y: 306, endPoint x: 87, endPoint y: 312, distance: 295.0
click at [423, 203] on icon at bounding box center [422, 206] width 9 height 9
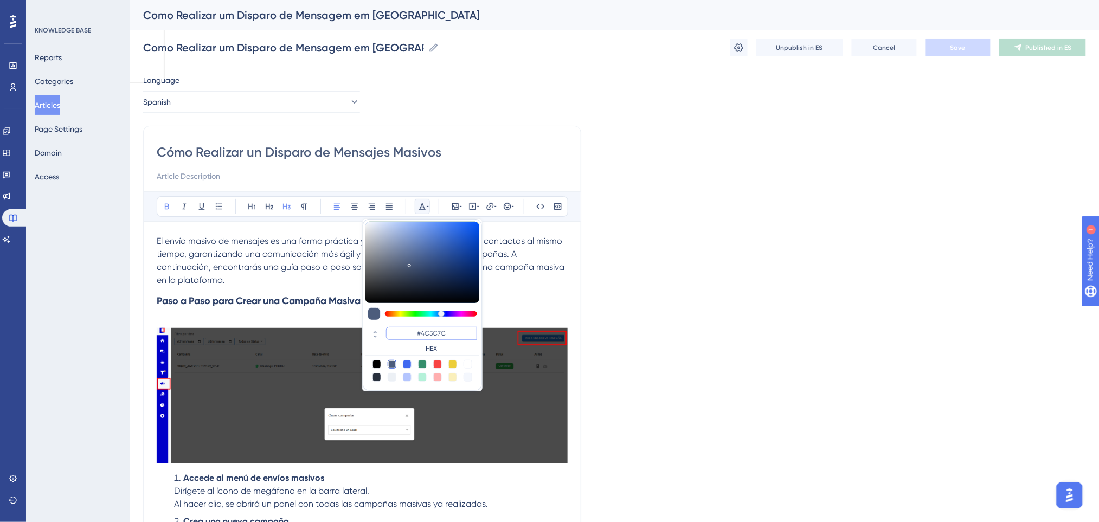
paste input "0000FF"
type input "#0000FF"
drag, startPoint x: 457, startPoint y: 331, endPoint x: 415, endPoint y: 333, distance: 41.8
click at [415, 333] on input "#0000FF" at bounding box center [431, 333] width 91 height 13
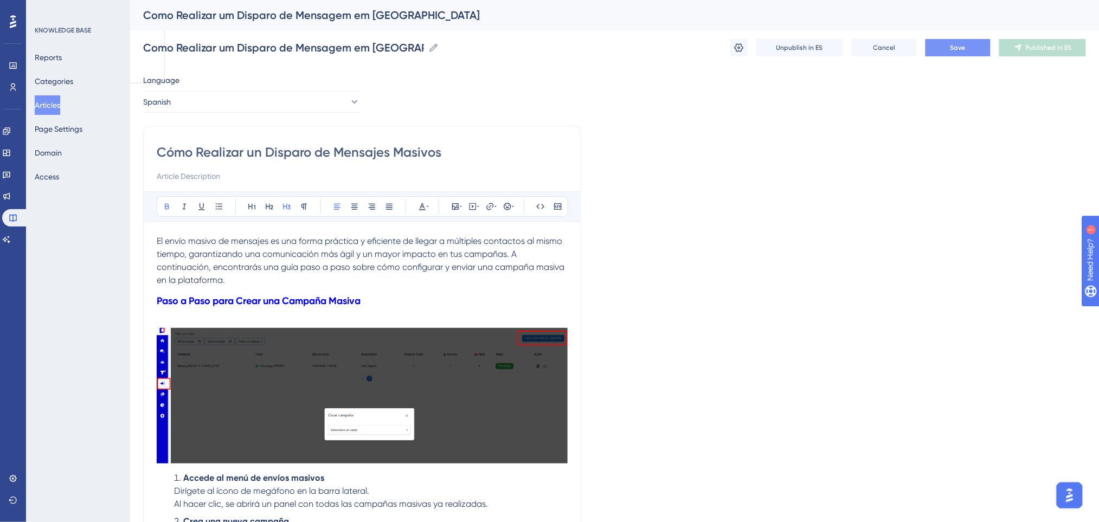
click at [981, 55] on button "Save" at bounding box center [957, 47] width 65 height 17
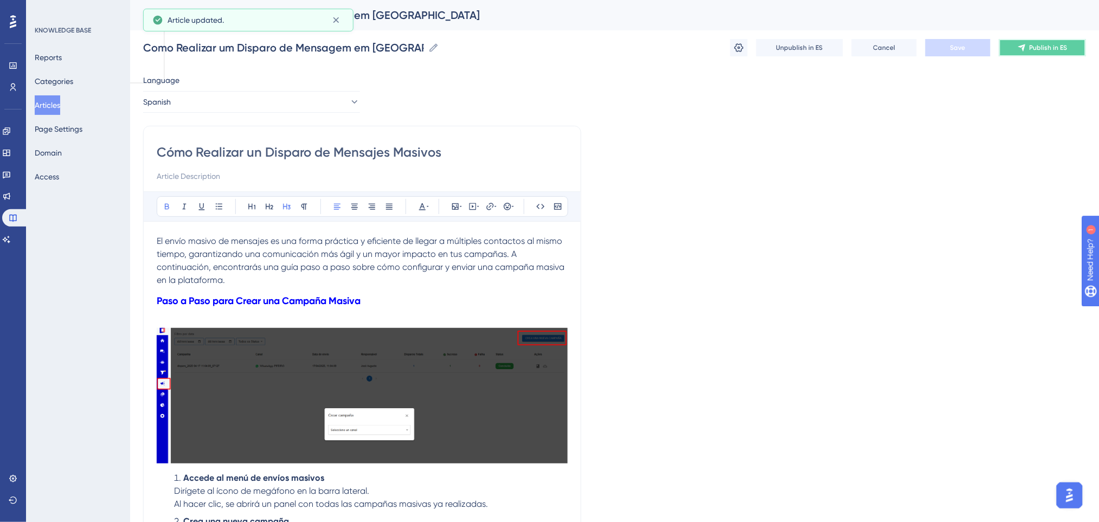
click at [1016, 51] on button "Publish in ES" at bounding box center [1042, 47] width 87 height 17
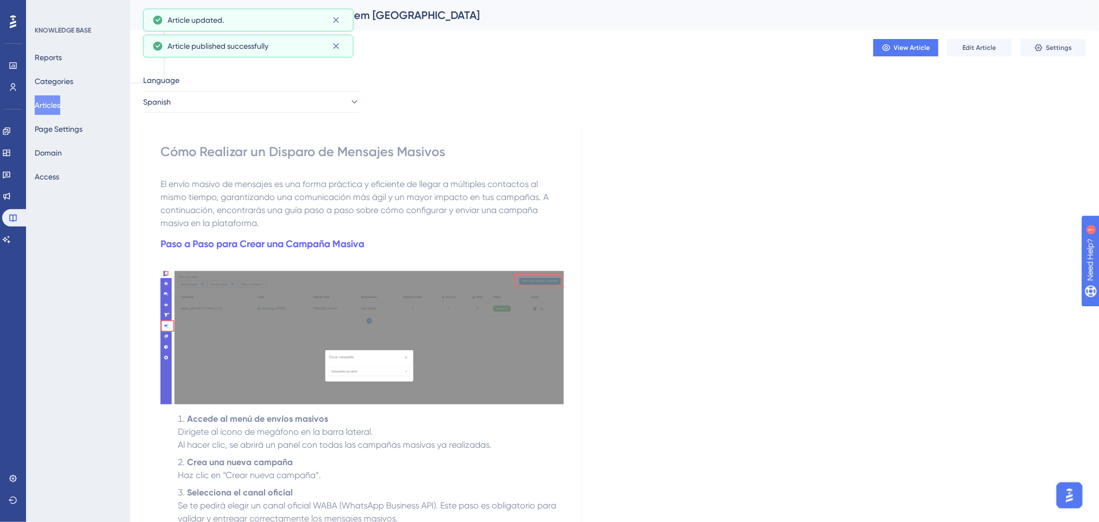
click at [44, 107] on button "Articles" at bounding box center [47, 105] width 25 height 20
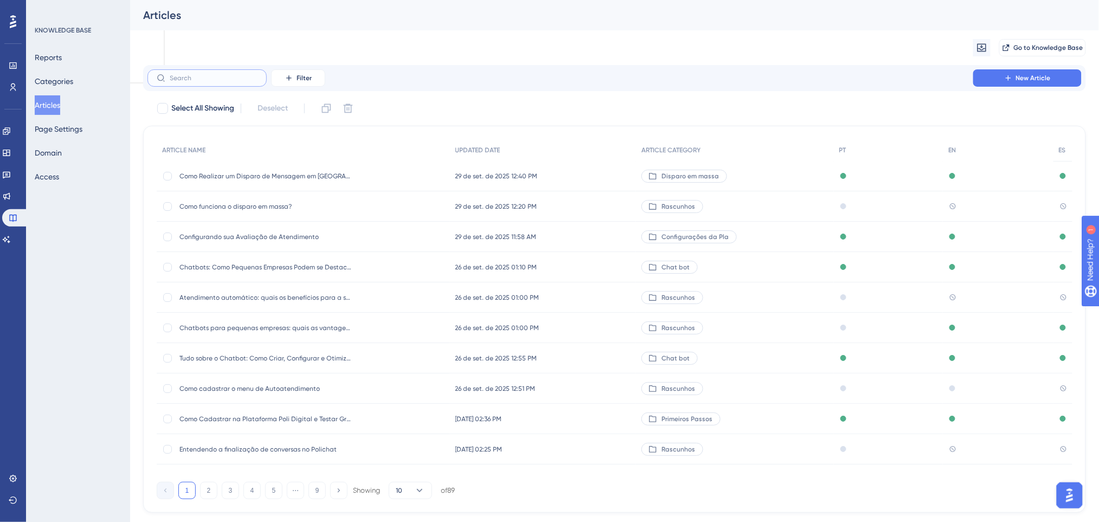
click at [179, 80] on input "text" at bounding box center [214, 78] width 88 height 8
drag, startPoint x: 347, startPoint y: 177, endPoint x: 207, endPoint y: 152, distance: 142.7
click at [213, 168] on div "Como Realizar um Disparo de Mensagem em Massa Como Realizar um Disparo de Mensa…" at bounding box center [265, 176] width 173 height 30
click at [200, 79] on input "text" at bounding box center [214, 78] width 88 height 8
click at [296, 83] on button "Filter" at bounding box center [298, 77] width 54 height 17
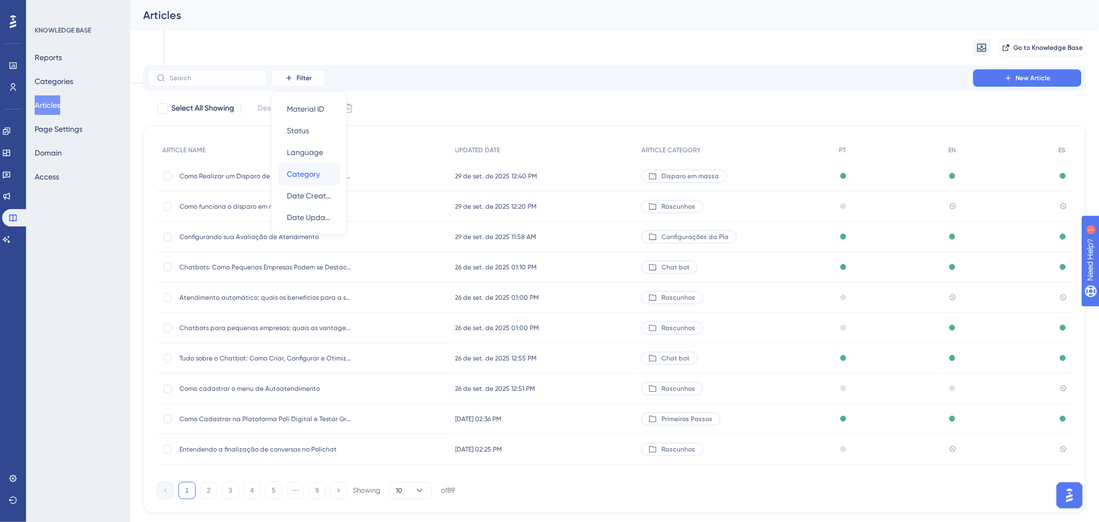
click at [314, 168] on span "Category" at bounding box center [303, 174] width 33 height 13
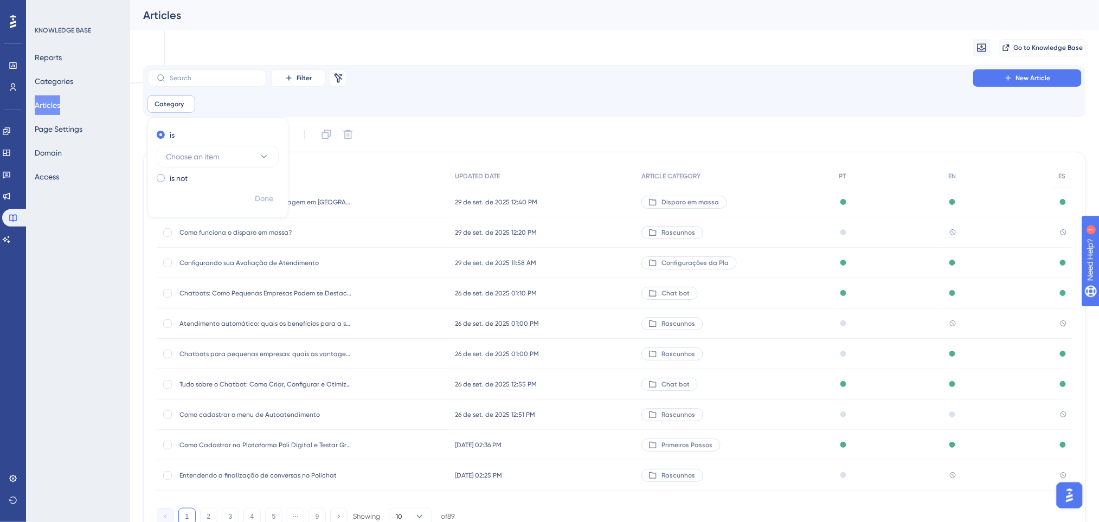
click at [205, 176] on div "is not" at bounding box center [216, 178] width 118 height 13
click at [189, 138] on div "is" at bounding box center [216, 134] width 118 height 13
click at [228, 154] on button "Choose an item" at bounding box center [218, 157] width 122 height 22
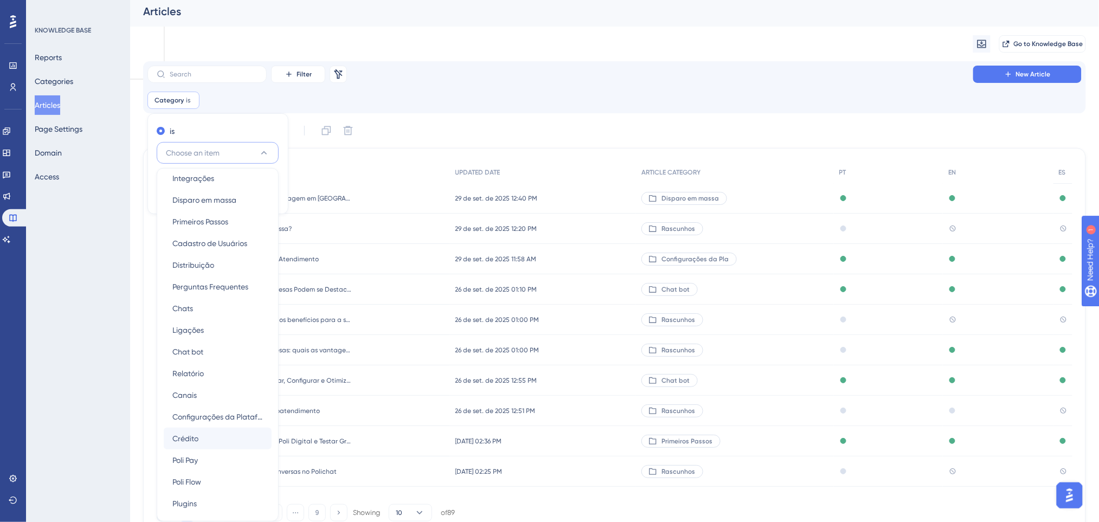
scroll to position [72, 0]
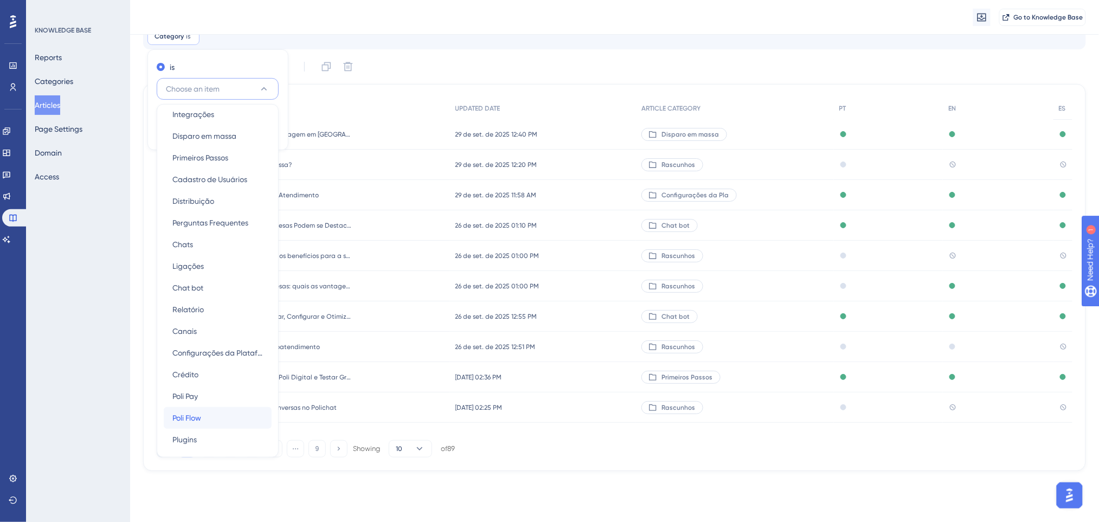
click at [198, 417] on span "Poli Flow" at bounding box center [186, 417] width 29 height 13
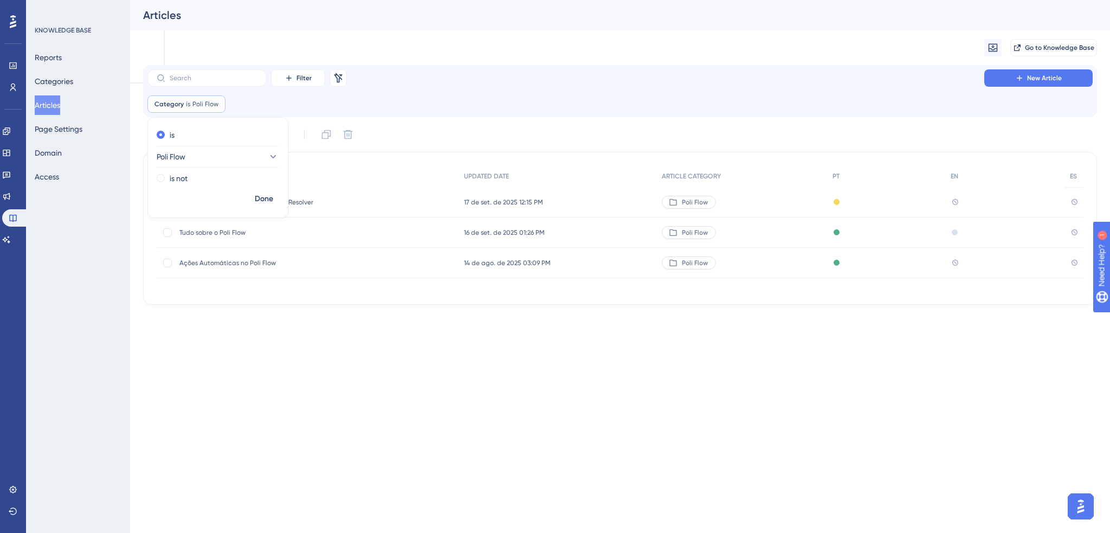
click at [499, 66] on div "Filter Remove Filters New Article Category is Poli Flow Poli Flow Remove is Pol…" at bounding box center [620, 91] width 954 height 52
click at [218, 105] on icon at bounding box center [217, 104] width 7 height 7
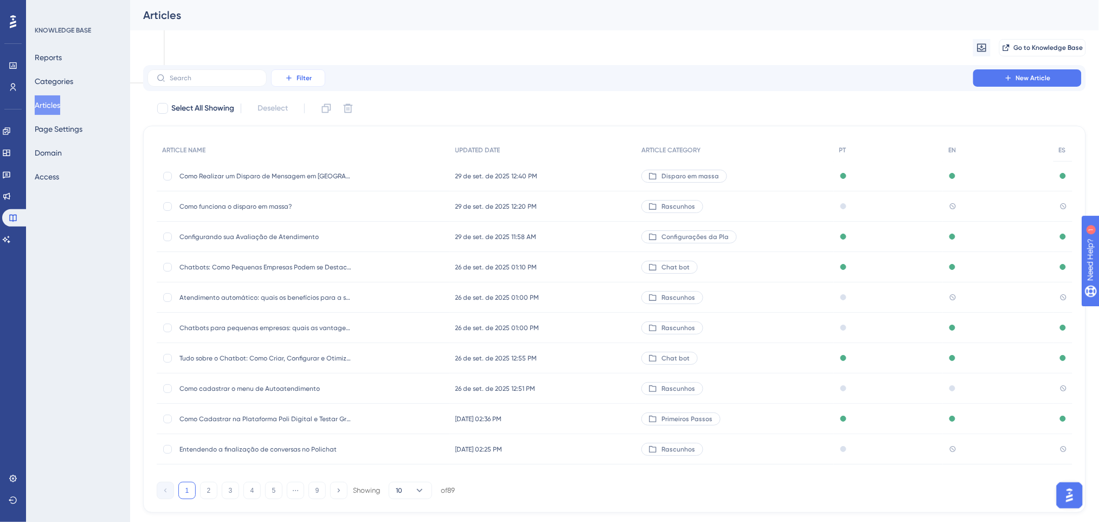
click at [294, 81] on button "Filter" at bounding box center [298, 77] width 54 height 17
click at [309, 172] on span "Category" at bounding box center [303, 174] width 33 height 13
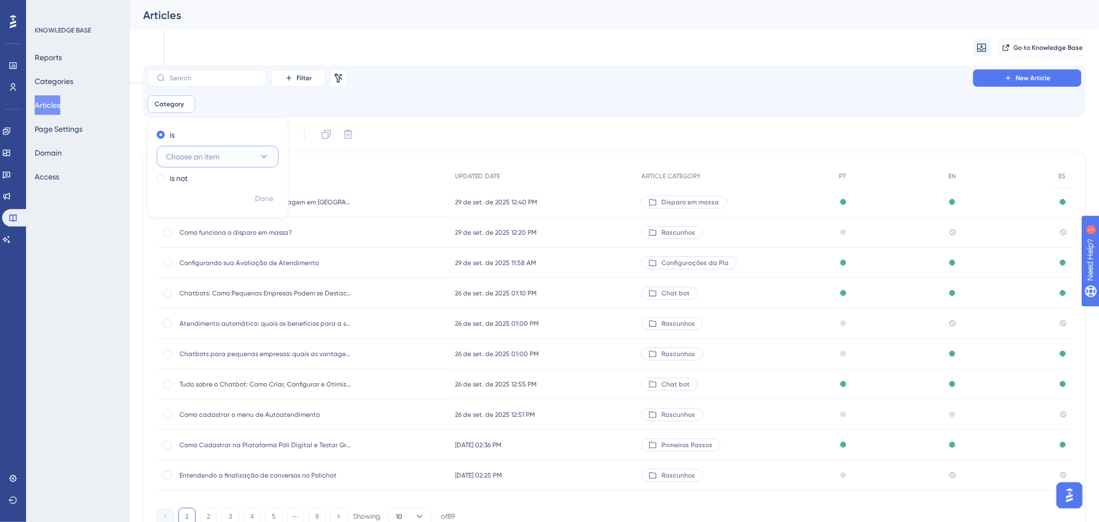
click at [217, 164] on button "Choose an item" at bounding box center [218, 157] width 122 height 22
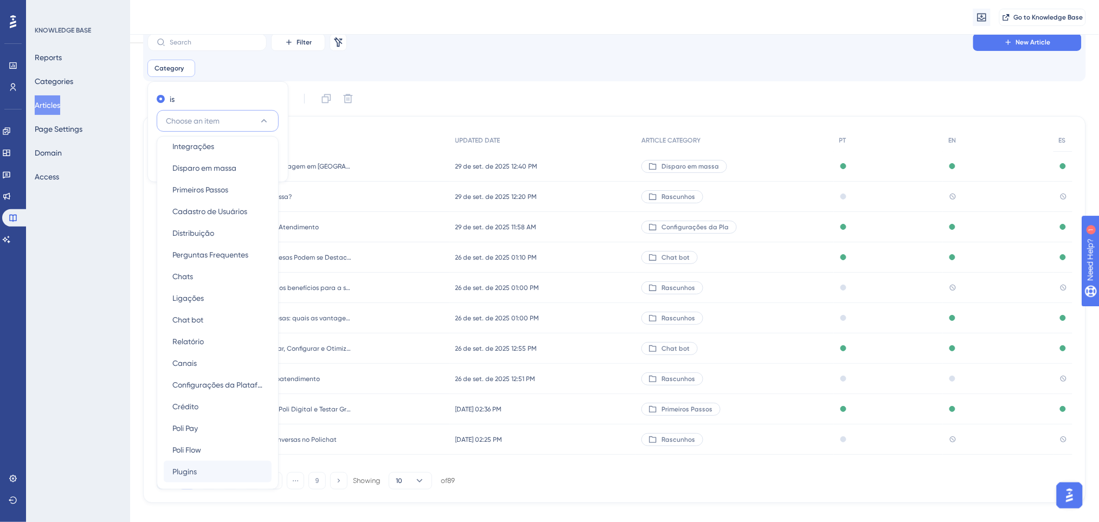
scroll to position [75, 0]
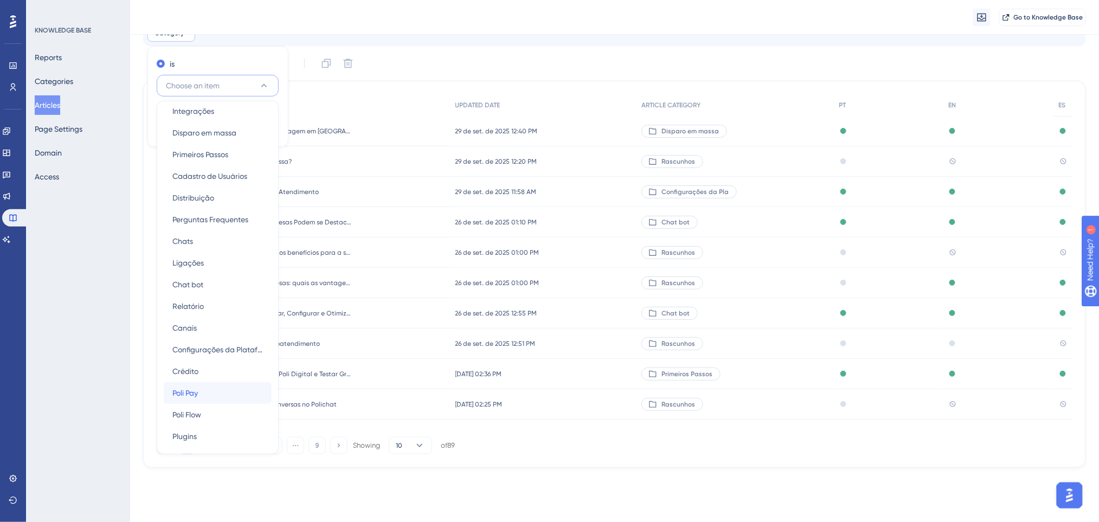
click at [196, 388] on span "Poli Pay" at bounding box center [184, 393] width 25 height 13
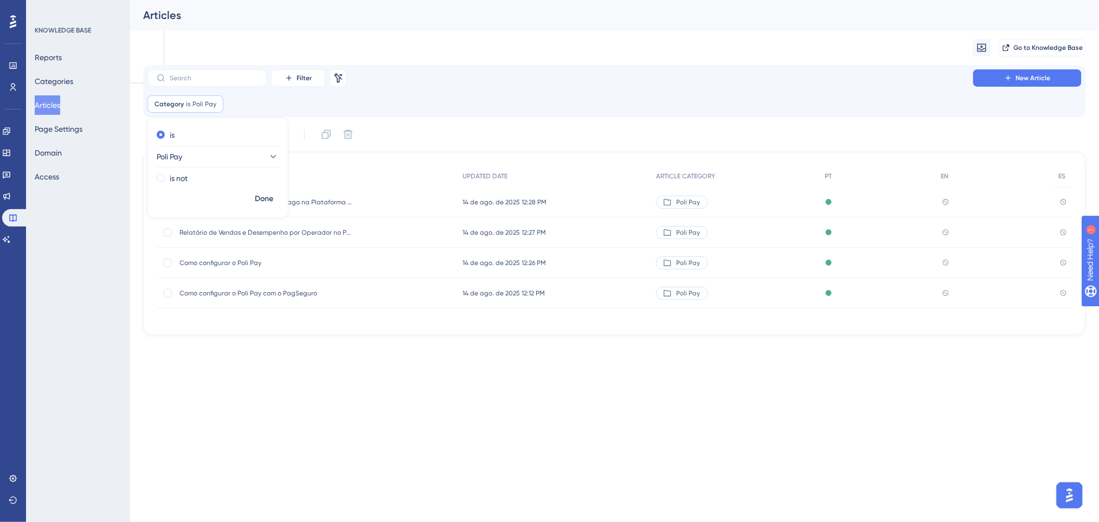
scroll to position [0, 0]
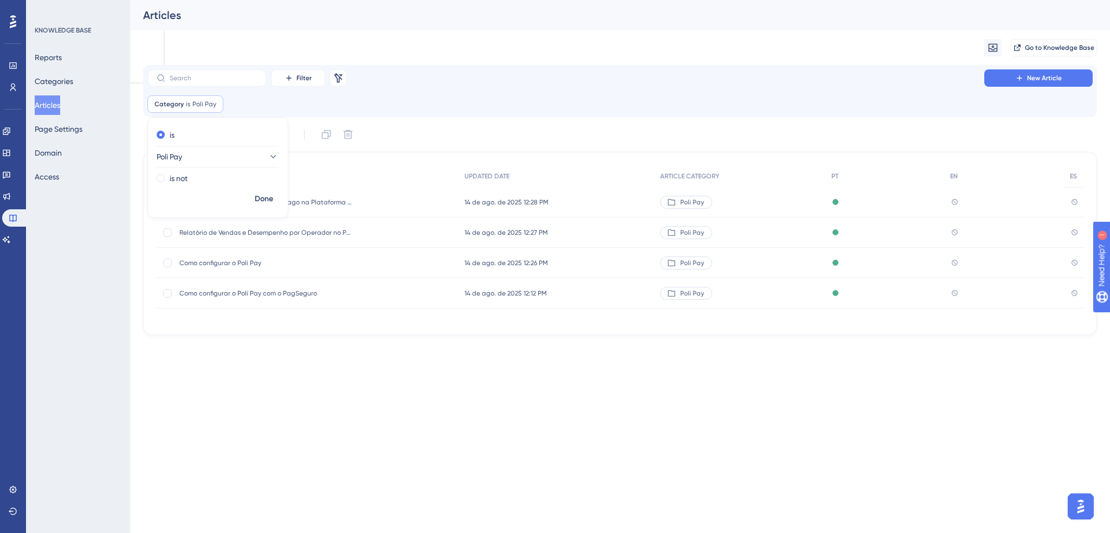
click at [235, 363] on div "Performance Users Engagement Widgets Feedback Product Updates Knowledge Base AI…" at bounding box center [555, 185] width 1110 height 370
drag, startPoint x: 360, startPoint y: 201, endPoint x: 178, endPoint y: 203, distance: 182.2
click at [178, 203] on div "Configurando Poli Pay + Mercado Pago na Plataforma Poli Digital Configurando Po…" at bounding box center [308, 202] width 302 height 30
copy span "Configurando Poli Pay + Mercado Pago na Plataforma Poli Di"
drag, startPoint x: 182, startPoint y: 230, endPoint x: 377, endPoint y: 228, distance: 195.2
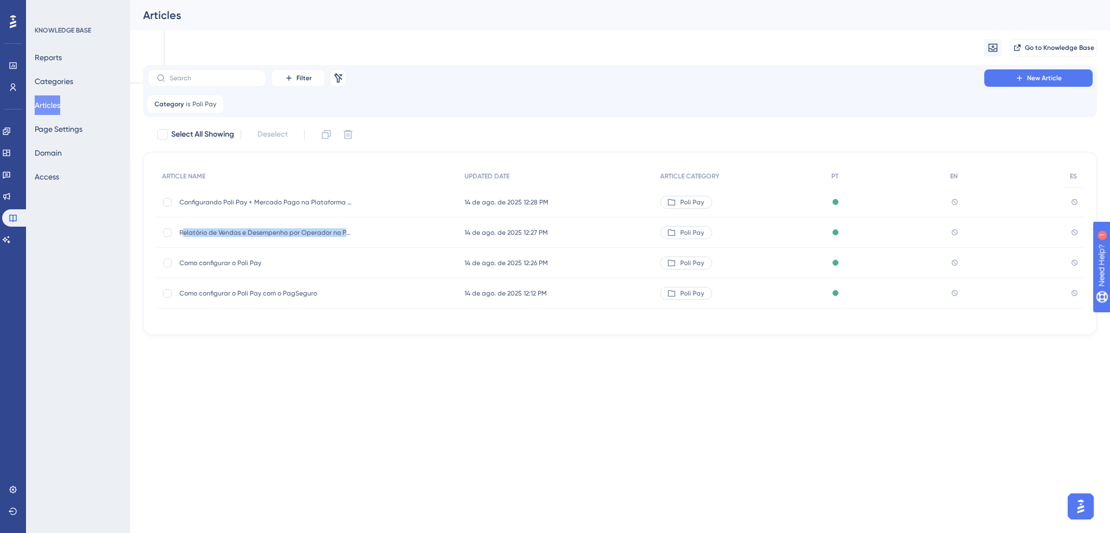
click at [377, 228] on div "Relatório de Vendas e Desempenho por Operador no Poli Pay Relatório de Vendas e…" at bounding box center [308, 232] width 302 height 30
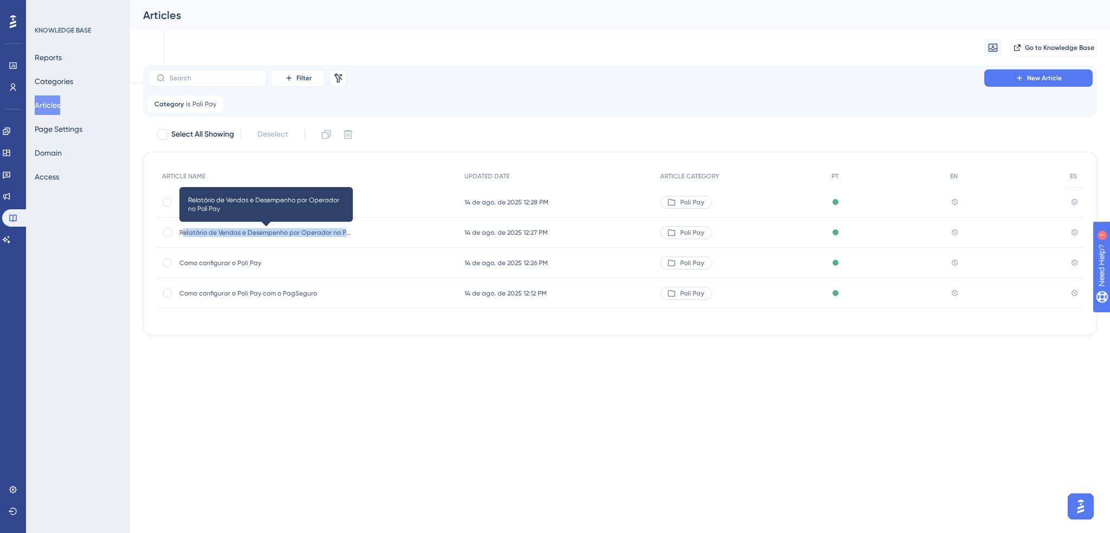
click at [349, 234] on span "Relatório de Vendas e Desempenho por Operador no Poli Pay" at bounding box center [265, 232] width 173 height 9
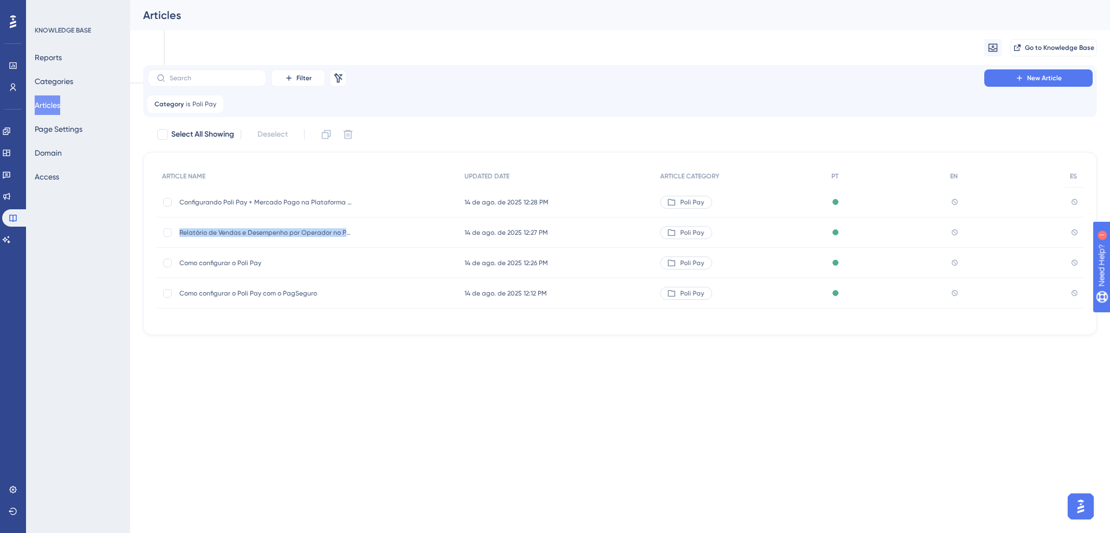
drag, startPoint x: 179, startPoint y: 233, endPoint x: 421, endPoint y: 230, distance: 241.8
click at [421, 230] on div "Relatório de Vendas e Desempenho por Operador no Poli Pay Relatório de Vendas e…" at bounding box center [308, 232] width 302 height 30
drag, startPoint x: 178, startPoint y: 201, endPoint x: 392, endPoint y: 193, distance: 214.8
click at [392, 193] on div "Configurando Poli Pay + Mercado Pago na Plataforma Poli Digital Configurando Po…" at bounding box center [308, 202] width 302 height 30
drag, startPoint x: 179, startPoint y: 260, endPoint x: 292, endPoint y: 260, distance: 112.8
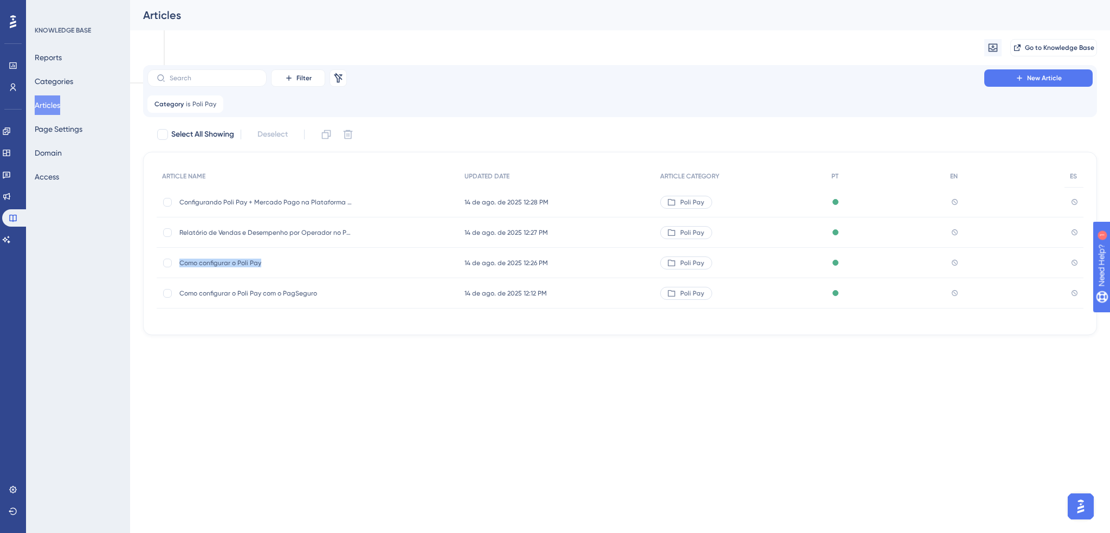
click at [292, 260] on span "Como configurar o Poli Pay" at bounding box center [265, 263] width 173 height 9
drag, startPoint x: 178, startPoint y: 295, endPoint x: 345, endPoint y: 295, distance: 166.4
click at [345, 295] on div "Como configurar o Poli Pay com o PagSeguro Como configurar o Poli Pay com o Pag…" at bounding box center [308, 293] width 302 height 30
copy span "Como configurar o Poli Pay com o PagSeguro"
click at [167, 106] on span "Category" at bounding box center [168, 104] width 29 height 9
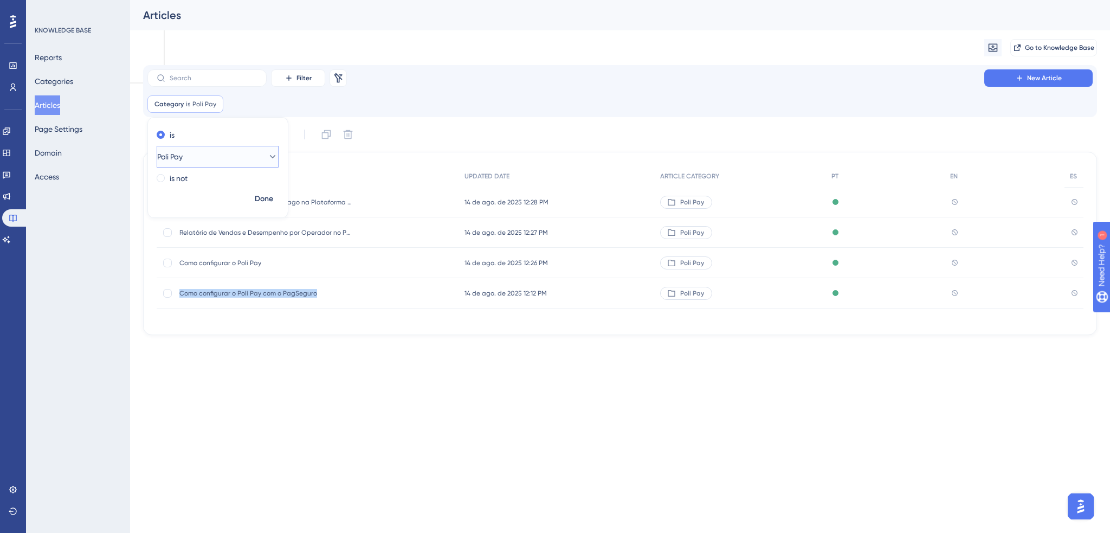
click at [180, 158] on span "Poli Pay" at bounding box center [169, 156] width 25 height 13
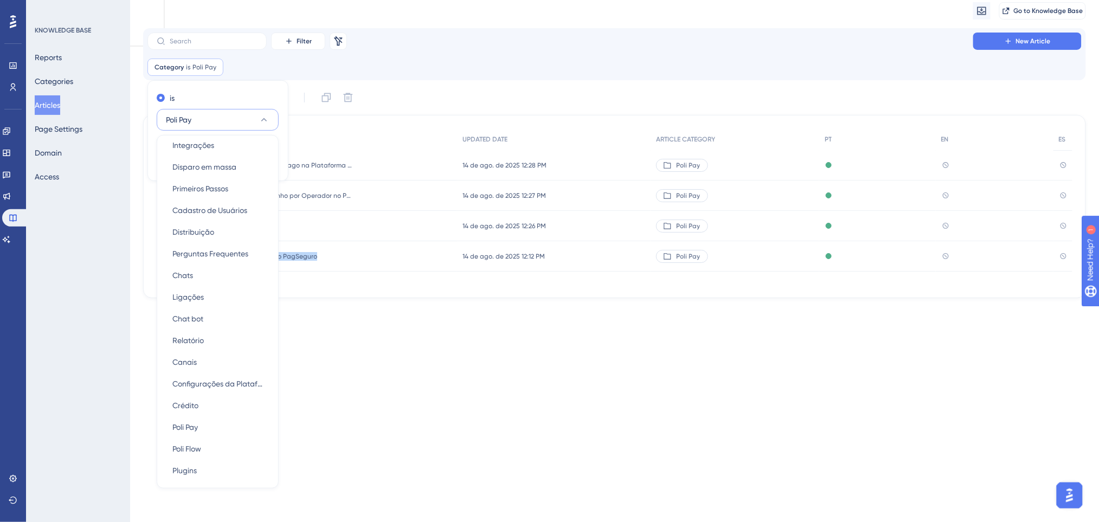
scroll to position [72, 0]
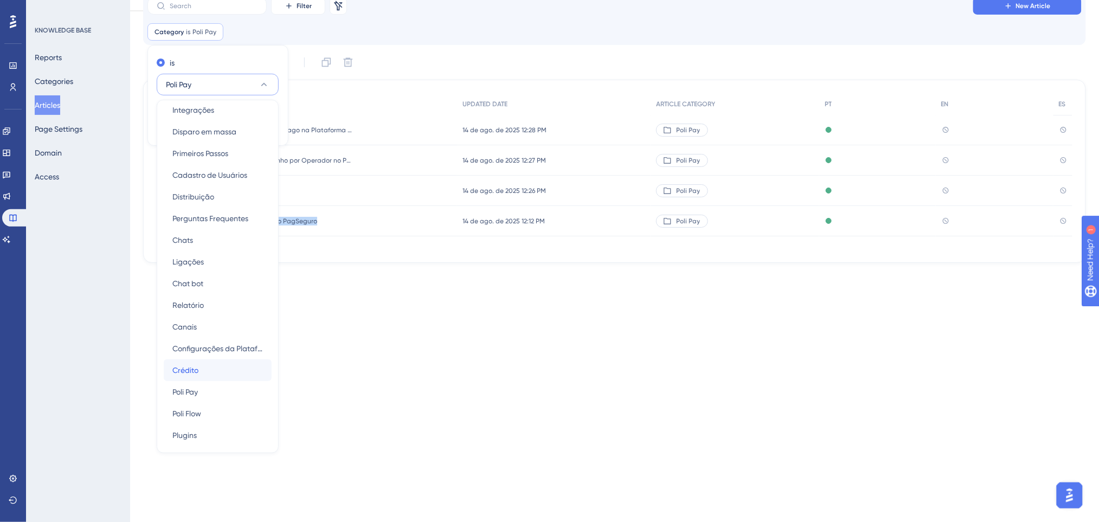
click at [198, 371] on div "Crédito Crédito" at bounding box center [217, 370] width 91 height 22
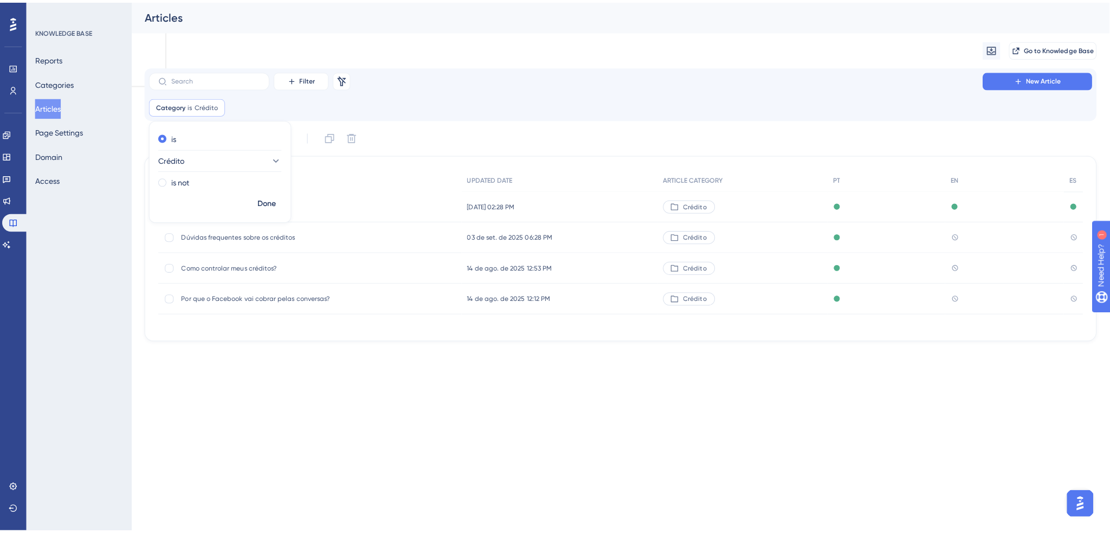
scroll to position [0, 0]
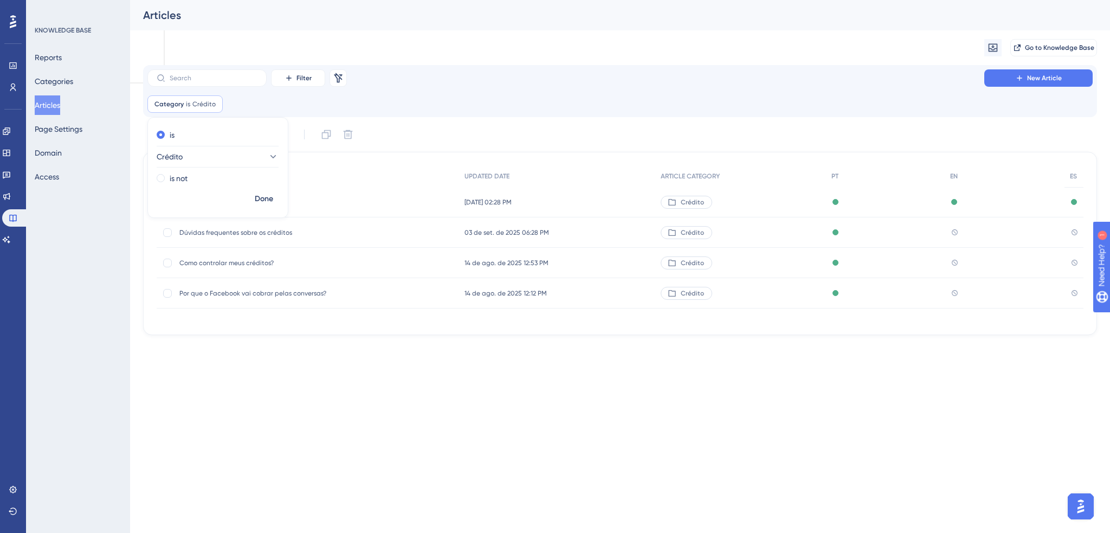
click at [366, 346] on div "Performance Users Engagement Widgets Feedback Product Updates Knowledge Base AI…" at bounding box center [620, 176] width 980 height 352
drag, startPoint x: 310, startPoint y: 192, endPoint x: 179, endPoint y: 199, distance: 131.4
click at [179, 199] on div "Como Adquirir Créditos na Poli Como Adquirir Créditos na Poli" at bounding box center [265, 202] width 173 height 30
copy span "Como Adquirir Créditos na Poli"
drag, startPoint x: 304, startPoint y: 235, endPoint x: 151, endPoint y: 235, distance: 152.3
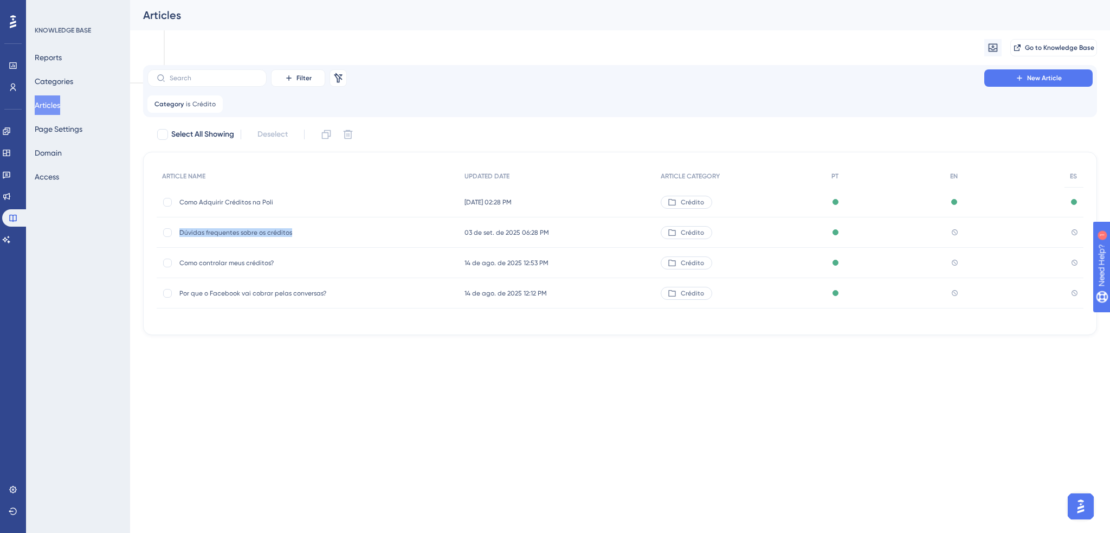
click at [151, 235] on div "ARTICLE NAME UPDATED DATE ARTICLE CATEGORY PT EN ES Como Adquirir Créditos na P…" at bounding box center [620, 243] width 954 height 183
copy div "Dúvidas frequentes sobre os créditos"
drag, startPoint x: 67, startPoint y: 260, endPoint x: 252, endPoint y: 261, distance: 185.4
click at [252, 261] on span "Como controlar meus créditos?" at bounding box center [265, 263] width 173 height 9
click at [289, 260] on span "Como controlar meus créditos?" at bounding box center [265, 263] width 173 height 9
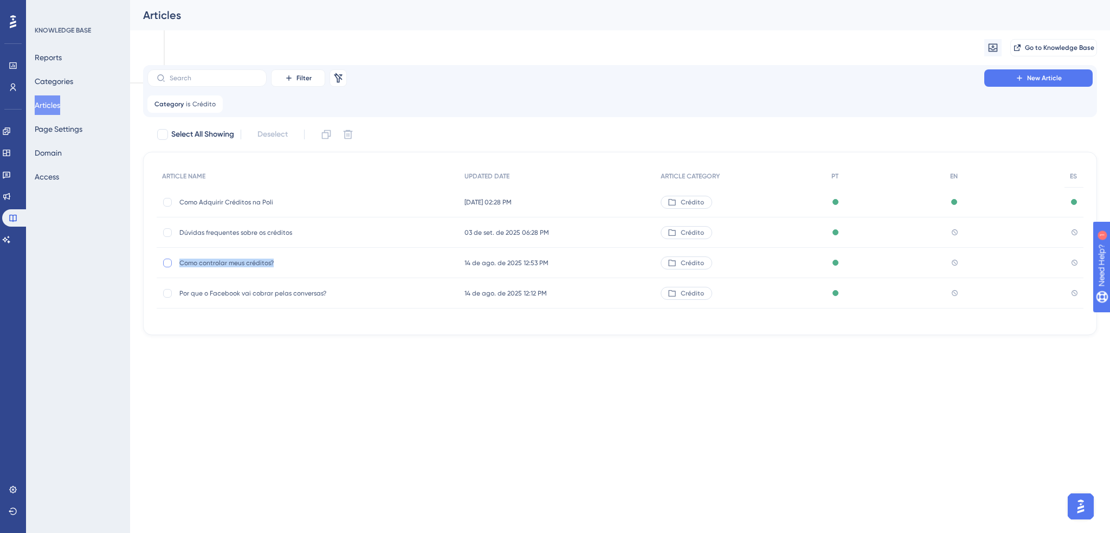
drag, startPoint x: 289, startPoint y: 261, endPoint x: 166, endPoint y: 262, distance: 123.1
click at [166, 262] on div "Como controlar meus créditos? Como controlar meus créditos?" at bounding box center [308, 263] width 302 height 30
copy span "Por que o Facebook vai cobrar pelas conversas?"
drag, startPoint x: 319, startPoint y: 294, endPoint x: 180, endPoint y: 299, distance: 139.4
click at [180, 299] on div "Por que o Facebook vai cobrar pelas conversas? Por que o Facebook vai cobrar pe…" at bounding box center [265, 293] width 173 height 30
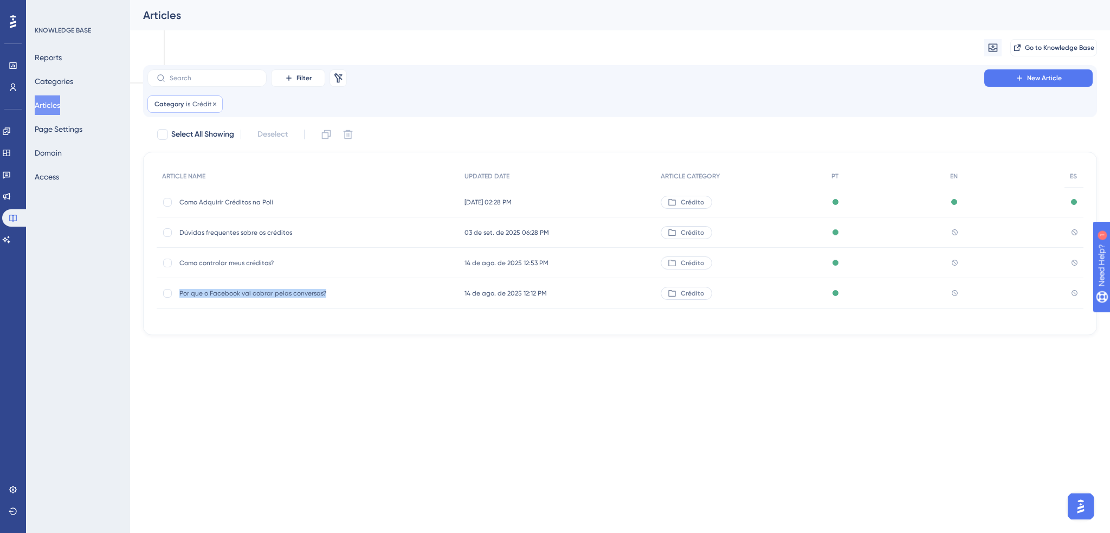
click at [166, 100] on span "Category" at bounding box center [168, 104] width 29 height 9
click at [223, 156] on button "Crédito" at bounding box center [218, 157] width 122 height 22
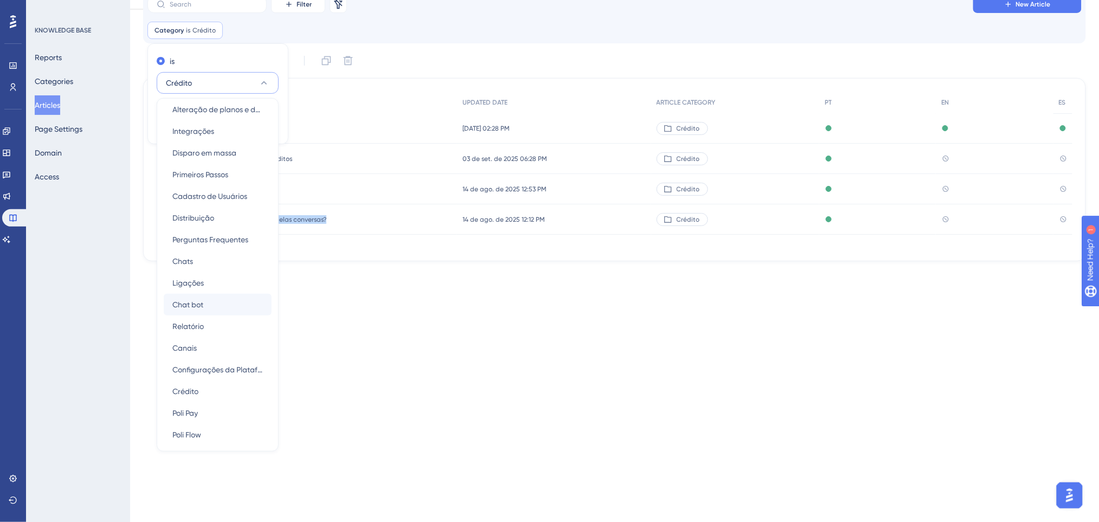
scroll to position [73, 0]
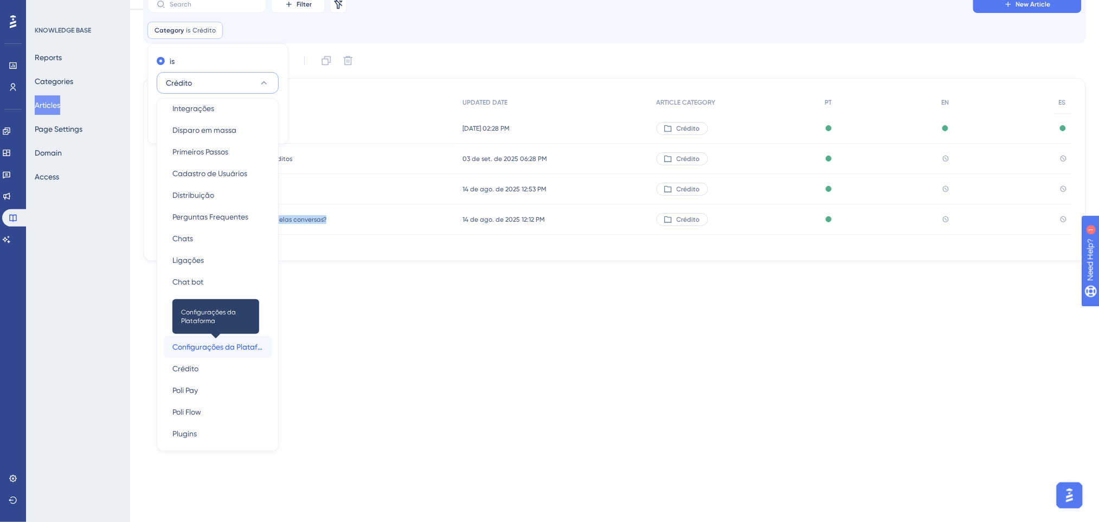
click at [215, 343] on span "Configurações da Plataforma" at bounding box center [217, 346] width 91 height 13
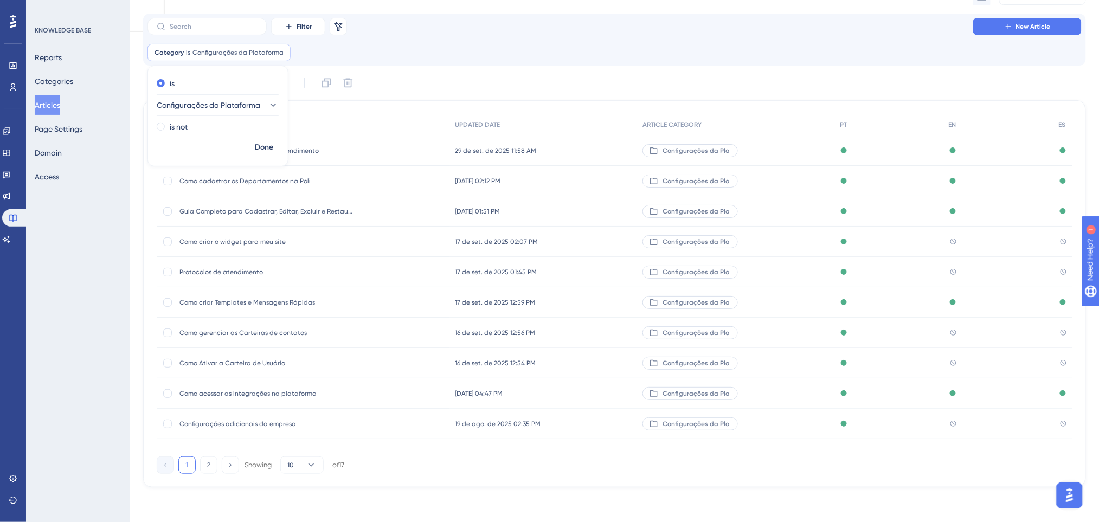
scroll to position [0, 0]
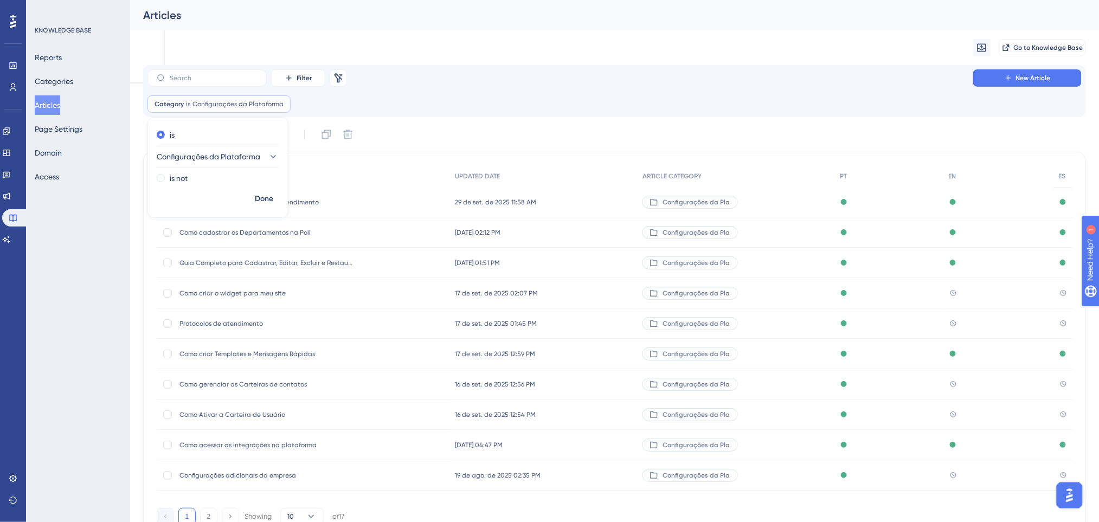
click at [477, 109] on div "Category is Configurações da Plataforma Configurações da Plataforma Remove is C…" at bounding box center [614, 103] width 934 height 17
drag, startPoint x: 323, startPoint y: 106, endPoint x: 363, endPoint y: 113, distance: 40.8
click at [363, 113] on div "Filter Remove Filters New Article Category is Configurações da Plataforma Confi…" at bounding box center [614, 91] width 943 height 52
drag, startPoint x: 275, startPoint y: 106, endPoint x: 194, endPoint y: 106, distance: 81.3
click at [194, 106] on span "Configurações da Plataforma" at bounding box center [237, 104] width 91 height 9
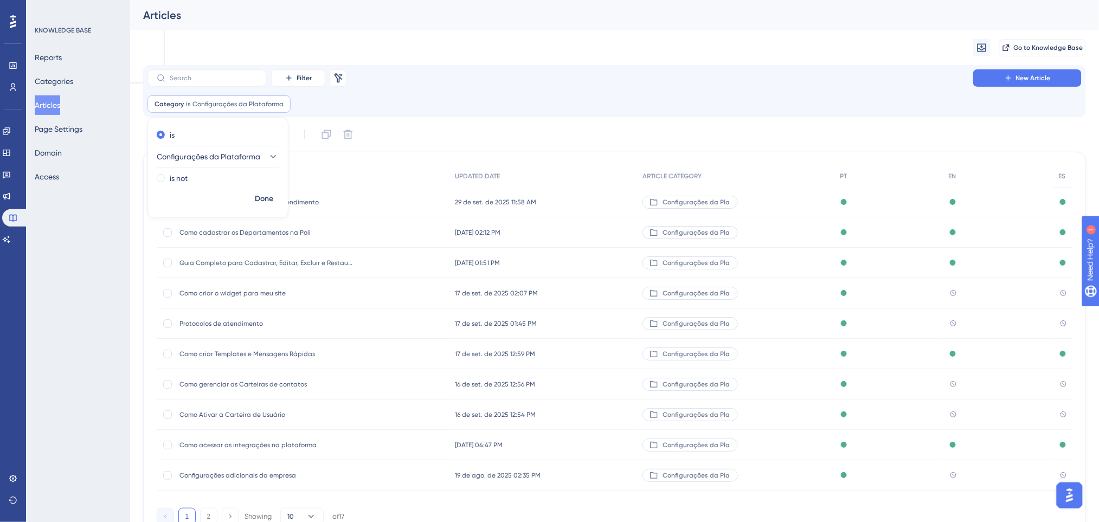
click at [429, 83] on div "Filter Remove Filters New Article" at bounding box center [614, 77] width 934 height 17
drag, startPoint x: 321, startPoint y: 201, endPoint x: 177, endPoint y: 203, distance: 143.7
click at [177, 203] on div "Configurando sua Avaliação de Atendimento Configurando sua Avaliação de Atendim…" at bounding box center [303, 202] width 293 height 30
drag, startPoint x: 184, startPoint y: 233, endPoint x: 196, endPoint y: 241, distance: 14.6
click at [326, 236] on div "Como cadastrar os Departamentos na Poli Como cadastrar os Departamentos na Poli" at bounding box center [265, 232] width 173 height 30
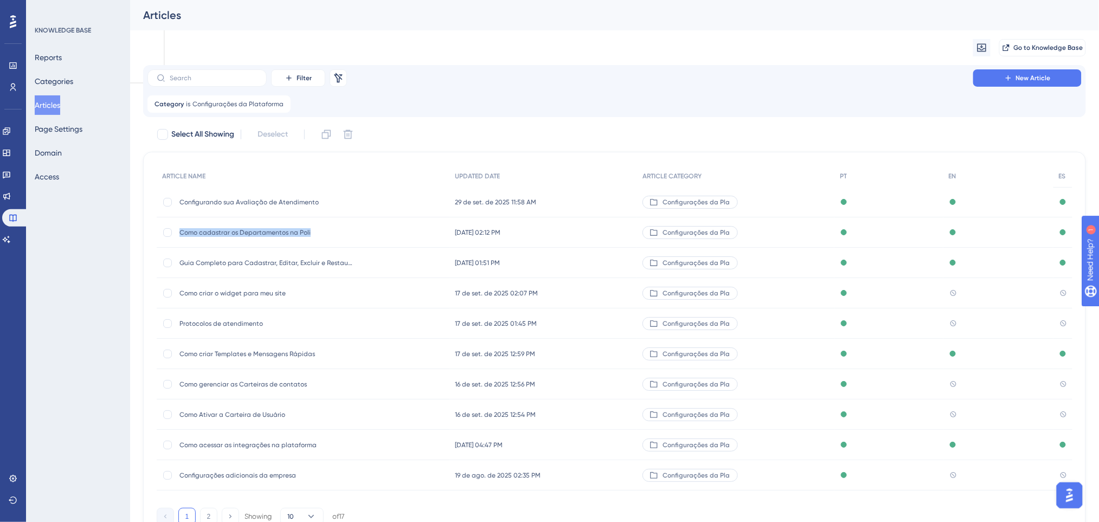
drag, startPoint x: 178, startPoint y: 232, endPoint x: 311, endPoint y: 232, distance: 132.8
click at [311, 232] on div "Como cadastrar os Departamentos na Poli Como cadastrar os Departamentos na Poli" at bounding box center [303, 232] width 293 height 30
drag, startPoint x: 178, startPoint y: 264, endPoint x: 377, endPoint y: 262, distance: 199.5
click at [377, 262] on div "Guia Completo para Cadastrar, Editar, Excluir e Restaurar Usuários na Poli Digi…" at bounding box center [303, 263] width 293 height 30
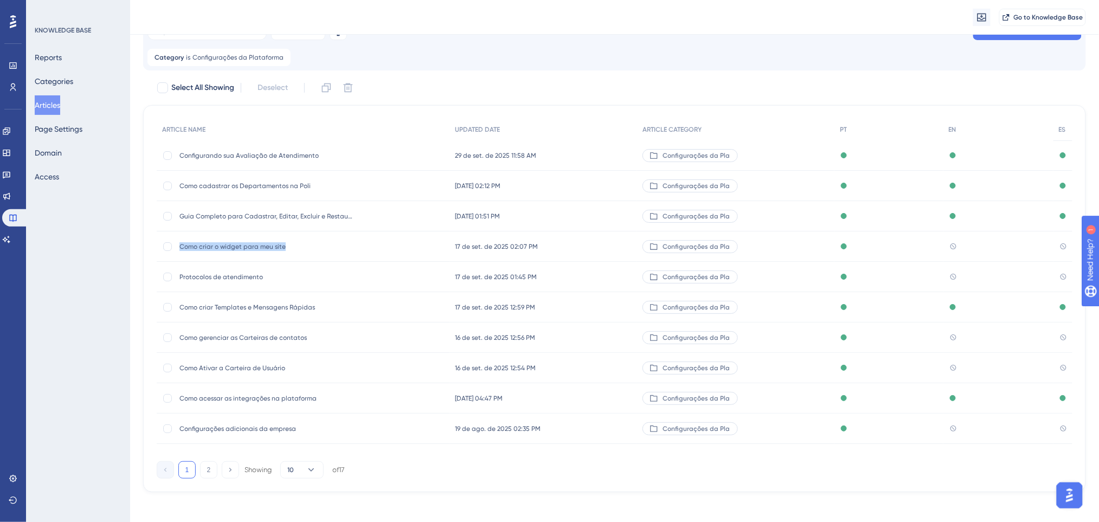
drag, startPoint x: 180, startPoint y: 245, endPoint x: 315, endPoint y: 248, distance: 135.0
click at [315, 248] on span "Como criar o widget para meu site" at bounding box center [265, 246] width 173 height 9
drag, startPoint x: 178, startPoint y: 274, endPoint x: 307, endPoint y: 274, distance: 129.0
click at [306, 275] on div "Protocolos de atendimento Protocolos de atendimento" at bounding box center [303, 277] width 293 height 30
drag, startPoint x: 179, startPoint y: 305, endPoint x: 382, endPoint y: 305, distance: 203.3
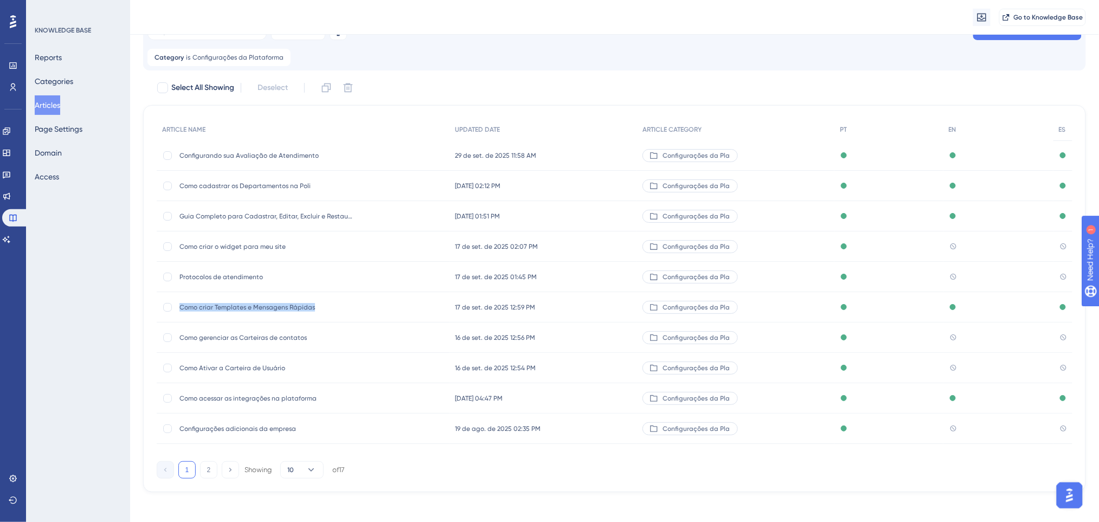
click at [382, 305] on div "Como criar Templates e Mensagens Rápidas Como criar Templates e Mensagens Rápid…" at bounding box center [303, 307] width 293 height 30
drag, startPoint x: 179, startPoint y: 334, endPoint x: 518, endPoint y: 337, distance: 339.4
click at [0, 0] on div "Como gerenciar as Carteiras de contatos Como gerenciar as Carteiras de contatos…" at bounding box center [0, 0] width 0 height 0
click at [324, 313] on div "Como criar Templates e Mensagens Rápidas Como criar Templates e Mensagens Rápid…" at bounding box center [265, 307] width 173 height 30
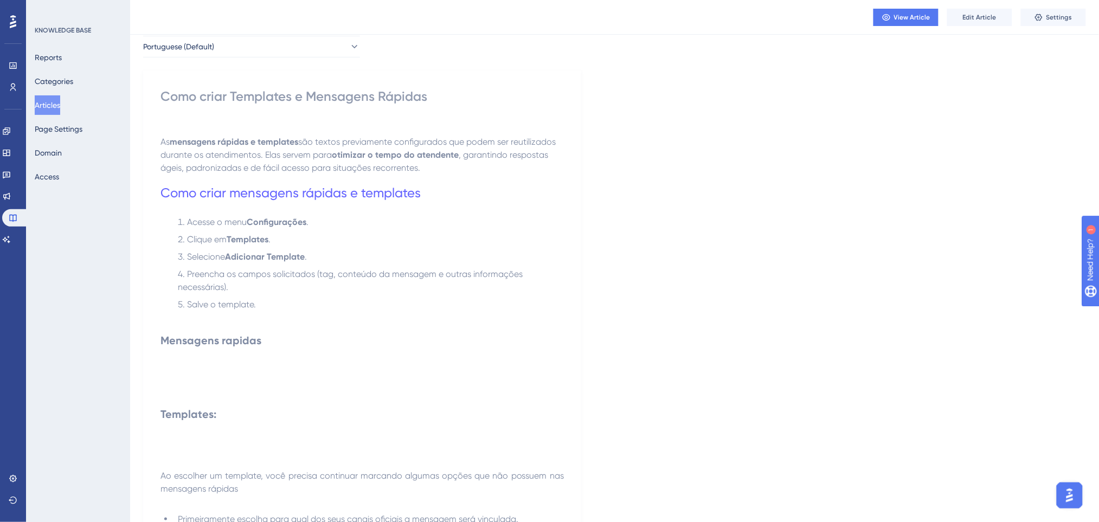
click at [317, 294] on li "Preencha os campos solicitados (tag, conteúdo da mensagem e outras informações …" at bounding box center [368, 281] width 390 height 26
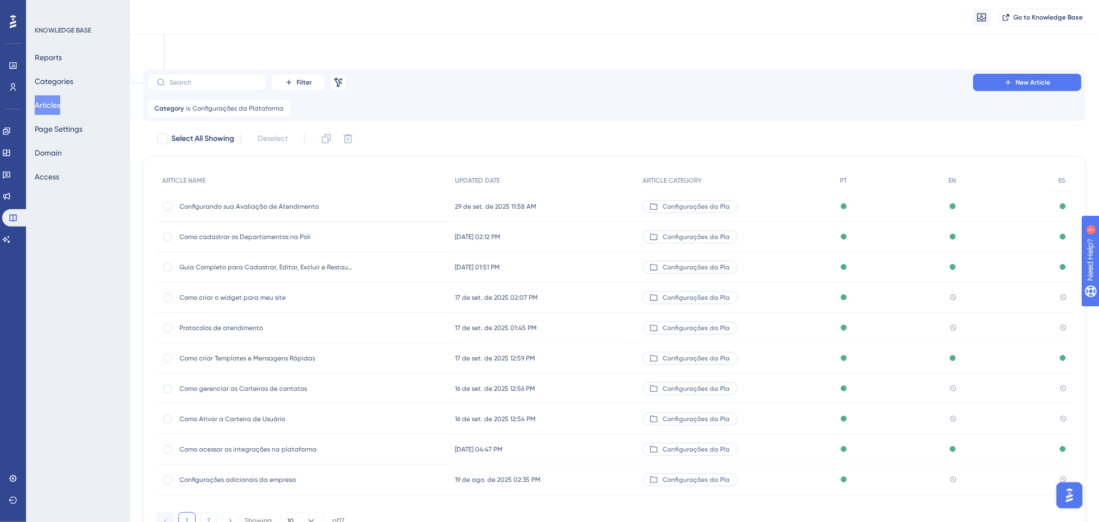
scroll to position [51, 0]
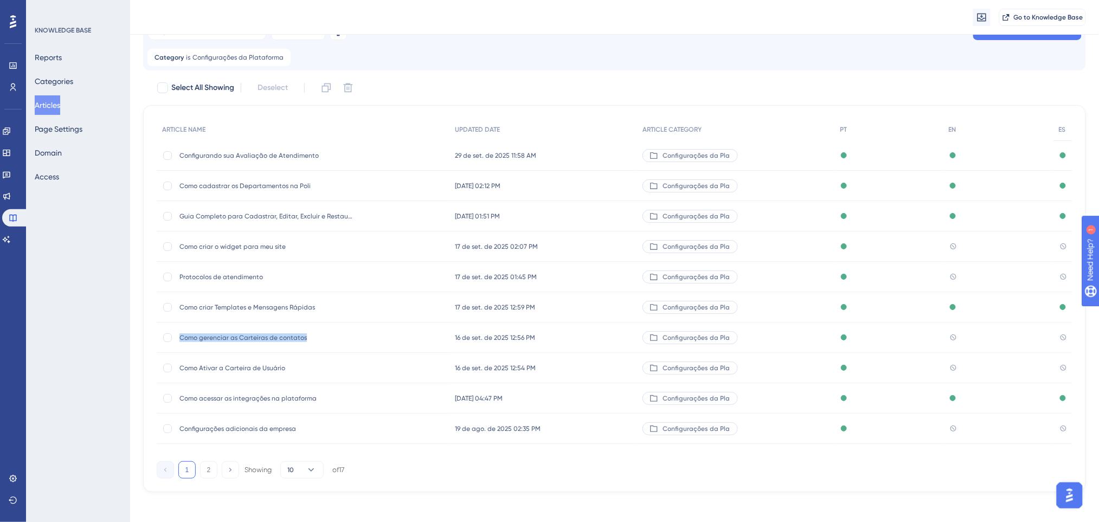
drag, startPoint x: 315, startPoint y: 338, endPoint x: 162, endPoint y: 346, distance: 154.2
click at [162, 346] on div "Como gerenciar as Carteiras de contatos Como gerenciar as Carteiras de contatos" at bounding box center [303, 338] width 293 height 30
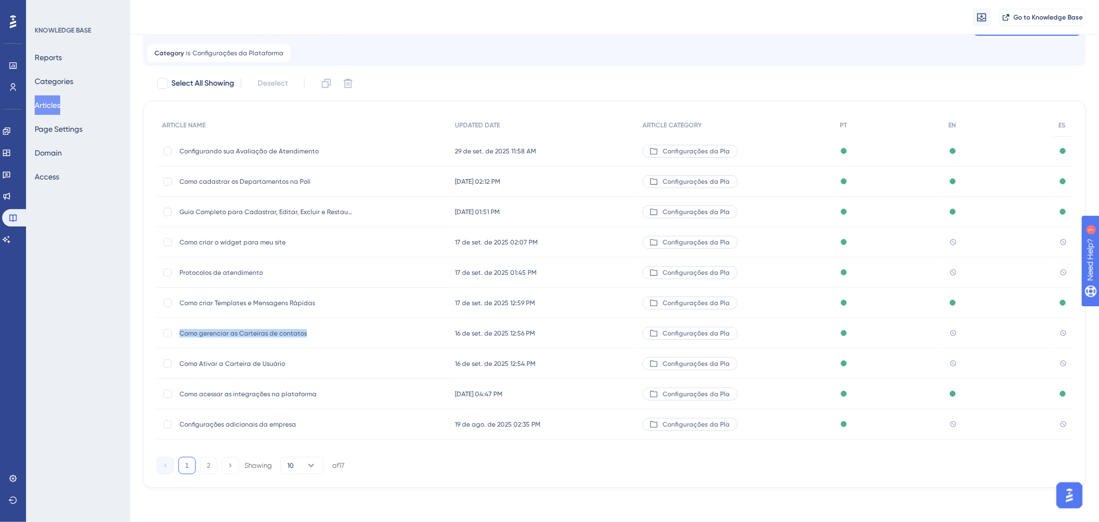
scroll to position [56, 0]
drag, startPoint x: 178, startPoint y: 360, endPoint x: 300, endPoint y: 363, distance: 122.5
click at [300, 363] on div "Como Ativar a Carteira de Usuário Como Ativar a Carteira de Usuário" at bounding box center [303, 363] width 293 height 30
drag, startPoint x: 317, startPoint y: 390, endPoint x: 173, endPoint y: 394, distance: 143.2
click at [173, 394] on div "Como acessar as integrações na plataforma Como acessar as integrações na plataf…" at bounding box center [303, 393] width 293 height 30
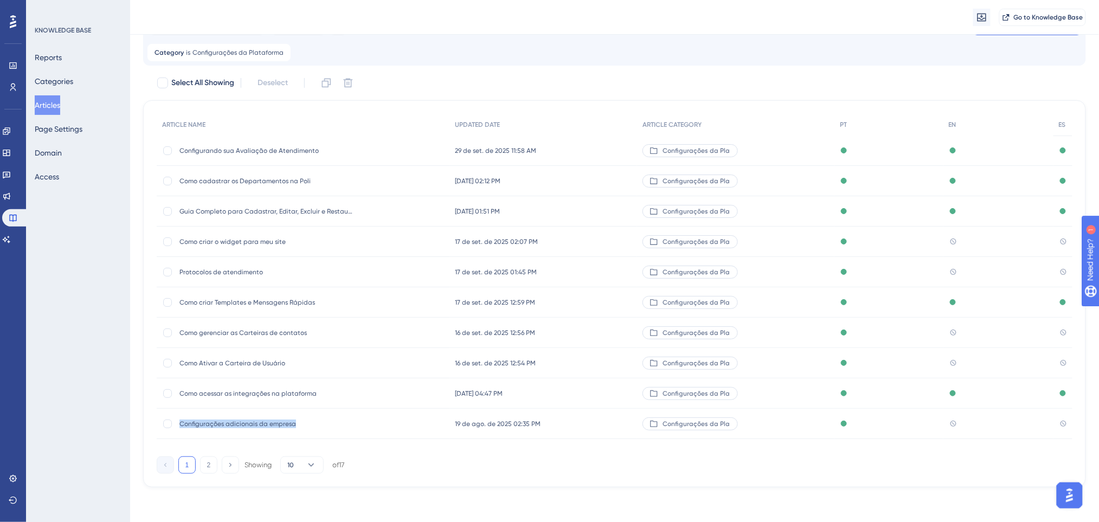
drag, startPoint x: 181, startPoint y: 424, endPoint x: 326, endPoint y: 416, distance: 146.0
click at [326, 416] on div "Configurações adicionais da empresa Configurações adicionais da empresa" at bounding box center [265, 424] width 173 height 30
click at [230, 54] on span "Configurações da Plataforma" at bounding box center [237, 52] width 91 height 9
click at [207, 101] on span "Configurações da Plataforma" at bounding box center [209, 105] width 104 height 13
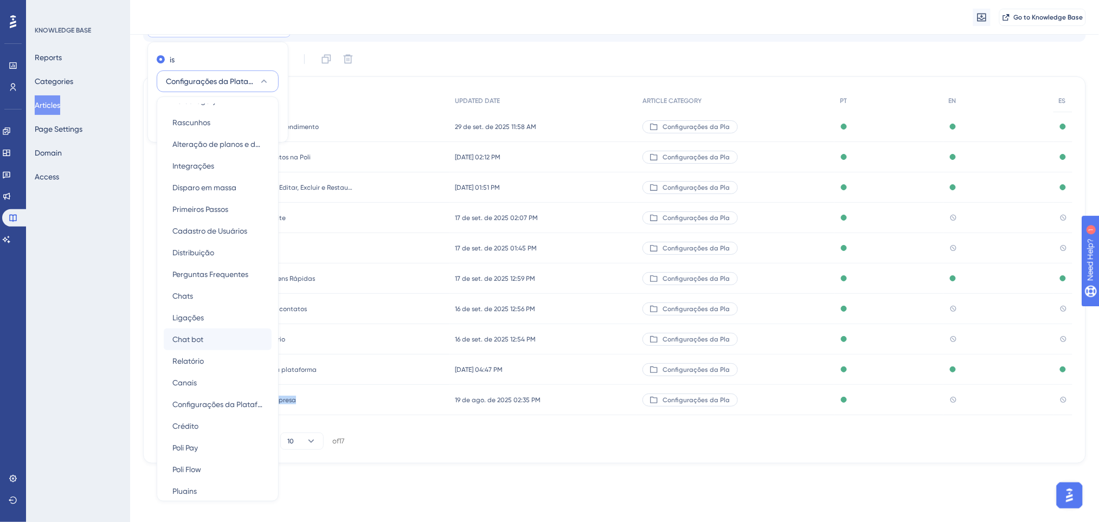
scroll to position [21, 0]
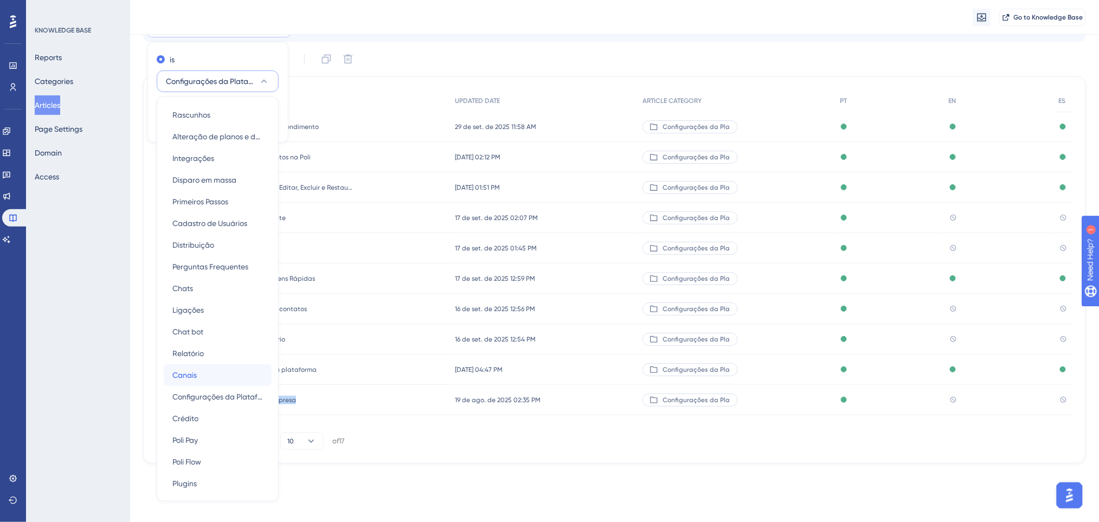
click at [205, 374] on div "Canais Canais" at bounding box center [217, 375] width 91 height 22
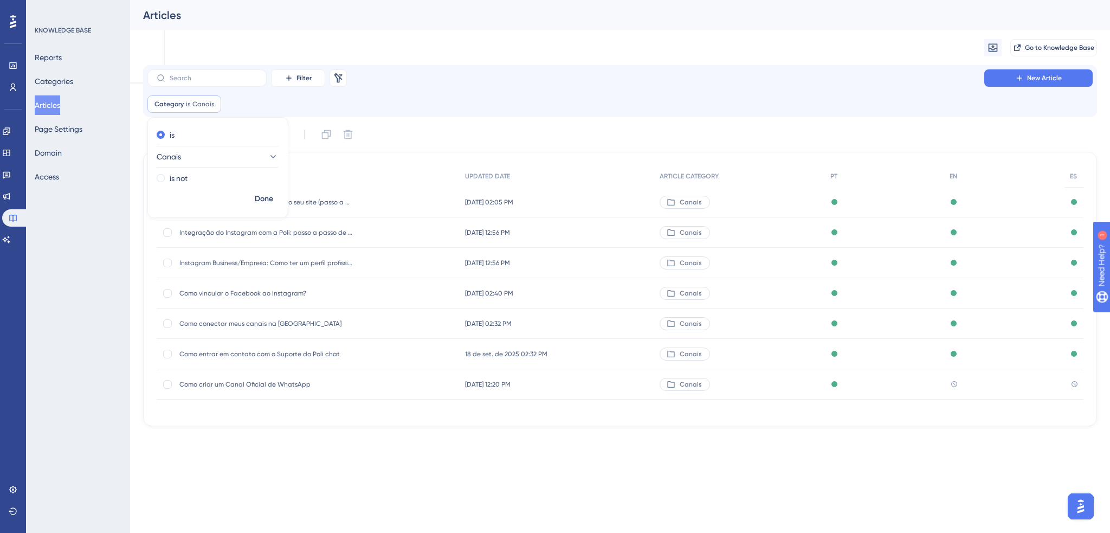
click at [513, 53] on div "Migrate from Go to Knowledge Base" at bounding box center [620, 47] width 954 height 35
drag, startPoint x: 179, startPoint y: 202, endPoint x: 418, endPoint y: 193, distance: 239.8
click at [418, 193] on div "Como integrar o Webchat da Poli ao seu site (passo a passo, personalização, tes…" at bounding box center [308, 202] width 303 height 30
drag, startPoint x: 177, startPoint y: 231, endPoint x: 434, endPoint y: 233, distance: 257.0
click at [434, 233] on div "Integração do Instagram com a Poli: passo a passo de configuração Integração do…" at bounding box center [308, 232] width 303 height 30
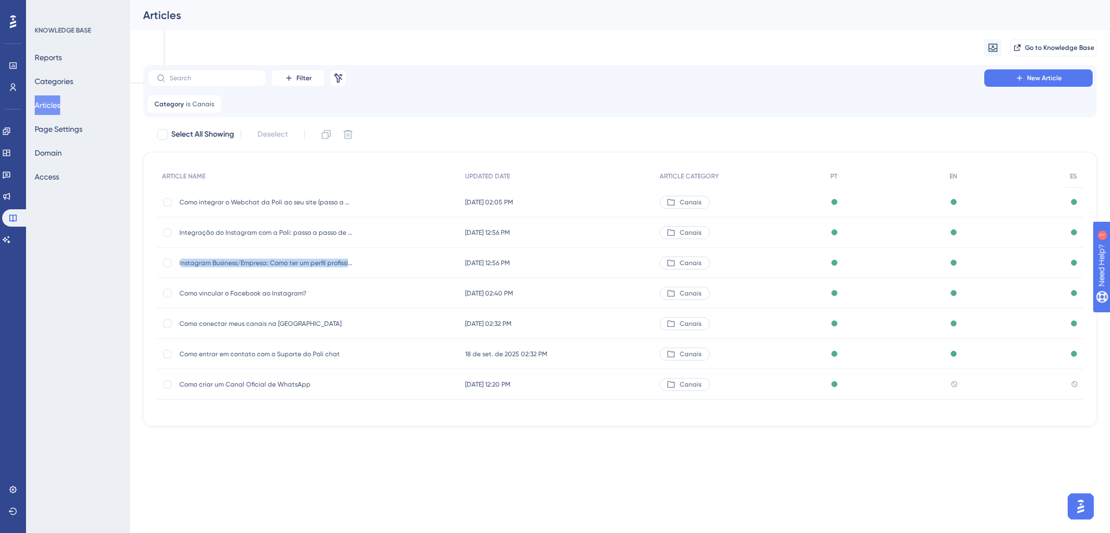
drag, startPoint x: 180, startPoint y: 264, endPoint x: 413, endPoint y: 274, distance: 232.8
click at [413, 274] on div "Instagram Business/Empresa: Como ter um perfil profissional e vender mais Insta…" at bounding box center [308, 263] width 303 height 30
drag, startPoint x: 179, startPoint y: 292, endPoint x: 397, endPoint y: 295, distance: 217.9
click at [397, 295] on div "Como vincular o Facebook ao Instagram? Como vincular o Facebook ao Instagram?" at bounding box center [308, 293] width 303 height 30
drag, startPoint x: 178, startPoint y: 323, endPoint x: 379, endPoint y: 323, distance: 201.7
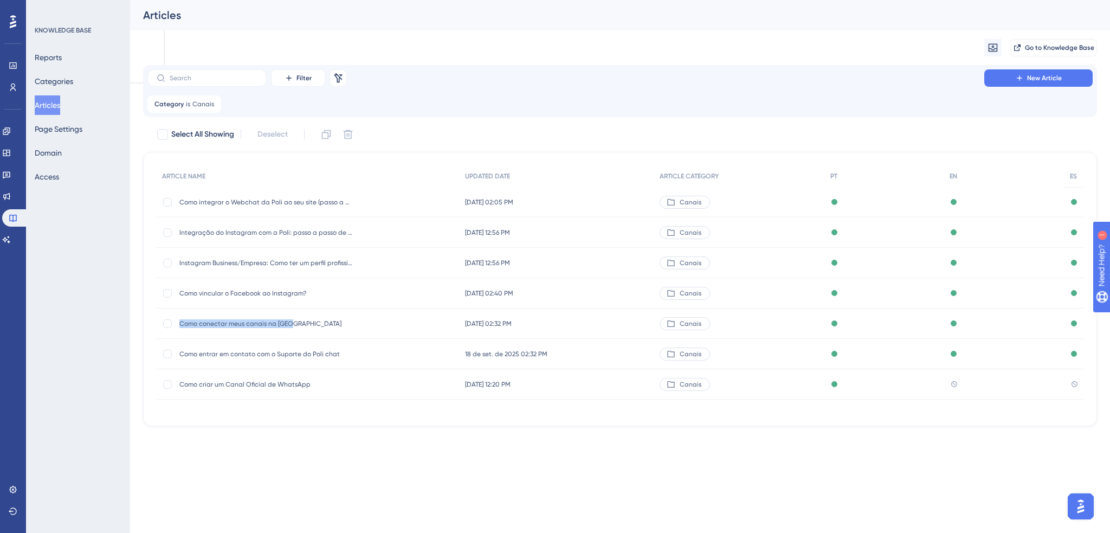
click at [379, 323] on div "Como conectar meus canais na Poli Como conectar meus canais na Poli" at bounding box center [308, 323] width 303 height 30
drag, startPoint x: 178, startPoint y: 357, endPoint x: 462, endPoint y: 357, distance: 284.6
click at [0, 0] on div "Como entrar em contato com o Suporte do Poli chat Como entrar em contato com o …" at bounding box center [0, 0] width 0 height 0
drag, startPoint x: 179, startPoint y: 384, endPoint x: 448, endPoint y: 385, distance: 268.3
click at [448, 385] on div "Como criar um Canal Oficial de WhatsApp Como criar um Canal Oficial de WhatsApp" at bounding box center [308, 384] width 303 height 30
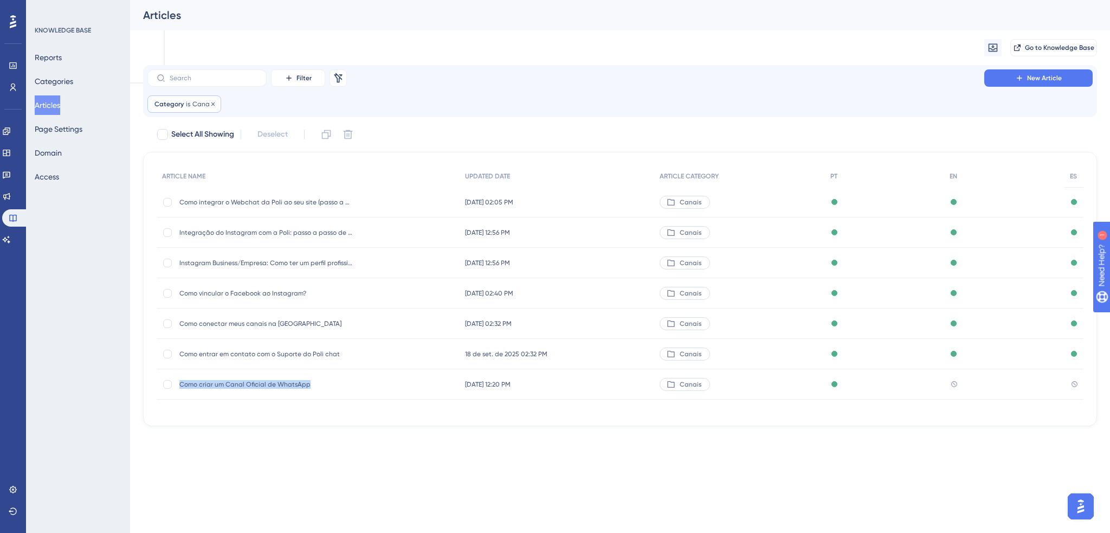
click at [162, 102] on span "Category" at bounding box center [168, 104] width 29 height 9
click at [201, 154] on button "Canais" at bounding box center [218, 157] width 122 height 22
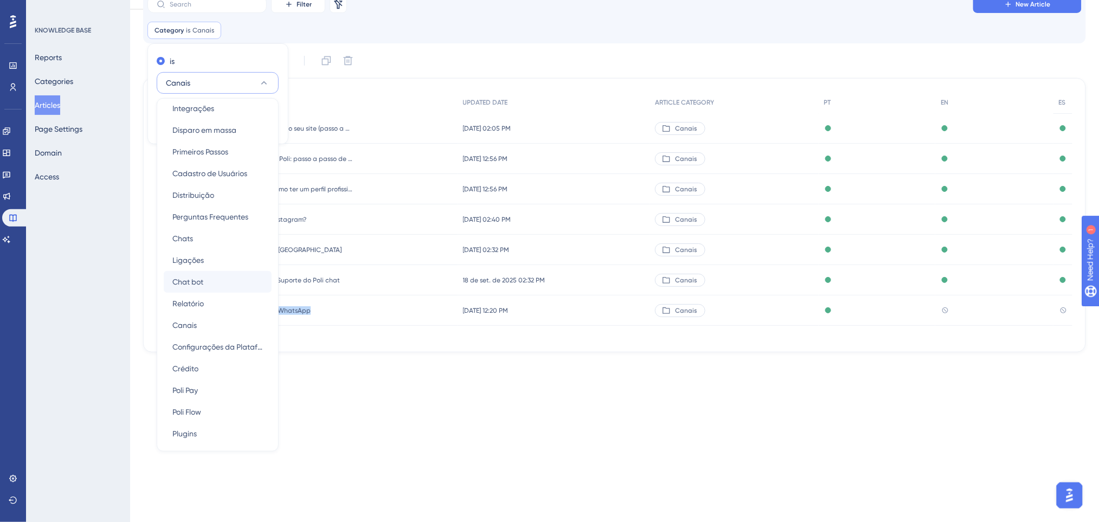
scroll to position [75, 0]
click at [202, 296] on span "Relatório" at bounding box center [187, 301] width 31 height 13
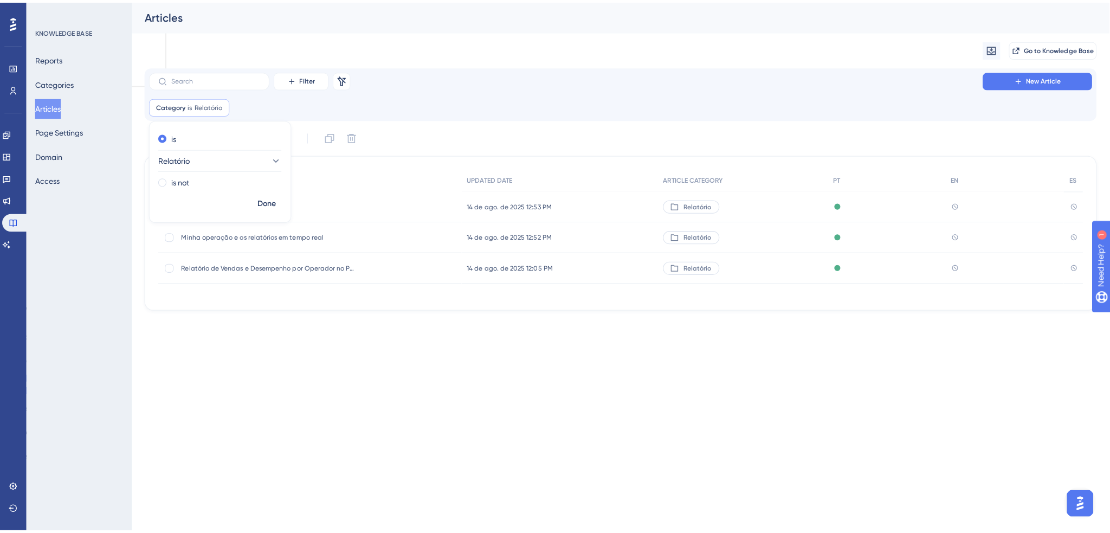
scroll to position [0, 0]
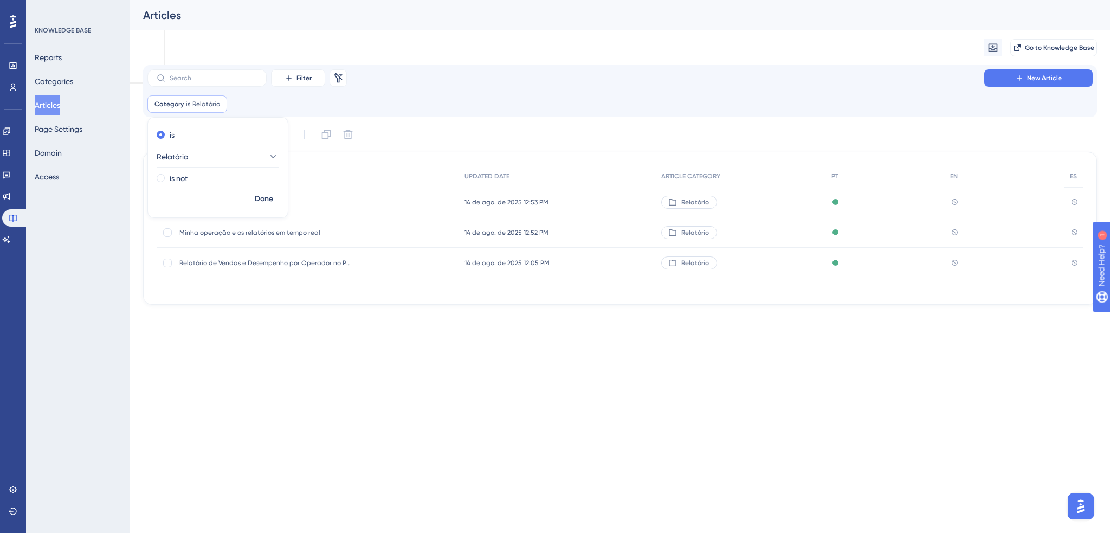
click at [276, 86] on html "Performance Users Engagement Widgets Feedback Product Updates Knowledge Base AI…" at bounding box center [555, 43] width 1110 height 86
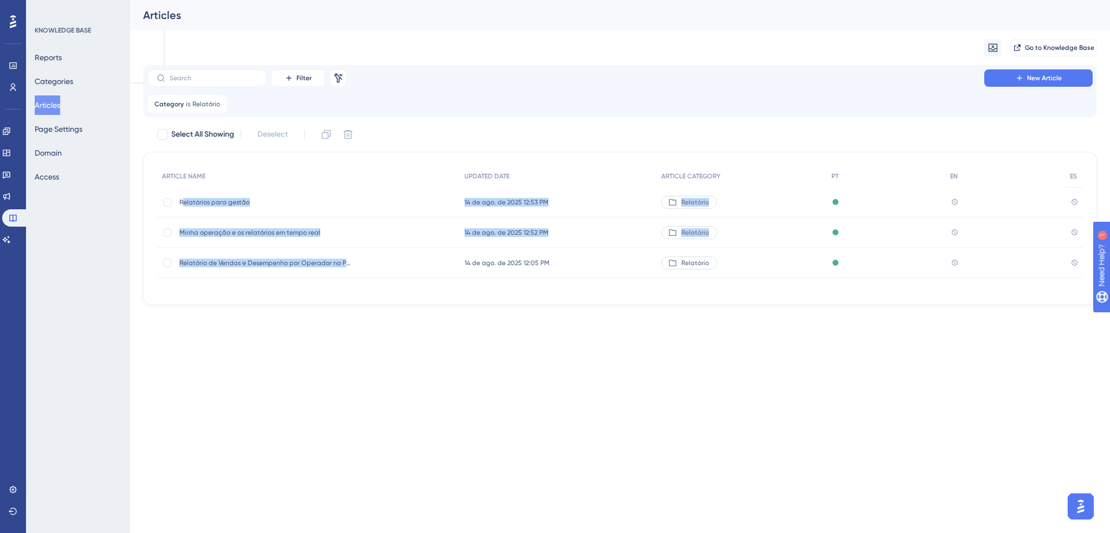
drag, startPoint x: 181, startPoint y: 200, endPoint x: 207, endPoint y: 217, distance: 31.0
click at [356, 265] on div "ARTICLE NAME UPDATED DATE ARTICLE CATEGORY PT EN ES Relatórios para gestão Rela…" at bounding box center [620, 221] width 927 height 113
drag, startPoint x: 179, startPoint y: 202, endPoint x: 372, endPoint y: 275, distance: 206.4
click at [372, 275] on div "ARTICLE NAME UPDATED DATE ARTICLE CATEGORY PT EN ES Relatórios para gestão Rela…" at bounding box center [620, 221] width 927 height 113
click at [184, 107] on div "Category is Relatório Relatório Remove" at bounding box center [187, 103] width 80 height 17
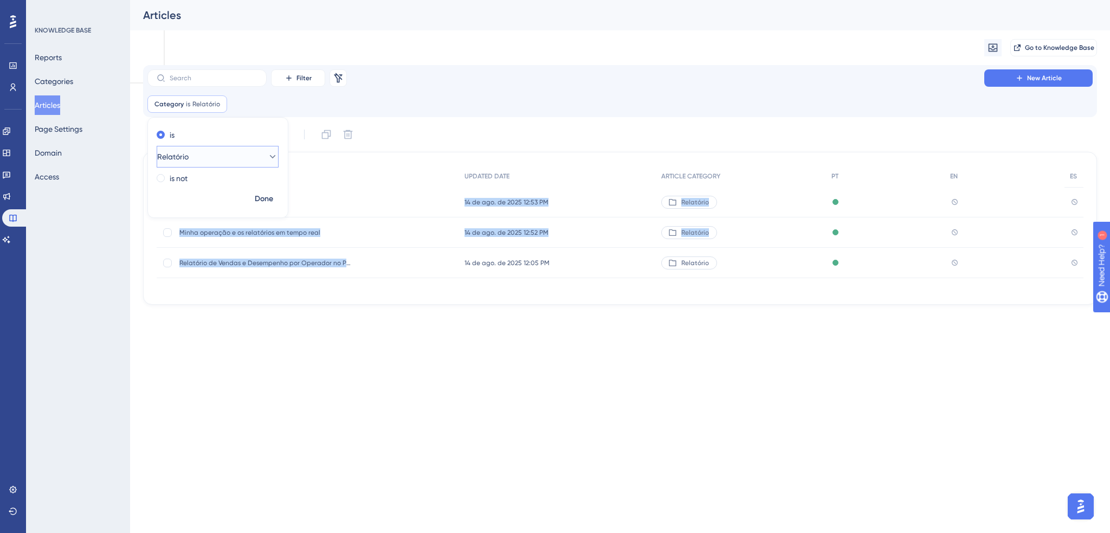
click at [186, 159] on span "Relatório" at bounding box center [172, 156] width 31 height 13
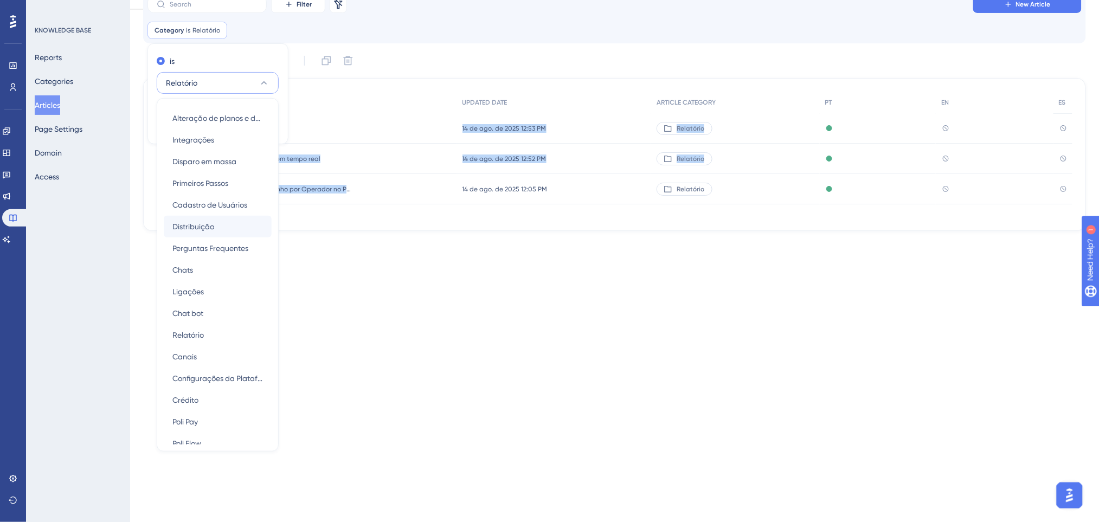
scroll to position [73, 0]
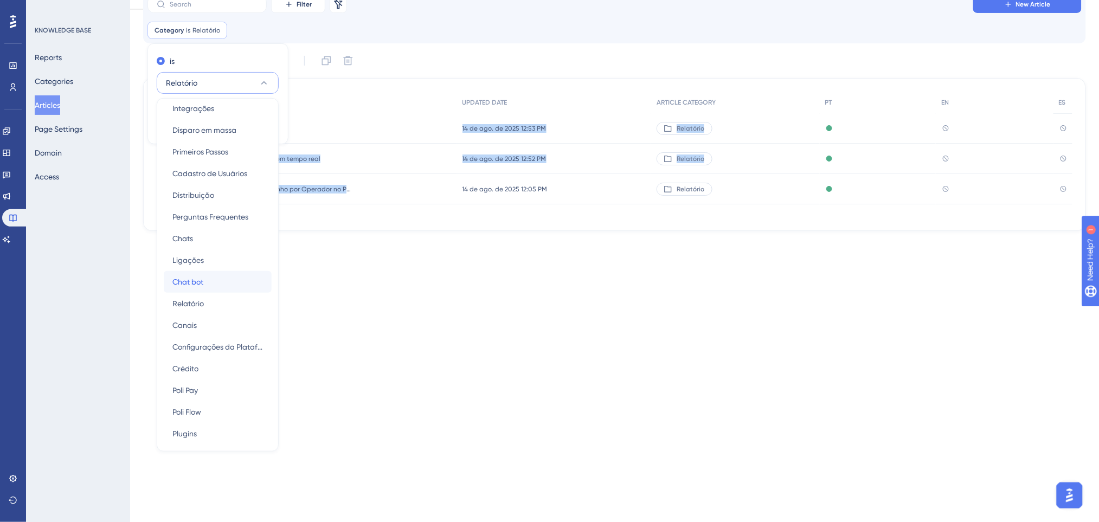
click at [204, 284] on div "Chat bot Chat bot" at bounding box center [217, 282] width 91 height 22
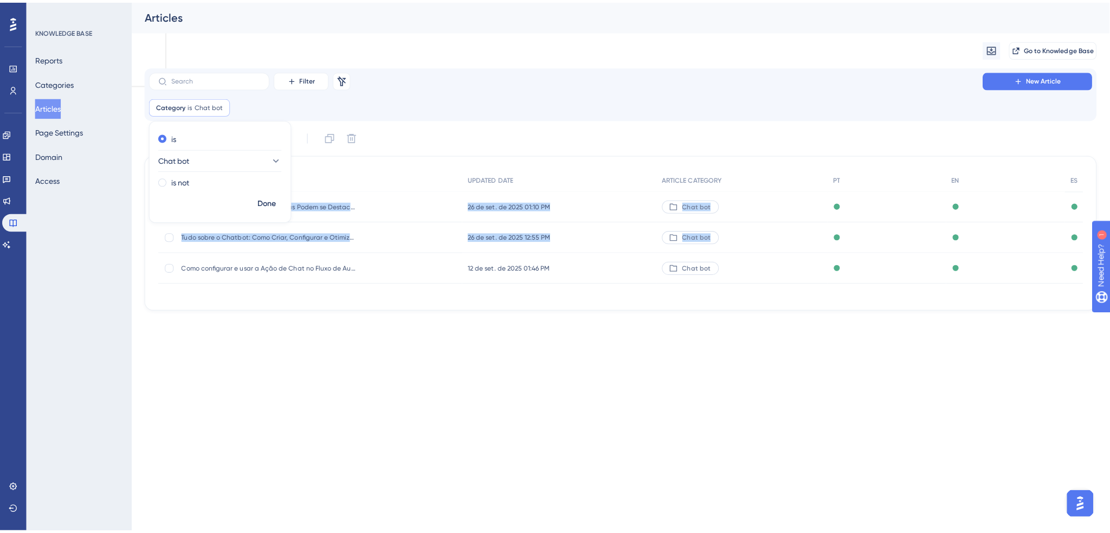
scroll to position [0, 0]
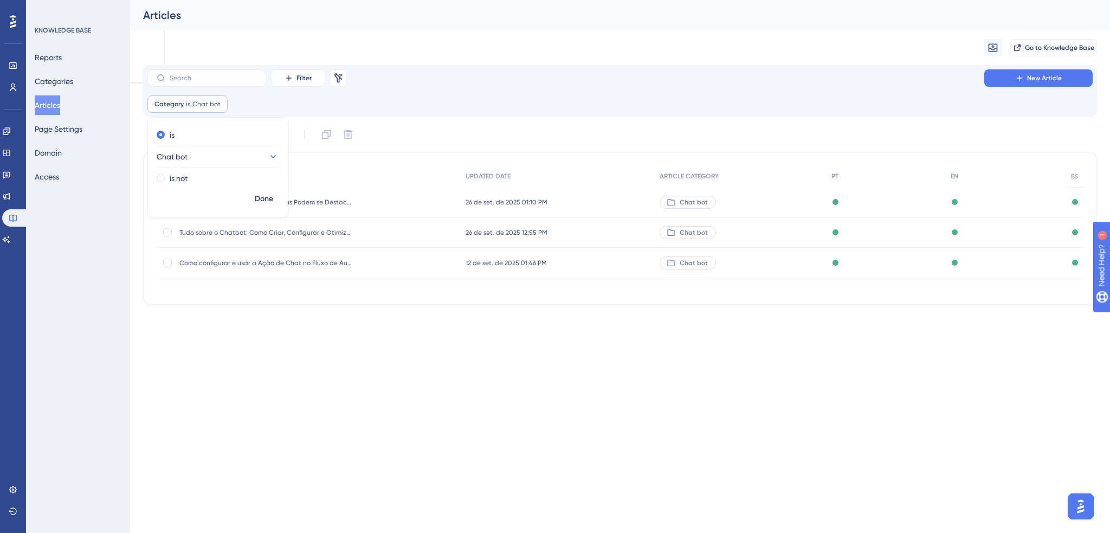
click at [525, 86] on html "Performance Users Engagement Widgets Feedback Product Updates Knowledge Base AI…" at bounding box center [555, 43] width 1110 height 86
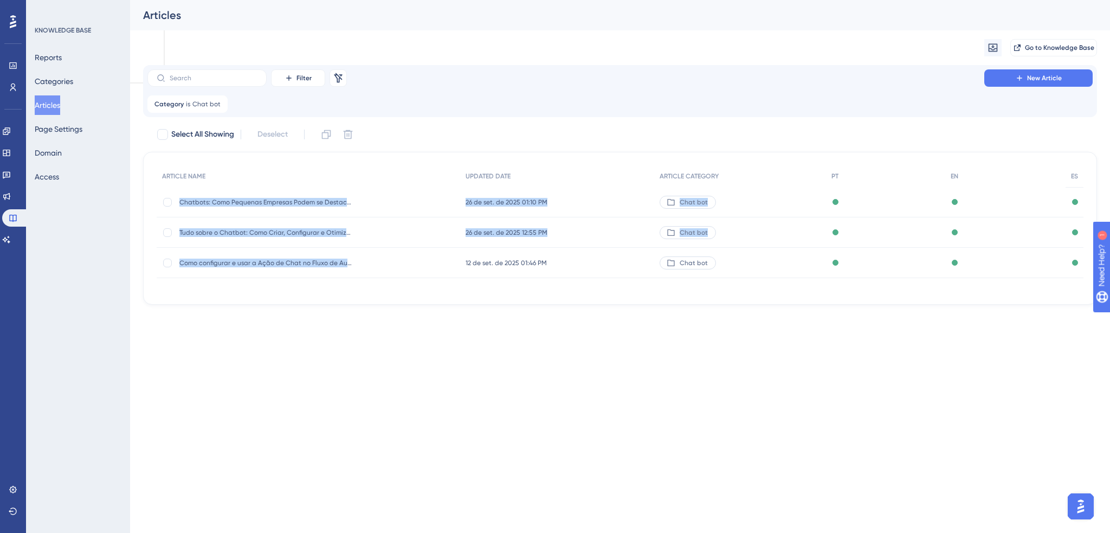
drag, startPoint x: 192, startPoint y: 210, endPoint x: 447, endPoint y: 282, distance: 264.3
click at [447, 282] on div "ARTICLE NAME UPDATED DATE ARTICLE CATEGORY PT EN ES Chatbots: Como Pequenas Emp…" at bounding box center [620, 228] width 927 height 126
click at [180, 100] on span "Category" at bounding box center [168, 104] width 29 height 9
click at [205, 150] on button "Chat bot" at bounding box center [218, 157] width 122 height 22
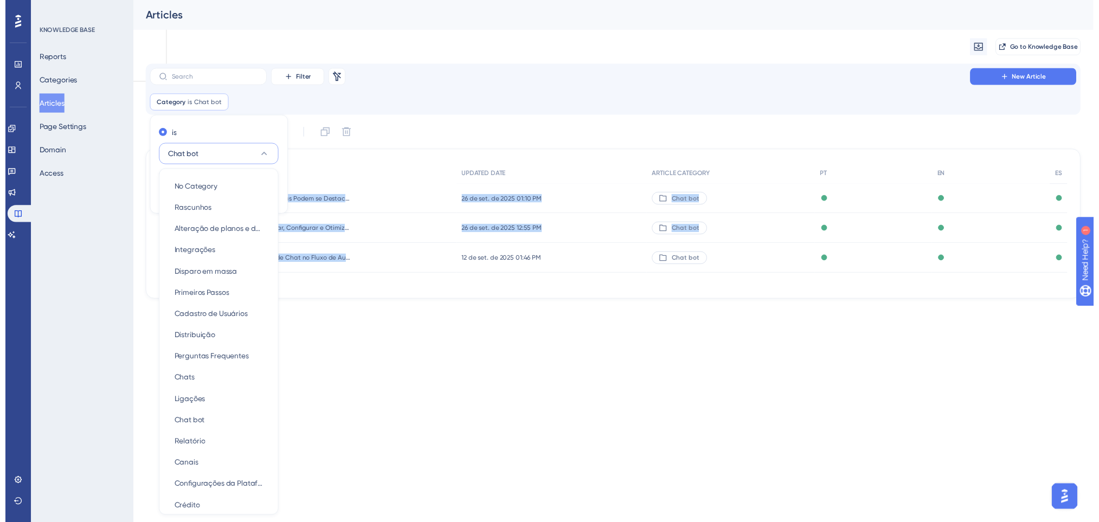
scroll to position [74, 0]
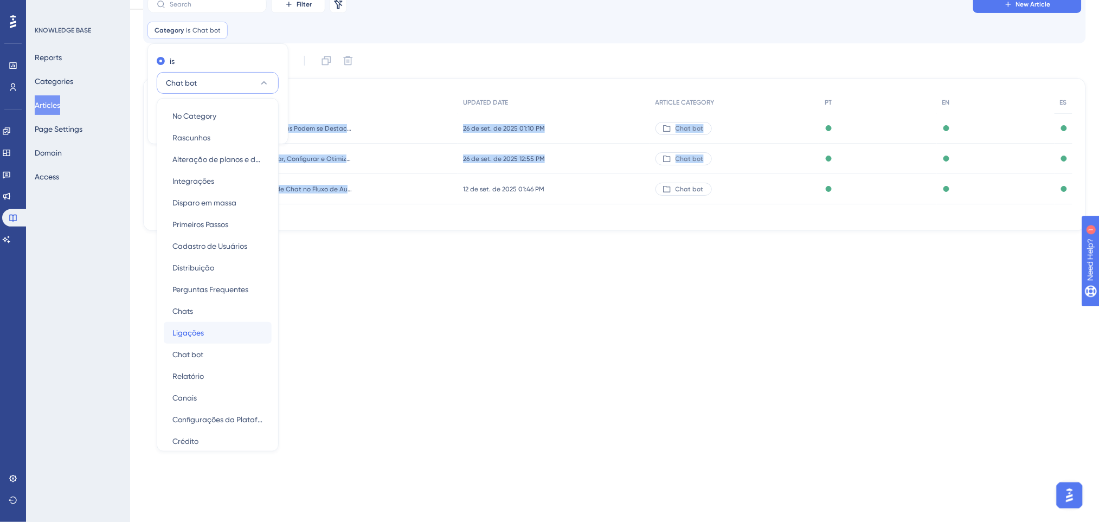
click at [212, 334] on div "Ligações Ligações" at bounding box center [217, 333] width 91 height 22
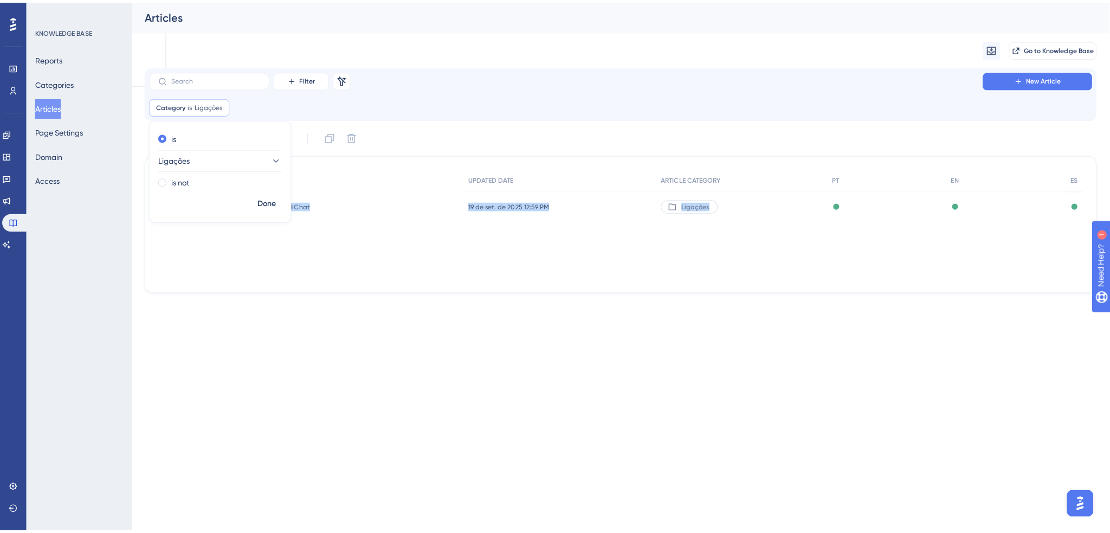
scroll to position [0, 0]
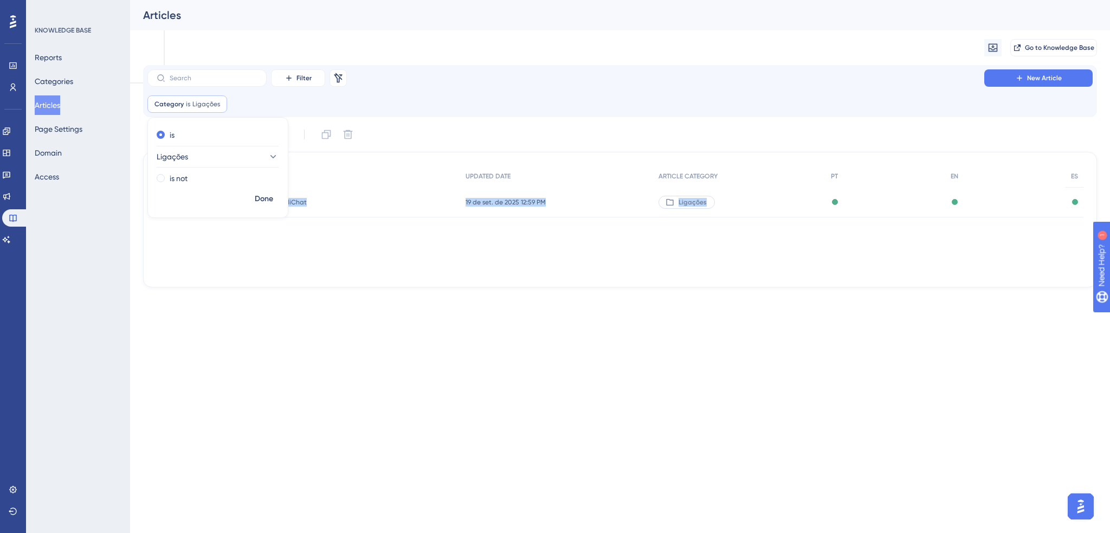
click at [281, 285] on div "ARTICLE NAME UPDATED DATE ARTICLE CATEGORY PT EN ES Como Configurar as Ligações…" at bounding box center [620, 220] width 954 height 136
drag, startPoint x: 327, startPoint y: 198, endPoint x: 131, endPoint y: 204, distance: 196.3
click at [131, 204] on div "Performance Users Engagement Widgets Feedback Product Updates Knowledge Base AI…" at bounding box center [620, 152] width 980 height 305
click at [179, 100] on span "Category" at bounding box center [168, 104] width 29 height 9
click at [189, 163] on span "Ligações" at bounding box center [172, 156] width 31 height 13
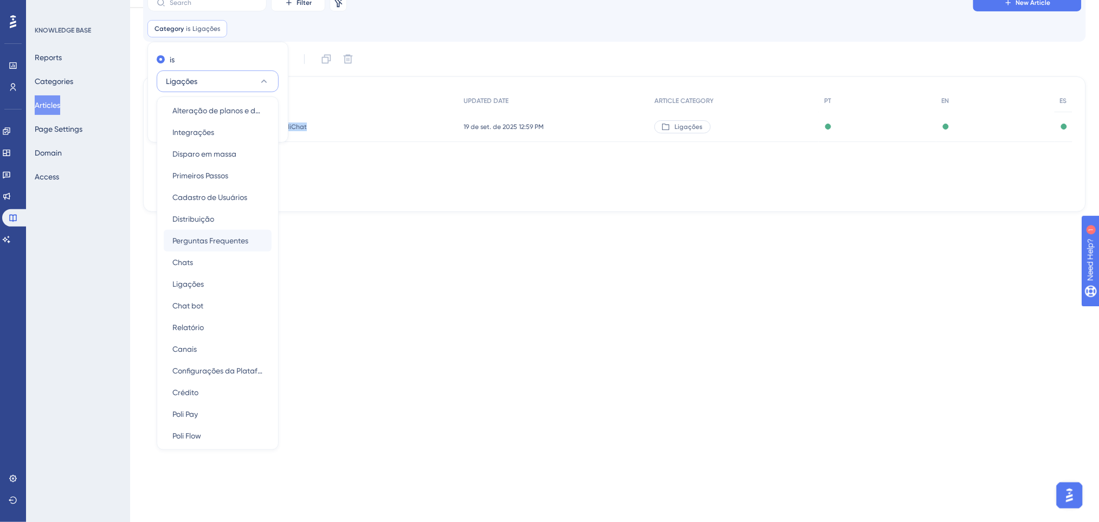
scroll to position [72, 0]
click at [207, 229] on div "Chats Chats" at bounding box center [217, 238] width 91 height 22
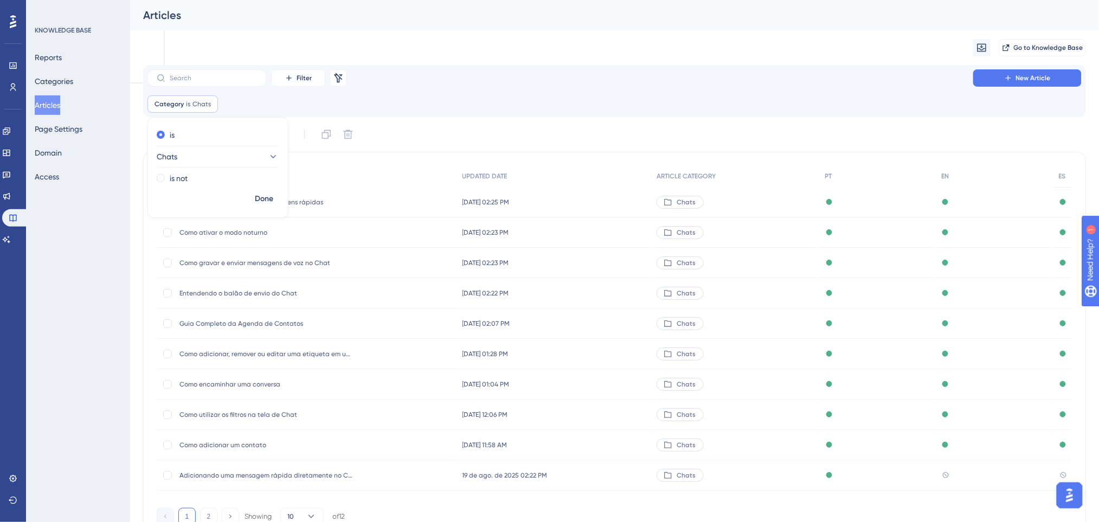
click at [447, 102] on div "Category is Chats Chats Remove is Chats is not Done" at bounding box center [614, 103] width 934 height 17
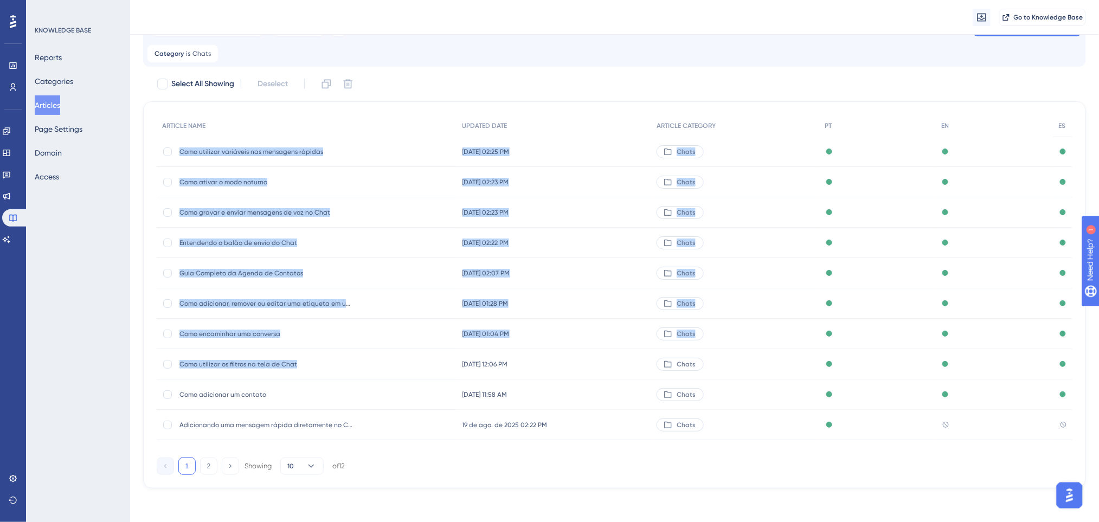
scroll to position [56, 0]
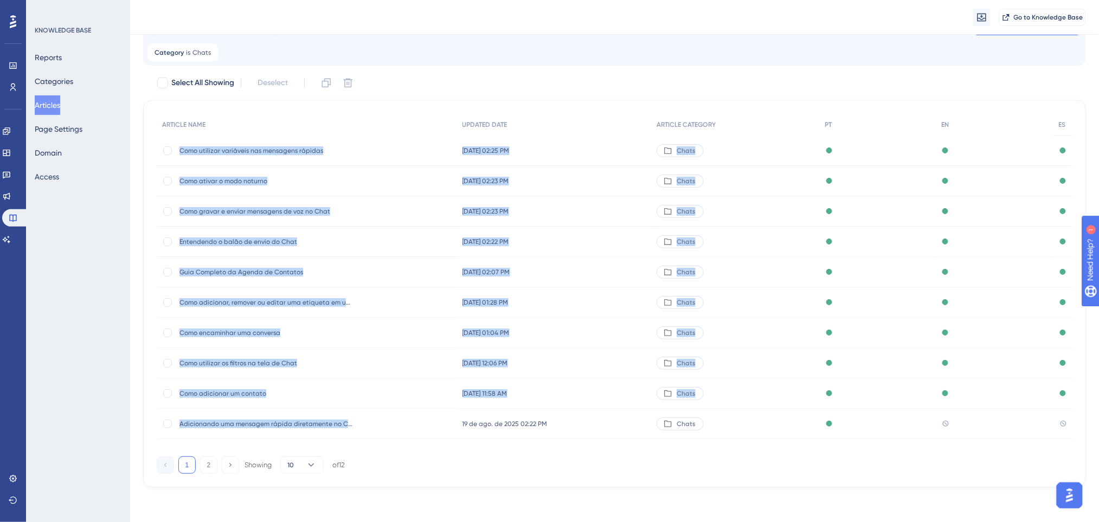
drag, startPoint x: 178, startPoint y: 199, endPoint x: 449, endPoint y: 436, distance: 359.2
click at [449, 436] on div "ARTICLE NAME UPDATED DATE ARTICLE CATEGORY PT EN ES Como utilizar variáveis nas…" at bounding box center [615, 276] width 916 height 325
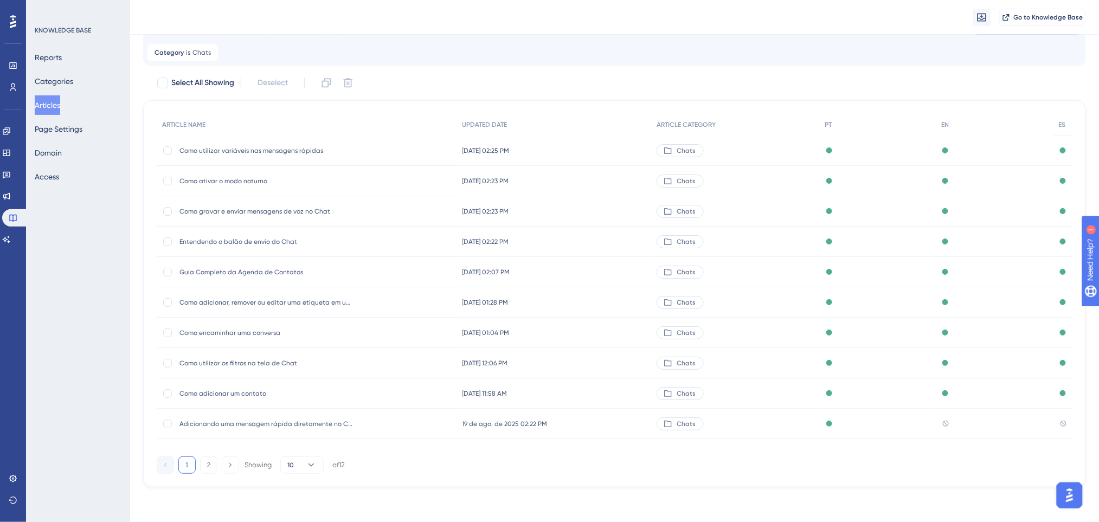
click at [435, 56] on div "Category is Chats Chats Remove" at bounding box center [614, 52] width 934 height 17
click at [210, 465] on button "2" at bounding box center [208, 464] width 17 height 17
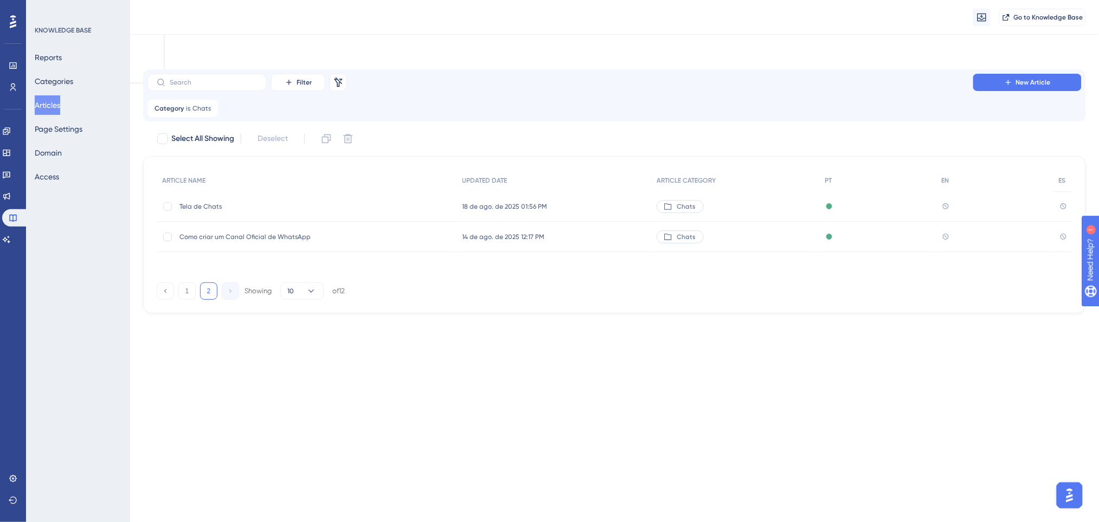
scroll to position [0, 0]
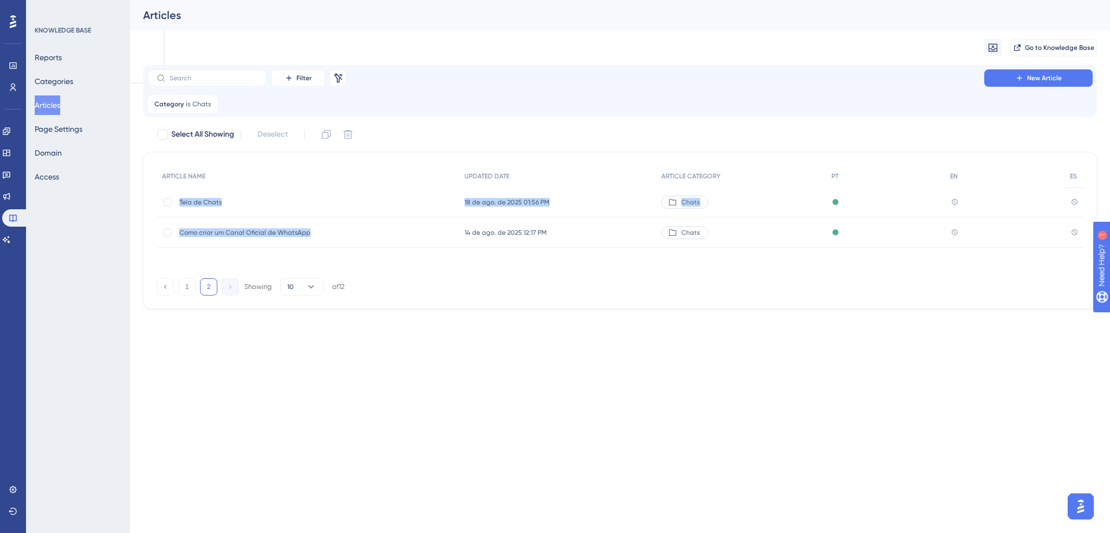
drag, startPoint x: 177, startPoint y: 202, endPoint x: 352, endPoint y: 239, distance: 179.0
click at [352, 239] on div "ARTICLE NAME UPDATED DATE ARTICLE CATEGORY PT EN ES Tela de Chats Tela de Chats…" at bounding box center [620, 206] width 927 height 82
click at [176, 106] on span "Category" at bounding box center [168, 104] width 29 height 9
click at [192, 163] on button "Chats" at bounding box center [218, 157] width 122 height 22
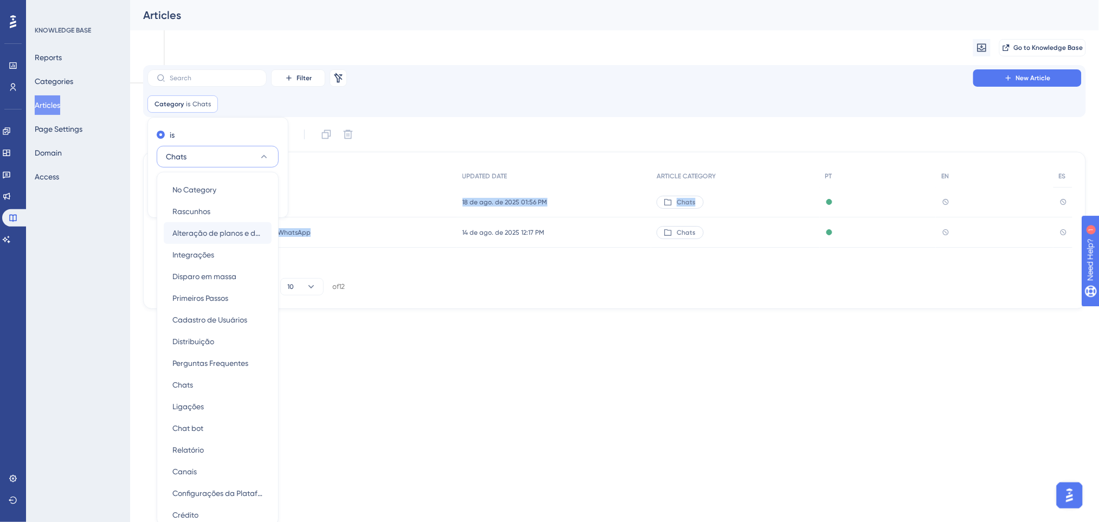
scroll to position [75, 0]
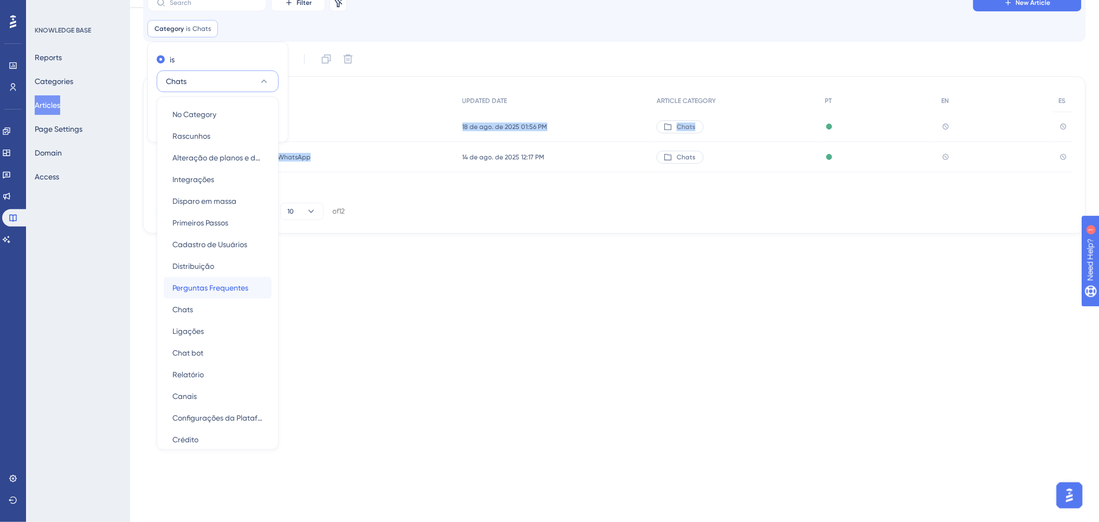
click at [220, 283] on span "Perguntas Frequentes" at bounding box center [210, 287] width 76 height 13
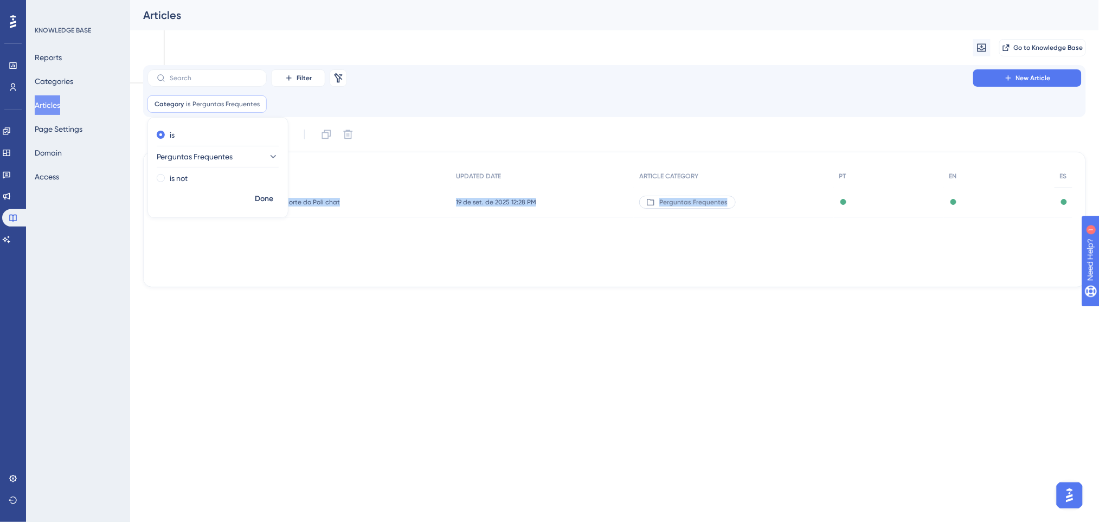
scroll to position [0, 0]
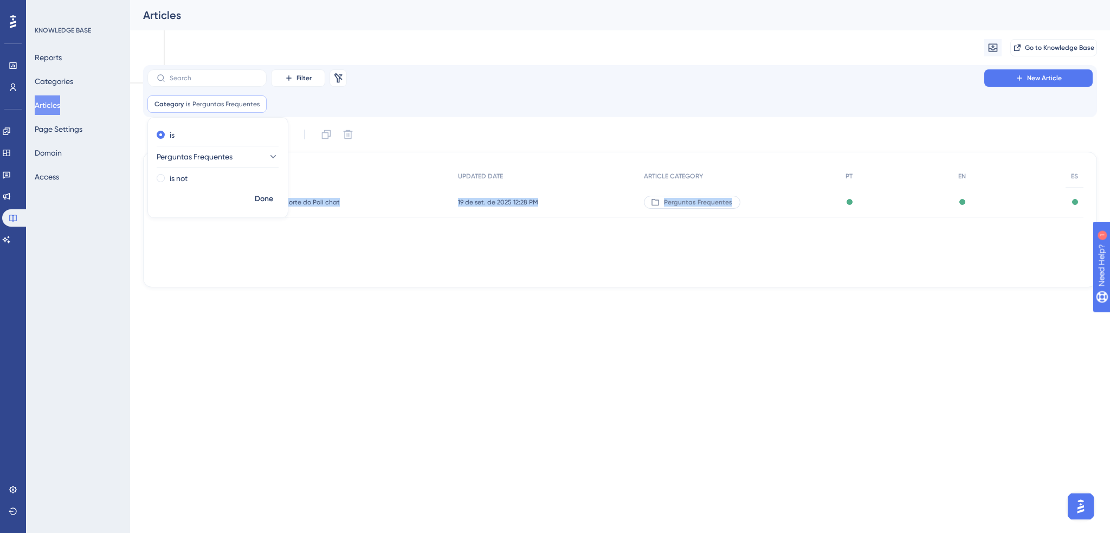
click at [465, 320] on div "Performance Users Engagement Widgets Feedback Product Updates Knowledge Base AI…" at bounding box center [555, 161] width 1110 height 322
drag, startPoint x: 180, startPoint y: 202, endPoint x: 395, endPoint y: 202, distance: 215.2
click at [395, 202] on div "Como entrar em contato com o Suporte do Poli chat Como entrar em contato com o …" at bounding box center [305, 202] width 296 height 30
click at [220, 74] on input "text" at bounding box center [214, 78] width 88 height 8
click at [199, 97] on div "Category is Perguntas Frequentes Perguntas Frequentes Remove" at bounding box center [206, 103] width 119 height 17
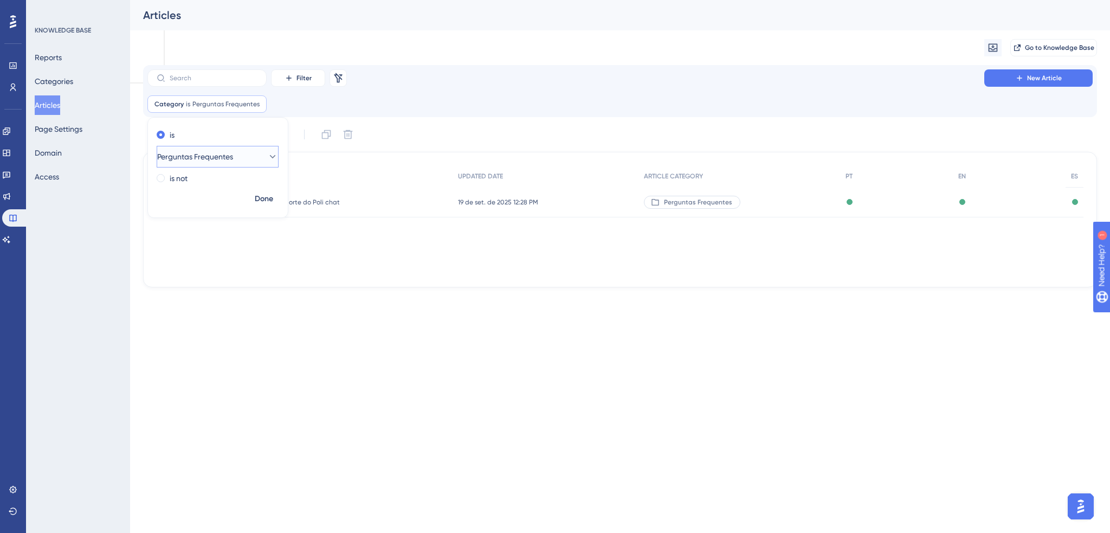
click at [198, 151] on span "Perguntas Frequentes" at bounding box center [195, 156] width 76 height 13
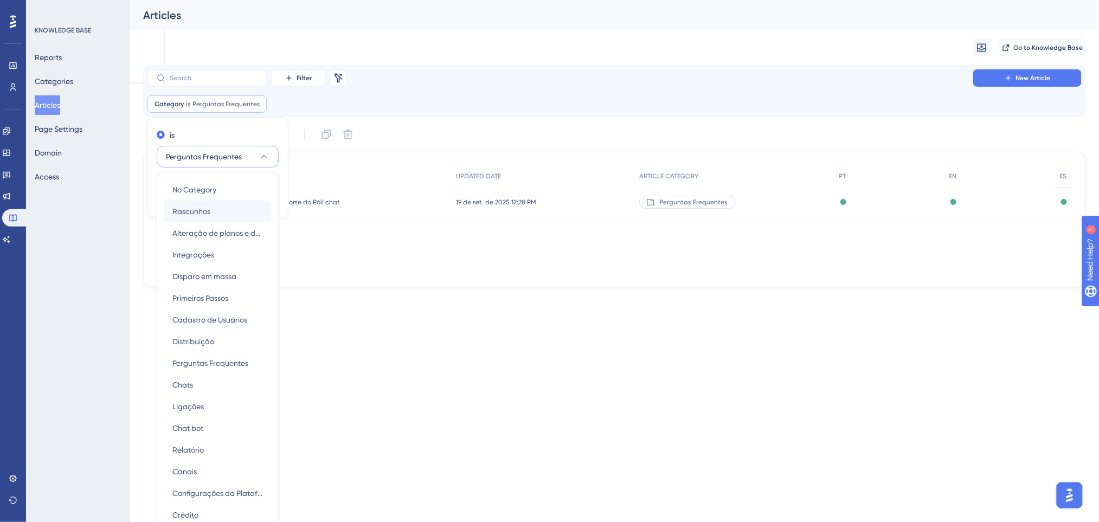
scroll to position [53, 0]
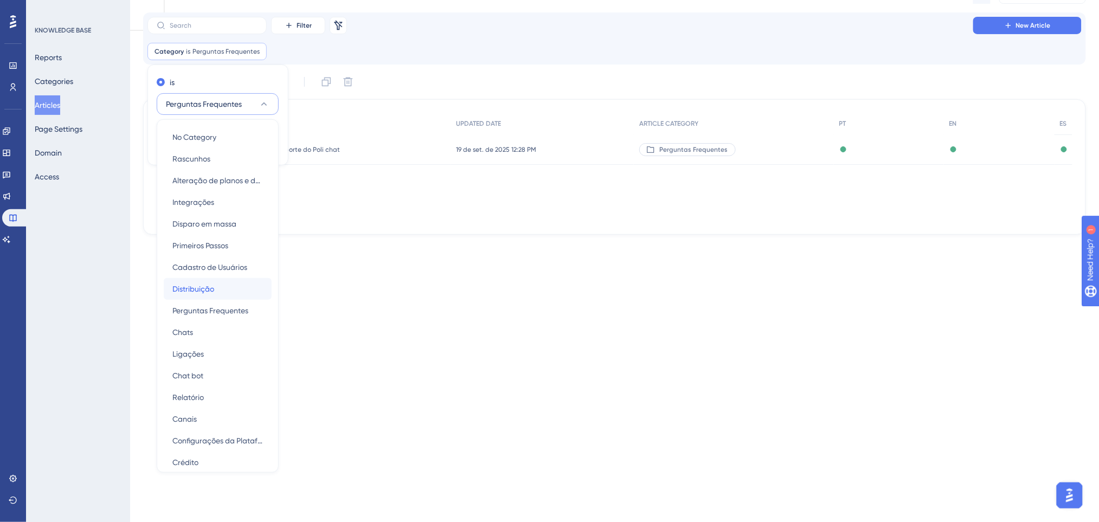
click at [222, 290] on div "Distribuição Distribuição" at bounding box center [217, 289] width 91 height 22
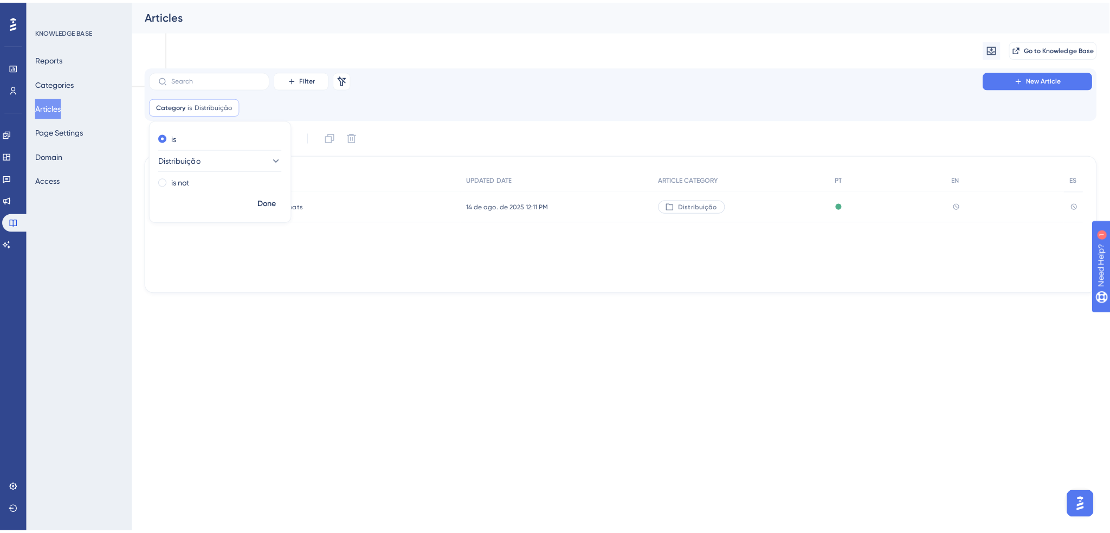
scroll to position [0, 0]
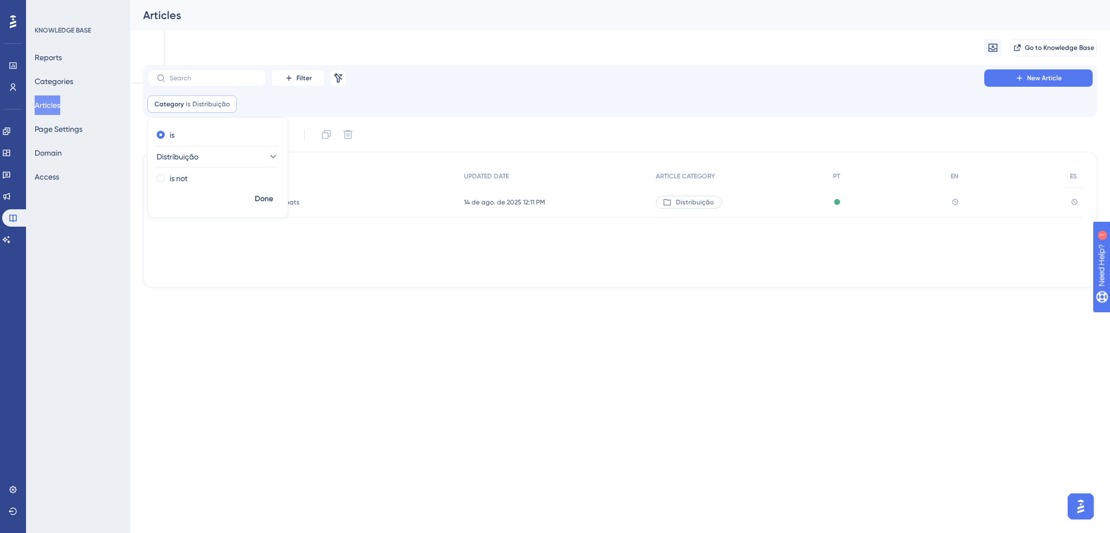
click at [238, 293] on div "Performance Users Engagement Widgets Feedback Product Updates Knowledge Base AI…" at bounding box center [620, 152] width 980 height 305
drag, startPoint x: 178, startPoint y: 202, endPoint x: 403, endPoint y: 201, distance: 225.0
click at [403, 201] on div "Como funciona a distribuição de chats Como funciona a distribuição de chats" at bounding box center [308, 202] width 302 height 30
click at [176, 107] on span "Category" at bounding box center [168, 104] width 29 height 9
click at [213, 151] on button "Distribuição" at bounding box center [218, 157] width 122 height 22
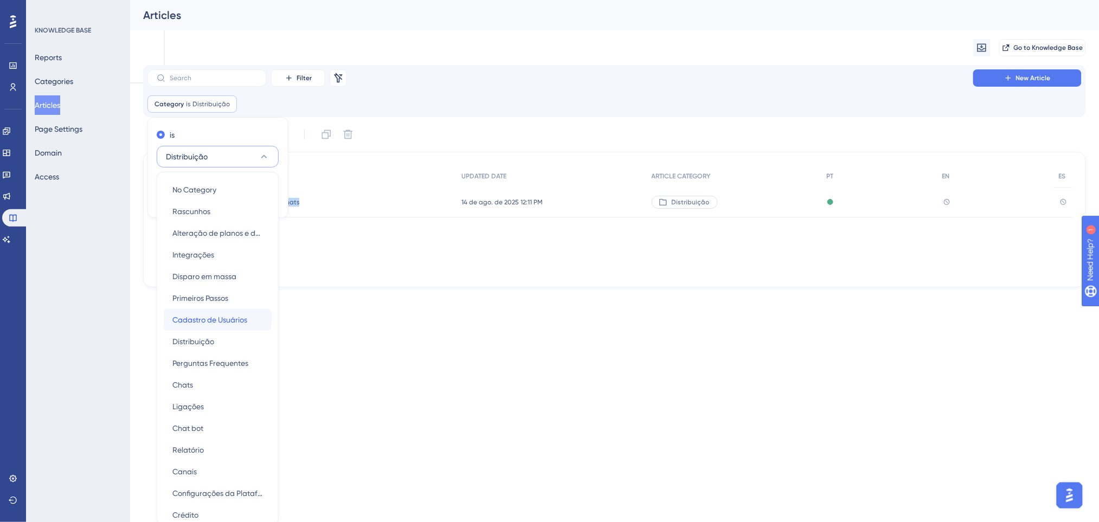
click at [215, 320] on span "Cadastro de Usuários" at bounding box center [209, 319] width 75 height 13
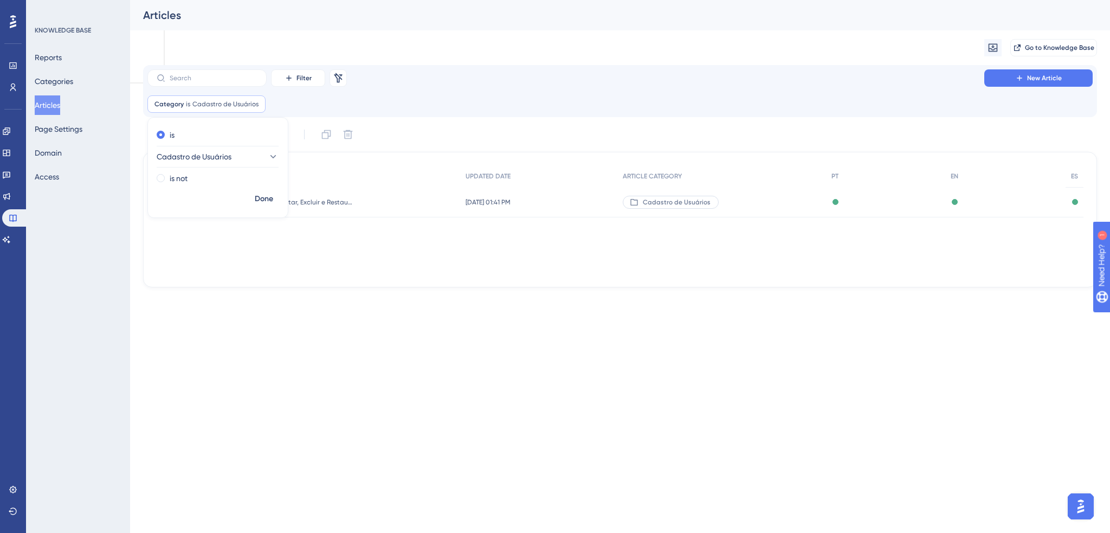
click at [387, 307] on div "Performance Users Engagement Widgets Feedback Product Updates Knowledge Base AI…" at bounding box center [555, 161] width 1110 height 322
click at [370, 201] on div "Guia Completo para Cadastrar, Editar, Excluir e Restaurar Usuários na Poli Digi…" at bounding box center [309, 202] width 304 height 30
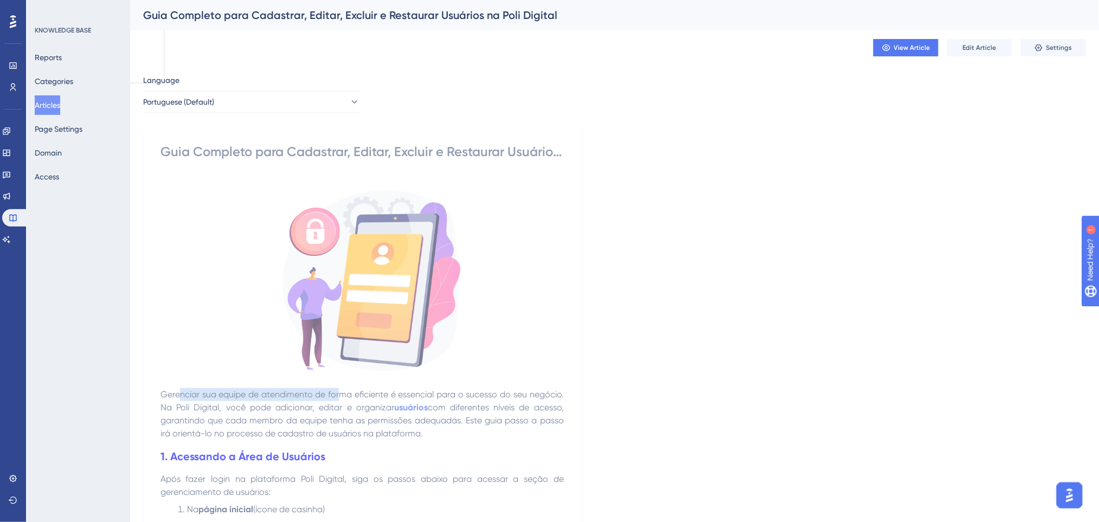
click at [340, 388] on p "Gerenciar sua equipe de atendimento de forma eficiente é essencial para o suces…" at bounding box center [361, 414] width 403 height 52
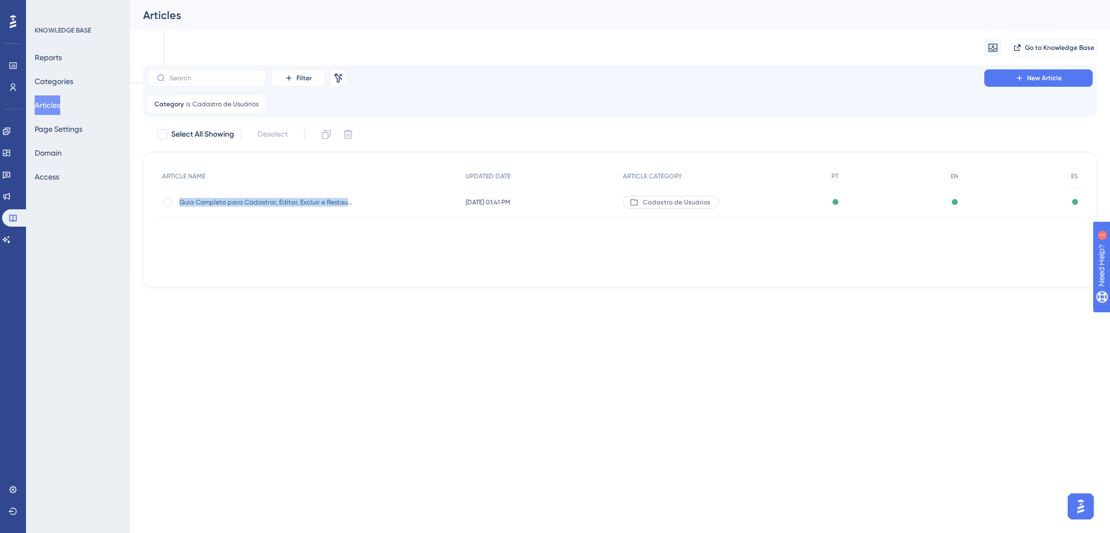
drag, startPoint x: 176, startPoint y: 198, endPoint x: 389, endPoint y: 207, distance: 213.7
click at [389, 207] on div "Guia Completo para Cadastrar, Editar, Excluir e Restaurar Usuários na Poli Digi…" at bounding box center [309, 202] width 304 height 30
click at [198, 109] on div "Category is Cadastro de Usuários Cadastro de Usuários Remove" at bounding box center [206, 103] width 118 height 17
click at [205, 161] on span "Cadastro de Usuários" at bounding box center [194, 156] width 75 height 13
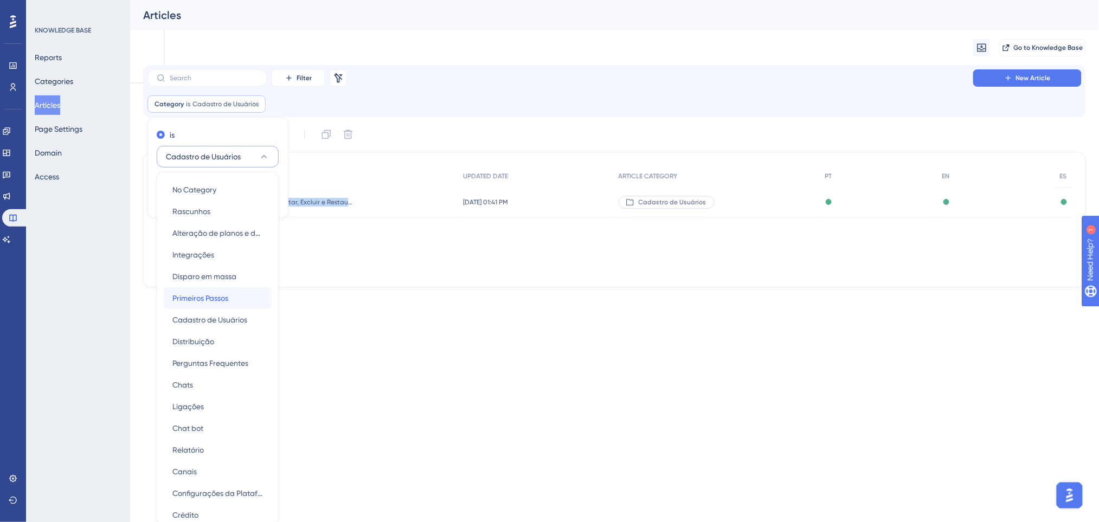
click at [223, 295] on span "Primeiros Passos" at bounding box center [200, 298] width 56 height 13
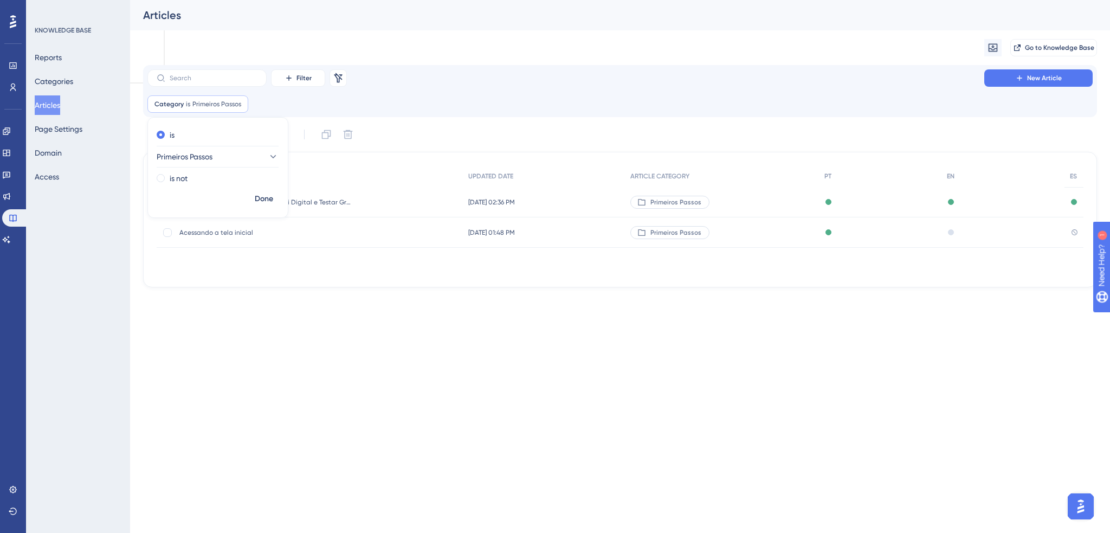
click at [498, 73] on div "Filter Remove Filters New Article" at bounding box center [619, 77] width 945 height 17
click at [208, 105] on span "Primeiros Passos" at bounding box center [216, 104] width 49 height 9
click at [214, 146] on button "Primeiros Passos" at bounding box center [218, 157] width 122 height 22
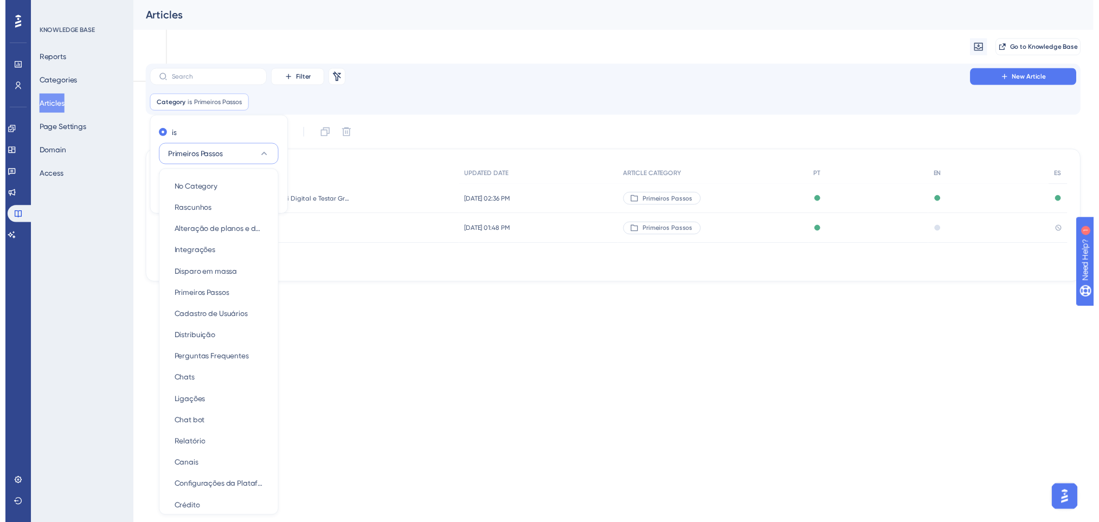
scroll to position [75, 0]
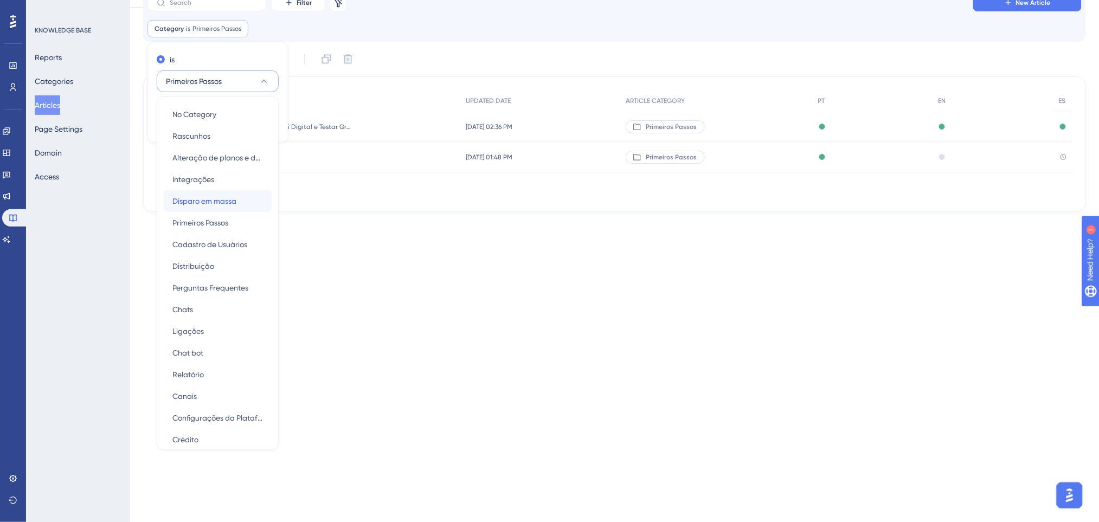
click at [226, 200] on span "Disparo em massa" at bounding box center [204, 201] width 64 height 13
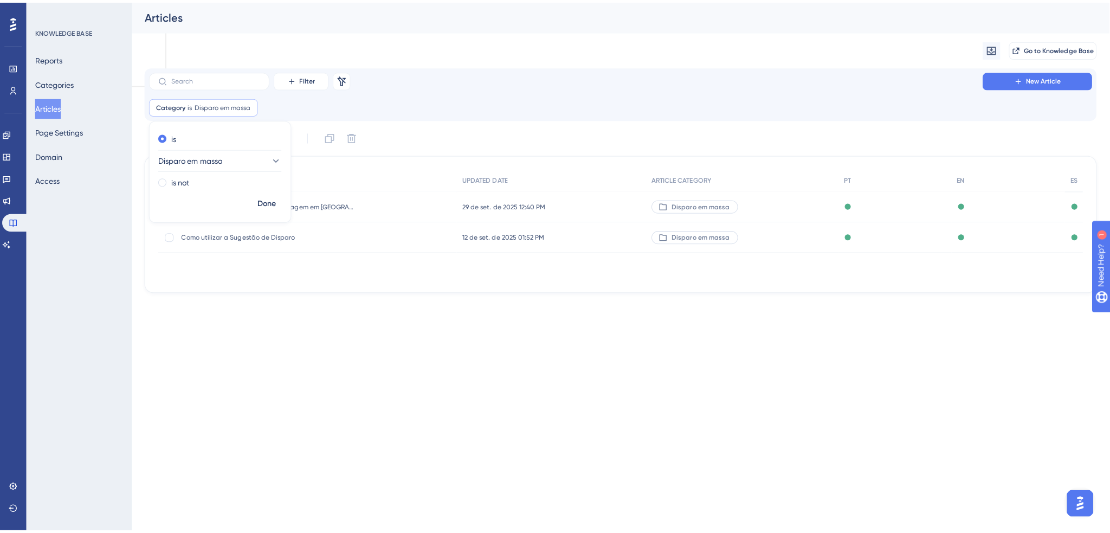
scroll to position [0, 0]
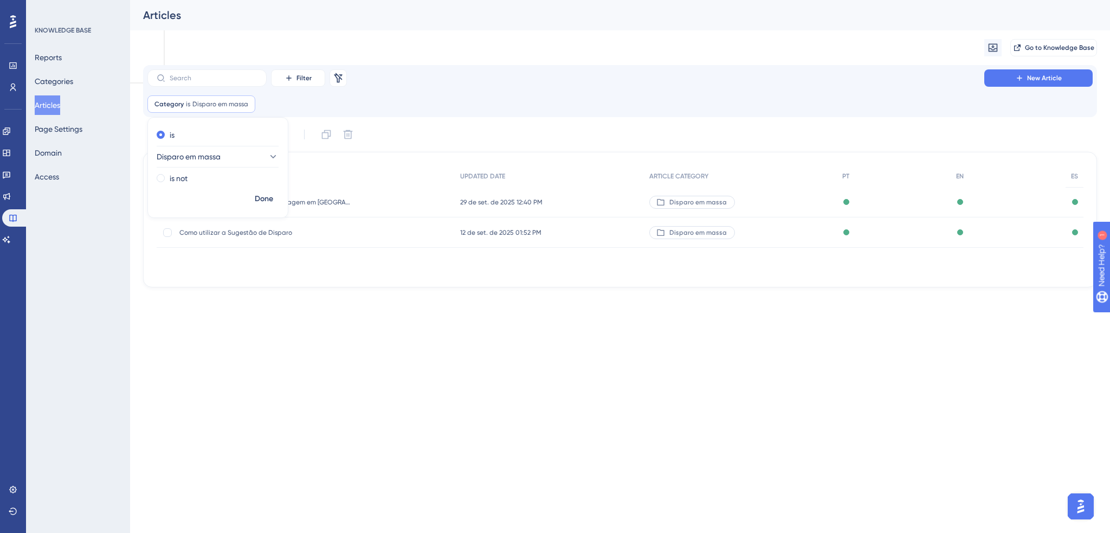
click at [313, 86] on html "Performance Users Engagement Widgets Feedback Product Updates Knowledge Base AI…" at bounding box center [555, 43] width 1110 height 86
drag, startPoint x: 309, startPoint y: 232, endPoint x: 168, endPoint y: 192, distance: 146.9
click at [168, 192] on div "ARTICLE NAME UPDATED DATE ARTICLE CATEGORY PT EN ES Como Realizar um Disparo de…" at bounding box center [620, 206] width 927 height 82
click at [218, 100] on span "Disparo em massa" at bounding box center [220, 104] width 56 height 9
click at [234, 156] on button "Disparo em massa" at bounding box center [218, 157] width 122 height 22
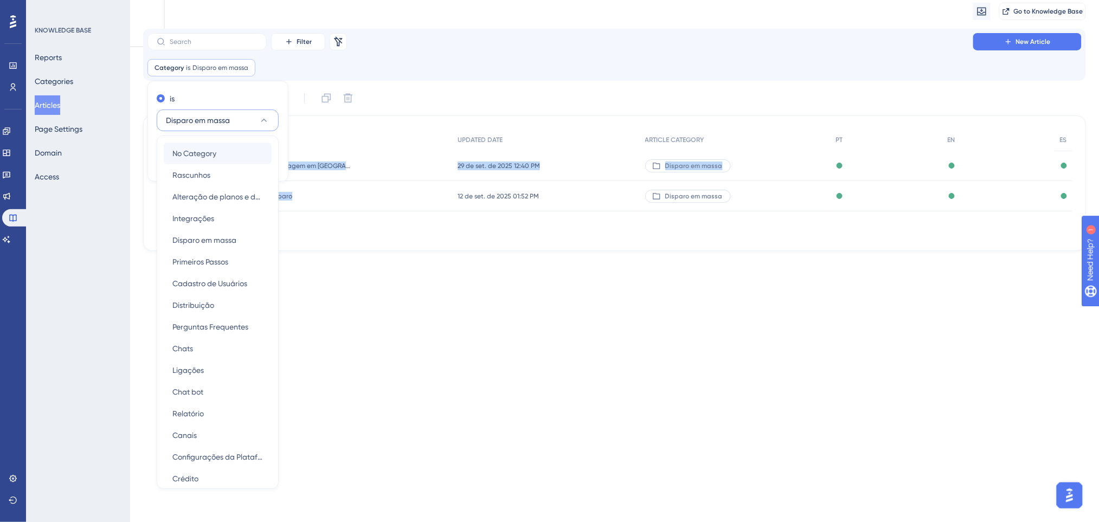
scroll to position [2, 0]
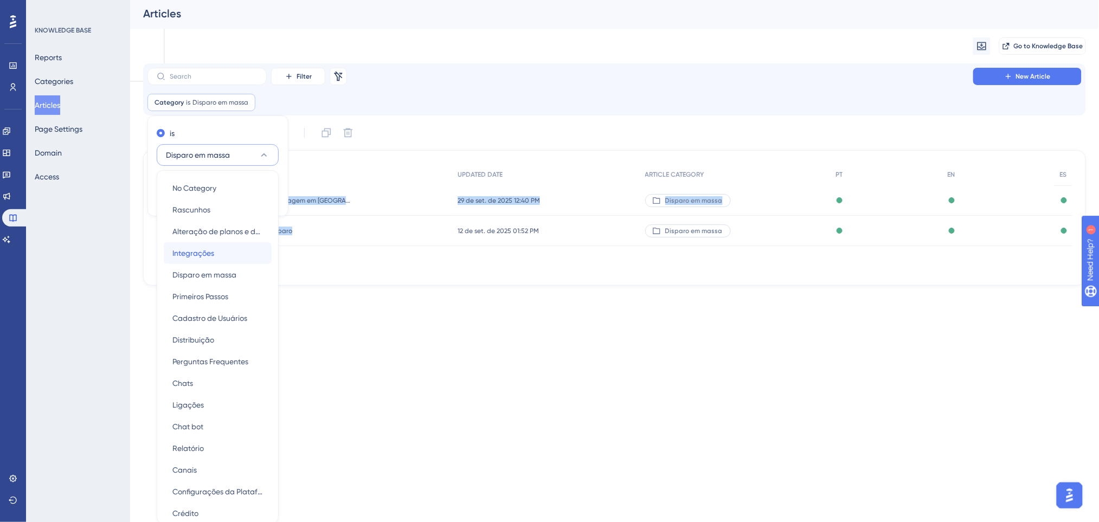
click at [211, 247] on span "Integrações" at bounding box center [193, 253] width 42 height 13
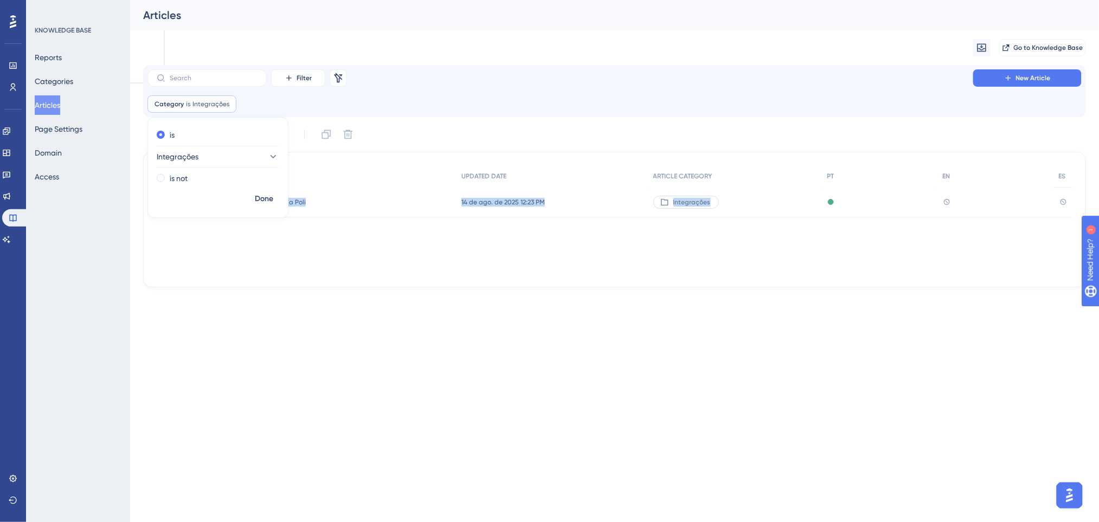
scroll to position [0, 0]
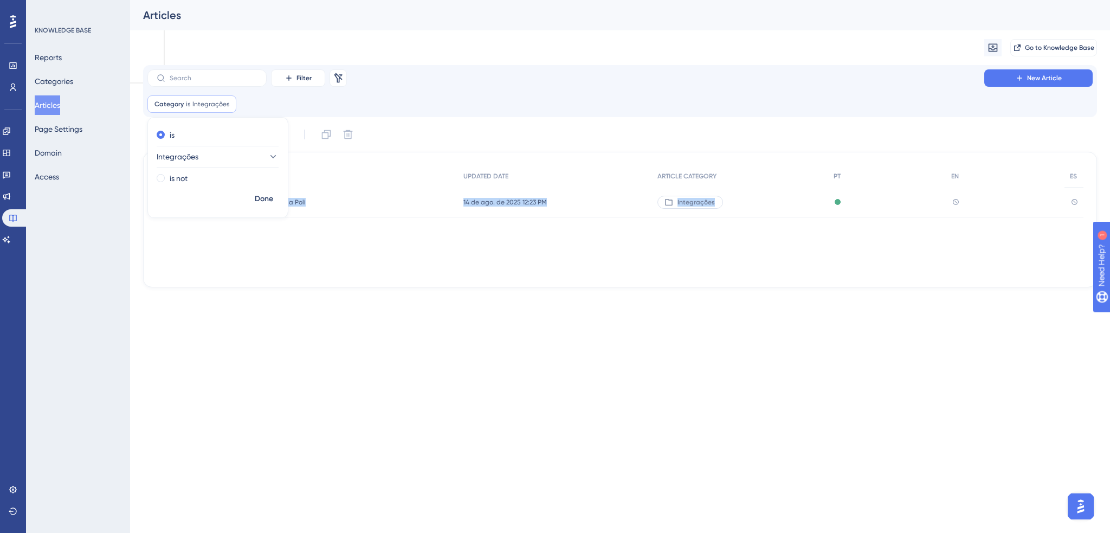
click at [369, 295] on div "Performance Users Engagement Widgets Feedback Product Updates Knowledge Base AI…" at bounding box center [620, 152] width 980 height 305
drag, startPoint x: 179, startPoint y: 203, endPoint x: 378, endPoint y: 201, distance: 198.4
click at [378, 201] on div "Como configurar o NectarCRM com a Poli Como configurar o NectarCRM com a Poli" at bounding box center [307, 202] width 301 height 30
click at [174, 101] on span "Category" at bounding box center [168, 104] width 29 height 9
click at [192, 162] on span "Integrações" at bounding box center [178, 156] width 42 height 13
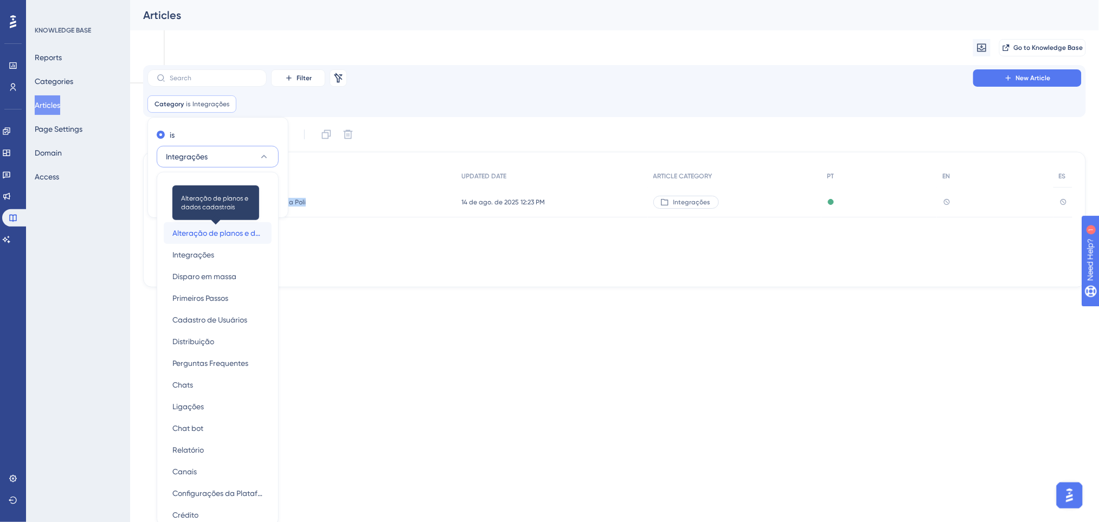
click at [214, 228] on span "Alteração de planos e dados cadastrais" at bounding box center [217, 233] width 91 height 13
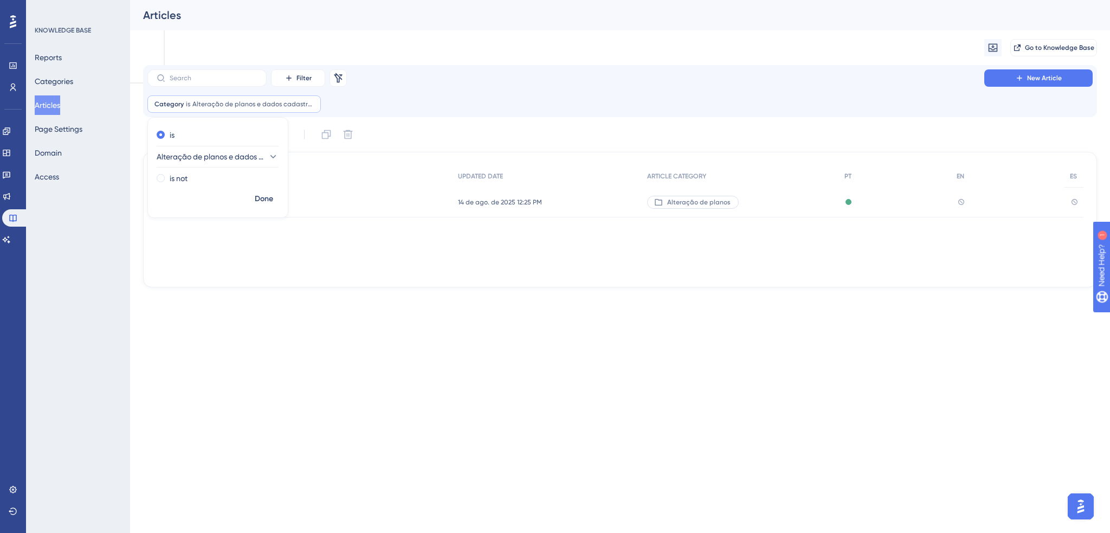
click at [353, 269] on div "ARTICLE NAME UPDATED DATE ARTICLE CATEGORY PT EN ES Dados da Minha Empresa na P…" at bounding box center [620, 219] width 927 height 108
drag, startPoint x: 178, startPoint y: 202, endPoint x: 360, endPoint y: 201, distance: 182.1
click at [360, 201] on div "Dados da Minha Empresa na Poli Dados da Minha Empresa na Poli" at bounding box center [305, 202] width 296 height 30
click at [214, 100] on span "Alteração de planos e dados cadastrais" at bounding box center [252, 104] width 121 height 9
click at [215, 163] on button "Alteração de planos e dados cadastrais" at bounding box center [218, 157] width 122 height 22
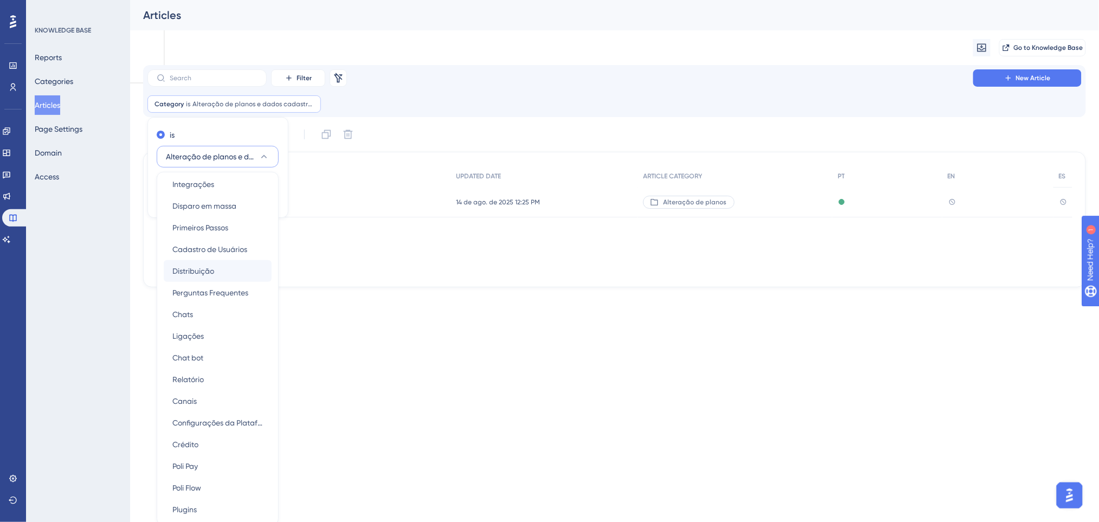
scroll to position [73, 0]
click at [202, 489] on div "Poli Flow Poli Flow" at bounding box center [217, 486] width 91 height 22
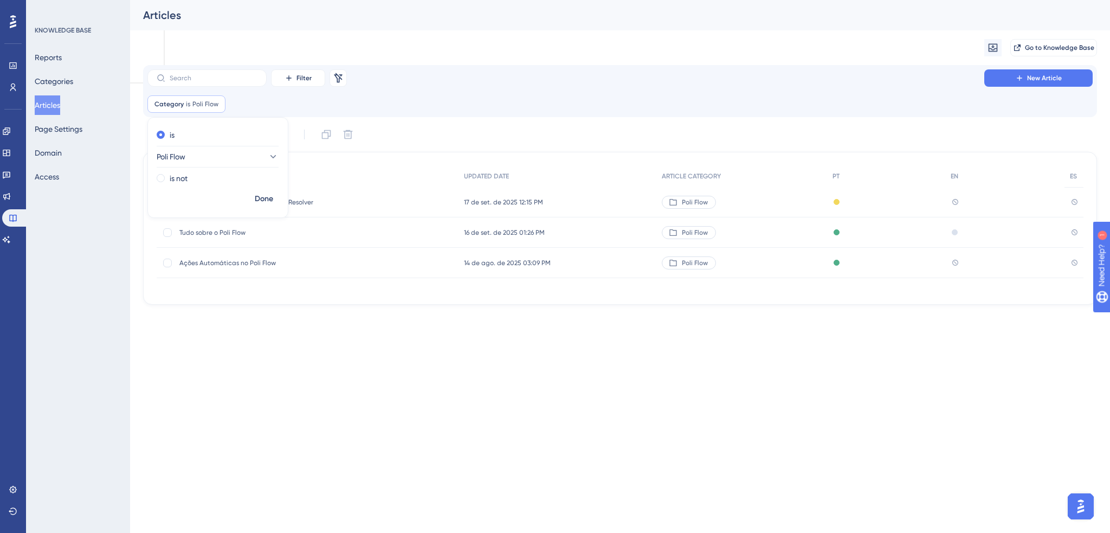
click at [348, 86] on html "Performance Users Engagement Widgets Feedback Product Updates Knowledge Base AI…" at bounding box center [555, 43] width 1110 height 86
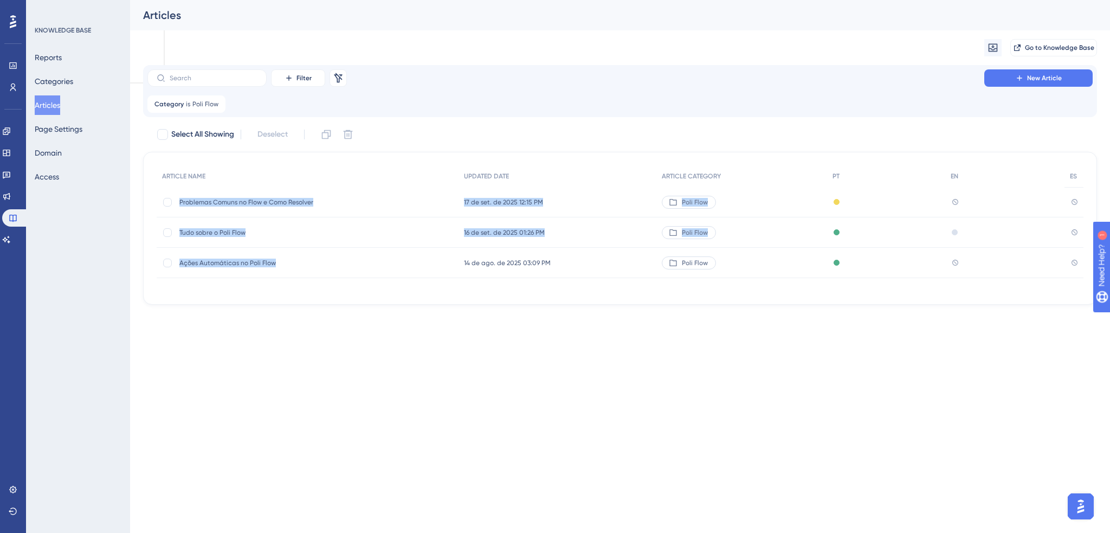
drag, startPoint x: 312, startPoint y: 274, endPoint x: 179, endPoint y: 202, distance: 151.1
click at [179, 202] on div "ARTICLE NAME UPDATED DATE ARTICLE CATEGORY PT EN ES Problemas Comuns no Flow e …" at bounding box center [620, 221] width 927 height 113
click at [183, 102] on div "Category is Poli Flow Poli Flow Remove" at bounding box center [186, 103] width 78 height 17
click at [213, 167] on button "Poli Flow" at bounding box center [218, 157] width 122 height 22
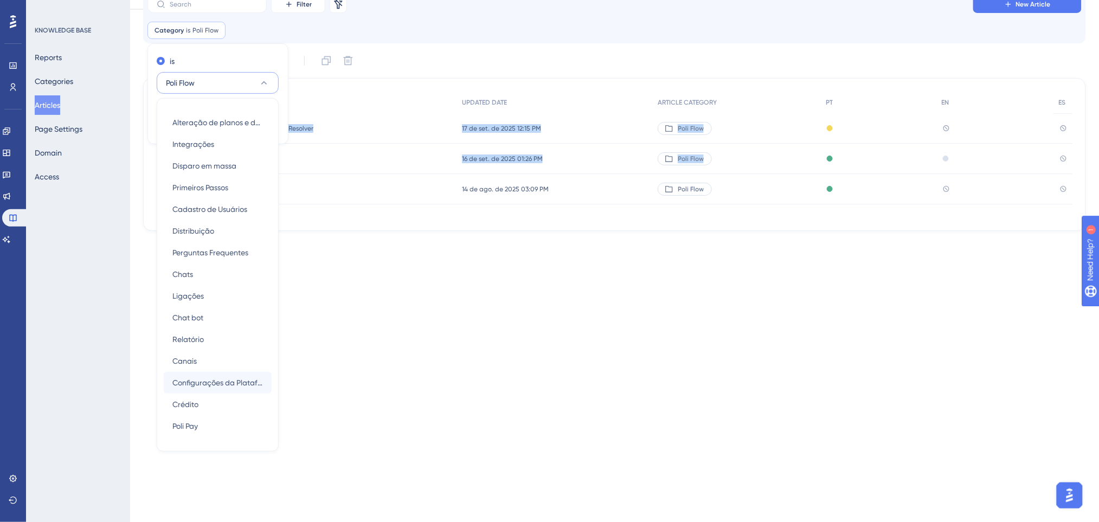
scroll to position [72, 0]
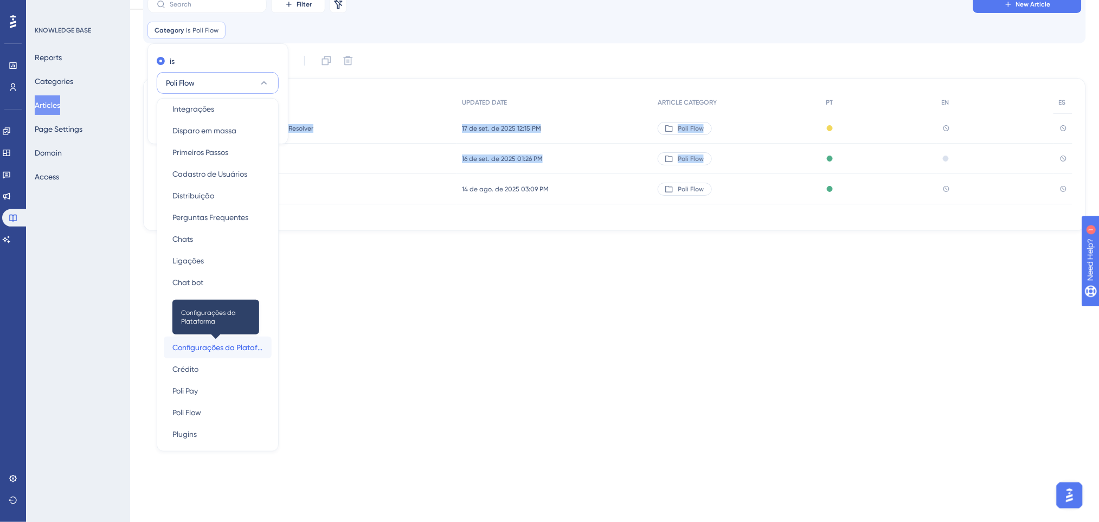
click at [218, 342] on span "Configurações da Plataforma" at bounding box center [217, 347] width 91 height 13
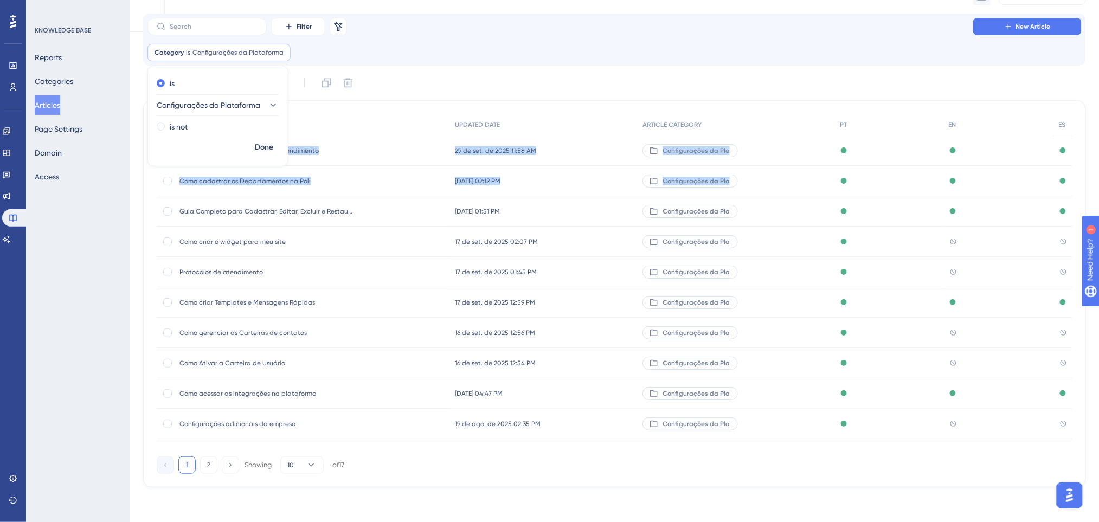
scroll to position [0, 0]
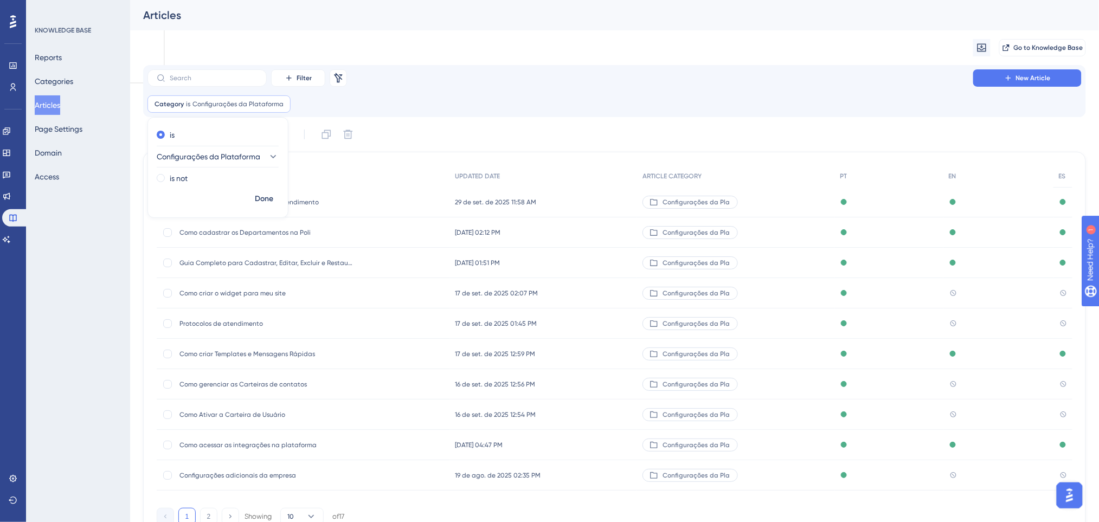
click at [617, 83] on div "Filter Remove Filters New Article" at bounding box center [614, 77] width 934 height 17
click at [218, 82] on label at bounding box center [206, 77] width 119 height 17
click at [218, 82] on input "text" at bounding box center [214, 78] width 88 height 8
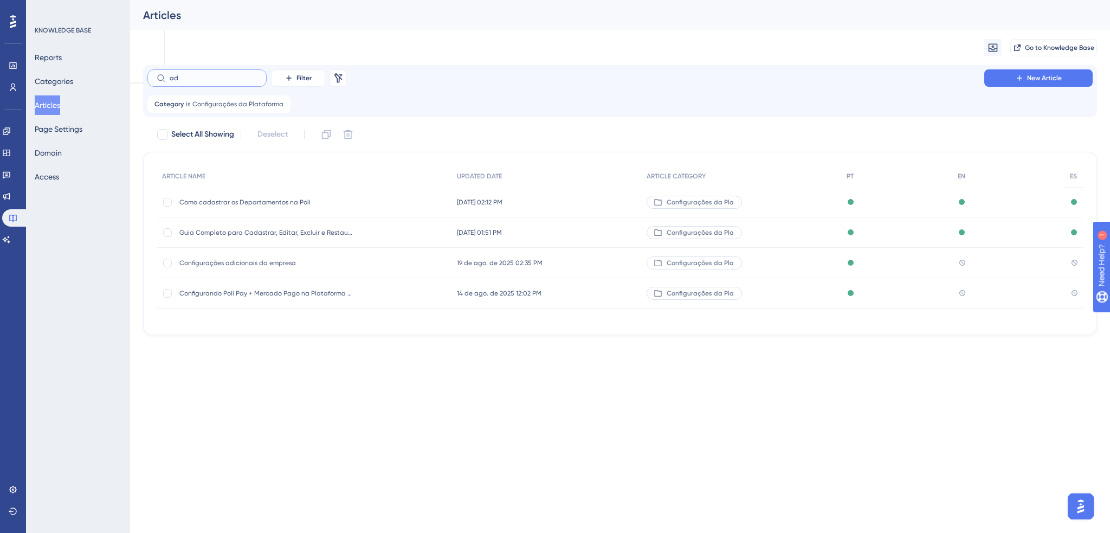
type input "a"
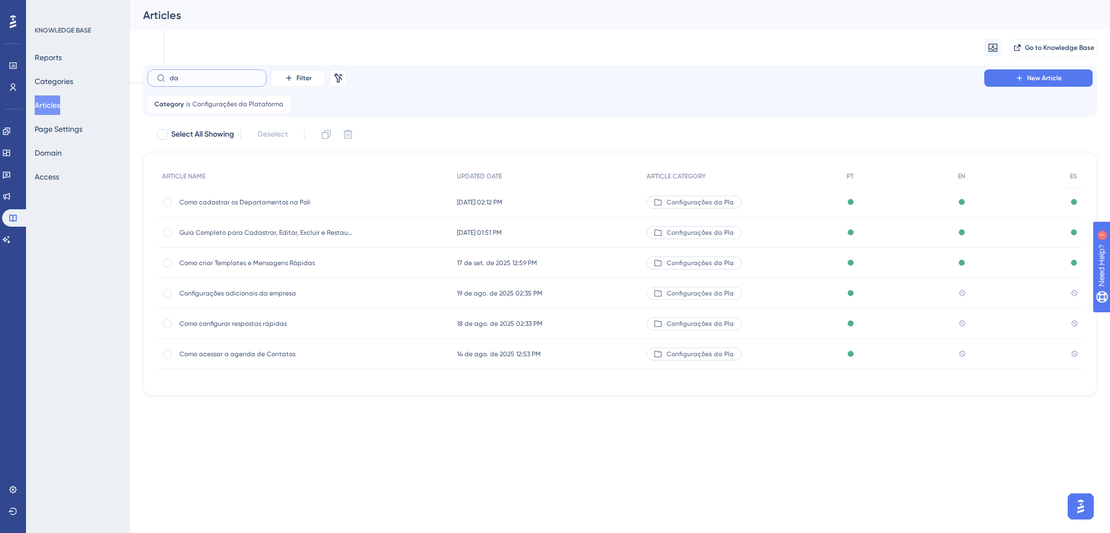
type input "dad"
checkbox input "true"
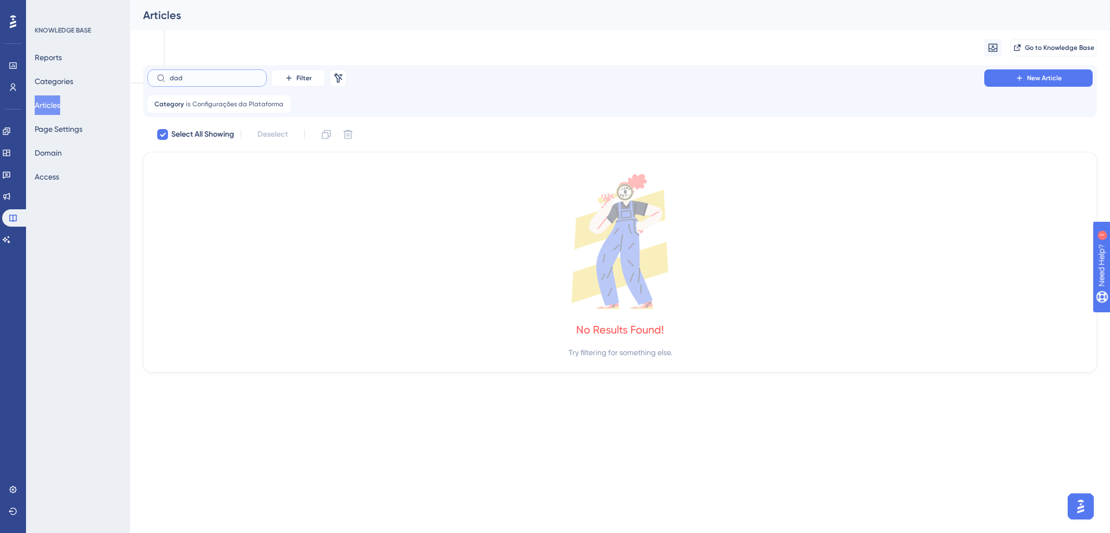
type input "da"
checkbox input "false"
type input "d"
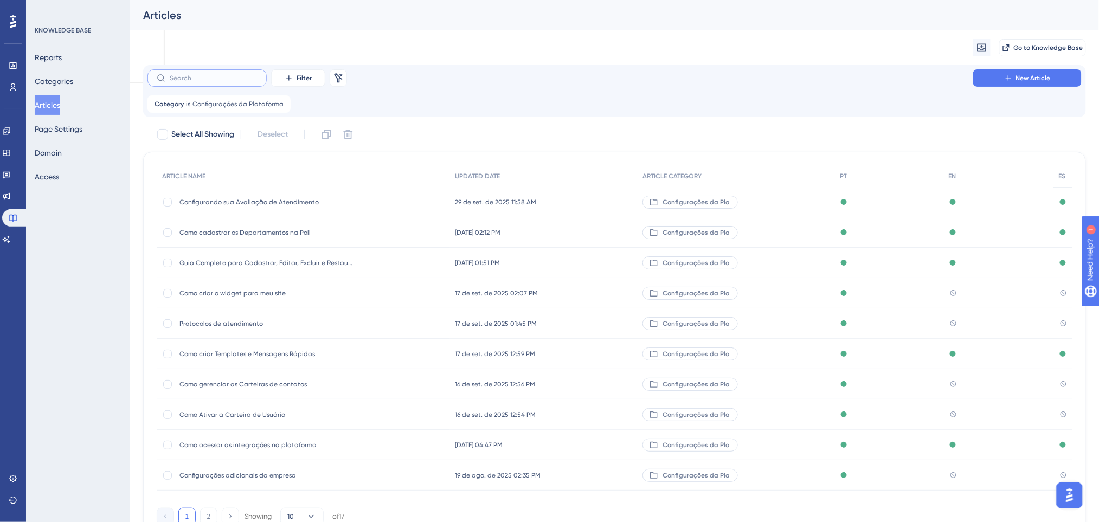
scroll to position [51, 0]
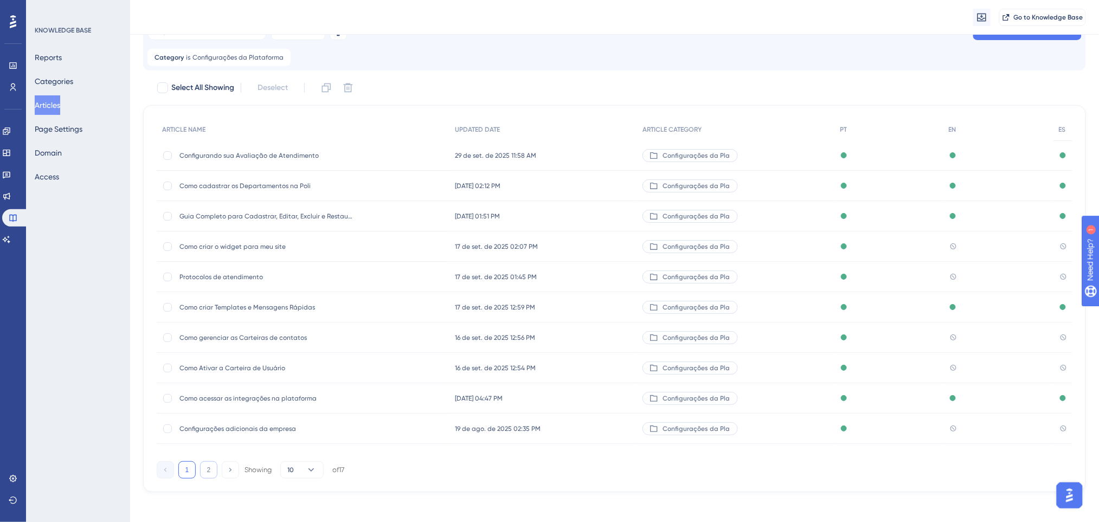
click at [208, 473] on button "2" at bounding box center [208, 469] width 17 height 17
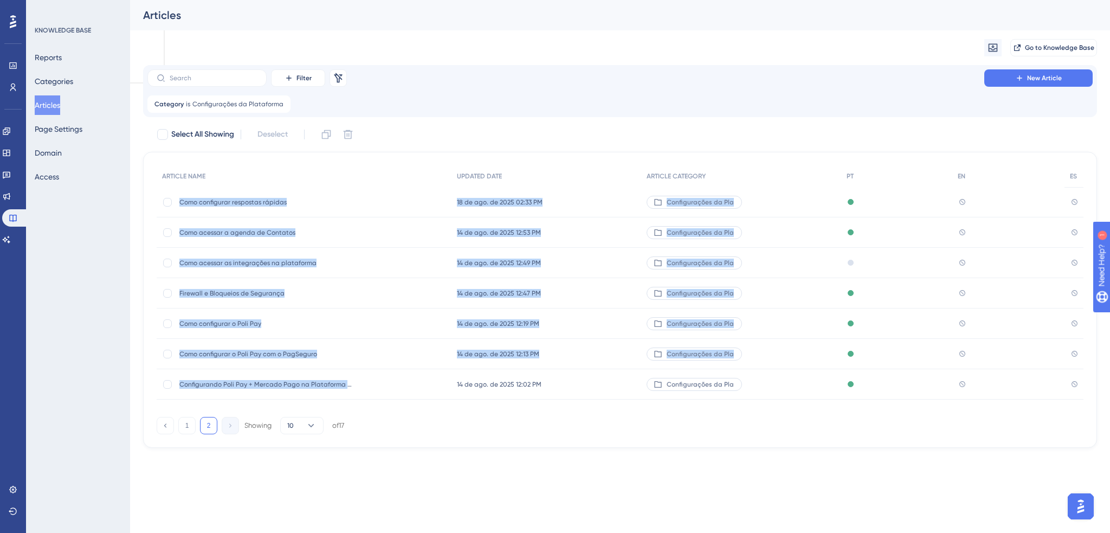
drag, startPoint x: 320, startPoint y: 261, endPoint x: 415, endPoint y: 384, distance: 155.4
click at [415, 384] on div "ARTICLE NAME UPDATED DATE ARTICLE CATEGORY PT EN ES Como configurar respostas r…" at bounding box center [620, 282] width 927 height 234
click at [133, 258] on div "Performance Users Engagement Widgets Feedback Product Updates Knowledge Base AI…" at bounding box center [620, 232] width 980 height 465
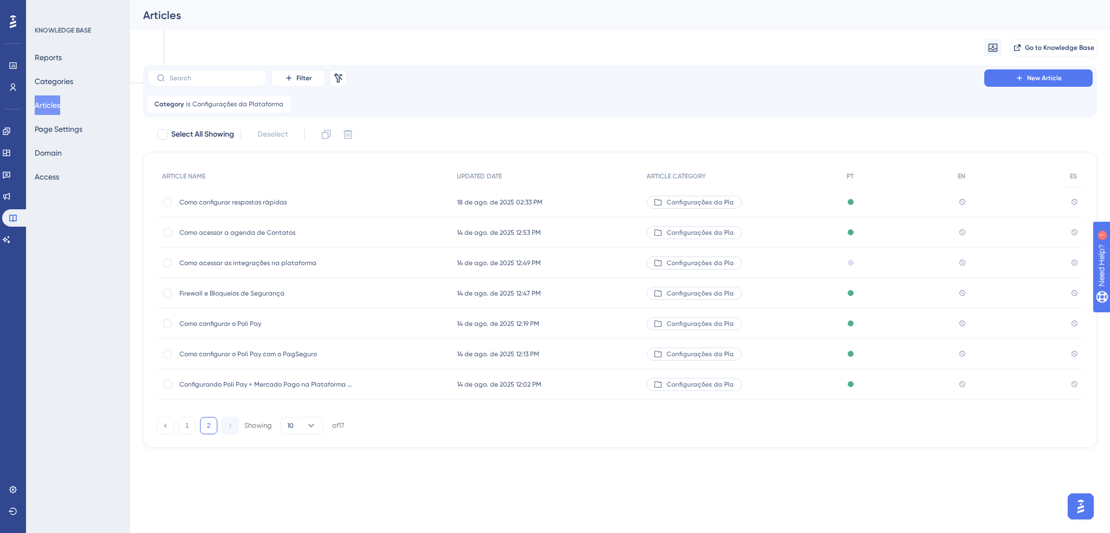
click at [280, 323] on span "Como configurar o Poli Pay" at bounding box center [265, 323] width 173 height 9
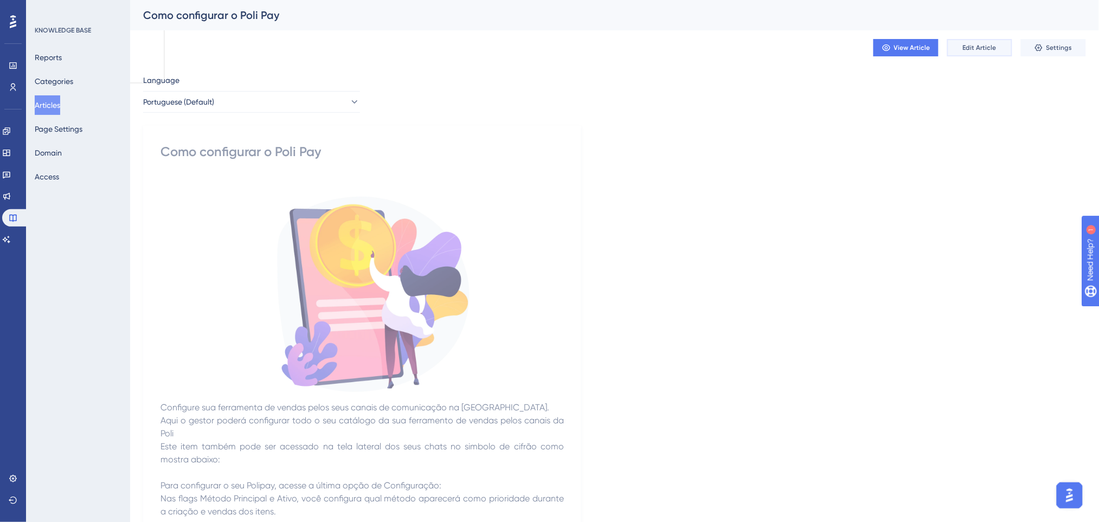
click at [974, 50] on span "Edit Article" at bounding box center [980, 47] width 34 height 9
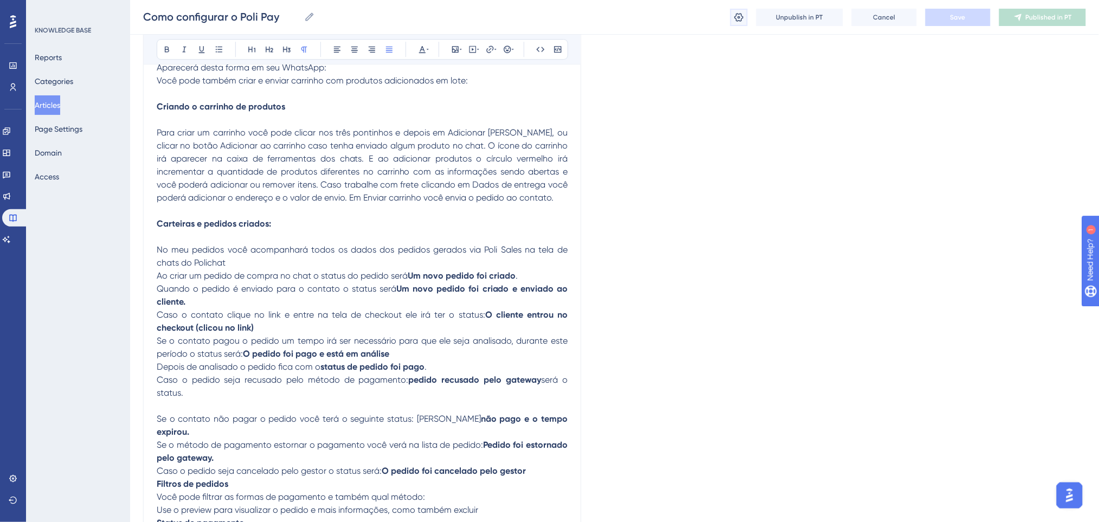
click at [741, 18] on icon at bounding box center [738, 17] width 11 height 11
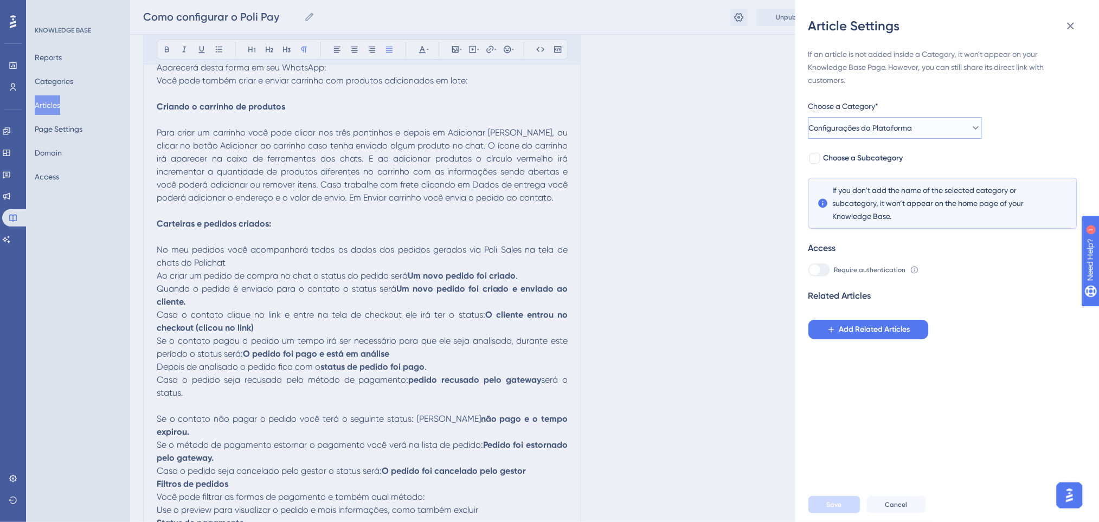
click at [846, 125] on span "Configurações da Plataforma" at bounding box center [861, 127] width 104 height 13
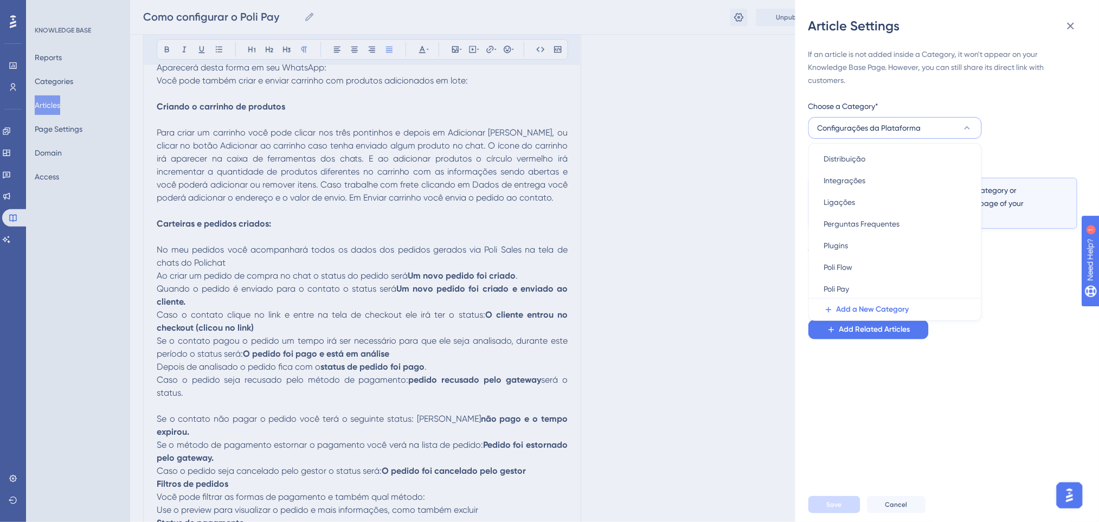
scroll to position [263, 0]
click at [868, 218] on div "Poli Pay Poli Pay" at bounding box center [895, 223] width 142 height 22
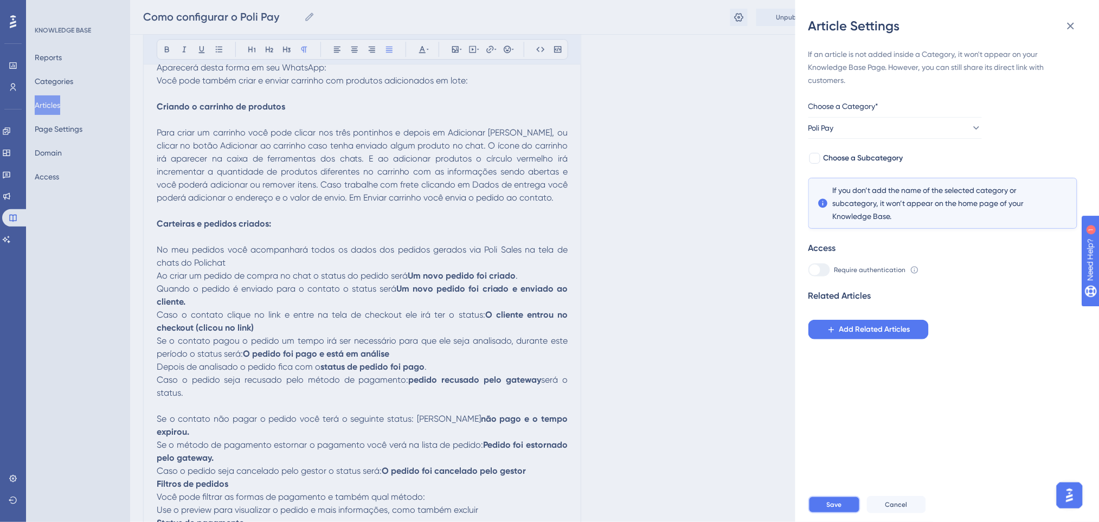
click at [850, 508] on button "Save" at bounding box center [834, 504] width 52 height 17
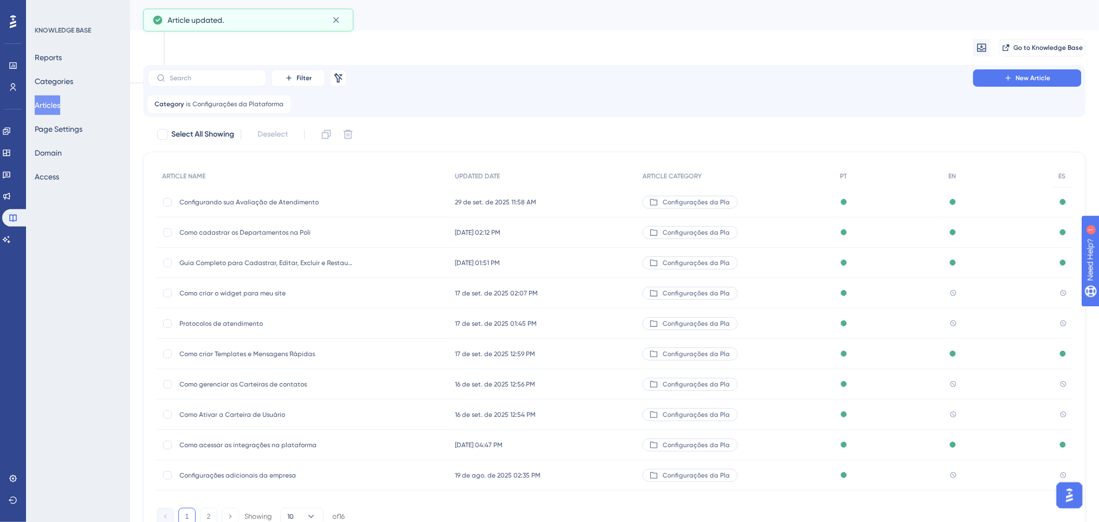
scroll to position [51, 0]
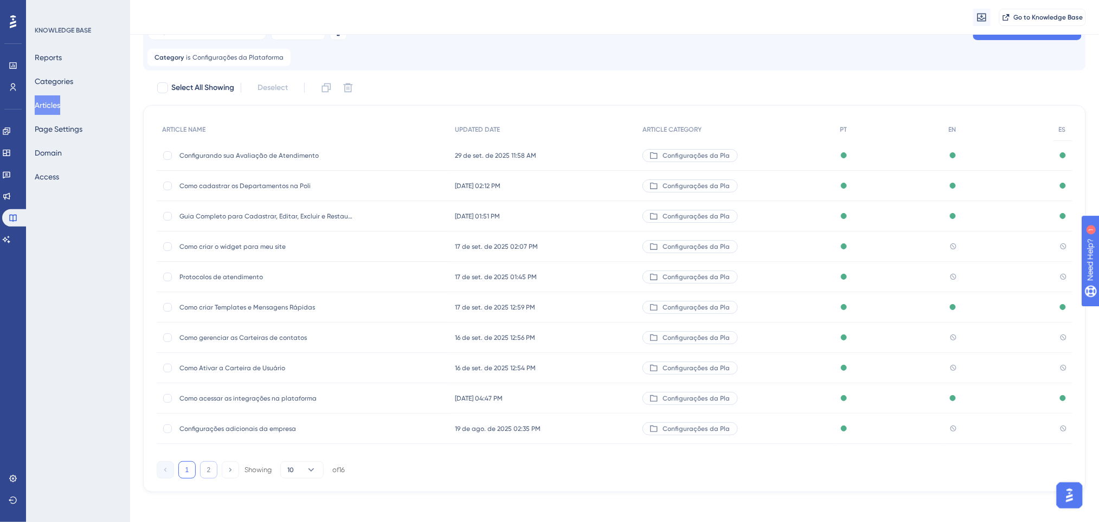
click at [211, 465] on button "2" at bounding box center [208, 469] width 17 height 17
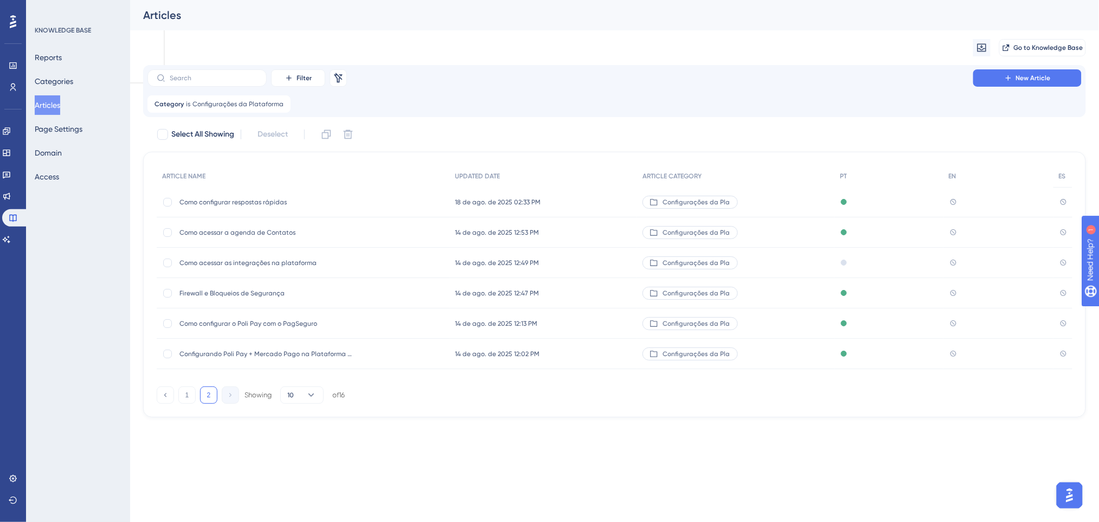
scroll to position [0, 0]
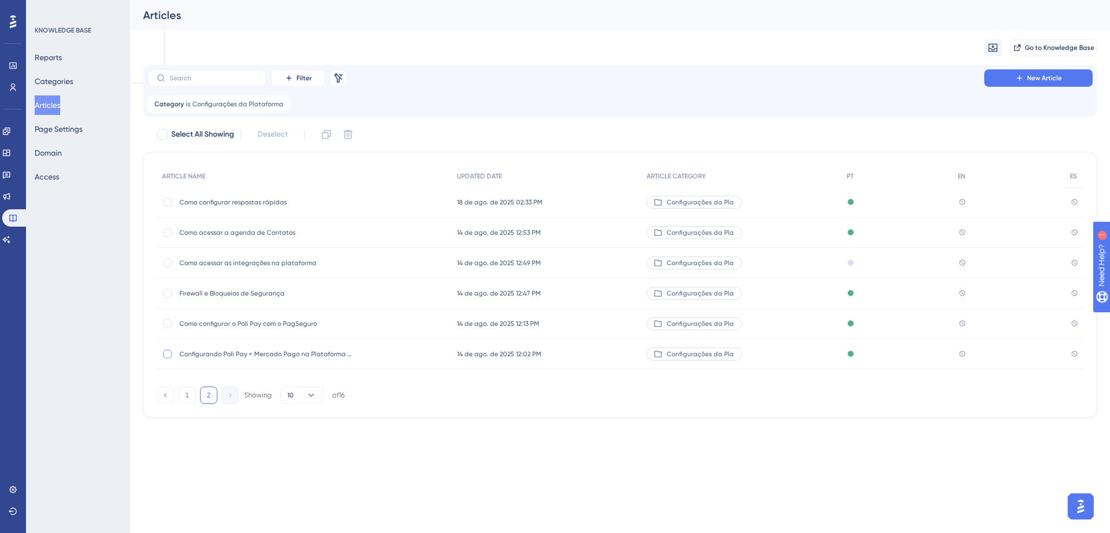
click at [165, 355] on div at bounding box center [167, 354] width 9 height 9
checkbox input "true"
click at [168, 326] on div at bounding box center [167, 323] width 9 height 9
checkbox input "true"
click at [166, 350] on icon at bounding box center [167, 354] width 4 height 9
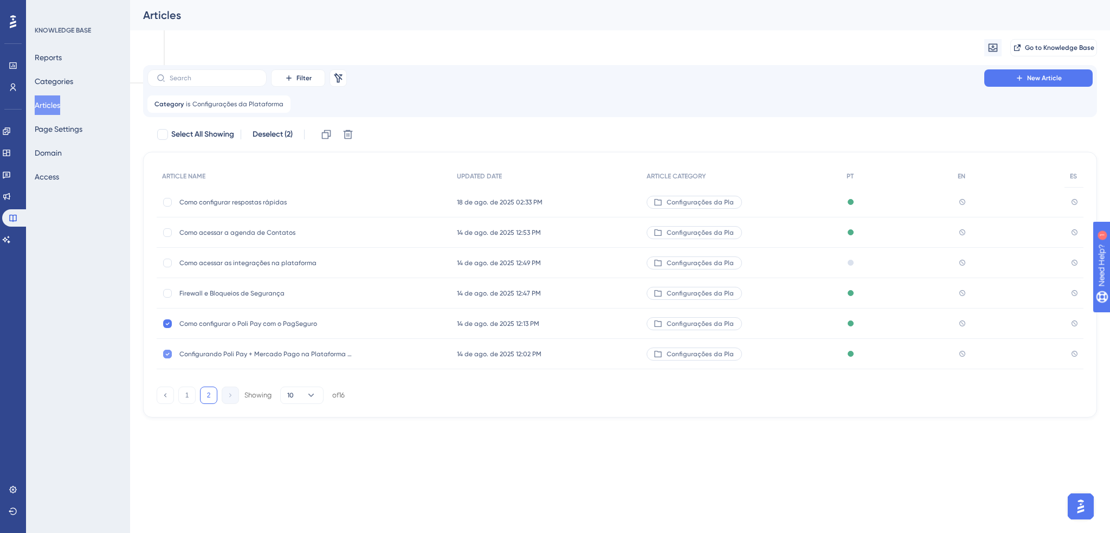
checkbox input "false"
click at [166, 323] on icon at bounding box center [168, 323] width 4 height 3
checkbox input "false"
click at [238, 328] on div "Como configurar o Poli Pay com o PagSeguro Como configurar o Poli Pay com o Pag…" at bounding box center [265, 323] width 173 height 30
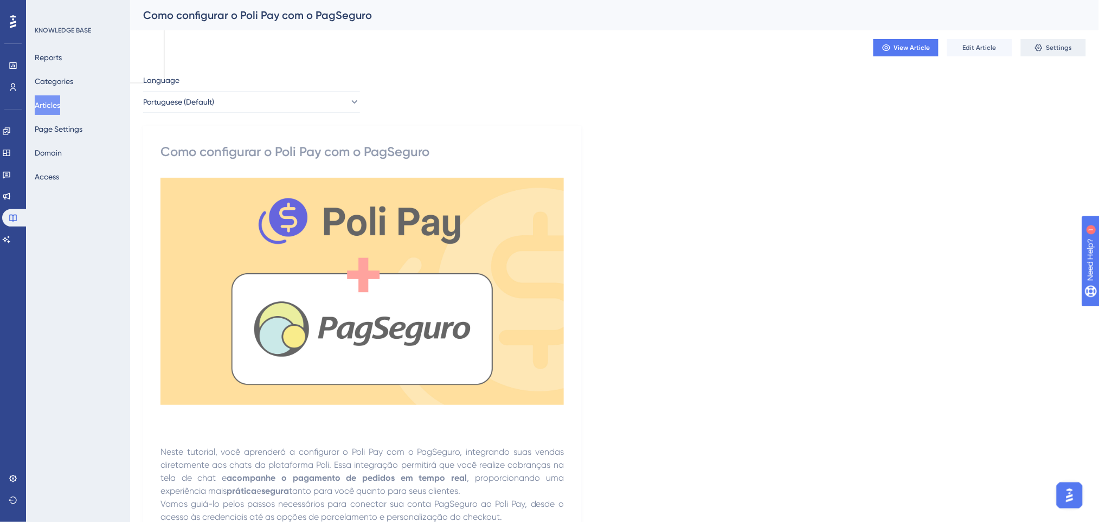
click at [1047, 47] on span "Settings" at bounding box center [1059, 47] width 26 height 9
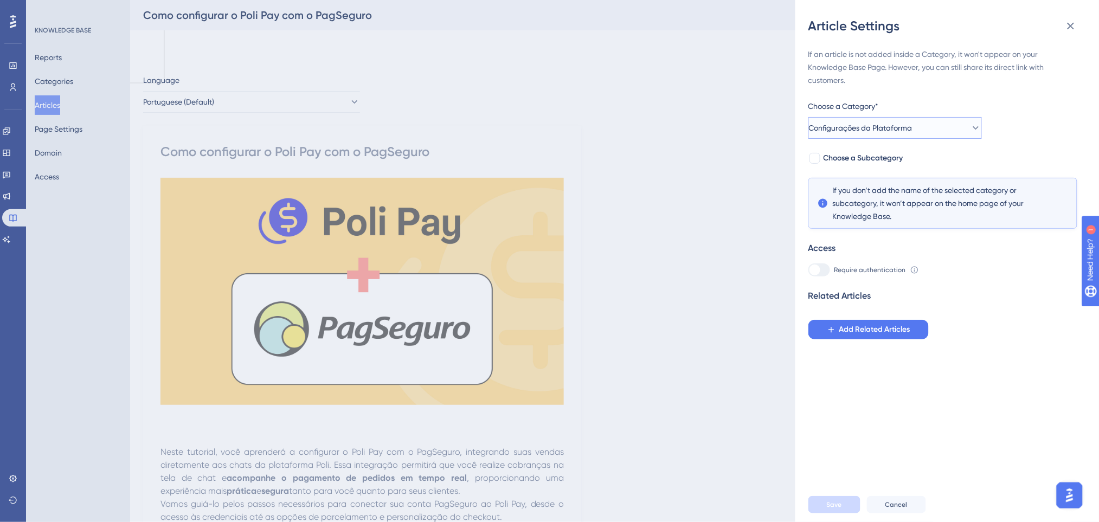
click at [942, 121] on button "Configurações da Plataforma" at bounding box center [894, 128] width 173 height 22
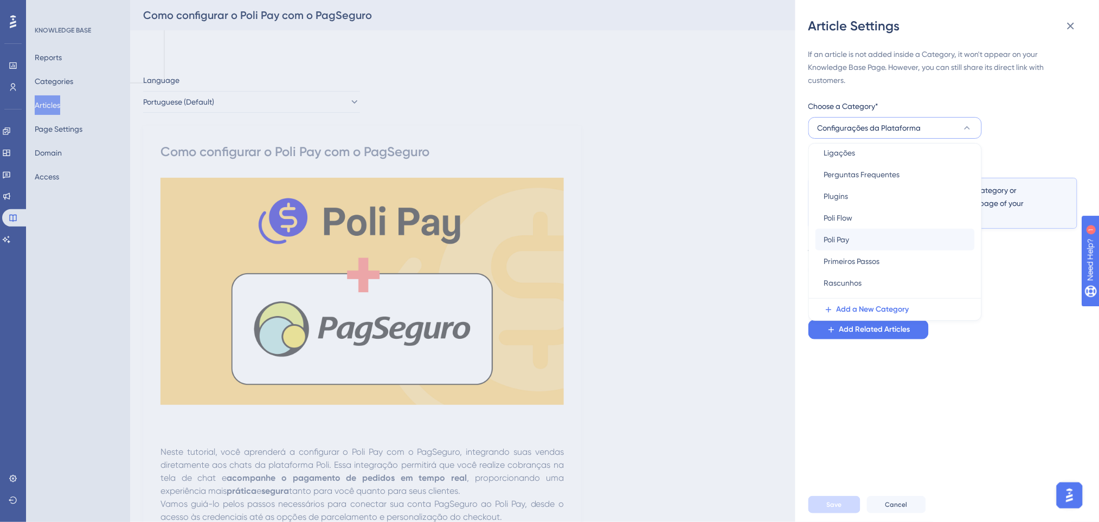
scroll to position [263, 0]
click at [836, 226] on span "Poli Pay" at bounding box center [836, 222] width 25 height 13
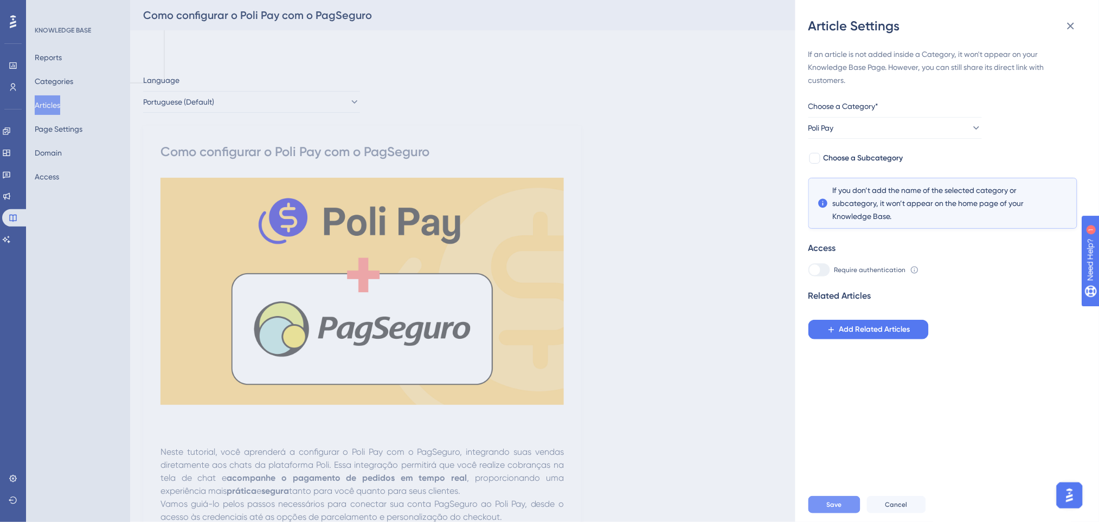
click at [848, 513] on button "Save" at bounding box center [834, 504] width 52 height 17
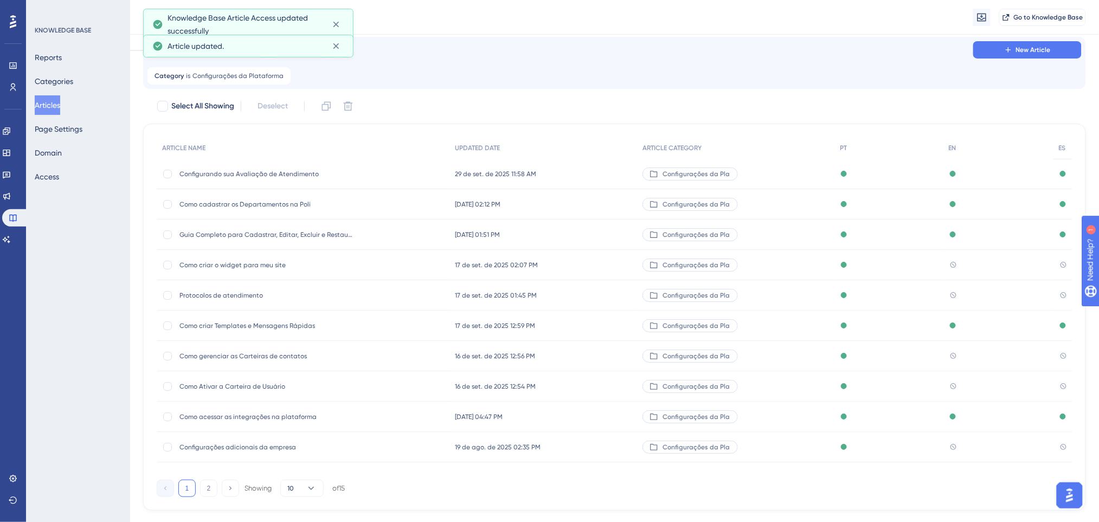
scroll to position [51, 0]
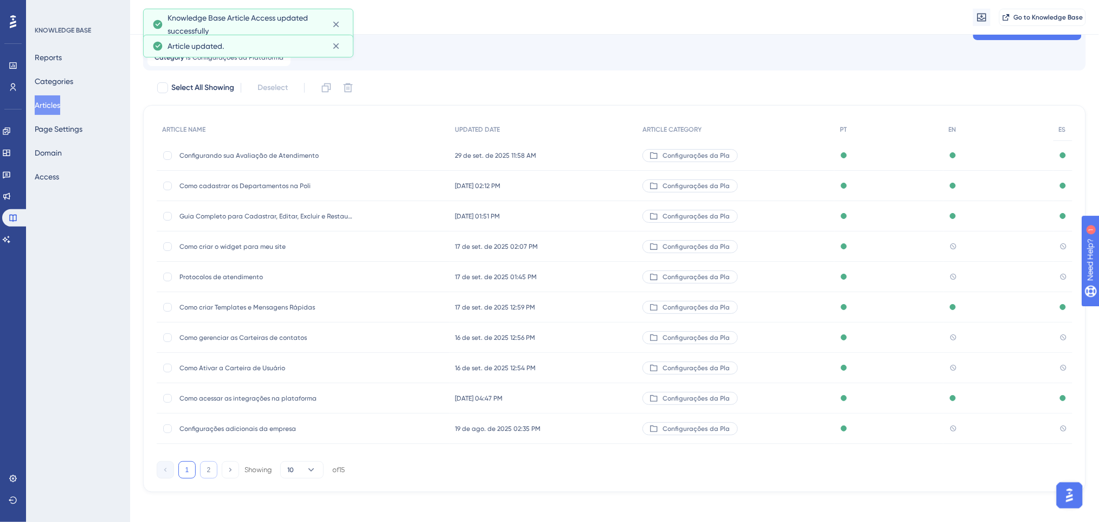
click at [207, 471] on button "2" at bounding box center [208, 469] width 17 height 17
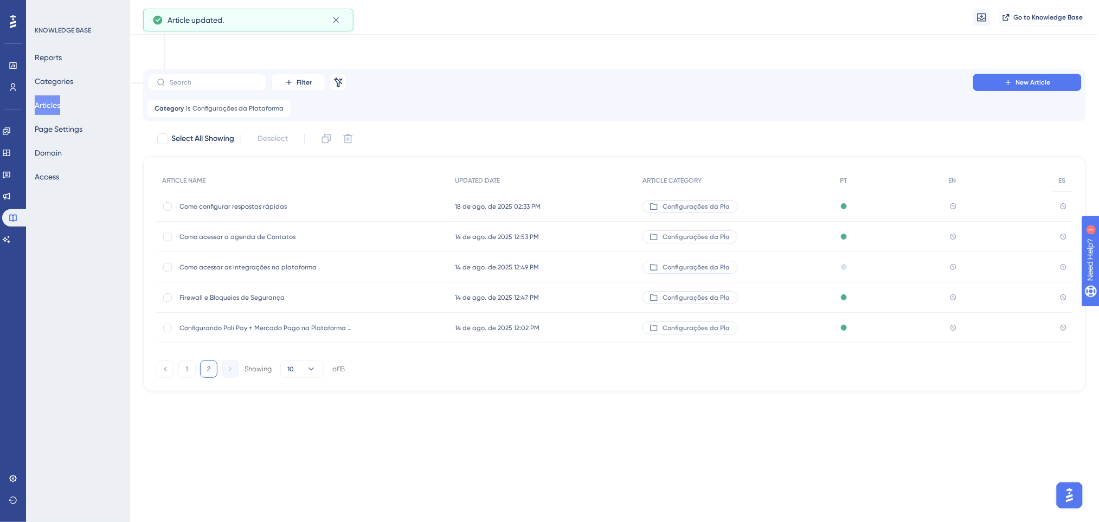
scroll to position [0, 0]
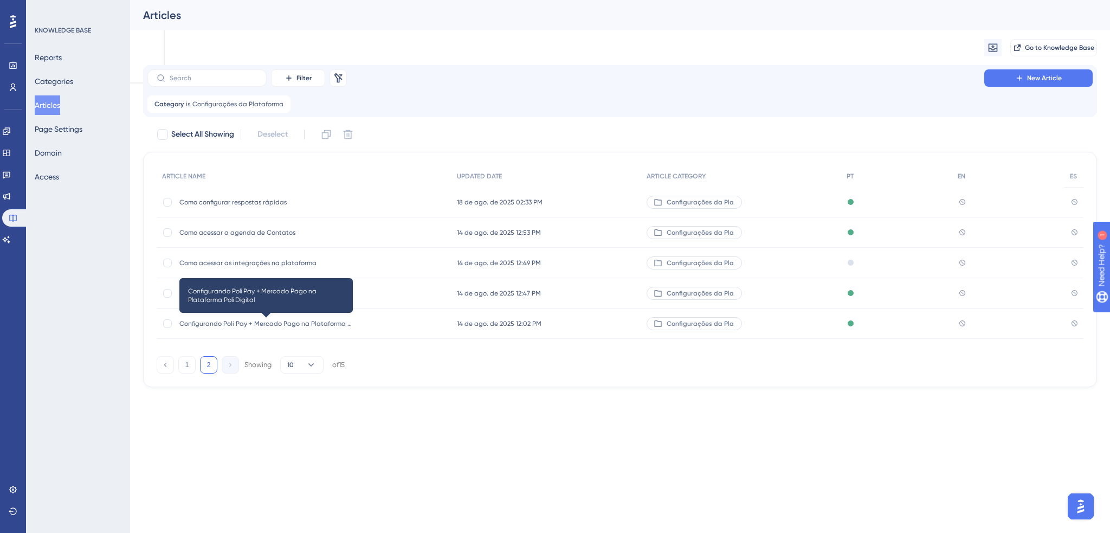
click at [236, 324] on span "Configurando Poli Pay + Mercado Pago na Plataforma Poli Digital" at bounding box center [265, 323] width 173 height 9
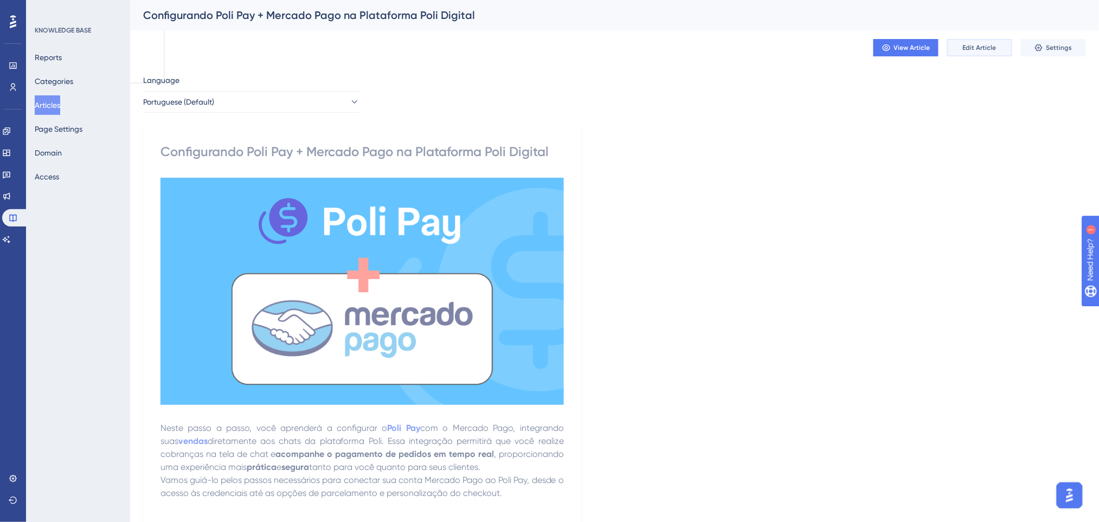
click at [977, 46] on span "Edit Article" at bounding box center [980, 47] width 34 height 9
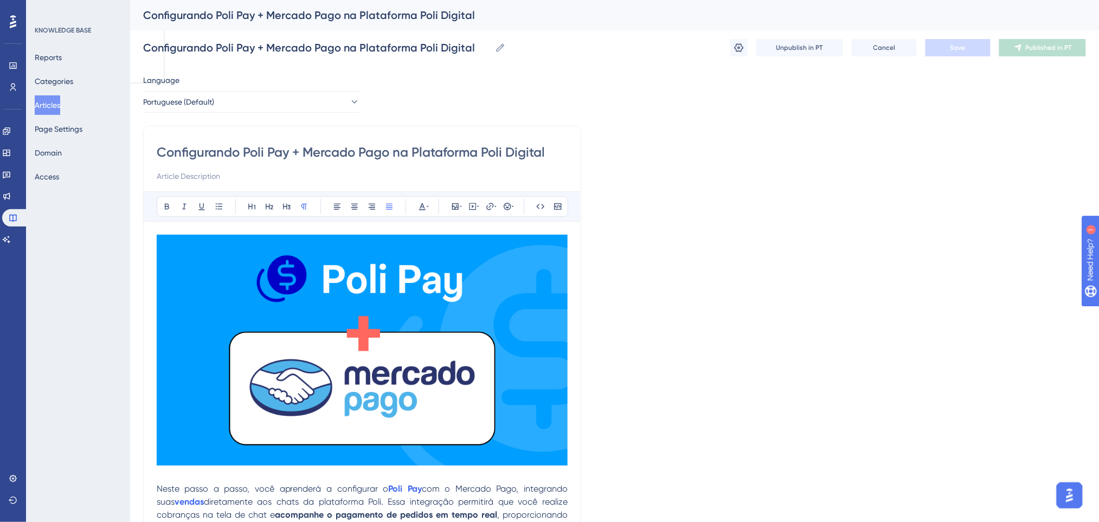
scroll to position [2977, 0]
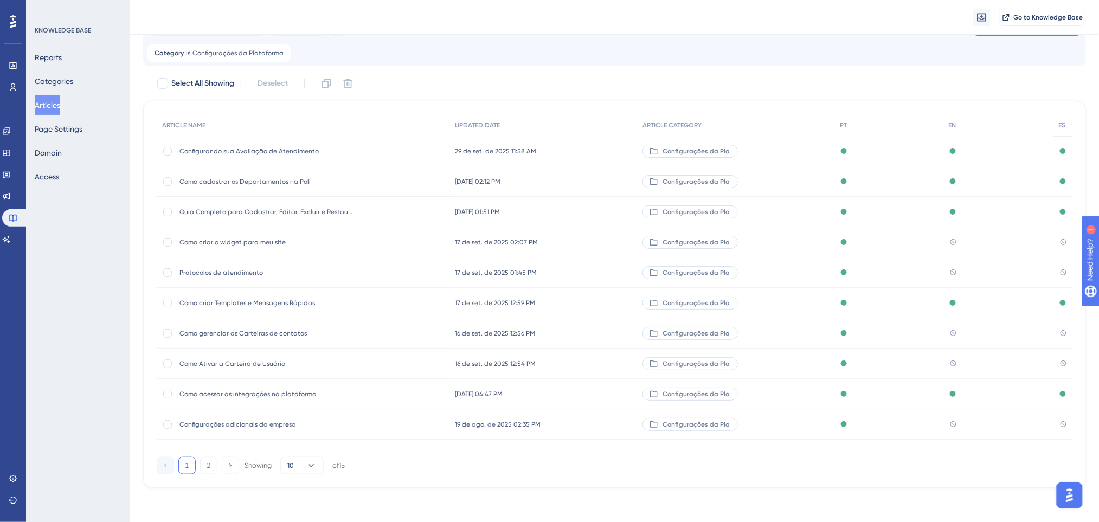
scroll to position [56, 0]
click at [209, 465] on button "2" at bounding box center [208, 464] width 17 height 17
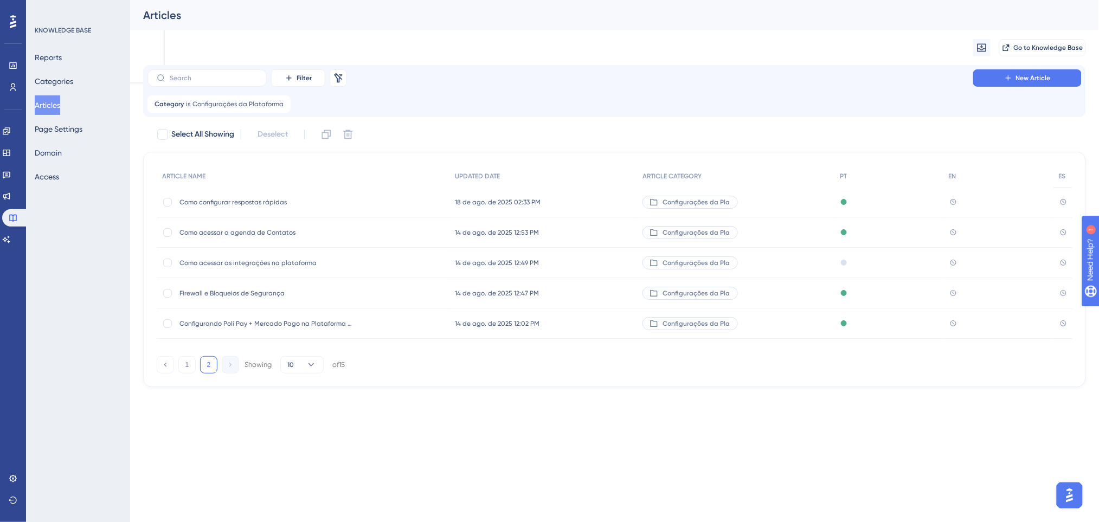
scroll to position [0, 0]
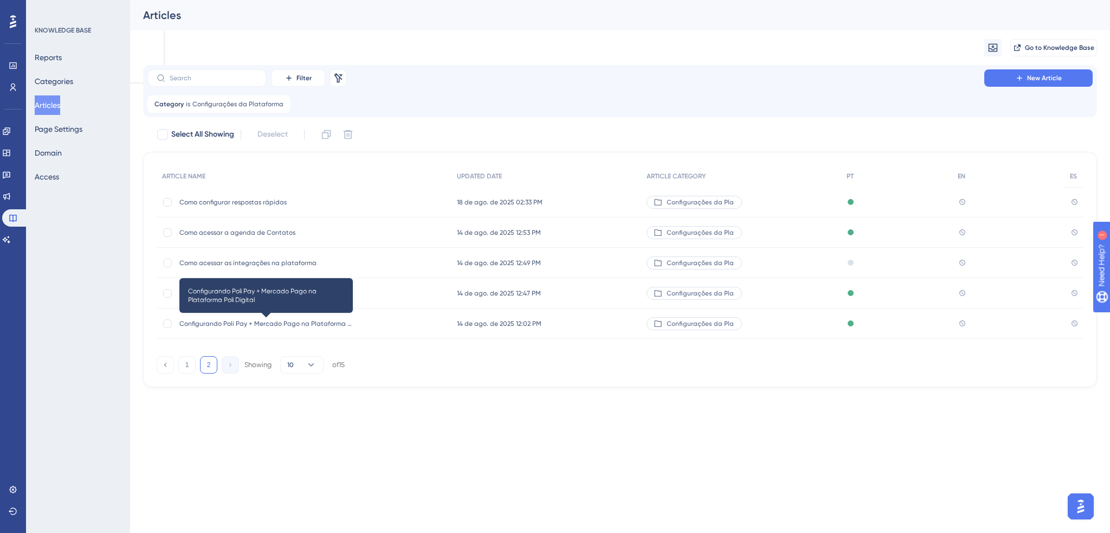
click at [272, 327] on span "Configurando Poli Pay + Mercado Pago na Plataforma Poli Digital" at bounding box center [265, 323] width 173 height 9
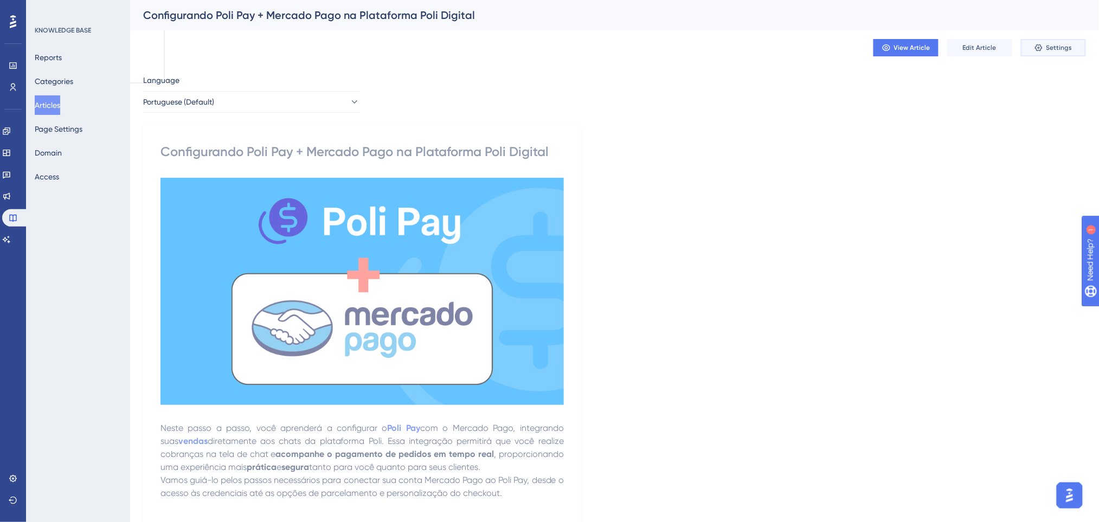
click at [1041, 50] on icon at bounding box center [1038, 47] width 7 height 7
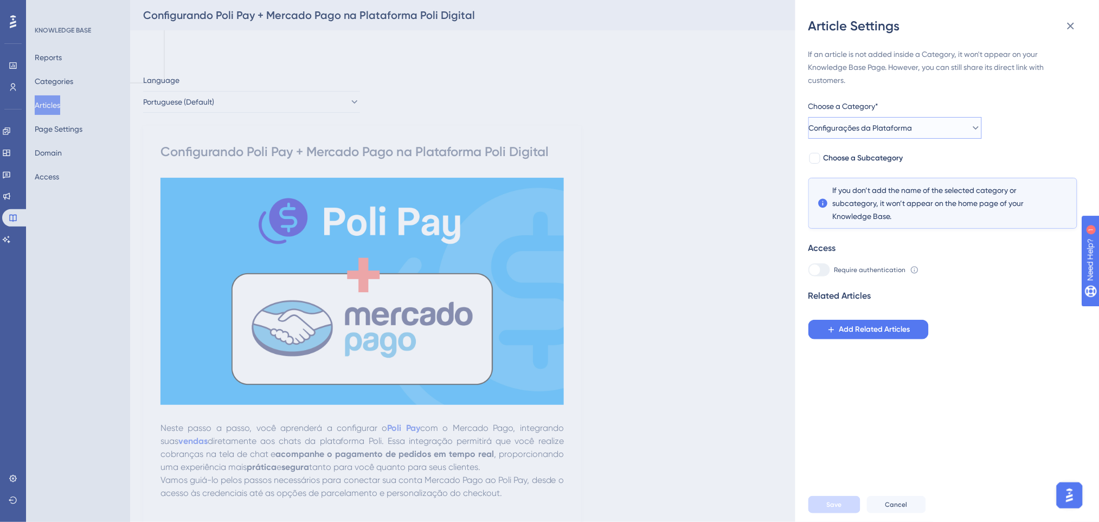
click at [912, 122] on span "Configurações da Plataforma" at bounding box center [861, 127] width 104 height 13
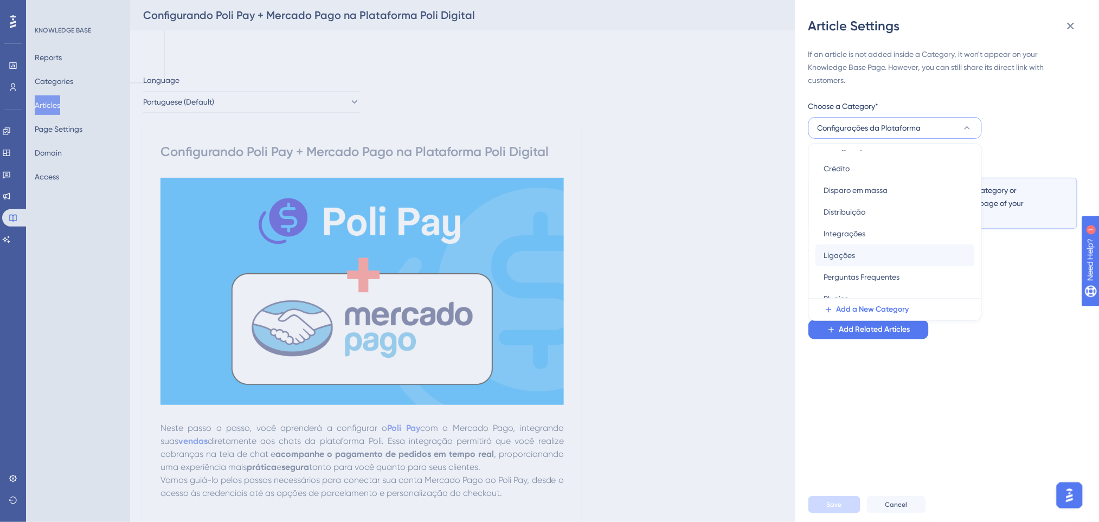
scroll to position [263, 0]
click at [855, 221] on div "Poli Pay Poli Pay" at bounding box center [895, 223] width 142 height 22
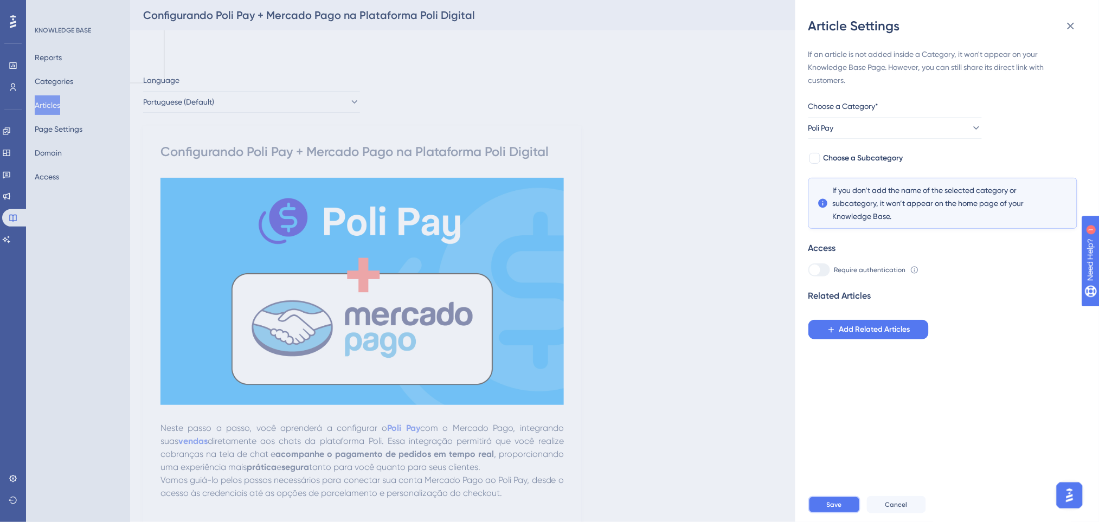
click at [839, 507] on button "Save" at bounding box center [834, 504] width 52 height 17
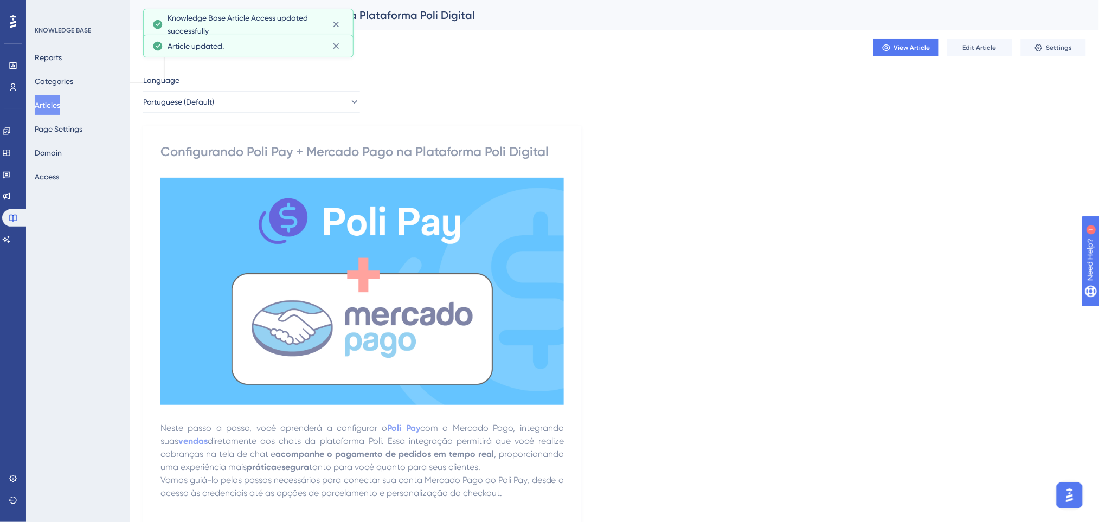
click at [50, 96] on button "Articles" at bounding box center [47, 105] width 25 height 20
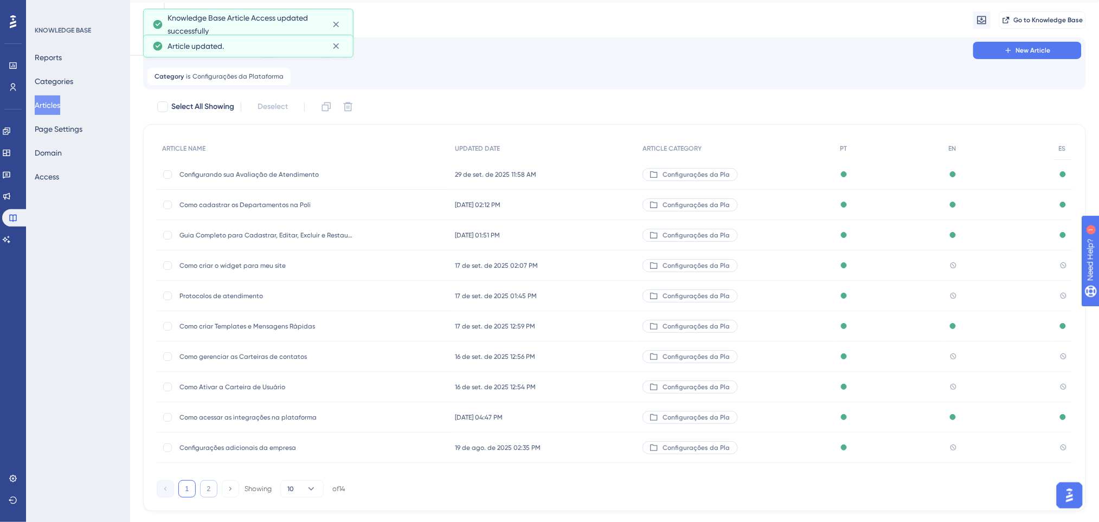
scroll to position [51, 0]
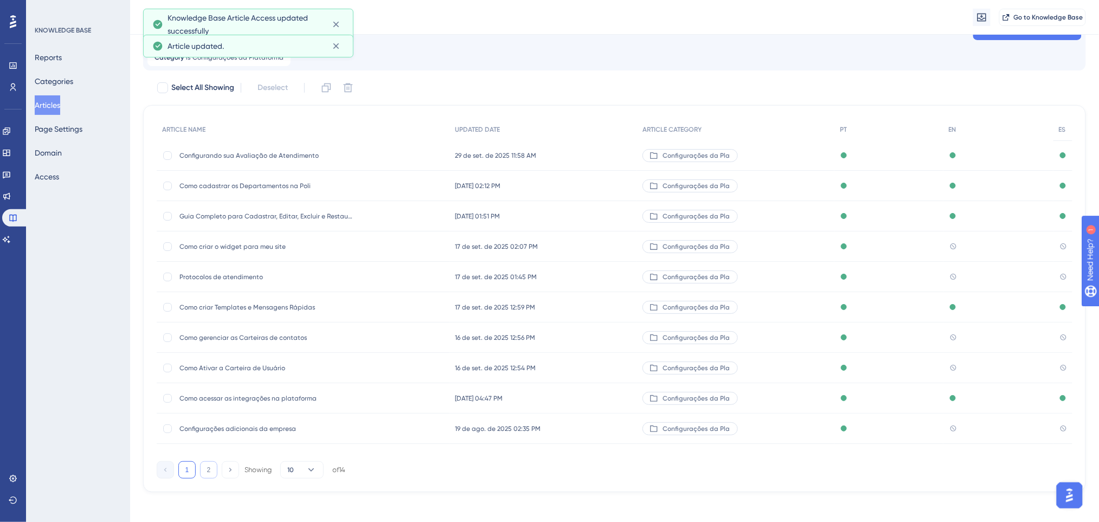
click at [204, 474] on button "2" at bounding box center [208, 469] width 17 height 17
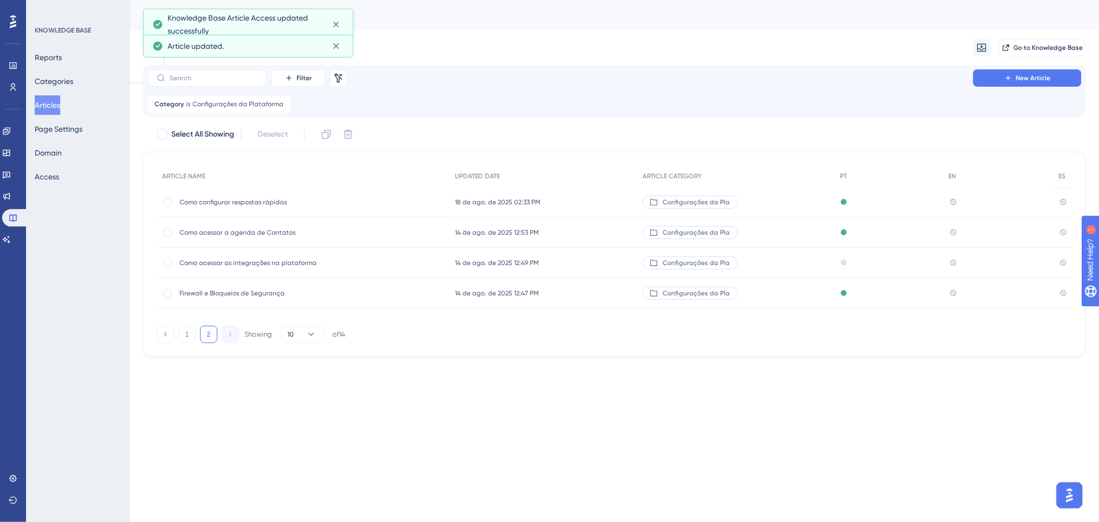
scroll to position [0, 0]
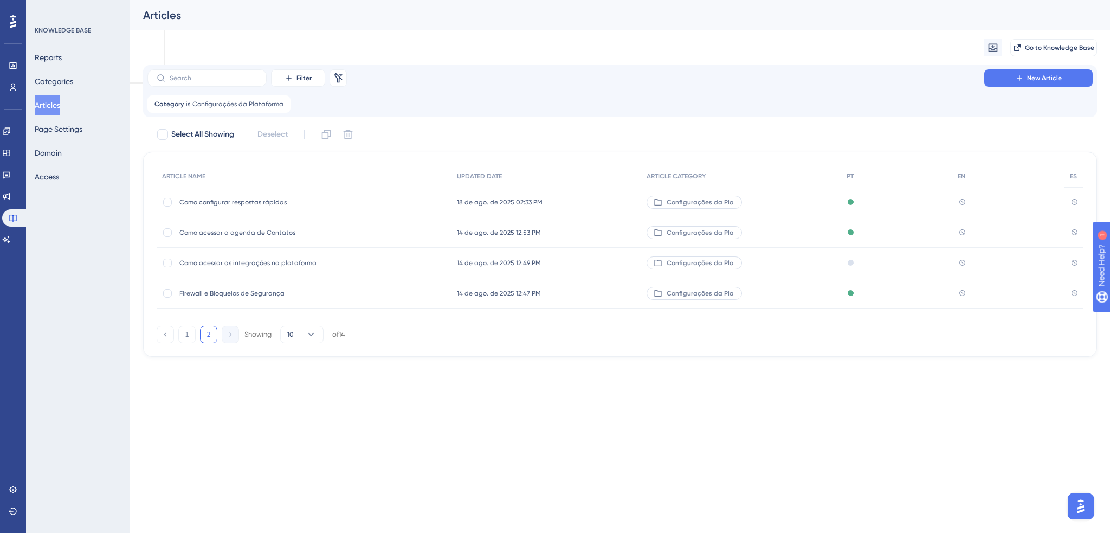
click at [284, 232] on span "Como acessar a agenda de Contatos" at bounding box center [265, 232] width 173 height 9
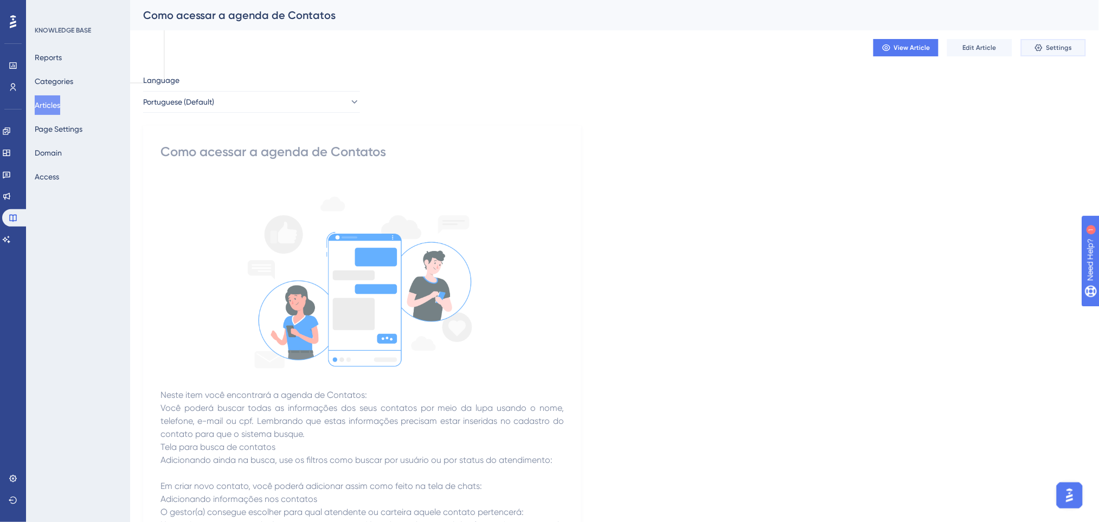
drag, startPoint x: 1041, startPoint y: 44, endPoint x: 287, endPoint y: 46, distance: 754.1
click at [292, 46] on div "View Article Edit Article Settings" at bounding box center [614, 47] width 943 height 35
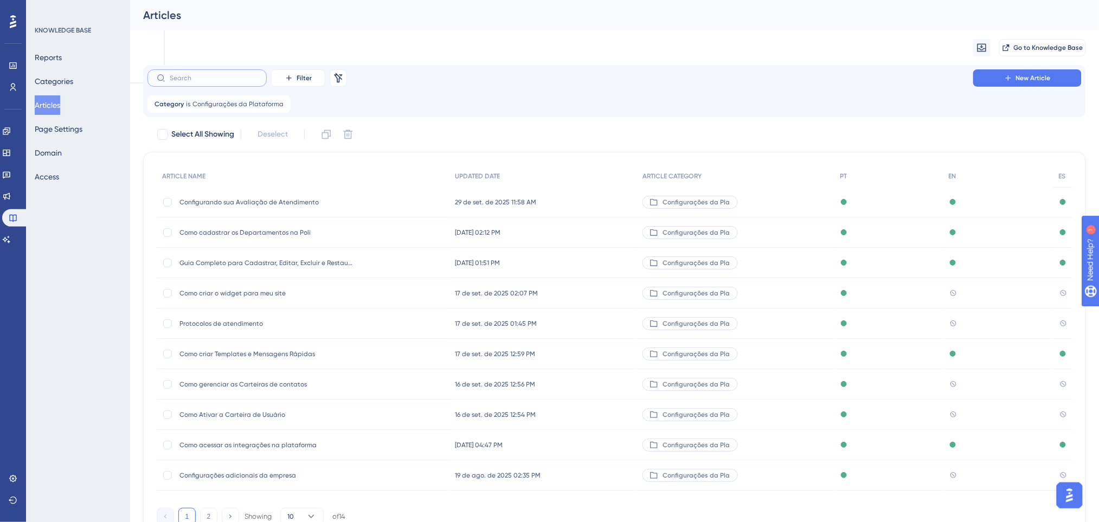
click at [224, 76] on input "text" at bounding box center [214, 78] width 88 height 8
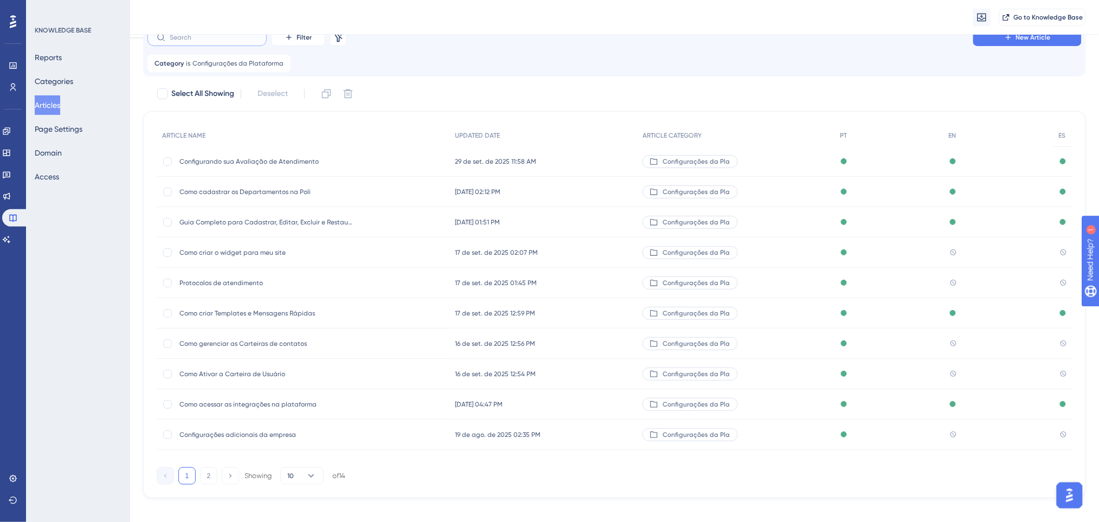
scroll to position [51, 0]
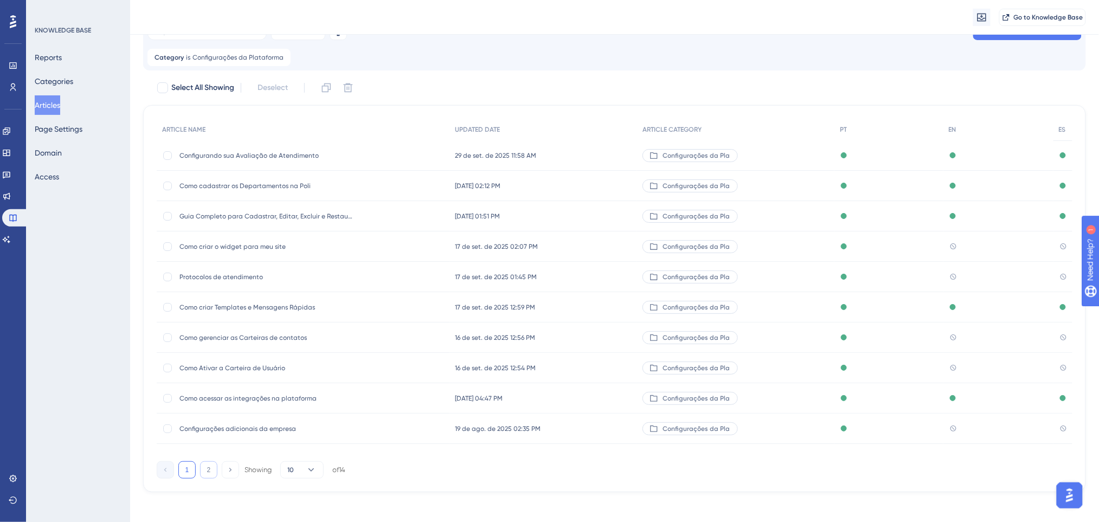
click at [207, 469] on button "2" at bounding box center [208, 469] width 17 height 17
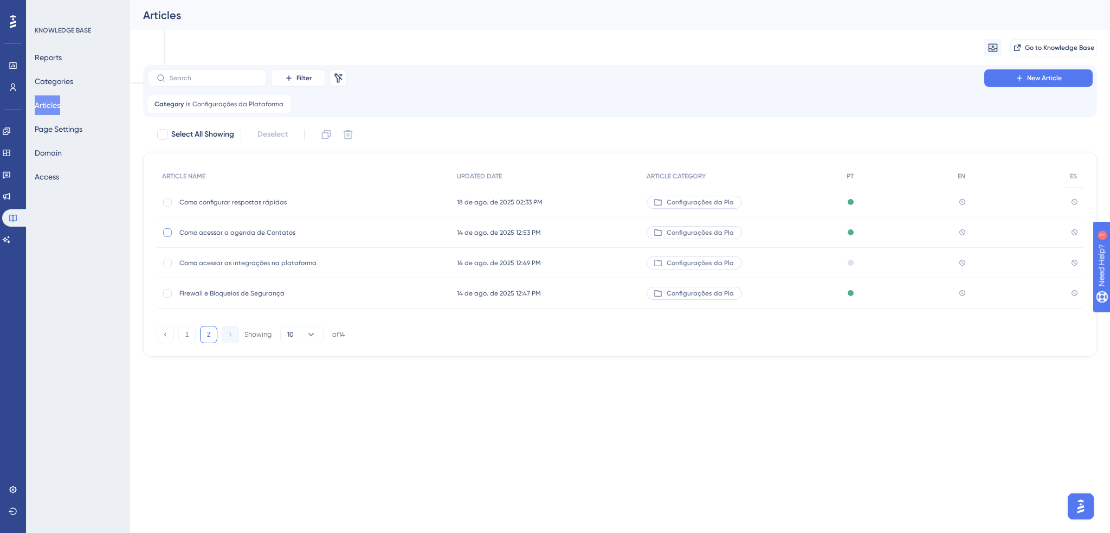
click at [166, 233] on div at bounding box center [167, 232] width 9 height 9
click at [353, 133] on icon at bounding box center [348, 134] width 11 height 11
checkbox input "false"
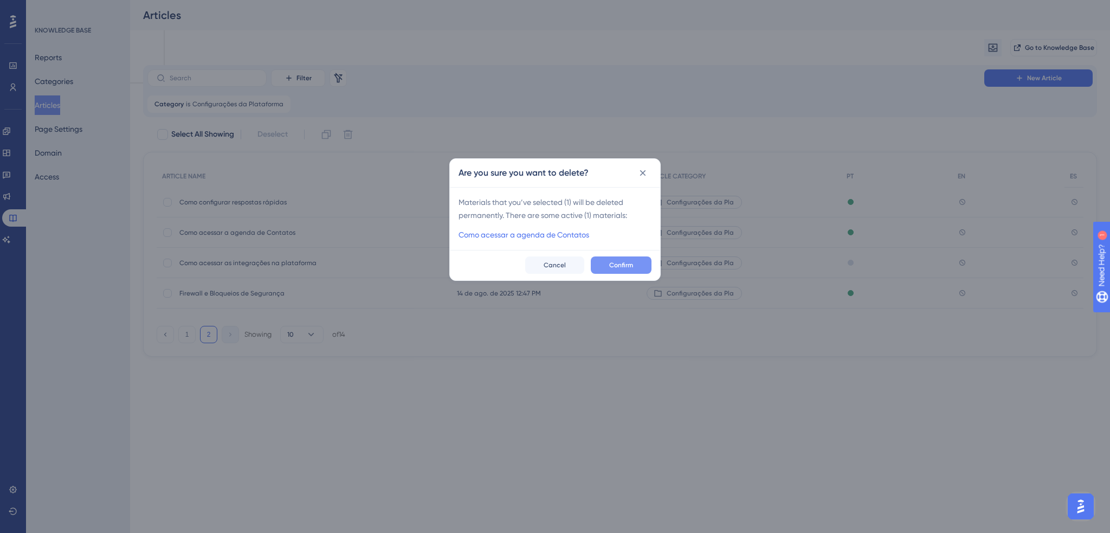
click at [603, 262] on button "Confirm" at bounding box center [621, 264] width 61 height 17
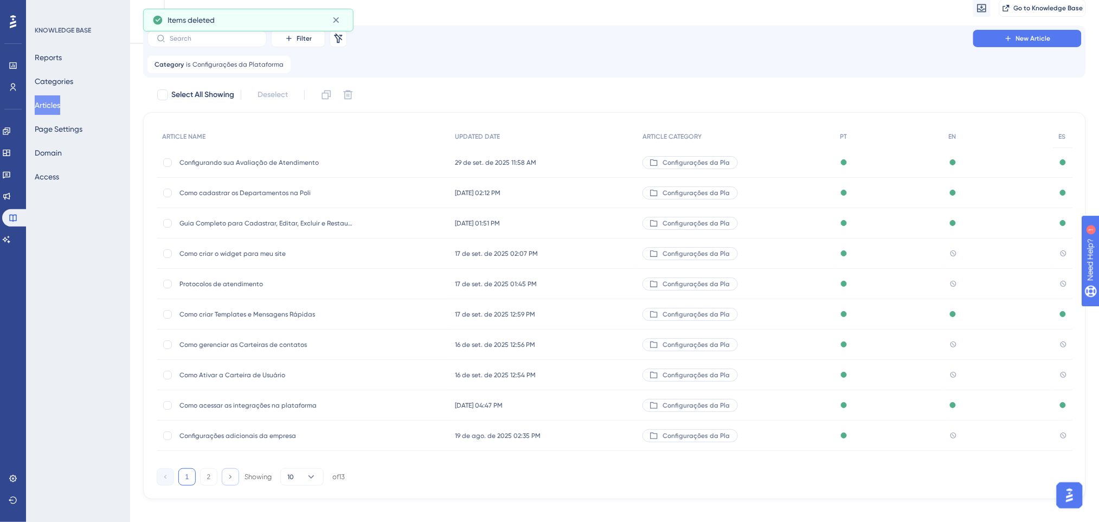
scroll to position [51, 0]
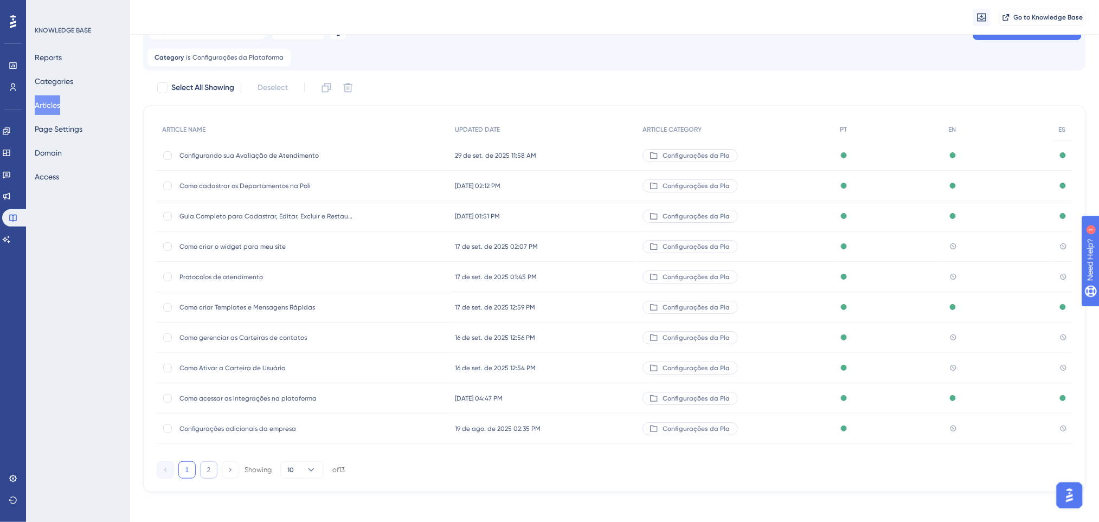
click at [213, 467] on button "2" at bounding box center [208, 469] width 17 height 17
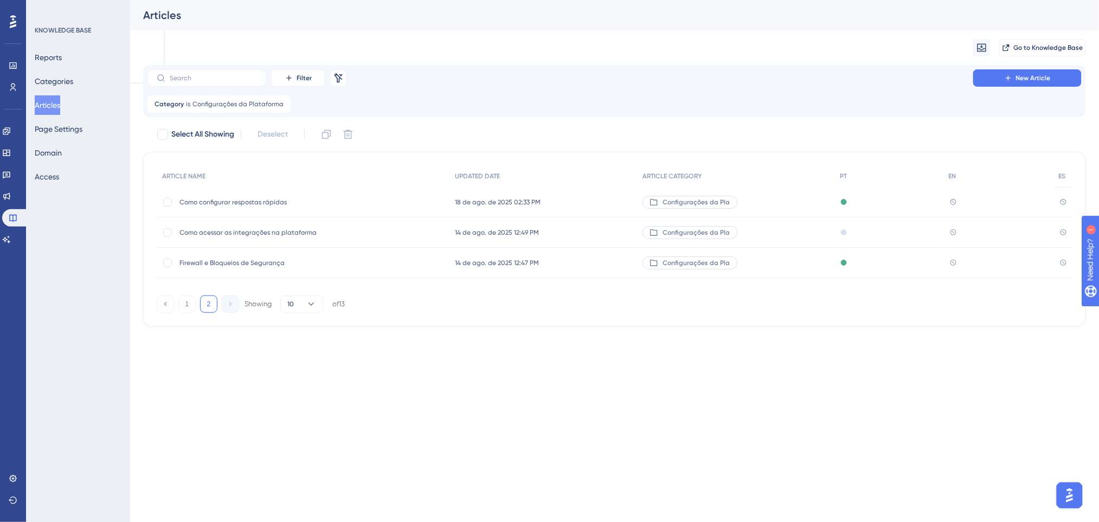
scroll to position [0, 0]
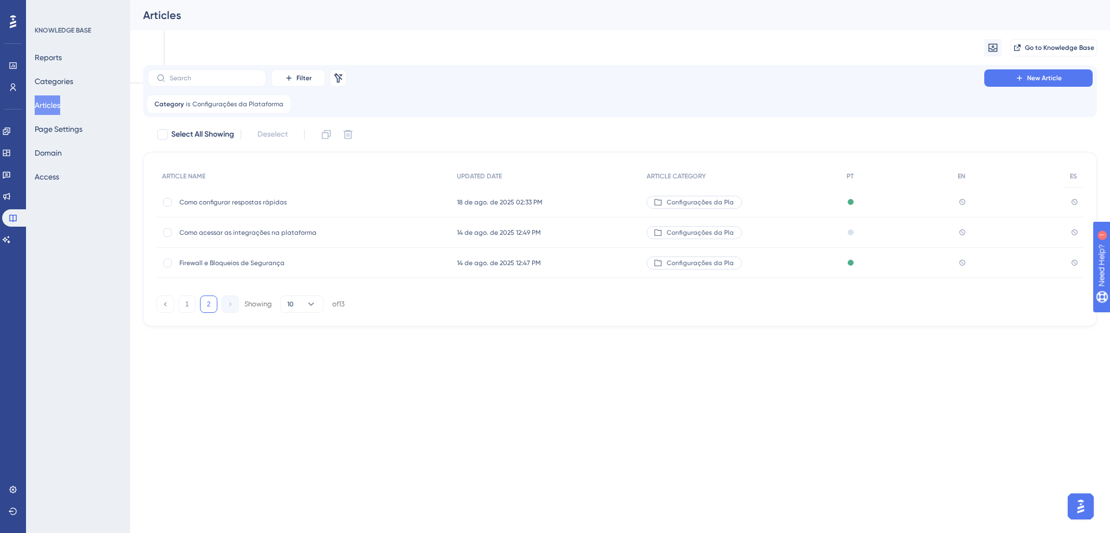
click at [278, 198] on span "Como configurar respostas rápidas" at bounding box center [265, 202] width 173 height 9
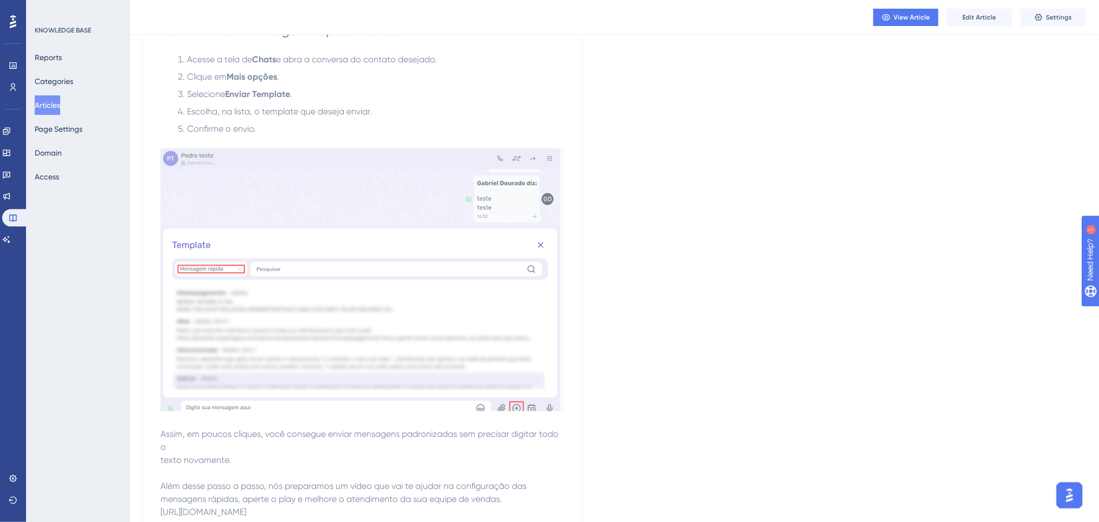
scroll to position [349, 0]
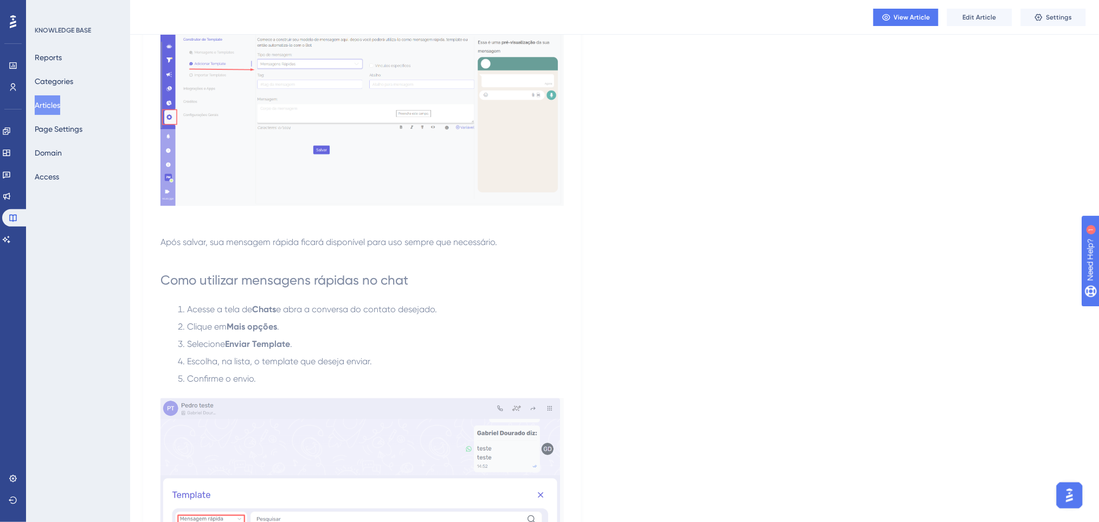
click at [58, 106] on button "Articles" at bounding box center [47, 105] width 25 height 20
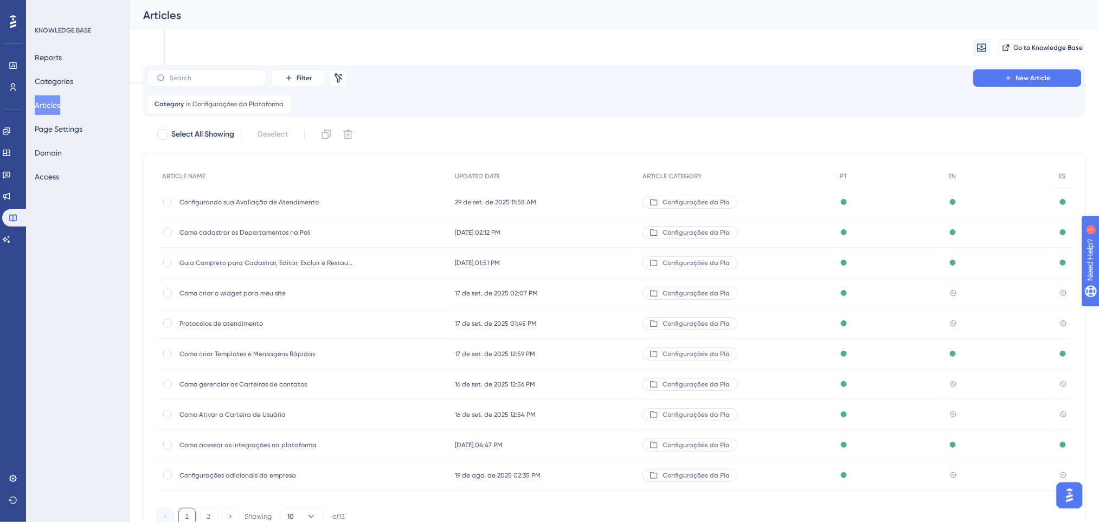
scroll to position [51, 0]
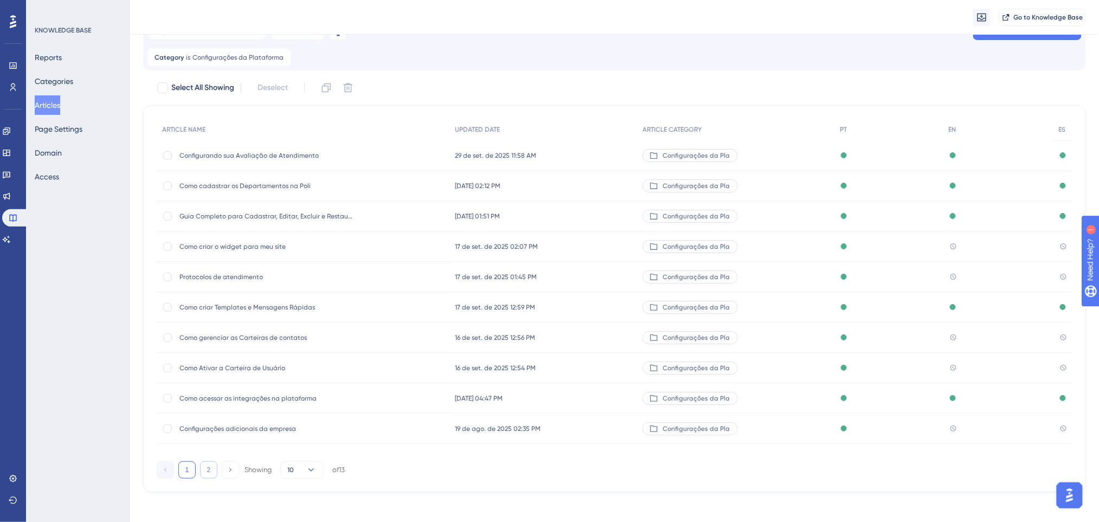
click at [209, 468] on button "2" at bounding box center [208, 469] width 17 height 17
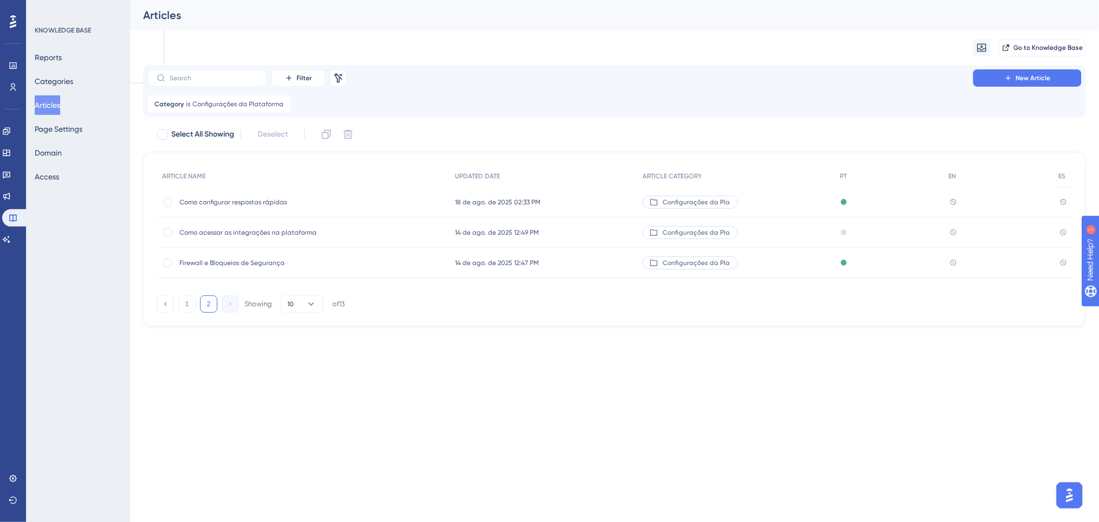
scroll to position [0, 0]
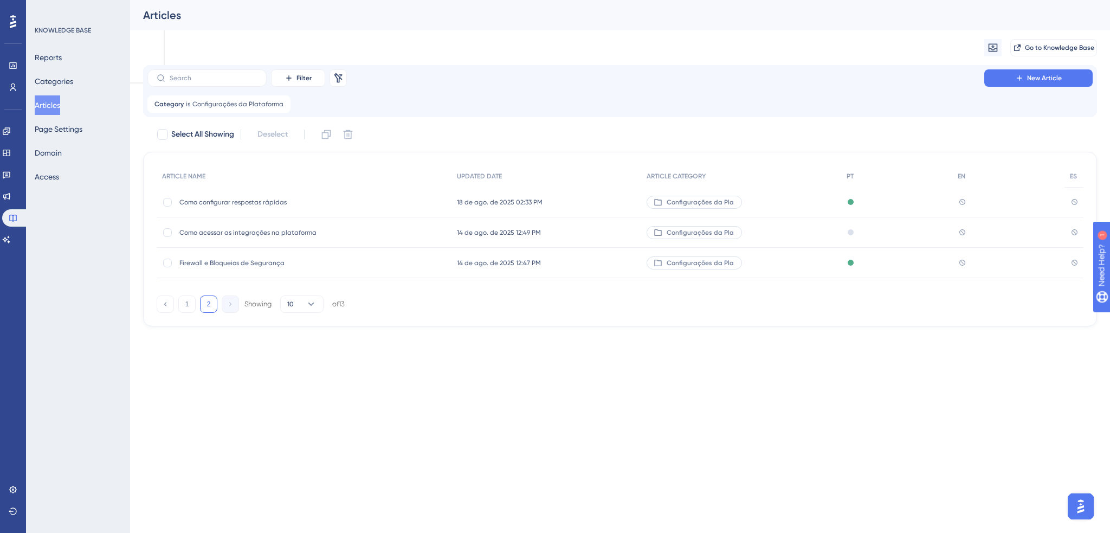
click at [257, 233] on span "Como acessar as integrações na plataforma" at bounding box center [265, 232] width 173 height 9
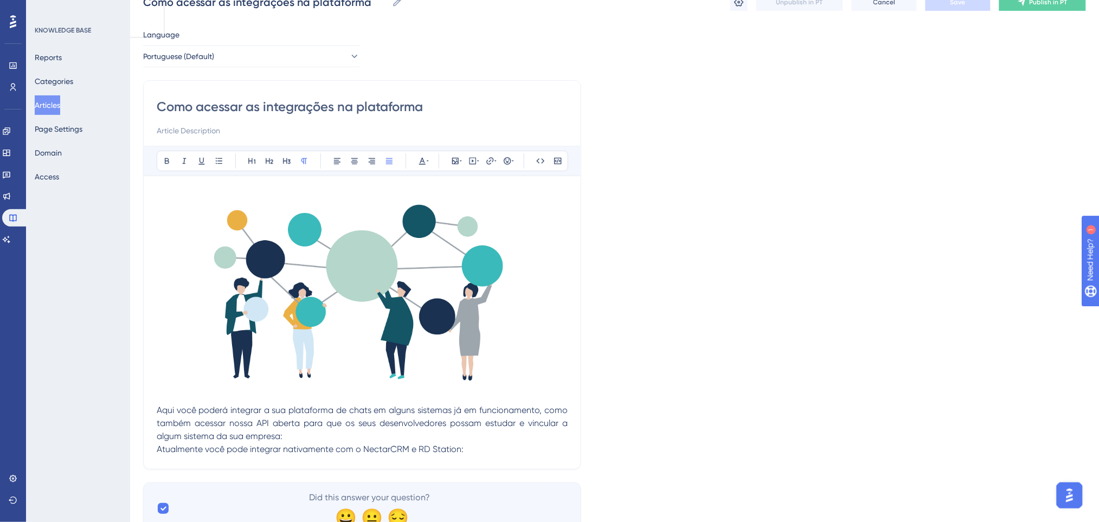
scroll to position [88, 0]
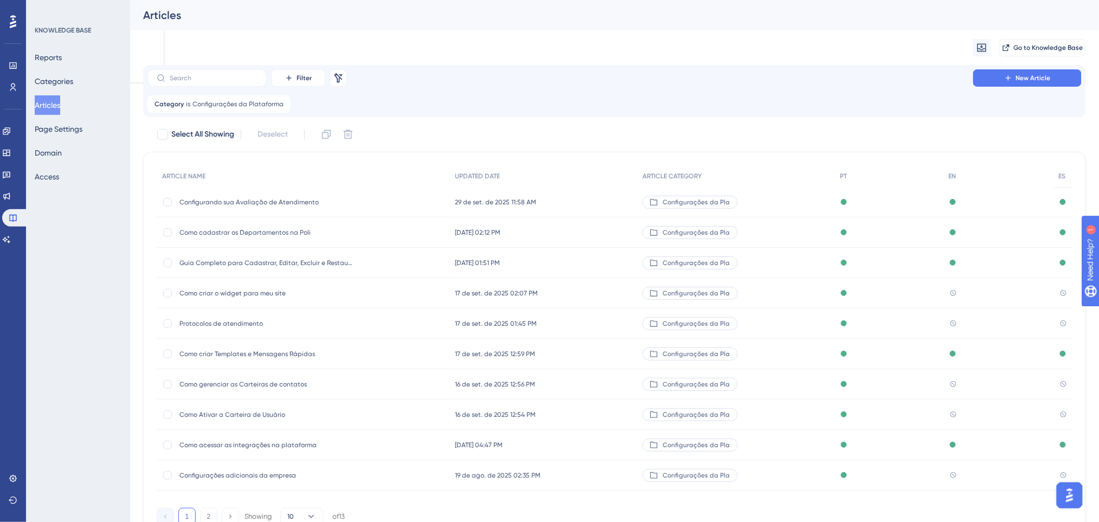
scroll to position [51, 0]
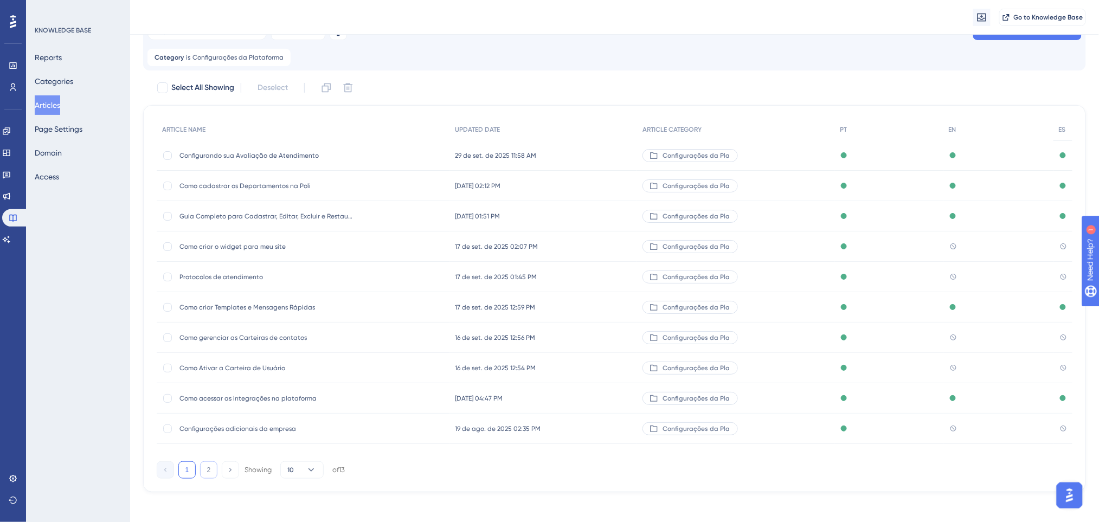
click at [203, 464] on button "2" at bounding box center [208, 469] width 17 height 17
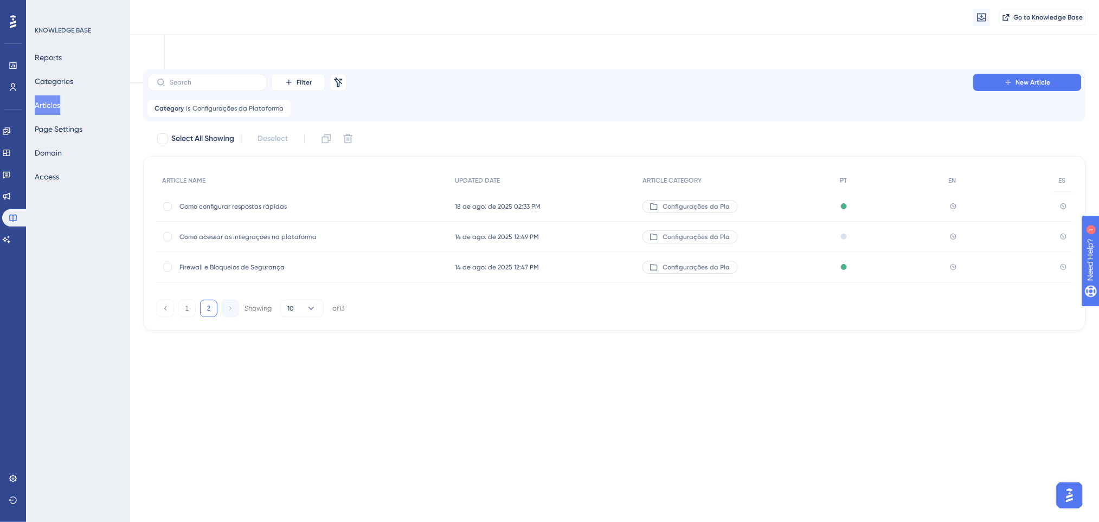
scroll to position [0, 0]
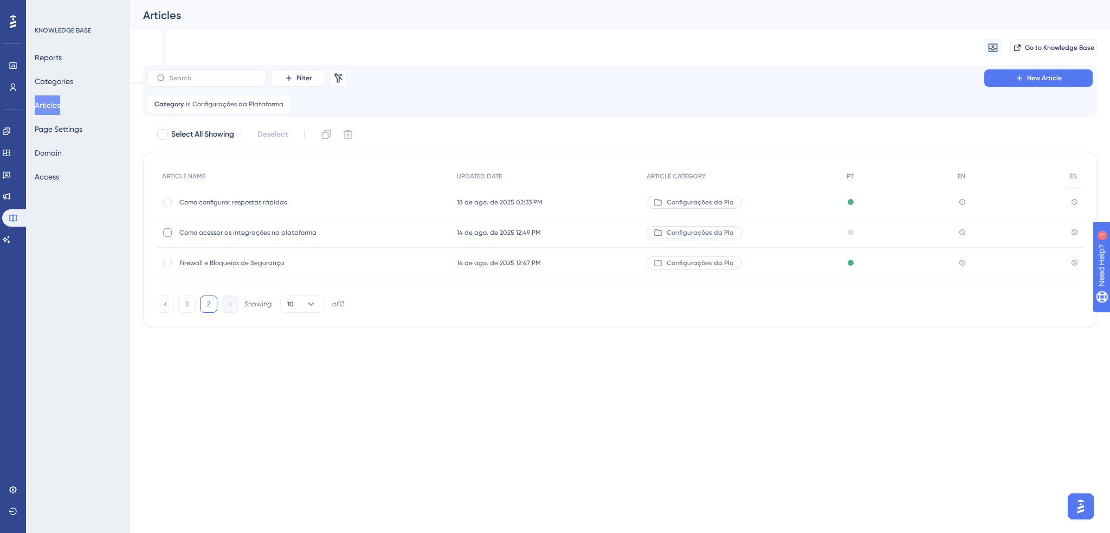
click at [170, 230] on div at bounding box center [167, 232] width 9 height 9
click at [356, 128] on button at bounding box center [347, 134] width 17 height 17
checkbox input "false"
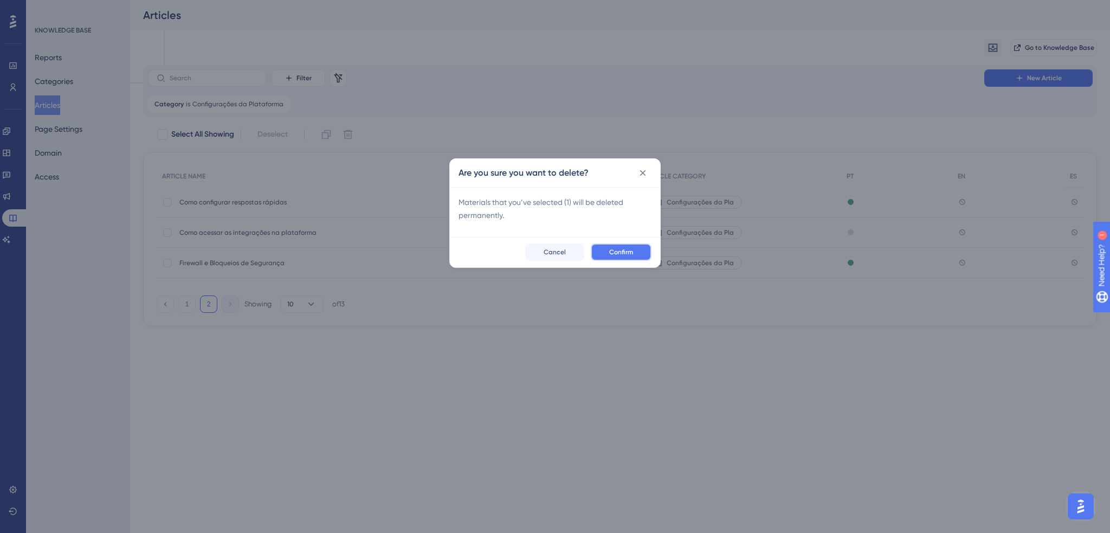
click at [626, 250] on span "Confirm" at bounding box center [621, 252] width 24 height 9
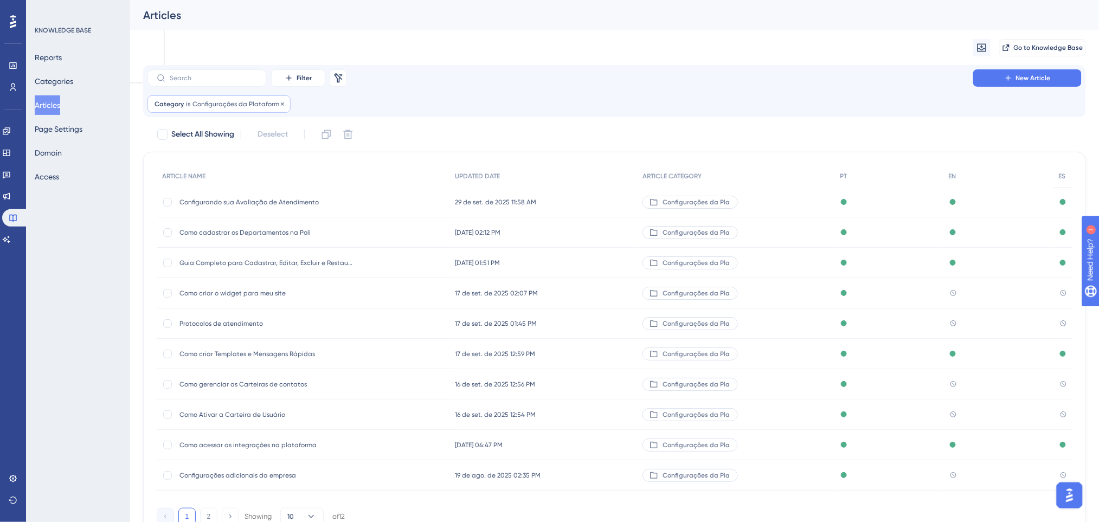
click at [244, 103] on span "Configurações da Plataforma" at bounding box center [237, 104] width 91 height 9
click at [222, 154] on span "Configurações da Plataforma" at bounding box center [209, 156] width 104 height 13
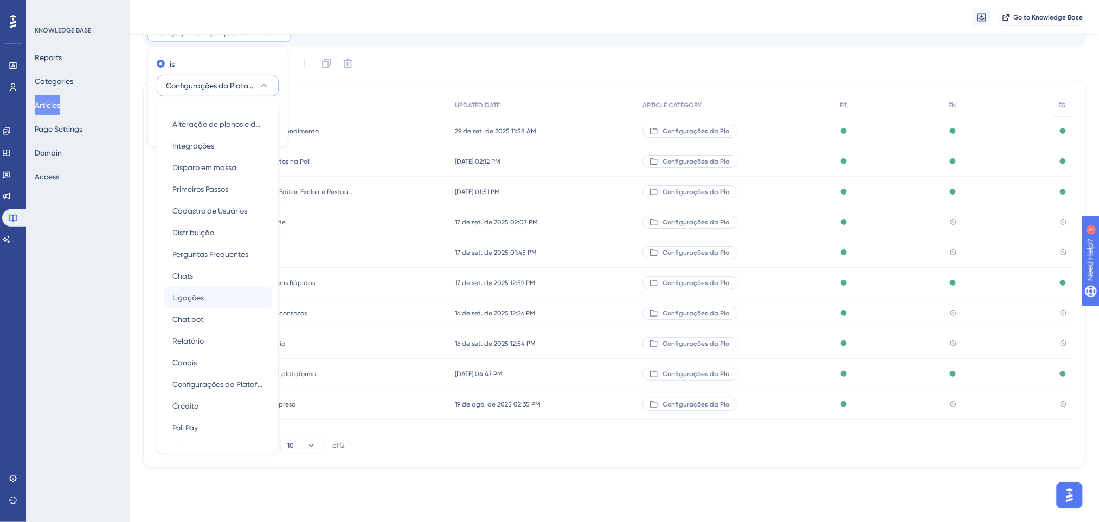
scroll to position [73, 0]
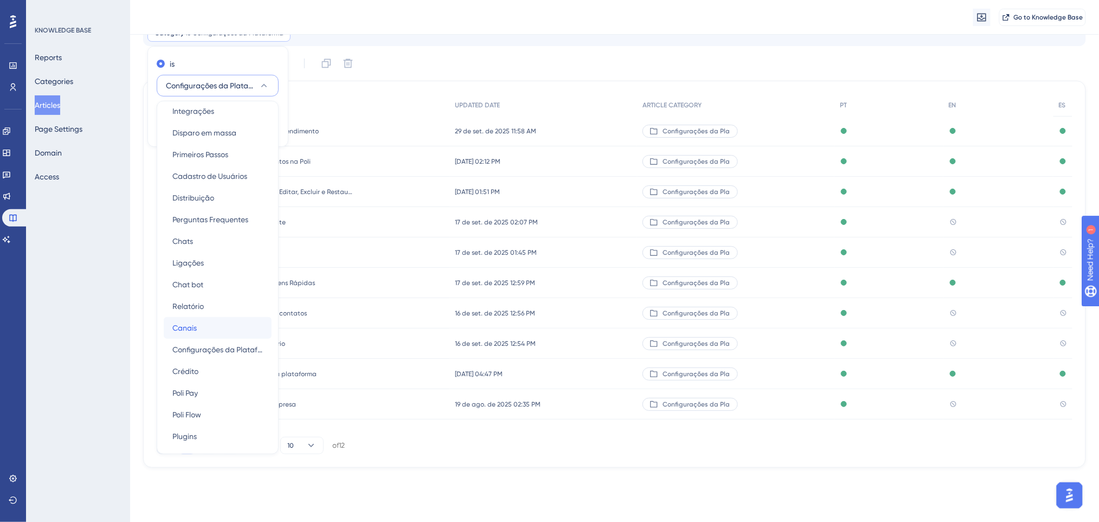
click at [195, 326] on span "Canais" at bounding box center [184, 327] width 24 height 13
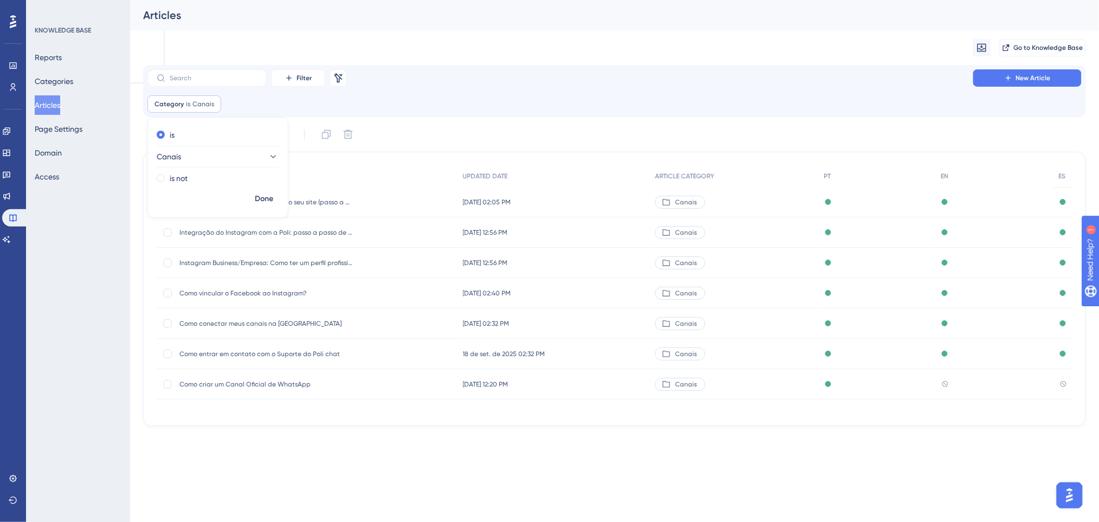
scroll to position [0, 0]
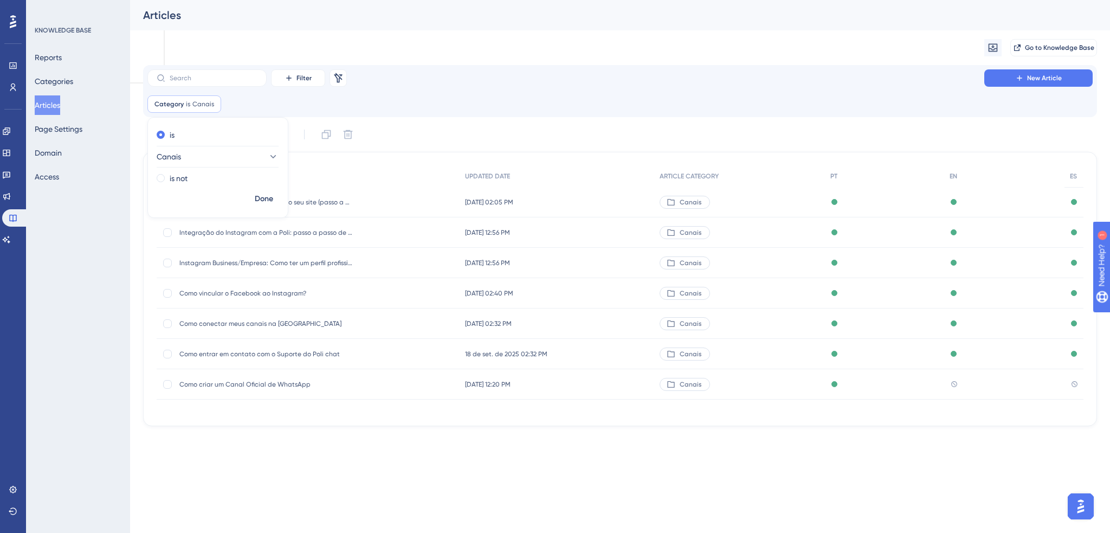
click at [466, 143] on div "Select All Showing Deselect ARTICLE NAME UPDATED DATE ARTICLE CATEGORY PT EN ES…" at bounding box center [620, 276] width 954 height 300
click at [258, 351] on span "Como entrar em contato com o Suporte do Poli chat" at bounding box center [265, 354] width 173 height 9
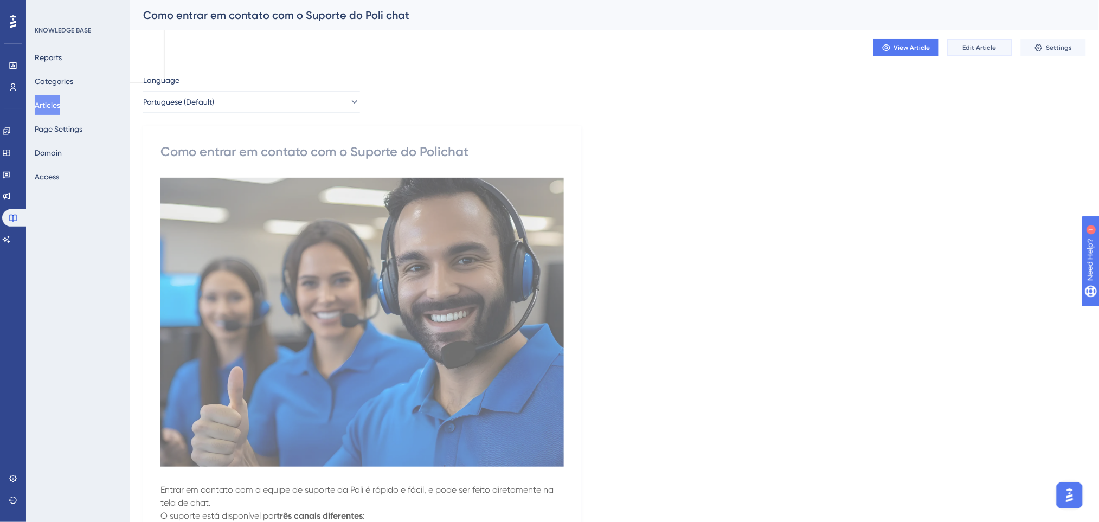
drag, startPoint x: 976, startPoint y: 48, endPoint x: 1017, endPoint y: 68, distance: 45.8
click at [1034, 50] on button "Settings" at bounding box center [1053, 47] width 65 height 17
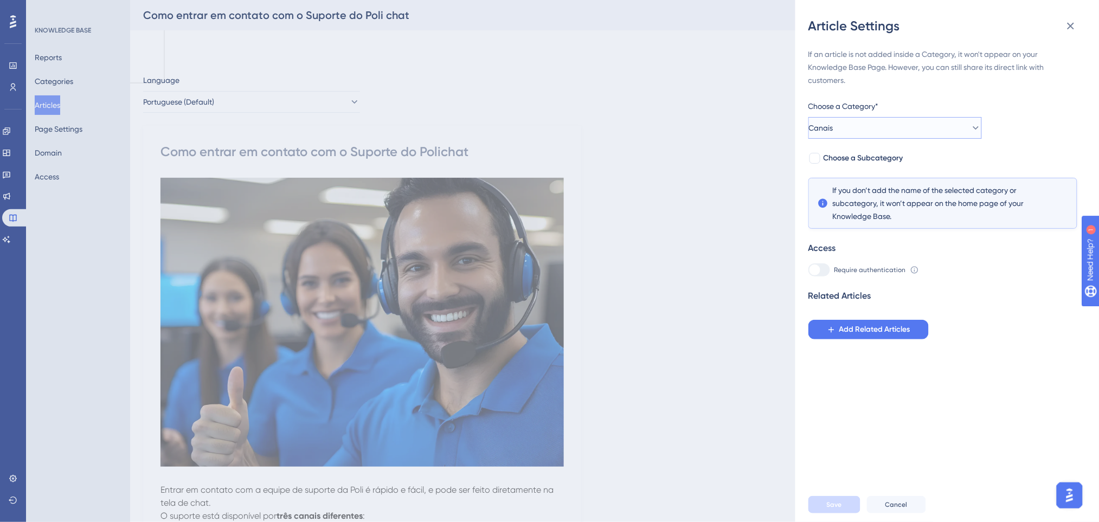
click at [846, 125] on button "Canais" at bounding box center [894, 128] width 173 height 22
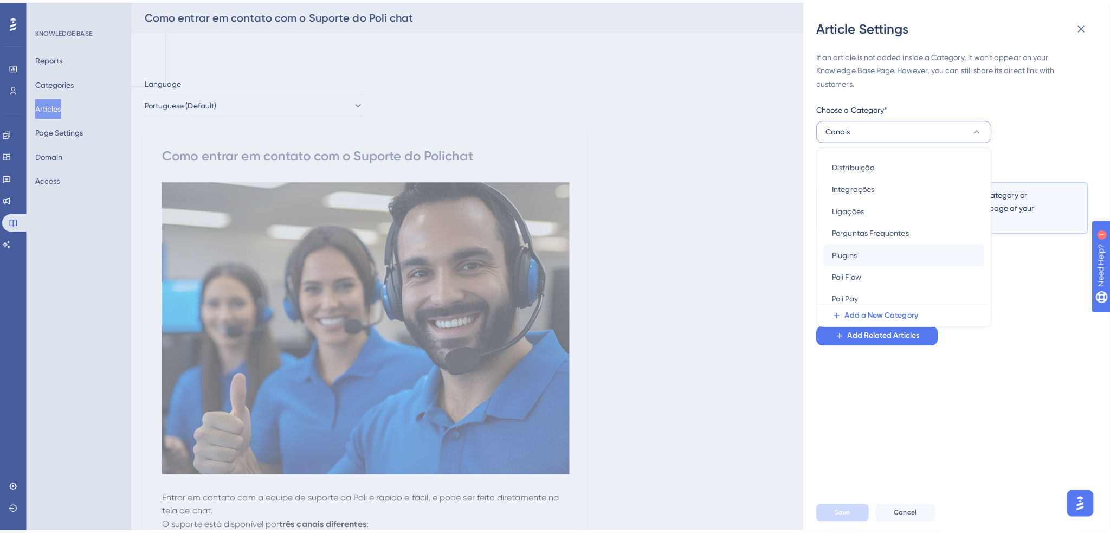
scroll to position [217, 0]
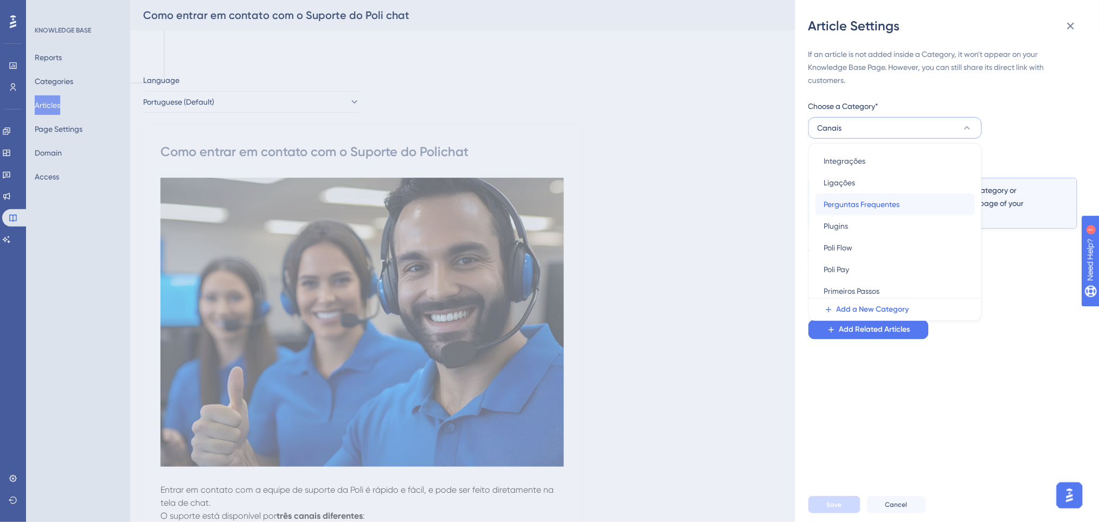
click at [881, 200] on span "Perguntas Frequentes" at bounding box center [862, 204] width 76 height 13
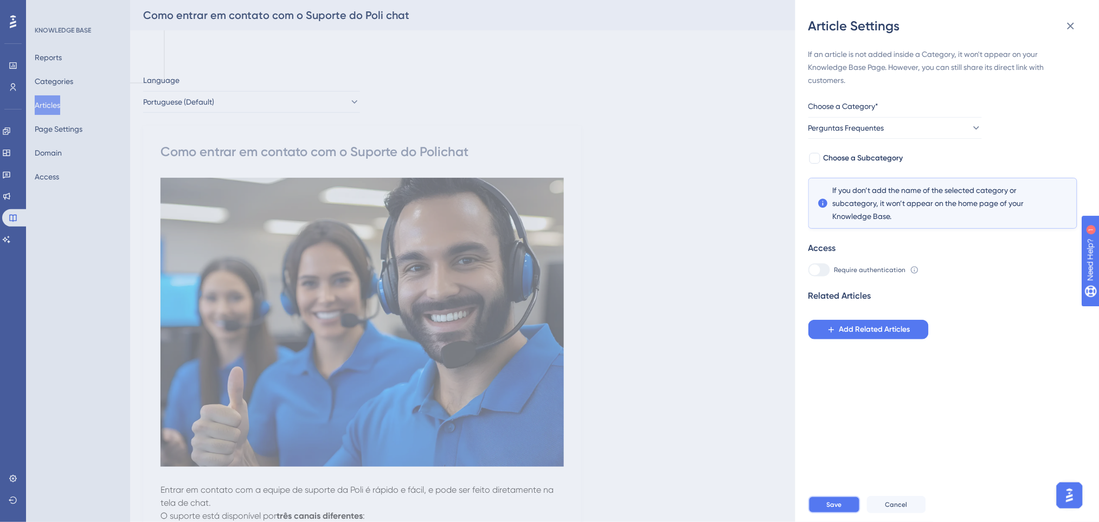
click at [844, 513] on button "Save" at bounding box center [834, 504] width 52 height 17
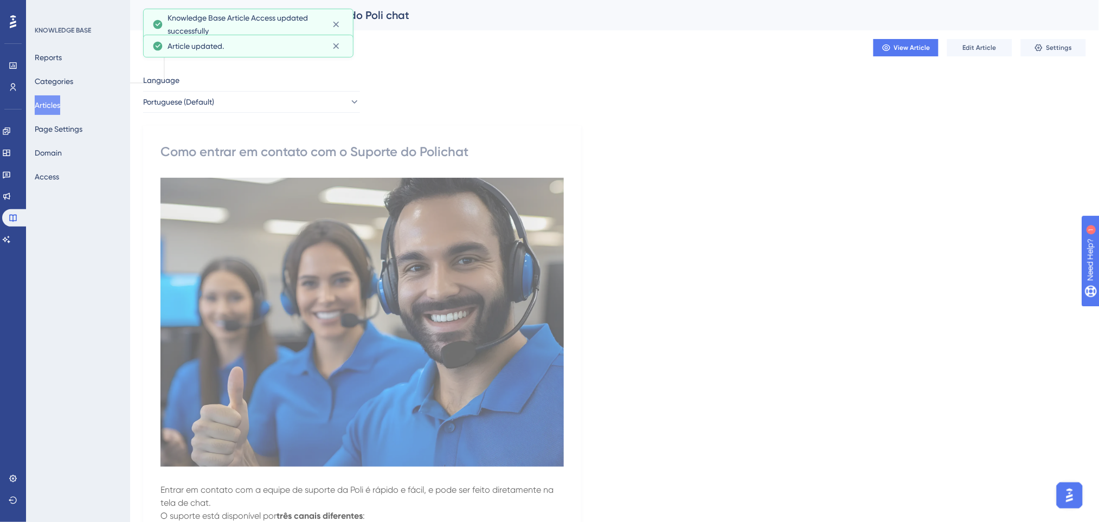
click at [57, 105] on button "Articles" at bounding box center [47, 105] width 25 height 20
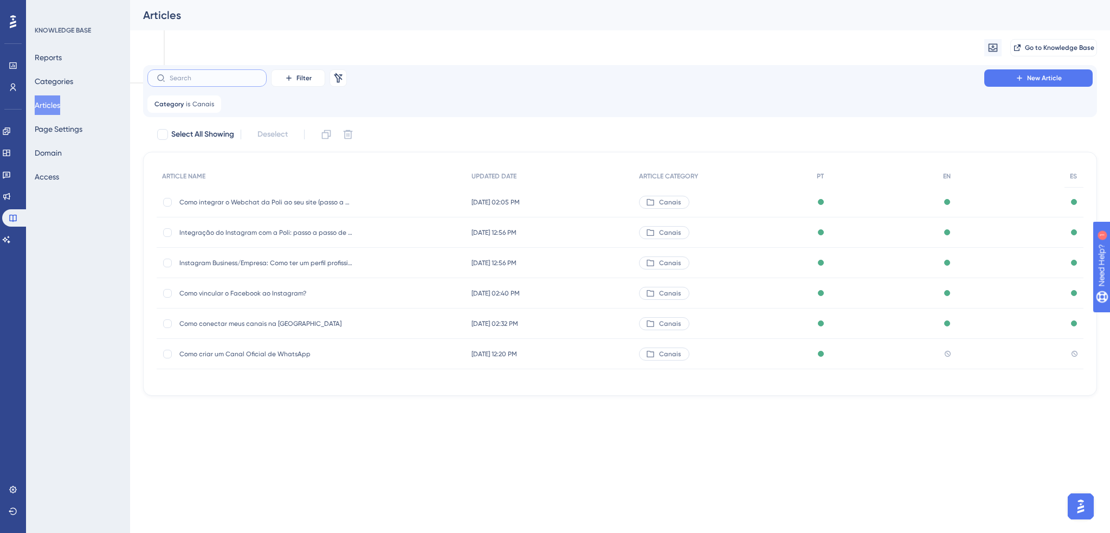
click at [244, 79] on input "text" at bounding box center [214, 78] width 88 height 8
click at [183, 106] on div "Category is Canais Canais Remove" at bounding box center [184, 103] width 74 height 17
click at [213, 152] on button "Canais" at bounding box center [218, 157] width 122 height 22
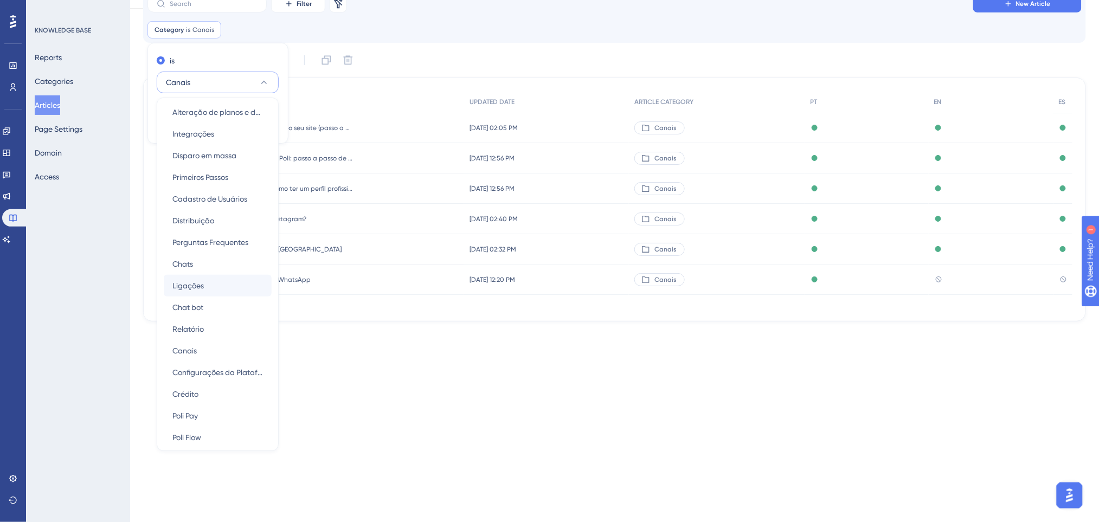
scroll to position [72, 0]
click at [196, 239] on div "Chats Chats" at bounding box center [217, 239] width 91 height 22
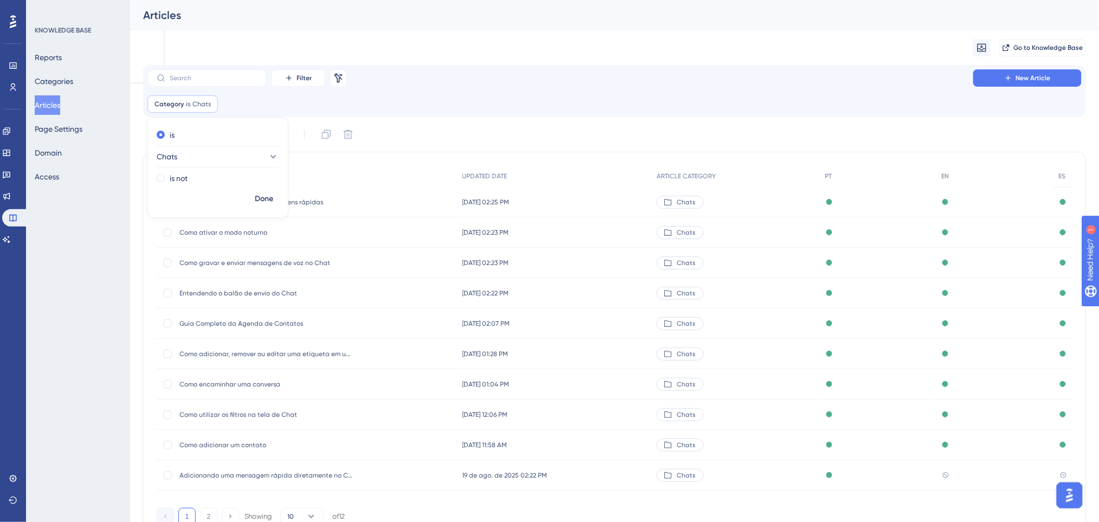
click at [536, 106] on div "Category is Chats Chats Remove is Chats is not Done" at bounding box center [614, 103] width 934 height 17
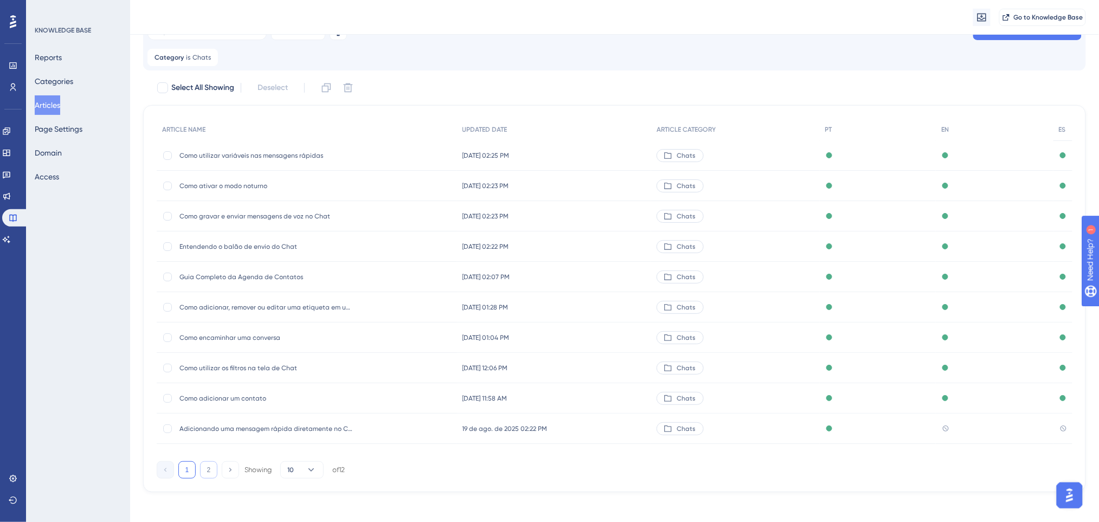
click at [206, 477] on button "2" at bounding box center [208, 469] width 17 height 17
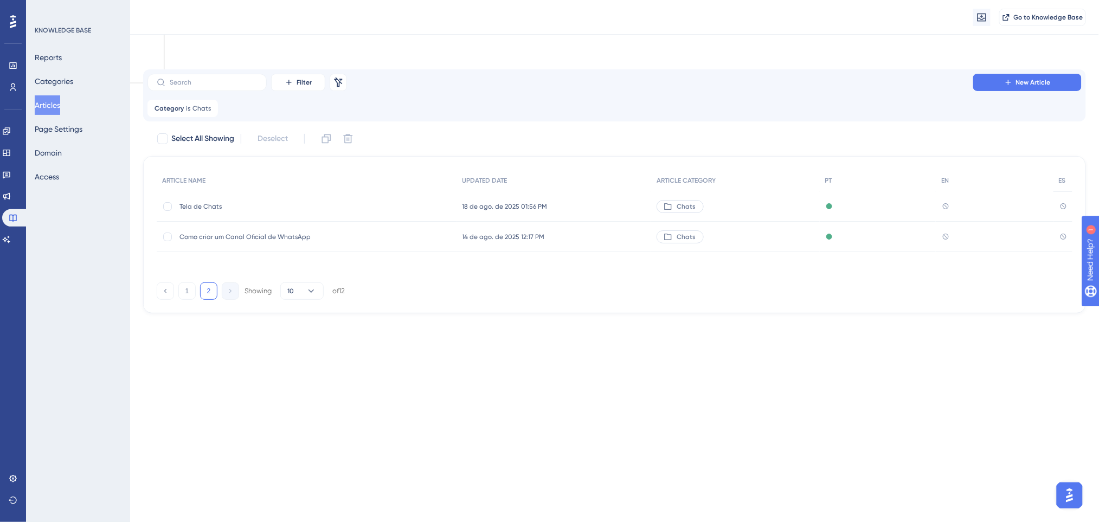
scroll to position [0, 0]
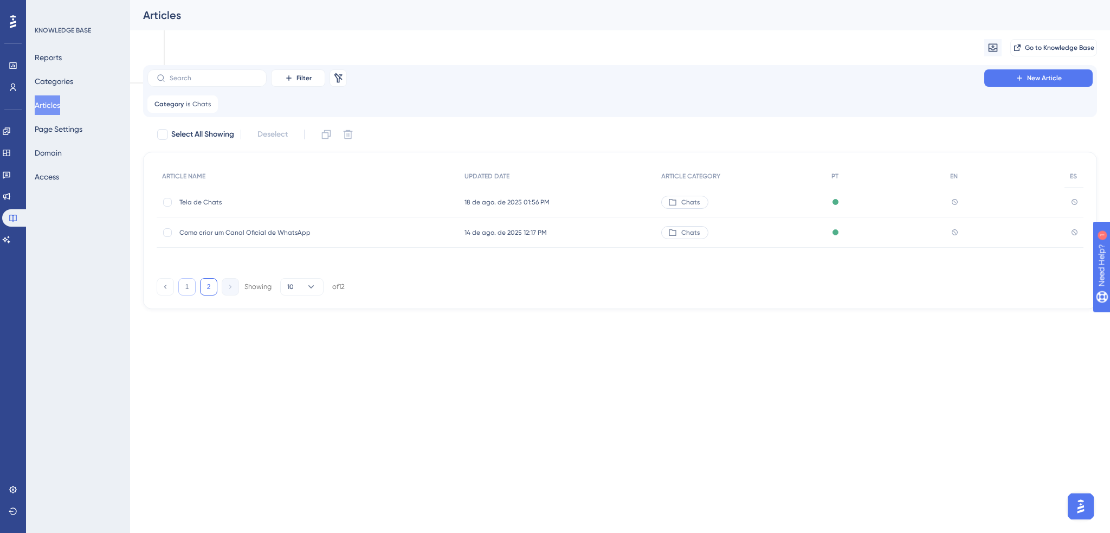
click at [189, 288] on button "1" at bounding box center [186, 286] width 17 height 17
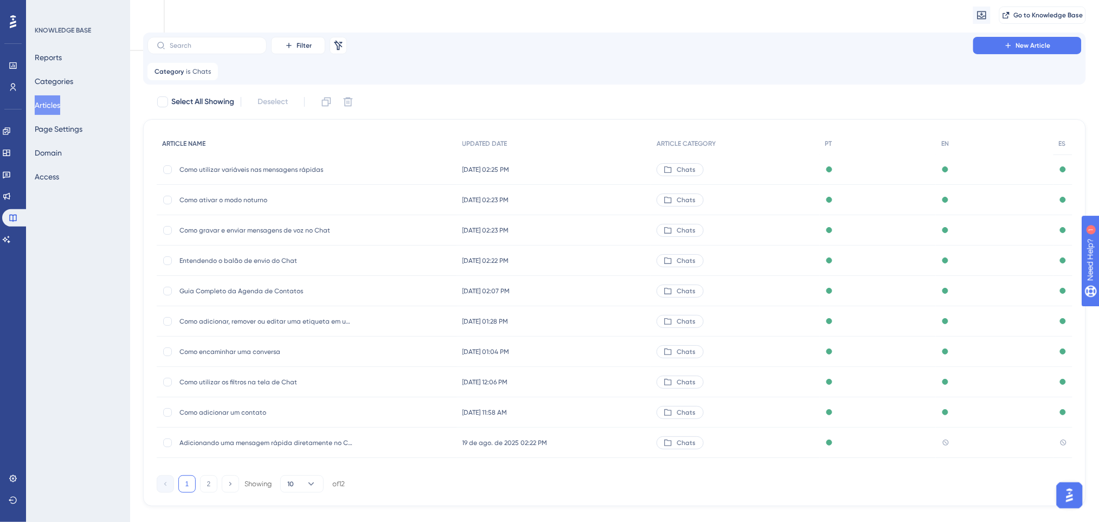
scroll to position [51, 0]
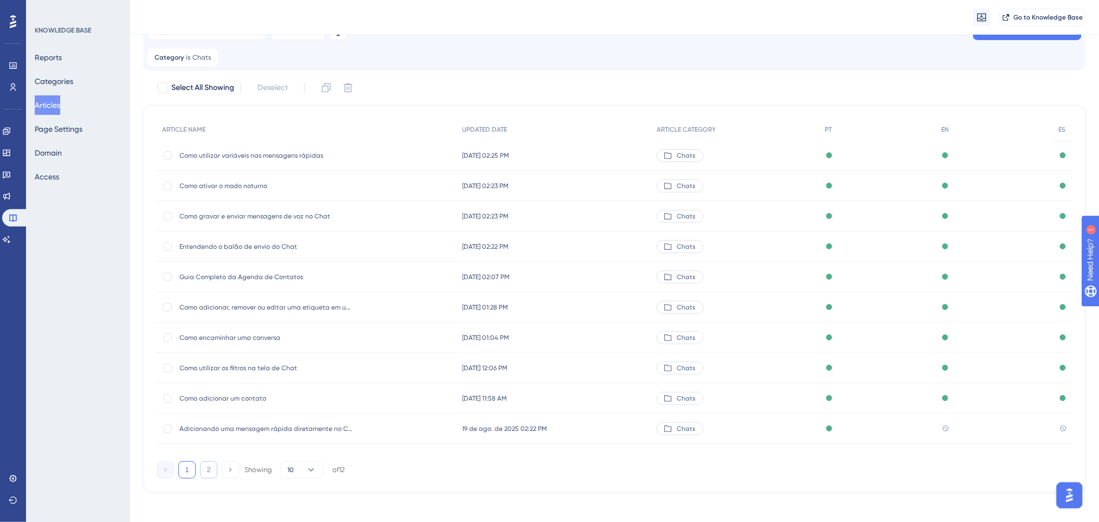
click at [201, 471] on button "2" at bounding box center [208, 469] width 17 height 17
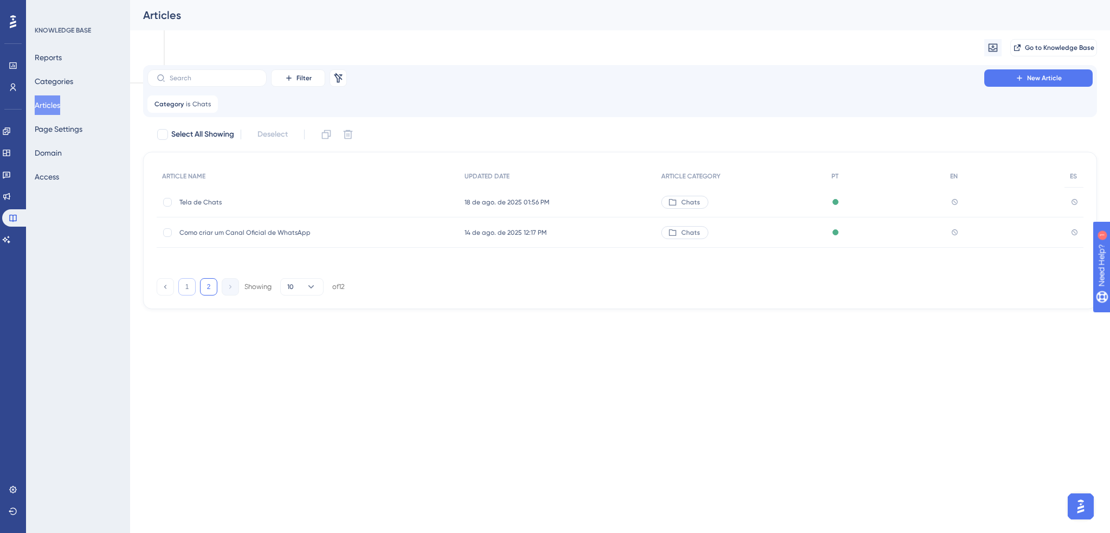
click at [191, 286] on button "1" at bounding box center [186, 286] width 17 height 17
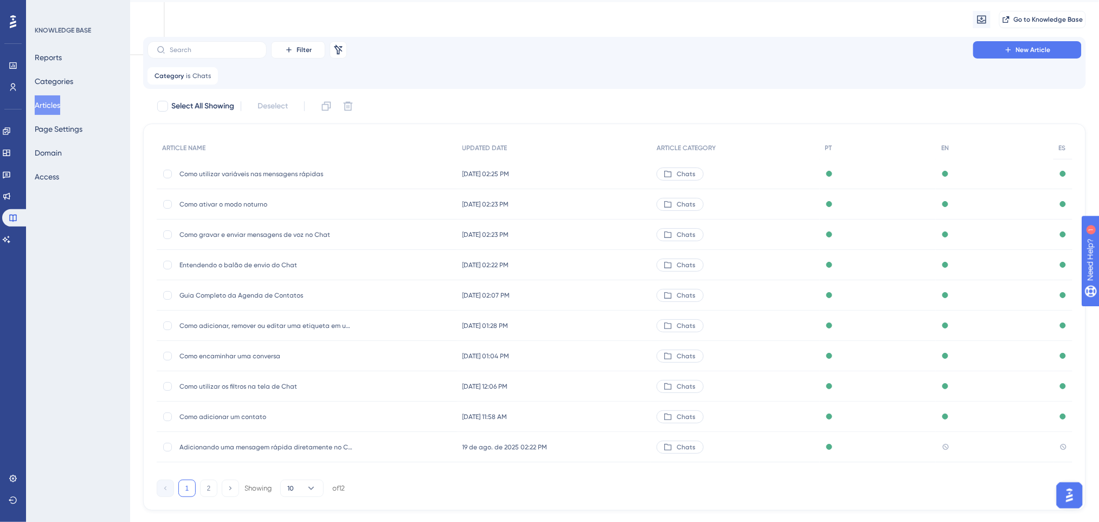
scroll to position [51, 0]
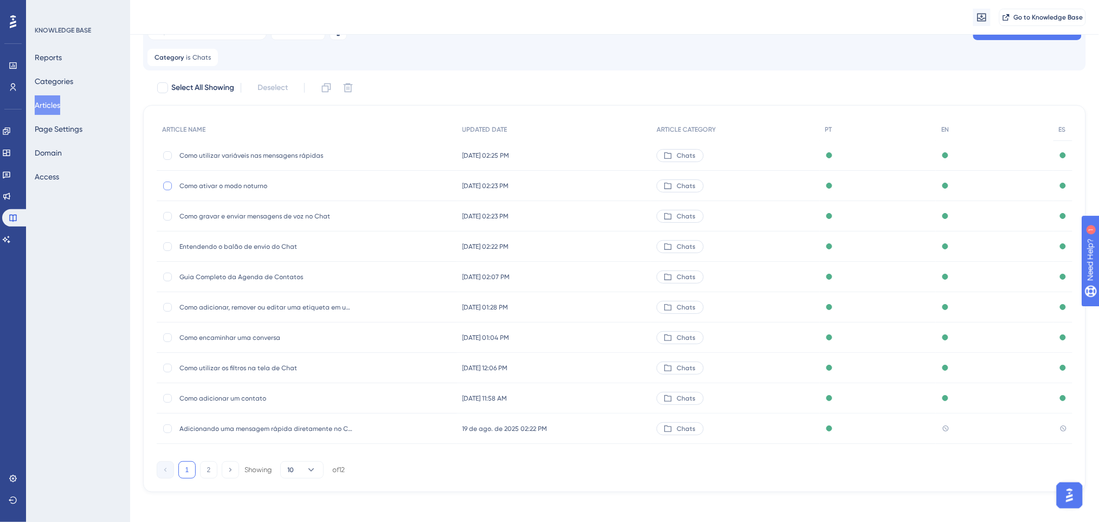
click at [169, 186] on div at bounding box center [167, 186] width 9 height 9
click at [169, 186] on icon at bounding box center [167, 186] width 4 height 9
checkbox input "false"
click at [271, 182] on span "Como ativar o modo noturno" at bounding box center [265, 186] width 173 height 9
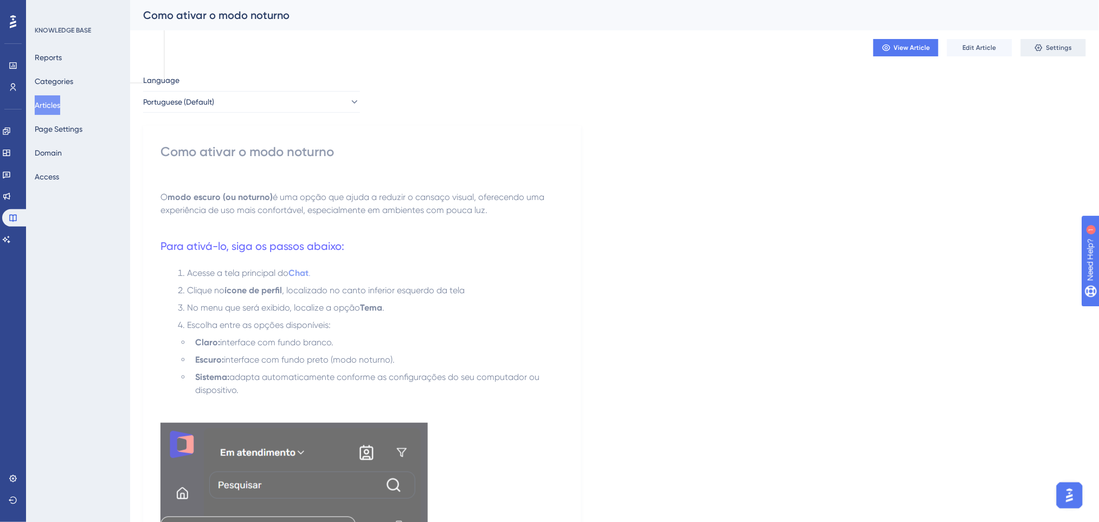
click at [1048, 49] on span "Settings" at bounding box center [1059, 47] width 26 height 9
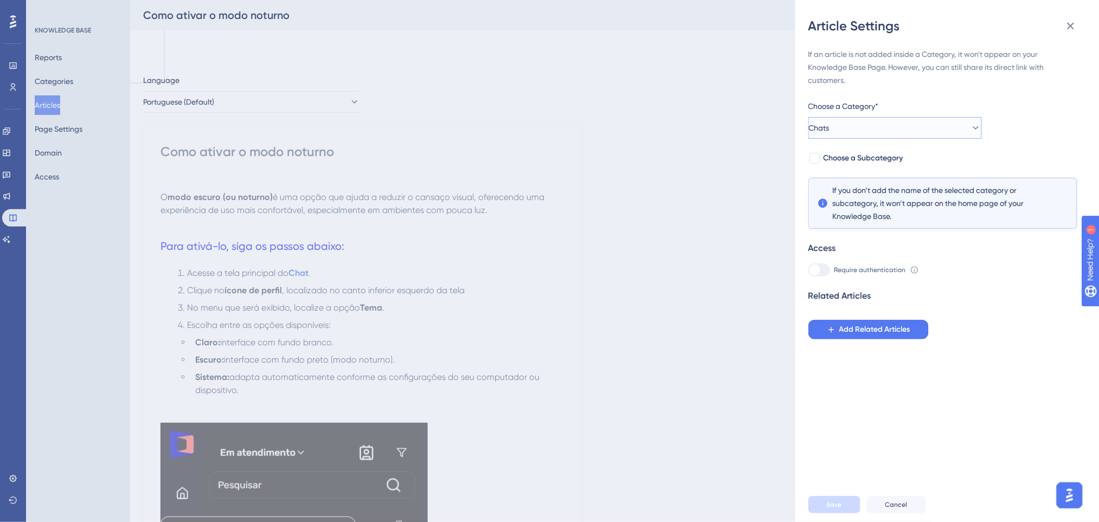
click at [950, 130] on button "Chats" at bounding box center [894, 128] width 173 height 22
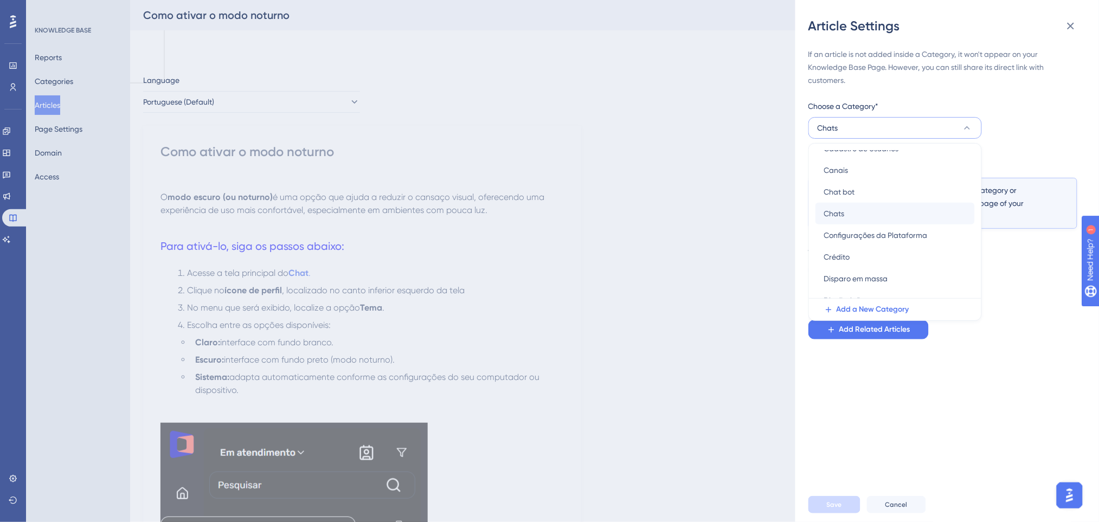
scroll to position [47, 0]
click at [877, 243] on span "Configurações da Plataforma" at bounding box center [876, 244] width 104 height 13
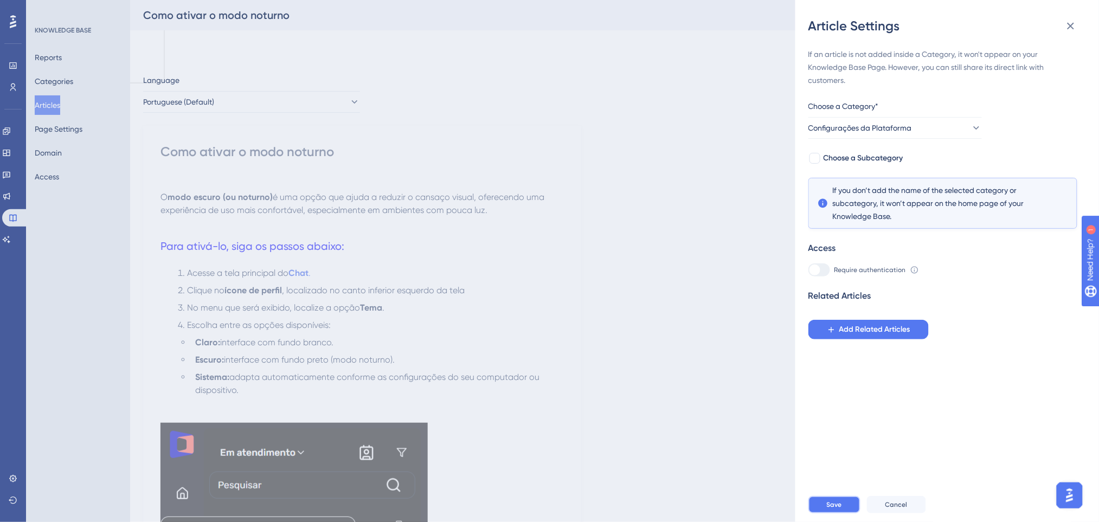
click at [827, 508] on button "Save" at bounding box center [834, 504] width 52 height 17
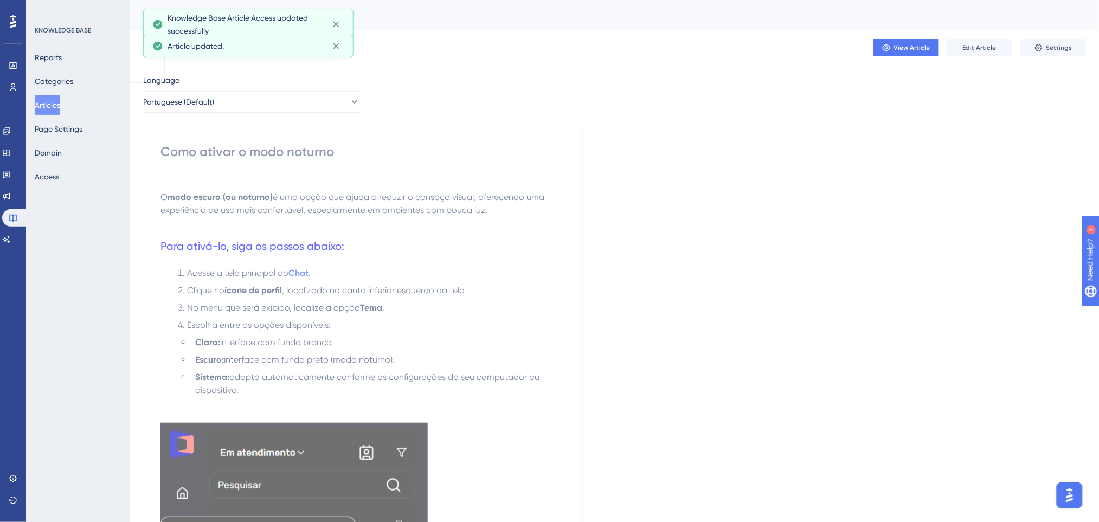
click at [57, 101] on button "Articles" at bounding box center [47, 105] width 25 height 20
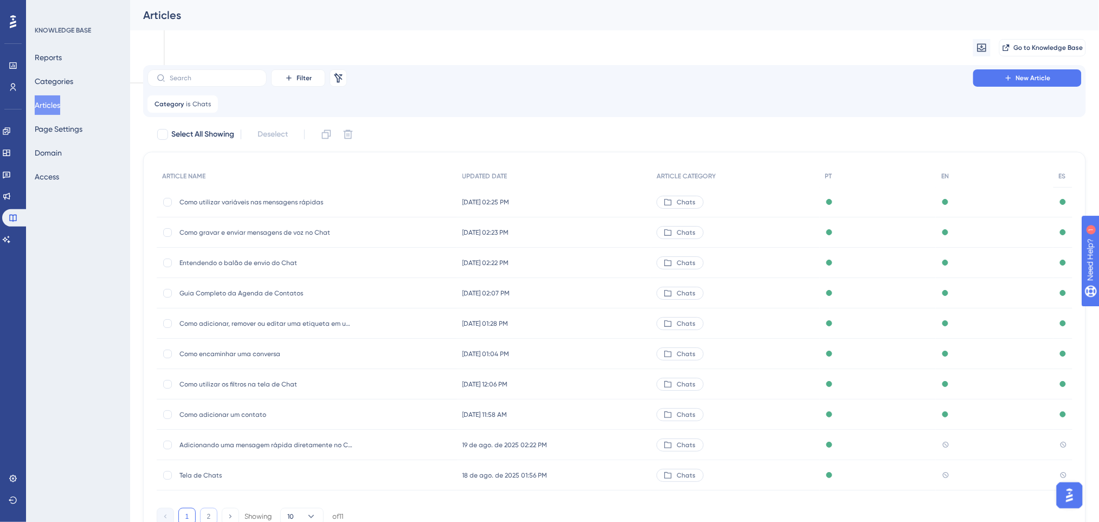
click at [209, 511] on button "2" at bounding box center [208, 516] width 17 height 17
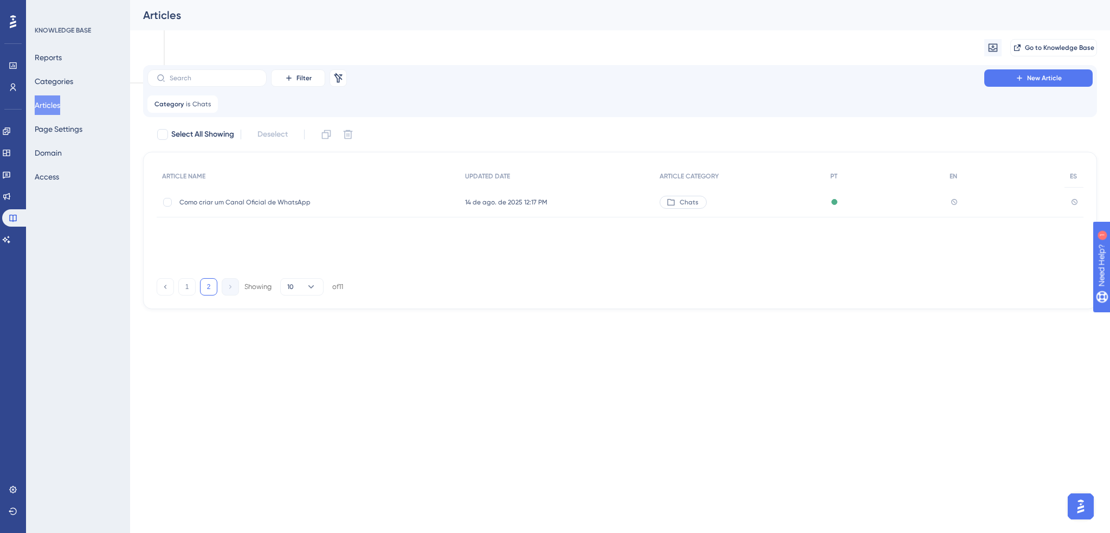
click at [297, 204] on span "Como criar um Canal Oficial de WhatsApp" at bounding box center [265, 202] width 173 height 9
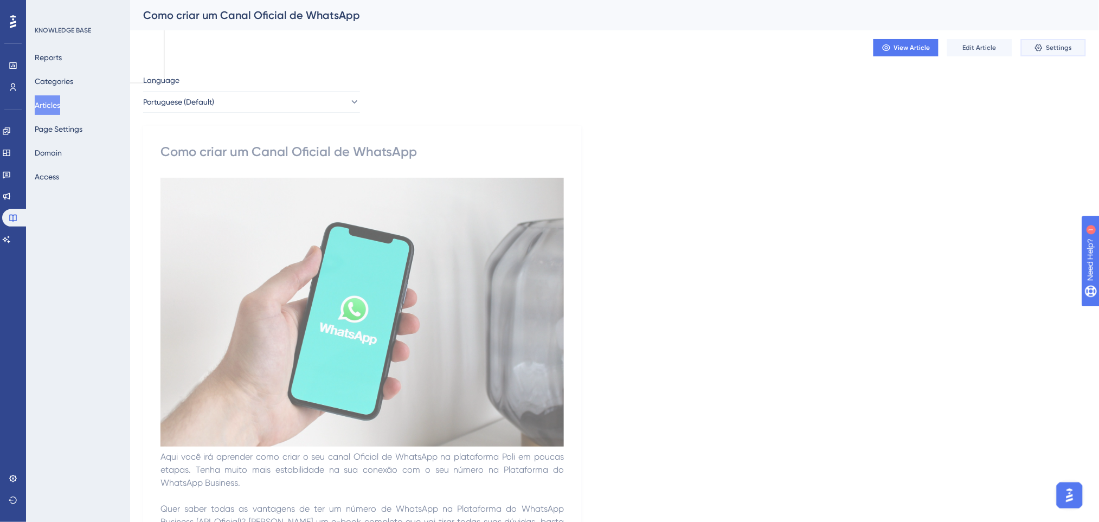
click at [1061, 45] on span "Settings" at bounding box center [1059, 47] width 26 height 9
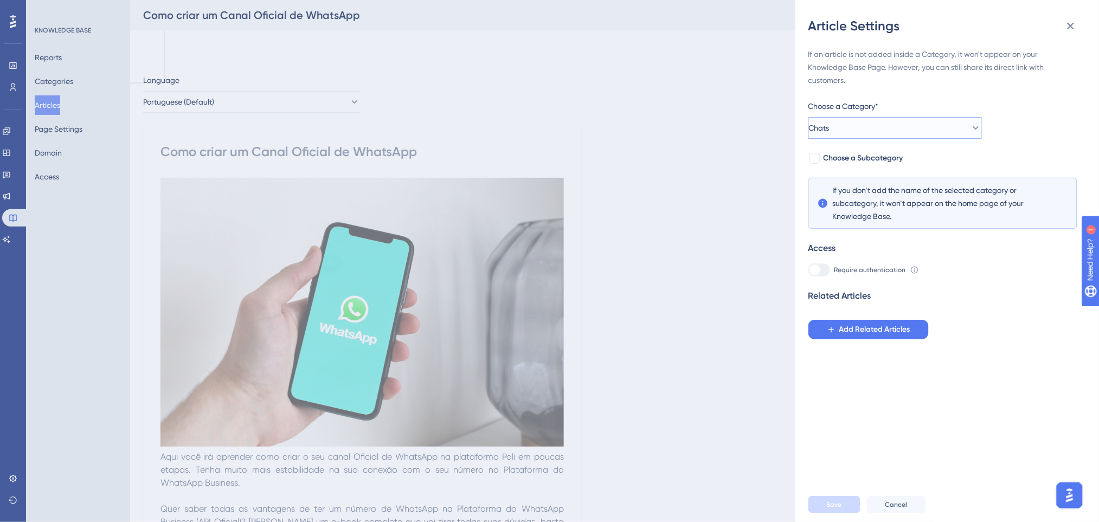
click at [907, 125] on button "Chats" at bounding box center [894, 128] width 173 height 22
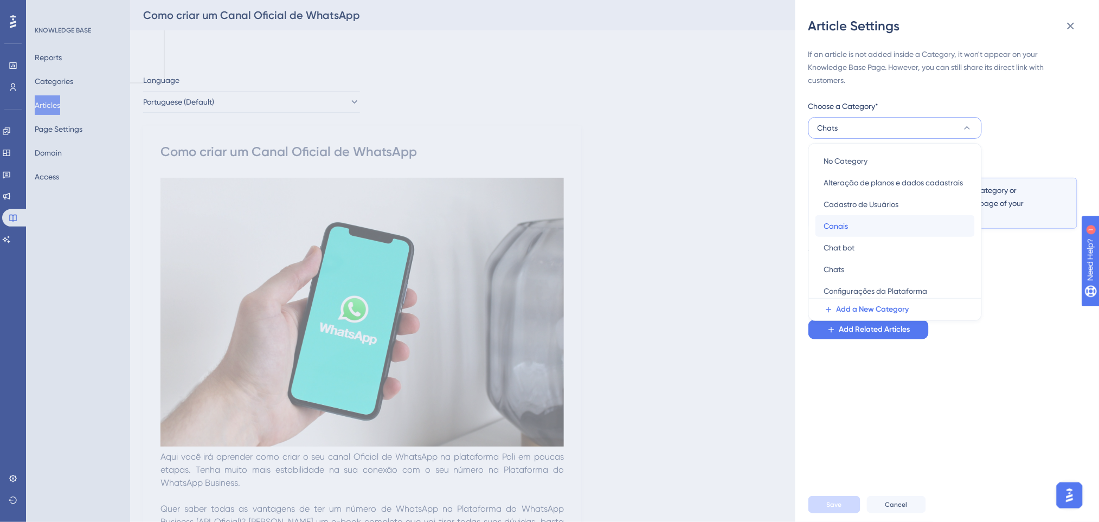
click at [853, 226] on div "Canais Canais" at bounding box center [895, 226] width 142 height 22
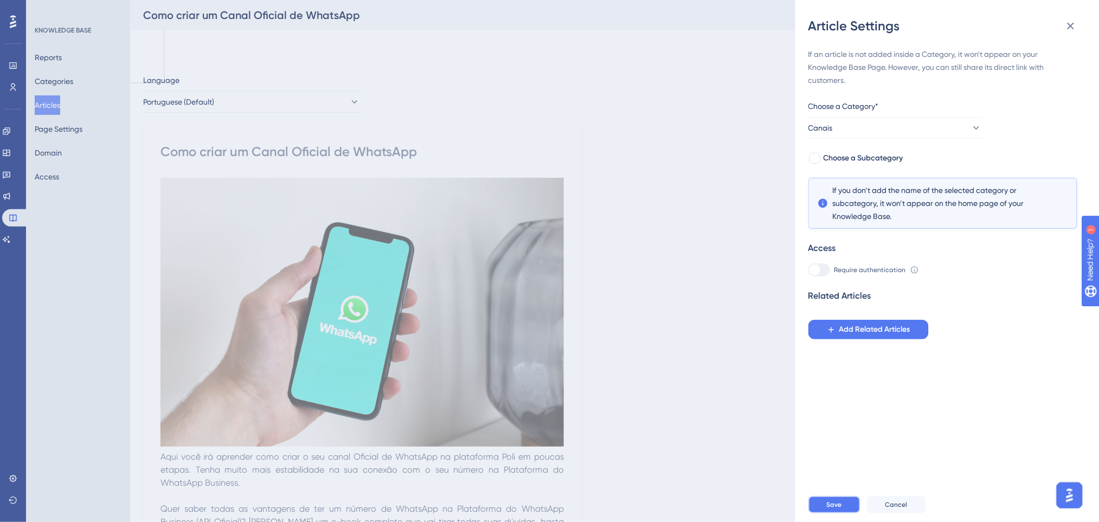
click at [843, 513] on button "Save" at bounding box center [834, 504] width 52 height 17
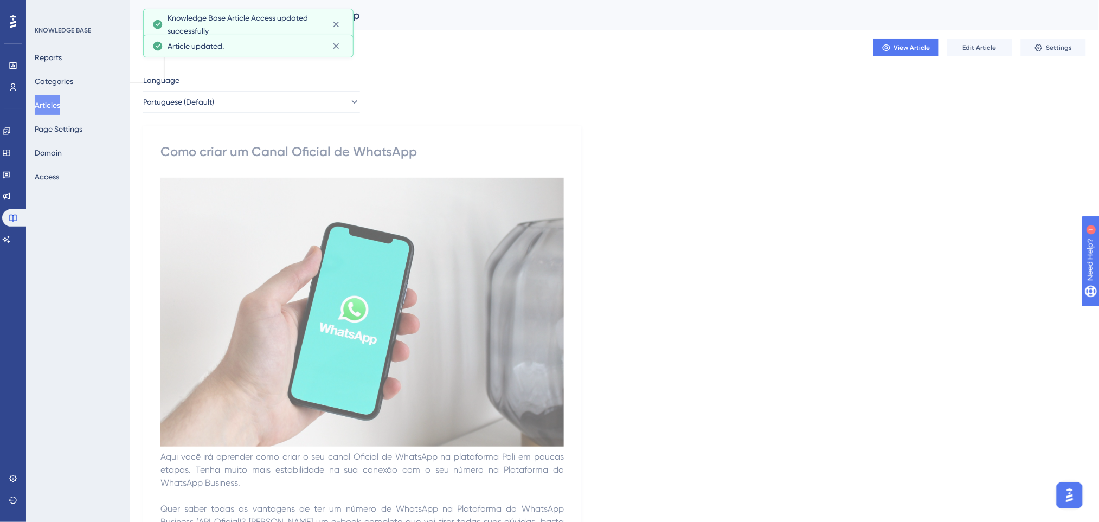
click at [57, 99] on button "Articles" at bounding box center [47, 105] width 25 height 20
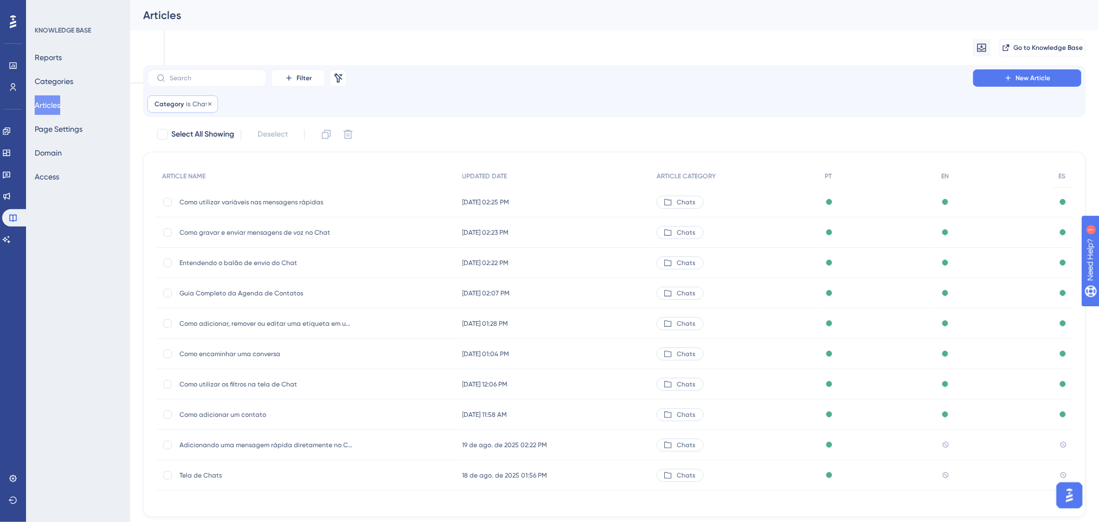
click at [172, 103] on span "Category" at bounding box center [168, 104] width 29 height 9
click at [200, 156] on button "Chats" at bounding box center [218, 157] width 122 height 22
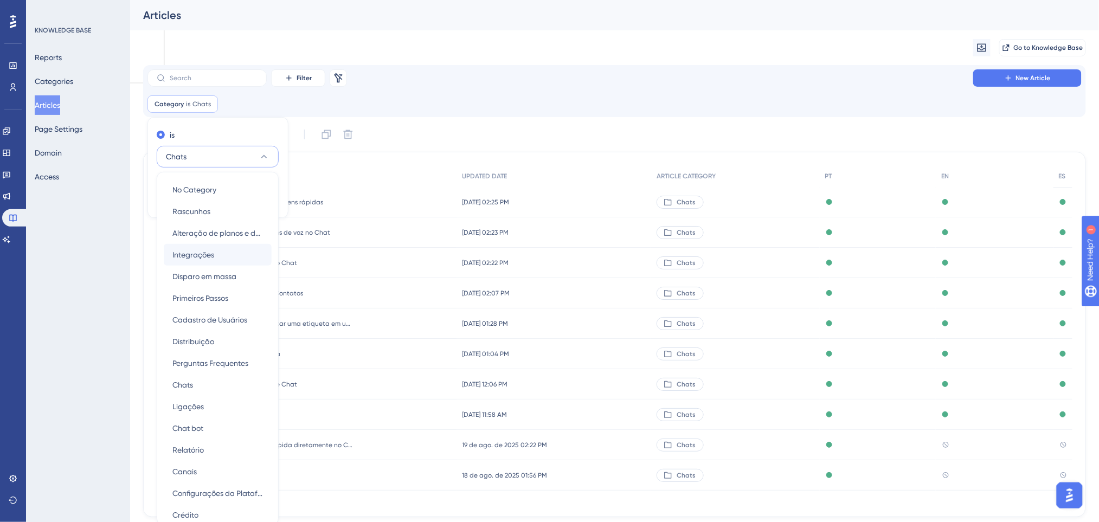
scroll to position [75, 0]
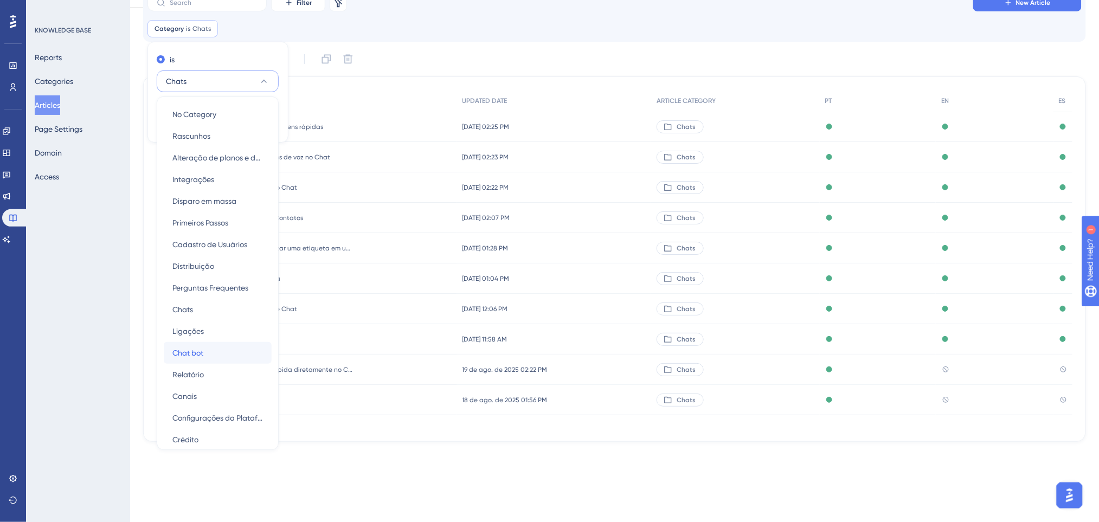
click at [214, 347] on div "Chat bot Chat bot" at bounding box center [217, 353] width 91 height 22
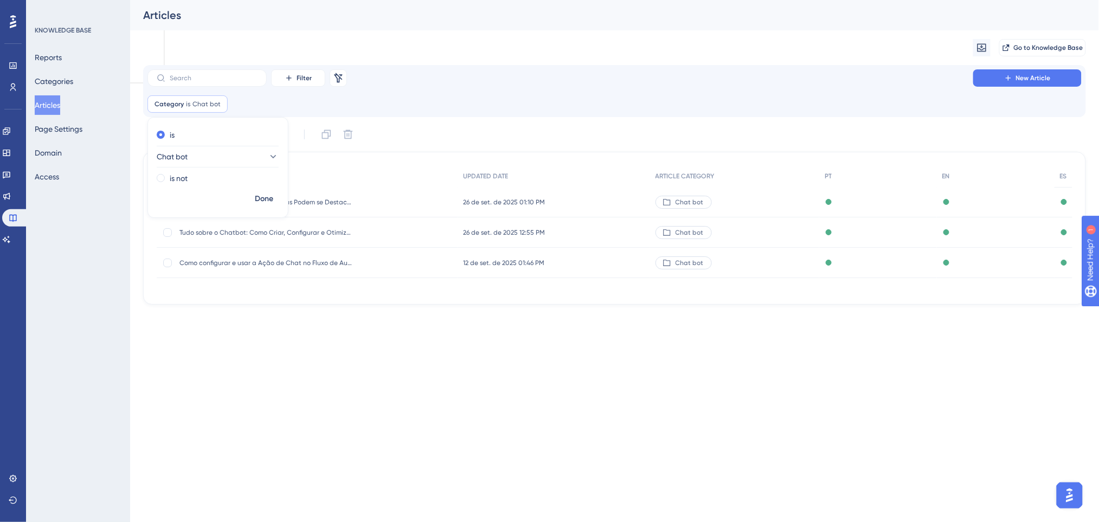
scroll to position [0, 0]
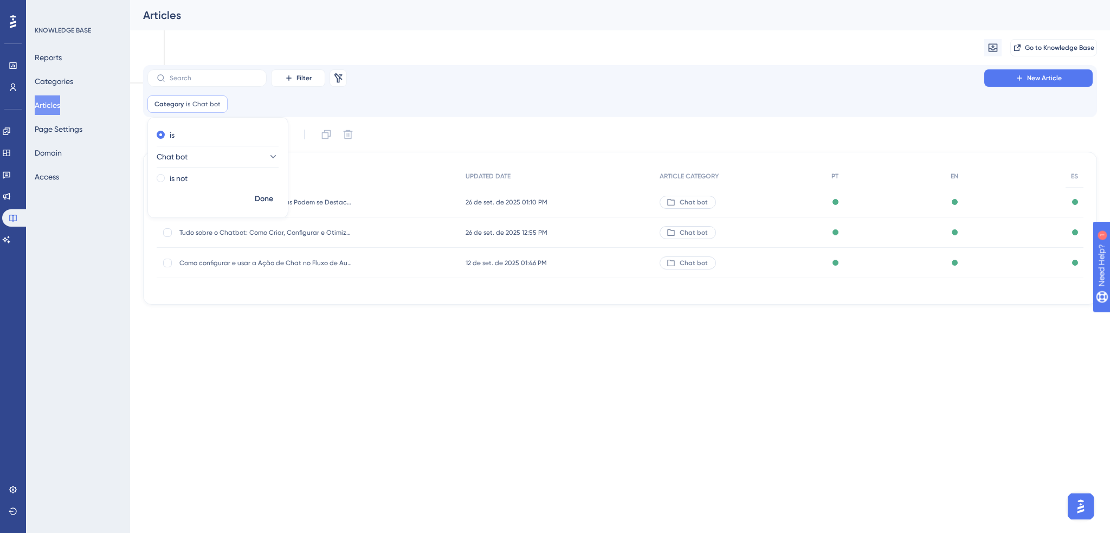
click at [332, 311] on div "Performance Users Engagement Widgets Feedback Product Updates Knowledge Base AI…" at bounding box center [620, 161] width 980 height 322
click at [163, 100] on span "Category" at bounding box center [168, 104] width 29 height 9
click at [227, 155] on button "Chat bot" at bounding box center [218, 157] width 122 height 22
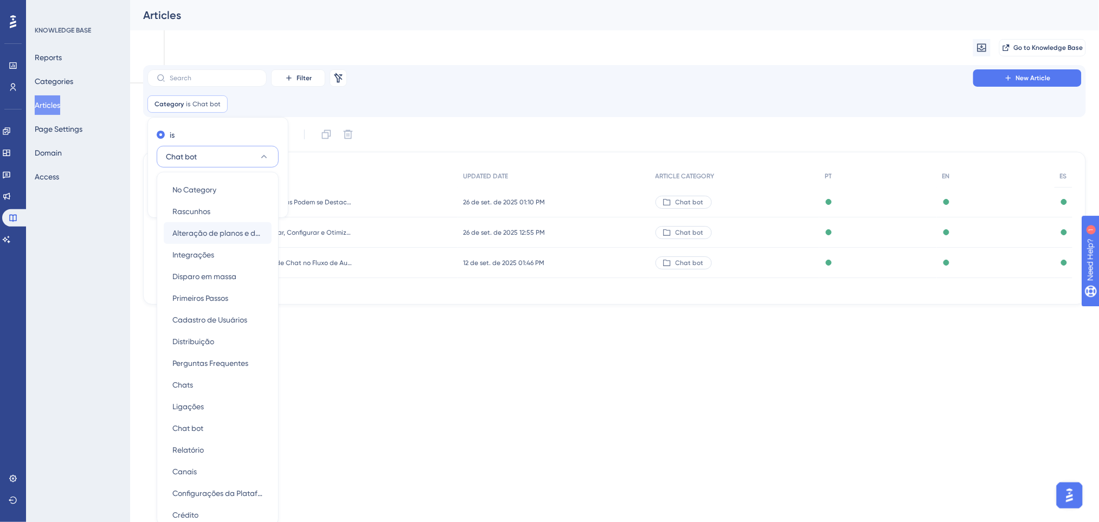
scroll to position [75, 0]
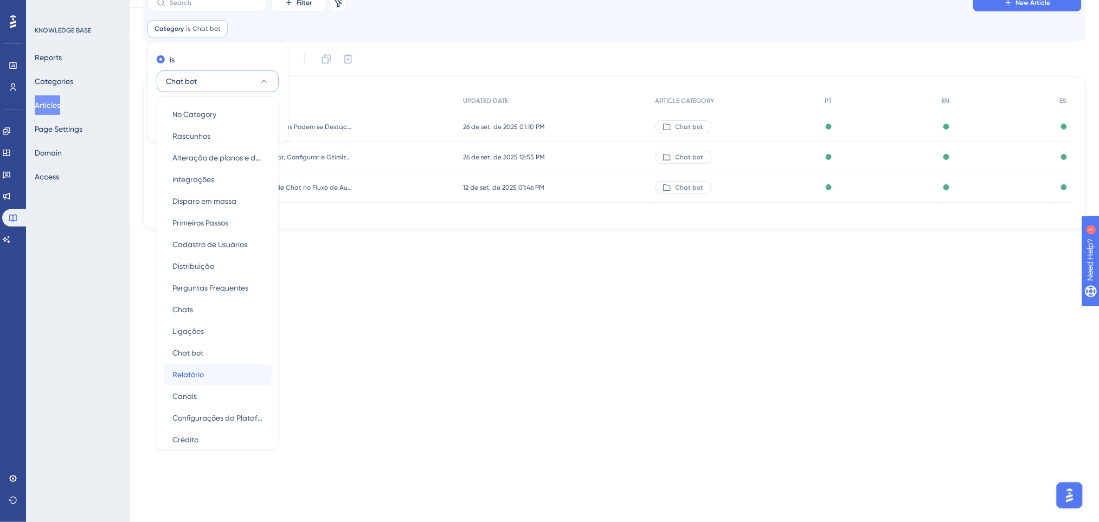
click at [214, 372] on div "Relatório Relatório" at bounding box center [217, 375] width 91 height 22
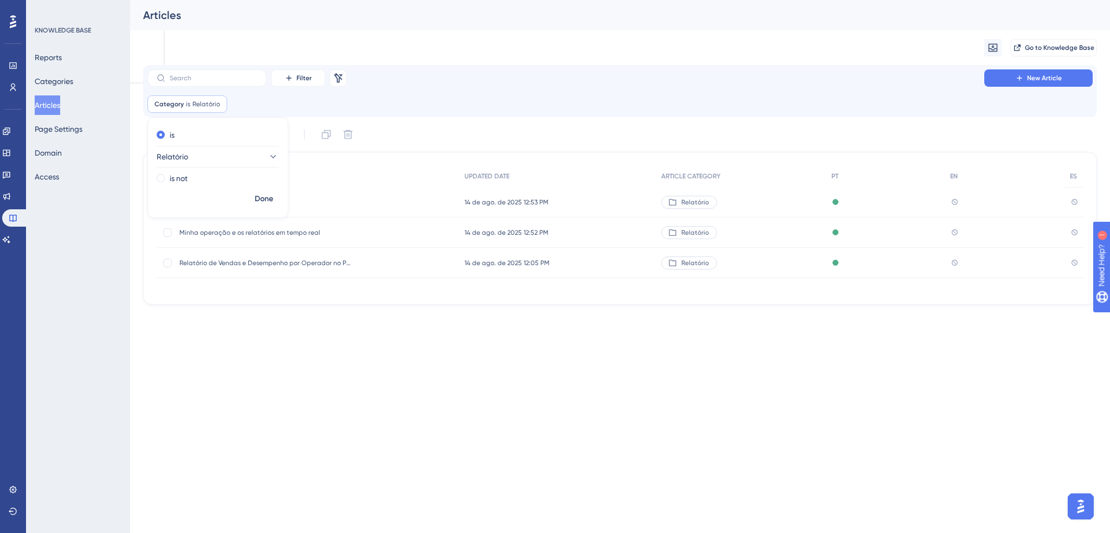
click at [335, 337] on div "Performance Users Engagement Widgets Feedback Product Updates Knowledge Base AI…" at bounding box center [555, 169] width 1110 height 339
click at [186, 104] on span "is" at bounding box center [188, 104] width 4 height 9
click at [223, 157] on button "Relatório" at bounding box center [218, 157] width 122 height 22
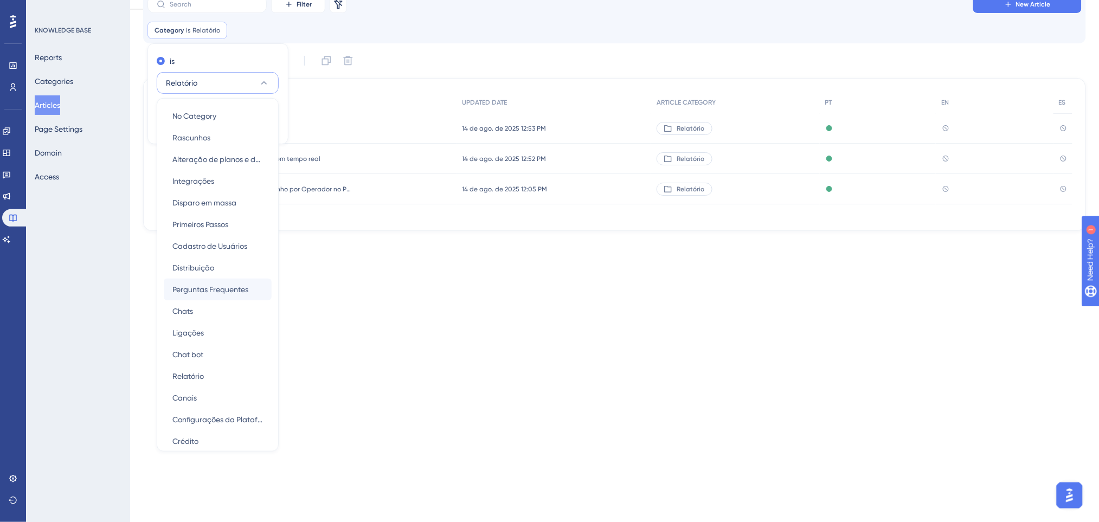
scroll to position [72, 0]
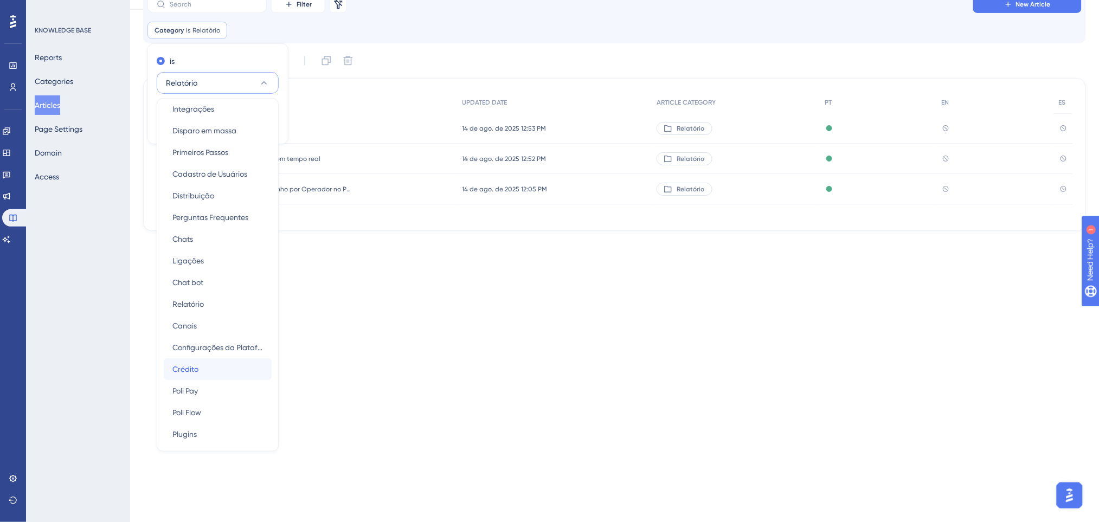
click at [186, 365] on span "Crédito" at bounding box center [185, 369] width 26 height 13
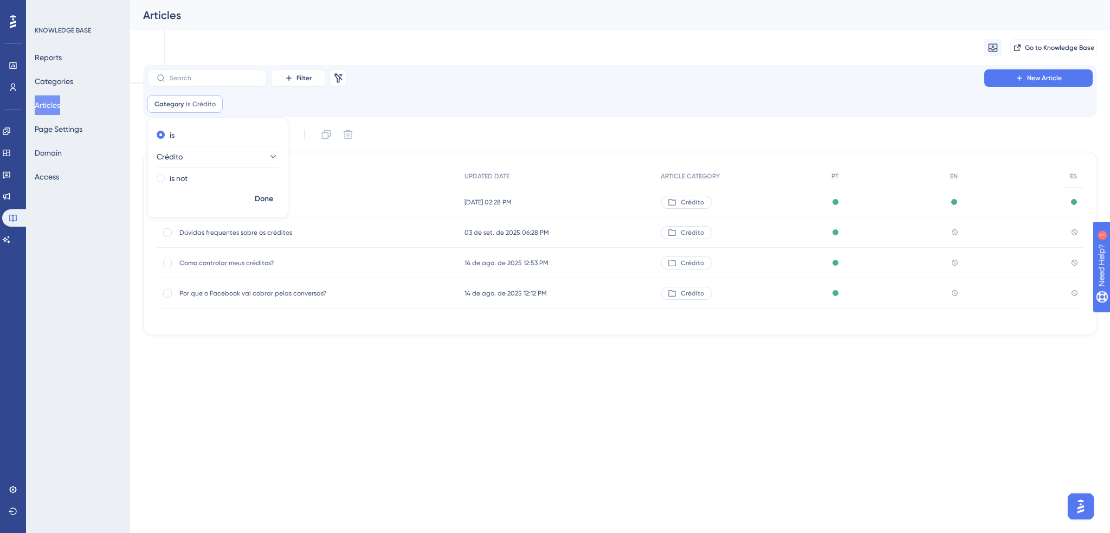
click at [347, 329] on div "ARTICLE NAME UPDATED DATE ARTICLE CATEGORY PT EN ES Como Adquirir Créditos na P…" at bounding box center [620, 243] width 954 height 183
click at [202, 80] on input "text" at bounding box center [214, 78] width 88 height 8
click at [170, 97] on div "Category is Crédito Crédito Remove" at bounding box center [184, 103] width 75 height 17
click at [183, 150] on span "Crédito" at bounding box center [170, 156] width 26 height 13
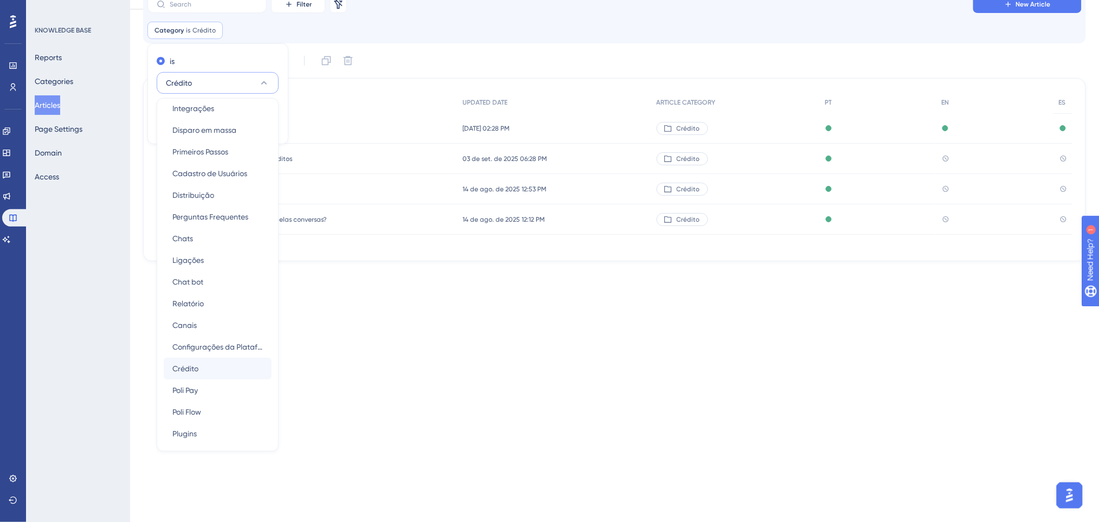
scroll to position [75, 0]
click at [215, 387] on div "Poli Pay Poli Pay" at bounding box center [217, 389] width 91 height 22
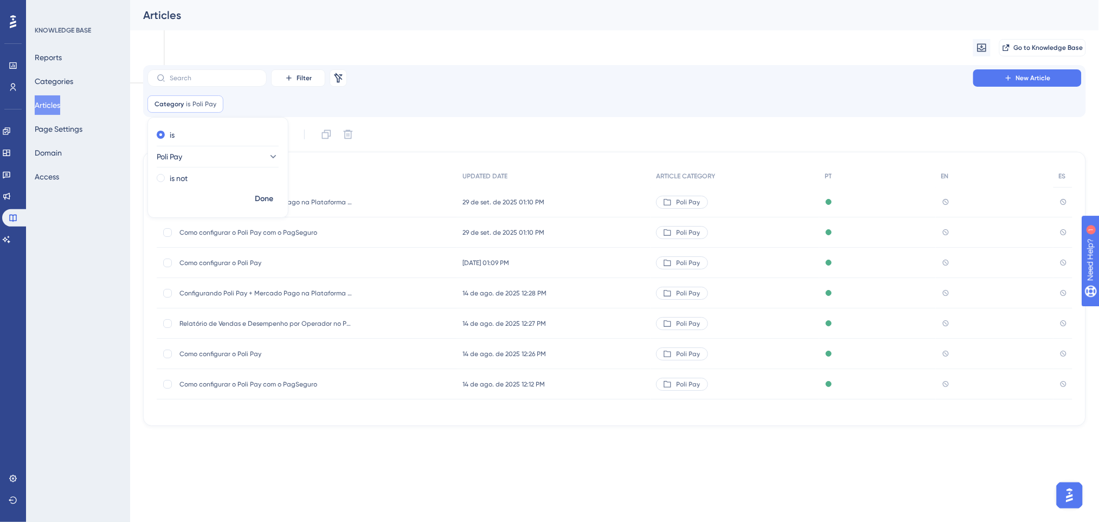
scroll to position [0, 0]
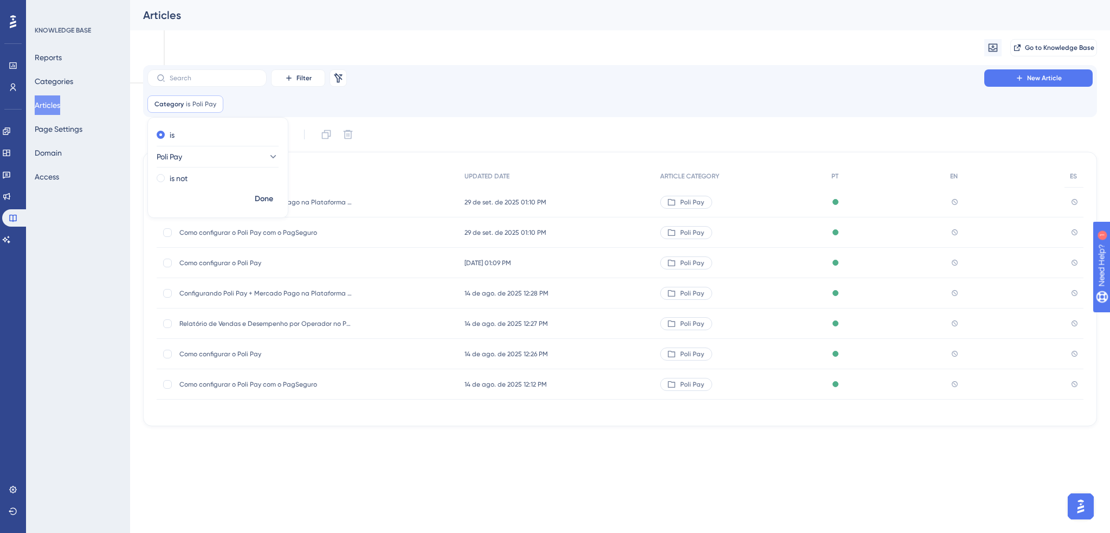
click at [356, 409] on div "ARTICLE NAME UPDATED DATE ARTICLE CATEGORY PT EN ES Configurando Poli Pay + Mer…" at bounding box center [620, 288] width 927 height 247
click at [226, 81] on input "text" at bounding box center [214, 78] width 88 height 8
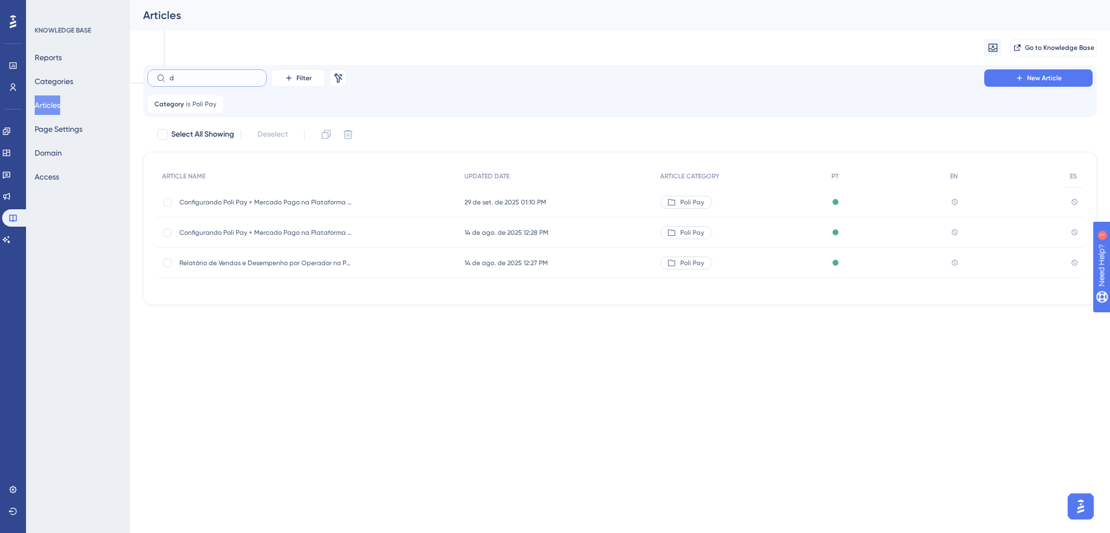
type input "dq"
checkbox input "true"
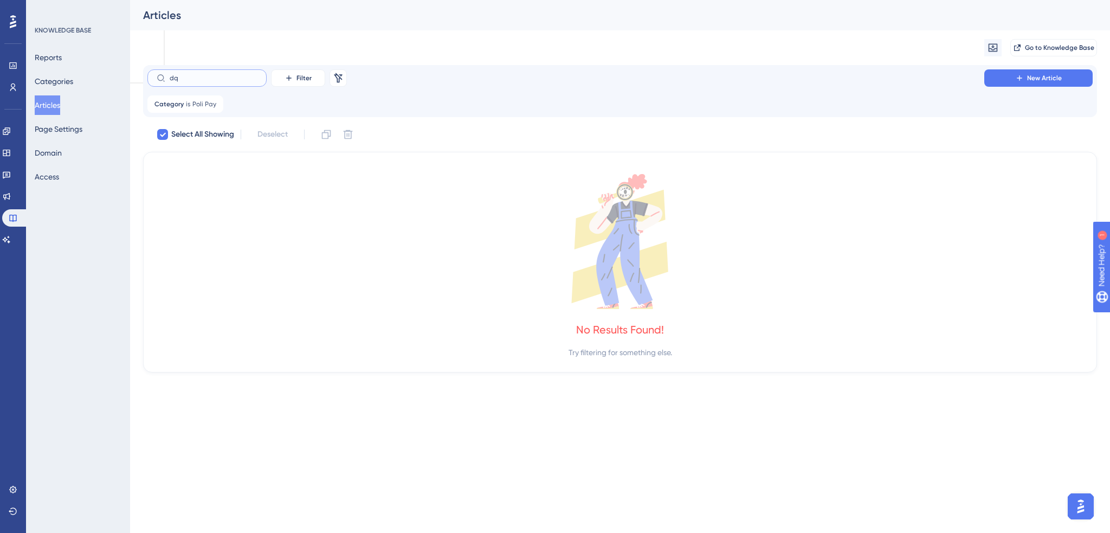
type input "d"
checkbox input "false"
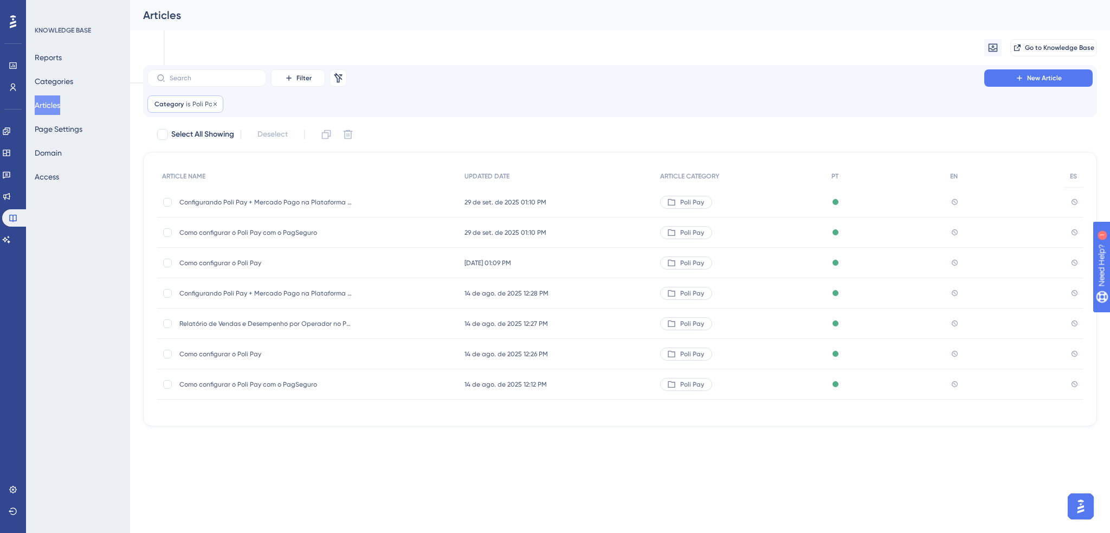
click at [165, 101] on span "Category" at bounding box center [168, 104] width 29 height 9
click at [212, 157] on button "Poli Pay" at bounding box center [218, 157] width 122 height 22
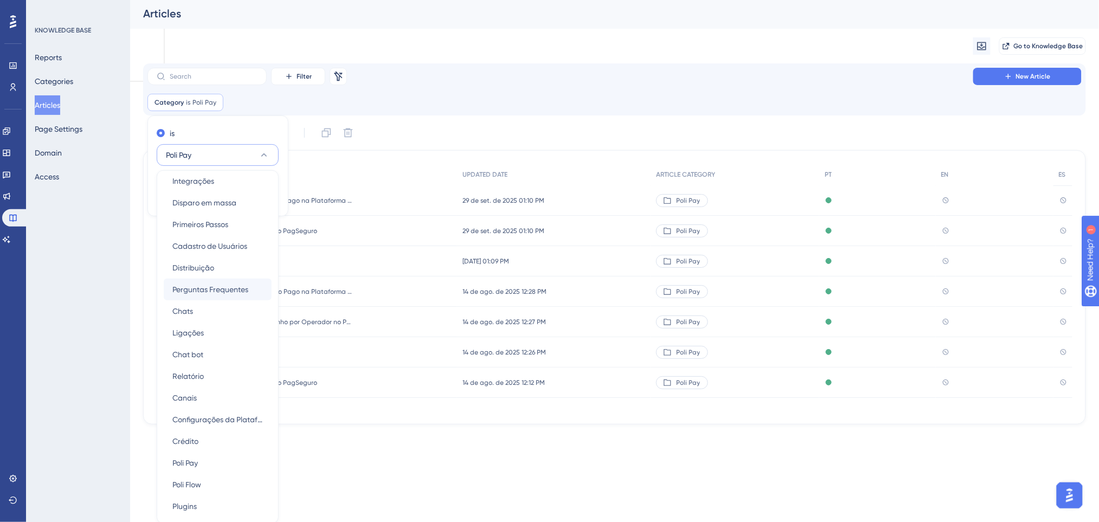
scroll to position [73, 0]
click at [224, 242] on span "Cadastro de Usuários" at bounding box center [209, 245] width 75 height 13
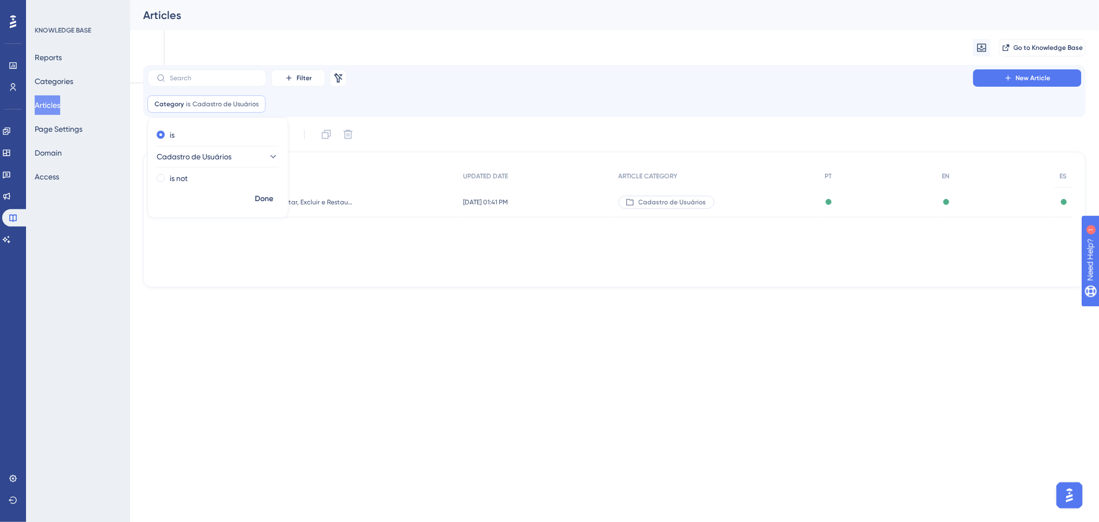
scroll to position [0, 0]
click at [291, 276] on div "ARTICLE NAME UPDATED DATE ARTICLE CATEGORY PT EN ES Guia Completo para Cadastra…" at bounding box center [620, 220] width 954 height 136
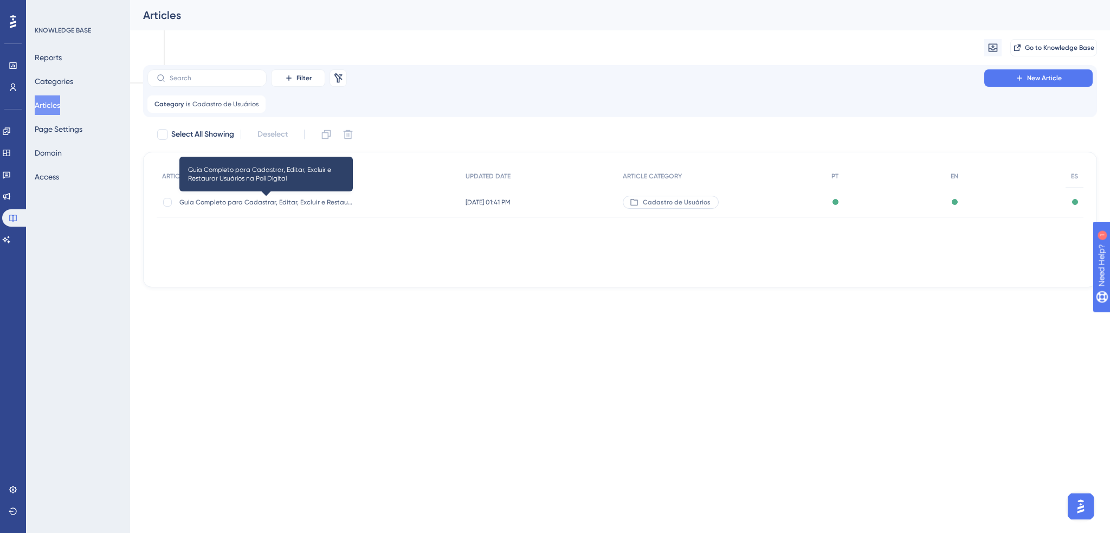
click at [268, 200] on span "Guia Completo para Cadastrar, Editar, Excluir e Restaurar Usuários na Poli Digi…" at bounding box center [265, 202] width 173 height 9
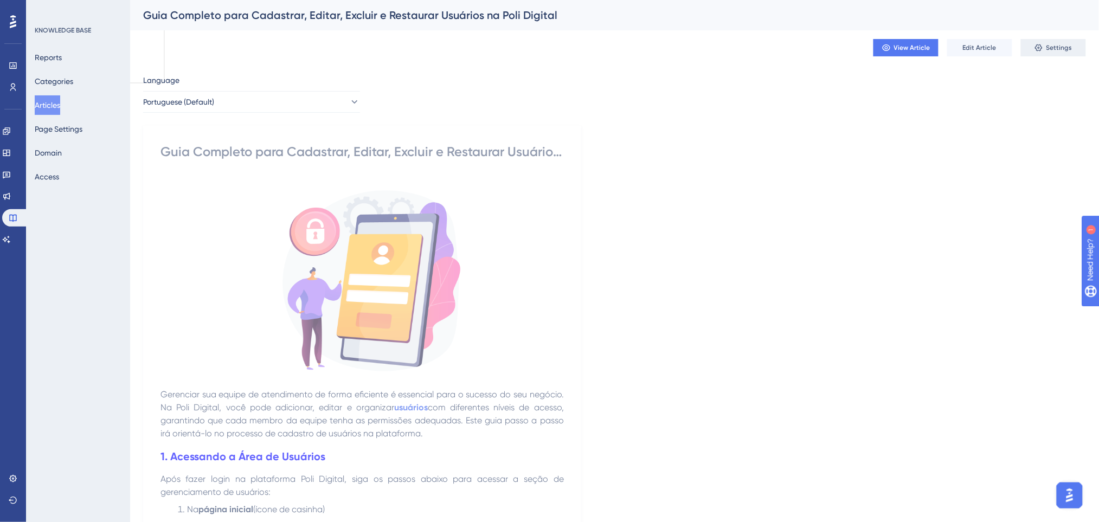
click at [1044, 48] on button "Settings" at bounding box center [1053, 47] width 65 height 17
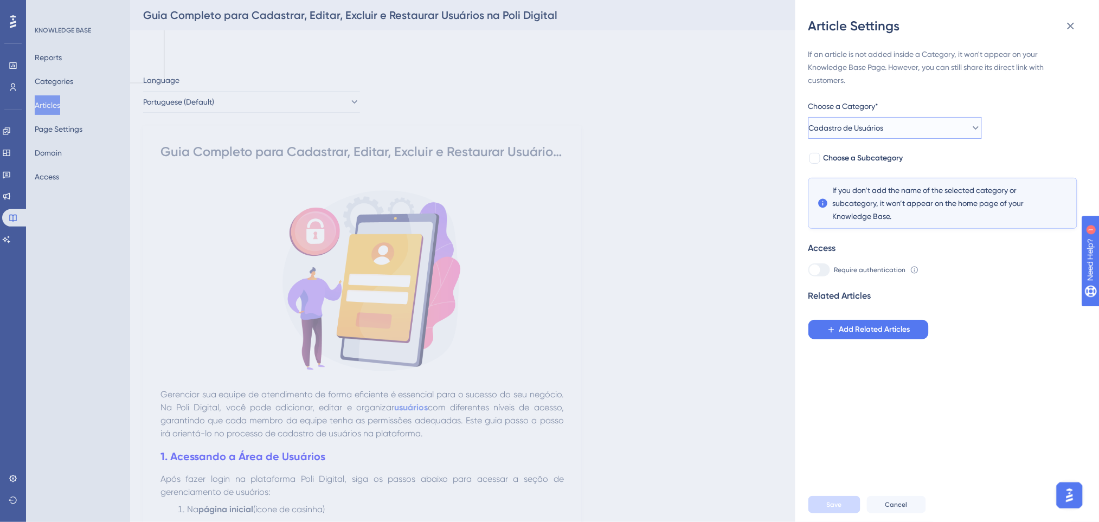
click at [839, 129] on span "Cadastro de Usuários" at bounding box center [846, 127] width 75 height 13
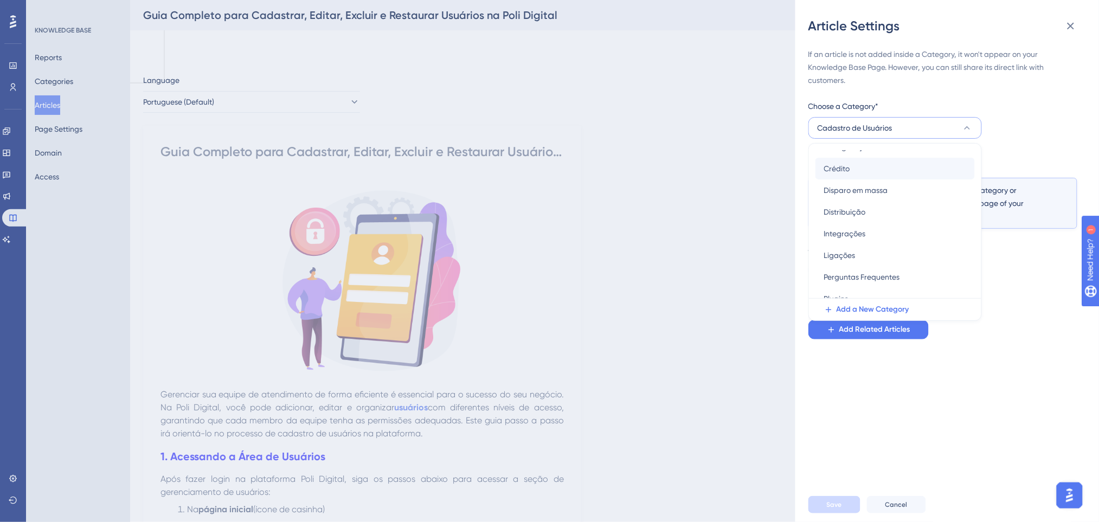
scroll to position [72, 0]
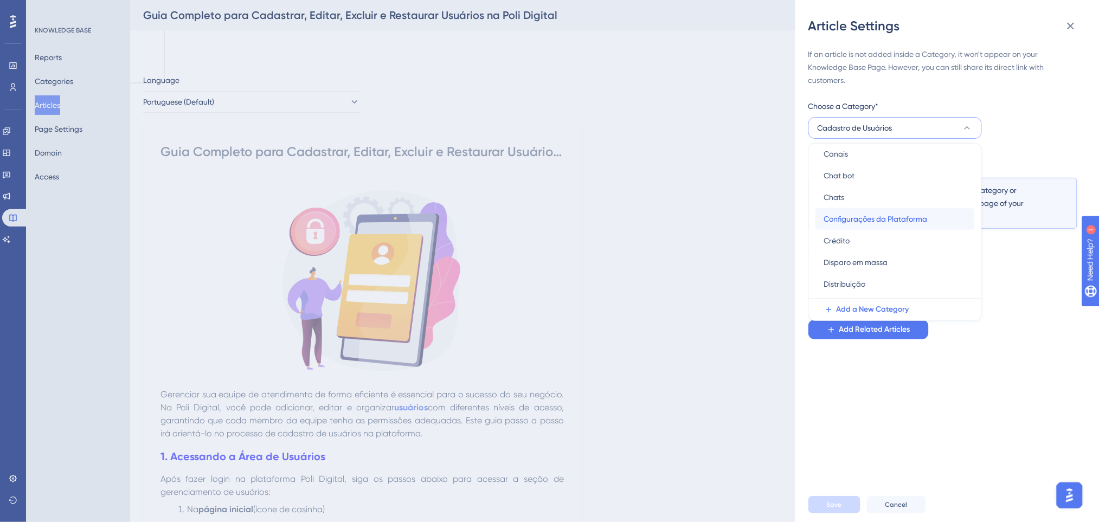
click at [905, 222] on span "Configurações da Plataforma" at bounding box center [876, 219] width 104 height 13
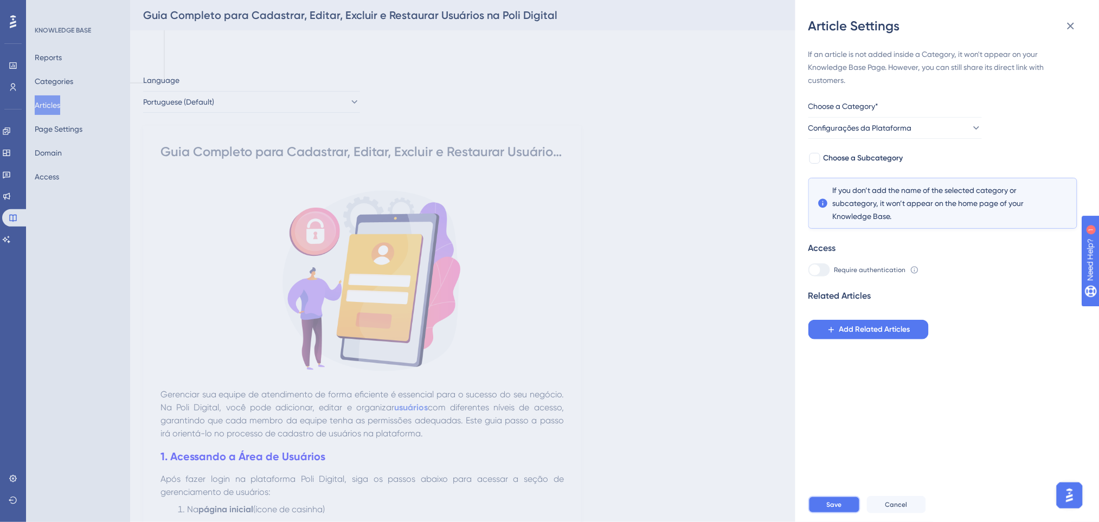
click at [845, 513] on button "Save" at bounding box center [834, 504] width 52 height 17
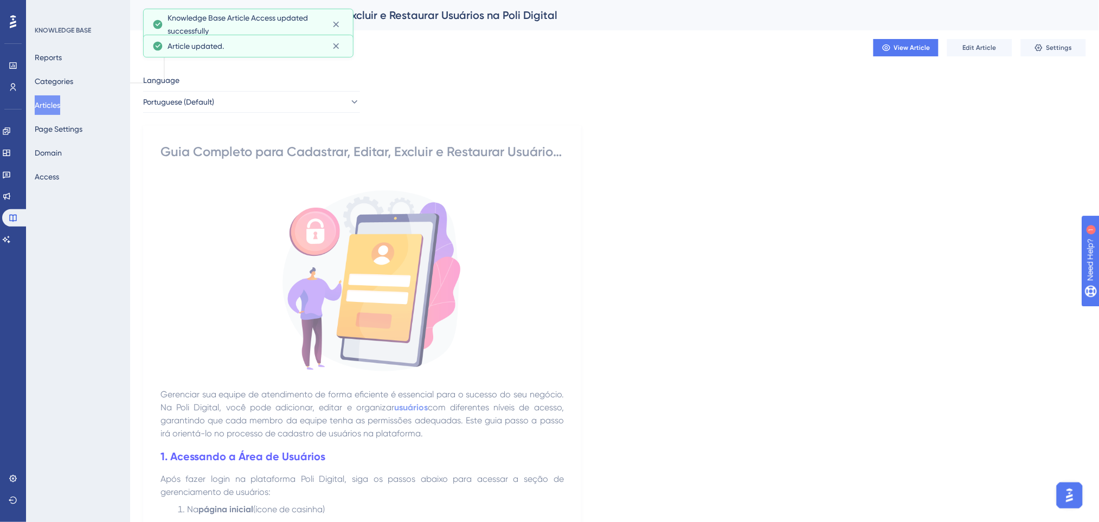
click at [53, 107] on button "Articles" at bounding box center [47, 105] width 25 height 20
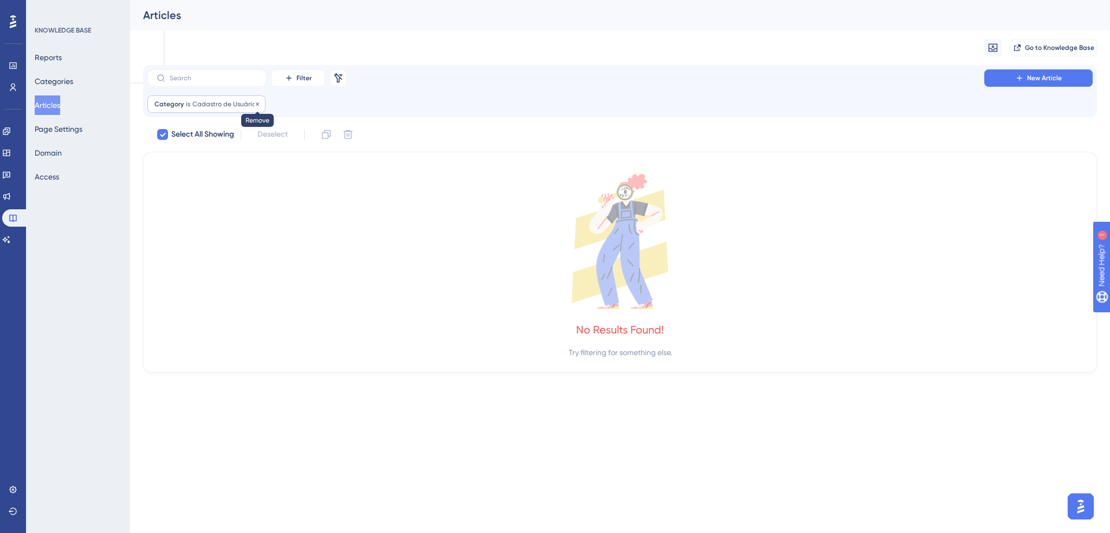
click at [256, 104] on icon at bounding box center [257, 103] width 3 height 3
checkbox input "false"
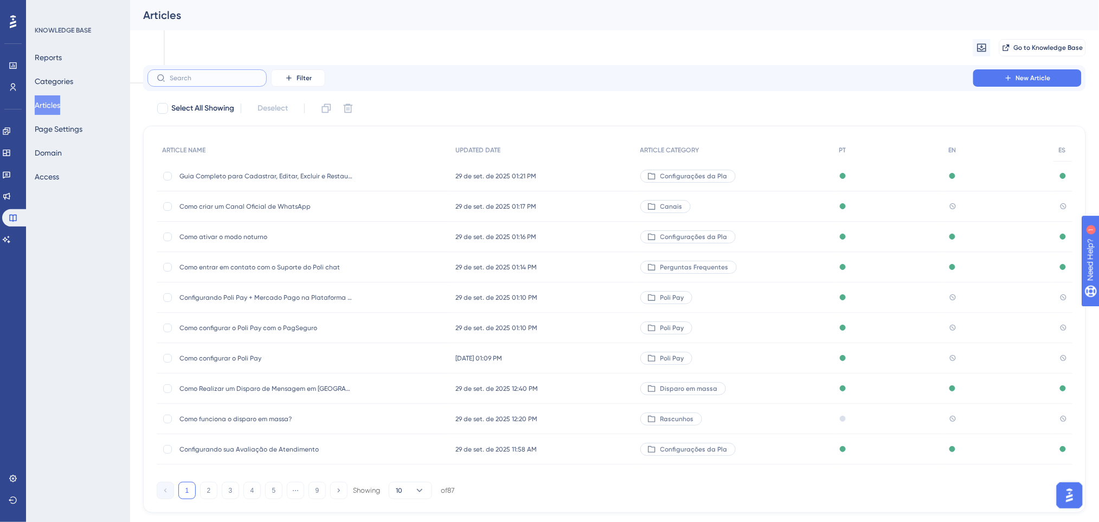
click at [255, 76] on input "text" at bounding box center [214, 78] width 88 height 8
click at [290, 78] on icon at bounding box center [289, 78] width 9 height 9
click at [314, 170] on span "Category" at bounding box center [303, 174] width 33 height 13
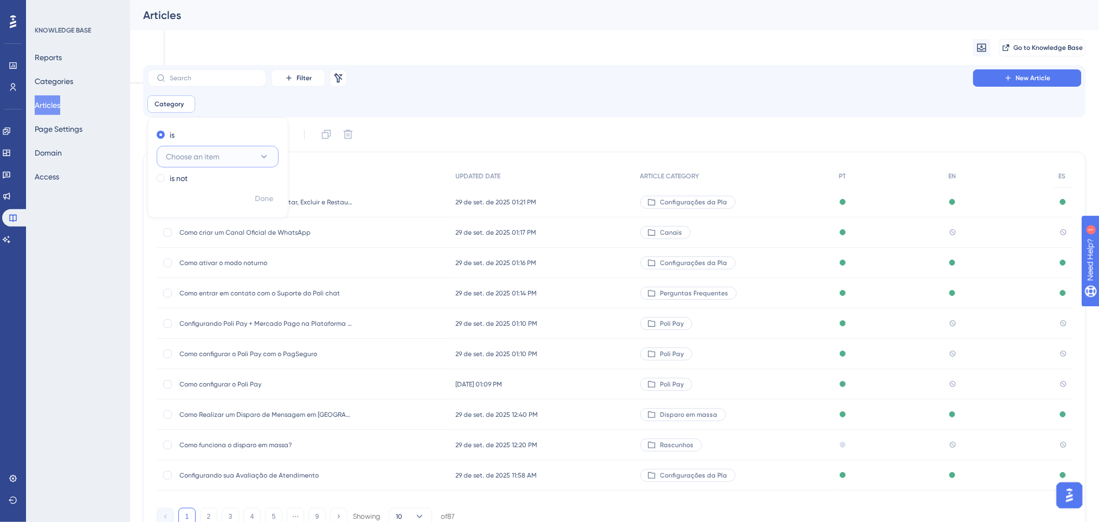
click at [203, 149] on button "Choose an item" at bounding box center [218, 157] width 122 height 22
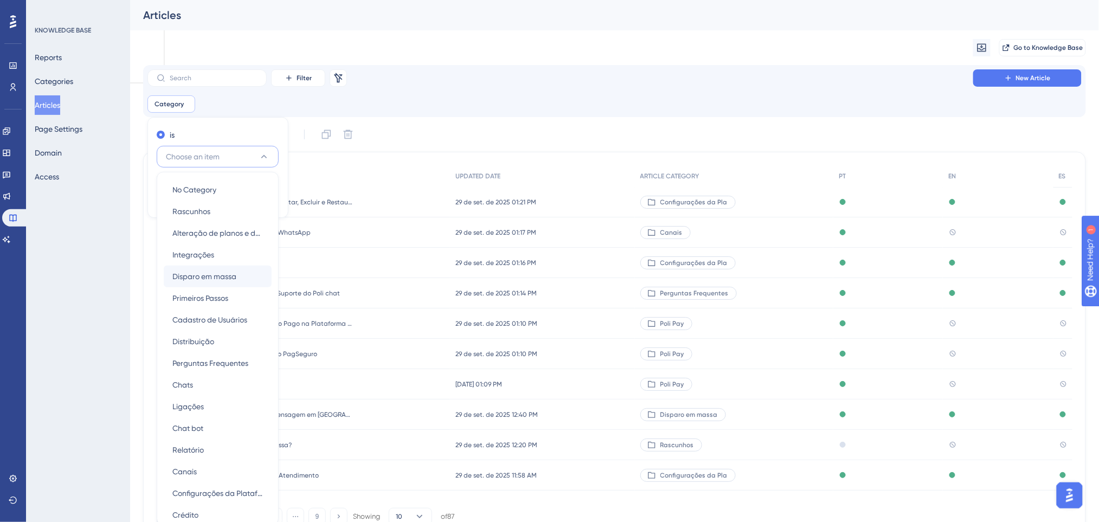
scroll to position [75, 0]
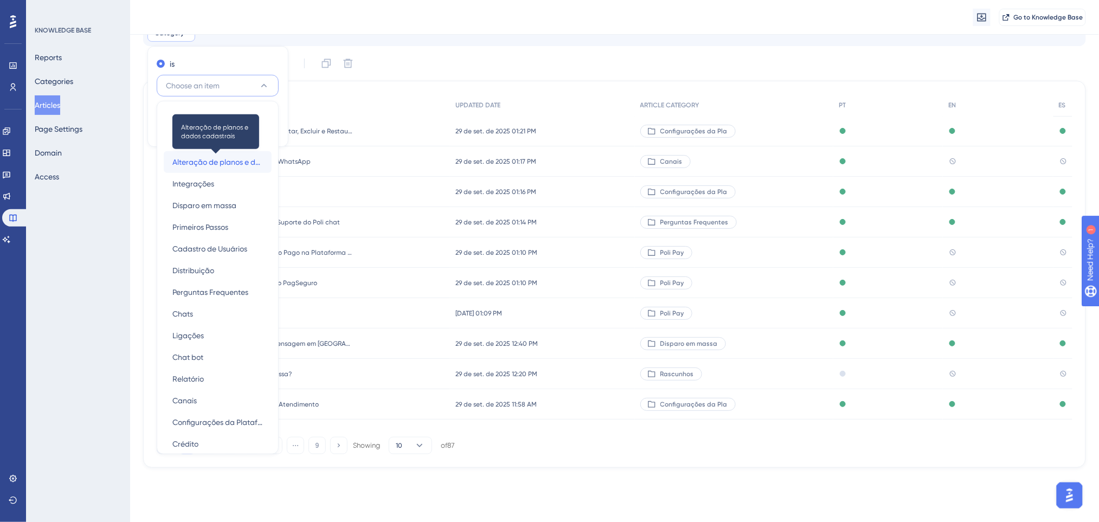
click at [227, 164] on span "Alteração de planos e dados cadastrais" at bounding box center [217, 162] width 91 height 13
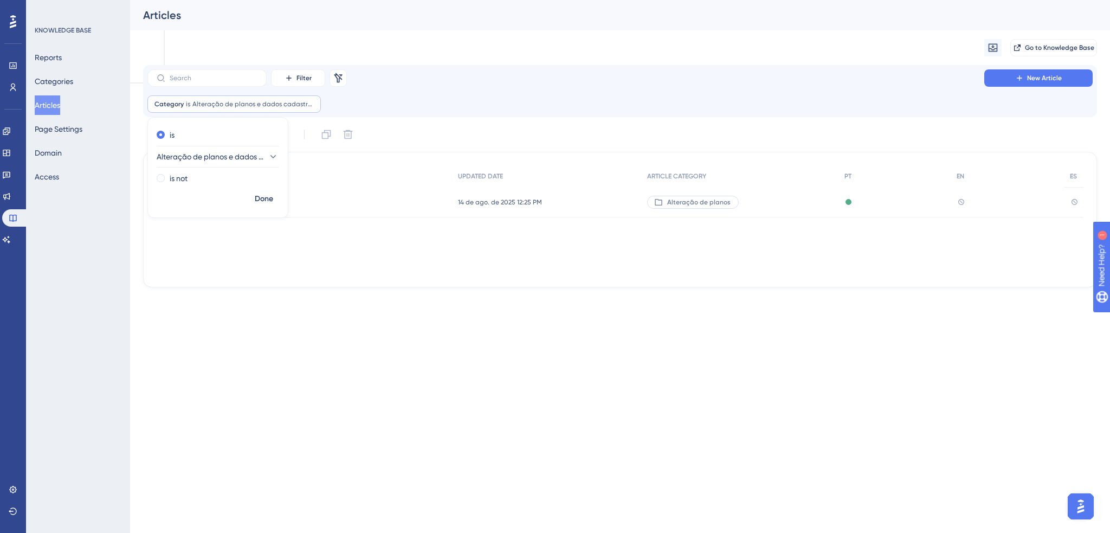
click at [376, 208] on div "Dados da Minha Empresa na Poli Dados da Minha Empresa na Poli" at bounding box center [305, 202] width 296 height 30
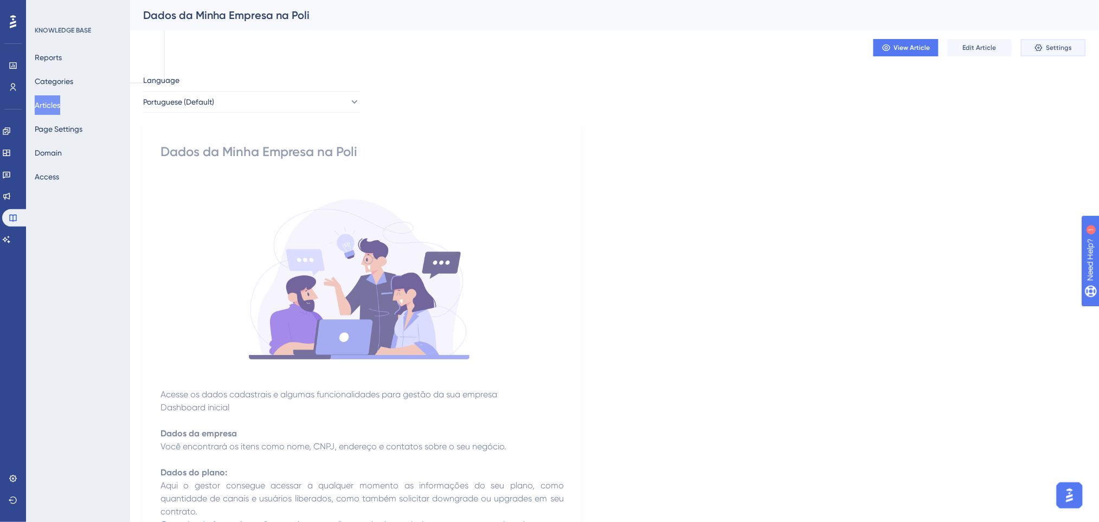
click at [1037, 44] on icon at bounding box center [1038, 47] width 9 height 9
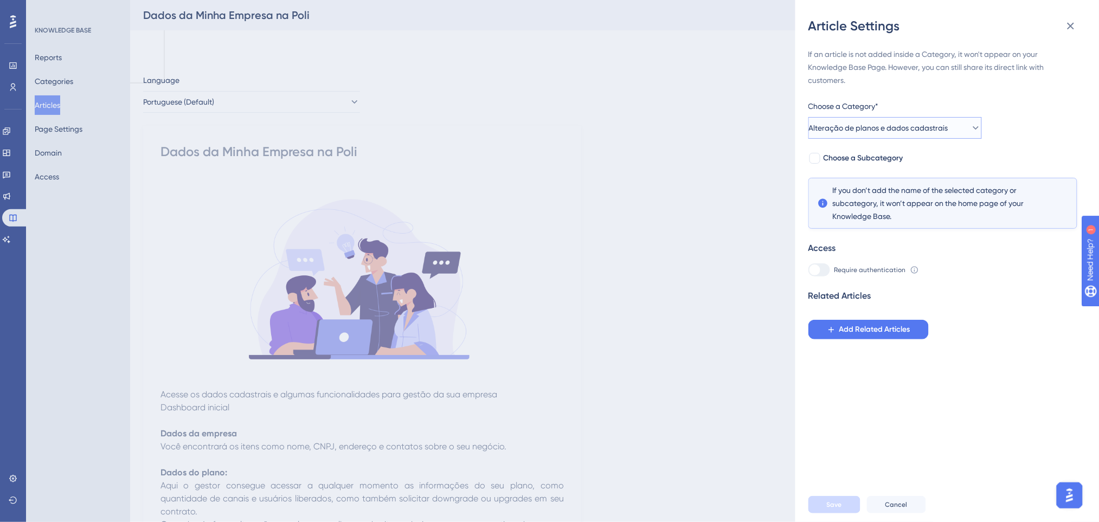
click at [890, 118] on button "Alteração de planos e dados cadastrais" at bounding box center [894, 128] width 173 height 22
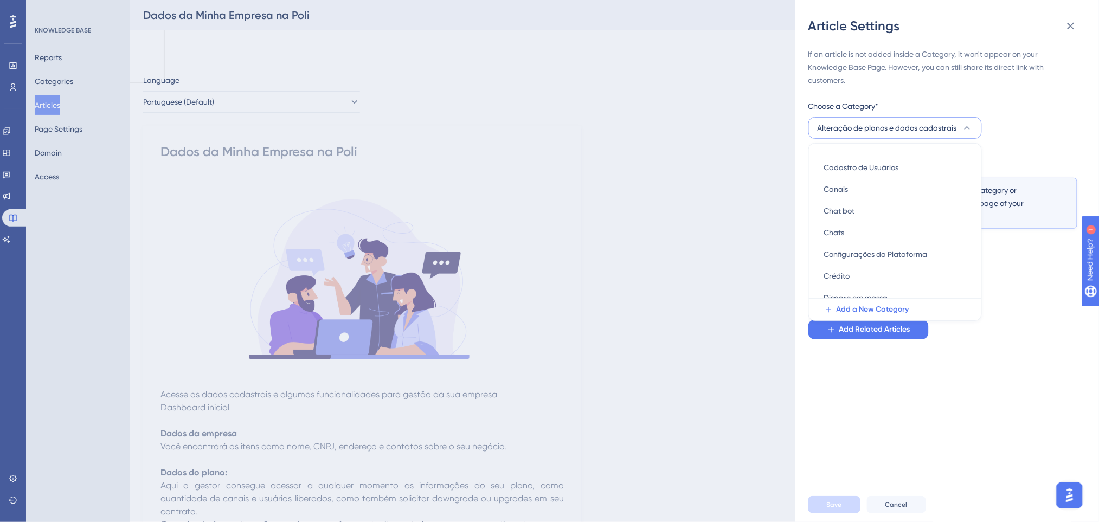
scroll to position [72, 0]
click at [894, 216] on span "Configurações da Plataforma" at bounding box center [876, 219] width 104 height 13
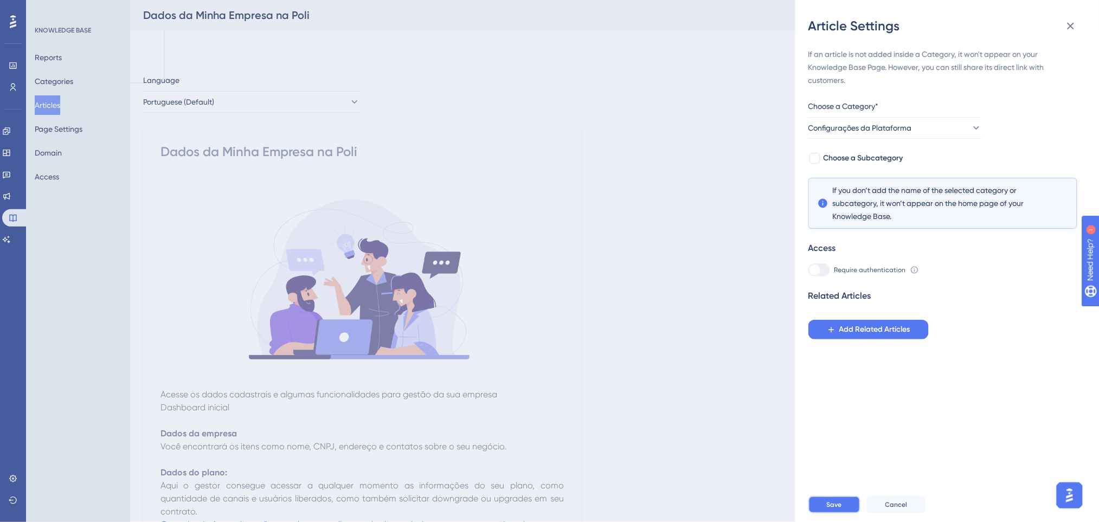
click at [832, 509] on span "Save" at bounding box center [834, 504] width 15 height 9
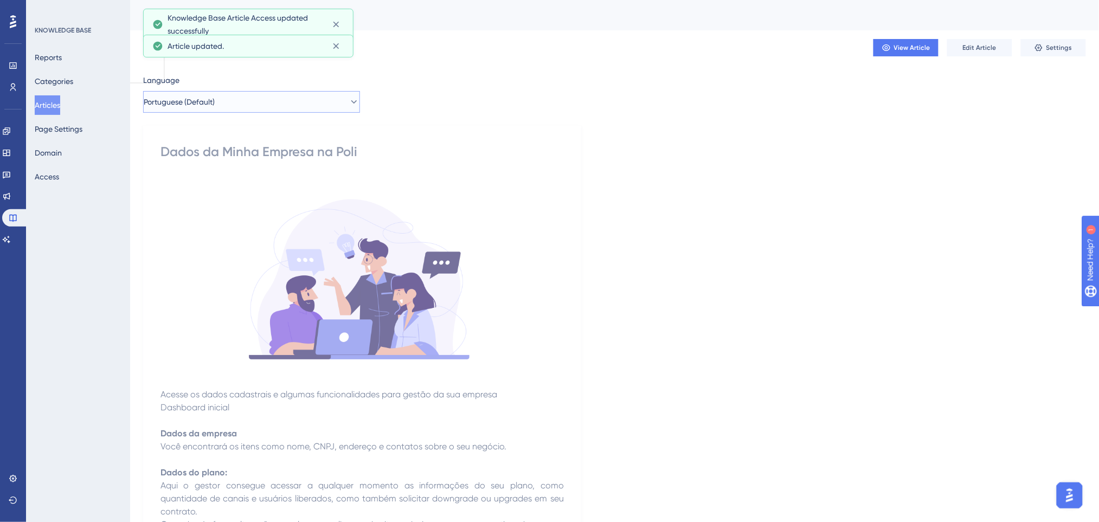
click at [209, 102] on span "Portuguese (Default)" at bounding box center [179, 101] width 71 height 13
click at [699, 98] on div "Language Portuguese (Default) Portuguese (Default) Portuguese (Default) Publish…" at bounding box center [614, 525] width 943 height 902
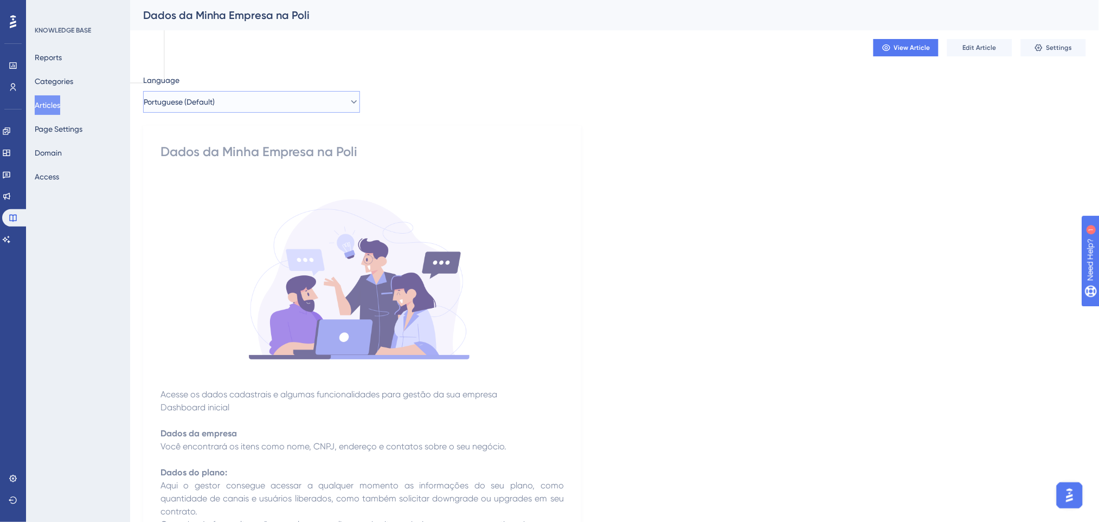
click at [276, 98] on button "Portuguese (Default)" at bounding box center [251, 102] width 217 height 22
click at [664, 25] on div "Dados da Minha Empresa na Poli" at bounding box center [614, 15] width 969 height 30
click at [60, 105] on button "Articles" at bounding box center [47, 105] width 25 height 20
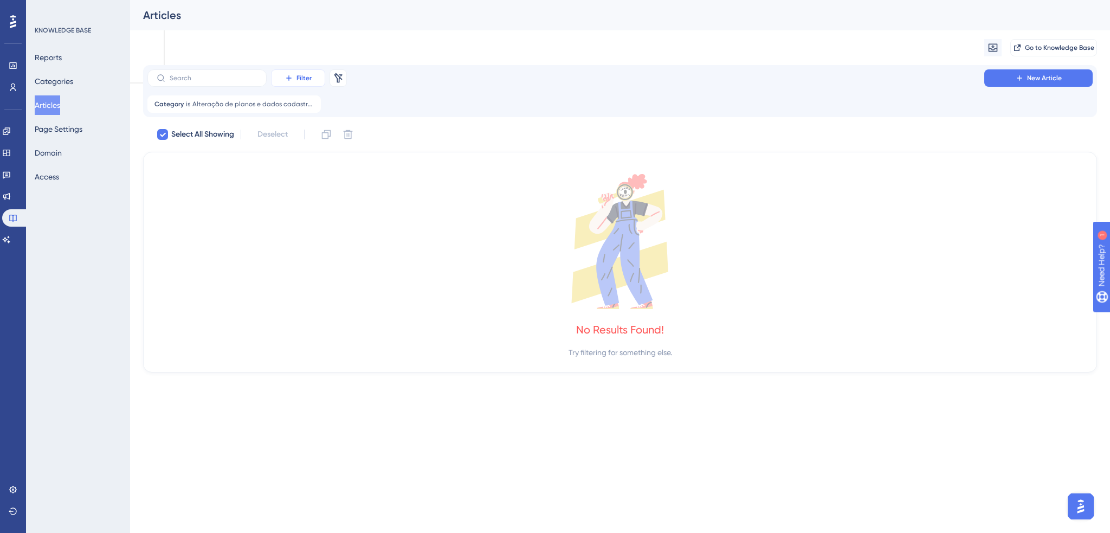
click at [302, 77] on span "Filter" at bounding box center [304, 78] width 15 height 9
click at [309, 175] on span "Category" at bounding box center [303, 174] width 33 height 13
click at [310, 101] on icon at bounding box center [313, 104] width 7 height 7
checkbox input "false"
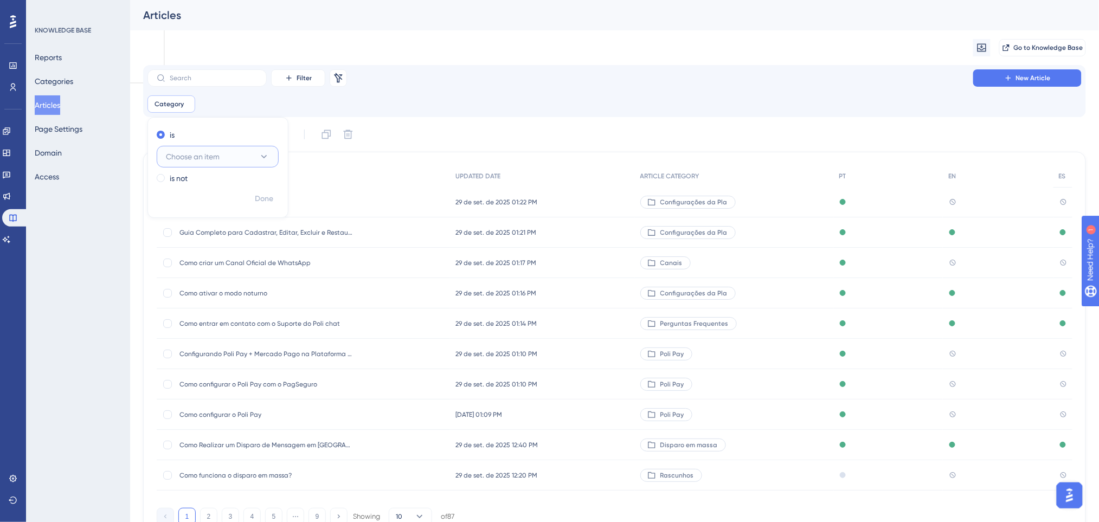
click at [197, 156] on span "Choose an item" at bounding box center [193, 156] width 54 height 13
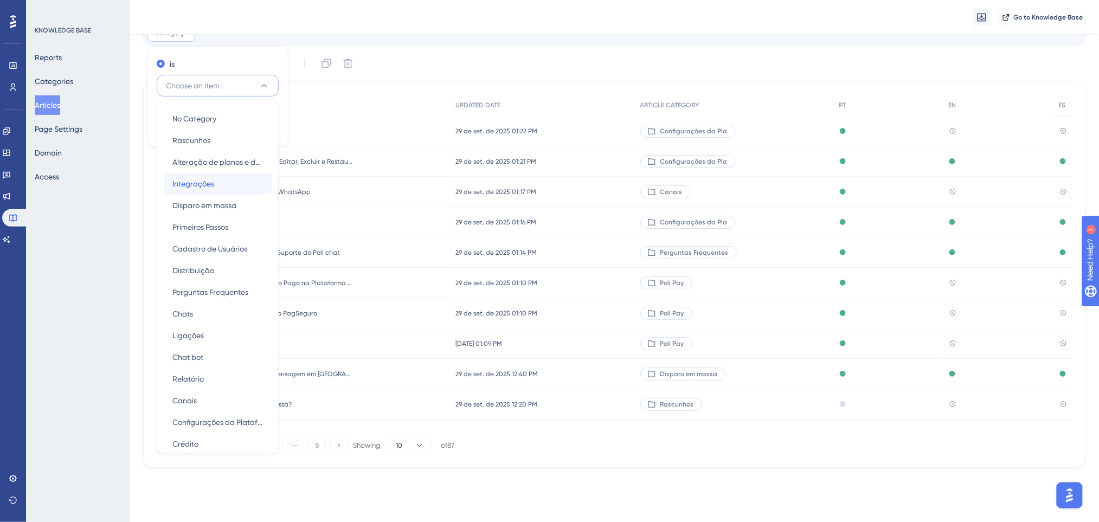
click at [218, 185] on div "Integrações Integrações" at bounding box center [217, 184] width 91 height 22
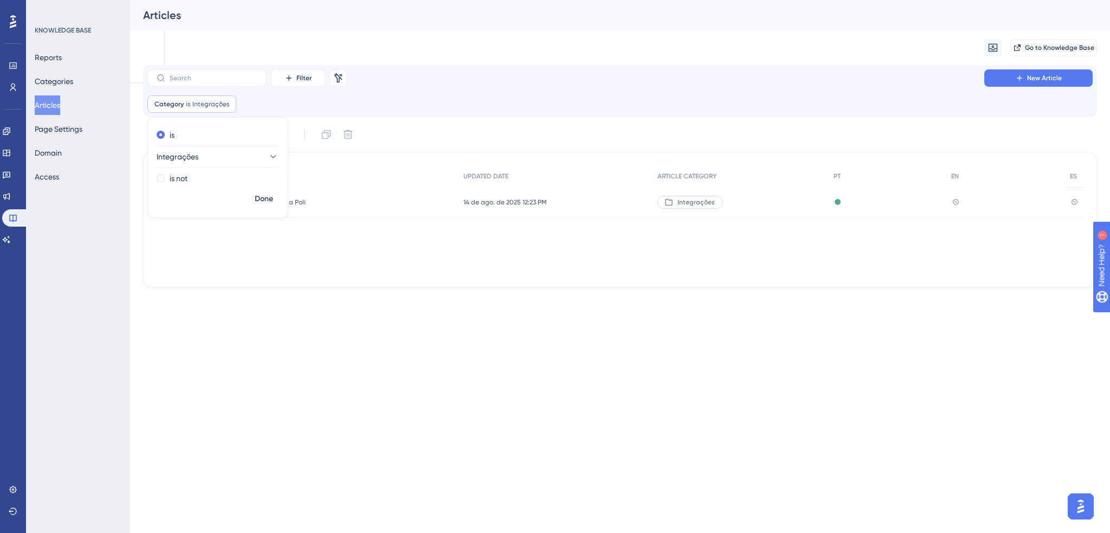
click at [549, 121] on div "Filter Remove Filters New Article Category is Integrações Integrações Remove is…" at bounding box center [620, 176] width 954 height 222
click at [253, 74] on input "text" at bounding box center [214, 78] width 88 height 8
click at [227, 104] on icon at bounding box center [228, 103] width 3 height 3
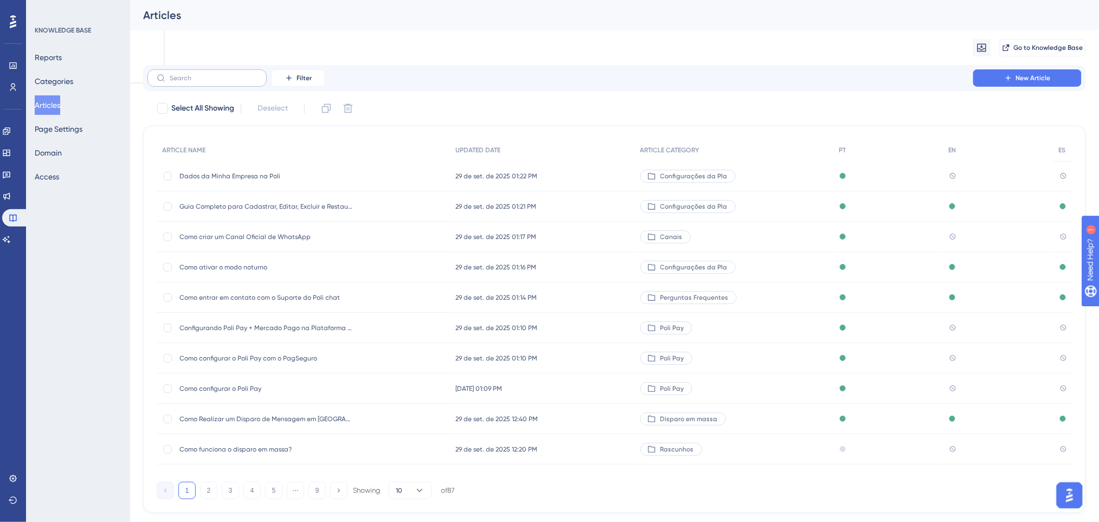
click at [230, 82] on label at bounding box center [206, 77] width 119 height 17
click at [230, 82] on input "text" at bounding box center [214, 78] width 88 height 8
type input "conf"
click at [287, 78] on icon at bounding box center [289, 78] width 9 height 9
click at [304, 177] on span "Category" at bounding box center [303, 174] width 33 height 13
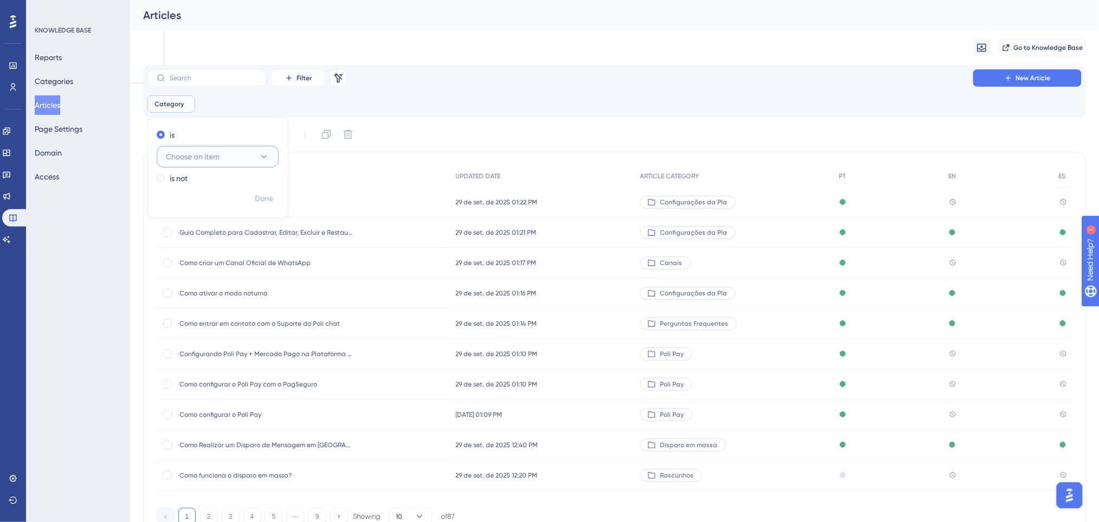
click at [187, 152] on span "Choose an item" at bounding box center [193, 156] width 54 height 13
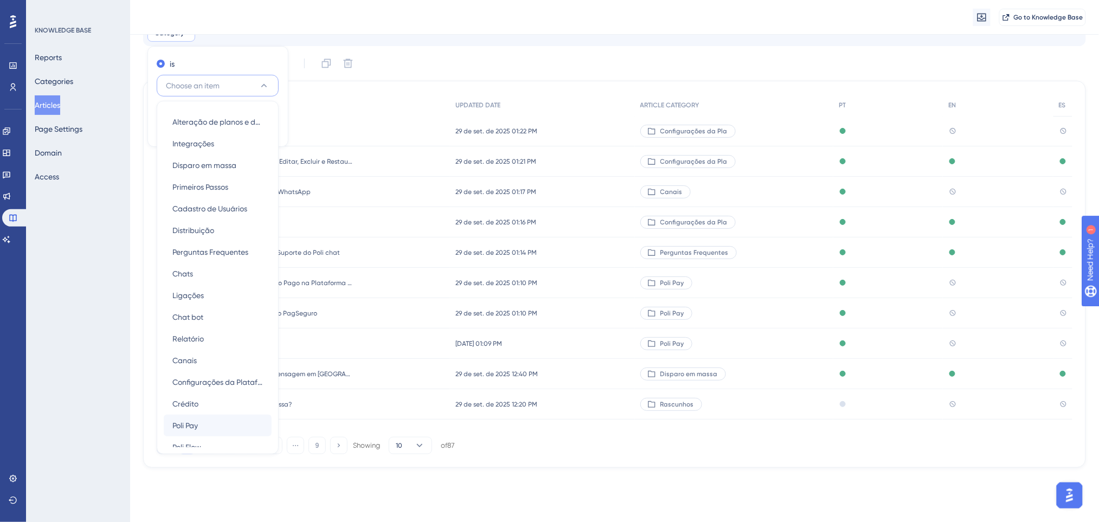
scroll to position [73, 0]
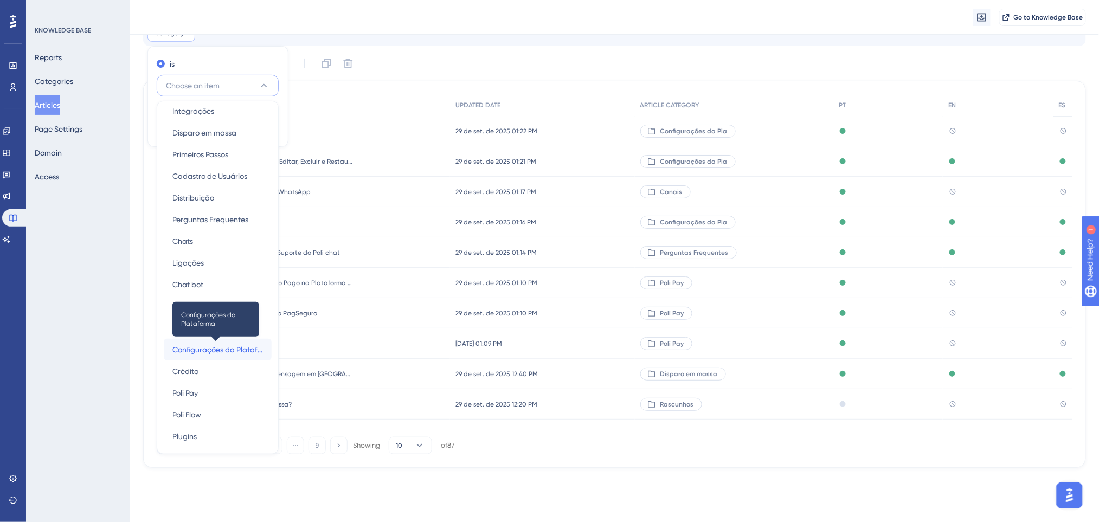
click at [220, 350] on span "Configurações da Plataforma" at bounding box center [217, 349] width 91 height 13
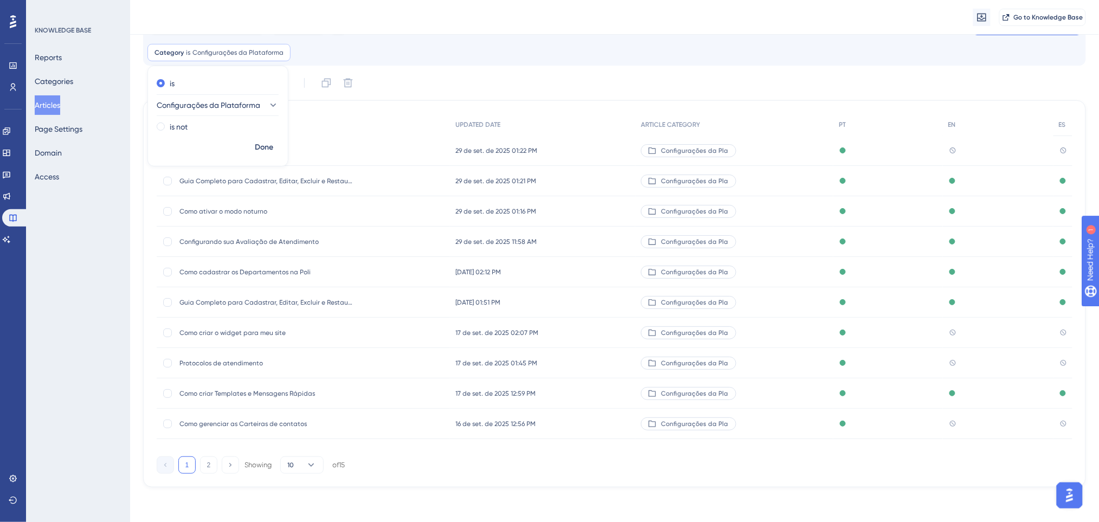
scroll to position [56, 0]
click at [503, 71] on div "Filter Remove Filters New Article Category is Configurações da Plataforma Confi…" at bounding box center [614, 251] width 943 height 474
click at [214, 466] on button "2" at bounding box center [208, 464] width 17 height 17
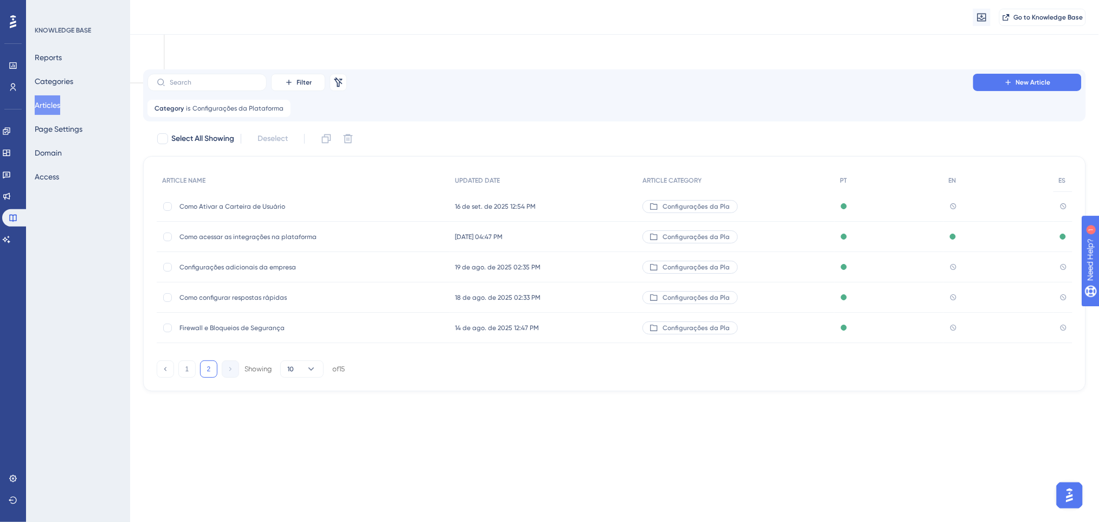
scroll to position [0, 0]
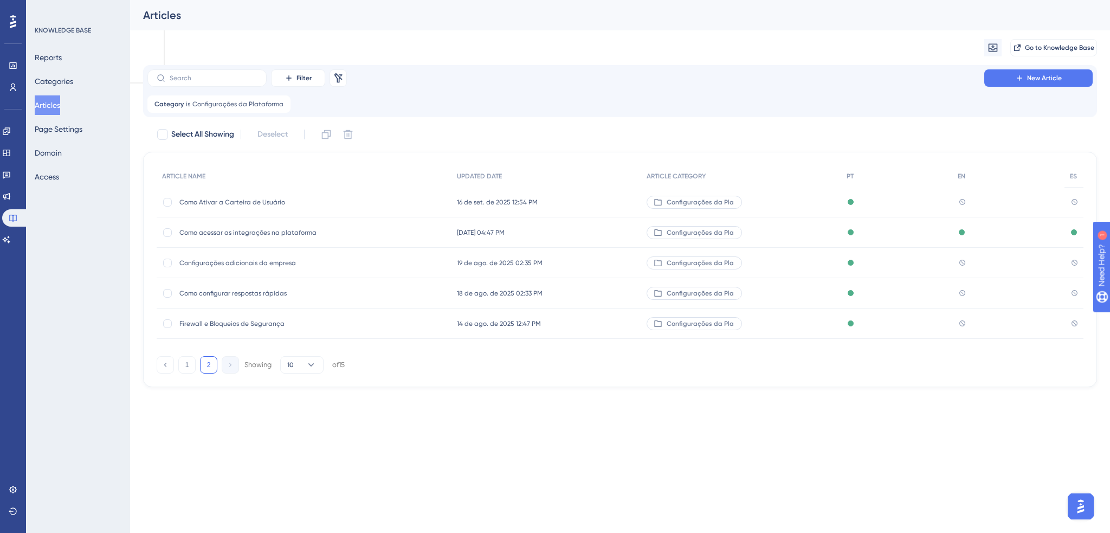
click at [224, 232] on span "Como acessar as integrações na plataforma" at bounding box center [265, 232] width 173 height 9
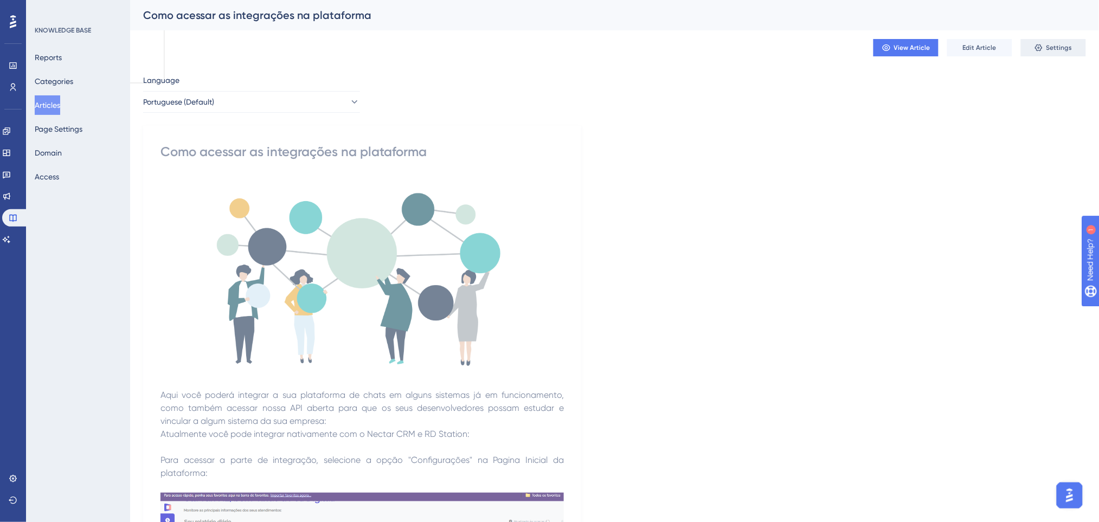
click at [1038, 48] on icon at bounding box center [1038, 47] width 9 height 9
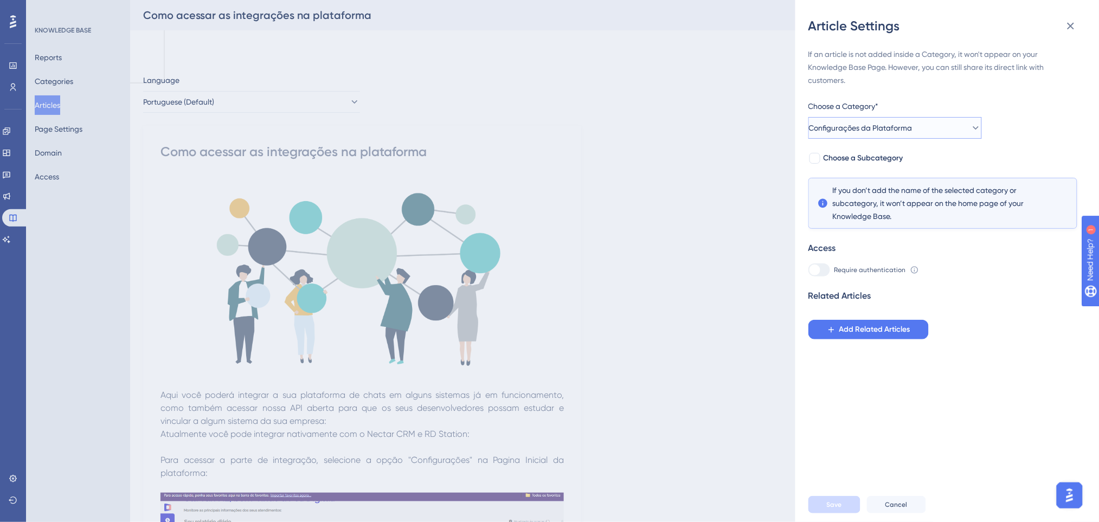
click at [912, 132] on span "Configurações da Plataforma" at bounding box center [861, 127] width 104 height 13
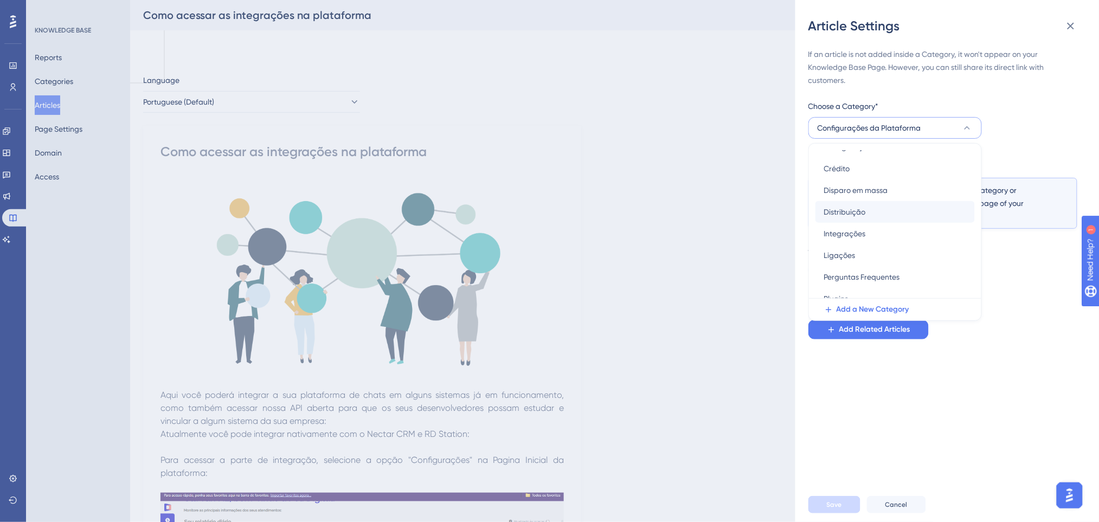
scroll to position [217, 0]
click at [860, 163] on span "Integrações" at bounding box center [845, 160] width 42 height 13
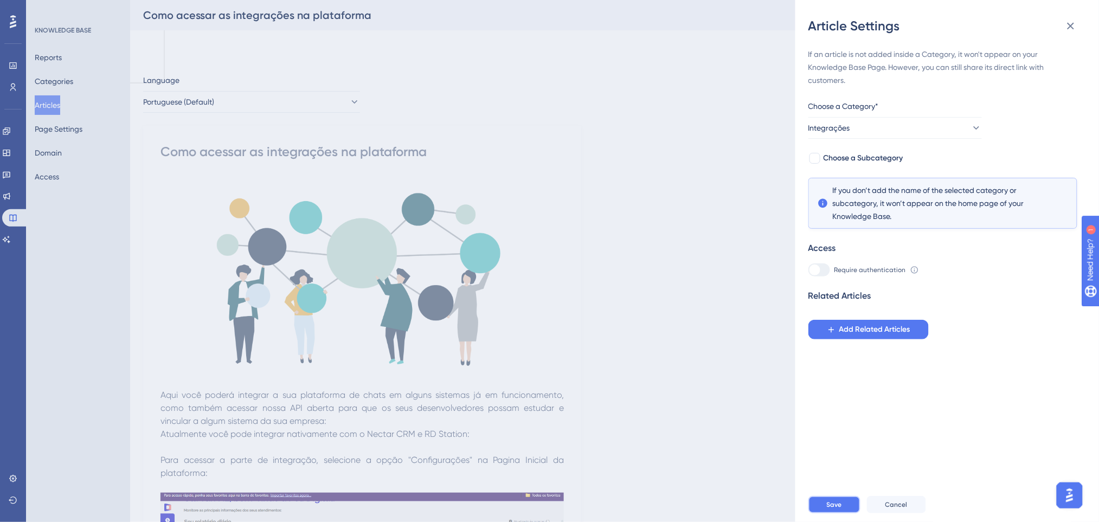
click at [846, 511] on button "Save" at bounding box center [834, 504] width 52 height 17
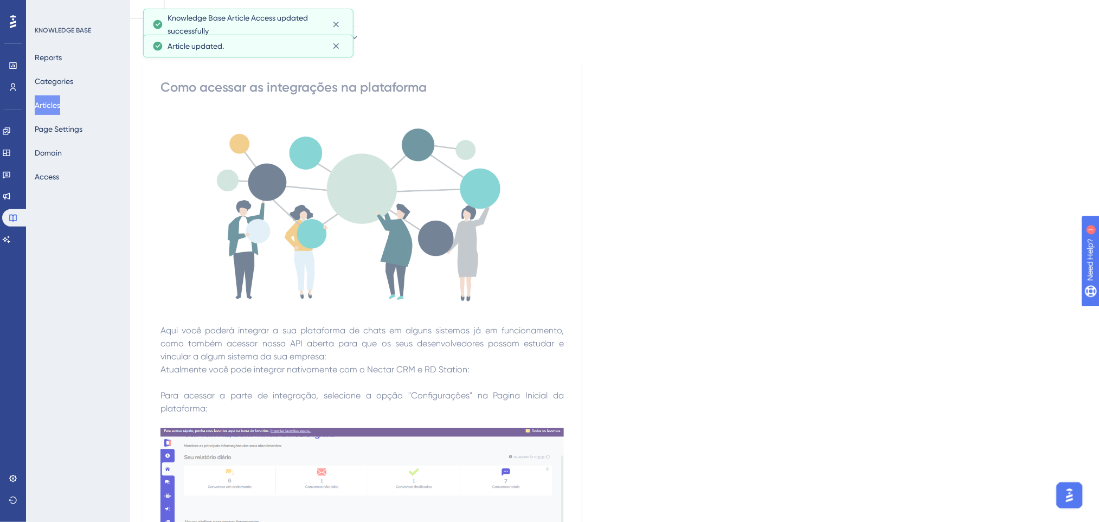
scroll to position [0, 0]
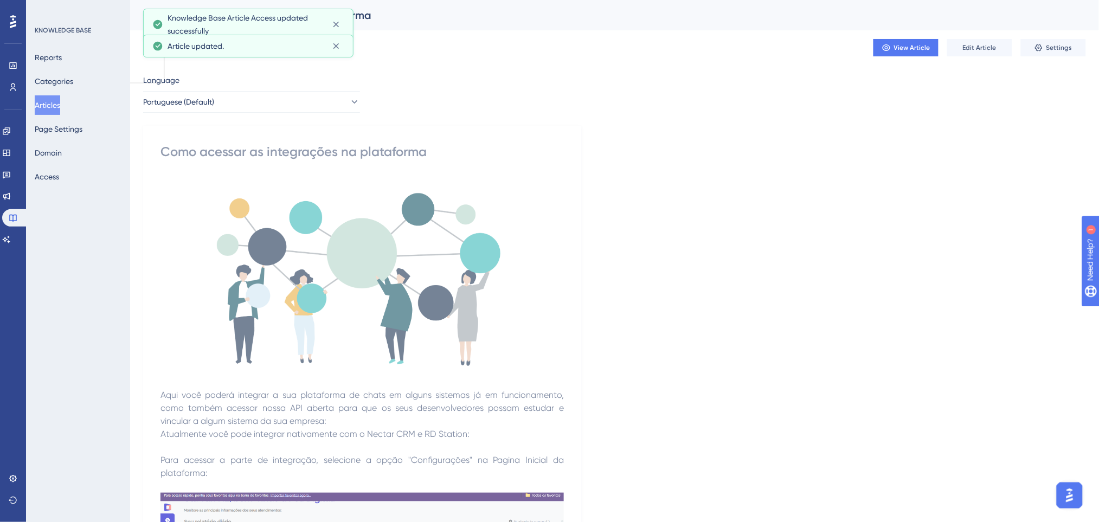
click at [56, 103] on button "Articles" at bounding box center [47, 105] width 25 height 20
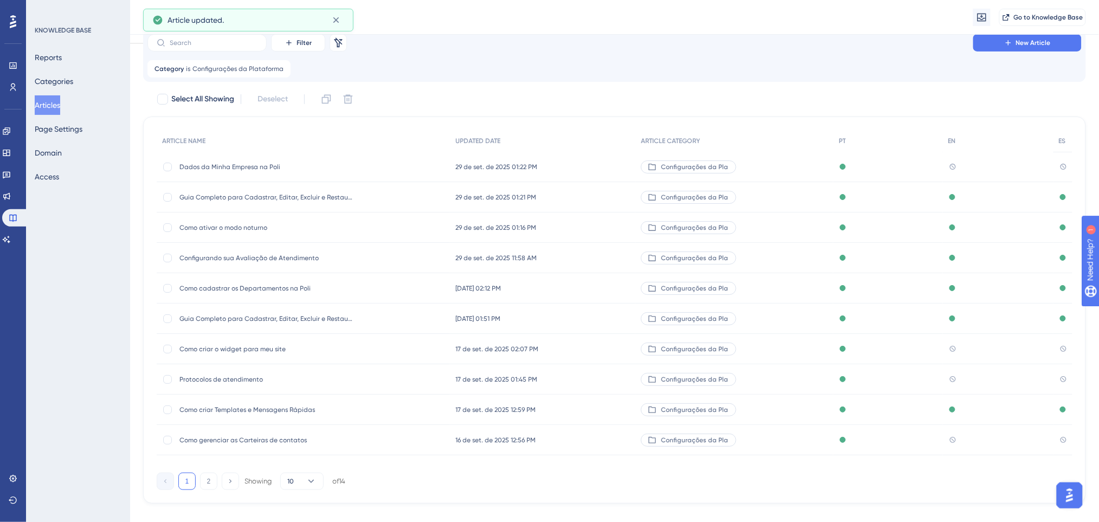
scroll to position [51, 0]
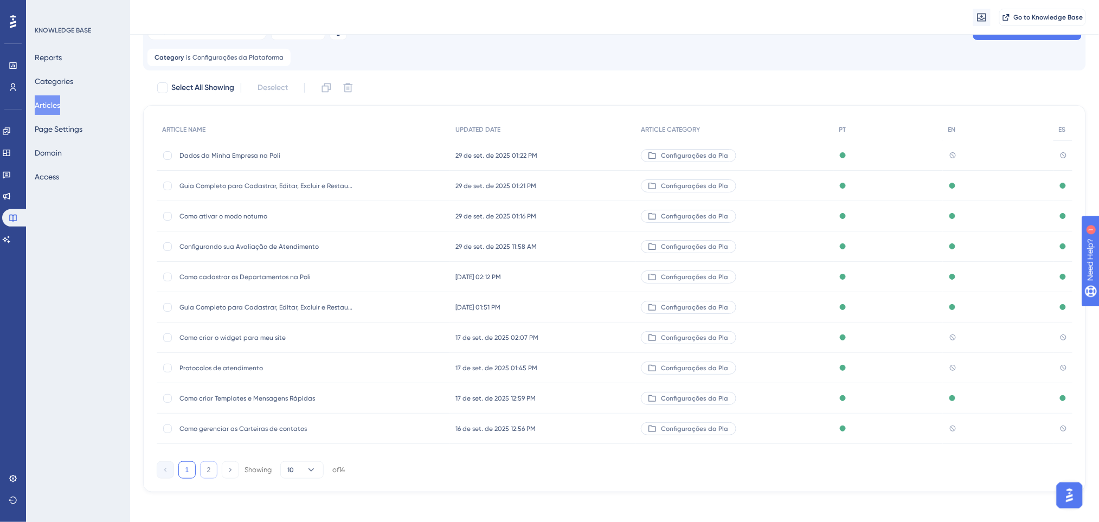
click at [214, 465] on button "2" at bounding box center [208, 469] width 17 height 17
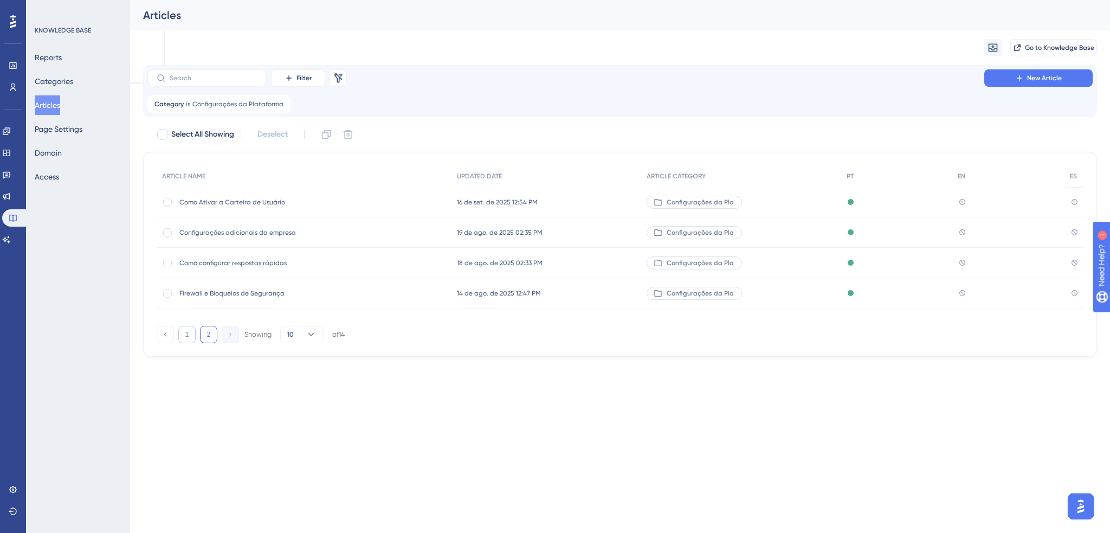
click at [190, 331] on button "1" at bounding box center [186, 334] width 17 height 17
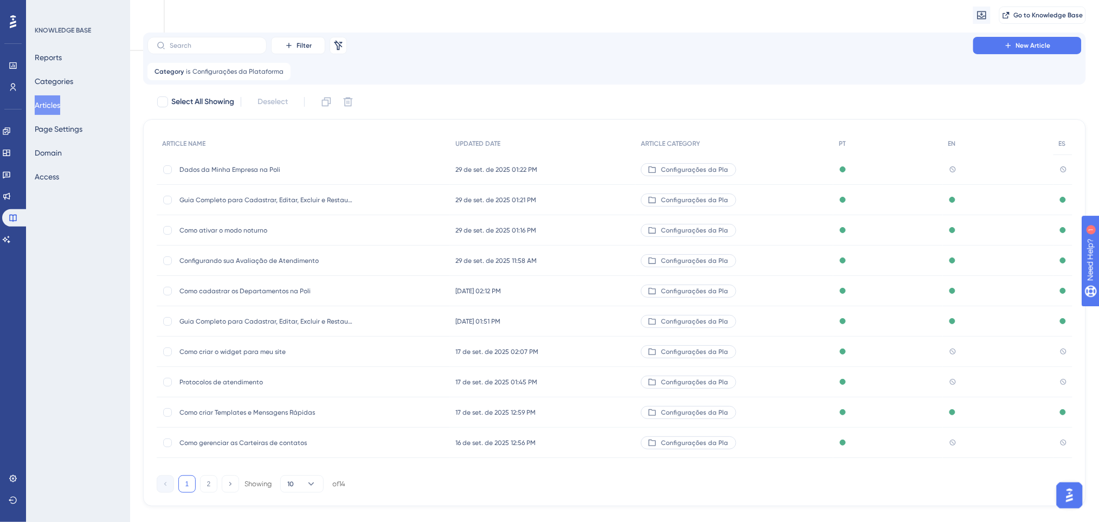
scroll to position [51, 0]
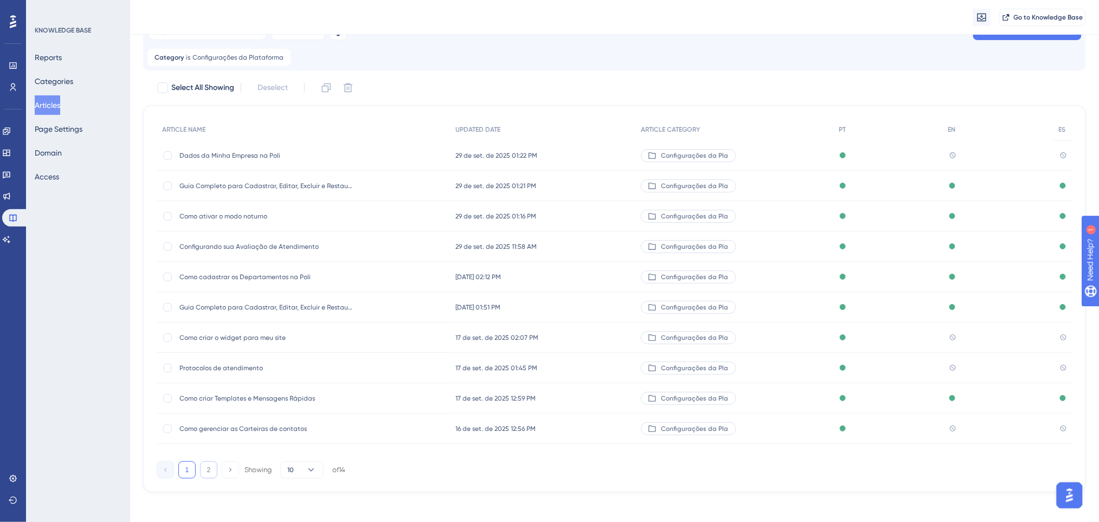
click at [213, 471] on button "2" at bounding box center [208, 469] width 17 height 17
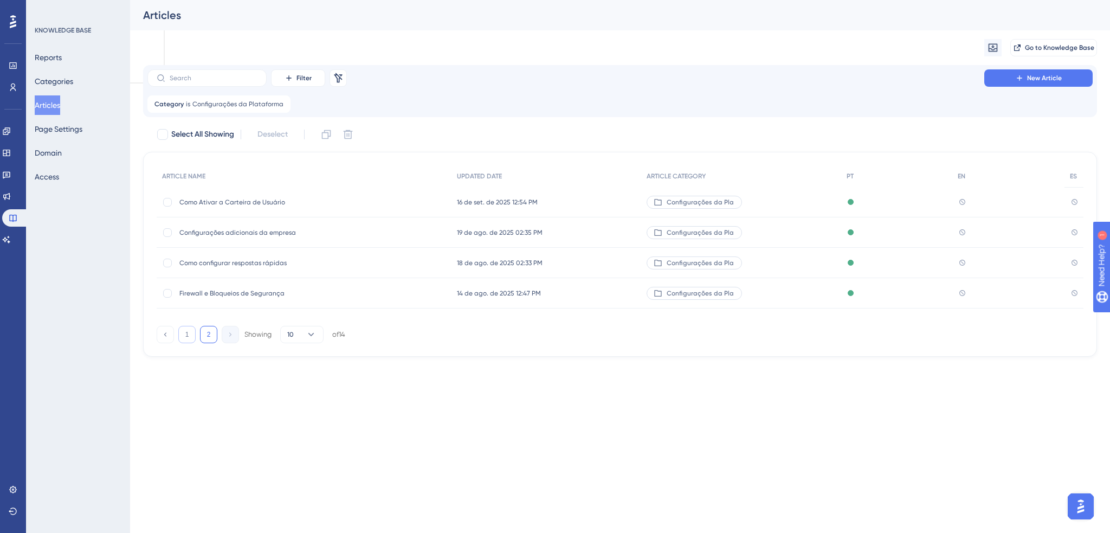
click at [191, 333] on button "1" at bounding box center [186, 334] width 17 height 17
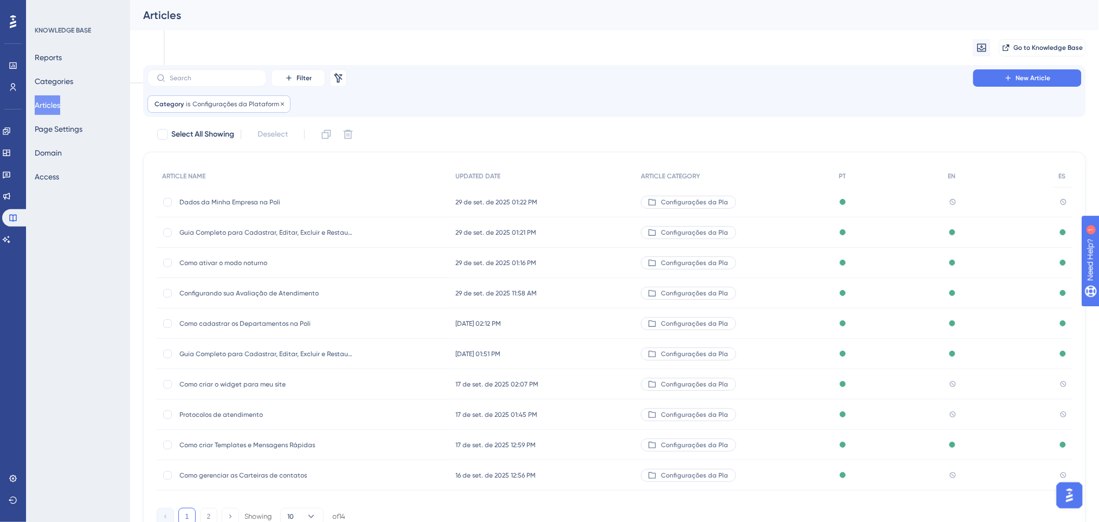
click at [258, 104] on span "Configurações da Plataforma" at bounding box center [237, 104] width 91 height 9
click at [254, 153] on button "Configurações da Plataforma" at bounding box center [218, 157] width 122 height 22
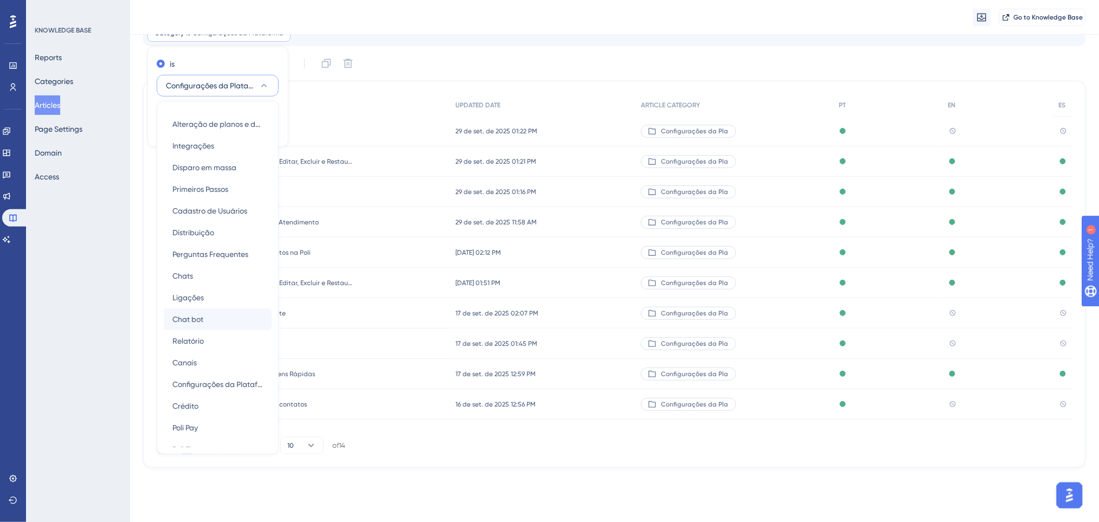
scroll to position [73, 0]
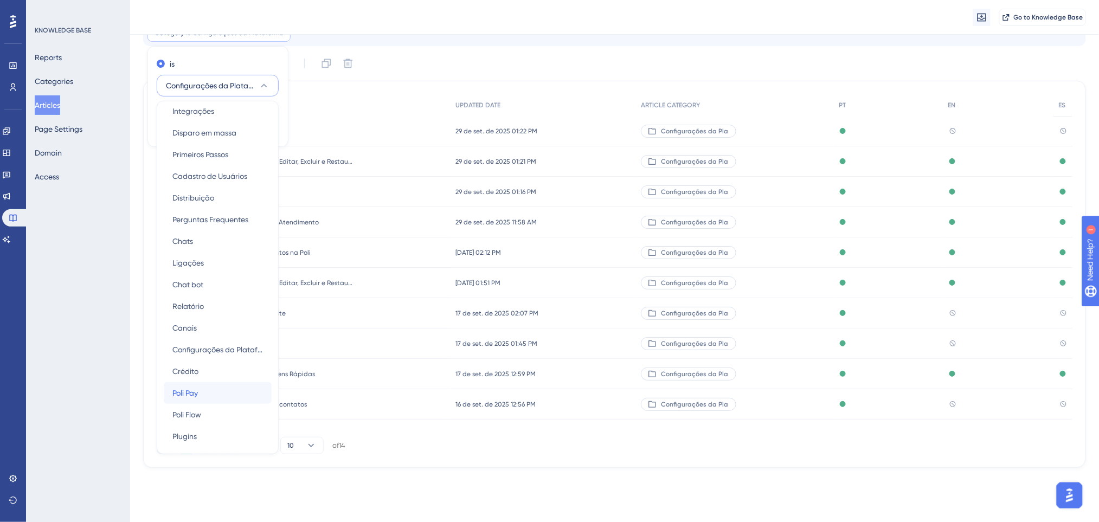
click at [205, 389] on div "Poli Pay Poli Pay" at bounding box center [217, 393] width 91 height 22
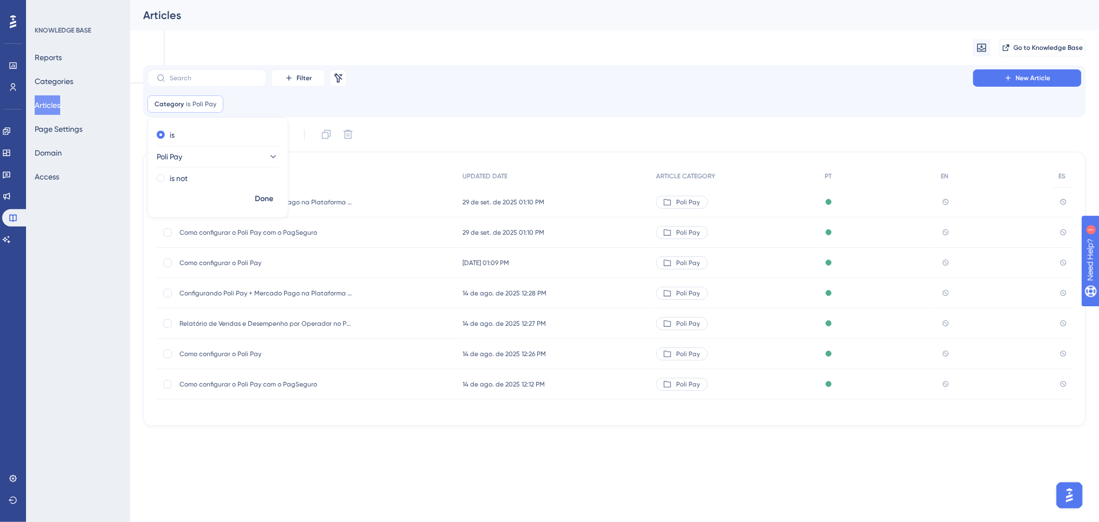
scroll to position [0, 0]
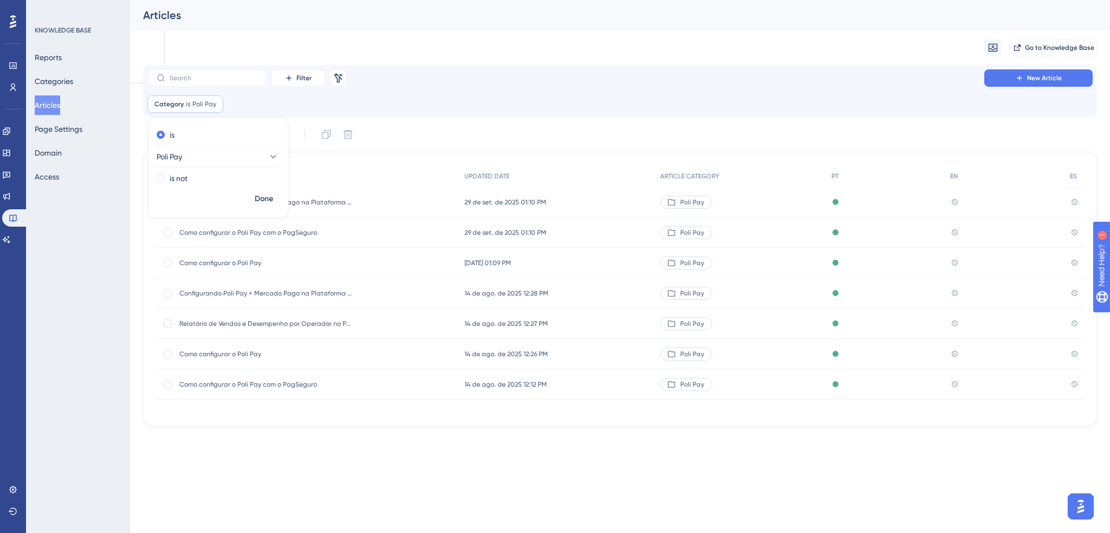
click at [460, 116] on div "Filter Remove Filters New Article Category is Poli Pay Poli Pay Remove is Poli …" at bounding box center [620, 91] width 954 height 52
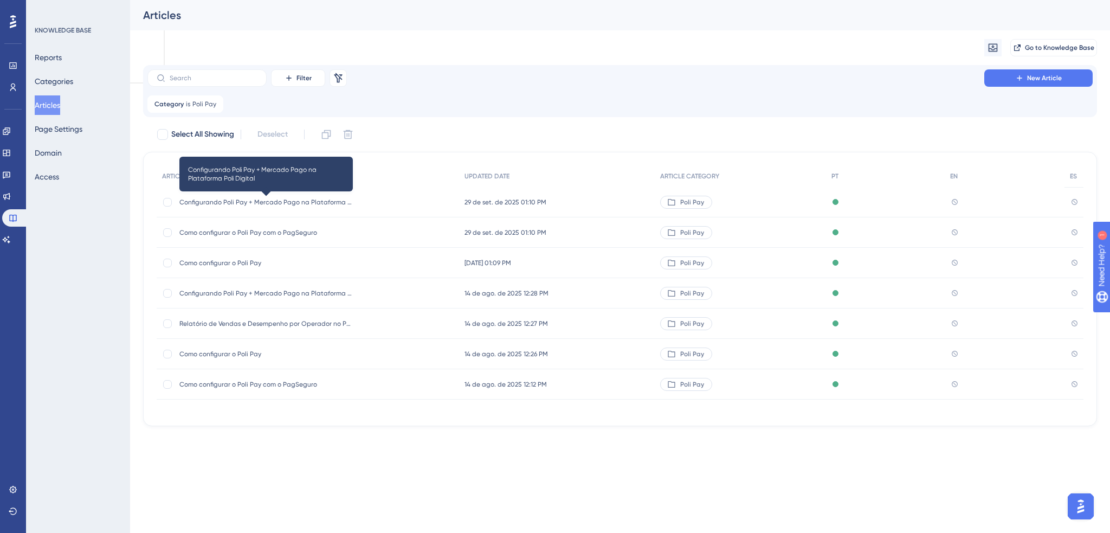
click at [293, 199] on span "Configurando Poli Pay + Mercado Pago na Plataforma Poli Digital" at bounding box center [265, 202] width 173 height 9
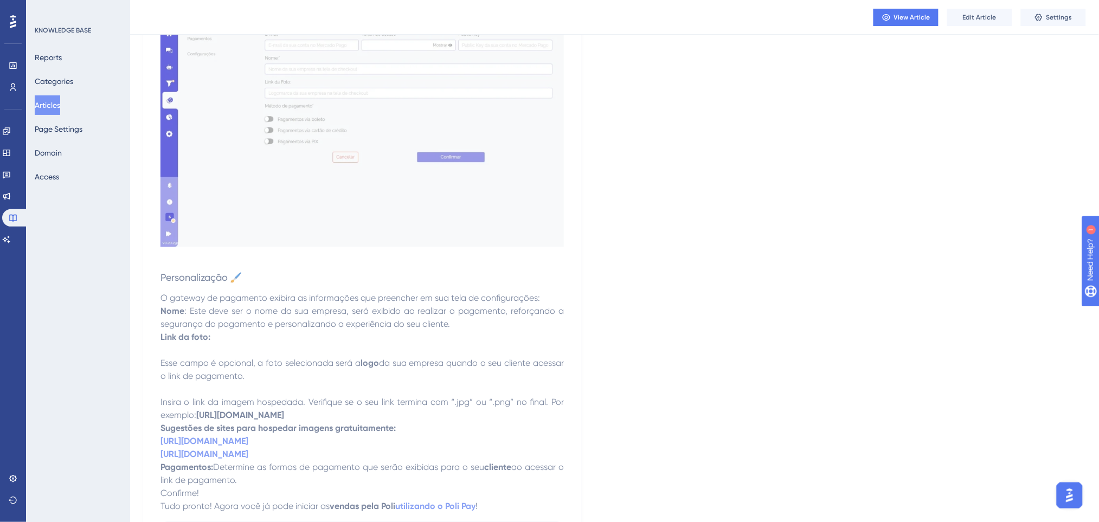
scroll to position [3758, 0]
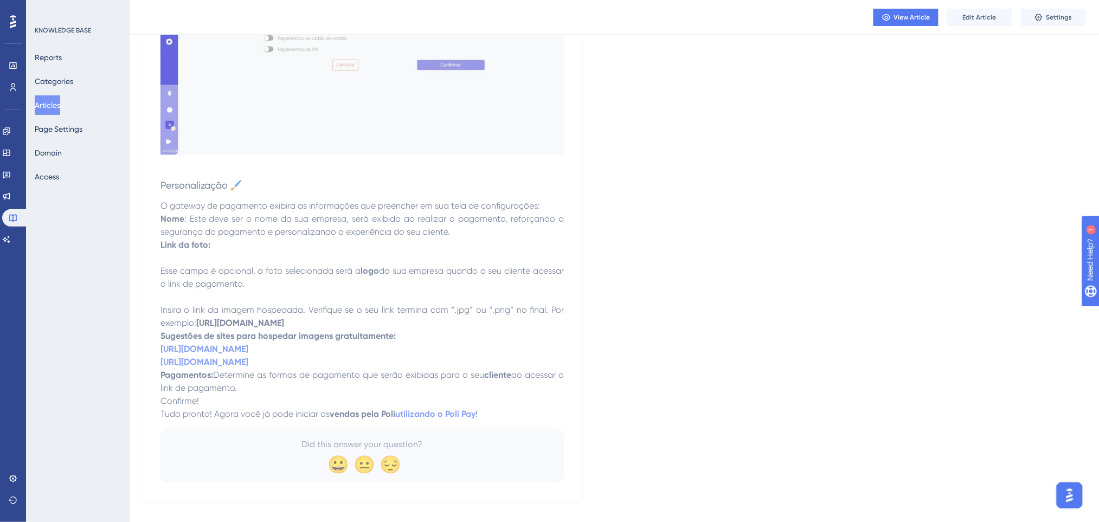
click at [60, 101] on button "Articles" at bounding box center [47, 105] width 25 height 20
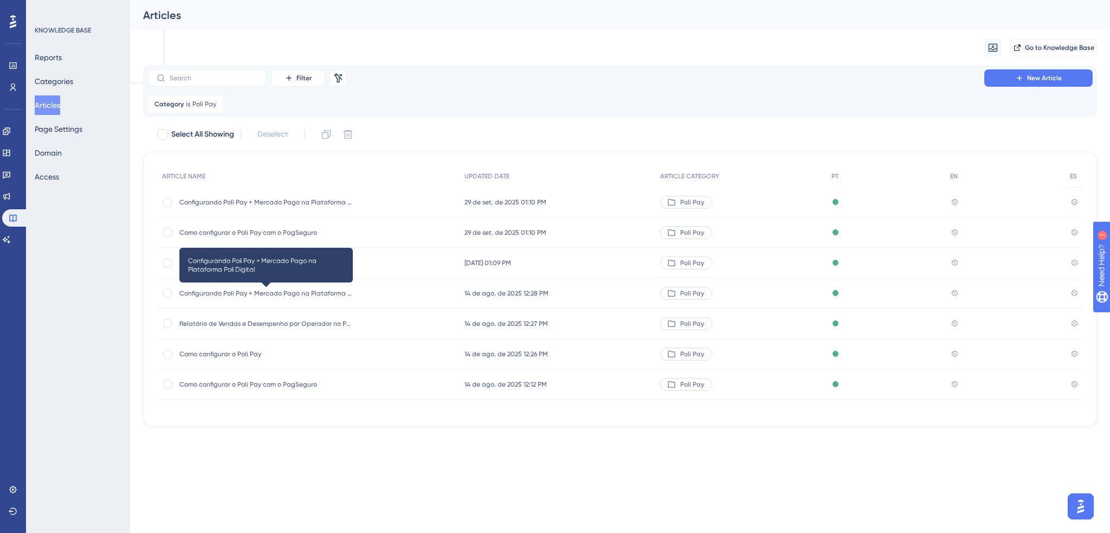
click at [313, 293] on span "Configurando Poli Pay + Mercado Pago na Plataforma Poli Digital" at bounding box center [265, 293] width 173 height 9
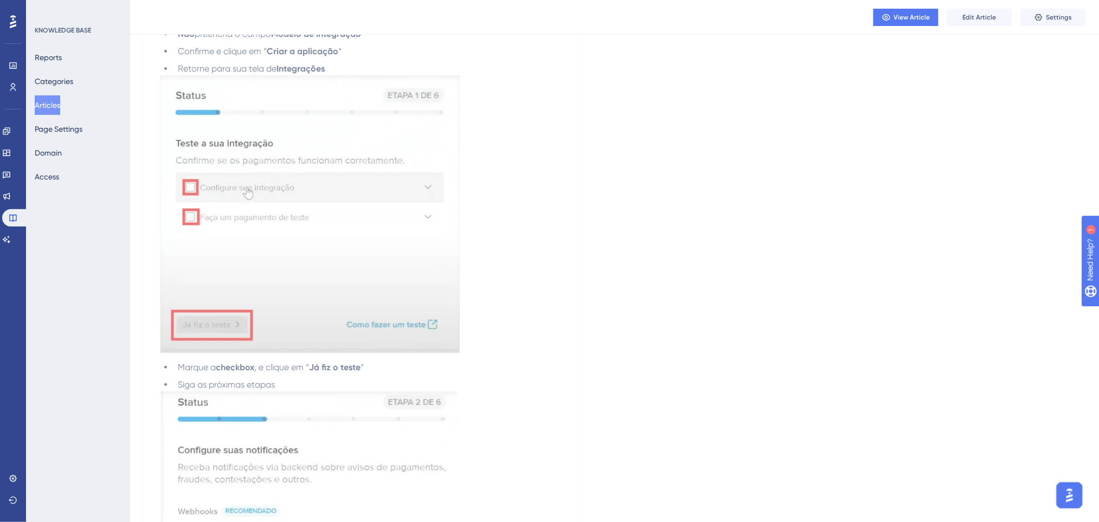
scroll to position [1518, 0]
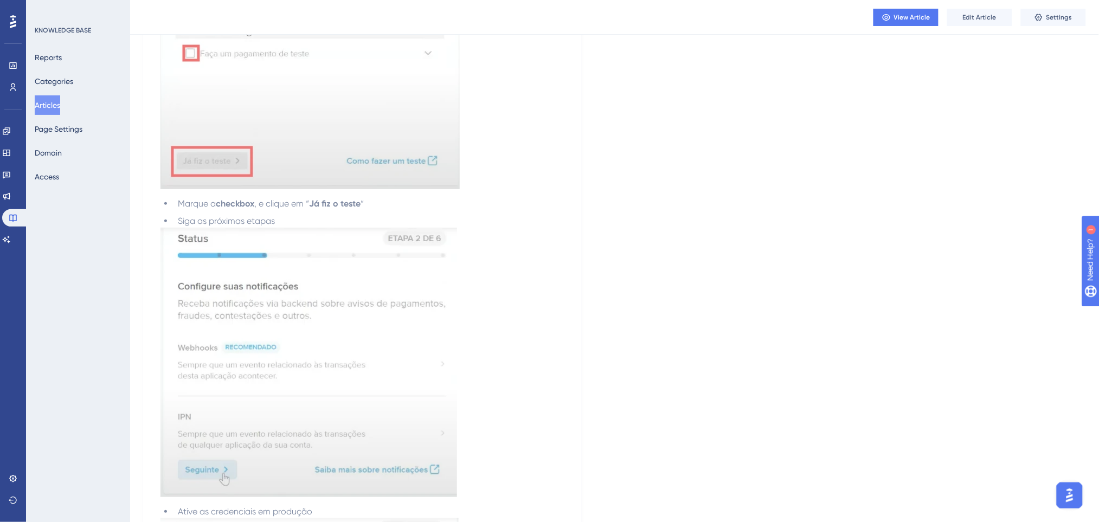
click at [59, 95] on button "Articles" at bounding box center [47, 105] width 25 height 20
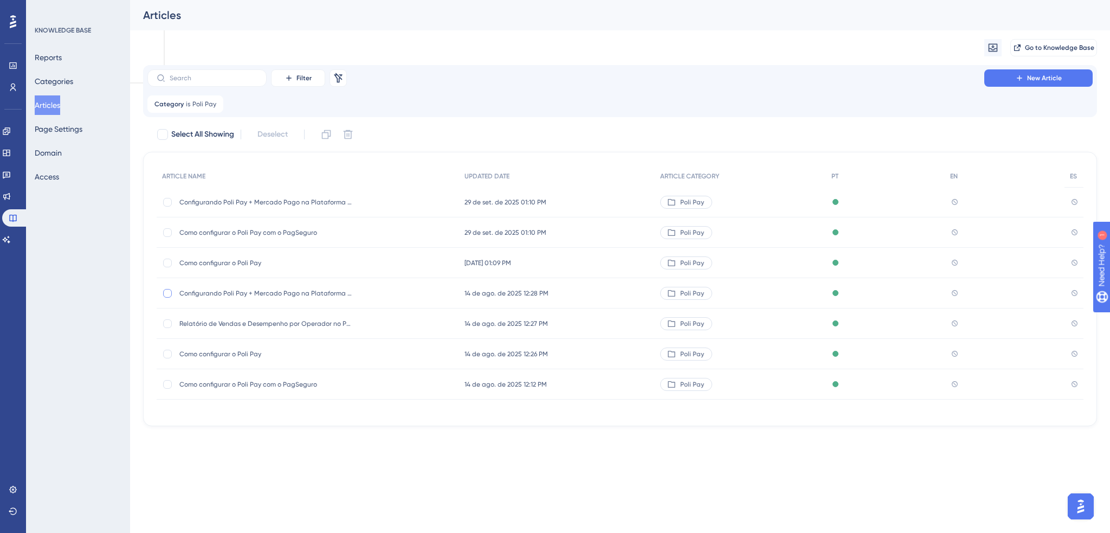
click at [167, 290] on div at bounding box center [167, 293] width 9 height 9
click at [349, 129] on icon at bounding box center [348, 134] width 11 height 11
checkbox input "false"
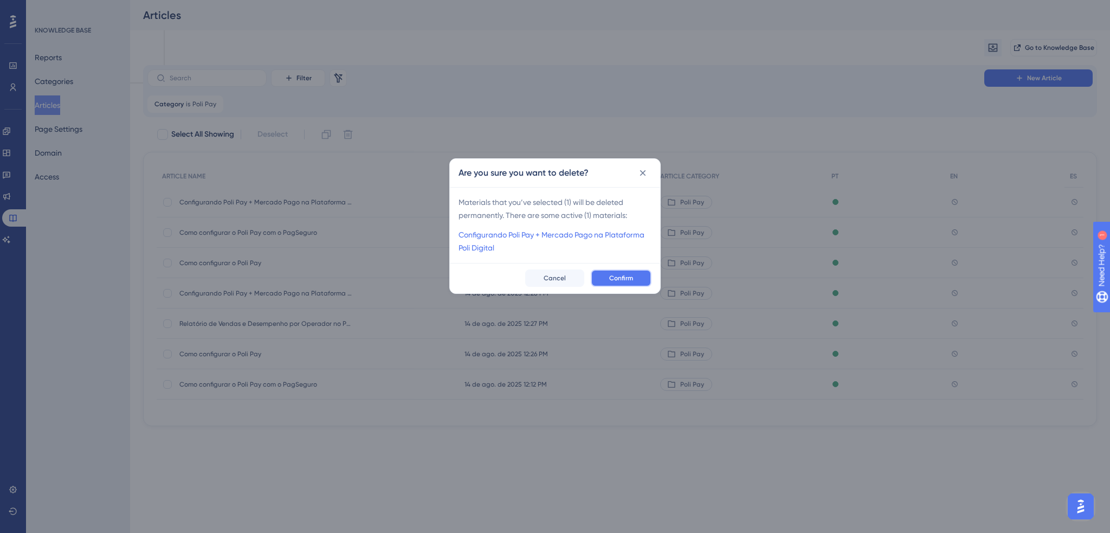
click at [634, 275] on button "Confirm" at bounding box center [621, 277] width 61 height 17
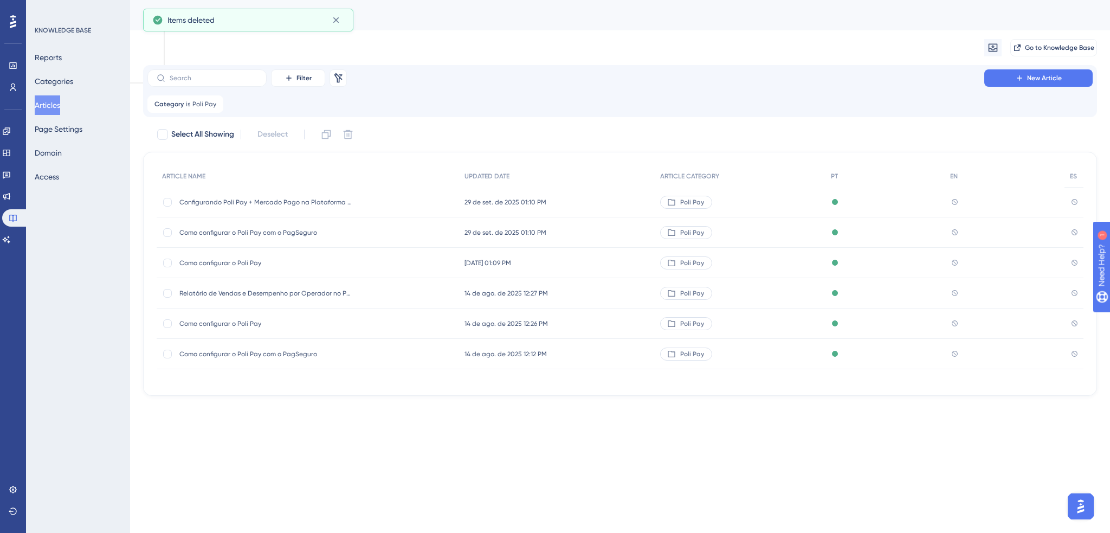
click at [318, 265] on span "Como configurar o Poli Pay" at bounding box center [265, 263] width 173 height 9
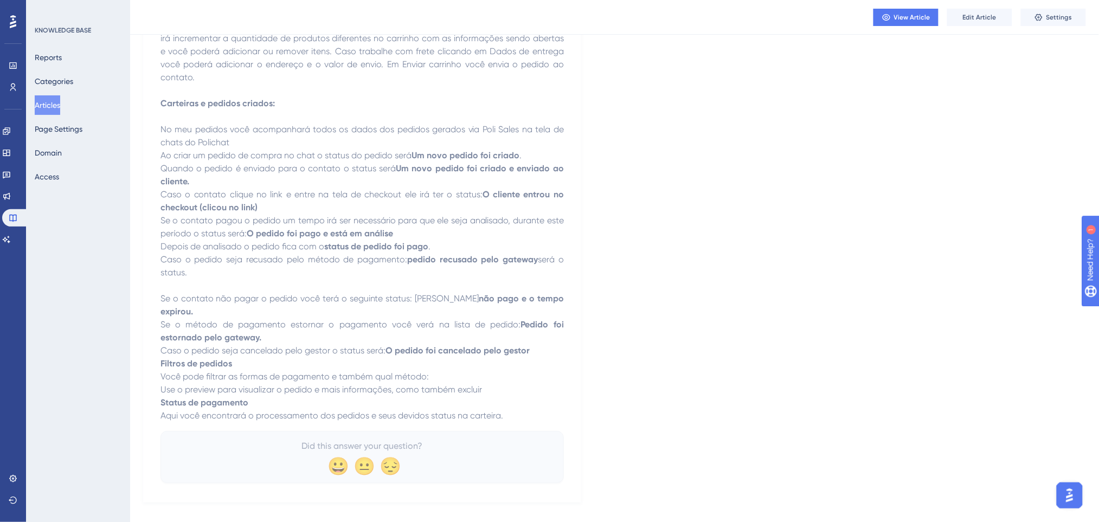
scroll to position [1312, 0]
click at [56, 107] on button "Articles" at bounding box center [47, 105] width 25 height 20
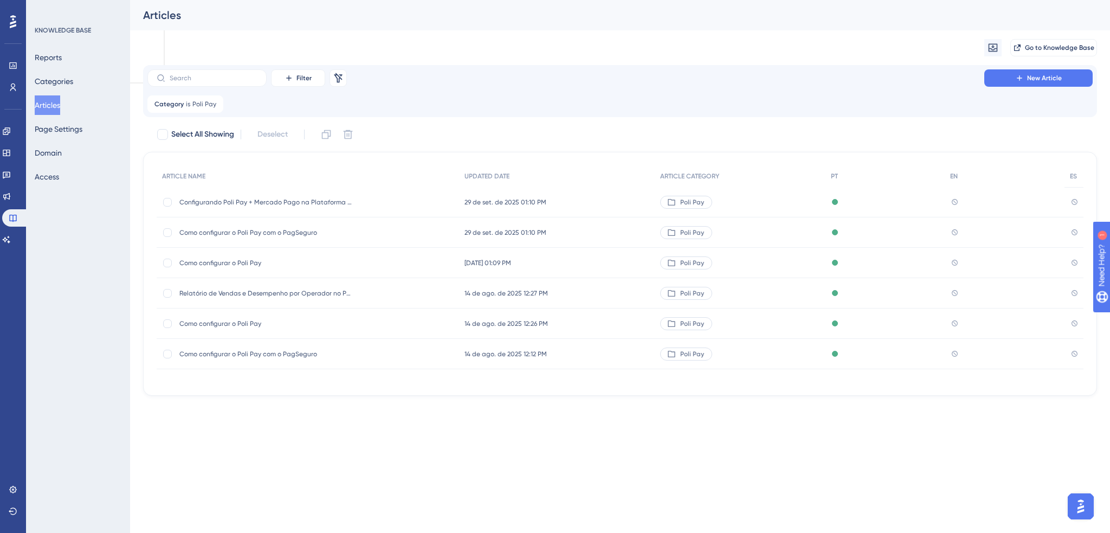
click at [253, 328] on div "Como configurar o Poli Pay Como configurar o Poli Pay" at bounding box center [265, 323] width 173 height 30
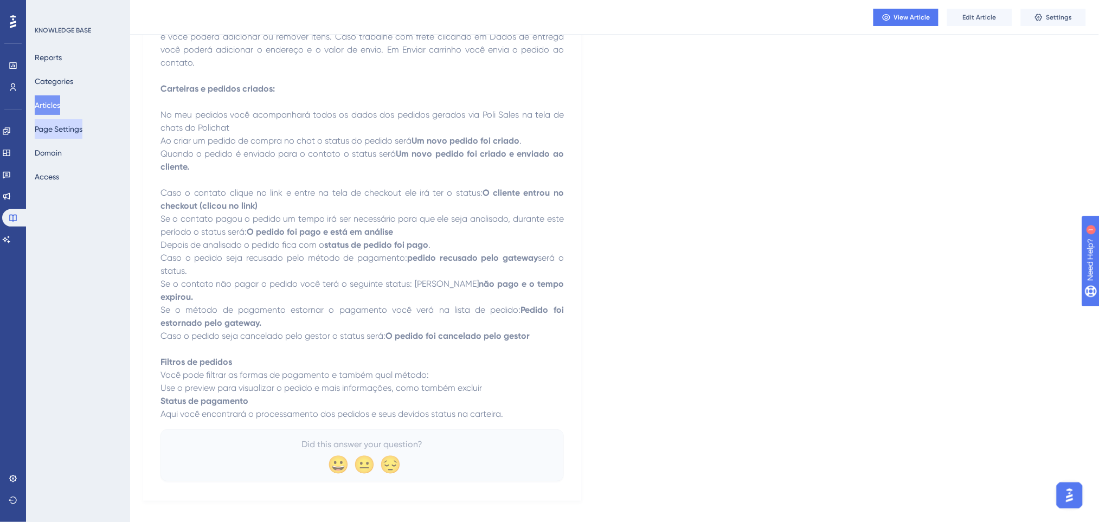
scroll to position [1260, 0]
click at [47, 106] on button "Articles" at bounding box center [47, 105] width 25 height 20
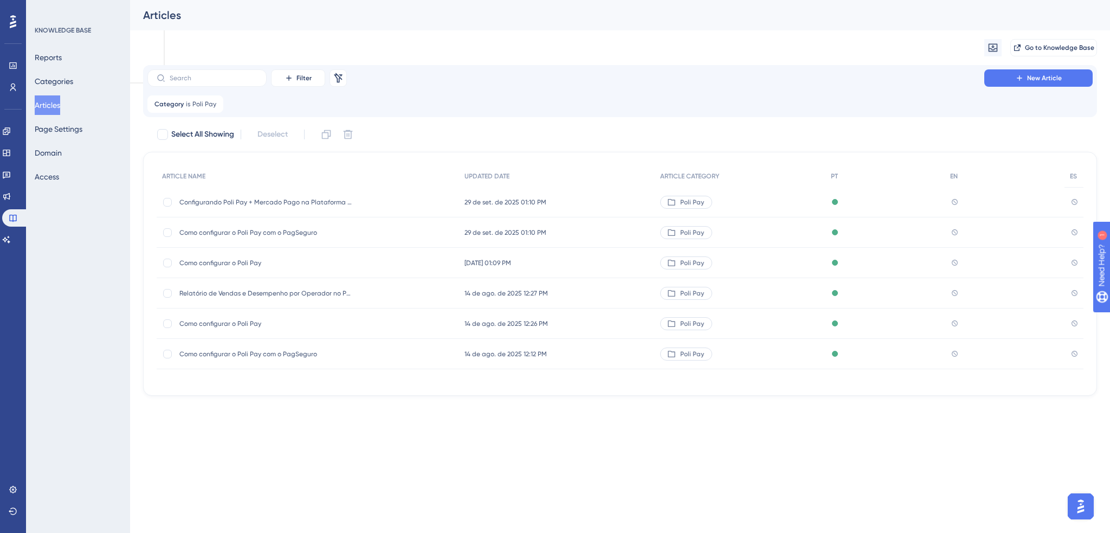
click at [329, 350] on span "Como configurar o Poli Pay com o PagSeguro" at bounding box center [265, 354] width 173 height 9
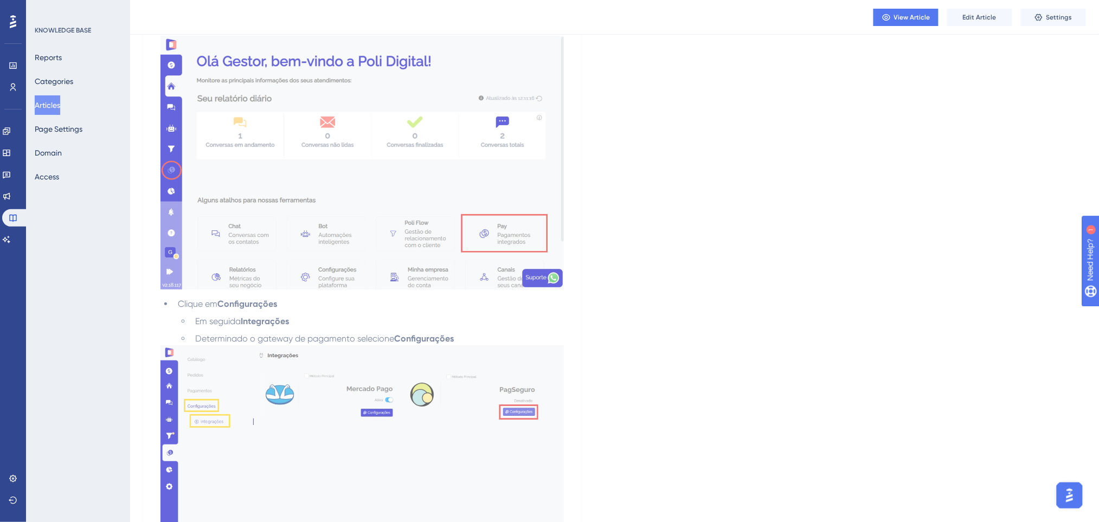
scroll to position [1590, 0]
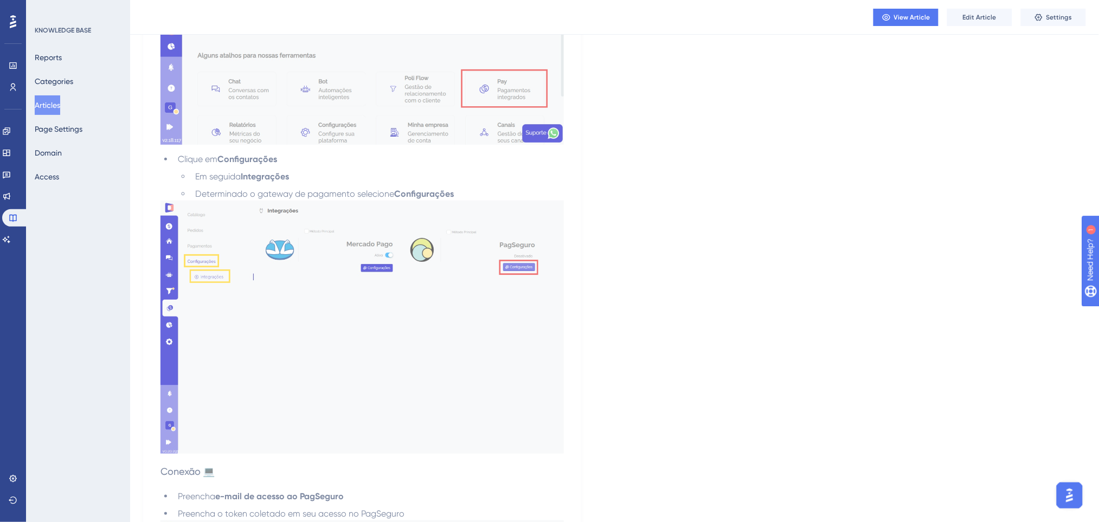
click at [58, 102] on button "Articles" at bounding box center [47, 105] width 25 height 20
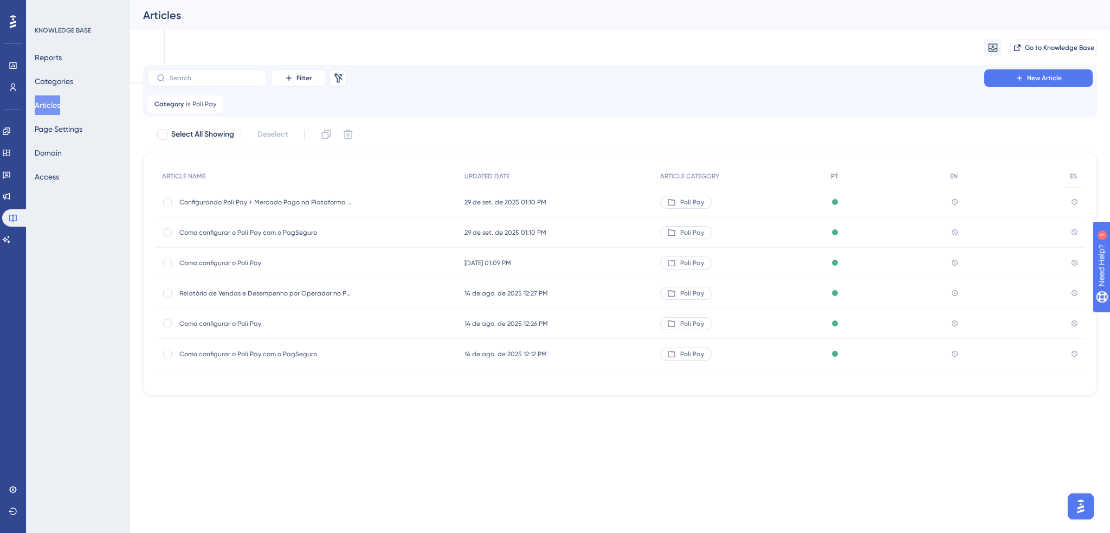
click at [332, 229] on span "Como configurar o Poli Pay com o PagSeguro" at bounding box center [265, 232] width 173 height 9
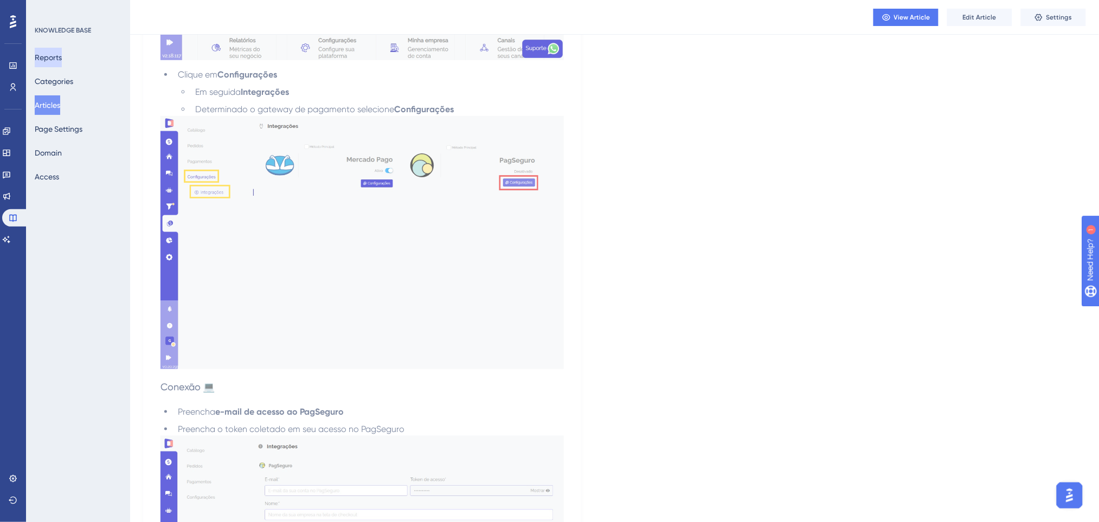
scroll to position [1807, 0]
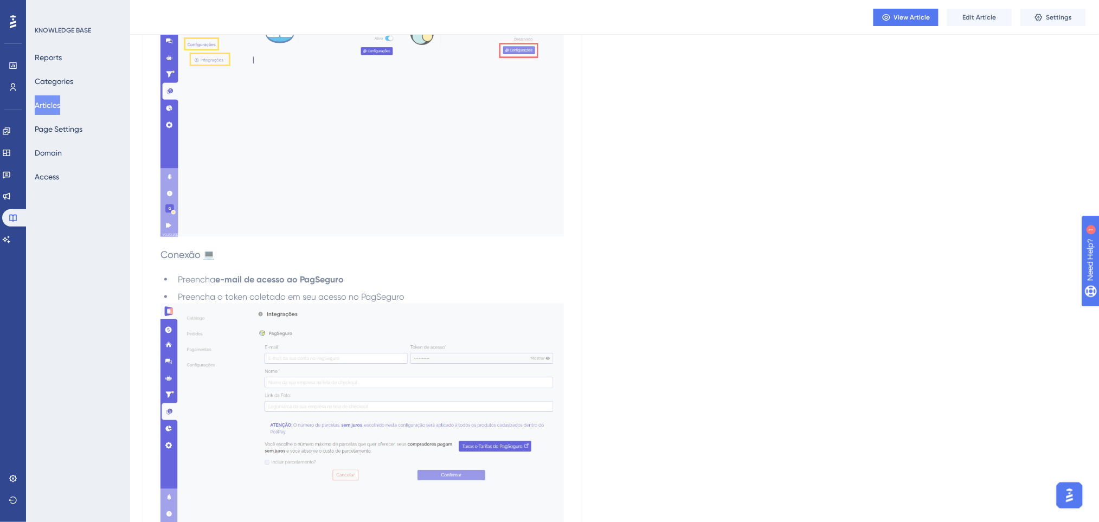
click at [53, 108] on button "Articles" at bounding box center [47, 105] width 25 height 20
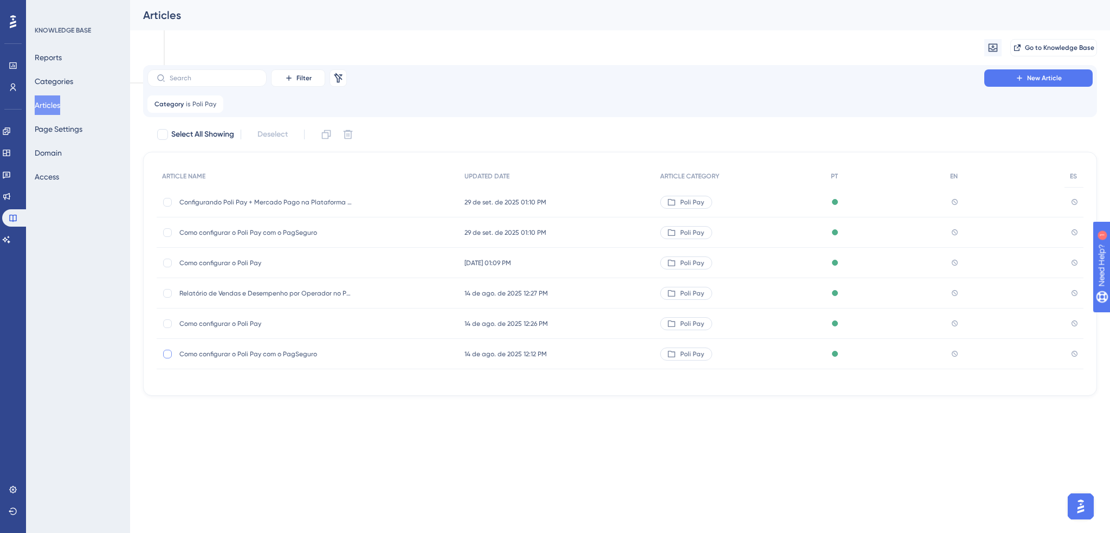
click at [171, 356] on div at bounding box center [167, 354] width 11 height 11
click at [350, 131] on icon at bounding box center [348, 134] width 9 height 9
checkbox input "false"
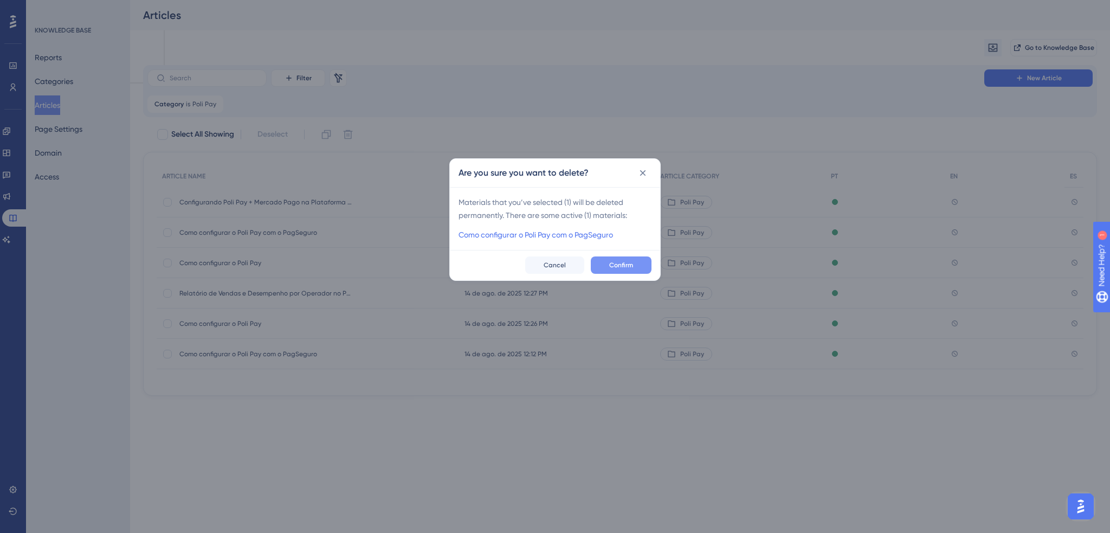
click at [618, 268] on span "Confirm" at bounding box center [621, 265] width 24 height 9
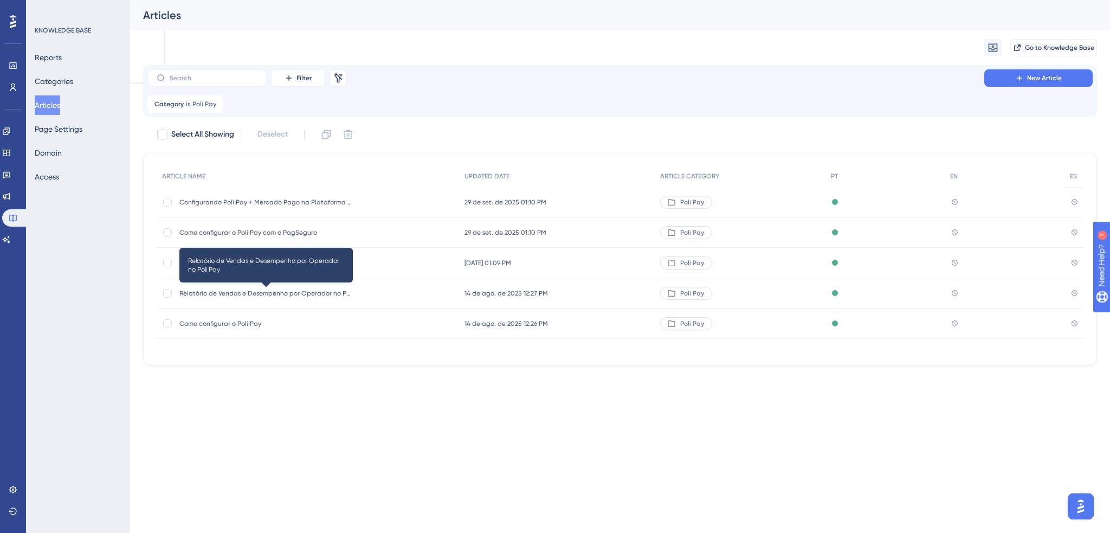
click at [211, 294] on span "Relatório de Vendas e Desempenho por Operador no Poli Pay" at bounding box center [265, 293] width 173 height 9
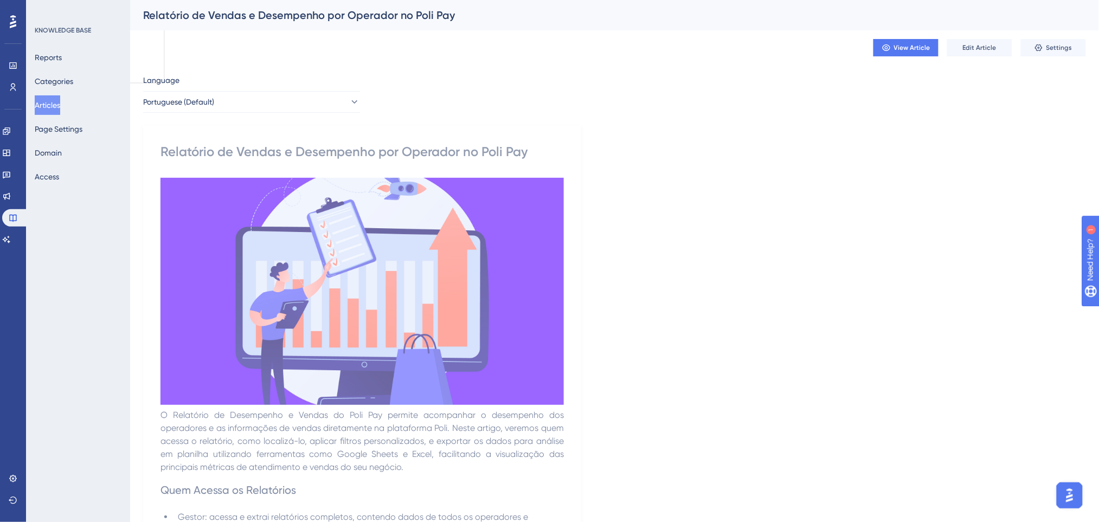
click at [1056, 37] on div "View Article Edit Article Settings" at bounding box center [614, 47] width 943 height 35
click at [1050, 44] on span "Settings" at bounding box center [1059, 47] width 26 height 9
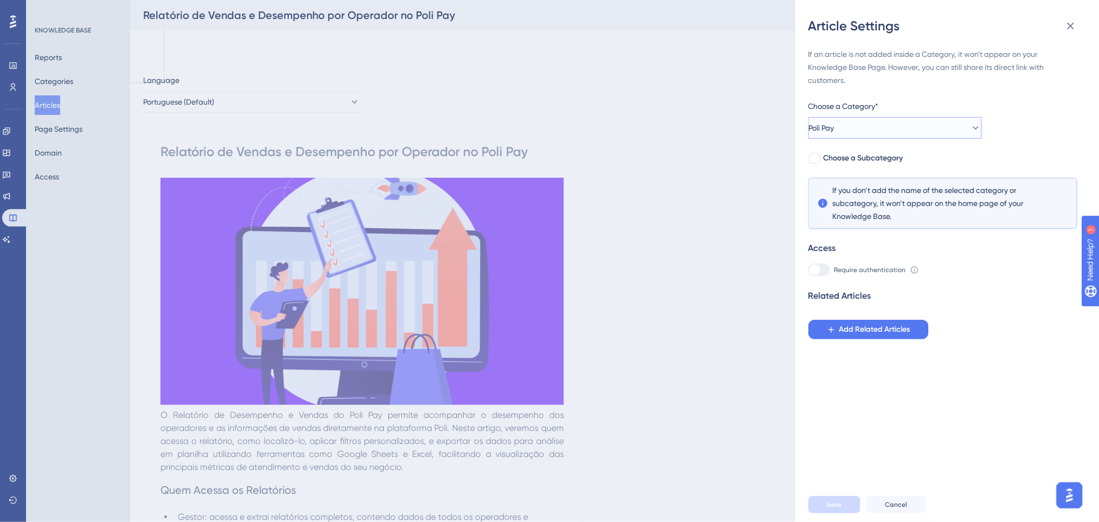
click at [913, 123] on button "Poli Pay" at bounding box center [894, 128] width 173 height 22
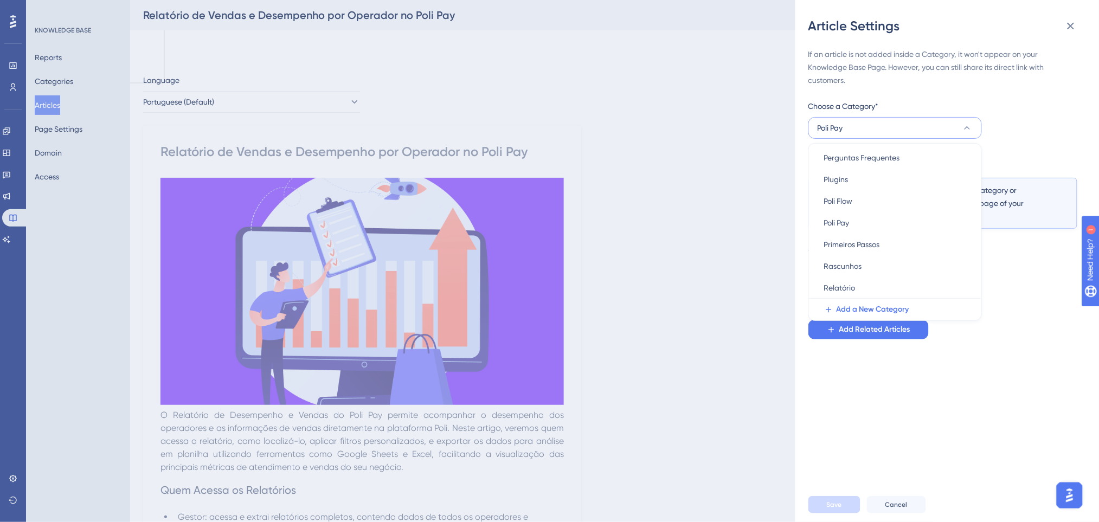
scroll to position [53, 0]
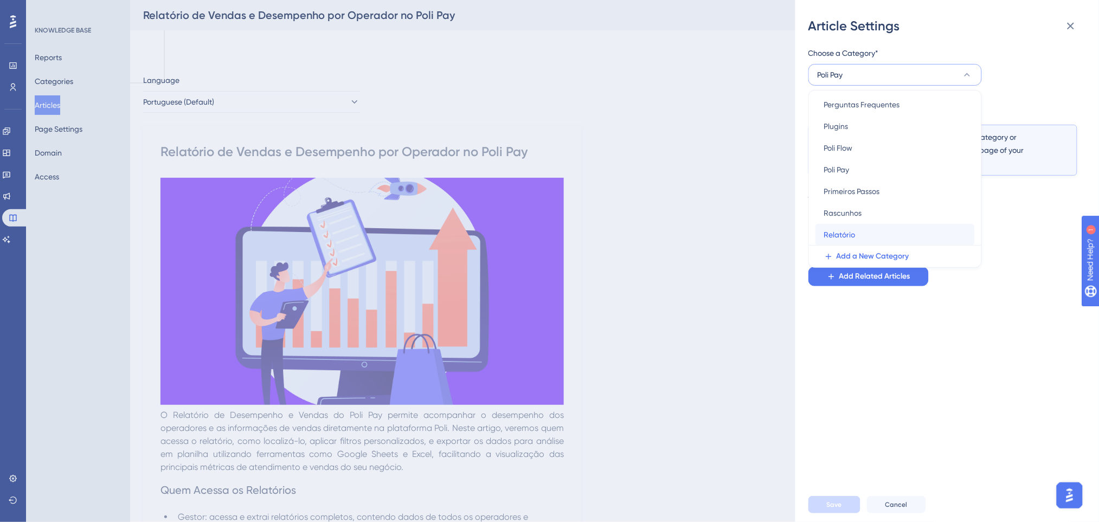
click at [872, 226] on div "Relatório Relatório" at bounding box center [895, 235] width 142 height 22
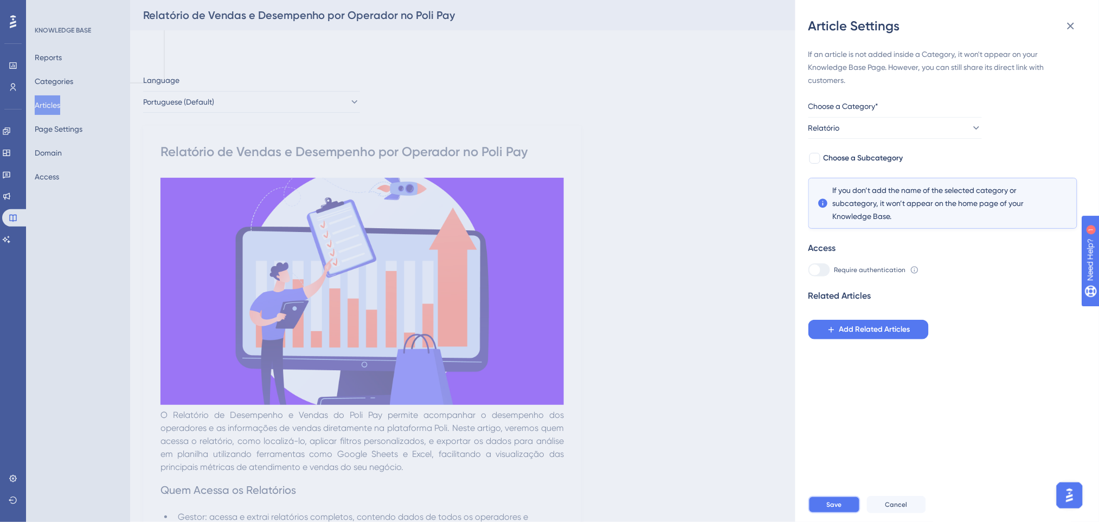
click at [836, 507] on button "Save" at bounding box center [834, 504] width 52 height 17
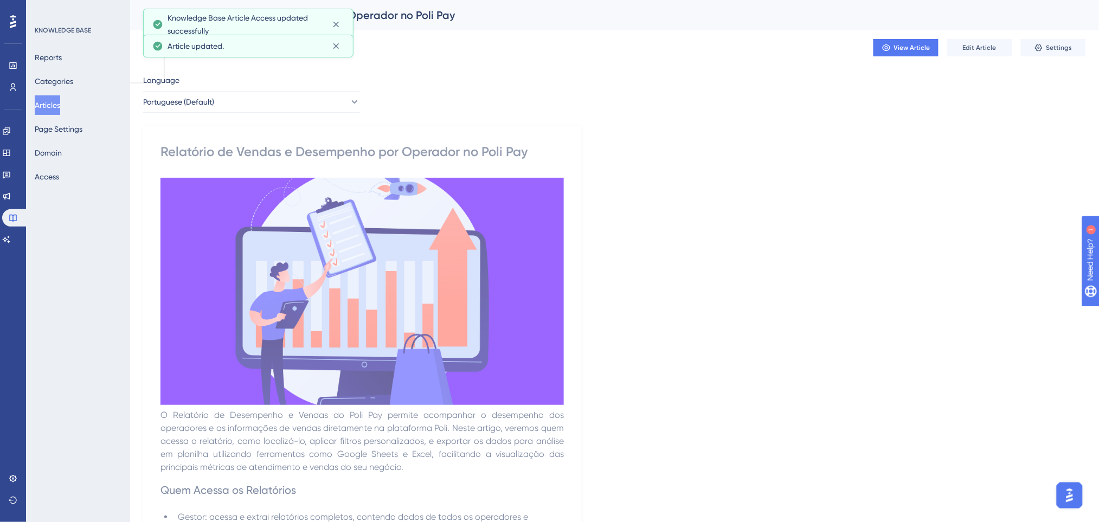
click at [56, 102] on button "Articles" at bounding box center [47, 105] width 25 height 20
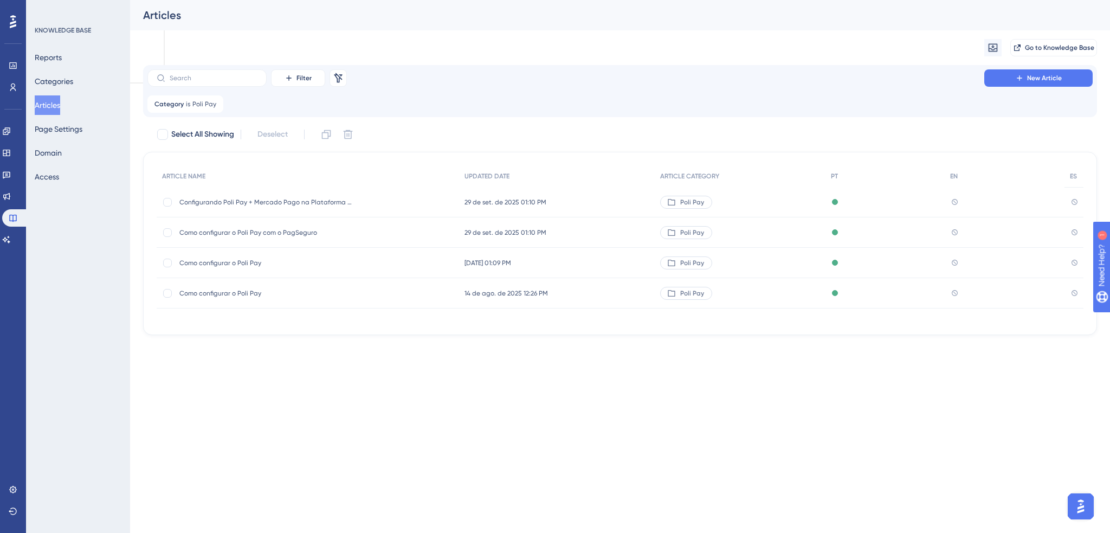
click at [262, 287] on div "Como configurar o Poli Pay Como configurar o Poli Pay" at bounding box center [265, 293] width 173 height 30
click at [423, 291] on div "Como configurar o Poli Pay Como configurar o Poli Pay" at bounding box center [308, 293] width 302 height 30
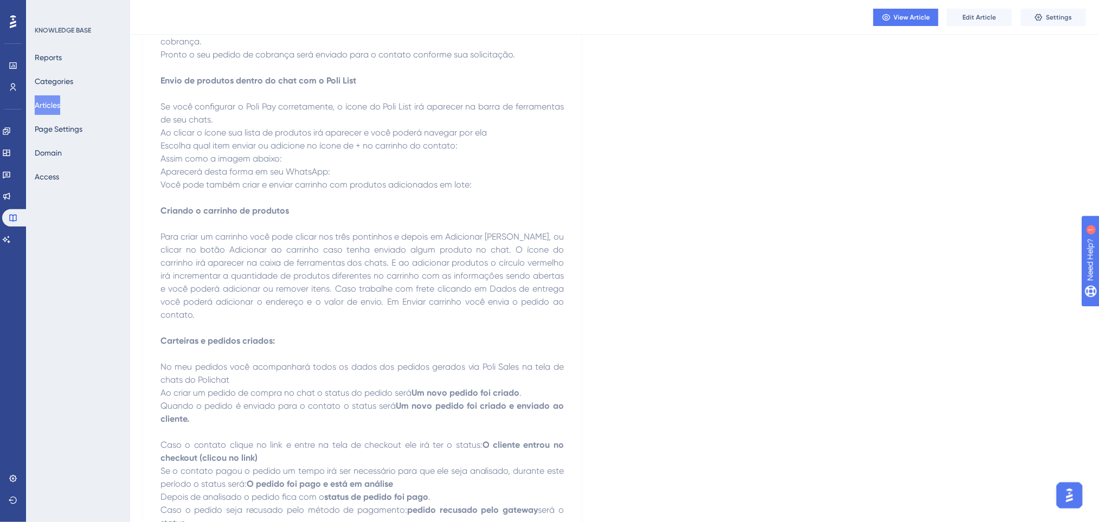
scroll to position [1012, 0]
click at [1053, 15] on span "Settings" at bounding box center [1059, 17] width 26 height 9
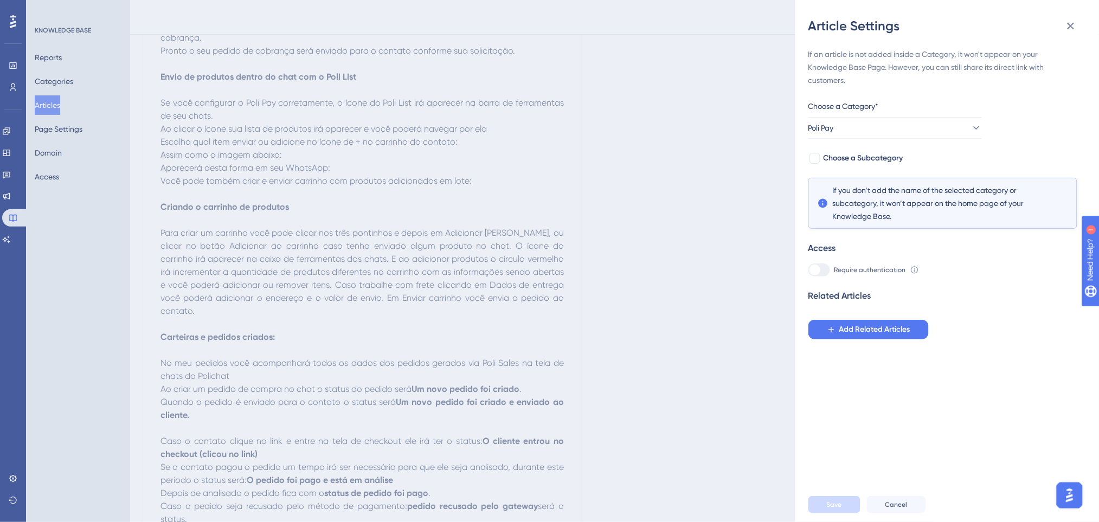
click at [582, 98] on div "Article Settings If an article is not added inside a Category, it won't appear …" at bounding box center [549, 261] width 1099 height 522
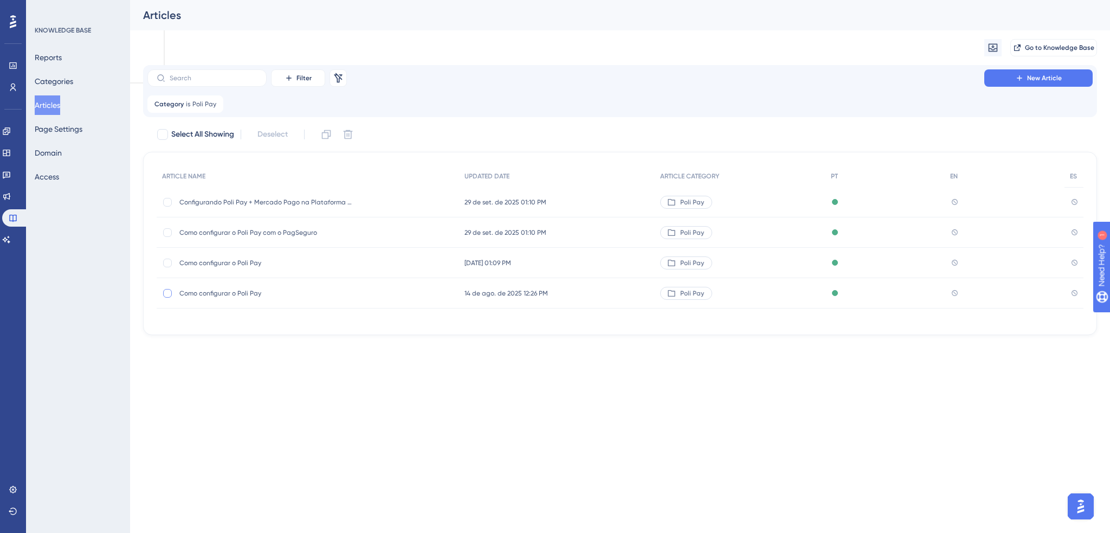
click at [166, 293] on div at bounding box center [167, 293] width 9 height 9
click at [348, 138] on icon at bounding box center [348, 134] width 9 height 9
checkbox input "false"
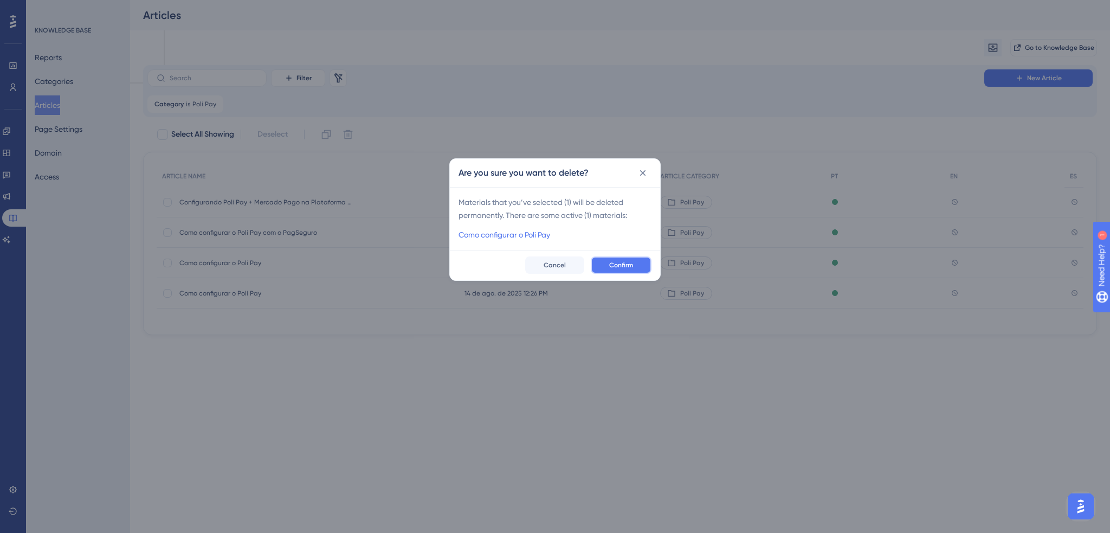
click at [642, 265] on button "Confirm" at bounding box center [621, 264] width 61 height 17
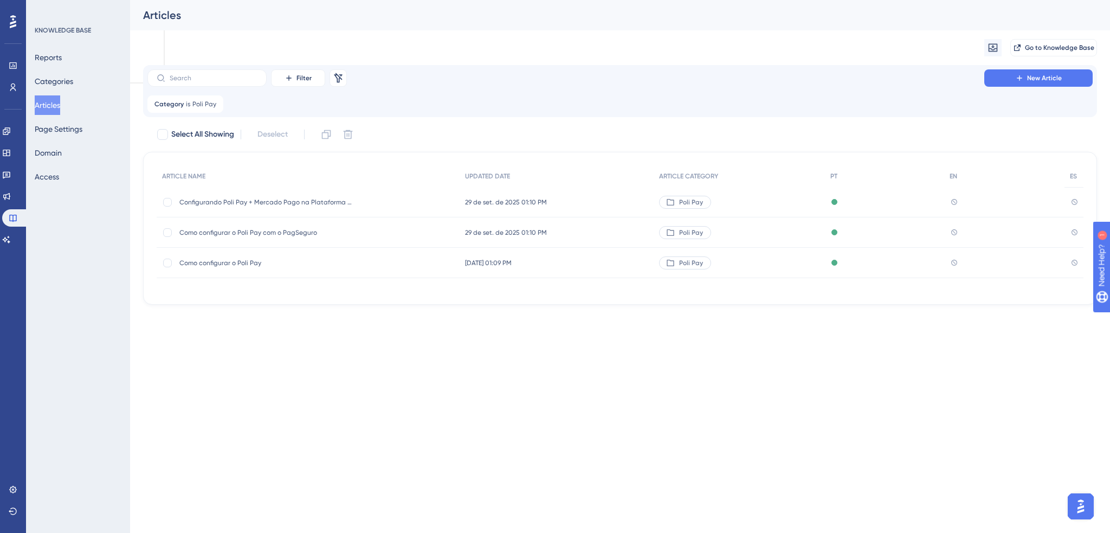
click at [429, 262] on div "Como configurar o Poli Pay Como configurar o Poli Pay" at bounding box center [308, 263] width 303 height 30
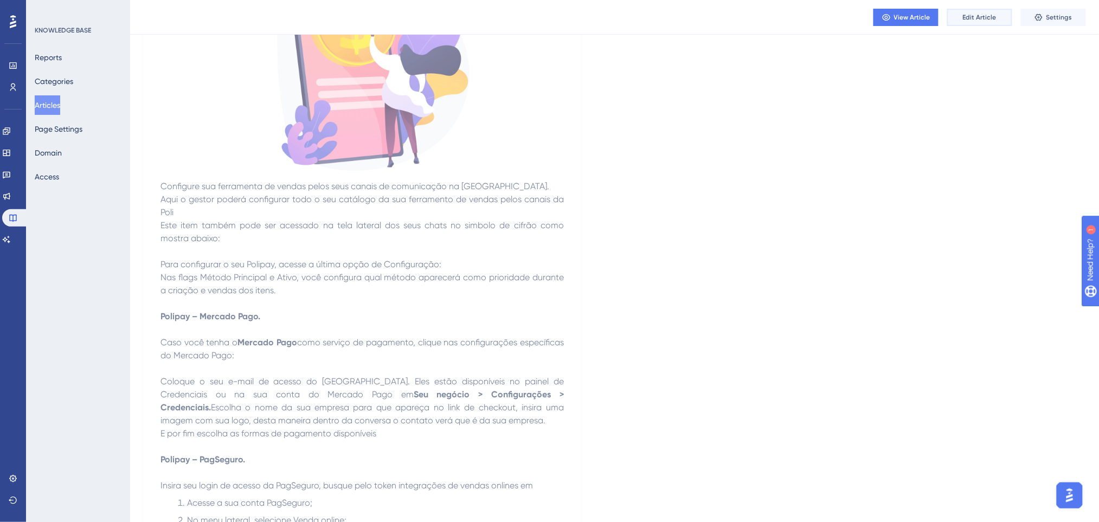
click at [999, 16] on button "Edit Article" at bounding box center [979, 17] width 65 height 17
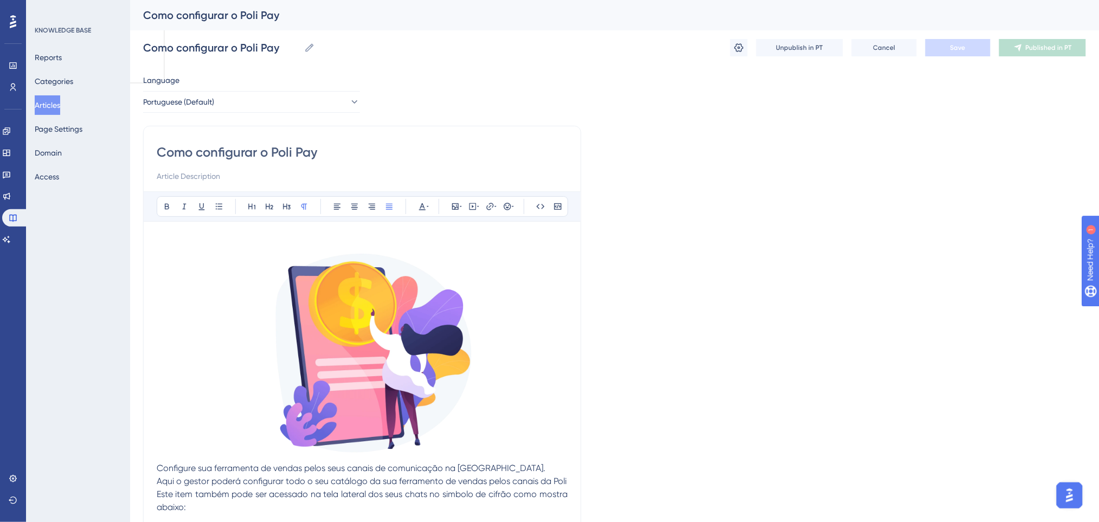
click at [52, 106] on button "Articles" at bounding box center [47, 105] width 25 height 20
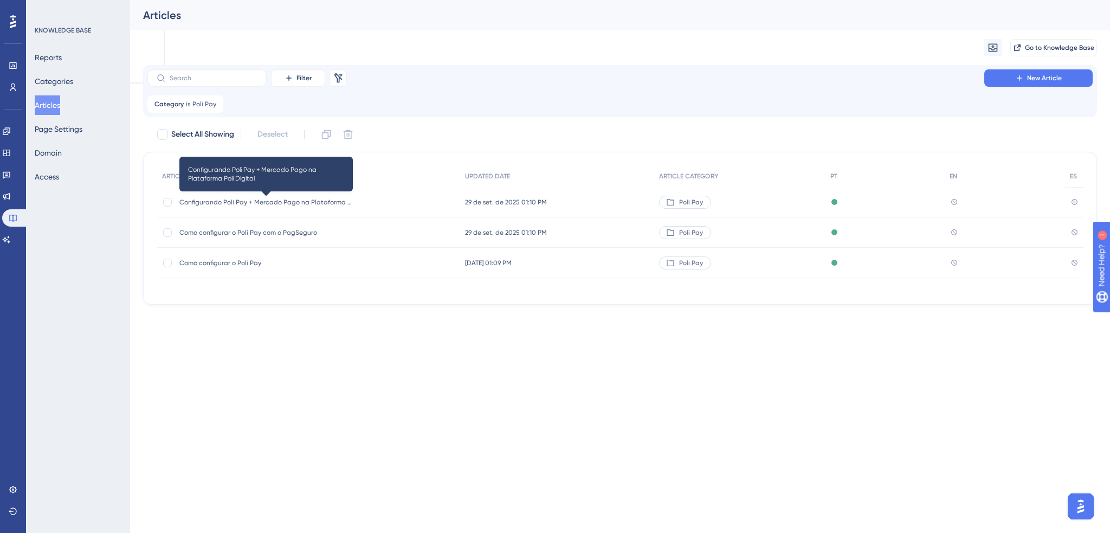
click at [283, 200] on span "Configurando Poli Pay + Mercado Pago na Plataforma Poli Digital" at bounding box center [265, 202] width 173 height 9
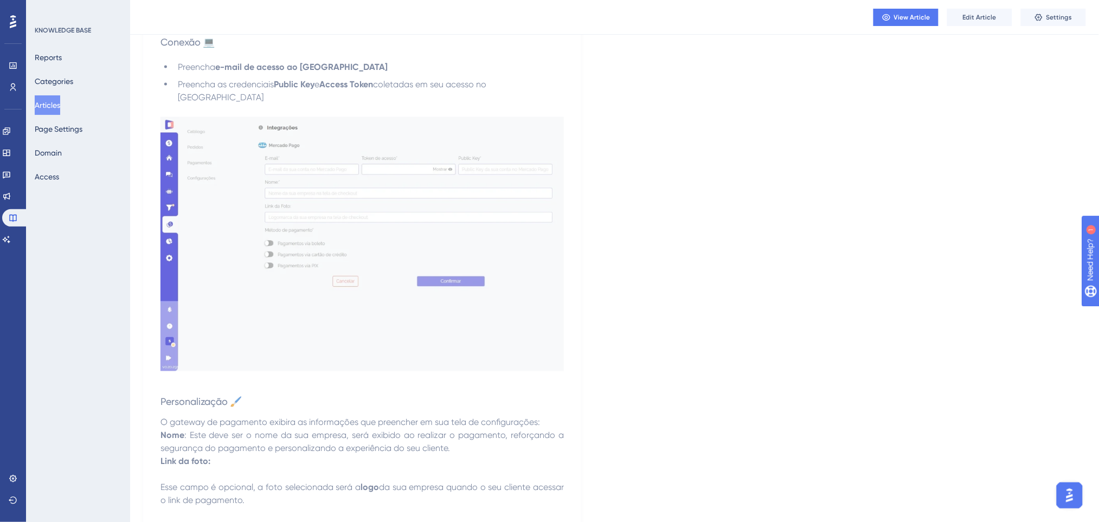
scroll to position [3758, 0]
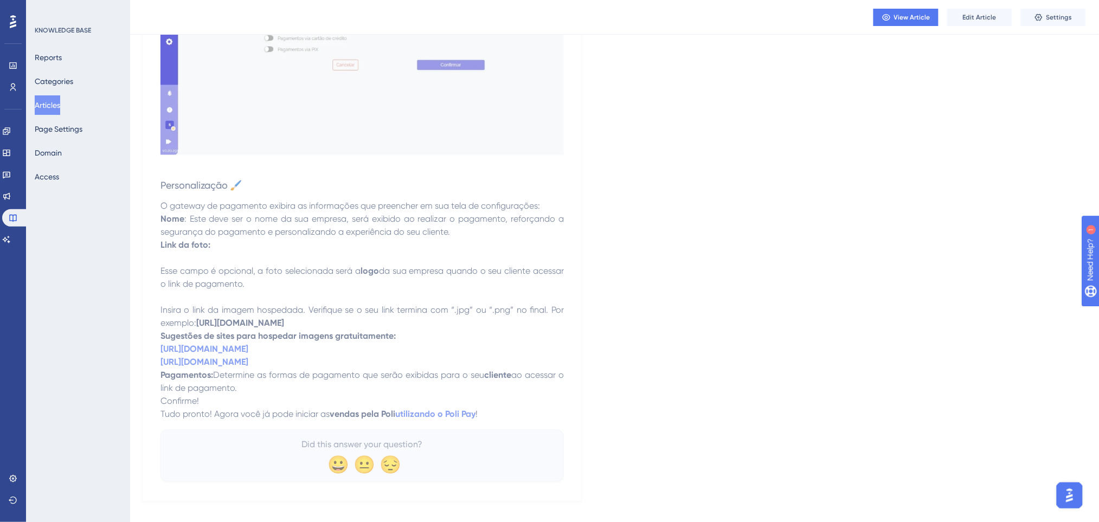
click at [60, 99] on button "Articles" at bounding box center [47, 105] width 25 height 20
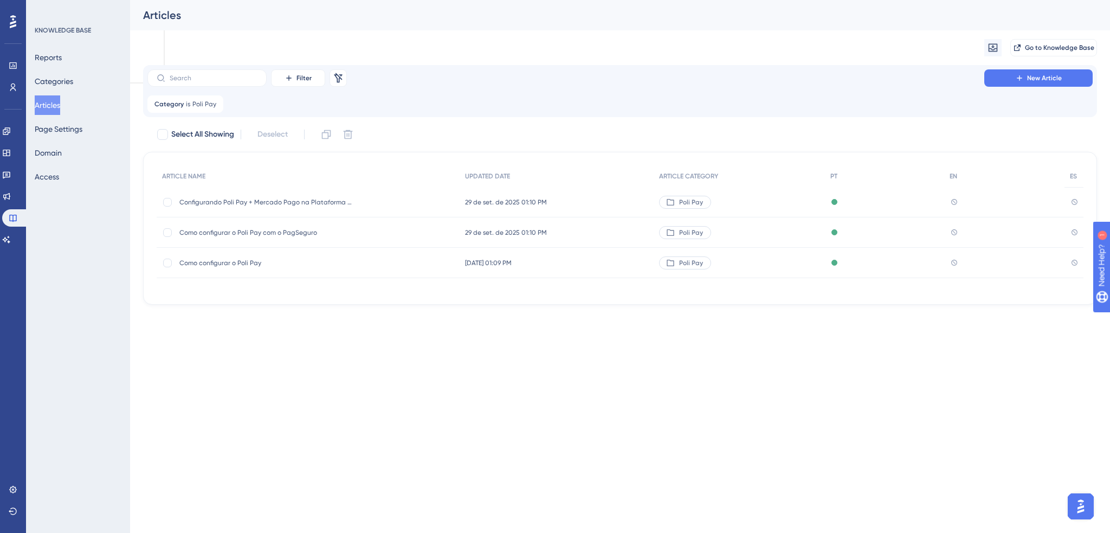
click at [370, 263] on div "Como configurar o Poli Pay Como configurar o Poli Pay" at bounding box center [308, 263] width 303 height 30
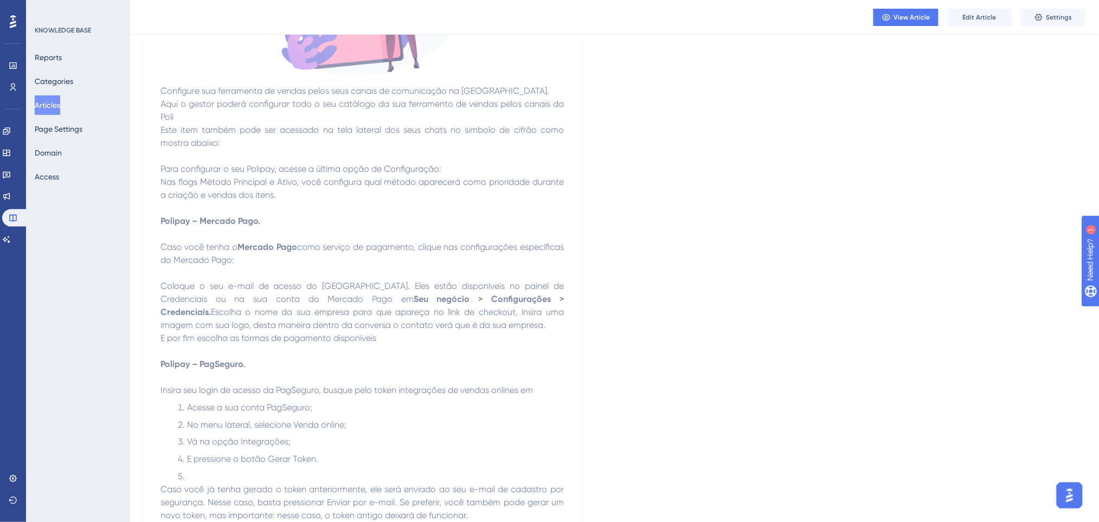
scroll to position [289, 0]
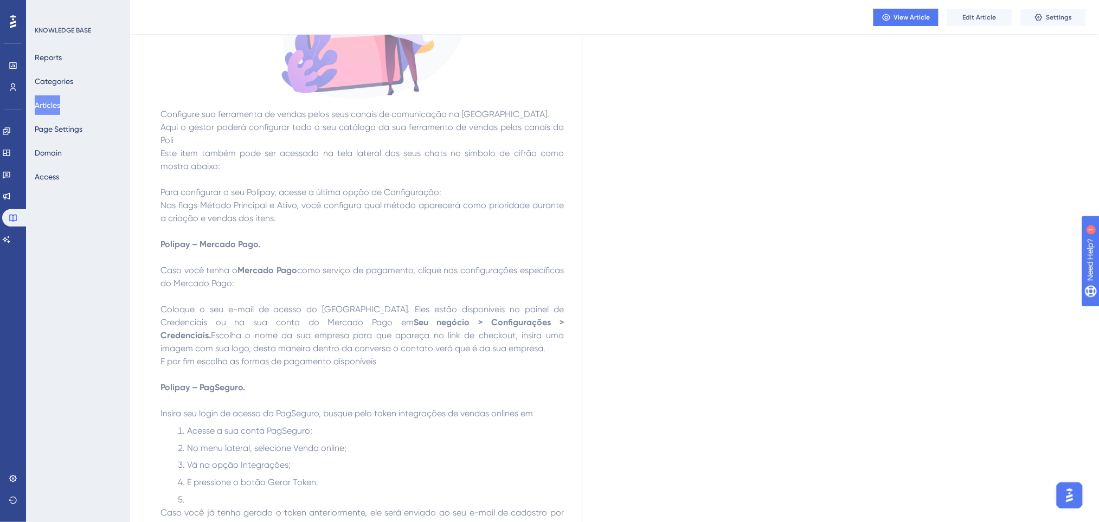
click at [53, 100] on button "Articles" at bounding box center [47, 105] width 25 height 20
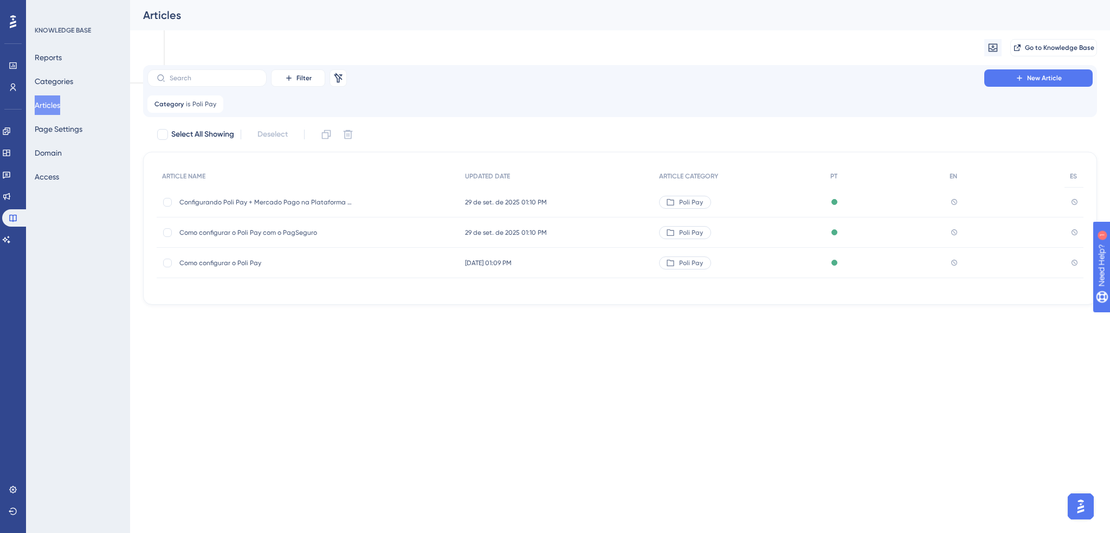
click at [302, 229] on span "Como configurar o Poli Pay com o PagSeguro" at bounding box center [265, 232] width 173 height 9
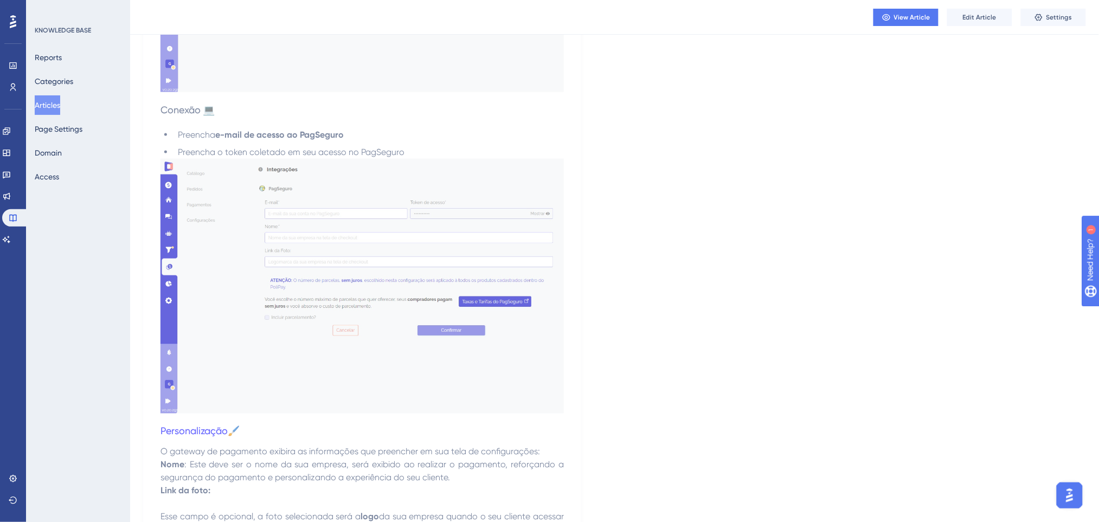
scroll to position [2096, 0]
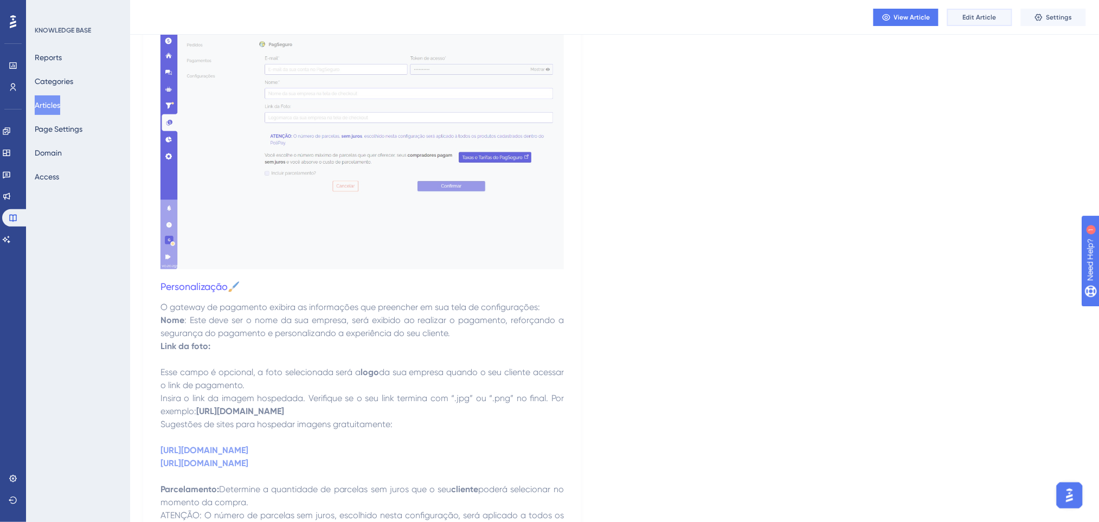
click at [977, 16] on span "Edit Article" at bounding box center [980, 17] width 34 height 9
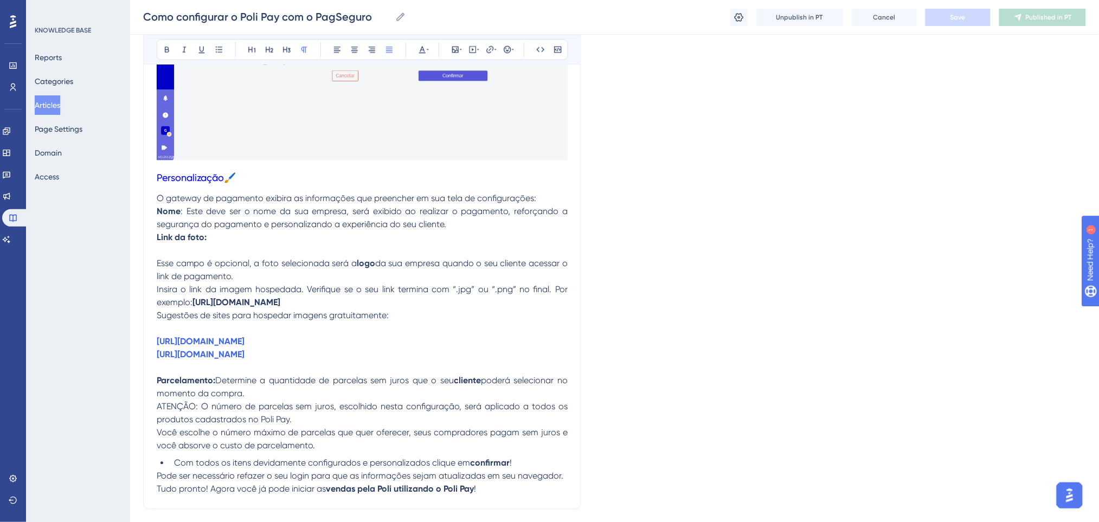
scroll to position [2379, 0]
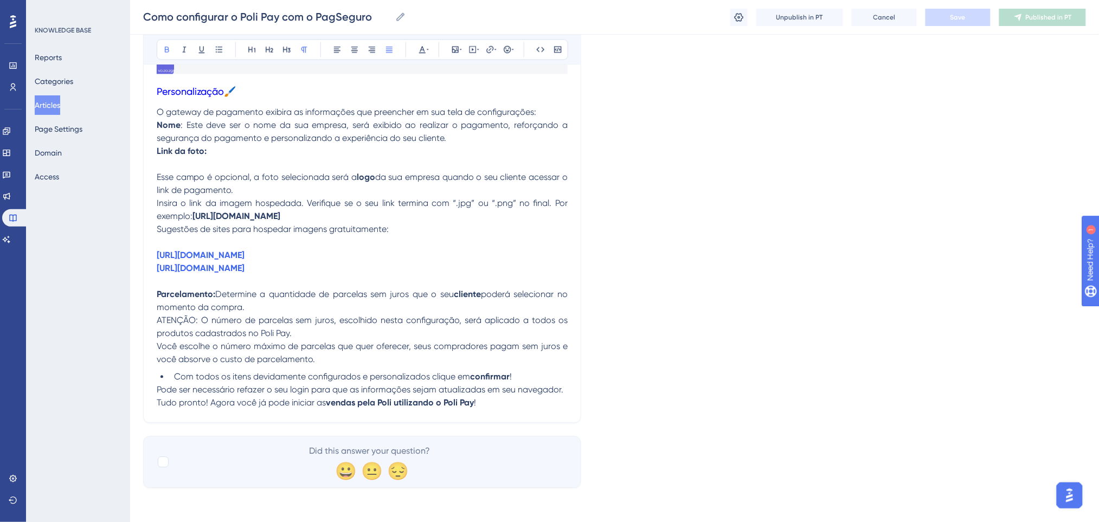
drag, startPoint x: 493, startPoint y: 214, endPoint x: 194, endPoint y: 216, distance: 298.7
click at [194, 216] on p "Insira o link da imagem hospedada. Verifique se o seu link termina com “.jpg” o…" at bounding box center [362, 210] width 411 height 26
click at [456, 260] on p "https://www.techpowerup.org/upload https://postimages.org" at bounding box center [362, 255] width 411 height 39
drag, startPoint x: 448, startPoint y: 262, endPoint x: 144, endPoint y: 259, distance: 304.1
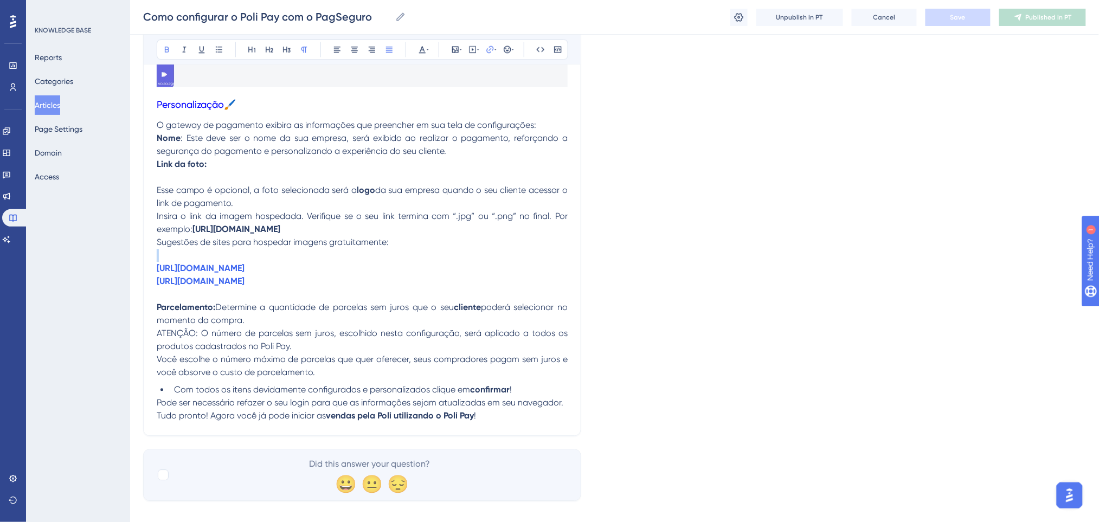
click at [317, 271] on p "https://www.techpowerup.org/upload https://postimages.org" at bounding box center [362, 268] width 411 height 39
drag, startPoint x: 318, startPoint y: 267, endPoint x: 155, endPoint y: 262, distance: 163.2
drag, startPoint x: 288, startPoint y: 282, endPoint x: 151, endPoint y: 281, distance: 137.2
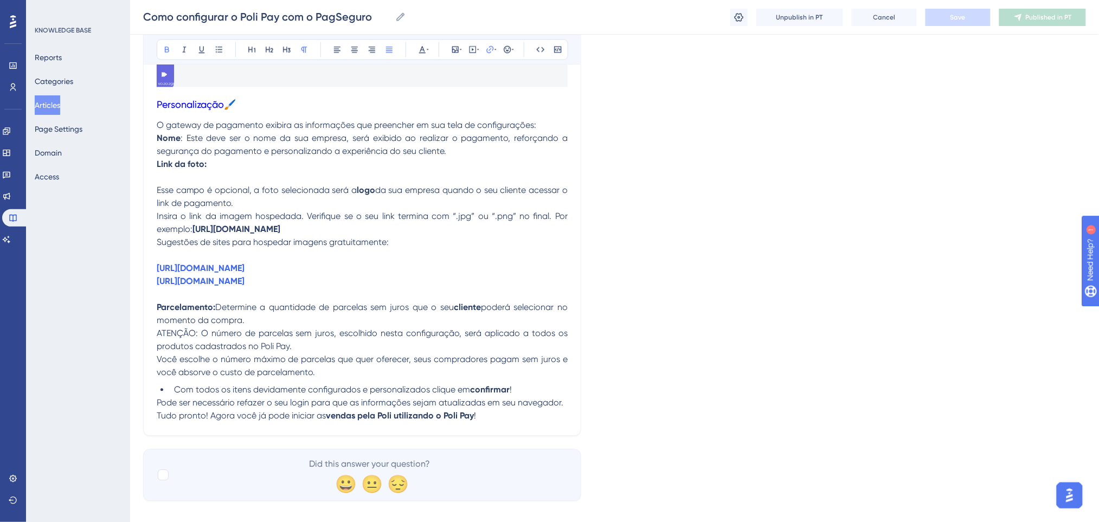
drag, startPoint x: 402, startPoint y: 265, endPoint x: 135, endPoint y: 261, distance: 267.3
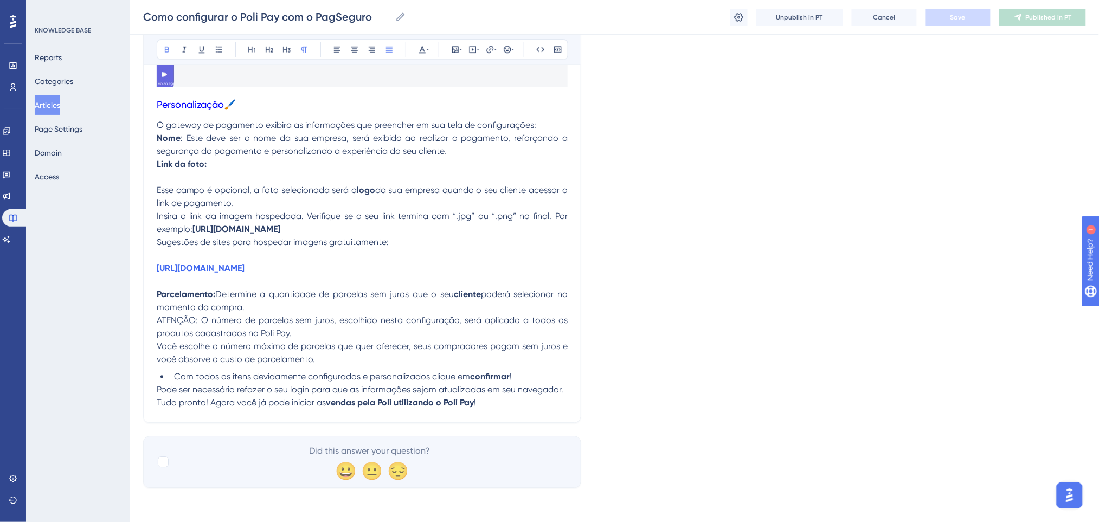
scroll to position [2353, 0]
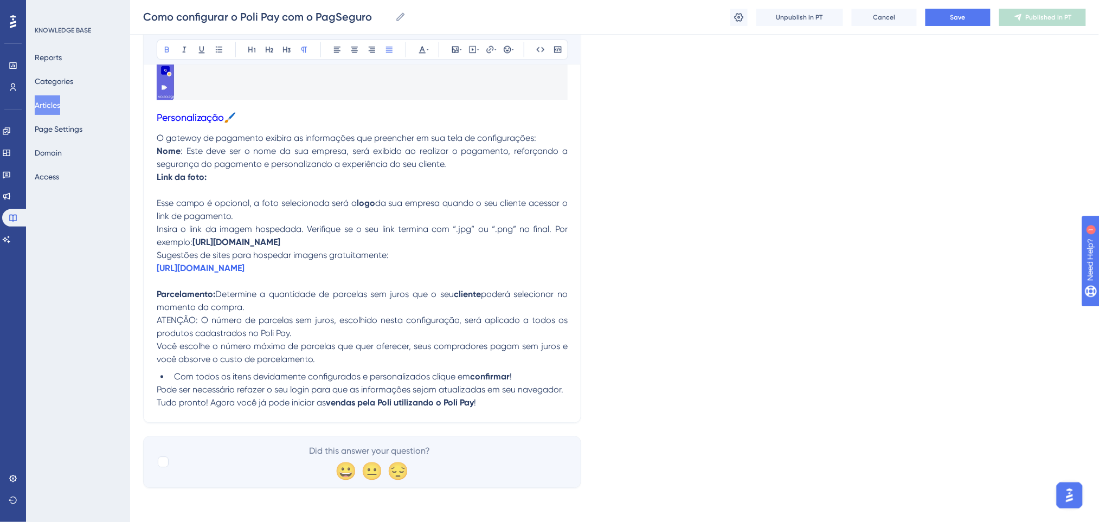
click at [402, 255] on p "Sugestões de sites para hospedar imagens gratuitamente: https://postimages.org" at bounding box center [362, 262] width 411 height 26
click at [158, 256] on span "Sugestões de sites para hospedar imagens gratuitamente:" at bounding box center [273, 255] width 232 height 10
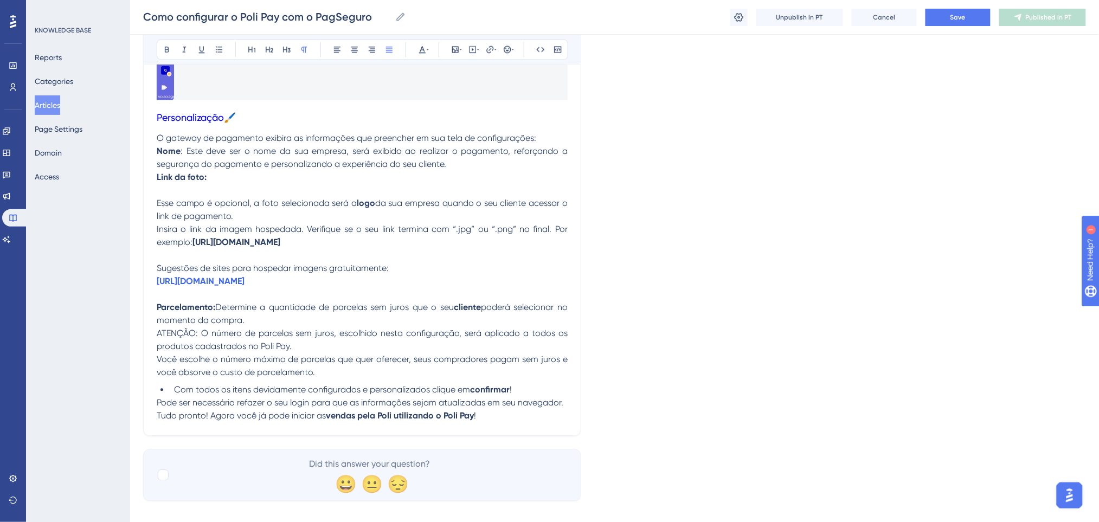
click at [353, 252] on p at bounding box center [362, 255] width 411 height 13
drag, startPoint x: 229, startPoint y: 169, endPoint x: 118, endPoint y: 176, distance: 111.4
click at [224, 173] on p "Link da foto:" at bounding box center [362, 177] width 411 height 13
drag, startPoint x: 184, startPoint y: 182, endPoint x: 125, endPoint y: 177, distance: 59.2
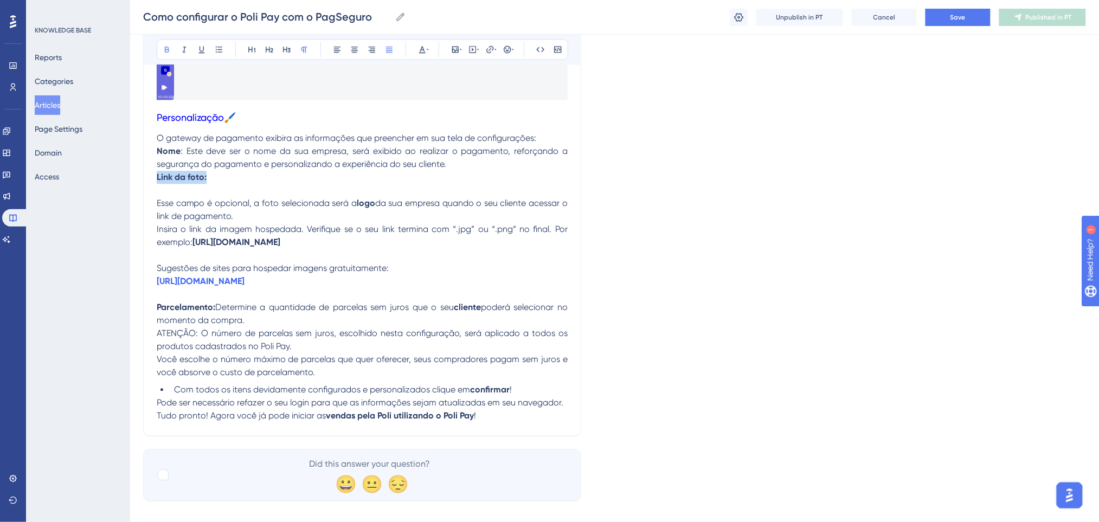
click at [181, 177] on strong "Link da foto:" at bounding box center [182, 177] width 50 height 10
click at [158, 178] on strong "Link da foto:" at bounding box center [182, 177] width 50 height 10
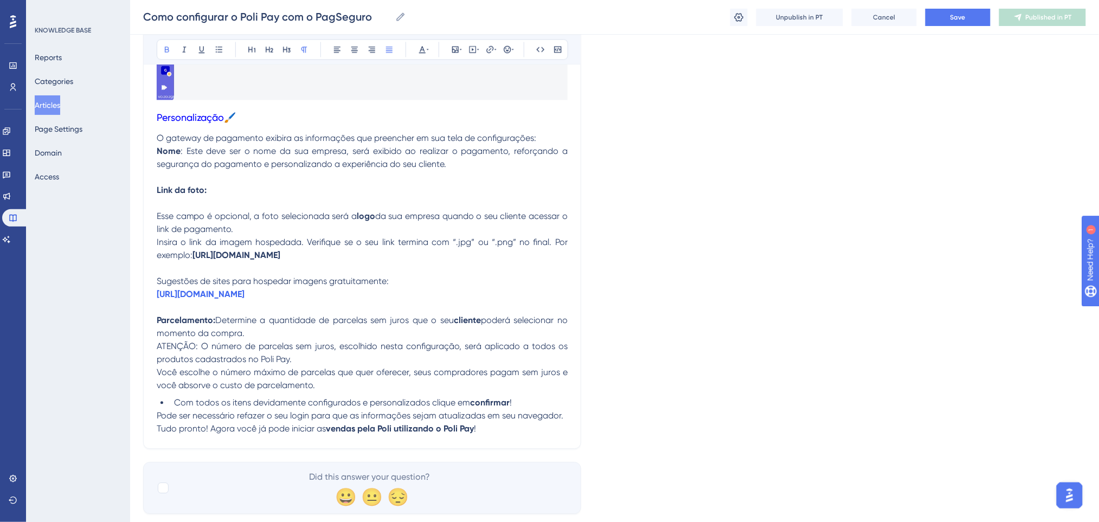
click at [188, 199] on p at bounding box center [362, 203] width 411 height 13
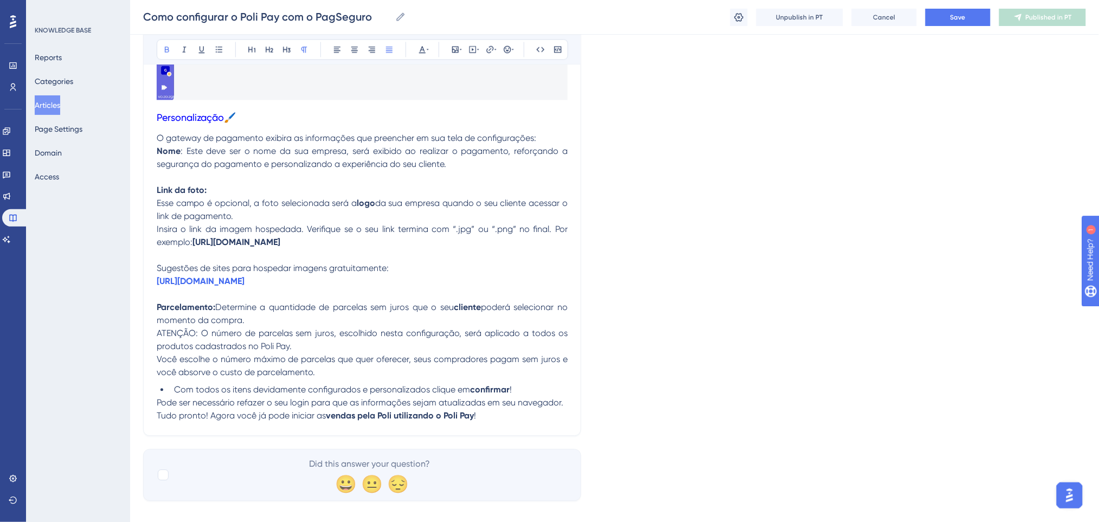
click at [248, 178] on p at bounding box center [362, 177] width 411 height 13
click at [961, 27] on div "Como configurar o Poli Pay com o PagSeguro Como configurar o Poli Pay com o Pag…" at bounding box center [614, 17] width 969 height 35
click at [960, 20] on span "Save" at bounding box center [957, 17] width 15 height 9
drag, startPoint x: 195, startPoint y: 332, endPoint x: 204, endPoint y: 133, distance: 198.6
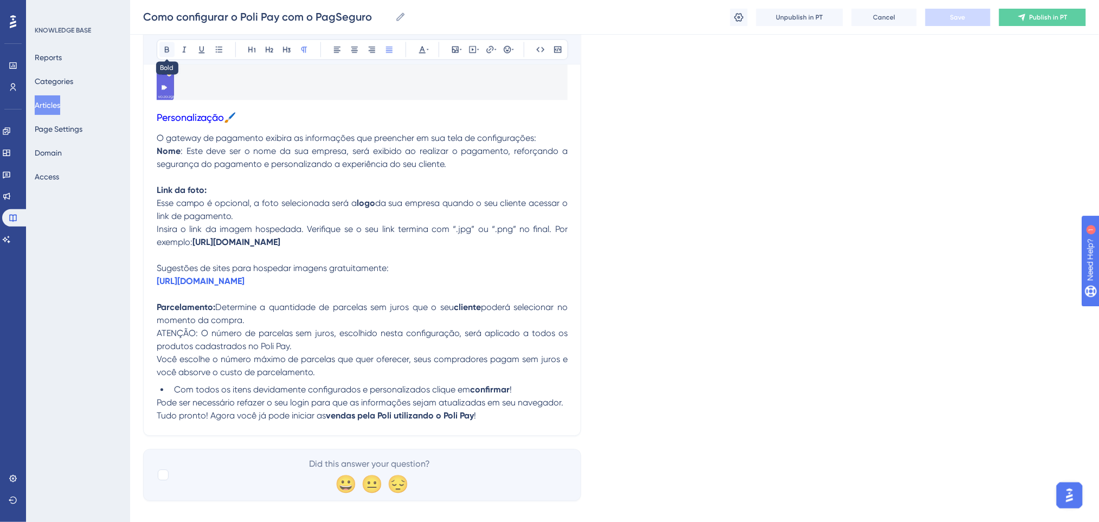
click at [167, 51] on icon at bounding box center [167, 49] width 9 height 9
click at [326, 272] on span "Sugestões de sites para hospedar imagens gratuitamente:" at bounding box center [273, 268] width 232 height 10
click at [267, 340] on span ": O número de parcelas sem juros, escolhido nesta configuração, será aplicado a…" at bounding box center [363, 339] width 413 height 23
click at [315, 345] on p "ATENÇÃO : O número de parcelas sem juros, escolhido nesta configuração, será ap…" at bounding box center [362, 340] width 411 height 26
click at [312, 342] on p "ATENÇÃO : O número de parcelas sem juros, escolhido nesta configuração, será ap…" at bounding box center [362, 340] width 411 height 26
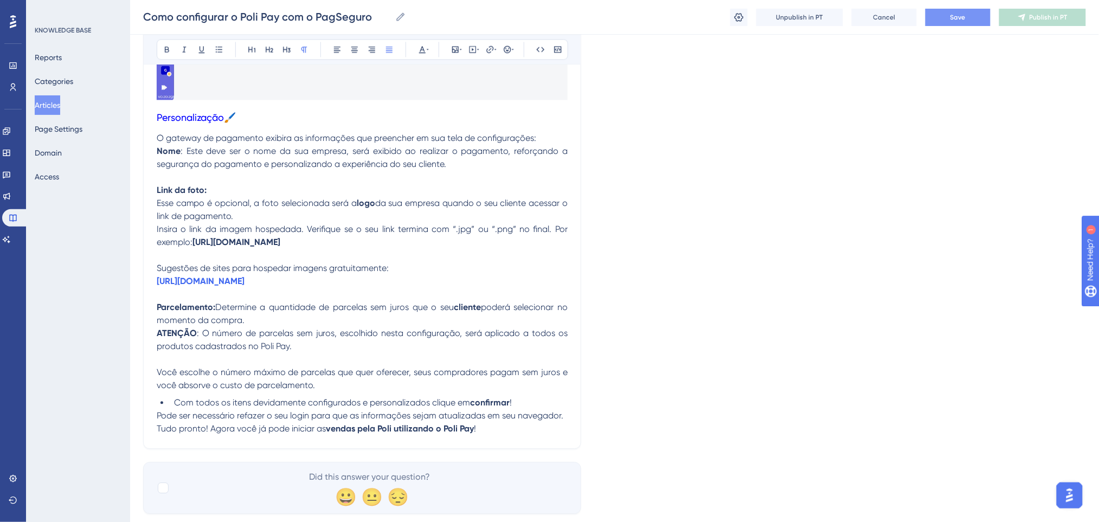
click at [311, 342] on p "ATENÇÃO : O número de parcelas sem juros, escolhido nesta configuração, será ap…" at bounding box center [362, 340] width 411 height 26
click at [295, 355] on p at bounding box center [362, 359] width 411 height 13
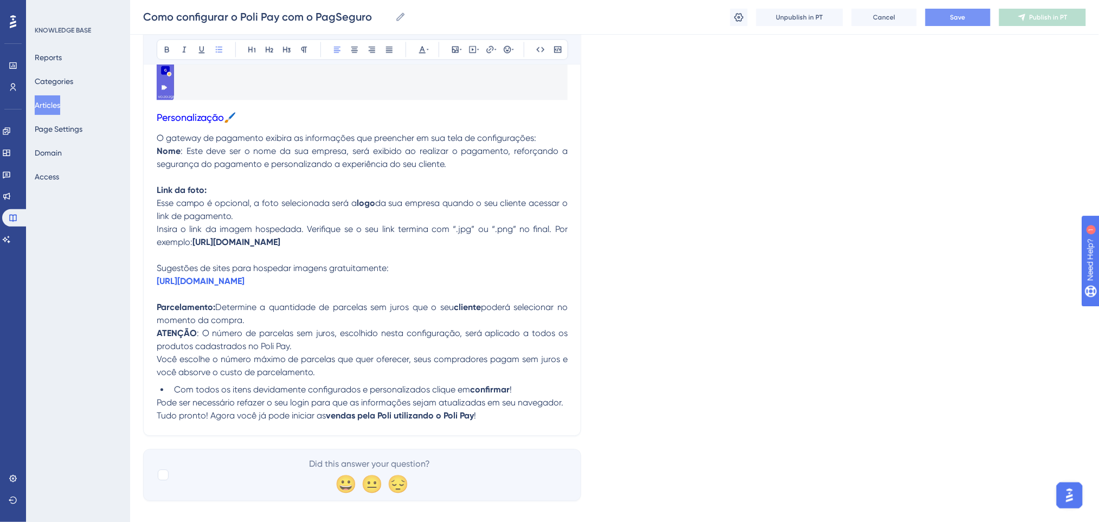
click at [174, 389] on span "Com todos os itens devidamente configurados e personalizados clique em" at bounding box center [322, 389] width 296 height 10
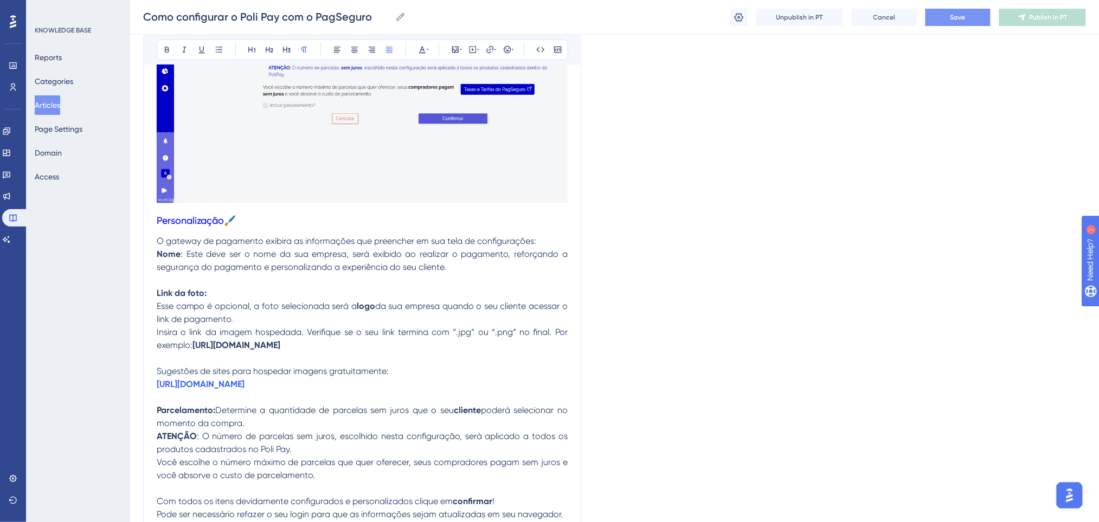
scroll to position [2375, 0]
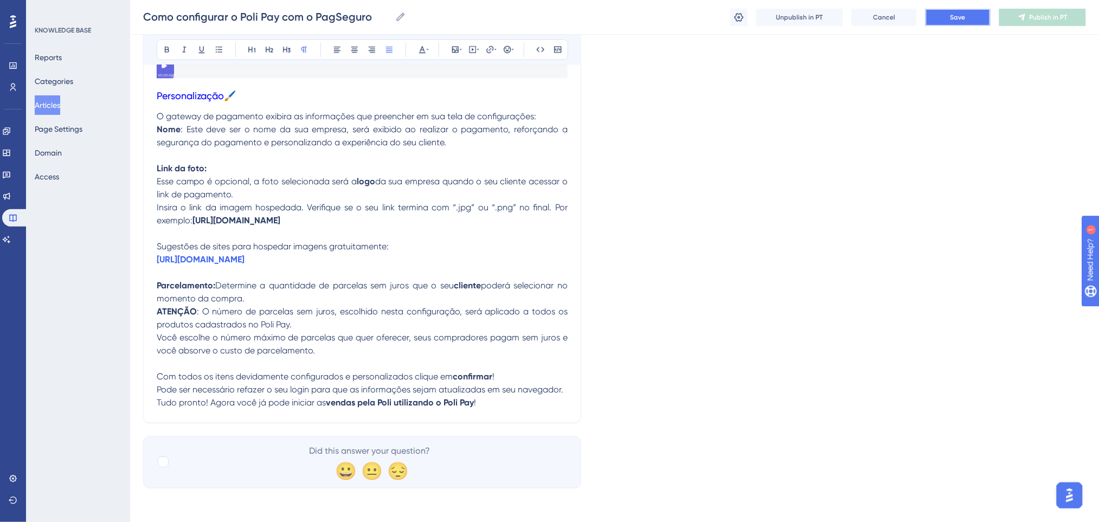
click at [958, 21] on span "Save" at bounding box center [957, 17] width 15 height 9
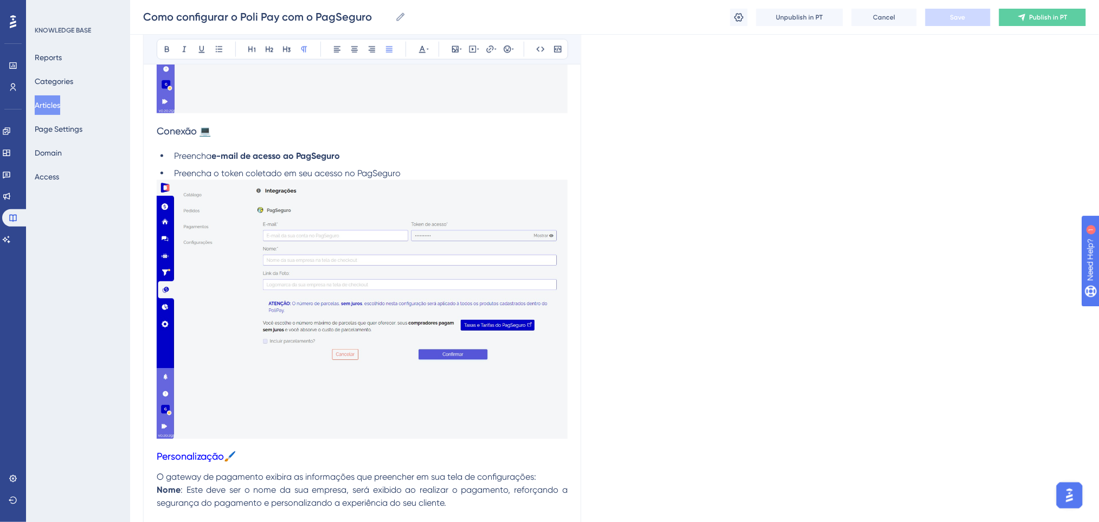
scroll to position [1724, 0]
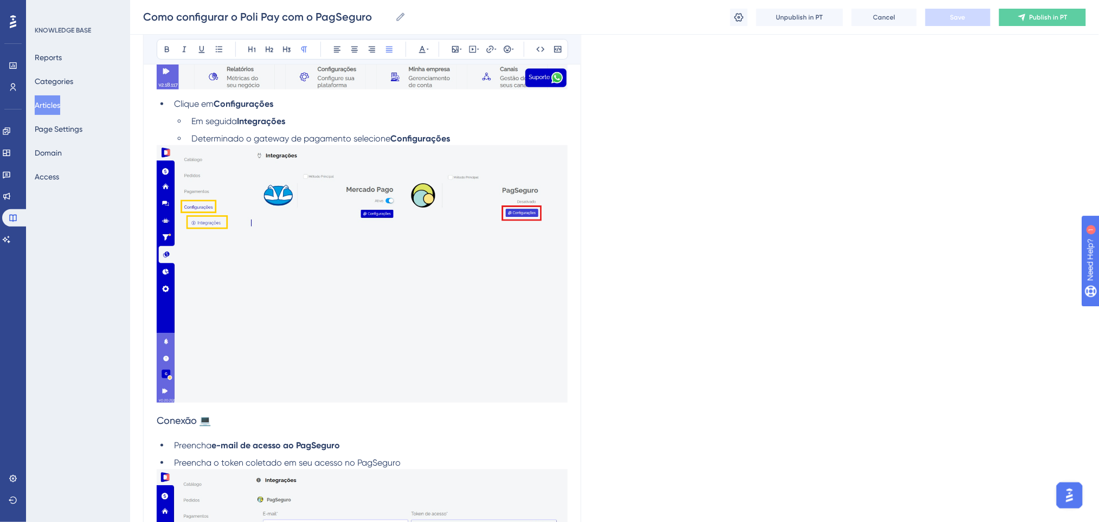
click at [55, 101] on button "Articles" at bounding box center [47, 105] width 25 height 20
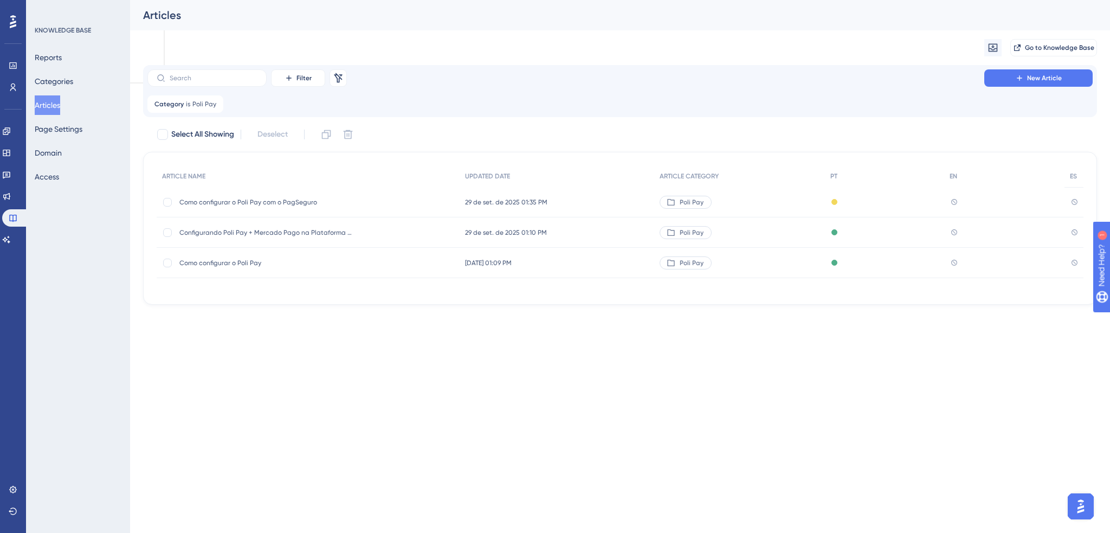
click at [253, 264] on span "Como configurar o Poli Pay" at bounding box center [265, 263] width 173 height 9
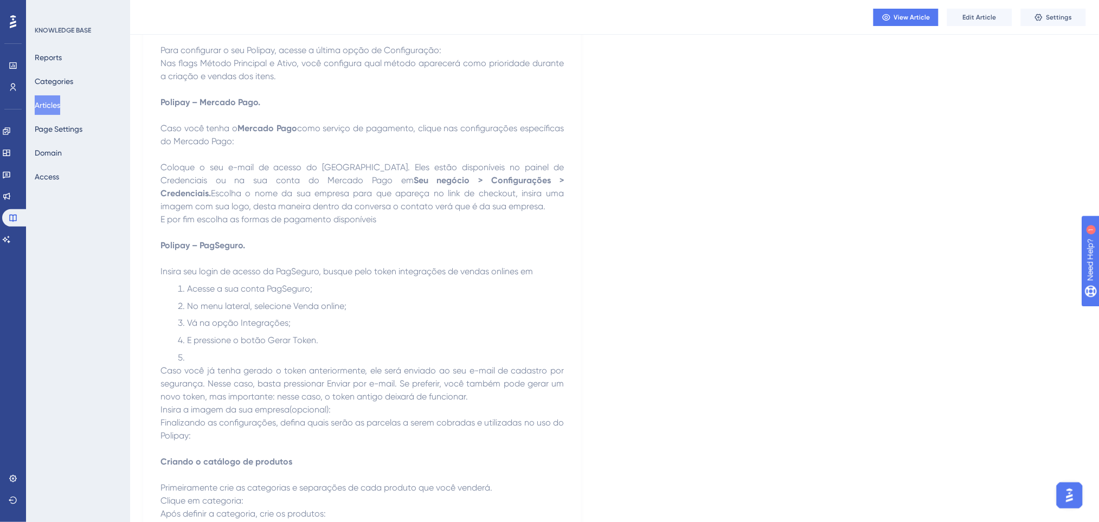
scroll to position [434, 0]
click at [989, 10] on button "Edit Article" at bounding box center [979, 17] width 65 height 17
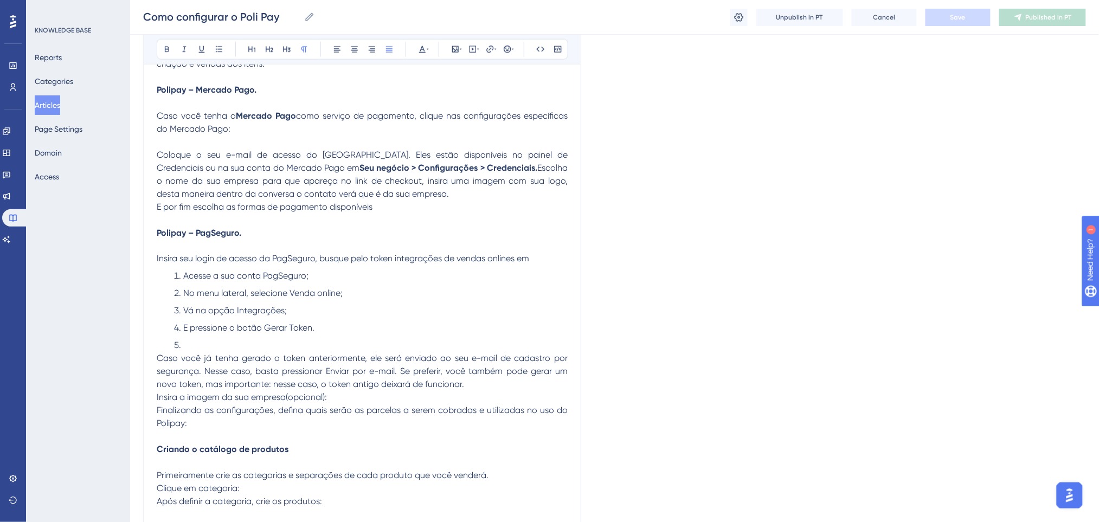
scroll to position [585, 0]
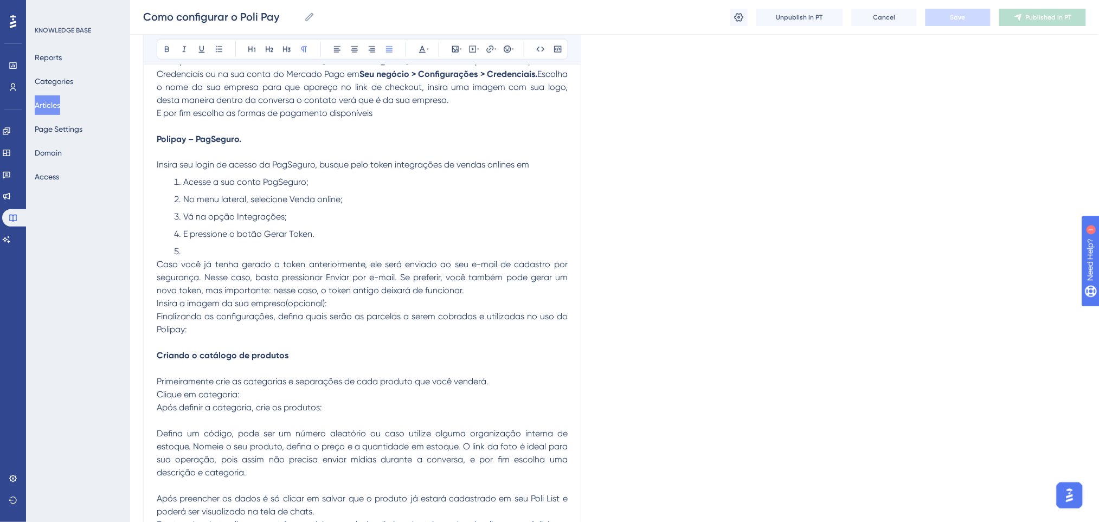
click at [256, 254] on li at bounding box center [369, 252] width 398 height 13
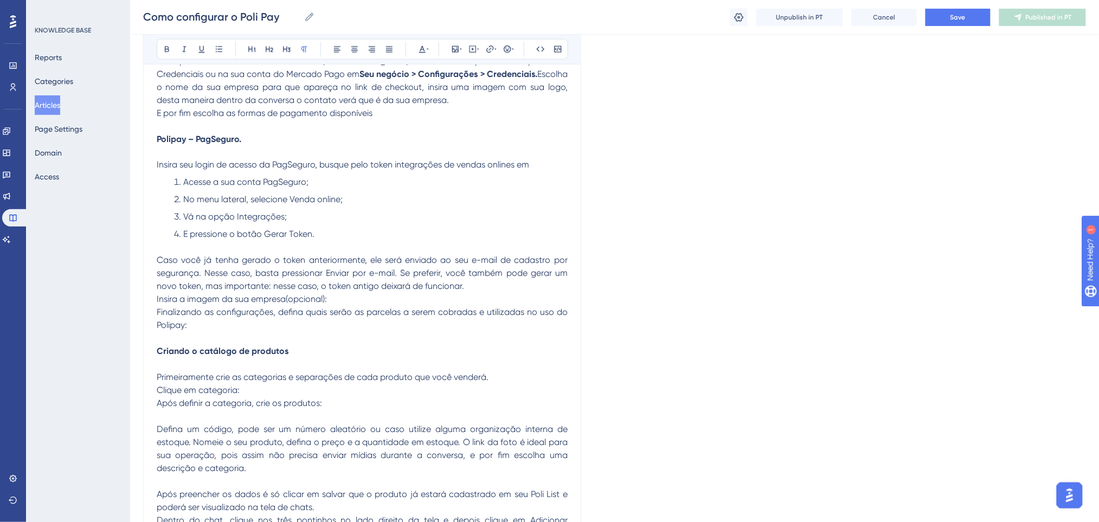
click at [363, 295] on p "Insira a imagem da sua empresa(opcional):" at bounding box center [362, 299] width 411 height 13
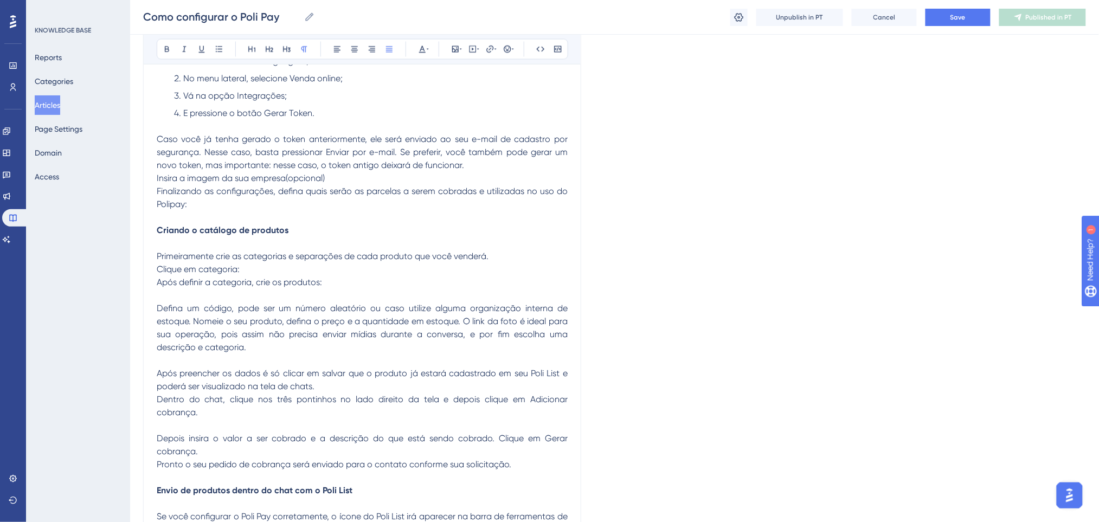
scroll to position [730, 0]
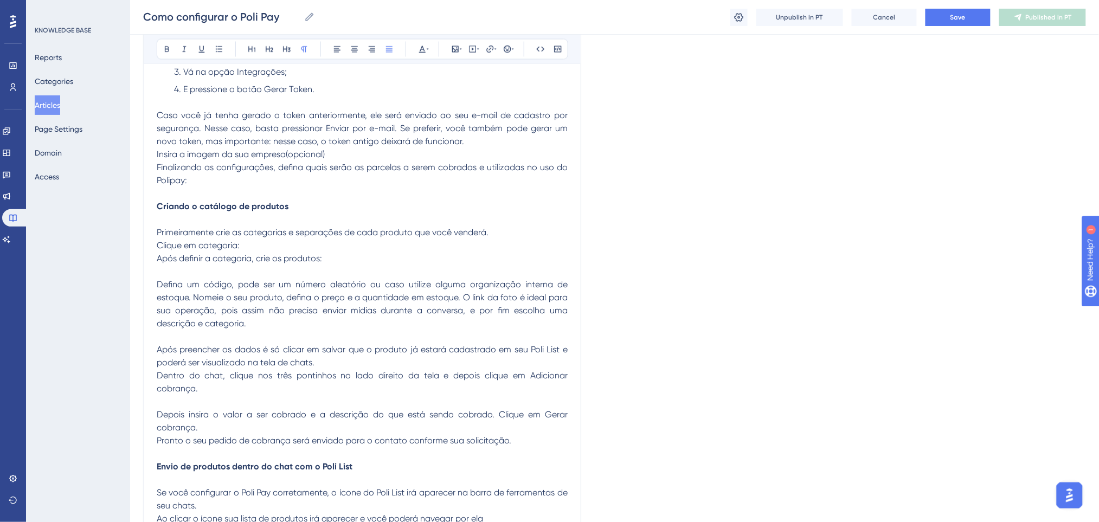
click at [182, 240] on p "Clique em categoria:" at bounding box center [362, 246] width 411 height 13
click at [345, 260] on p "Após definir a categoria, crie os produtos:" at bounding box center [362, 259] width 411 height 13
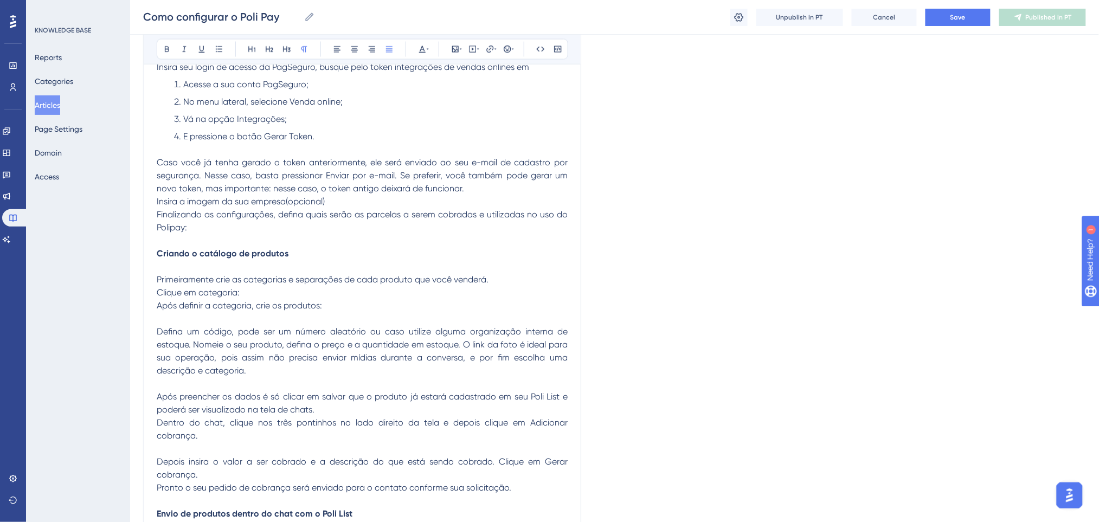
scroll to position [619, 0]
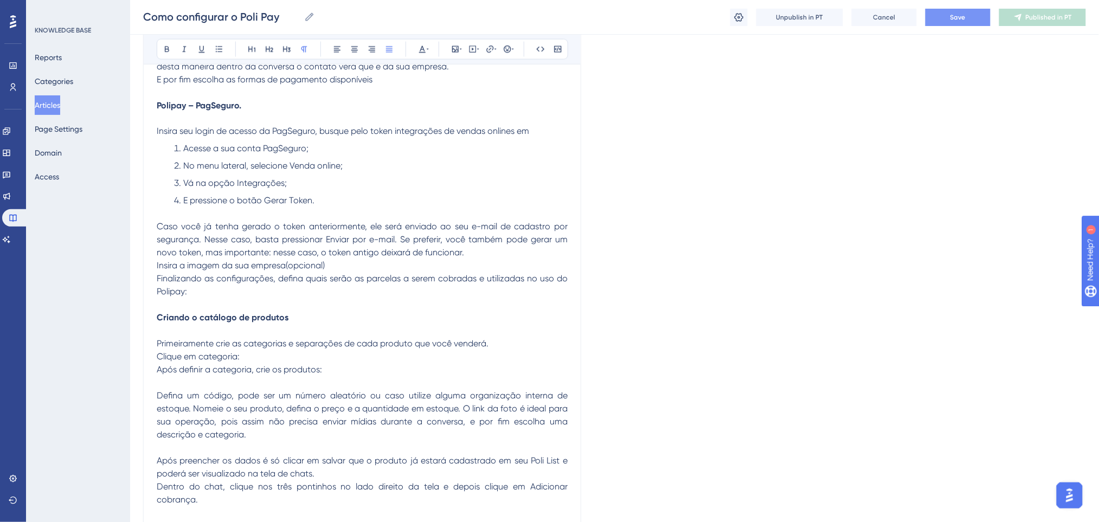
click at [975, 11] on button "Save" at bounding box center [957, 17] width 65 height 17
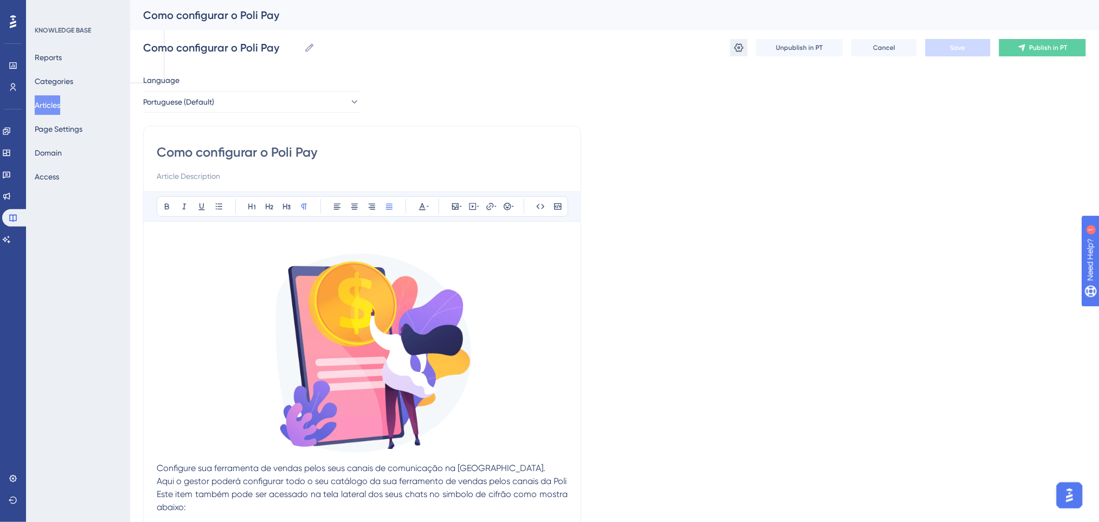
scroll to position [289, 0]
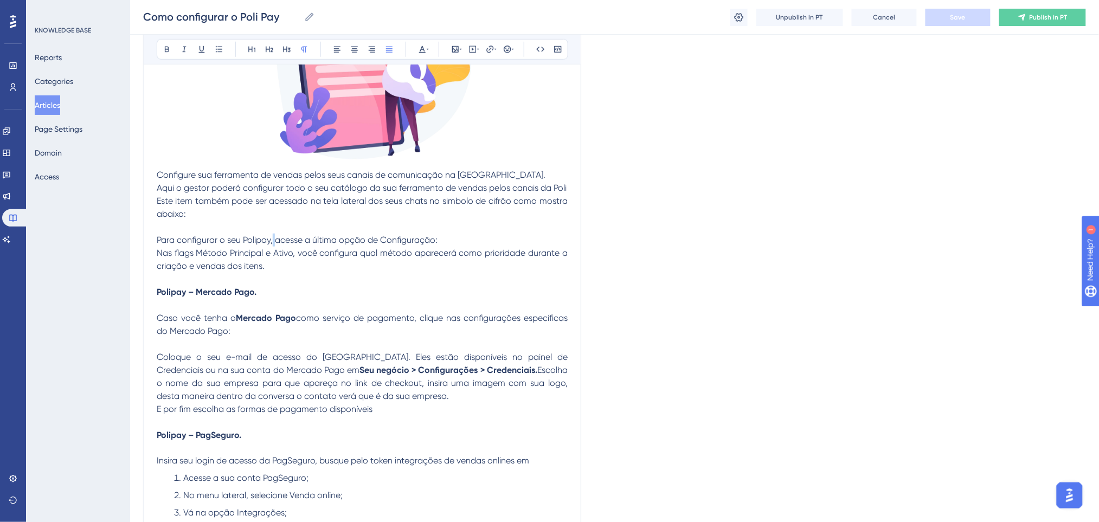
click at [273, 239] on span "Para configurar o seu Polipay, acesse a última opção de Configuração:" at bounding box center [297, 240] width 281 height 10
click at [351, 235] on span "Para configurar o seu Polipay, acesse a última opção de Configuração:" at bounding box center [297, 240] width 281 height 10
click at [404, 235] on span "Para configurar o seu Polipay, acesse a última opção de Configuração:" at bounding box center [297, 240] width 281 height 10
click at [276, 264] on p "Nas flags Método Principal e Ativo, você configura qual método aparecerá como p…" at bounding box center [362, 260] width 411 height 26
click at [284, 216] on p "Este item também pode ser acessado na tela lateral dos seus chats no simbolo de…" at bounding box center [362, 208] width 411 height 26
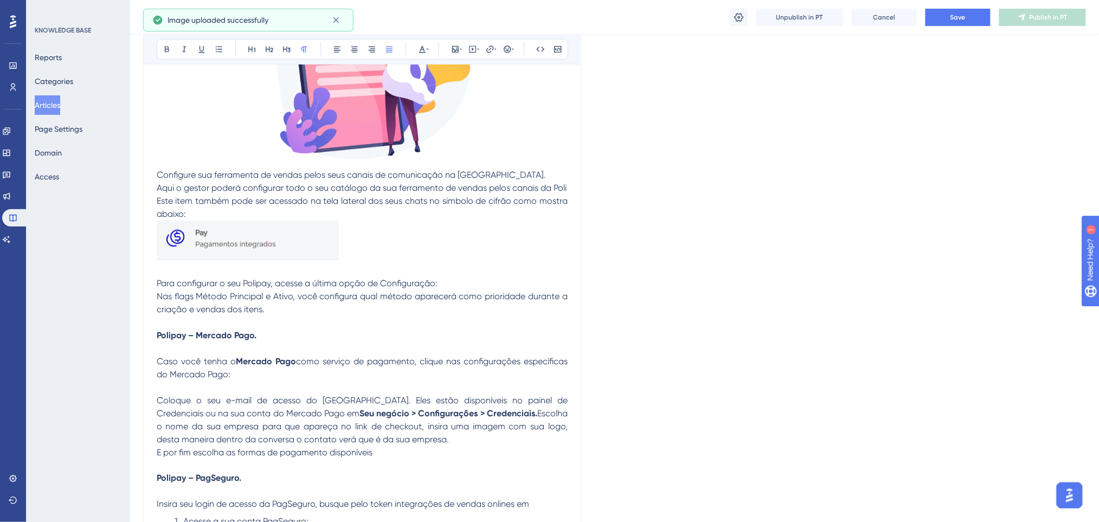
click at [198, 213] on p "Este item também pode ser acessado na tela lateral dos seus chats no simbolo de…" at bounding box center [362, 208] width 411 height 26
click at [305, 304] on p "Nas flags Método Principal e Ativo, você configura qual método aparecerá como p…" at bounding box center [362, 303] width 411 height 26
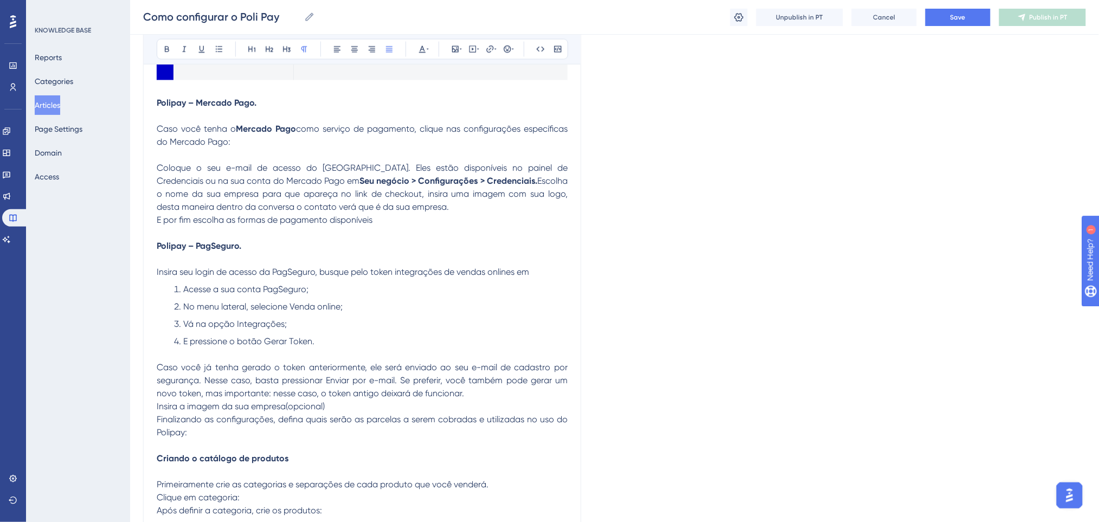
scroll to position [506, 0]
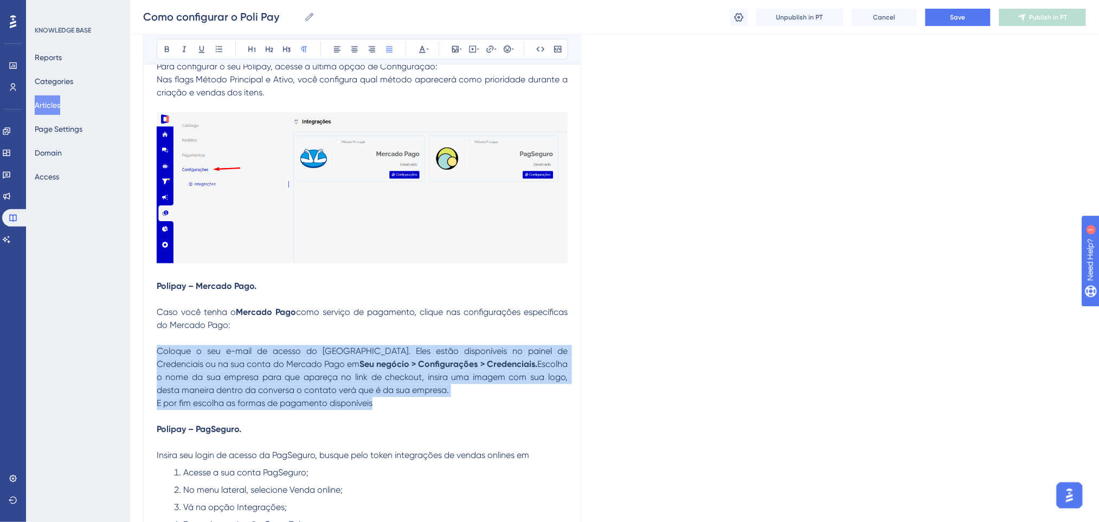
drag, startPoint x: 401, startPoint y: 406, endPoint x: 157, endPoint y: 344, distance: 251.8
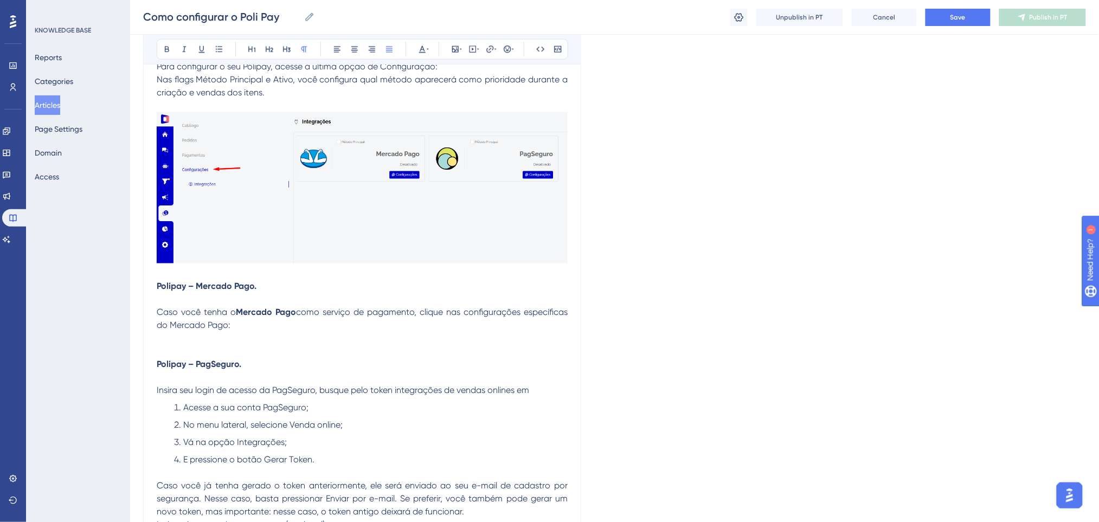
scroll to position [578, 0]
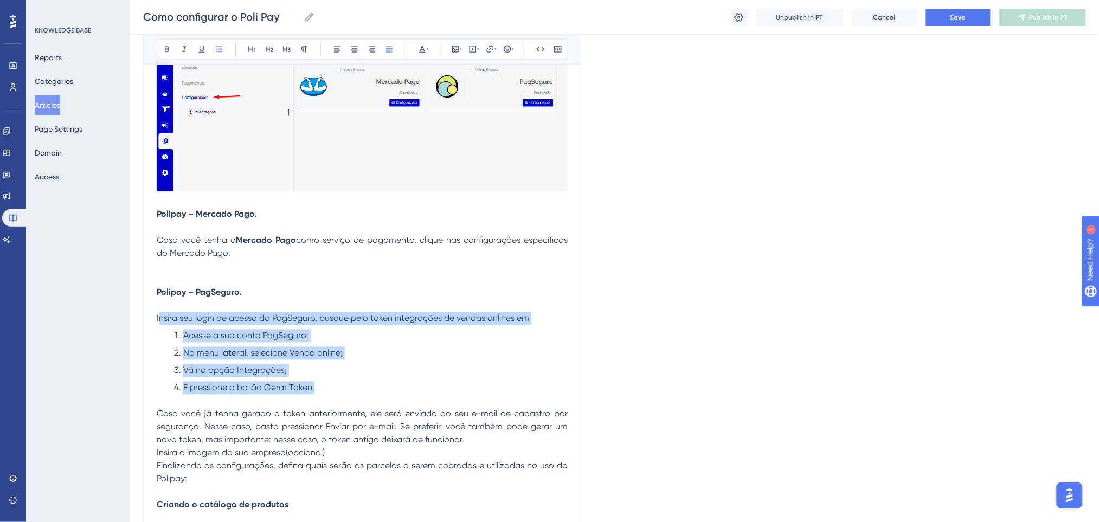
drag, startPoint x: 319, startPoint y: 380, endPoint x: 160, endPoint y: 314, distance: 172.1
click at [160, 314] on div "Configure sua ferramenta de vendas pelos seus canais de comunicação na Poli. Aq…" at bounding box center [362, 492] width 411 height 1679
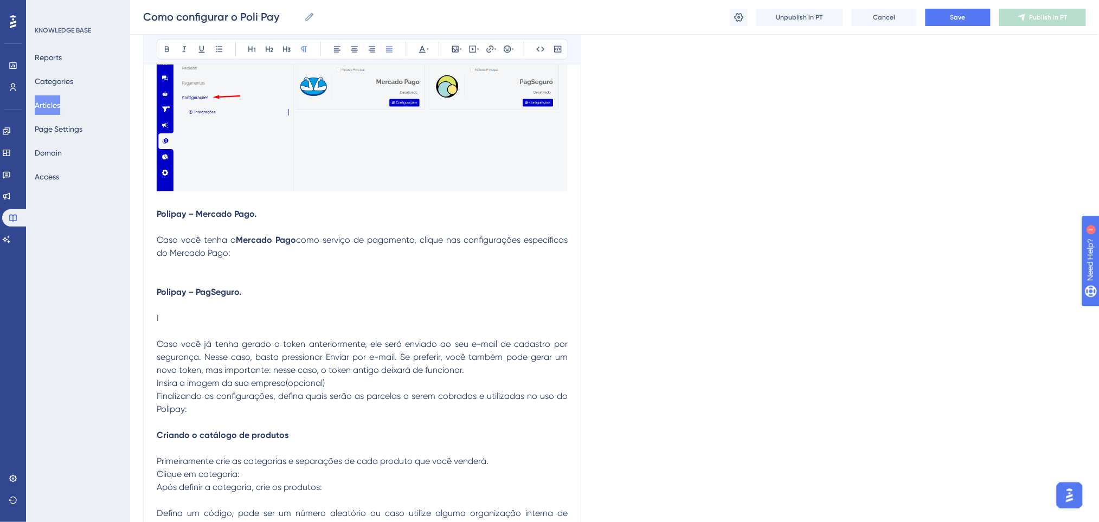
drag, startPoint x: 357, startPoint y: 263, endPoint x: 280, endPoint y: 251, distance: 78.4
click at [280, 251] on div "Configure sua ferramenta de vendas pelos seus canais de comunicação na Poli. Aq…" at bounding box center [362, 457] width 411 height 1609
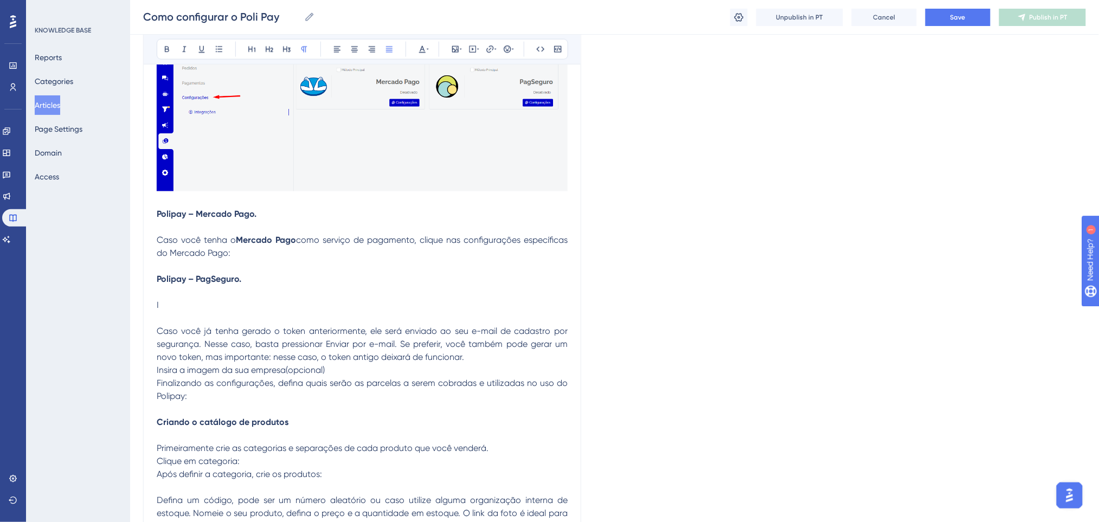
click at [278, 260] on p at bounding box center [362, 266] width 411 height 13
drag, startPoint x: 275, startPoint y: 254, endPoint x: 150, endPoint y: 242, distance: 125.7
click at [150, 242] on div "Como configurar o Poli Pay Bold Italic Underline Bullet Point Heading 1 Heading…" at bounding box center [362, 403] width 438 height 1719
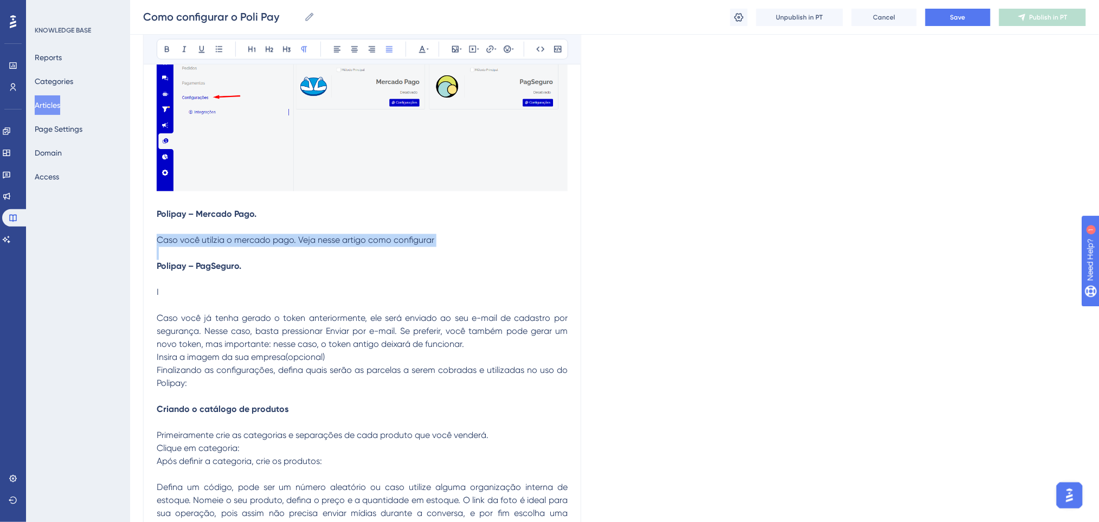
drag, startPoint x: 306, startPoint y: 246, endPoint x: 145, endPoint y: 239, distance: 161.2
click at [145, 239] on div "Como configurar o Poli Pay Bold Italic Underline Bullet Point Heading 1 Heading…" at bounding box center [362, 397] width 438 height 1706
click at [178, 295] on p "I" at bounding box center [362, 292] width 411 height 13
click at [178, 291] on p "I" at bounding box center [362, 292] width 411 height 13
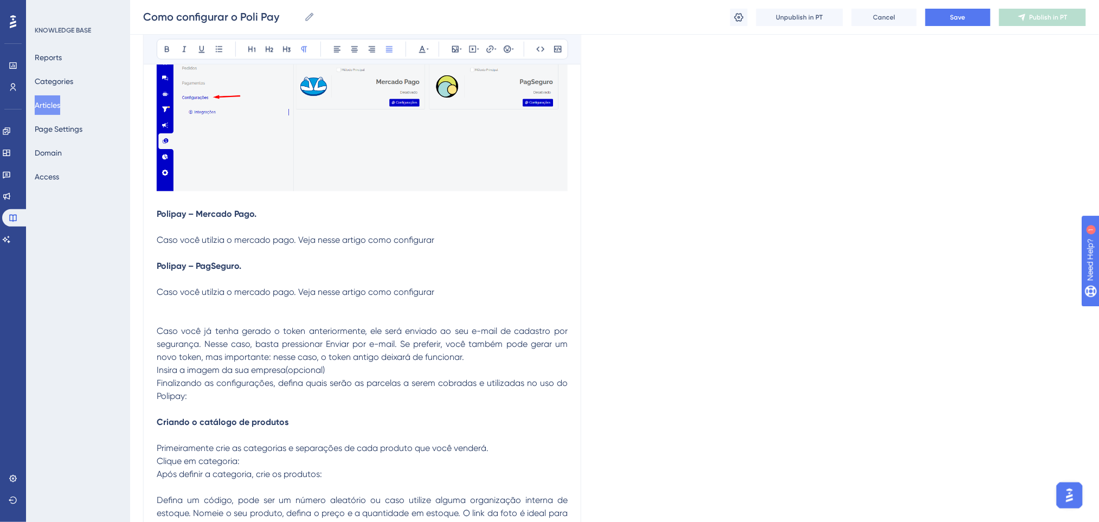
click at [202, 271] on strong "Polipay – PagSeguro." at bounding box center [199, 266] width 85 height 10
drag, startPoint x: 294, startPoint y: 291, endPoint x: 234, endPoint y: 289, distance: 59.7
click at [234, 289] on span "Caso você utilzia o mercado pago. Veja nesse artigo como configurar" at bounding box center [296, 292] width 278 height 10
click at [410, 297] on span "Caso você utilzia o pagSegura. Veja nesse artigo como configurar" at bounding box center [288, 292] width 262 height 10
drag, startPoint x: 198, startPoint y: 265, endPoint x: 143, endPoint y: 265, distance: 54.8
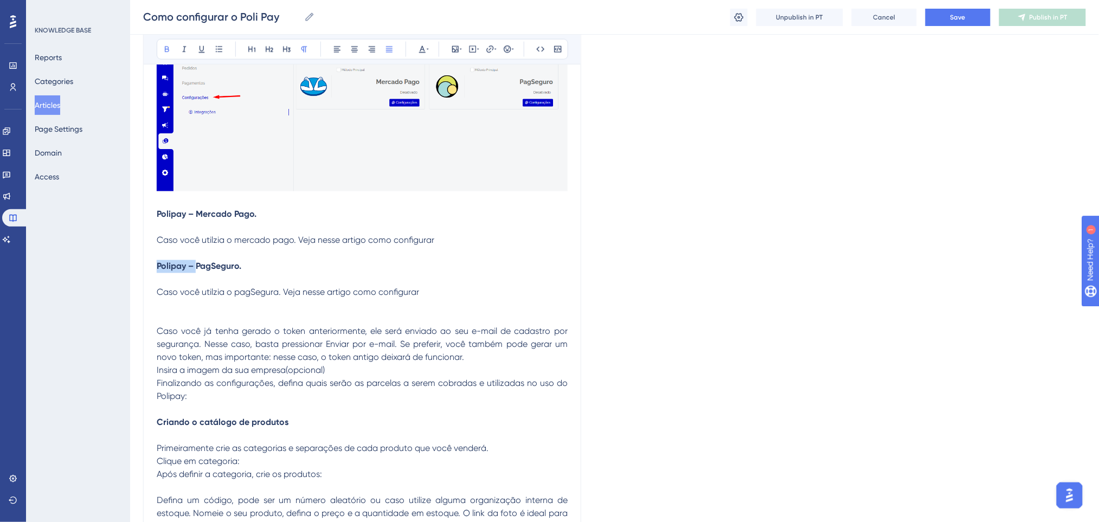
click at [143, 265] on div "Como configurar o Poli Pay Bold Italic Underline Bullet Point Heading 1 Heading…" at bounding box center [362, 403] width 438 height 1719
drag, startPoint x: 195, startPoint y: 214, endPoint x: 141, endPoint y: 208, distance: 53.9
click at [141, 208] on div "Performance Users Engagement Widgets Feedback Product Updates Knowledge Base AI…" at bounding box center [614, 383] width 969 height 1923
click at [158, 214] on strong "Mercado Pago." at bounding box center [187, 214] width 61 height 10
drag, startPoint x: 195, startPoint y: 229, endPoint x: 160, endPoint y: 235, distance: 35.2
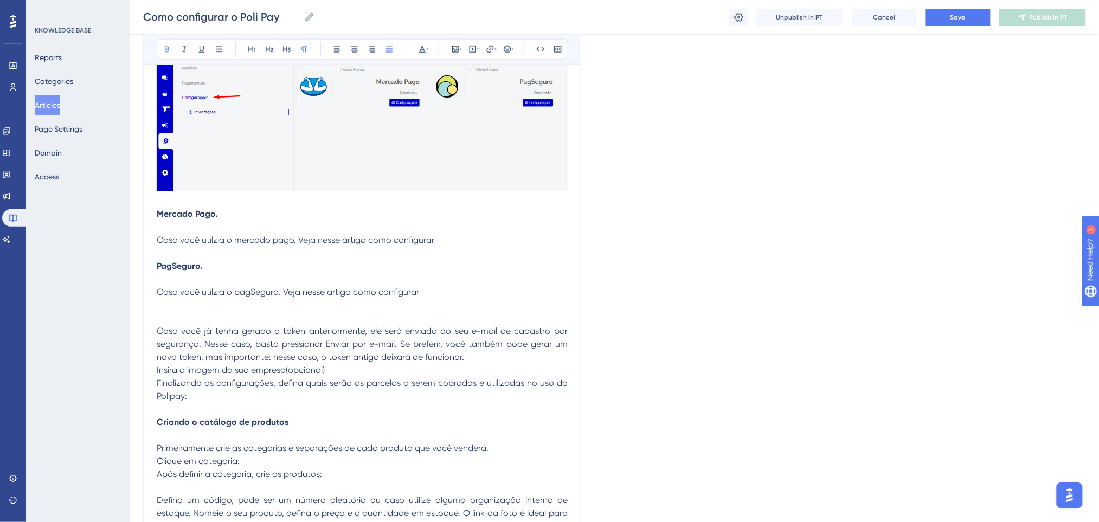
click at [194, 229] on p at bounding box center [362, 227] width 411 height 13
click at [157, 237] on span "Caso você utilzia o mercado pago. Veja nesse artigo como configurar" at bounding box center [296, 240] width 278 height 10
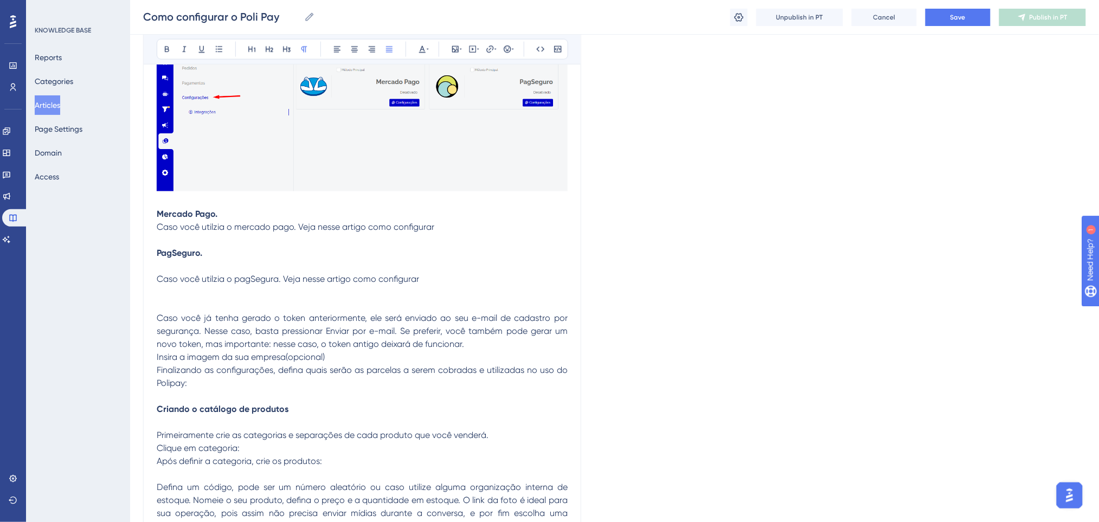
click at [158, 279] on span "Caso você utilzia o pagSegura. Veja nesse artigo como configurar" at bounding box center [288, 279] width 262 height 10
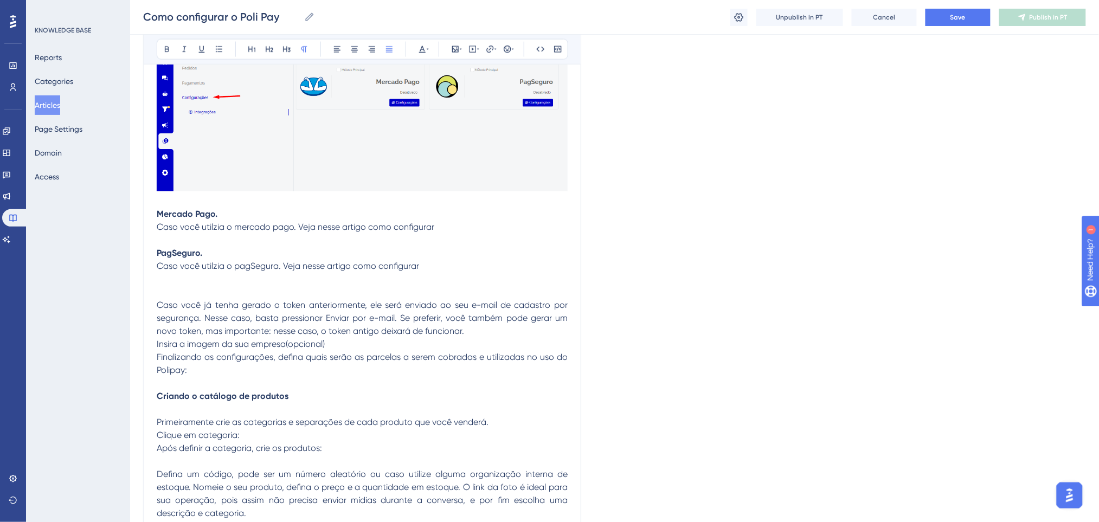
drag, startPoint x: 409, startPoint y: 255, endPoint x: 151, endPoint y: 216, distance: 261.1
click at [151, 216] on div "Como configurar o Poli Pay Bold Italic Underline Bullet Point Heading 1 Heading…" at bounding box center [362, 390] width 438 height 1693
click at [717, 227] on div "Language Portuguese (Default) Como configurar o Poli Pay Bold Italic Underline …" at bounding box center [614, 397] width 943 height 1810
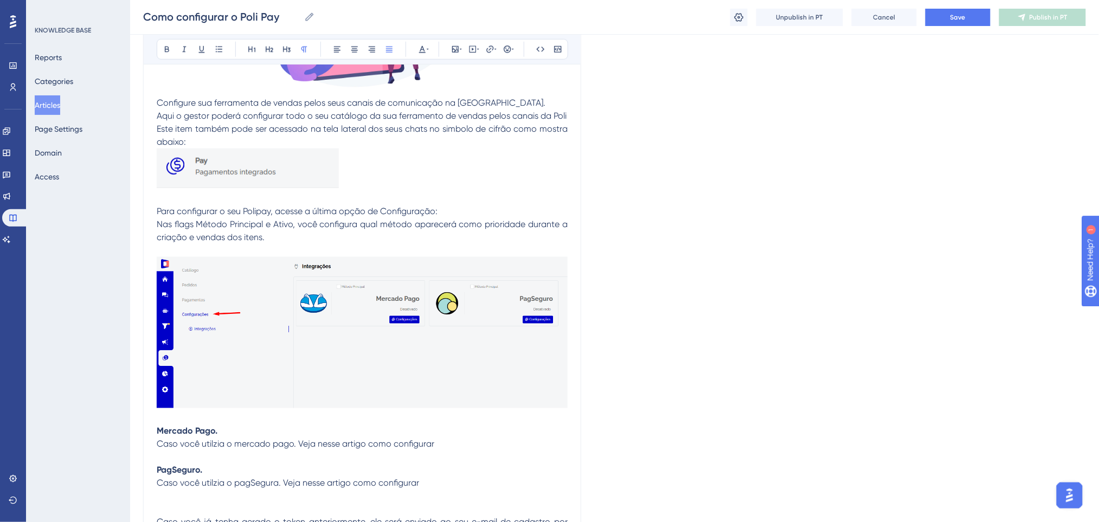
scroll to position [434, 0]
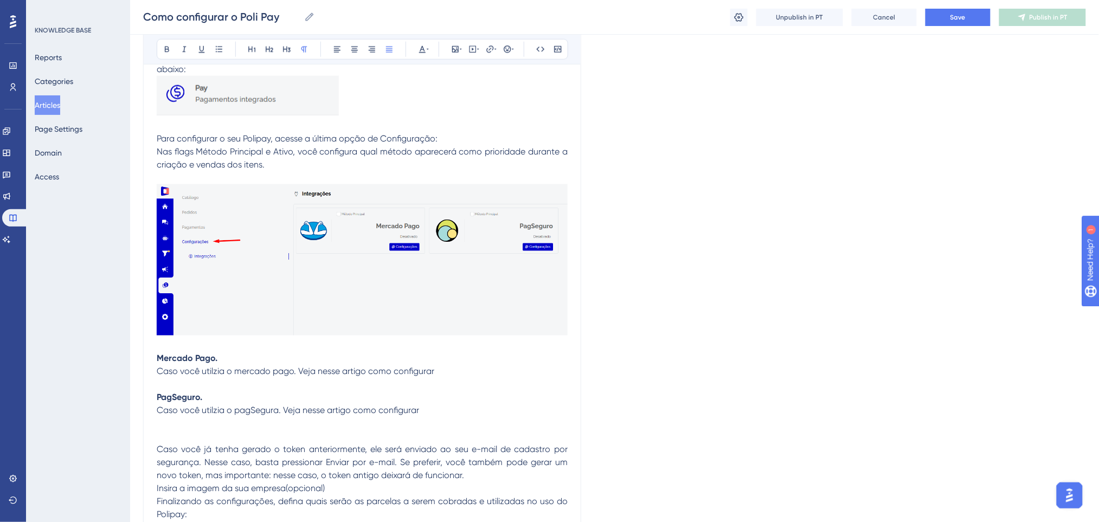
drag, startPoint x: 481, startPoint y: 372, endPoint x: 146, endPoint y: 360, distance: 335.2
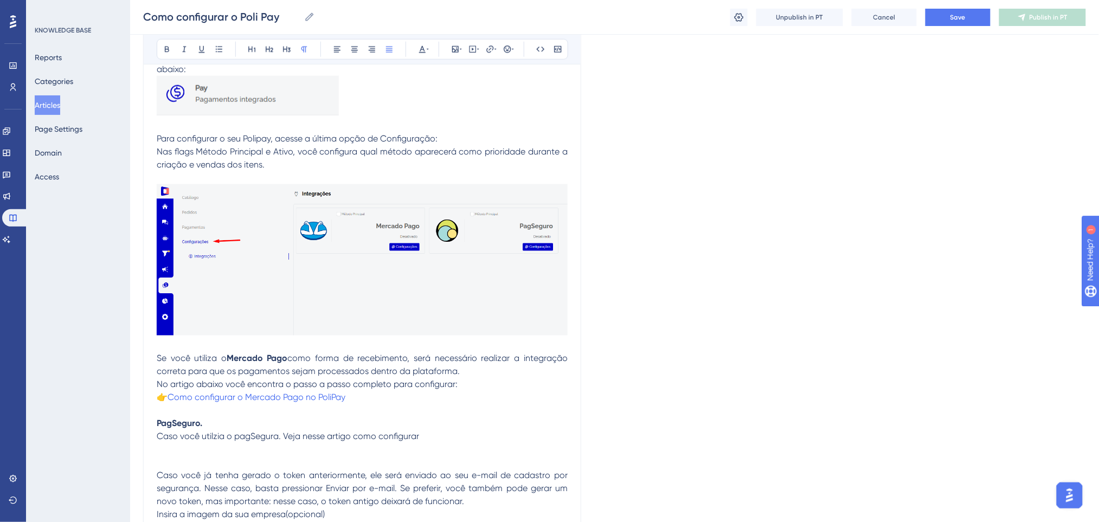
click at [158, 359] on span "Se você utiliza o" at bounding box center [192, 358] width 70 height 10
drag, startPoint x: 352, startPoint y: 355, endPoint x: 294, endPoint y: 358, distance: 58.6
click at [294, 358] on p "Mercado Pago - Se você utiliza o Mercado Pago como forma de recebimento, será n…" at bounding box center [362, 378] width 411 height 52
click at [169, 48] on icon at bounding box center [167, 49] width 9 height 9
drag, startPoint x: 214, startPoint y: 360, endPoint x: 180, endPoint y: 138, distance: 224.8
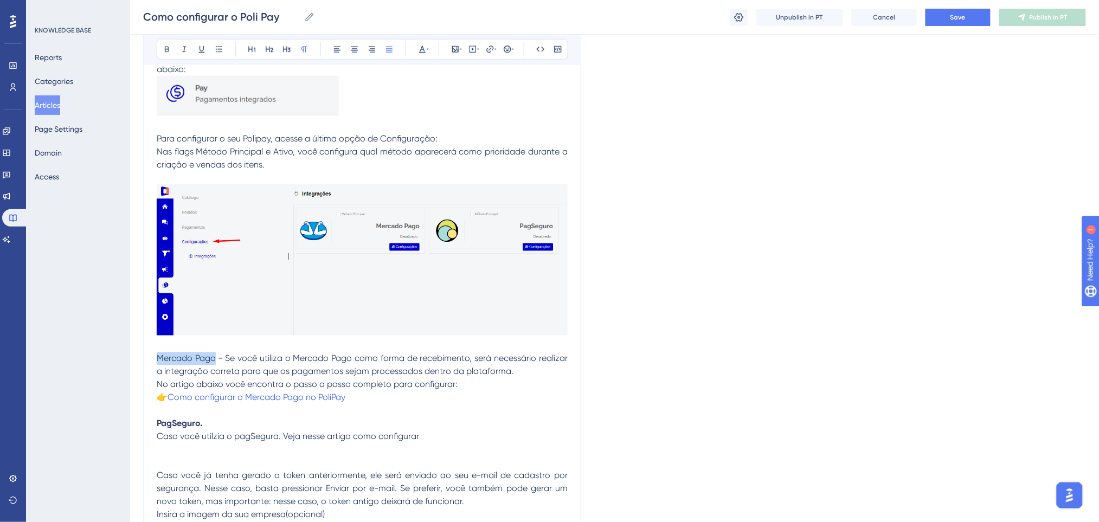
click at [139, 352] on div "Performance Users Engagement Widgets Feedback Product Updates Knowledge Base AI…" at bounding box center [614, 527] width 969 height 1923
click at [169, 46] on icon at bounding box center [167, 49] width 9 height 9
click at [338, 369] on span "- Se você utiliza o Mercado Pago como forma de recebimento, será necessário rea…" at bounding box center [363, 364] width 413 height 23
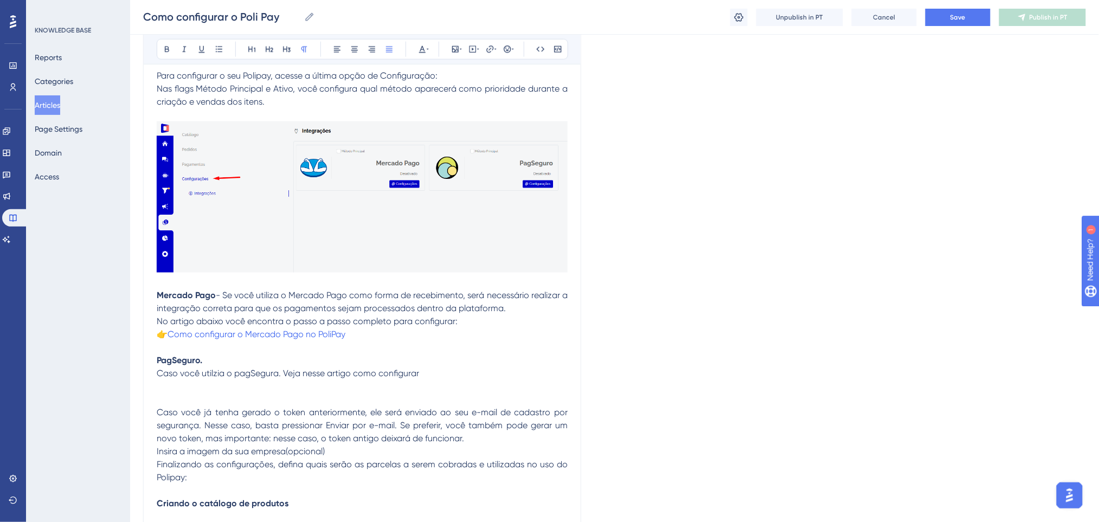
scroll to position [578, 0]
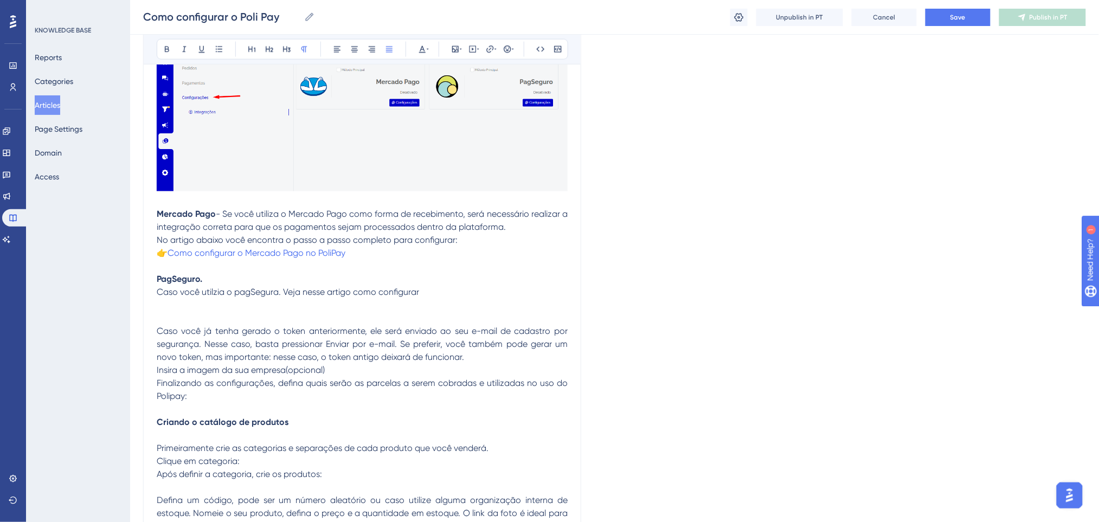
drag, startPoint x: 435, startPoint y: 297, endPoint x: 202, endPoint y: 278, distance: 233.9
click at [191, 273] on div "Configure sua ferramenta de vendas pelos seus canais de comunicação na Poli. Aq…" at bounding box center [362, 451] width 411 height 1596
click at [211, 279] on p "PagSeguro." at bounding box center [362, 279] width 411 height 13
drag, startPoint x: 486, startPoint y: 297, endPoint x: 146, endPoint y: 297, distance: 340.4
click at [146, 297] on div "Como configurar o Poli Pay Bold Italic Underline Bullet Point Heading 1 Heading…" at bounding box center [362, 403] width 438 height 1719
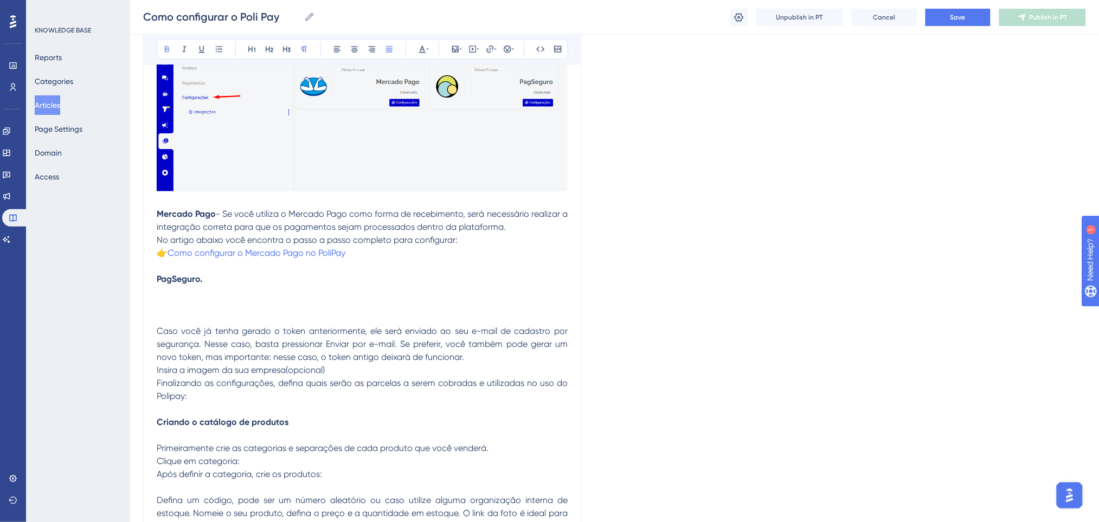
click at [230, 279] on p "PagSeguro." at bounding box center [362, 279] width 411 height 13
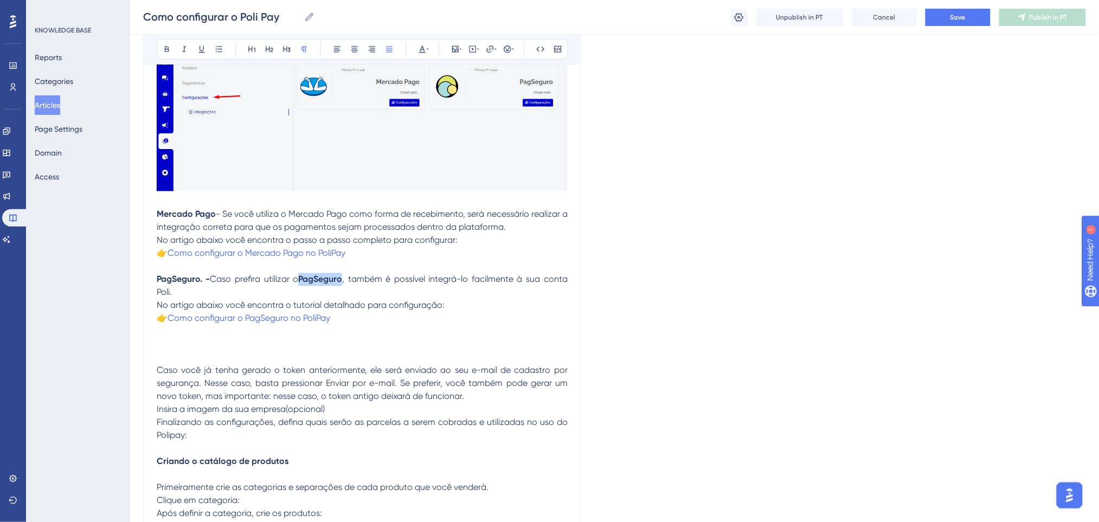
drag, startPoint x: 300, startPoint y: 279, endPoint x: 346, endPoint y: 276, distance: 45.6
click at [346, 276] on p "PagSeguro. - Caso prefira utilizar o PagSeguro , também é possível integrá-lo f…" at bounding box center [362, 299] width 411 height 52
click at [169, 55] on button at bounding box center [166, 49] width 15 height 15
click at [413, 250] on p "Mercado Pago - Se você utiliza o Mercado Pago como forma de recebimento, será n…" at bounding box center [362, 234] width 411 height 52
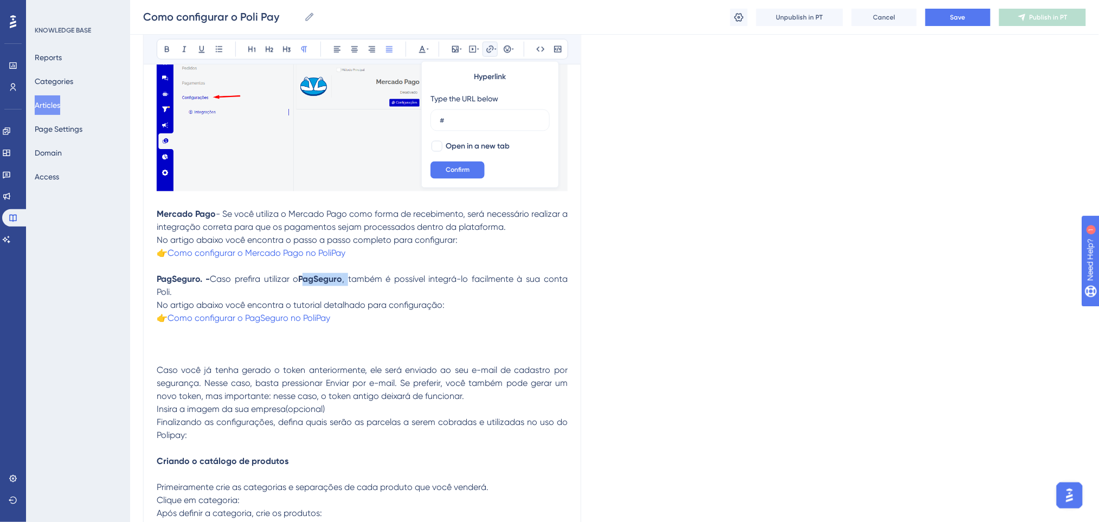
drag, startPoint x: 351, startPoint y: 277, endPoint x: 301, endPoint y: 276, distance: 49.9
click at [301, 276] on p "PagSeguro. - Caso prefira utilizar o PagSeguro , também é possível integrá-lo f…" at bounding box center [362, 299] width 411 height 52
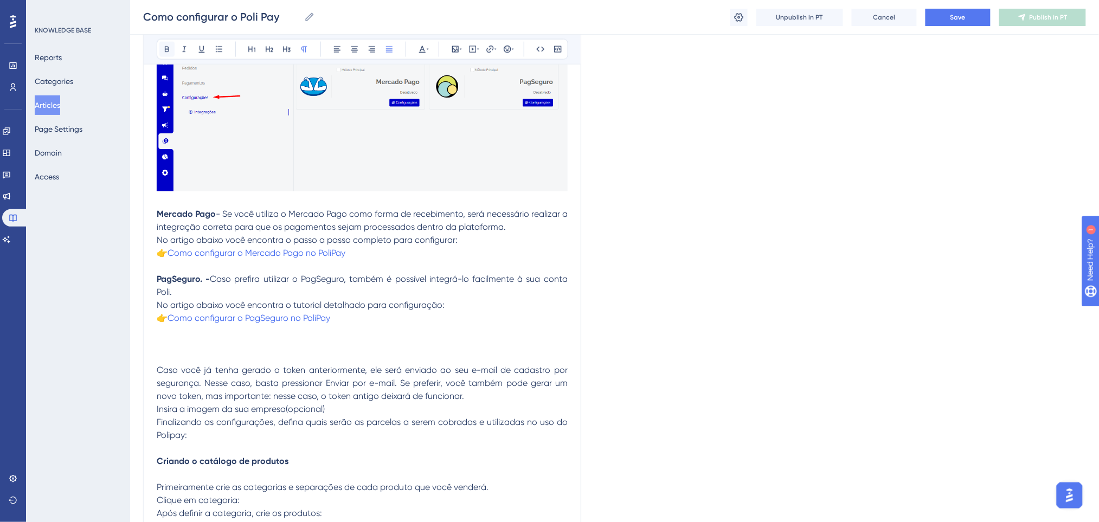
click at [163, 48] on icon at bounding box center [167, 49] width 9 height 9
click at [616, 270] on div "Language Portuguese (Default) Como configurar o Poli Pay Bold Italic Underline …" at bounding box center [614, 429] width 943 height 1875
click at [166, 320] on span "👉" at bounding box center [162, 318] width 11 height 10
click at [168, 254] on span "👉" at bounding box center [162, 253] width 11 height 10
click at [951, 13] on span "Save" at bounding box center [957, 17] width 15 height 9
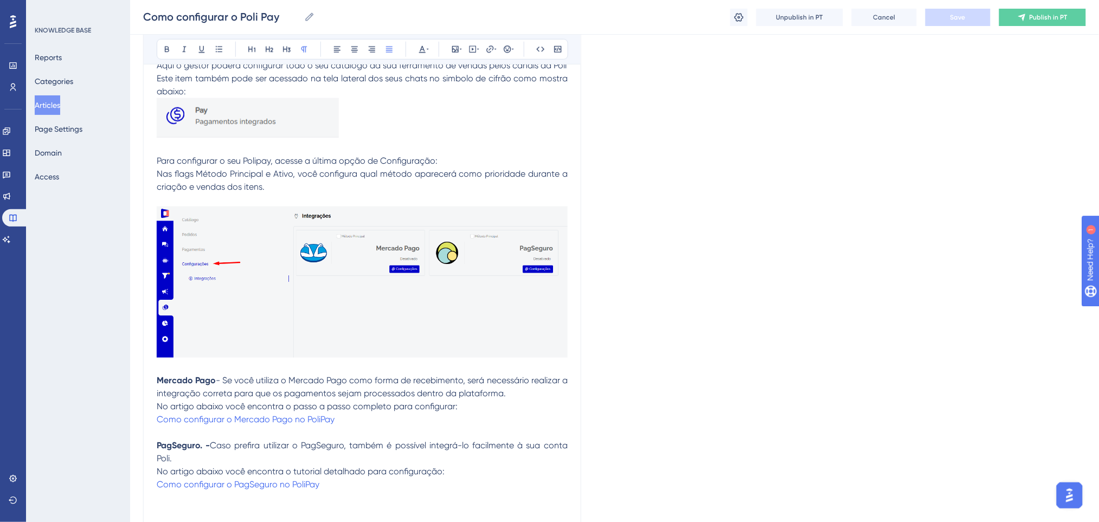
scroll to position [434, 0]
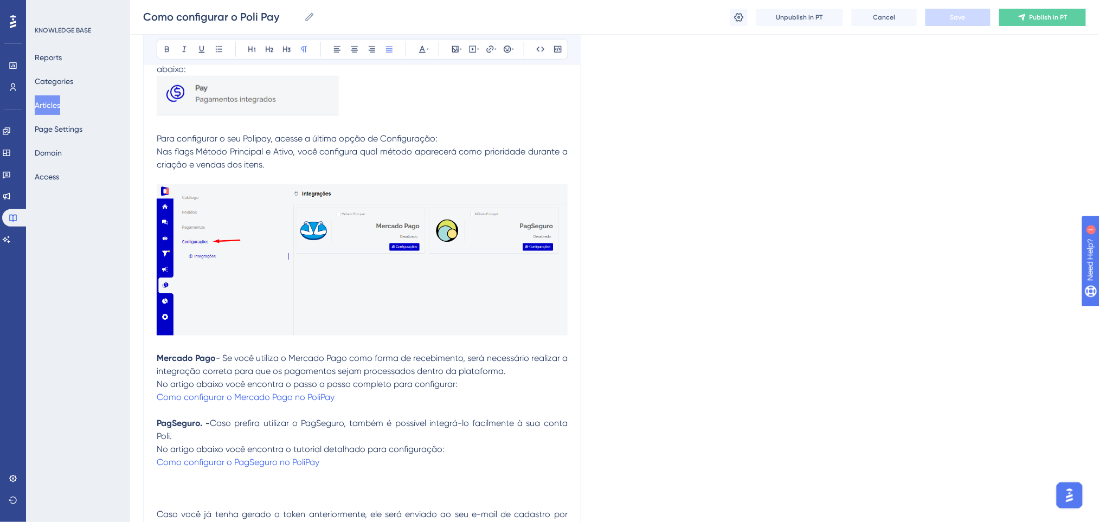
click at [157, 453] on span "No artigo abaixo você encontra o tutorial detalhado para configuração:" at bounding box center [301, 450] width 288 height 10
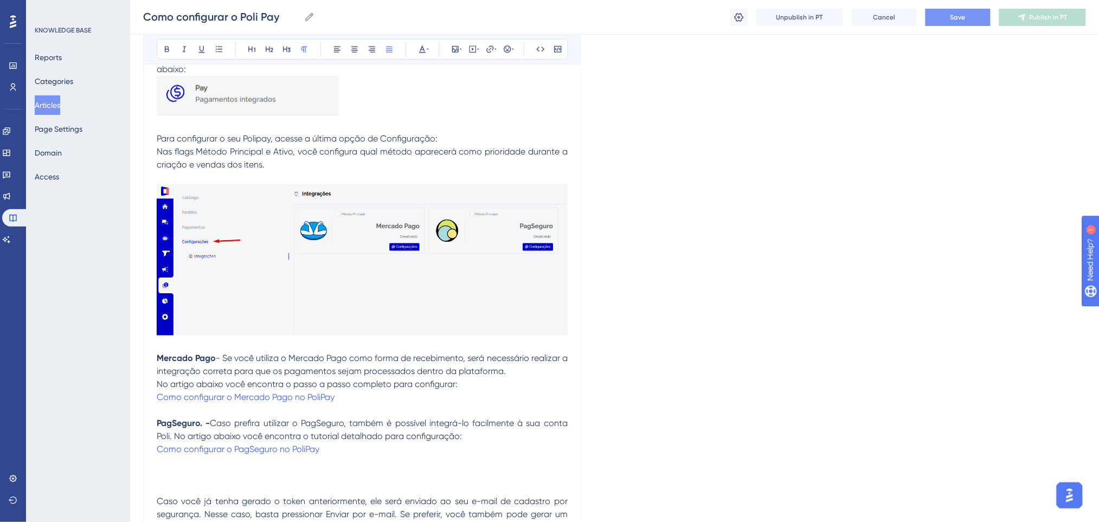
click at [355, 461] on p at bounding box center [362, 462] width 411 height 13
click at [962, 18] on span "Save" at bounding box center [957, 17] width 15 height 9
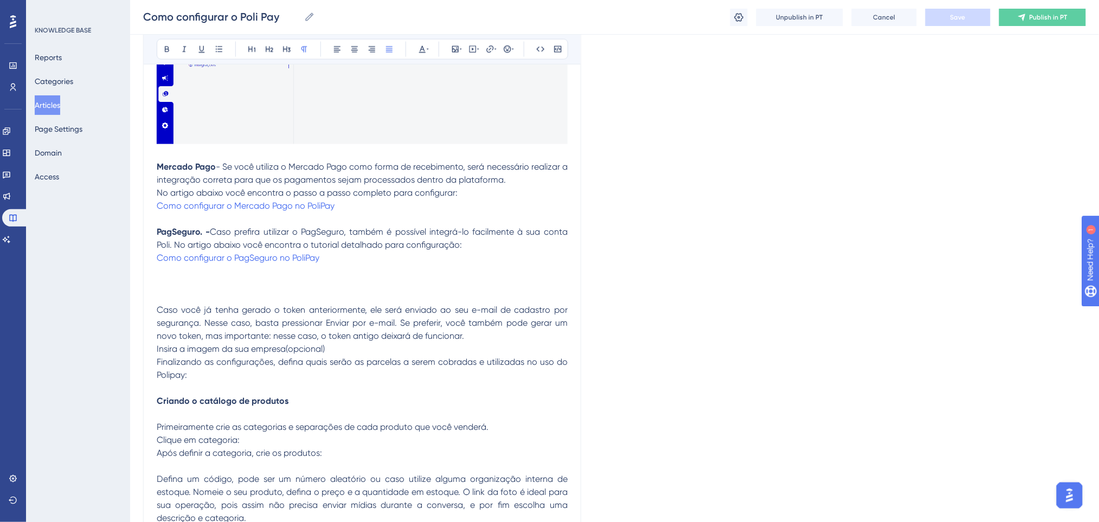
scroll to position [651, 0]
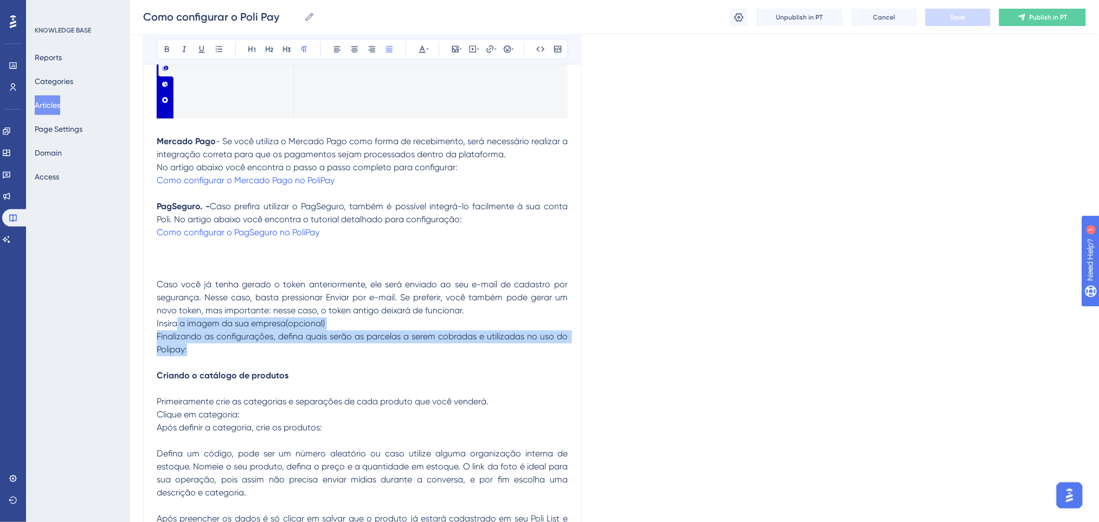
drag, startPoint x: 189, startPoint y: 348, endPoint x: 177, endPoint y: 324, distance: 26.7
click at [177, 324] on div "Configure sua ferramenta de vendas pelos seus canais de comunicação na Poli. Aq…" at bounding box center [362, 391] width 411 height 1622
click at [177, 324] on span "Insira a imagem da sua empresa(opcional)" at bounding box center [241, 324] width 168 height 10
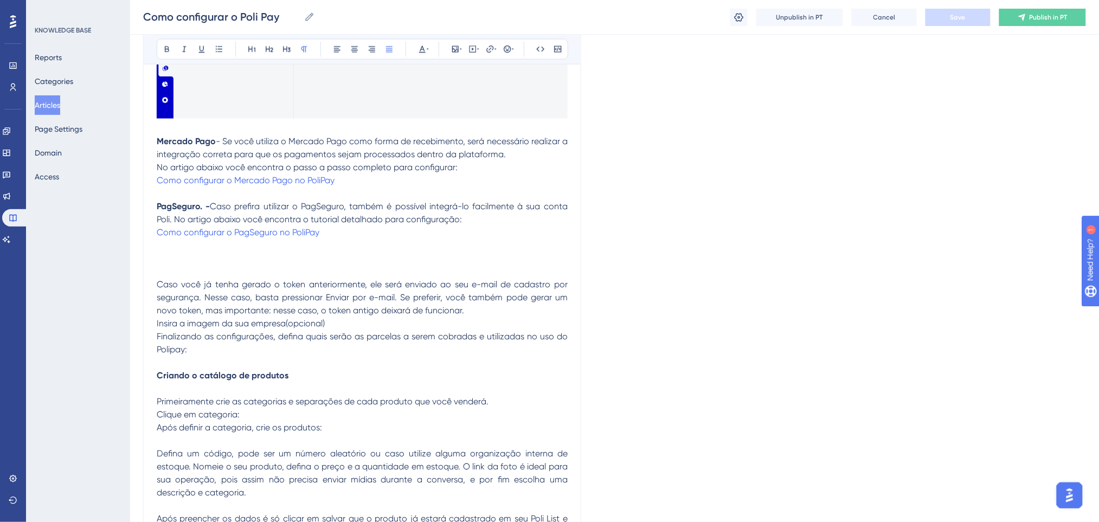
scroll to position [795, 0]
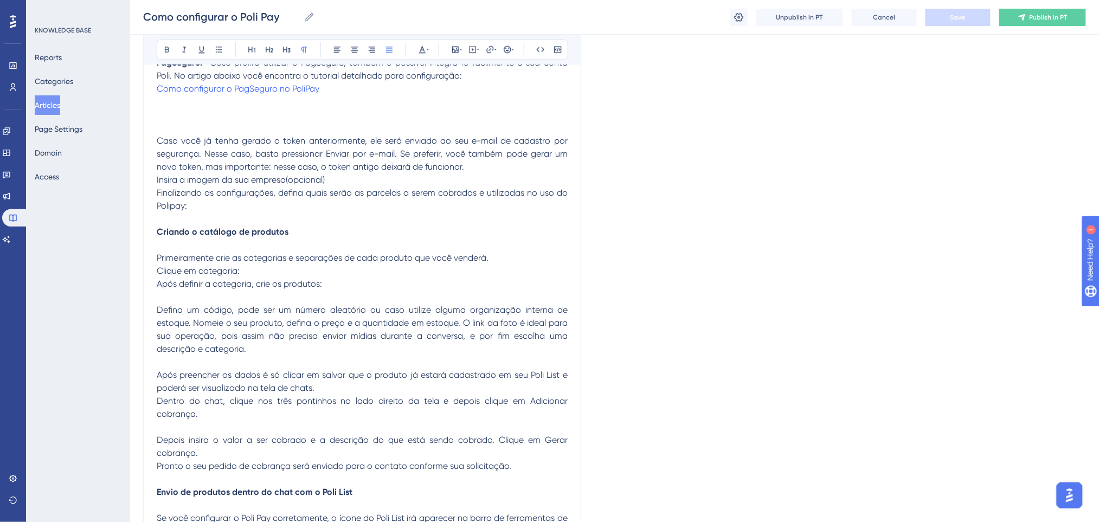
click at [347, 260] on span "Primeiramente crie as categorias e separações de cada produto que você venderá." at bounding box center [323, 258] width 332 height 10
click at [255, 269] on p "Clique em categoria:" at bounding box center [362, 271] width 411 height 13
click at [281, 279] on span "Após definir a categoria, crie os produtos:" at bounding box center [239, 284] width 165 height 10
click at [340, 278] on p "Após definir a categoria, crie os produtos:" at bounding box center [362, 284] width 411 height 13
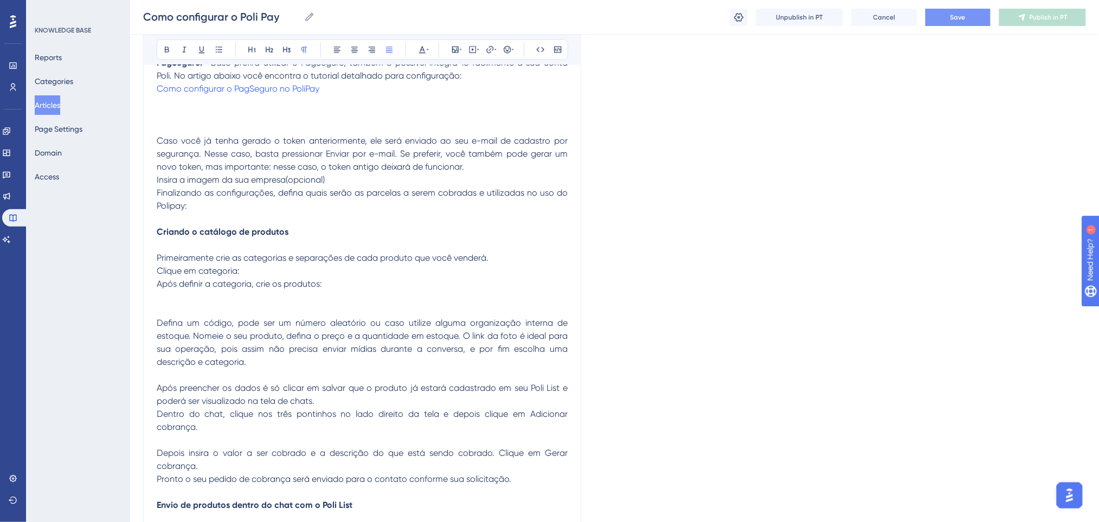
click at [262, 271] on p "Clique em categoria:" at bounding box center [362, 271] width 411 height 13
click at [202, 267] on span "Clique em categoria:" at bounding box center [198, 271] width 83 height 10
click at [198, 269] on span "Clique em categoria:" at bounding box center [198, 271] width 83 height 10
click at [349, 268] on p "Clique em ''Catalogo e depois em categoria:" at bounding box center [362, 271] width 411 height 13
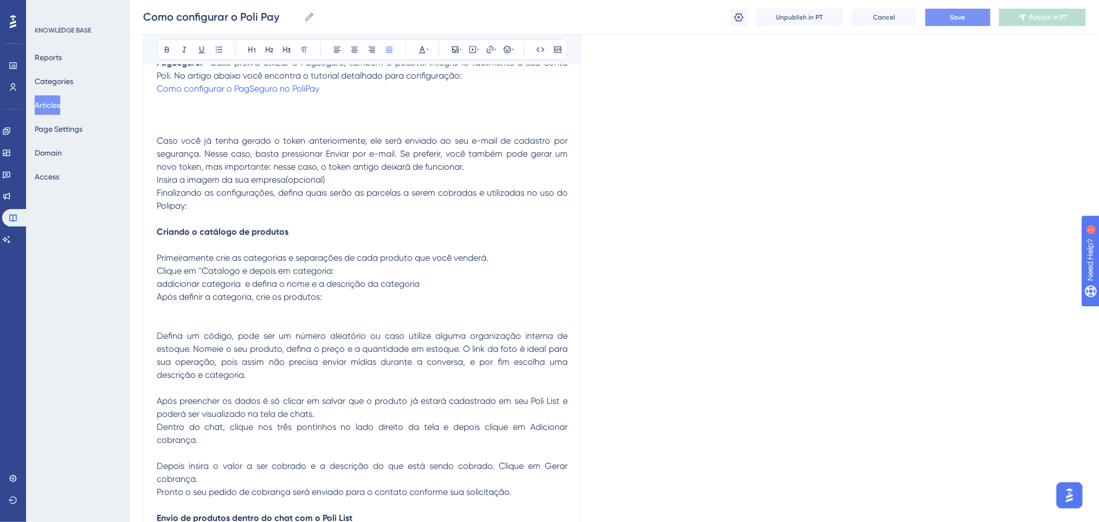
click at [455, 278] on p "Clique em ''Catalogo e depois em categoria: addicionar categoria e defina o nom…" at bounding box center [362, 278] width 411 height 26
click at [379, 291] on p "Após definir a categoria, crie os produtos:" at bounding box center [362, 297] width 411 height 13
click at [159, 300] on span "Após definir a categoria, crie os produtos:" at bounding box center [239, 297] width 165 height 10
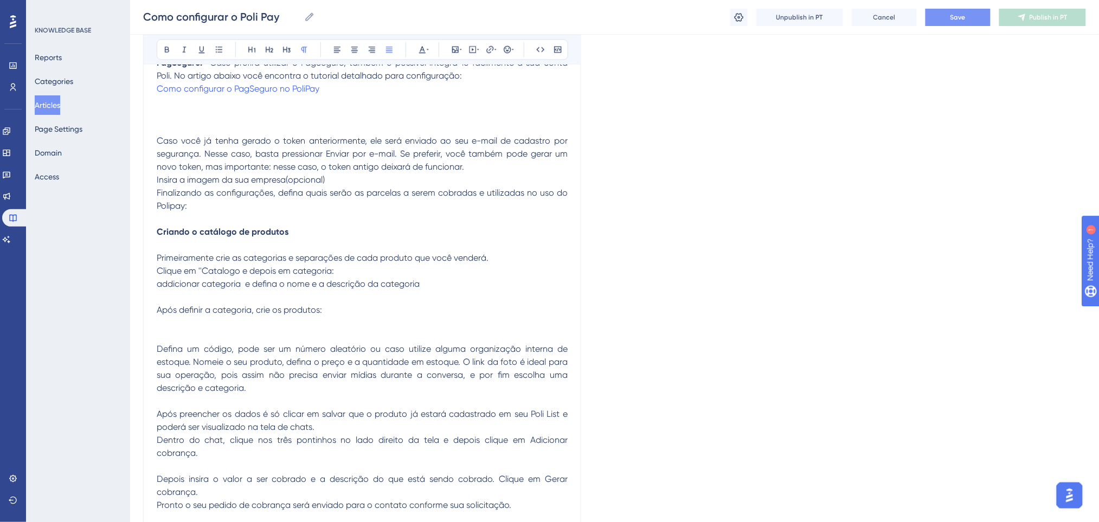
click at [327, 312] on p "Após definir a categoria, crie os produtos:" at bounding box center [362, 310] width 411 height 13
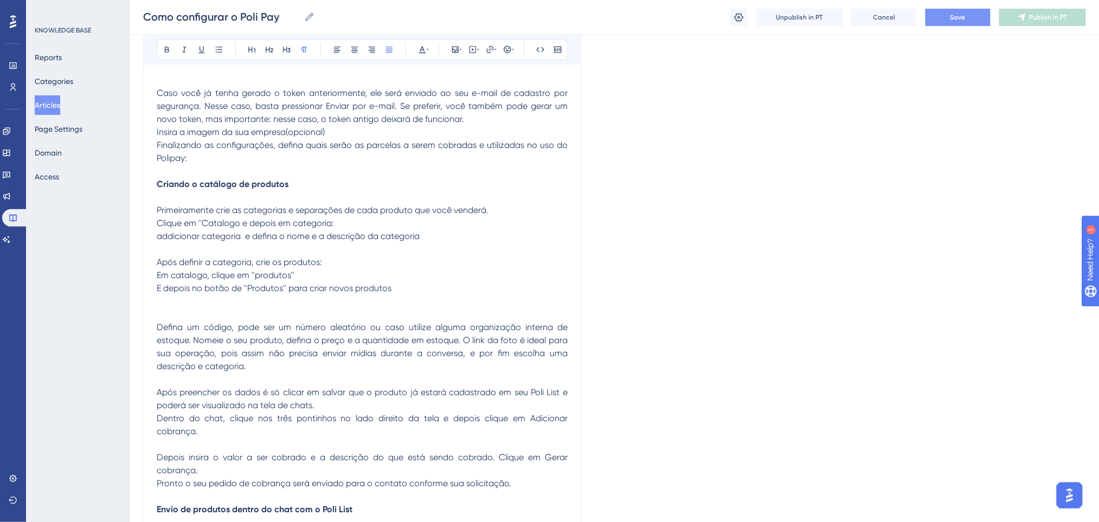
scroll to position [867, 0]
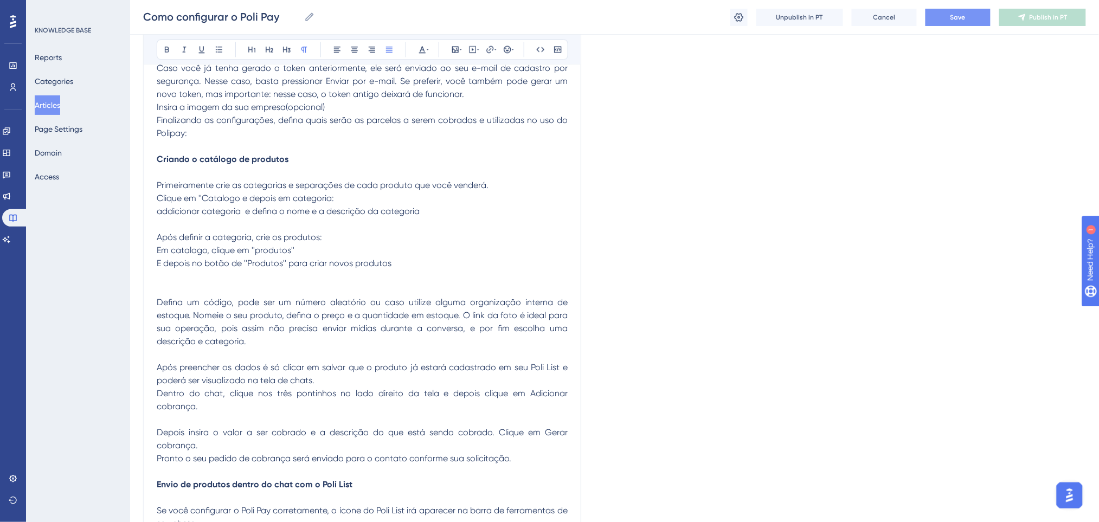
click at [369, 368] on span "Após preencher os dados é só clicar em salvar que o produto já estará cadastrad…" at bounding box center [363, 373] width 413 height 23
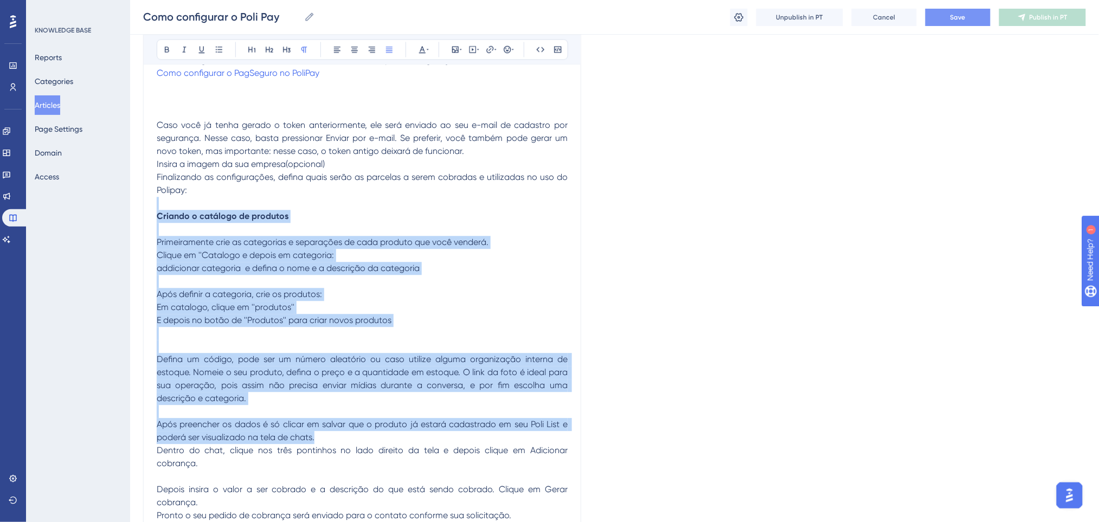
scroll to position [795, 0]
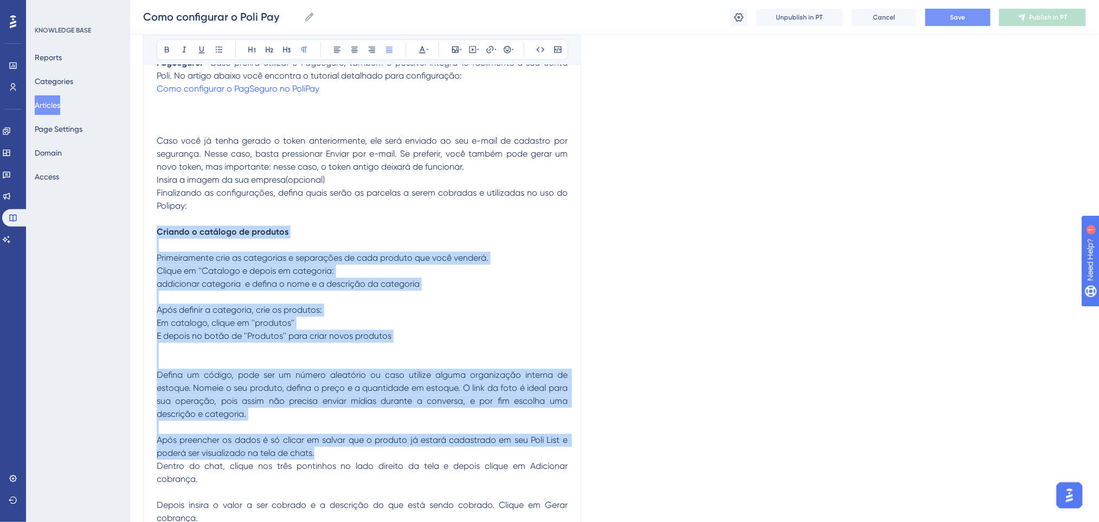
drag, startPoint x: 326, startPoint y: 384, endPoint x: 153, endPoint y: 229, distance: 231.8
click at [153, 229] on div "Como configurar o Poli Pay Bold Italic Underline Bullet Point Heading 1 Heading…" at bounding box center [362, 232] width 438 height 1810
click at [463, 308] on p "Após definir a categoria, crie os produtos:" at bounding box center [362, 310] width 411 height 13
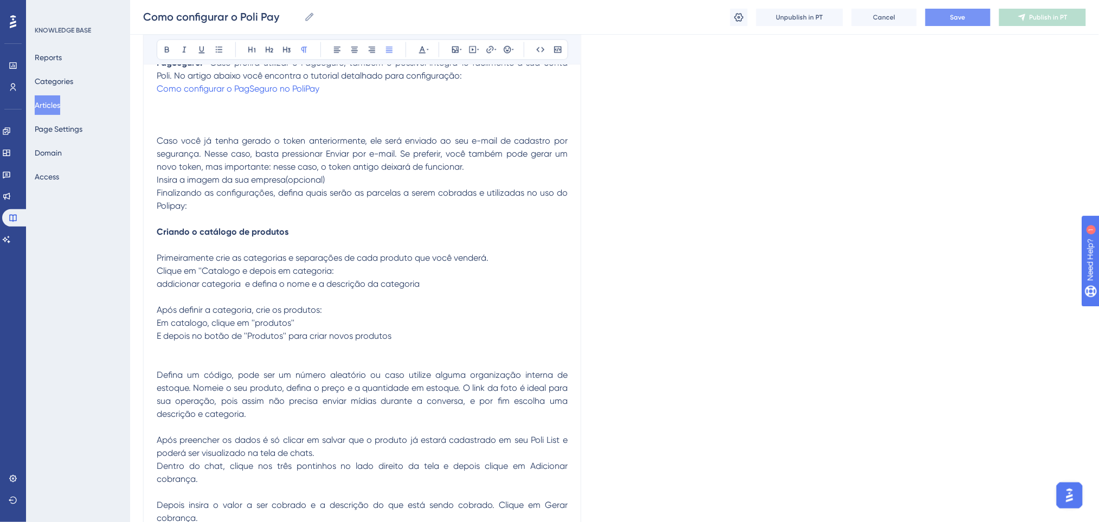
click at [315, 408] on p "Defina um código, pode ser um número aleatório ou caso utilize alguma organizaç…" at bounding box center [362, 395] width 411 height 52
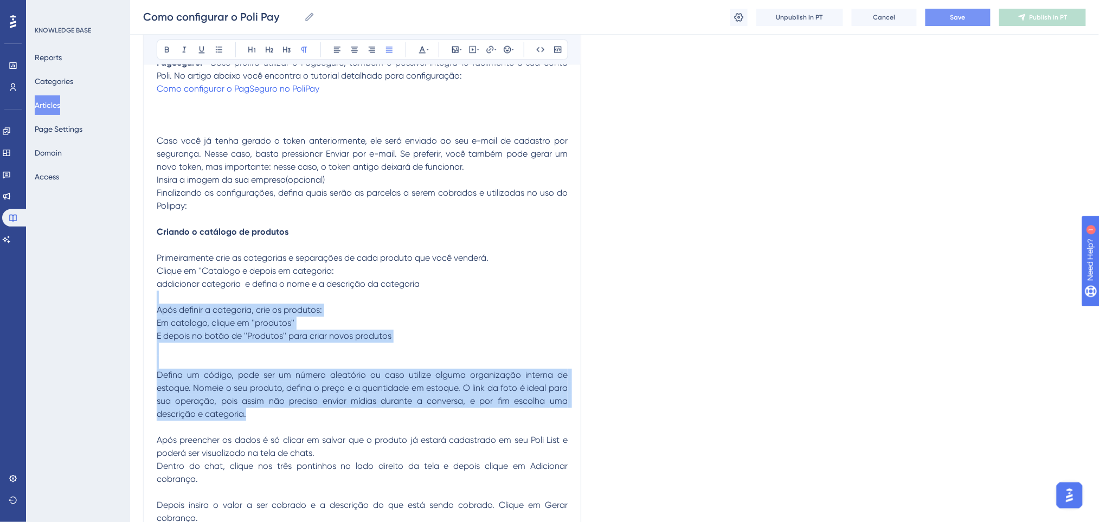
drag, startPoint x: 293, startPoint y: 416, endPoint x: 171, endPoint y: 297, distance: 170.6
click at [171, 297] on div "Configure sua ferramenta de vendas pelos seus canais de comunicação na Poli. Aq…" at bounding box center [362, 280] width 411 height 1688
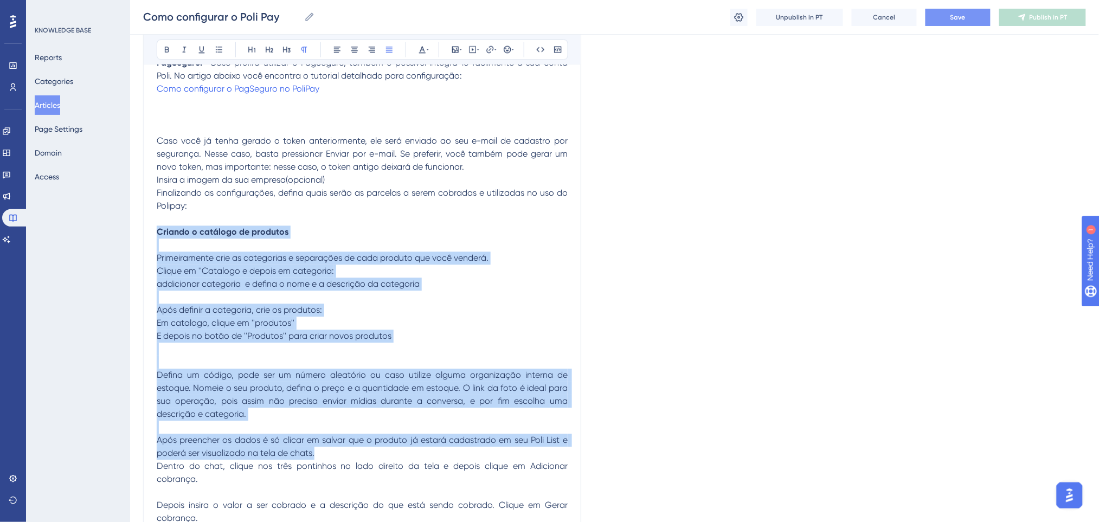
drag, startPoint x: 359, startPoint y: 454, endPoint x: 149, endPoint y: 230, distance: 307.2
click at [149, 230] on div "Como configurar o Poli Pay Bold Italic Underline Bullet Point Heading 1 Heading…" at bounding box center [362, 232] width 438 height 1810
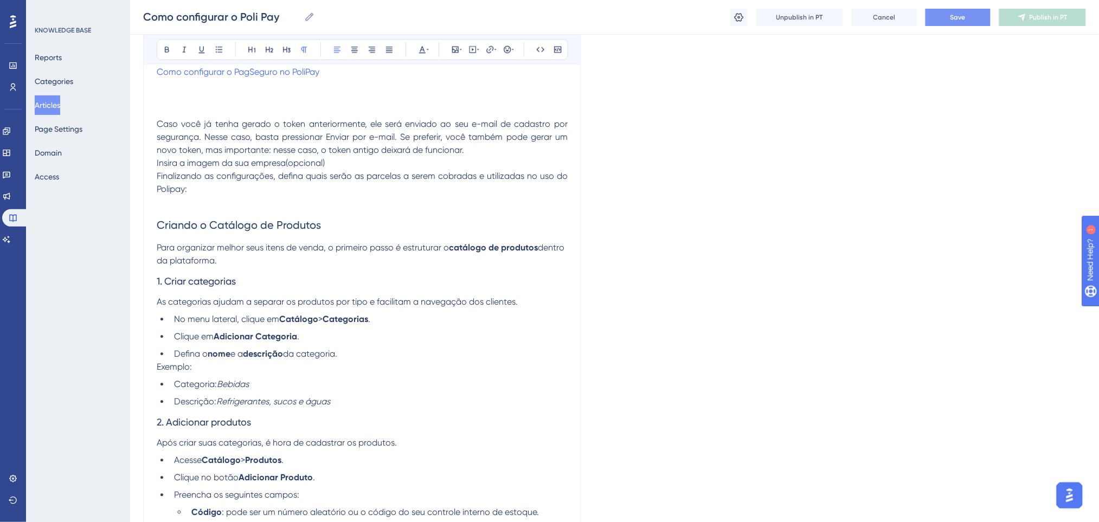
scroll to position [835, 0]
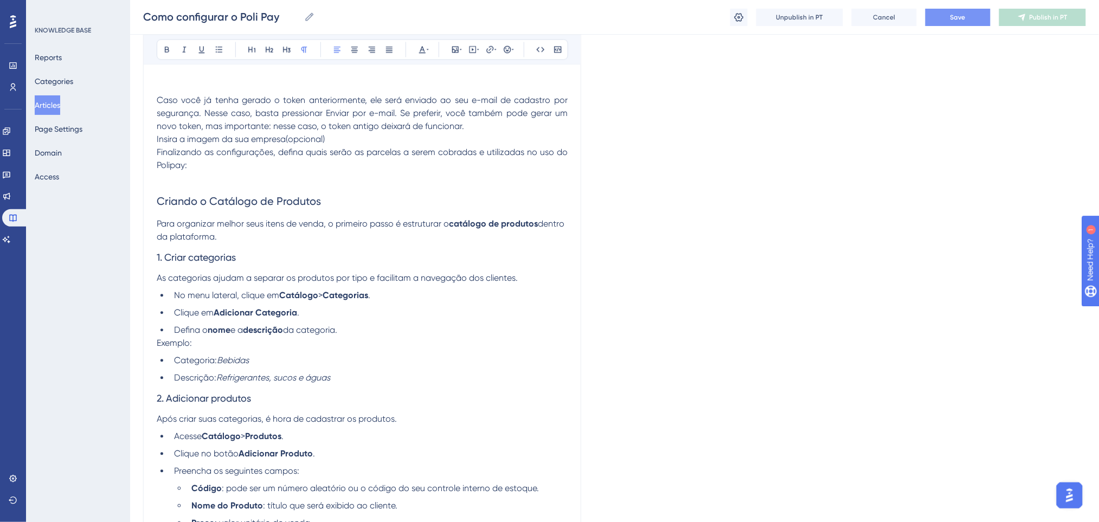
click at [354, 379] on li "Descrição: Refrigerantes, sucos e águas" at bounding box center [369, 377] width 398 height 13
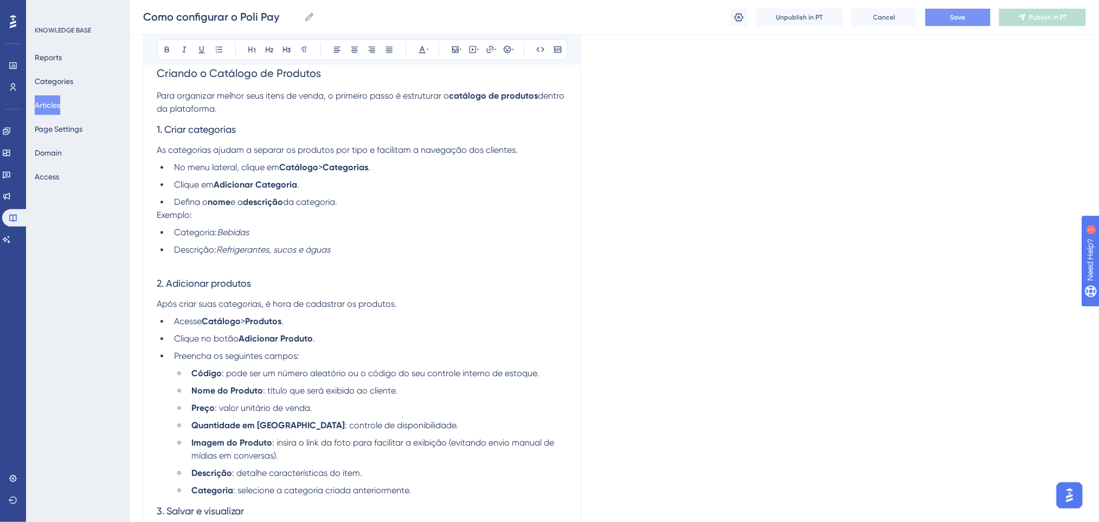
scroll to position [1052, 0]
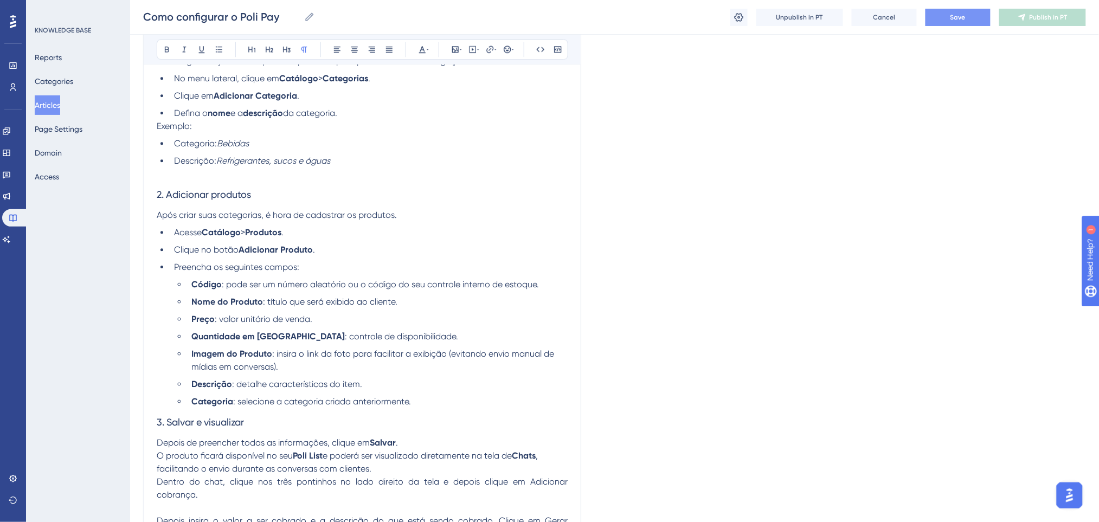
click at [426, 407] on li "Categoria : selecione a categoria criada anteriormente." at bounding box center [377, 401] width 381 height 13
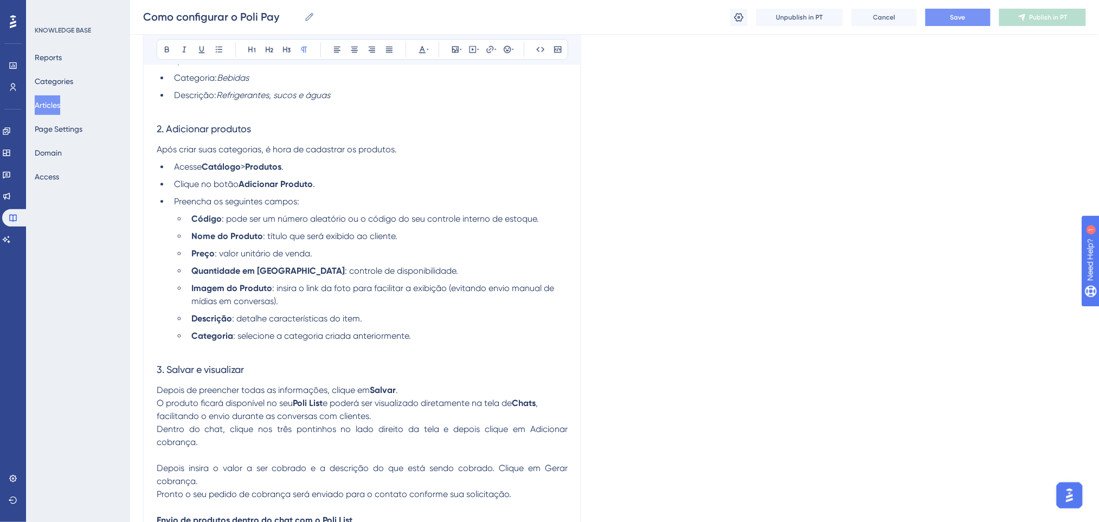
scroll to position [1197, 0]
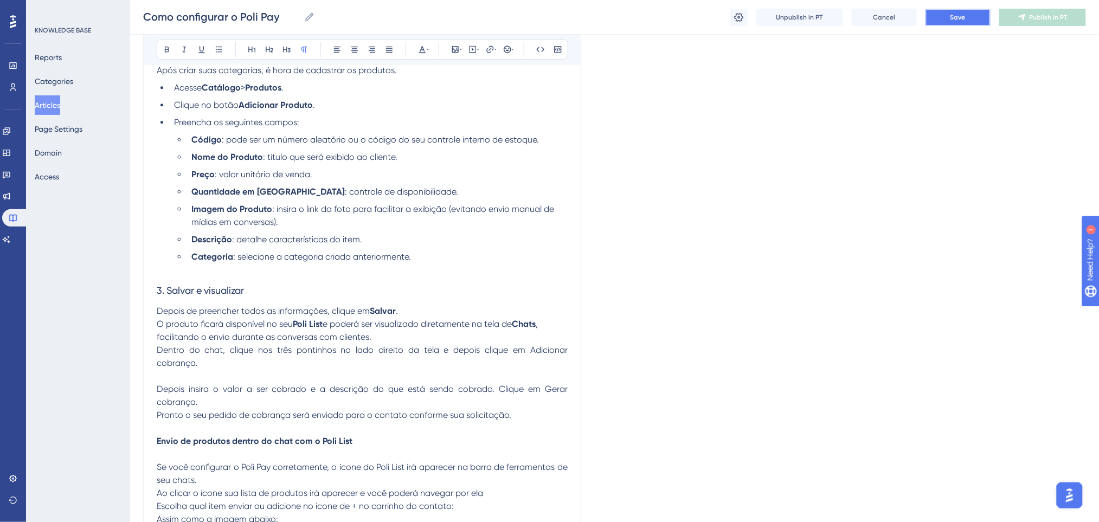
click at [951, 13] on span "Save" at bounding box center [957, 17] width 15 height 9
click at [422, 330] on p "Depois de preencher todas as informações, clique em Salvar . O produto ficará d…" at bounding box center [362, 324] width 411 height 39
click at [402, 341] on p "Depois de preencher todas as informações, clique em Salvar . O produto ficará d…" at bounding box center [362, 324] width 411 height 39
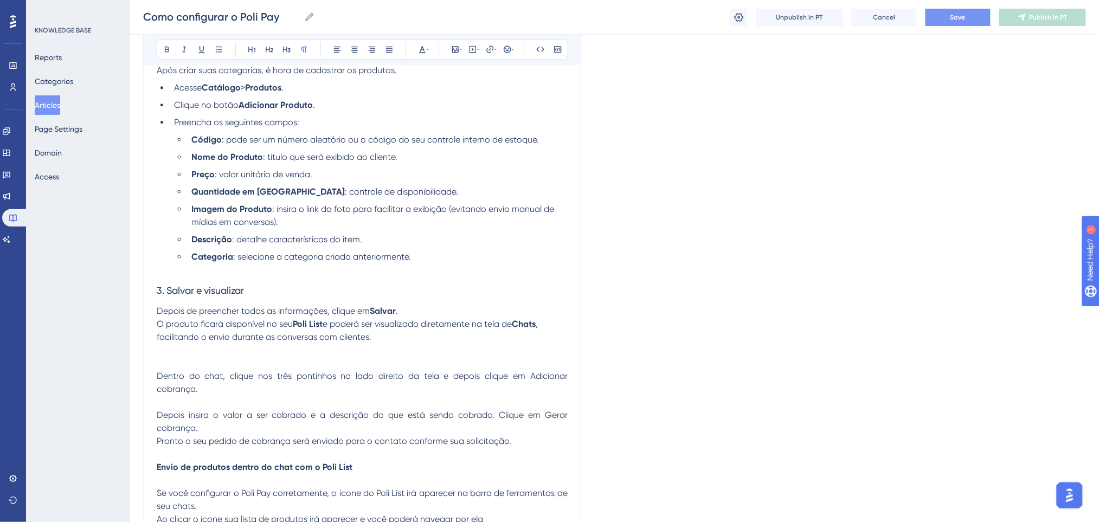
click at [461, 285] on h3 "3. Salvar e visualizar" at bounding box center [362, 290] width 411 height 28
click at [237, 404] on p at bounding box center [362, 402] width 411 height 13
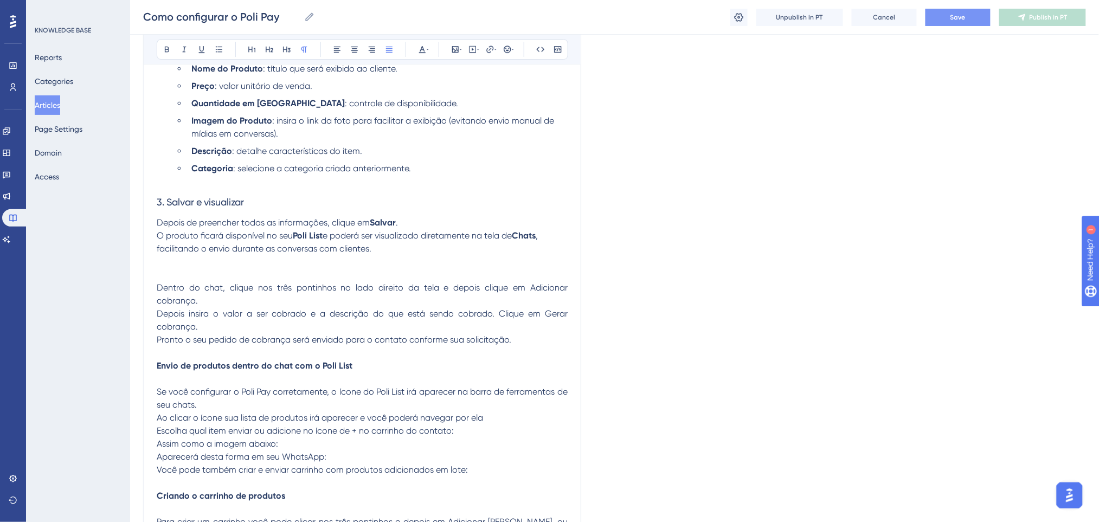
scroll to position [1269, 0]
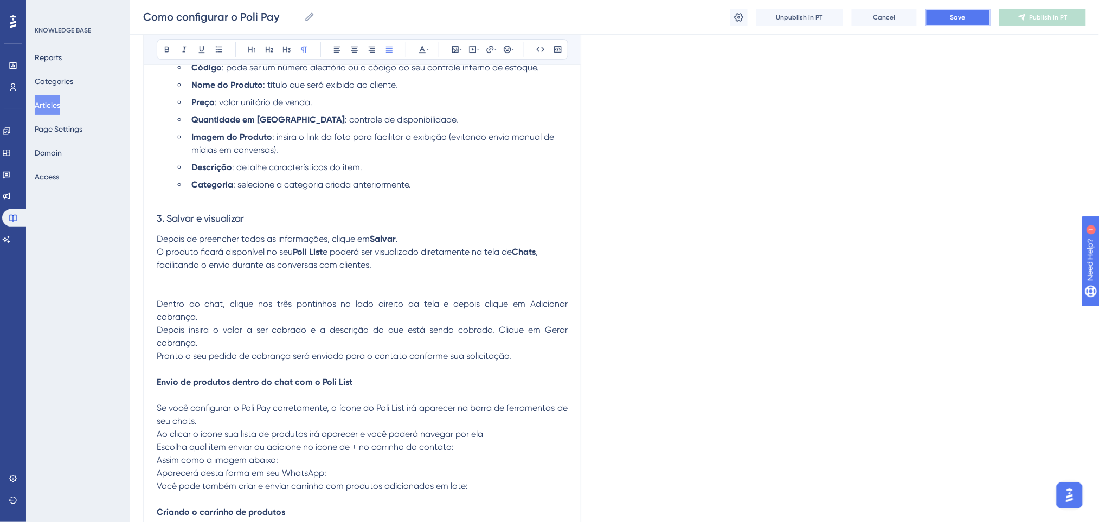
click at [949, 11] on button "Save" at bounding box center [957, 17] width 65 height 17
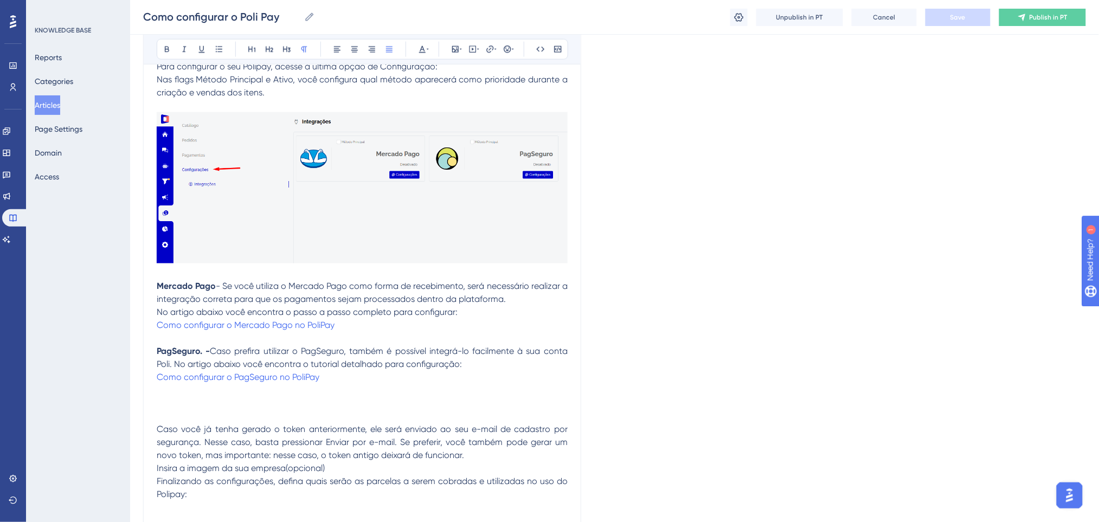
scroll to position [578, 0]
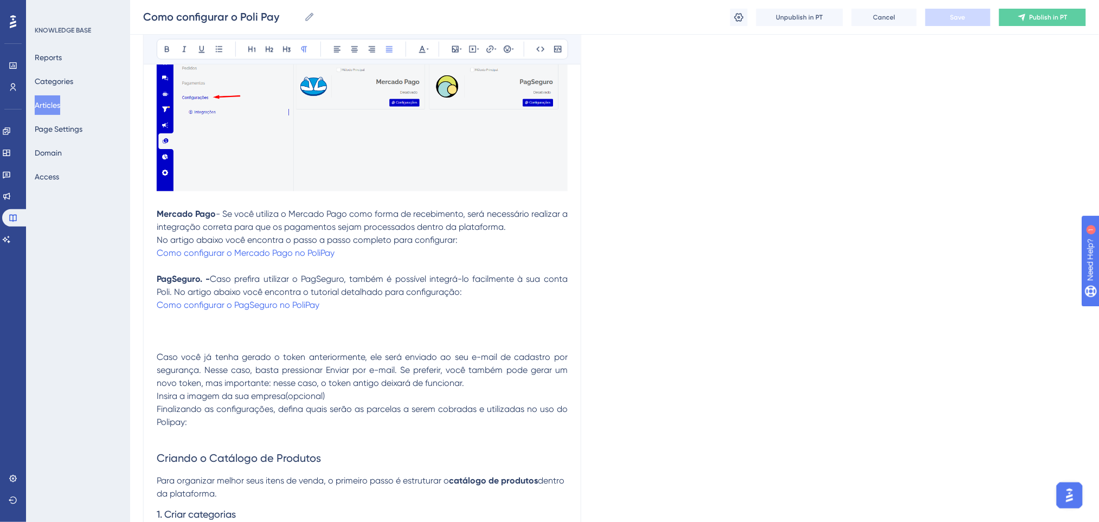
click at [275, 331] on p at bounding box center [362, 331] width 411 height 13
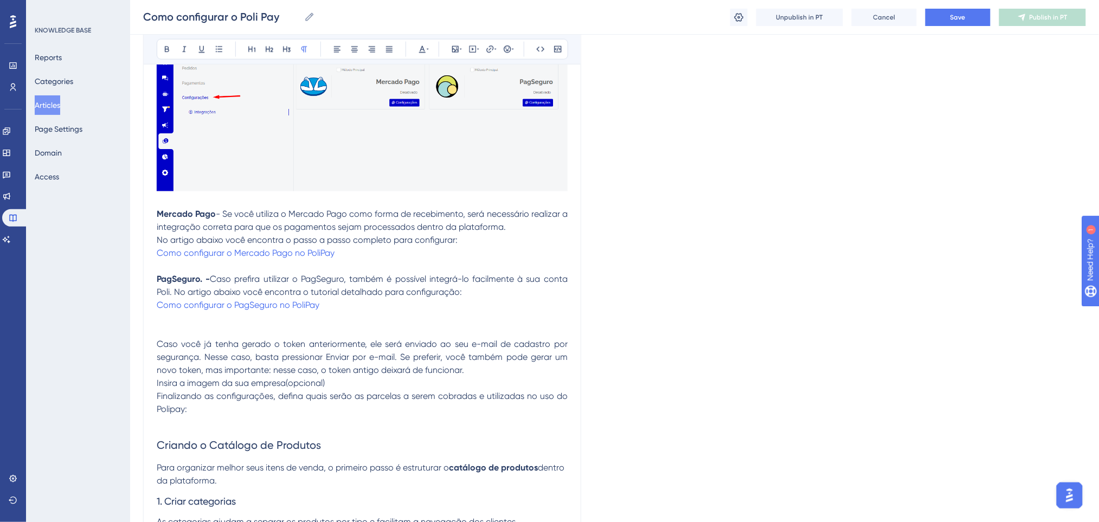
click at [275, 331] on p at bounding box center [362, 331] width 411 height 13
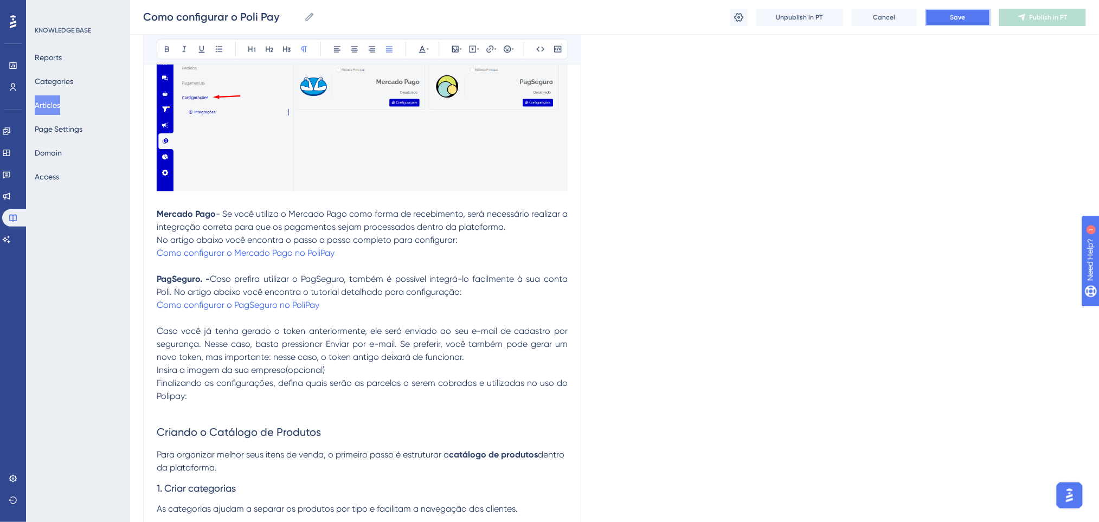
click at [977, 17] on button "Save" at bounding box center [957, 17] width 65 height 17
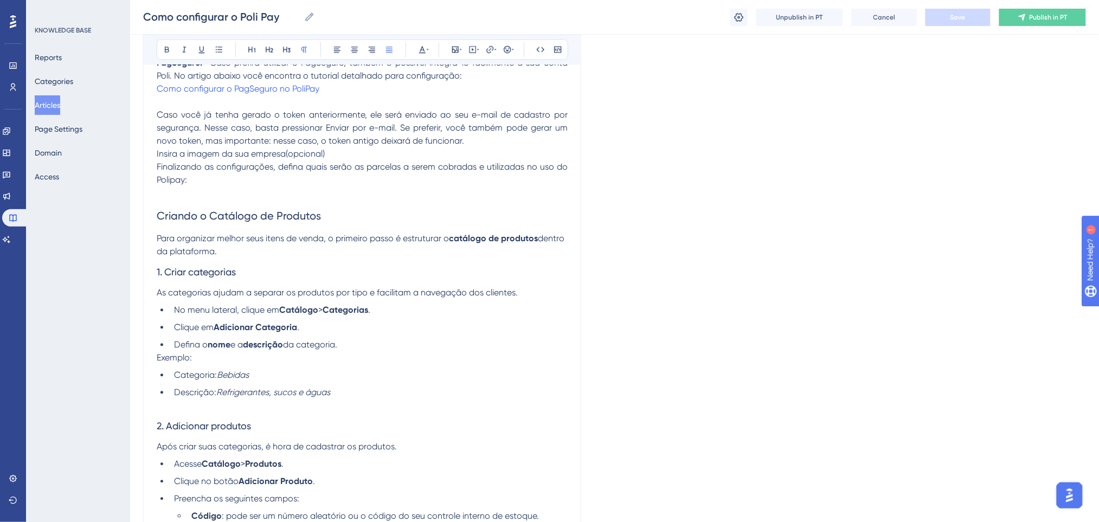
scroll to position [867, 0]
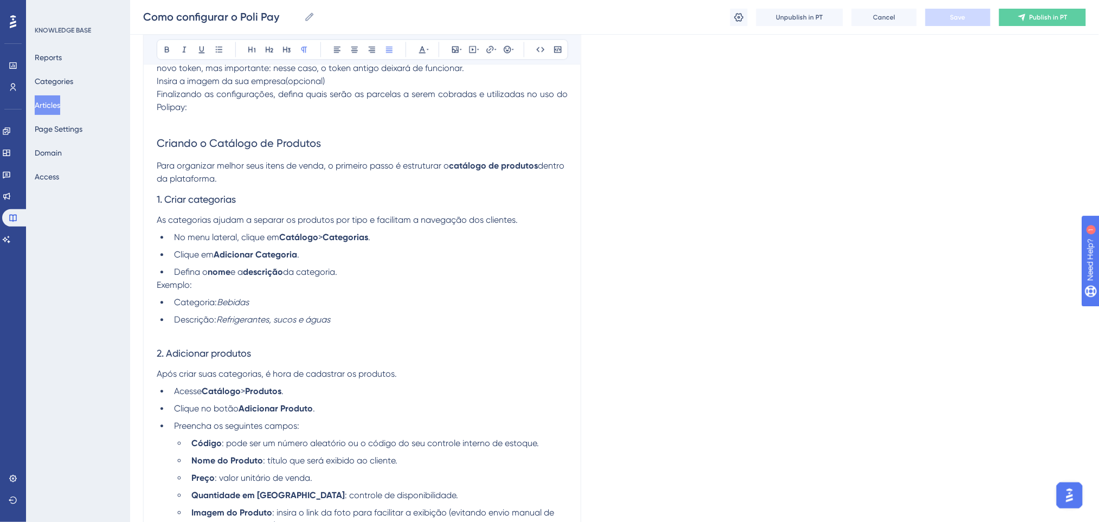
click at [259, 184] on p "Para organizar melhor seus itens de venda, o primeiro passo é estruturar o catá…" at bounding box center [362, 172] width 411 height 26
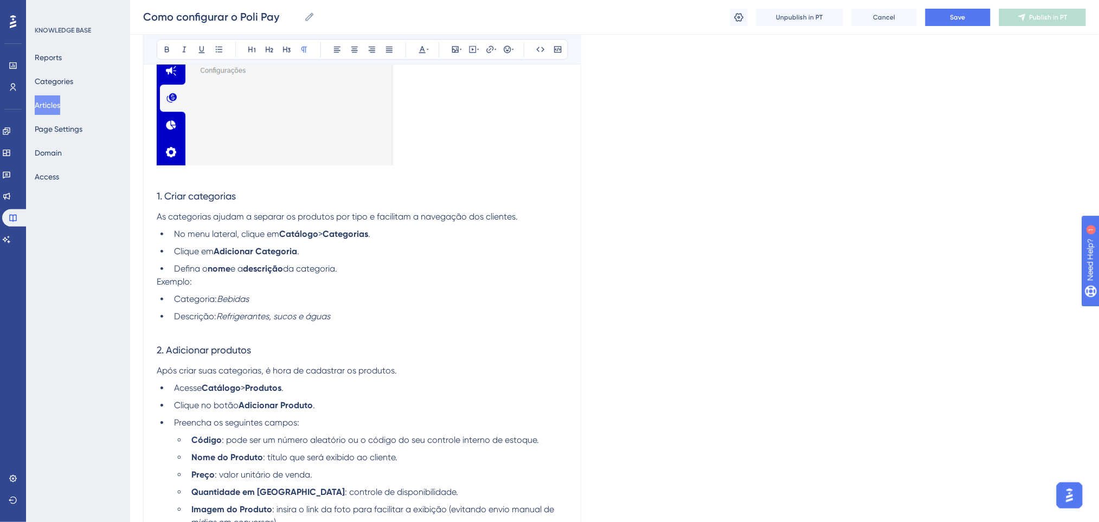
scroll to position [1156, 0]
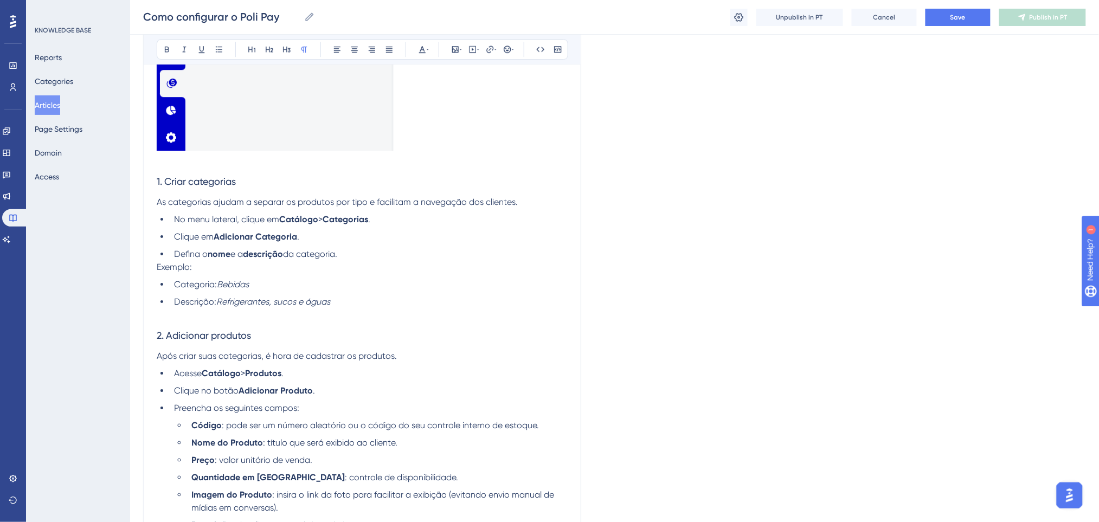
click at [313, 308] on p at bounding box center [362, 314] width 411 height 13
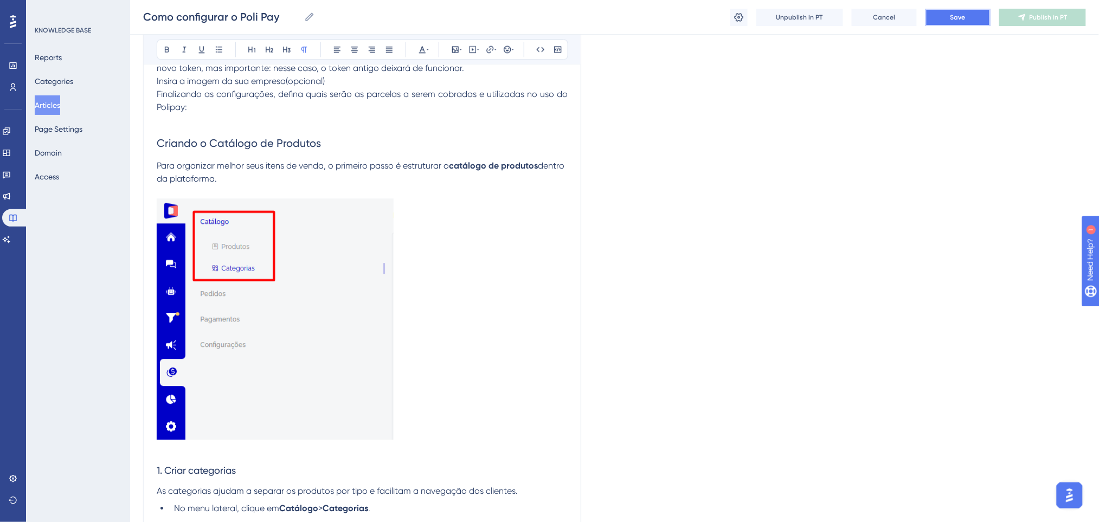
click at [977, 19] on button "Save" at bounding box center [957, 17] width 65 height 17
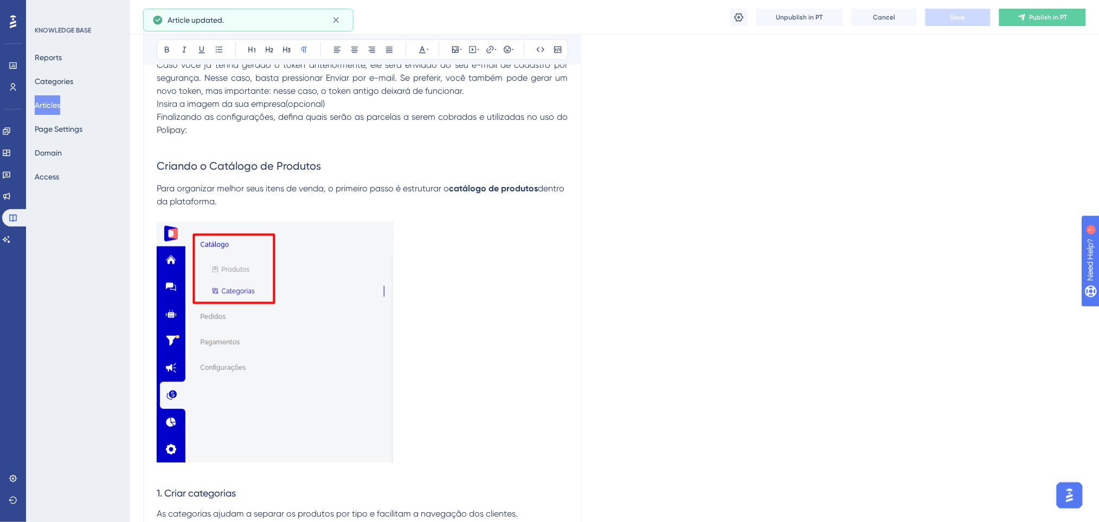
scroll to position [723, 0]
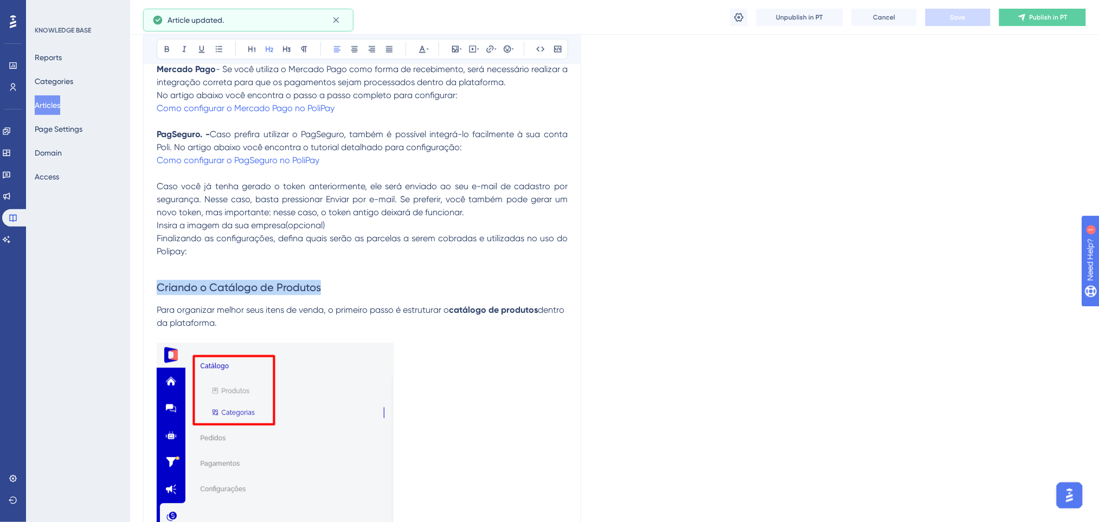
drag, startPoint x: 325, startPoint y: 288, endPoint x: 149, endPoint y: 285, distance: 175.7
click at [170, 53] on icon at bounding box center [167, 49] width 9 height 9
click at [457, 229] on p "Insira a imagem da sua empresa(opcional)" at bounding box center [362, 226] width 411 height 13
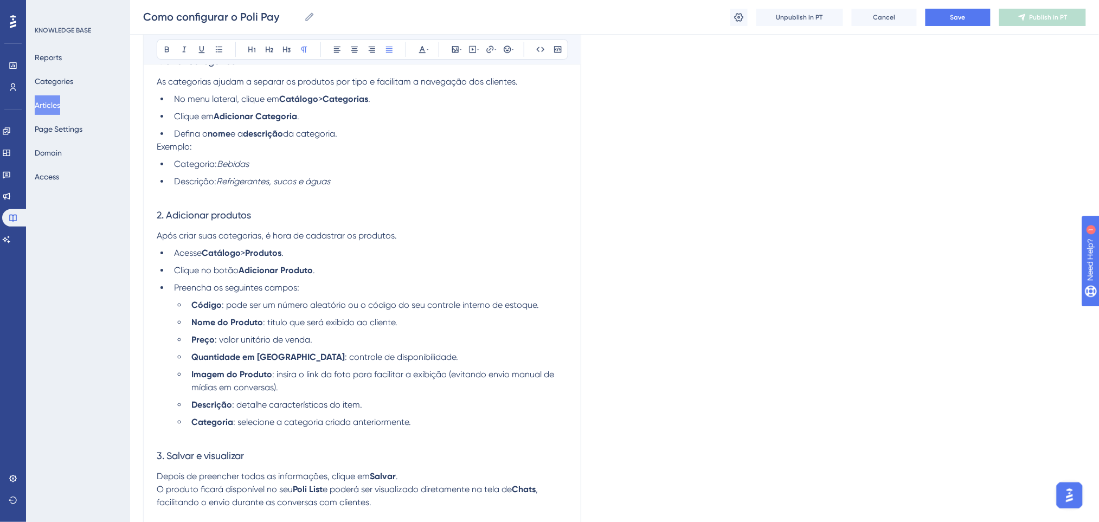
scroll to position [1301, 0]
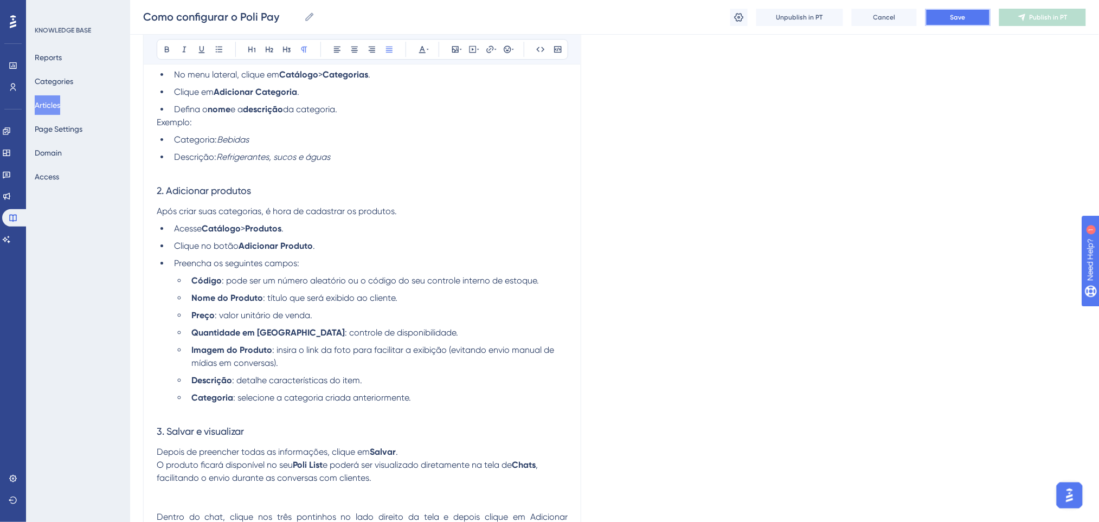
click at [969, 12] on button "Save" at bounding box center [957, 17] width 65 height 17
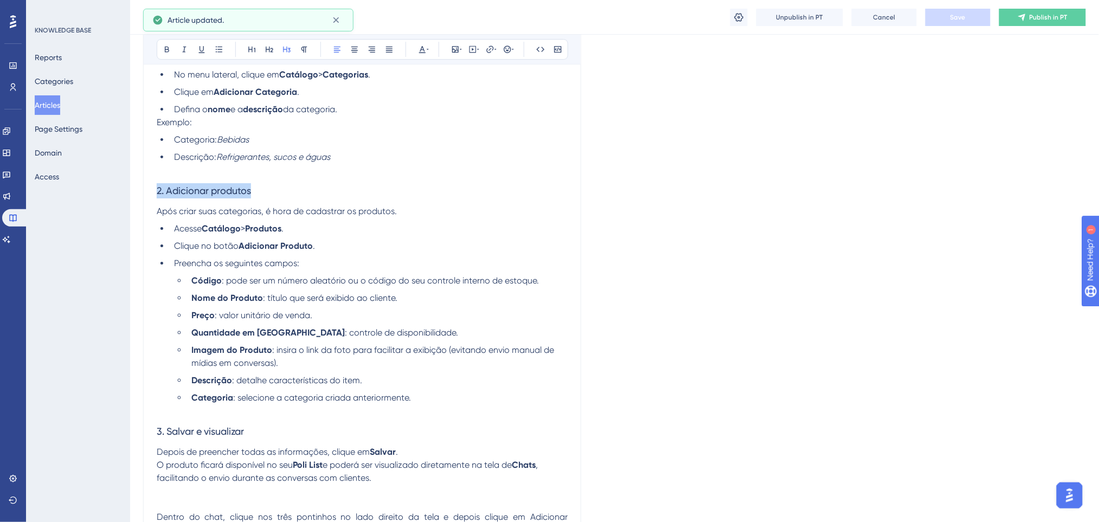
drag, startPoint x: 278, startPoint y: 186, endPoint x: 144, endPoint y: 199, distance: 135.1
click at [169, 48] on icon at bounding box center [167, 49] width 9 height 9
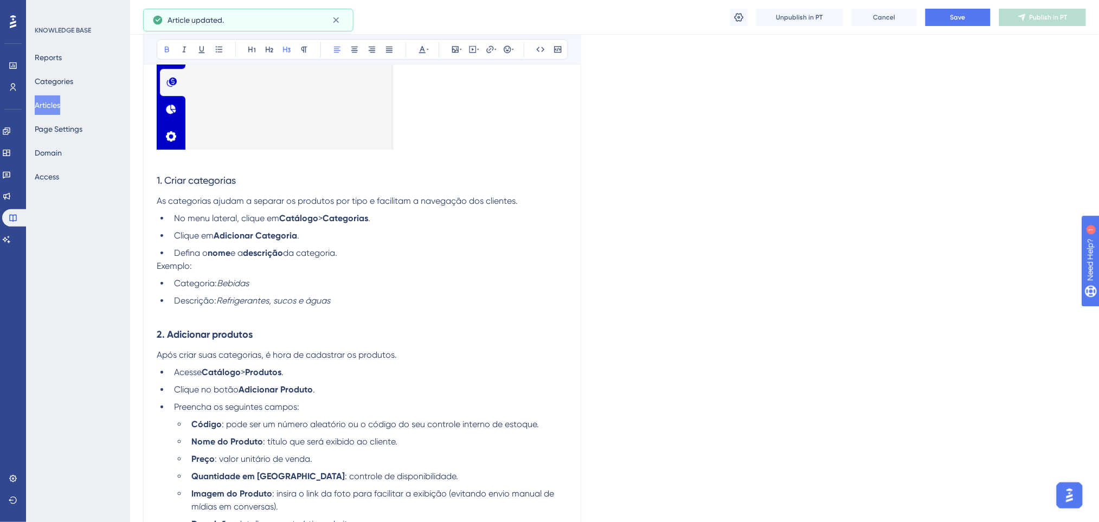
scroll to position [1156, 0]
click at [411, 268] on p "Exemplo:" at bounding box center [362, 267] width 411 height 13
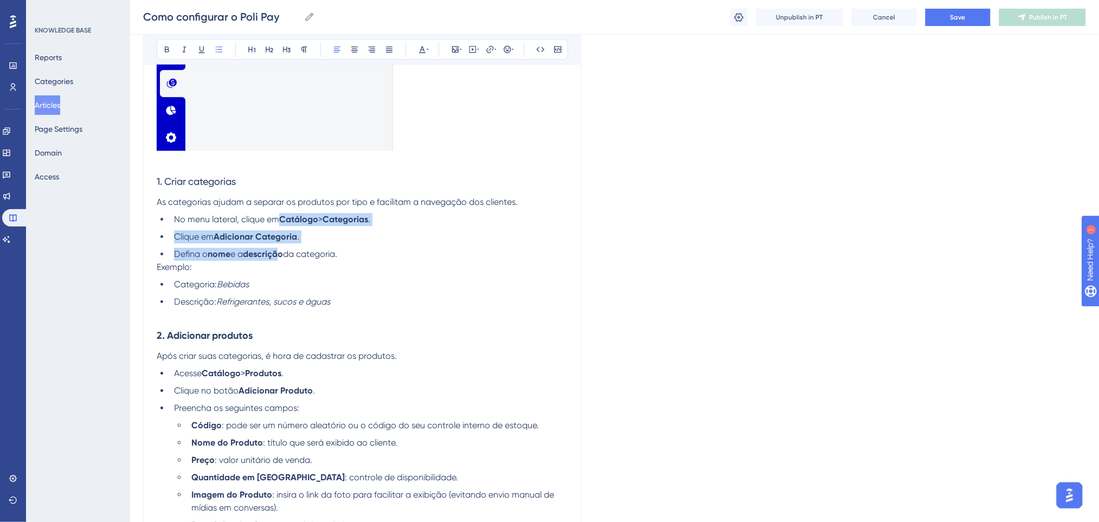
drag, startPoint x: 285, startPoint y: 255, endPoint x: 284, endPoint y: 220, distance: 35.8
click at [284, 220] on ul "No menu lateral, clique em Catálogo > Categorias . Clique em Adicionar Categori…" at bounding box center [362, 237] width 411 height 48
click at [523, 268] on p "Exemplo:" at bounding box center [362, 267] width 411 height 13
drag, startPoint x: 285, startPoint y: 255, endPoint x: 281, endPoint y: 217, distance: 38.7
click at [281, 217] on ul "No menu lateral, clique em Catálogo > Categorias . Clique em Adicionar Categori…" at bounding box center [362, 237] width 411 height 48
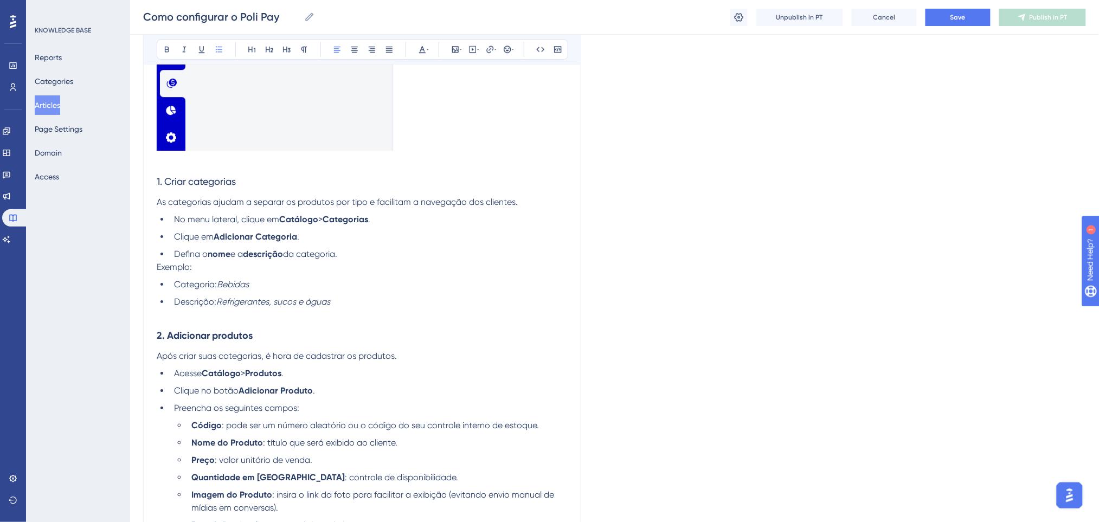
click at [596, 285] on div "Language Portuguese (Default) Como configurar o Poli Pay Bold Italic Underline …" at bounding box center [614, 148] width 943 height 2471
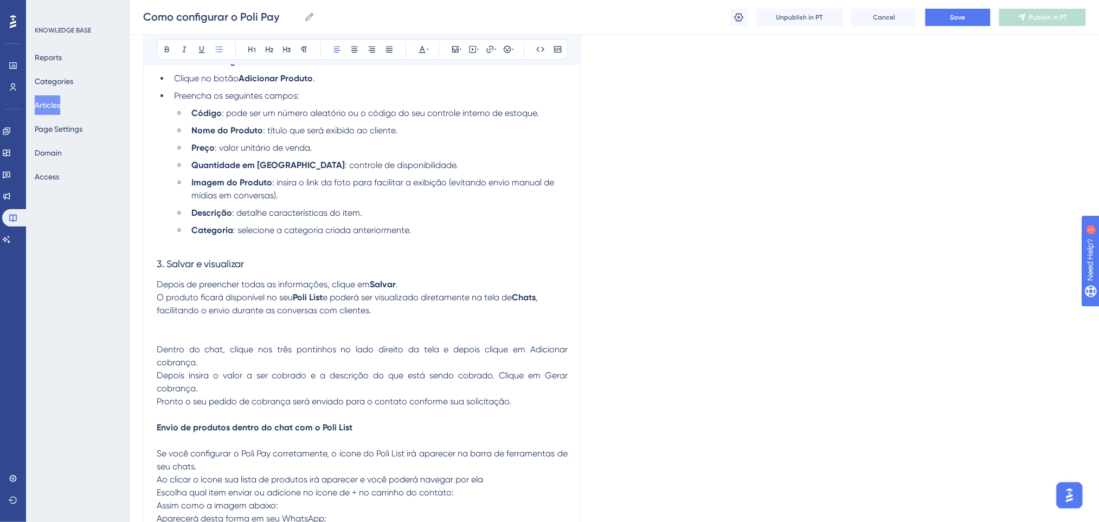
scroll to position [1518, 0]
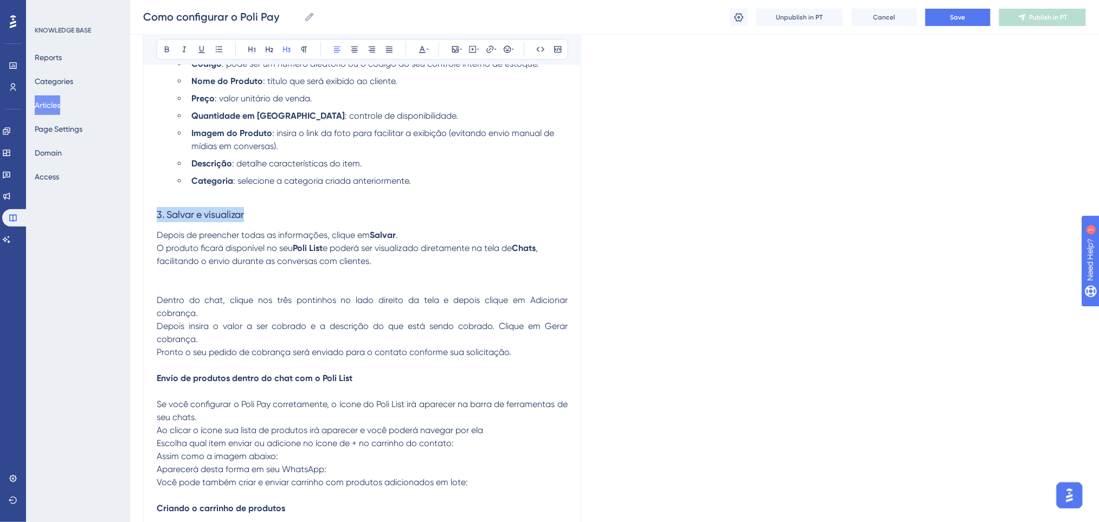
drag, startPoint x: 134, startPoint y: 224, endPoint x: 174, endPoint y: 113, distance: 117.6
click at [165, 54] on button at bounding box center [166, 49] width 15 height 15
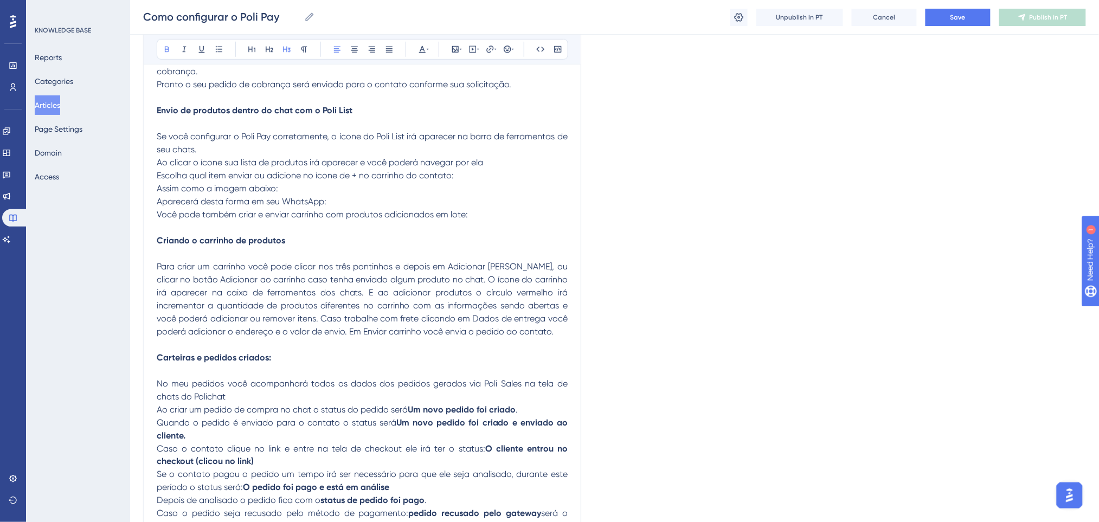
scroll to position [1807, 0]
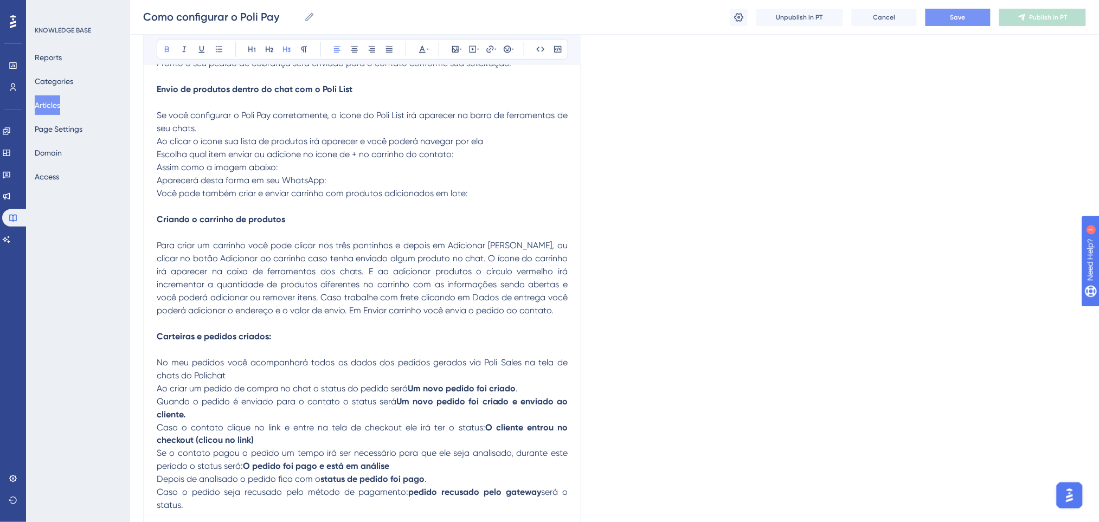
click at [941, 23] on button "Save" at bounding box center [957, 17] width 65 height 17
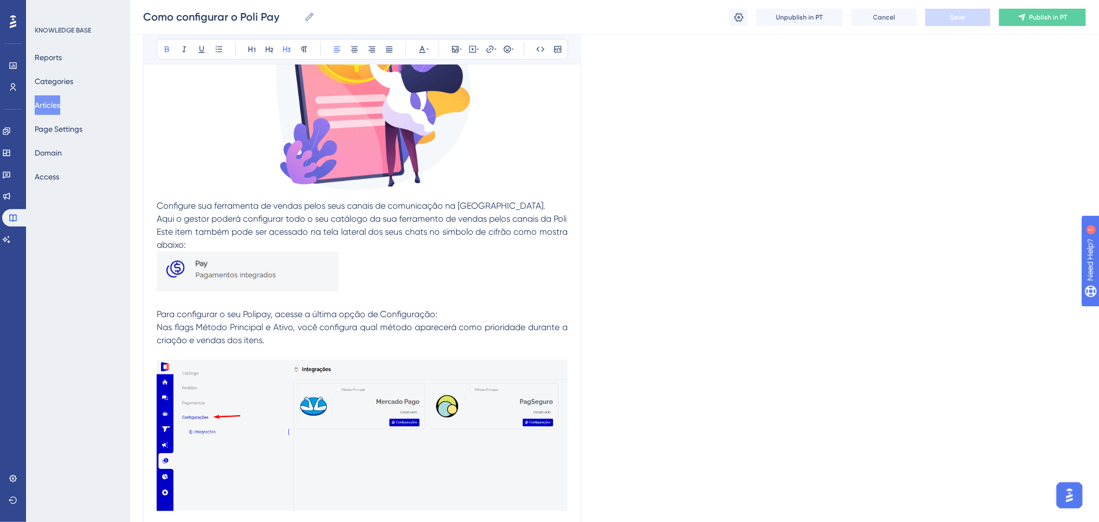
scroll to position [233, 0]
